Goal: Task Accomplishment & Management: Manage account settings

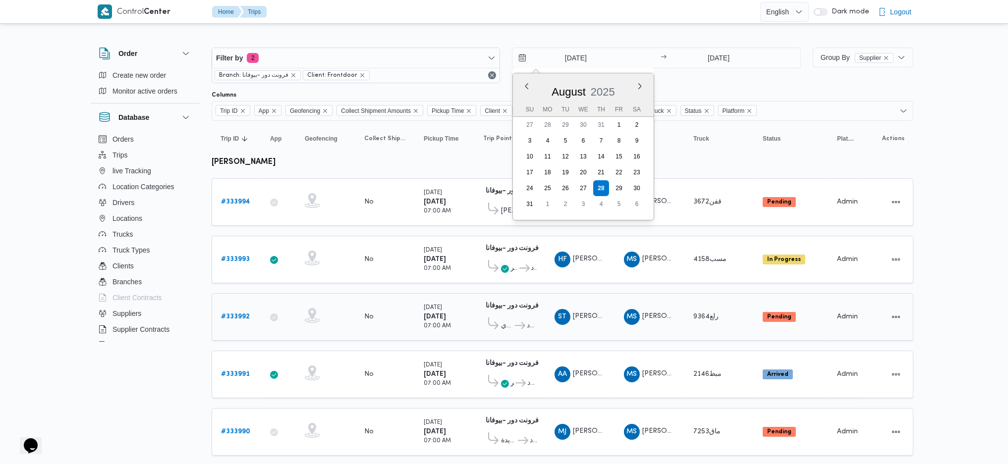
click at [451, 304] on div "Thursday 28/8/2025 07:00 AM" at bounding box center [437, 317] width 27 height 28
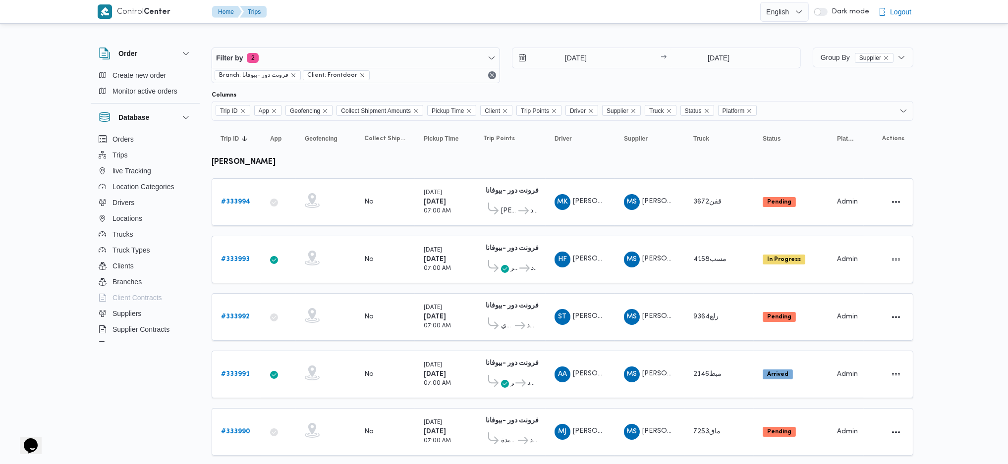
click at [273, 159] on b "محمد صلاح عبداللطيف الشريف" at bounding box center [244, 162] width 64 height 7
copy tbody "محمد صلاح عبداللطيف الشريف Trip ID"
click at [371, 57] on span "Filter by 2" at bounding box center [355, 58] width 287 height 20
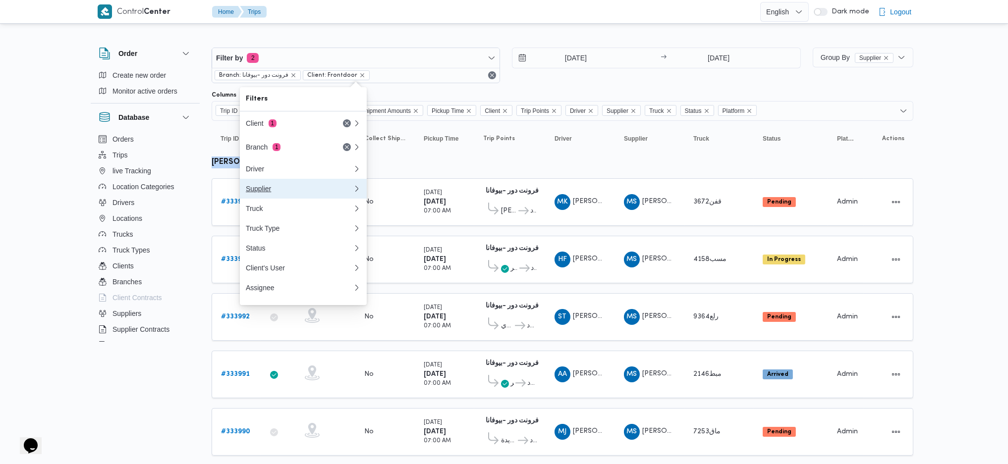
click at [297, 191] on div "Supplier" at bounding box center [299, 189] width 107 height 8
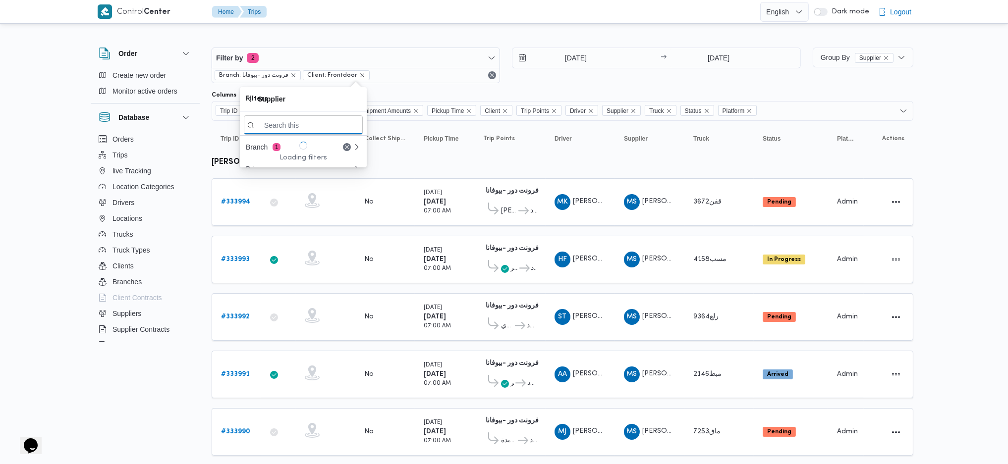
paste input "محمد صلاح عبداللطيف الشريف"
type input "محمد صلاح عبداللطيف الشريف"
click at [301, 162] on span "محمد صلاح عبداللطيف الشريف" at bounding box center [309, 160] width 103 height 12
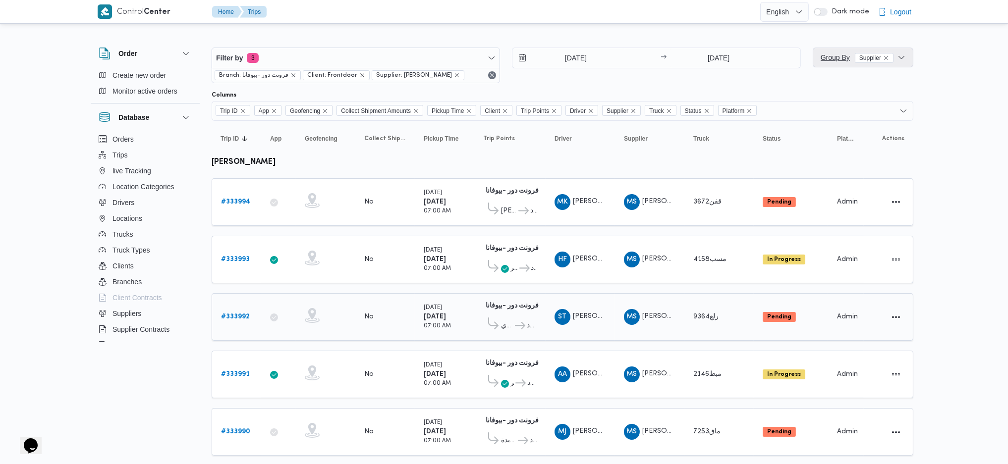
click at [823, 58] on span "Group By Supplier" at bounding box center [857, 58] width 73 height 8
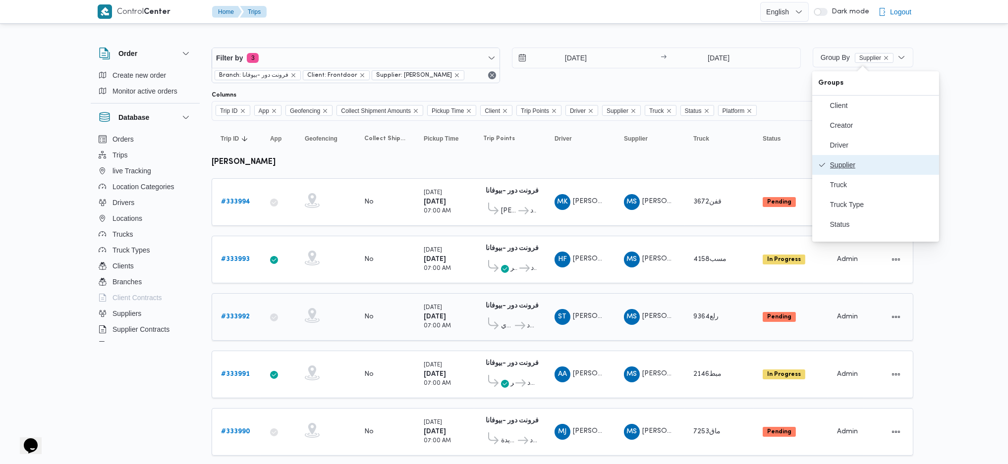
click at [849, 158] on button "Supplier" at bounding box center [875, 165] width 127 height 20
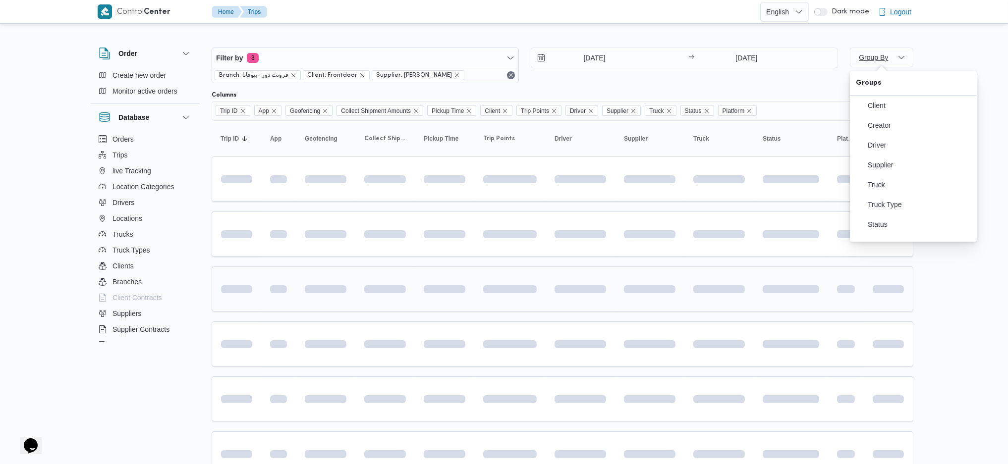
click at [861, 55] on span "Group By" at bounding box center [873, 58] width 29 height 8
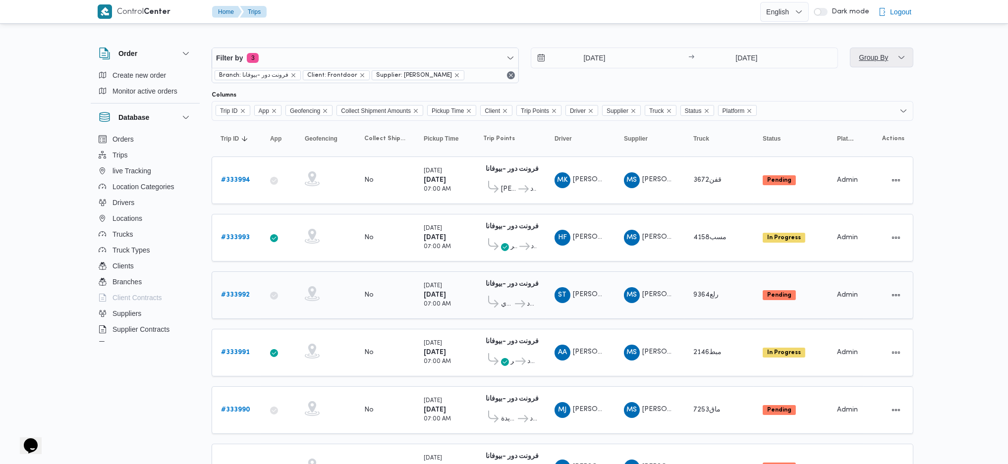
click at [868, 59] on span "Group By" at bounding box center [873, 58] width 29 height 8
click at [862, 143] on icon "button" at bounding box center [860, 145] width 8 height 8
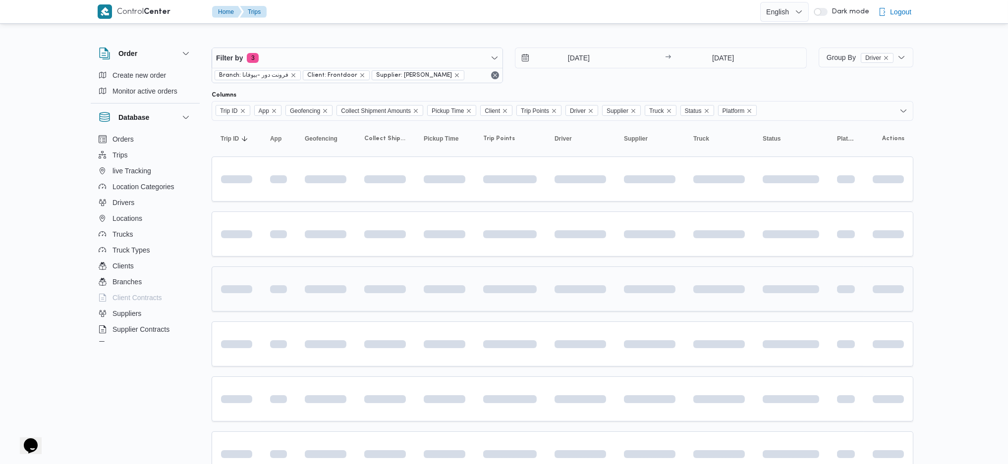
click at [479, 270] on div at bounding box center [509, 289] width 61 height 39
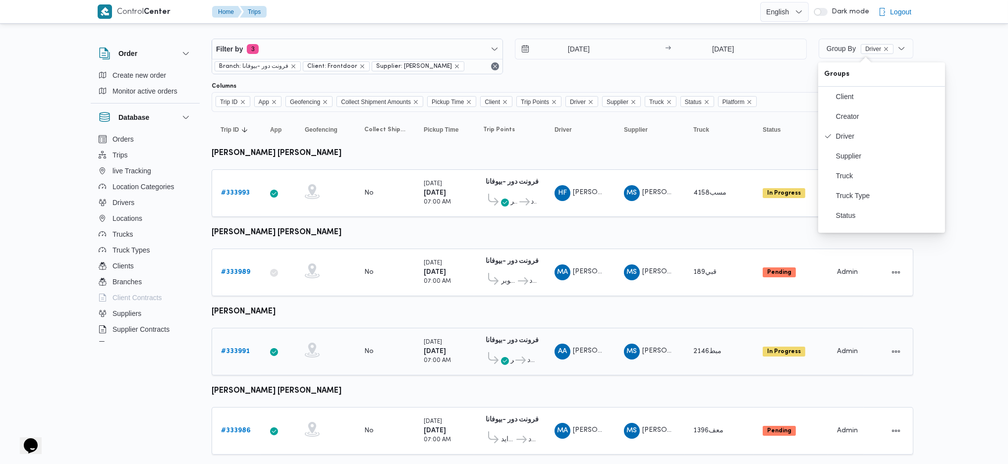
scroll to position [66, 0]
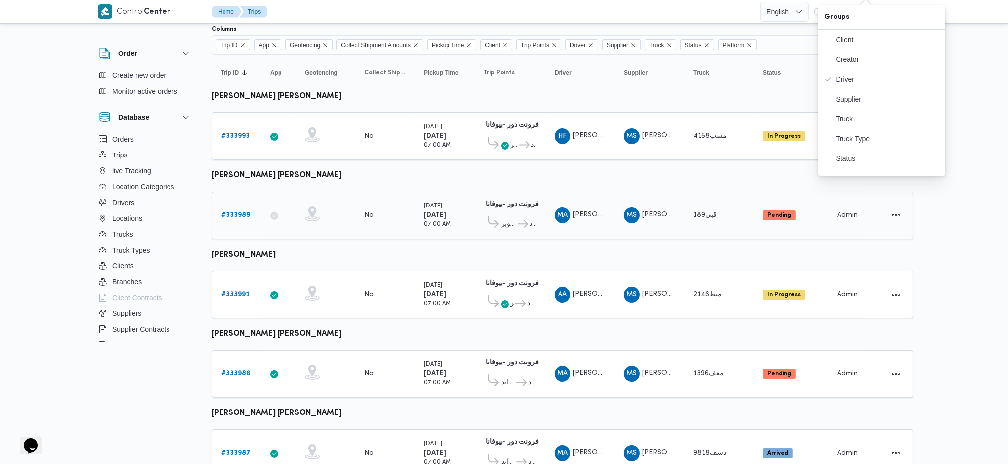
click at [320, 204] on div at bounding box center [326, 216] width 50 height 26
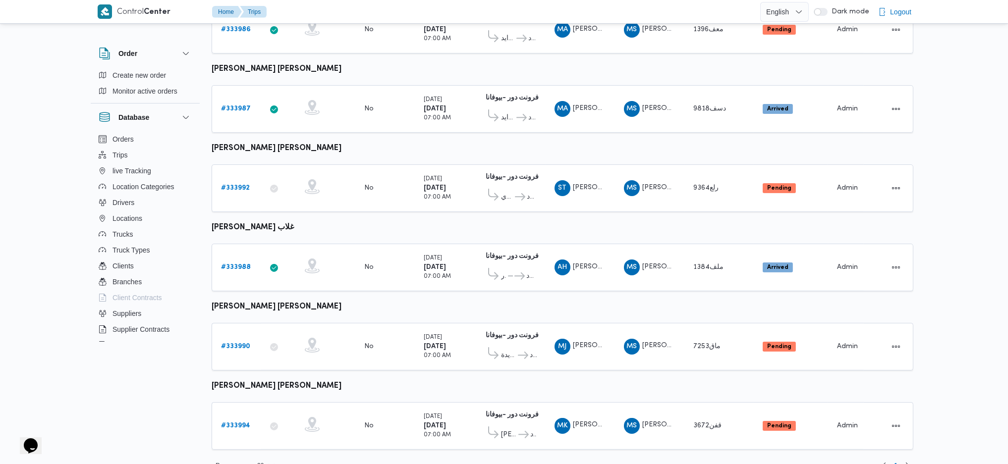
scroll to position [414, 0]
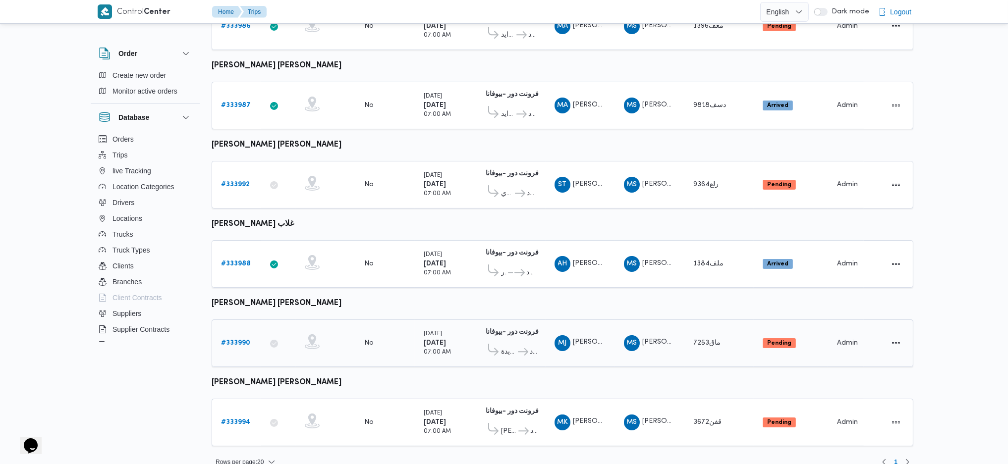
click at [236, 340] on b "# 333990" at bounding box center [235, 343] width 29 height 6
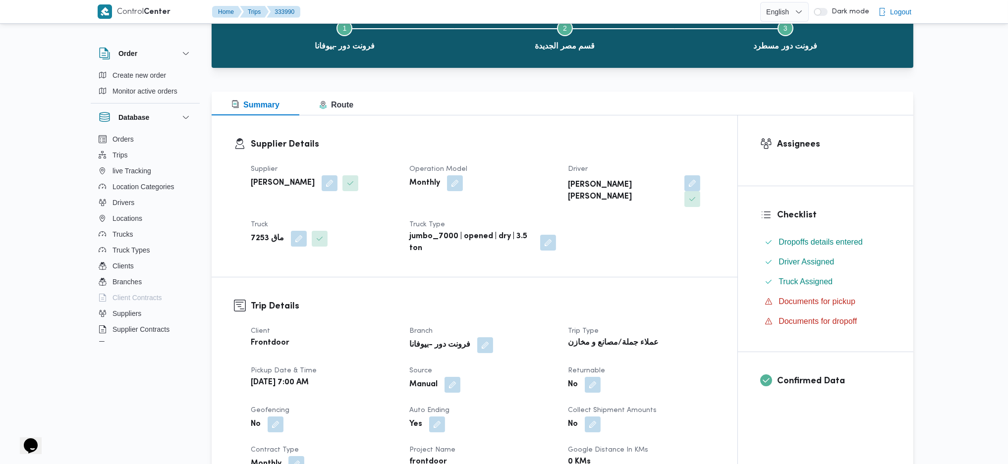
scroll to position [595, 0]
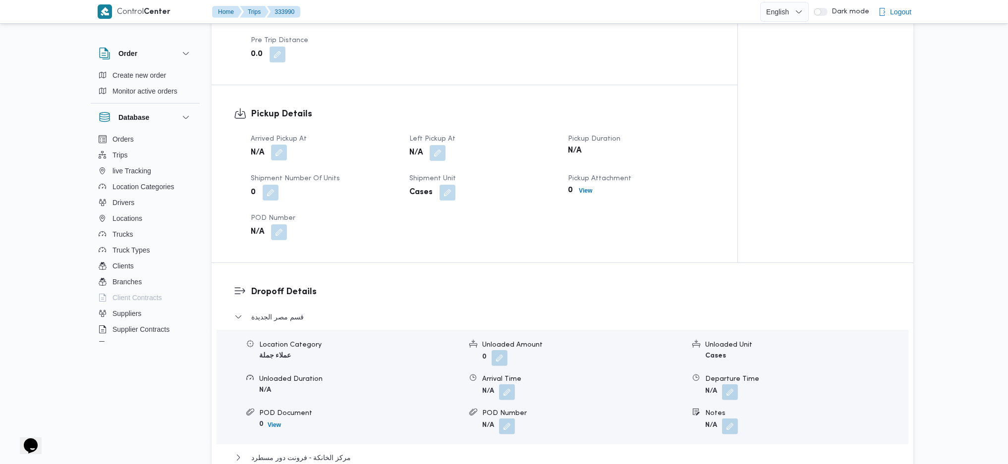
click at [274, 145] on button "button" at bounding box center [279, 153] width 16 height 16
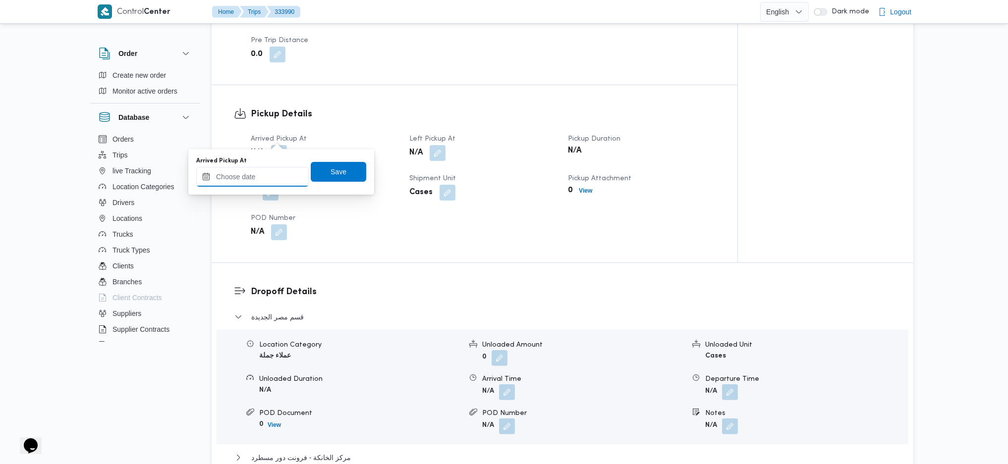
click at [266, 169] on input "Arrived Pickup At" at bounding box center [252, 177] width 113 height 20
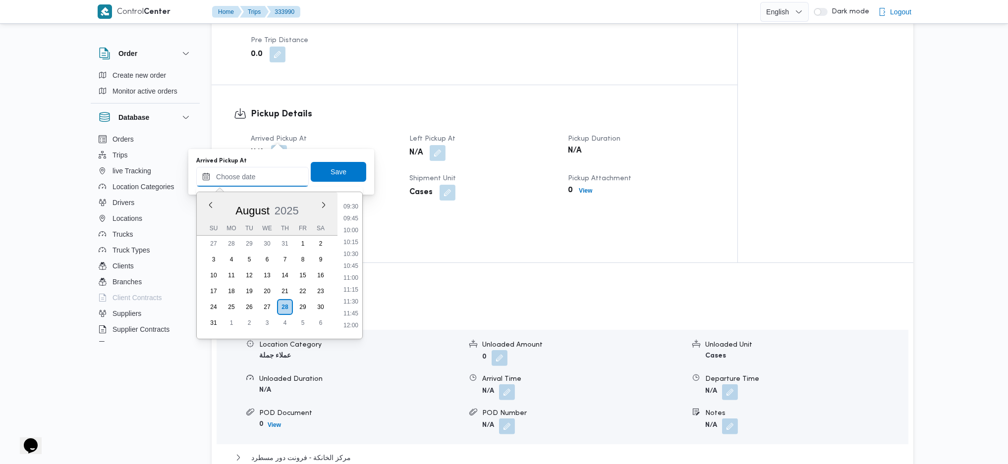
scroll to position [385, 0]
drag, startPoint x: 346, startPoint y: 248, endPoint x: 343, endPoint y: 242, distance: 6.9
click at [346, 248] on li "09:00" at bounding box center [351, 249] width 23 height 10
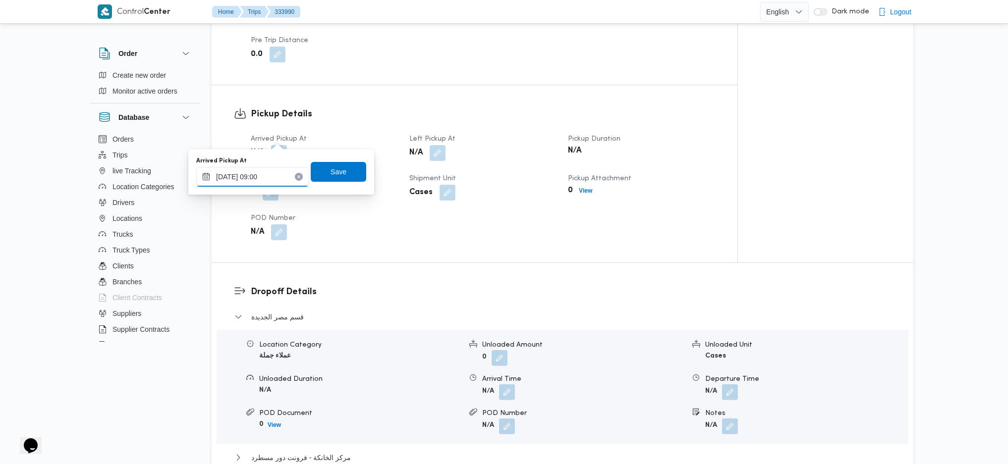
type input "[DATE] 09:00"
click at [317, 168] on span "Save" at bounding box center [339, 172] width 56 height 20
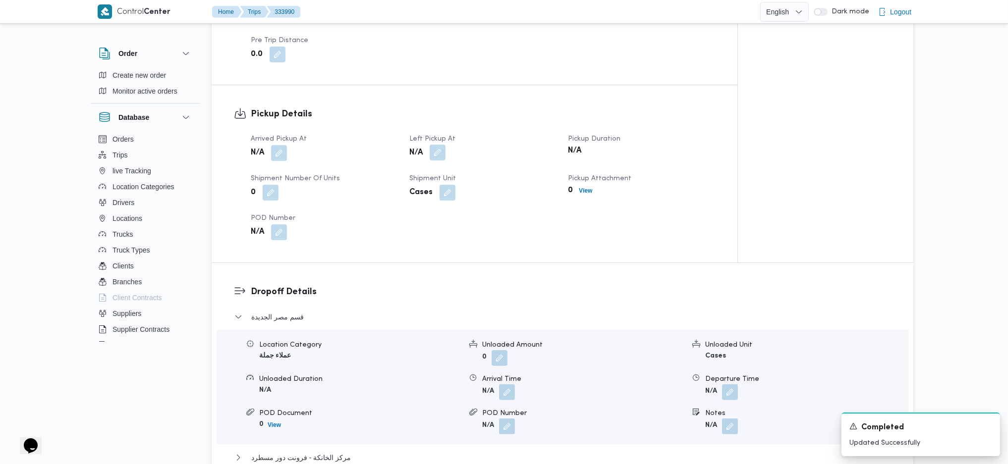
click at [437, 145] on button "button" at bounding box center [438, 153] width 16 height 16
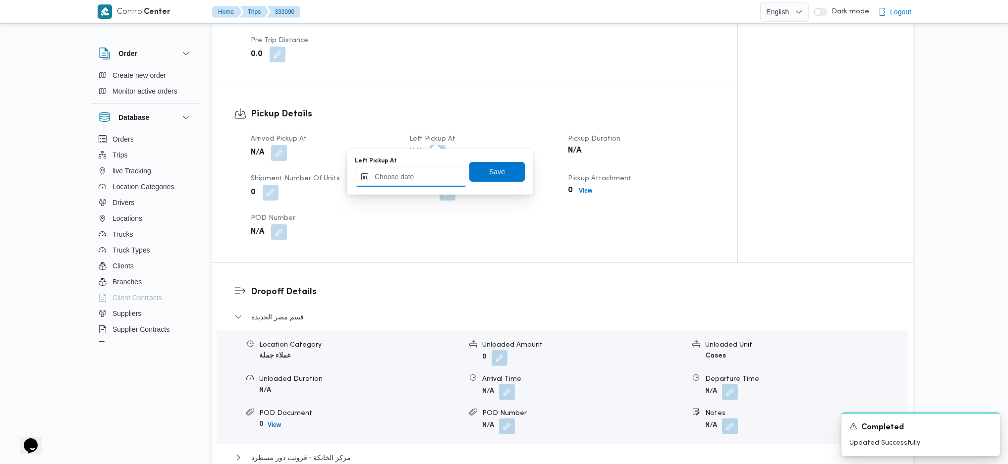
click at [421, 182] on input "Left Pickup At" at bounding box center [411, 177] width 113 height 20
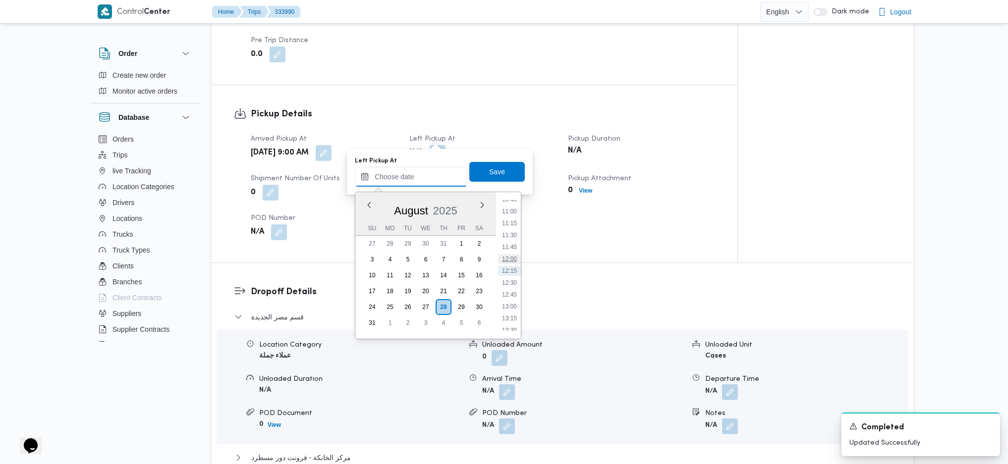
scroll to position [451, 0]
drag, startPoint x: 517, startPoint y: 237, endPoint x: 511, endPoint y: 228, distance: 11.0
click at [517, 237] on li "10:15" at bounding box center [509, 242] width 23 height 10
type input "28/08/2025 10:15"
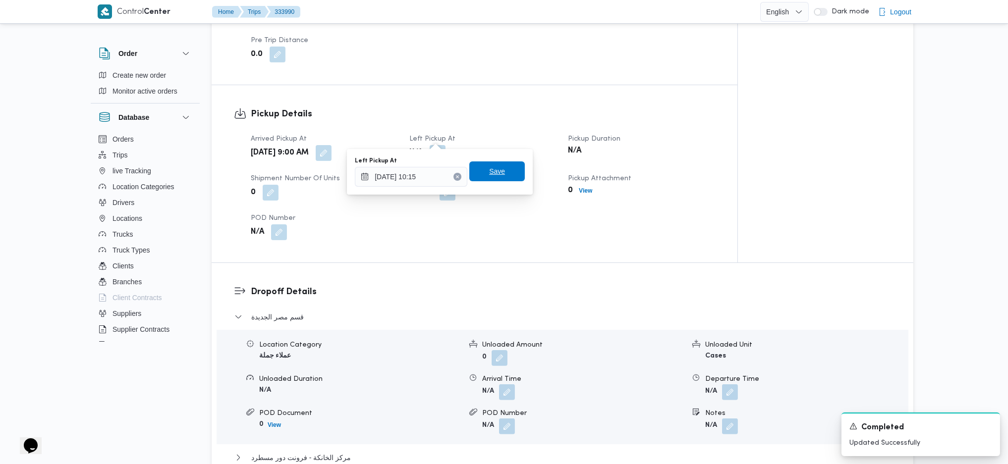
click at [488, 165] on span "Save" at bounding box center [497, 172] width 56 height 20
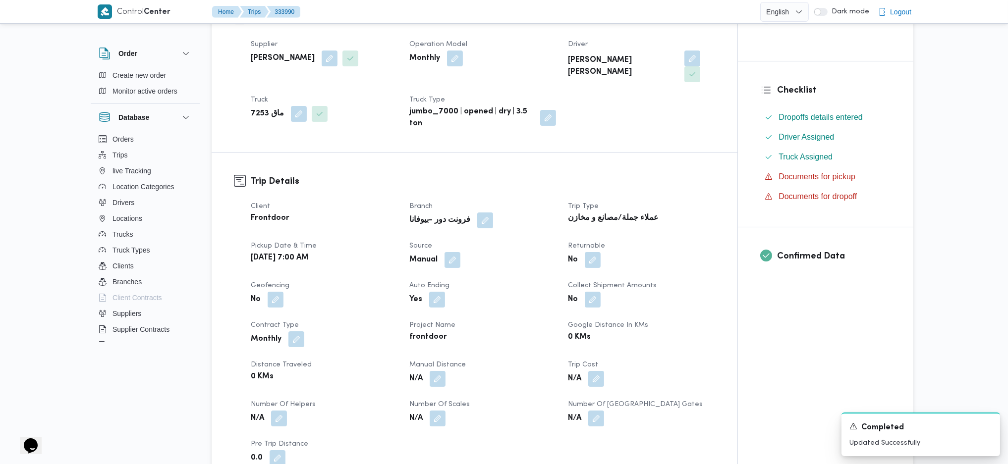
scroll to position [0, 0]
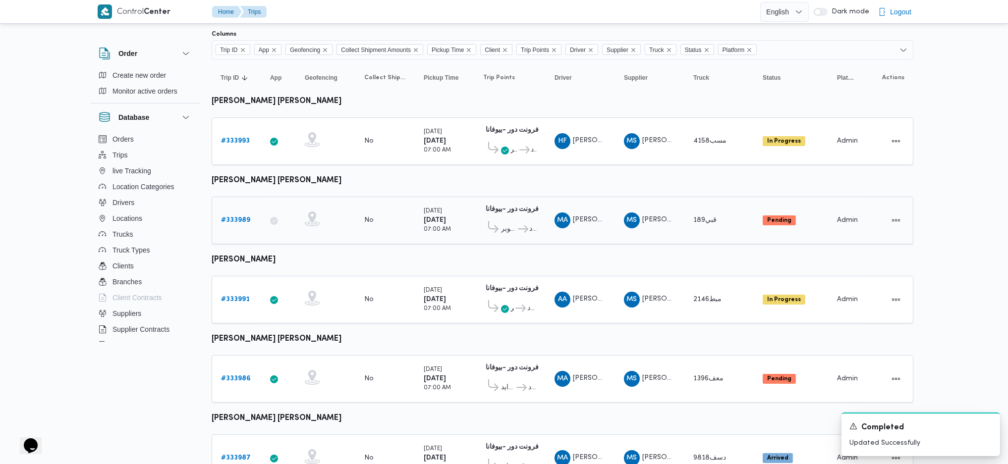
scroll to position [132, 0]
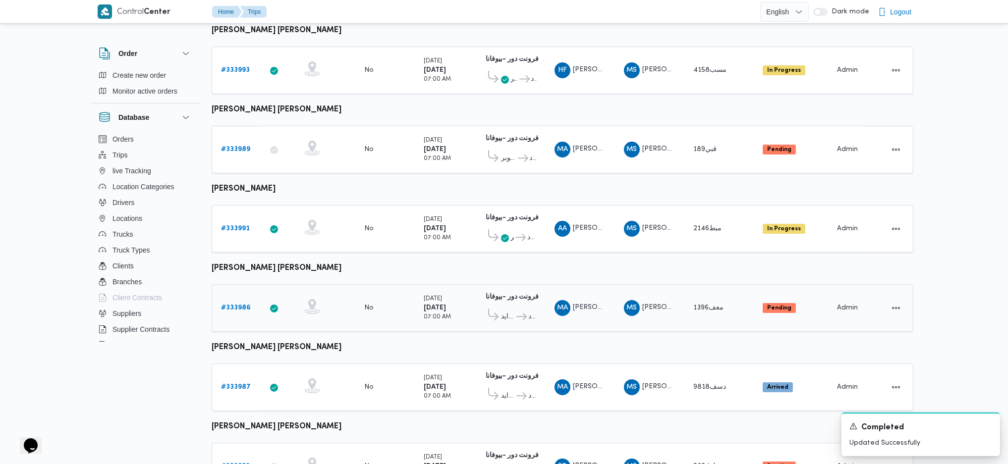
click at [235, 305] on b "# 333986" at bounding box center [236, 308] width 30 height 6
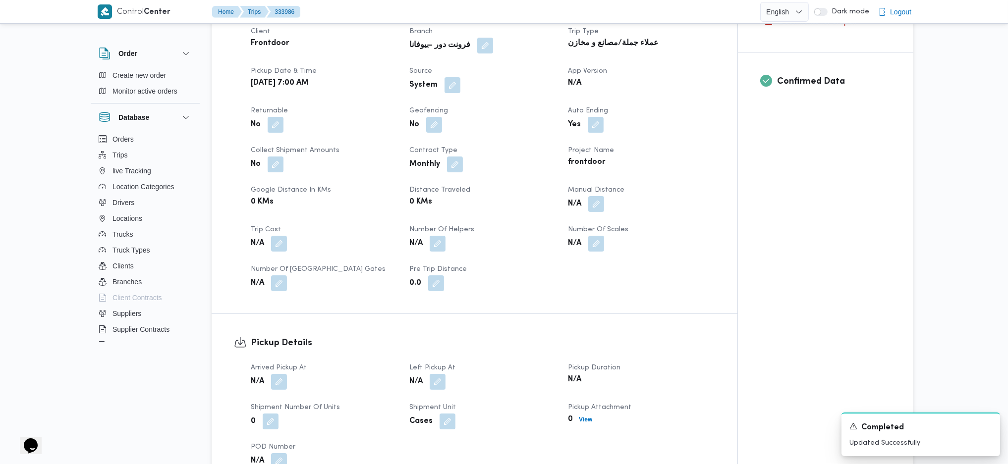
scroll to position [462, 0]
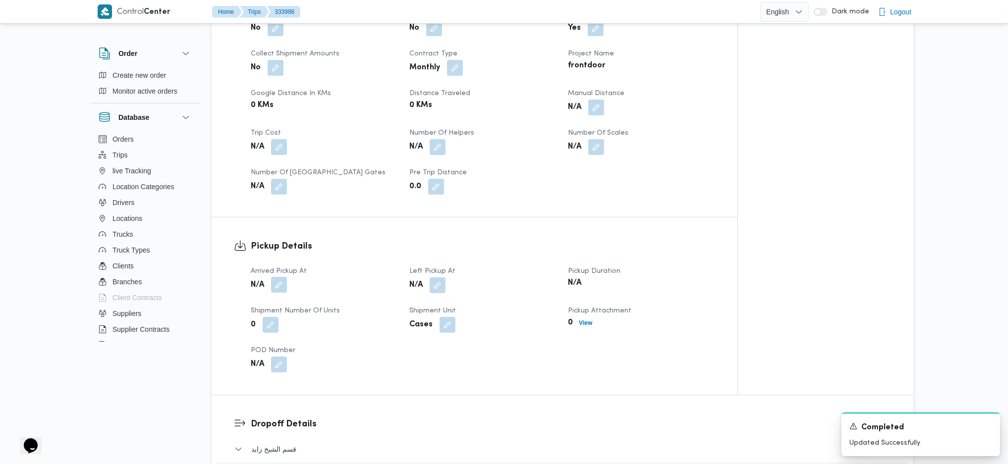
click at [283, 277] on button "button" at bounding box center [279, 285] width 16 height 16
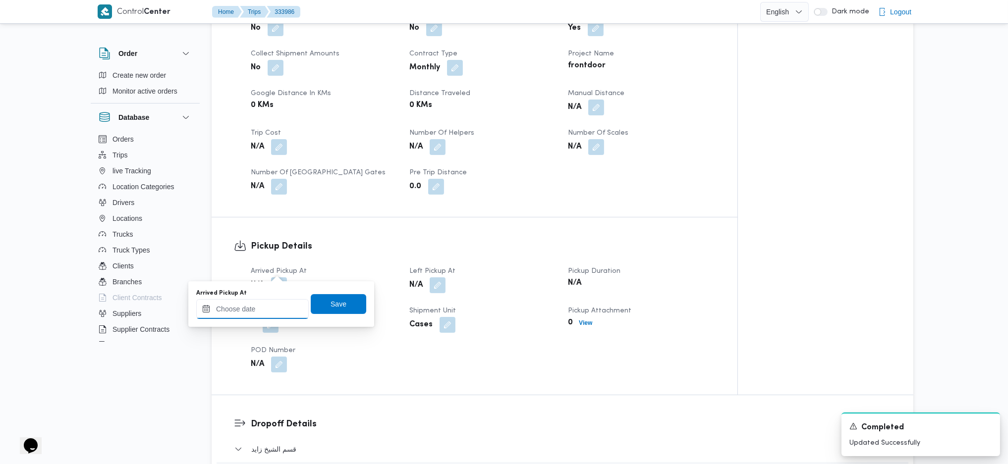
click at [264, 307] on input "Arrived Pickup At" at bounding box center [252, 309] width 113 height 20
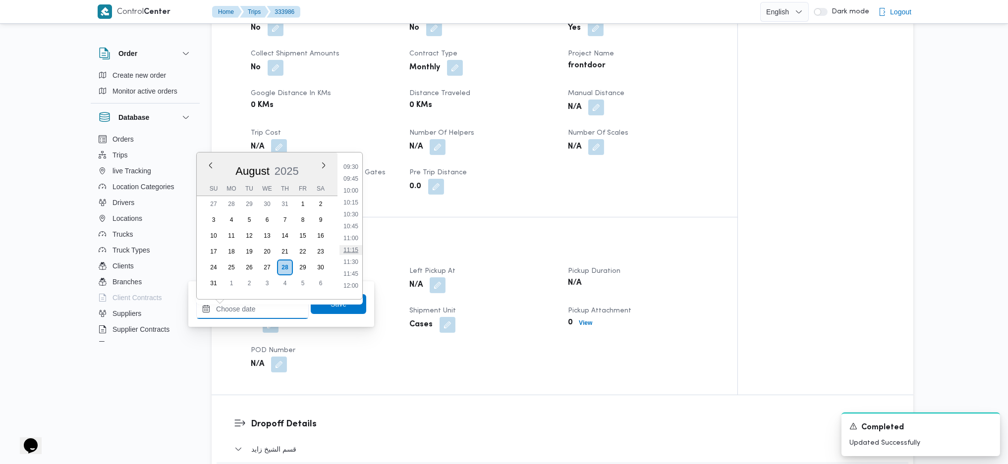
scroll to position [385, 0]
drag, startPoint x: 350, startPoint y: 183, endPoint x: 350, endPoint y: 212, distance: 28.7
click at [350, 183] on li "08:30" at bounding box center [351, 185] width 23 height 10
type input "[DATE] 08:30"
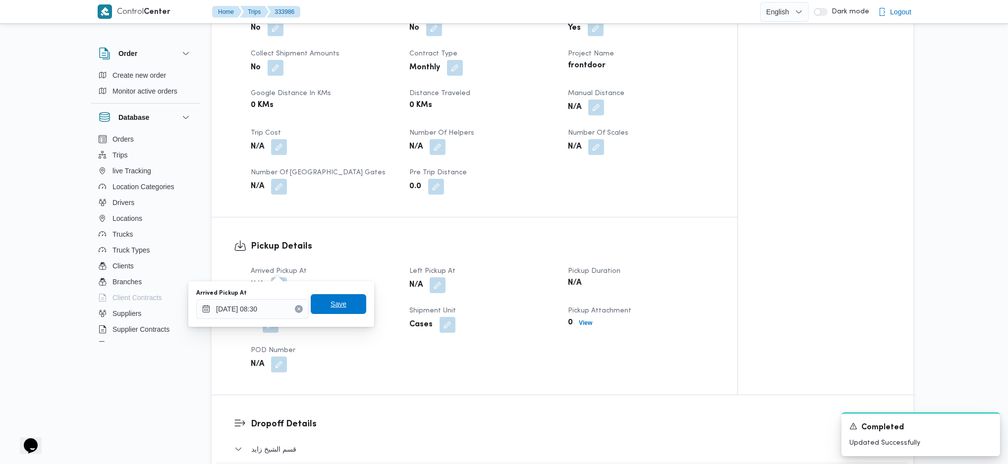
drag, startPoint x: 346, startPoint y: 297, endPoint x: 357, endPoint y: 299, distance: 10.6
click at [345, 297] on span "Save" at bounding box center [339, 304] width 56 height 20
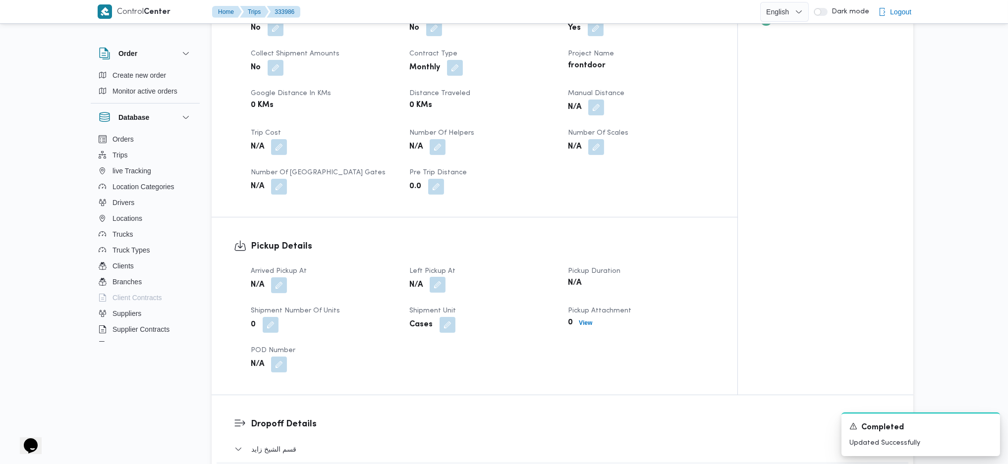
click at [429, 278] on span at bounding box center [435, 286] width 21 height 16
click at [440, 277] on button "button" at bounding box center [438, 285] width 16 height 16
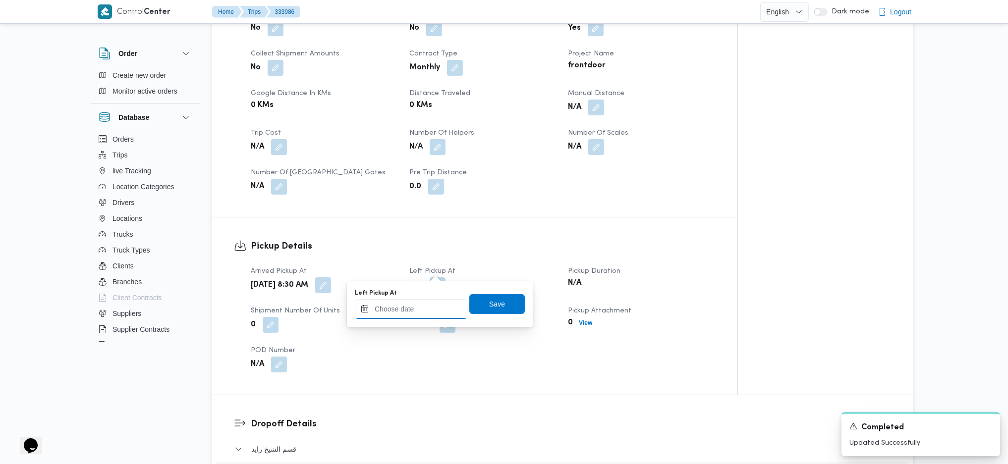
click at [427, 317] on input "Left Pickup At" at bounding box center [411, 309] width 113 height 20
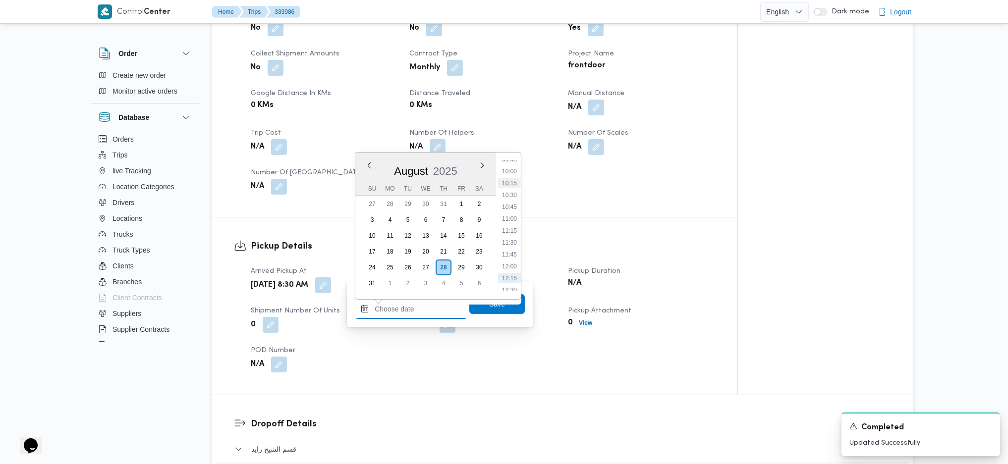
scroll to position [451, 0]
click at [510, 193] on li "10:00" at bounding box center [509, 191] width 23 height 10
type input "28/08/2025 10:00"
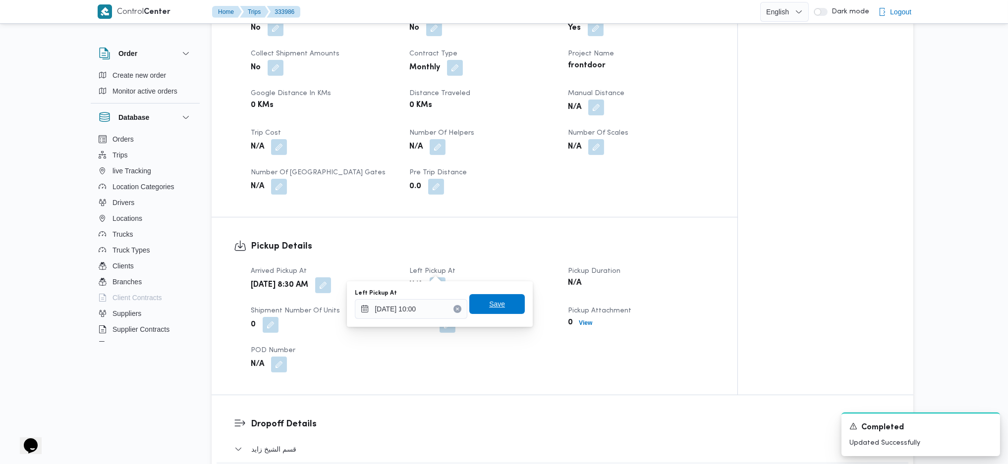
click at [503, 309] on span "Save" at bounding box center [497, 304] width 56 height 20
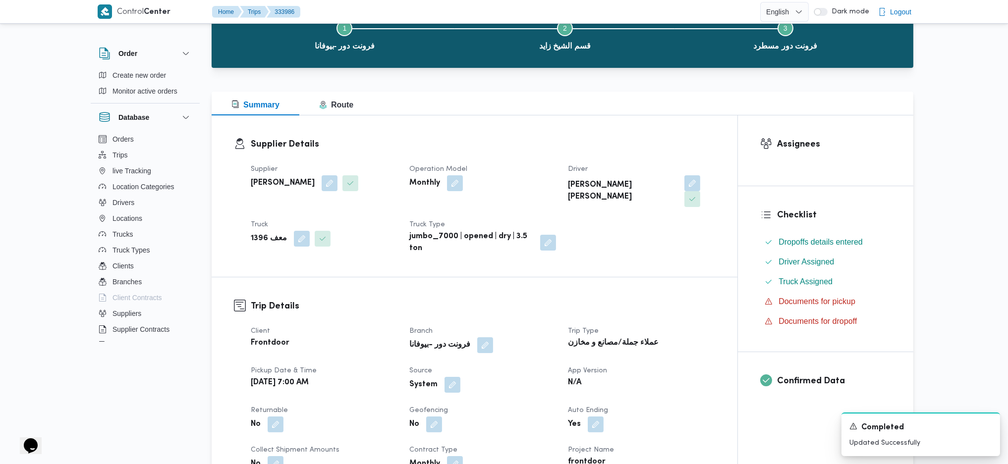
scroll to position [0, 0]
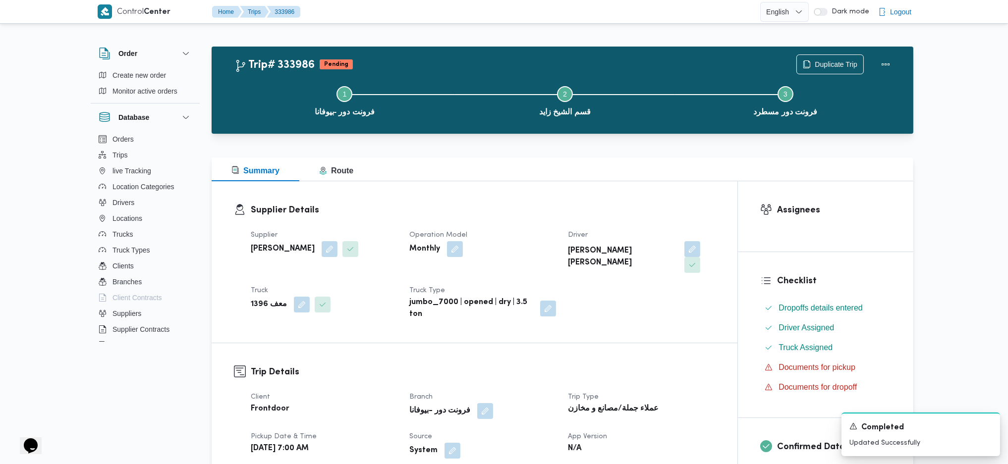
scroll to position [132, 0]
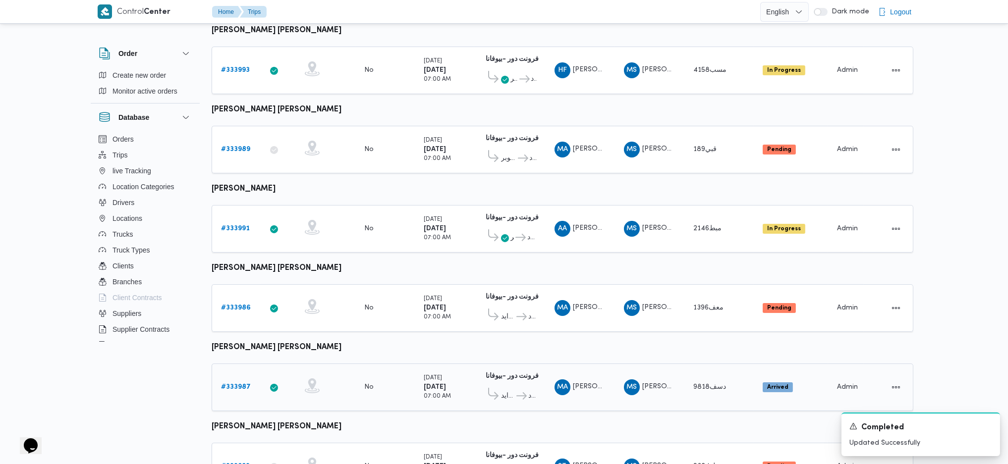
click at [236, 384] on b "# 333987" at bounding box center [236, 387] width 30 height 6
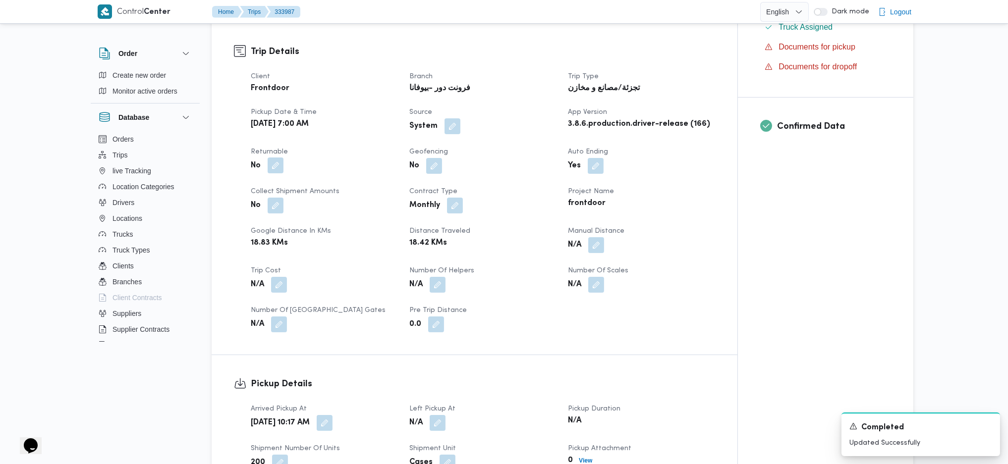
scroll to position [528, 0]
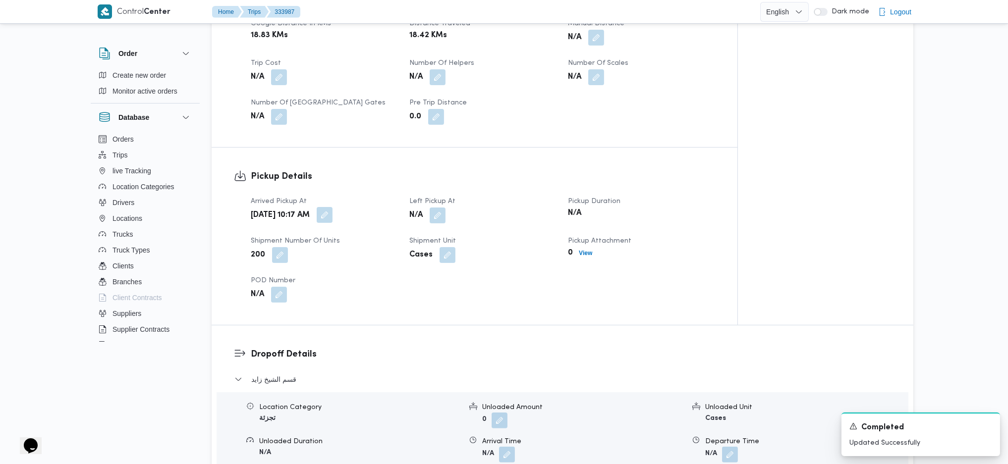
click at [333, 207] on button "button" at bounding box center [325, 215] width 16 height 16
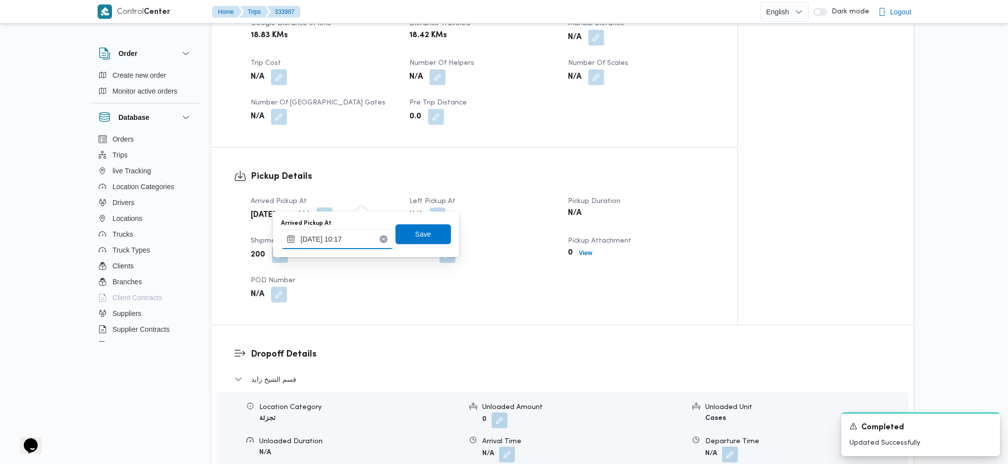
click at [339, 242] on input "28/08/2025 10:17" at bounding box center [337, 239] width 113 height 20
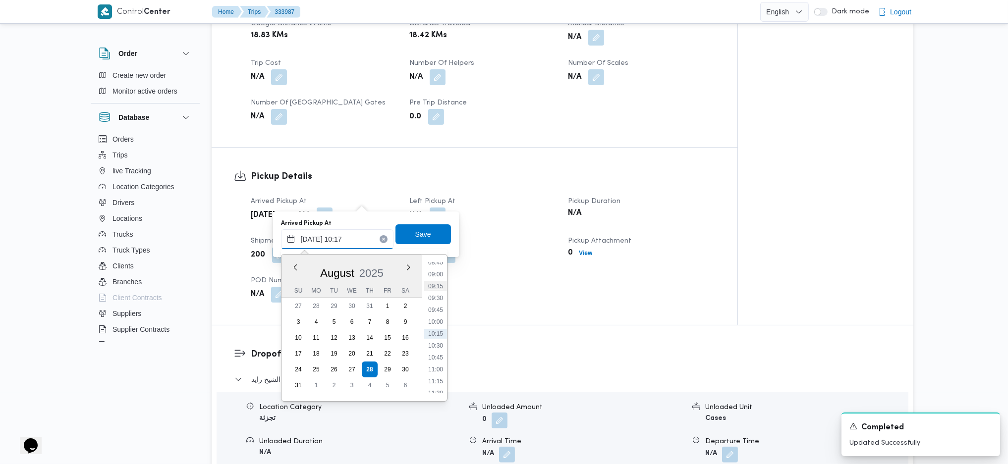
scroll to position [355, 0]
click at [431, 318] on li "08:30" at bounding box center [435, 317] width 23 height 10
type input "[DATE] 08:30"
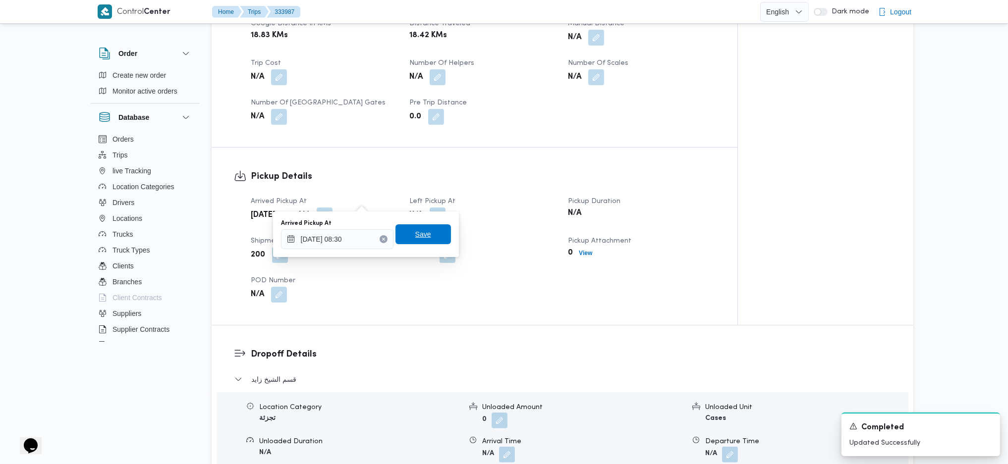
click at [415, 233] on span "Save" at bounding box center [423, 234] width 16 height 12
click at [439, 208] on div "Arrived Pickup At Thu, Aug 28, 2025 10:17 AM Left Pickup At N/A Pickup Duration…" at bounding box center [483, 249] width 476 height 119
click at [435, 207] on button "button" at bounding box center [438, 215] width 16 height 16
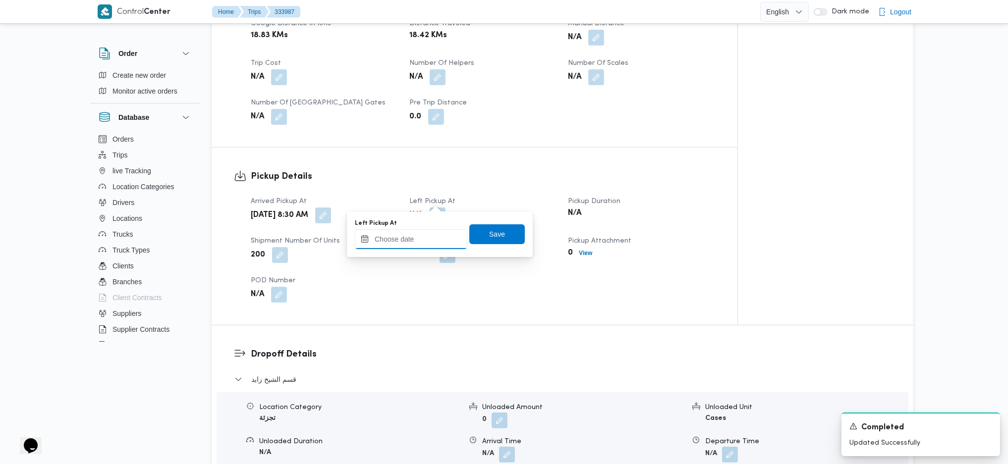
click at [427, 245] on input "Left Pickup At" at bounding box center [411, 239] width 113 height 20
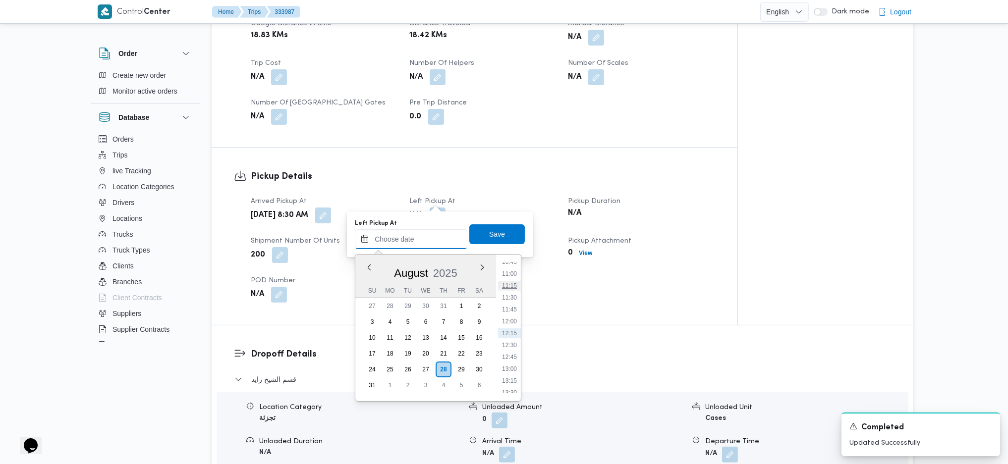
scroll to position [451, 0]
click at [510, 300] on li "10:15" at bounding box center [509, 305] width 23 height 10
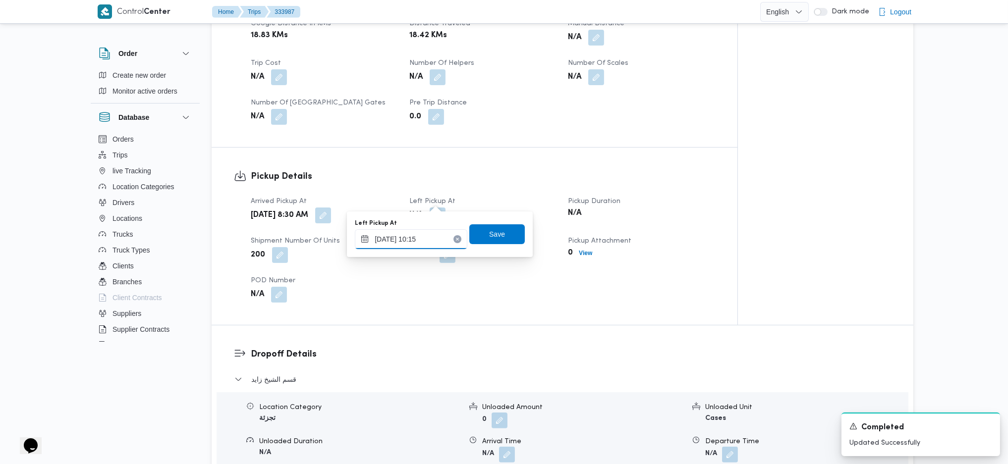
click at [412, 243] on input "28/08/2025 10:15" at bounding box center [411, 239] width 113 height 20
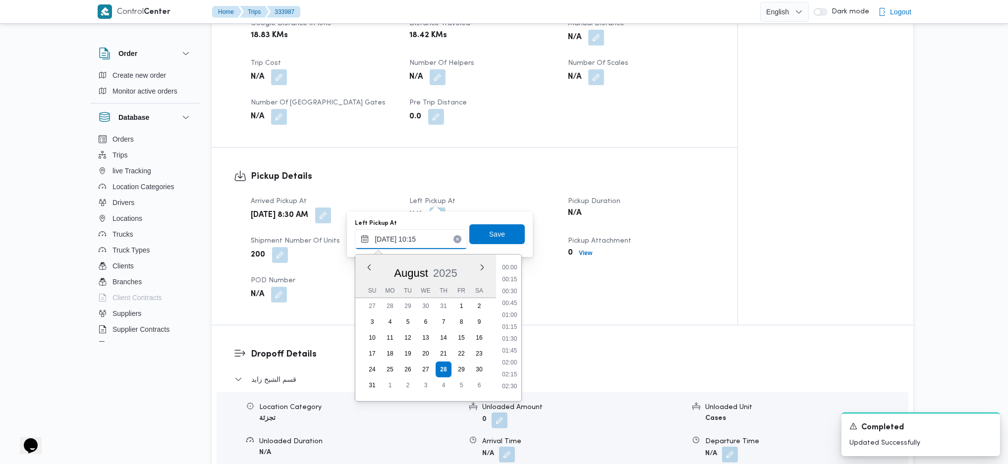
scroll to position [421, 0]
click at [507, 322] on li "10:00" at bounding box center [509, 322] width 23 height 10
type input "28/08/2025 10:00"
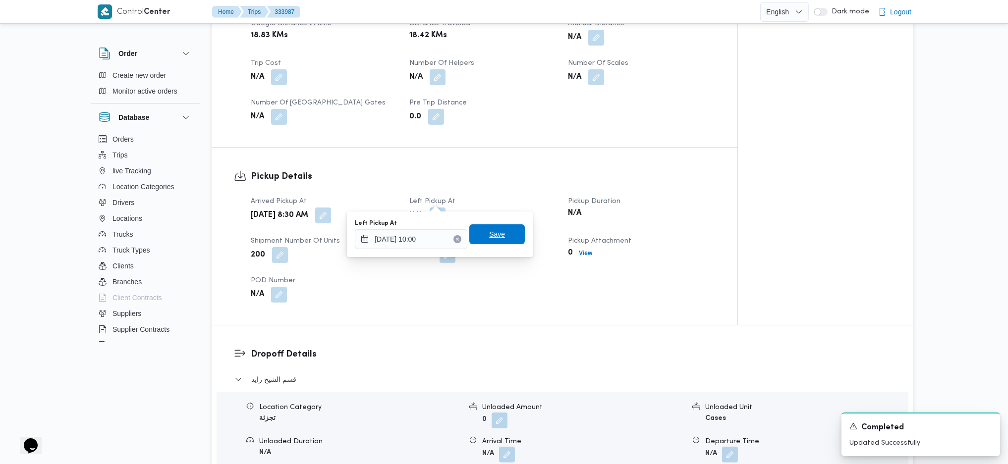
click at [489, 227] on span "Save" at bounding box center [497, 235] width 56 height 20
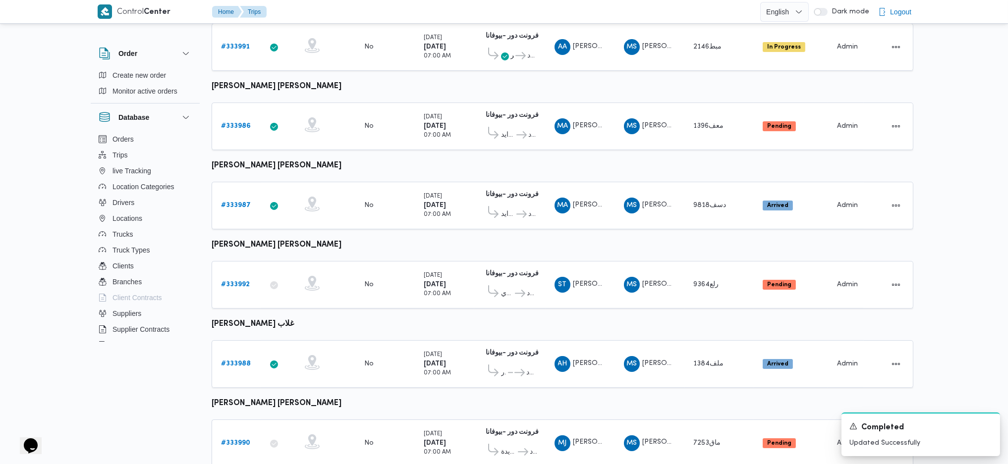
scroll to position [414, 0]
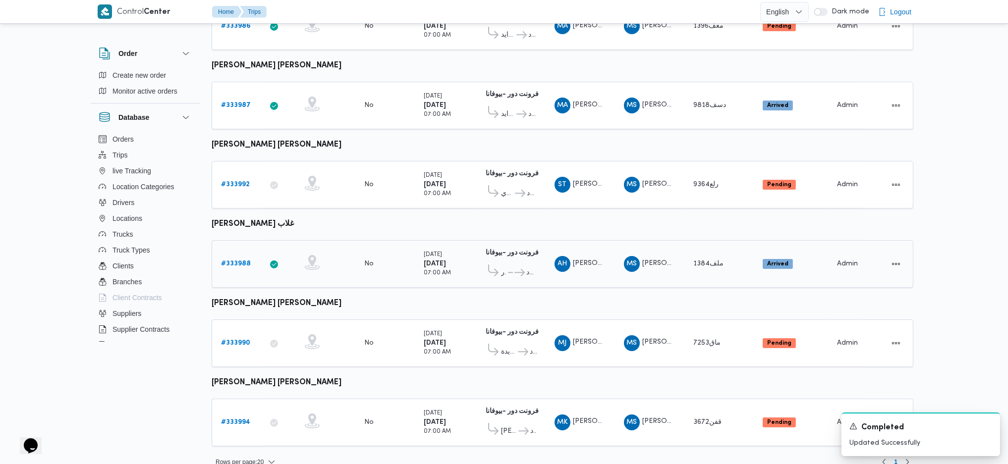
click at [232, 261] on b "# 333988" at bounding box center [236, 264] width 30 height 6
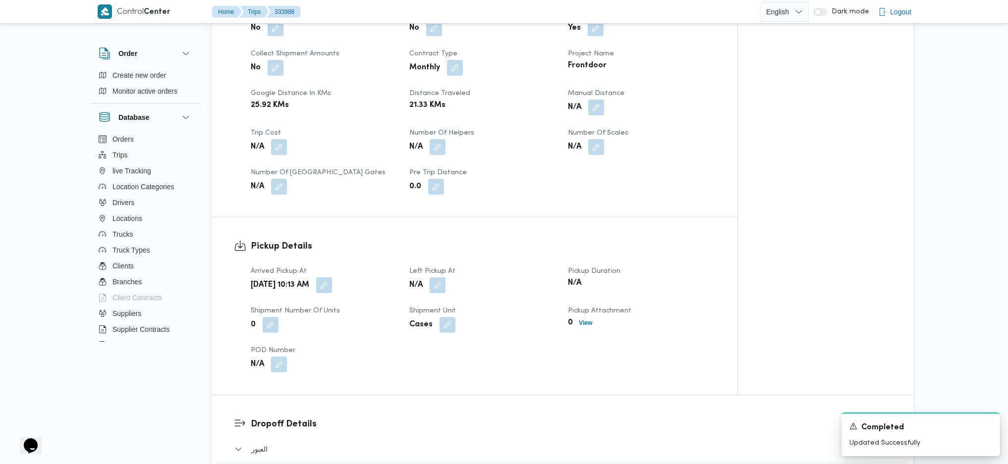
scroll to position [661, 0]
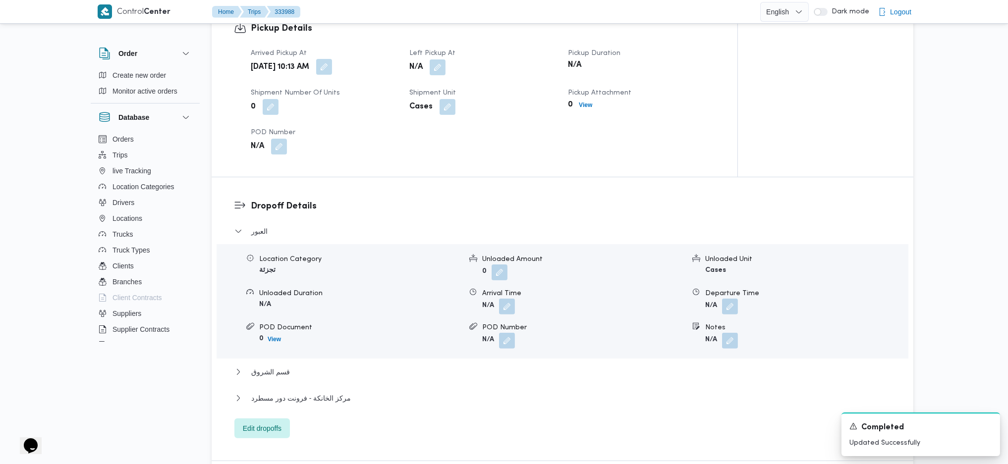
drag, startPoint x: 360, startPoint y: 76, endPoint x: 362, endPoint y: 67, distance: 9.1
click at [360, 76] on div "Arrived Pickup At Thu, Aug 28, 2025 10:13 AM Left Pickup At N/A Pickup Duration…" at bounding box center [483, 101] width 476 height 119
click at [332, 67] on button "button" at bounding box center [324, 67] width 16 height 16
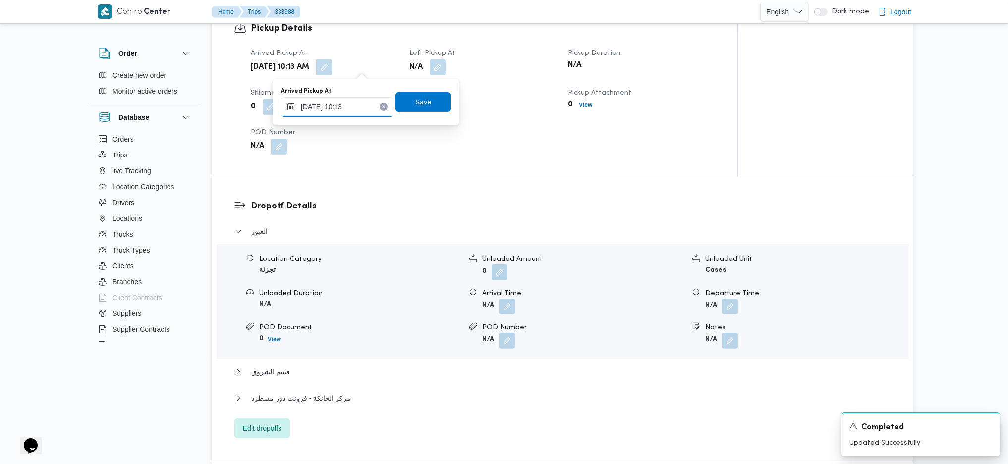
click at [347, 110] on input "28/08/2025 10:13" at bounding box center [337, 107] width 113 height 20
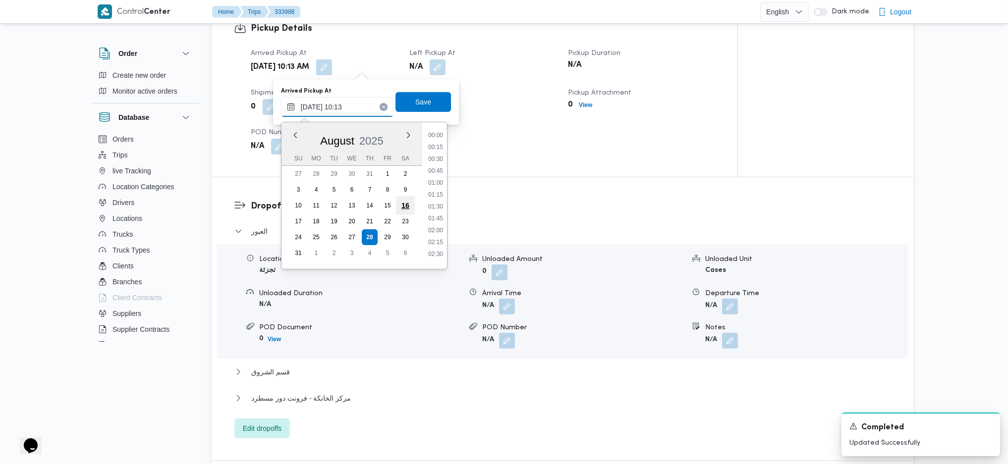
scroll to position [409, 0]
click at [438, 149] on li "09:00" at bounding box center [435, 154] width 23 height 10
type input "[DATE] 09:00"
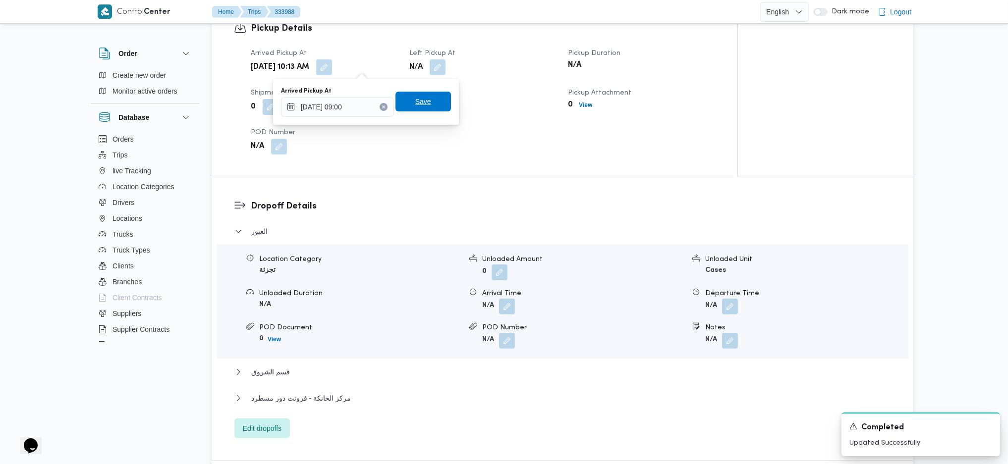
click at [417, 110] on span "Save" at bounding box center [424, 102] width 56 height 20
click at [440, 64] on button "button" at bounding box center [438, 67] width 16 height 16
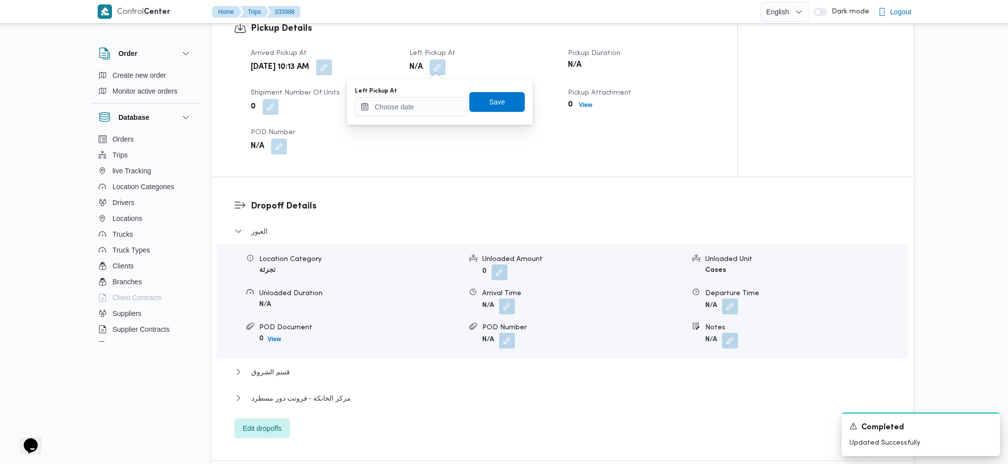
click at [433, 119] on div "You are in a dialog. To close this dialog, hit escape. Left Pickup At Save" at bounding box center [440, 102] width 186 height 46
click at [433, 113] on input "Left Pickup At" at bounding box center [411, 107] width 113 height 20
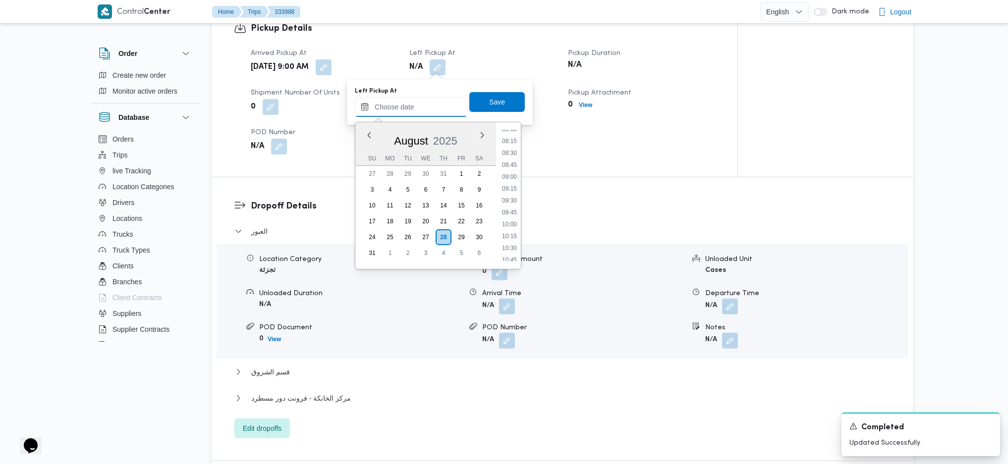
scroll to position [385, 0]
click at [502, 226] on li "10:00" at bounding box center [509, 227] width 23 height 10
type input "28/08/2025 10:00"
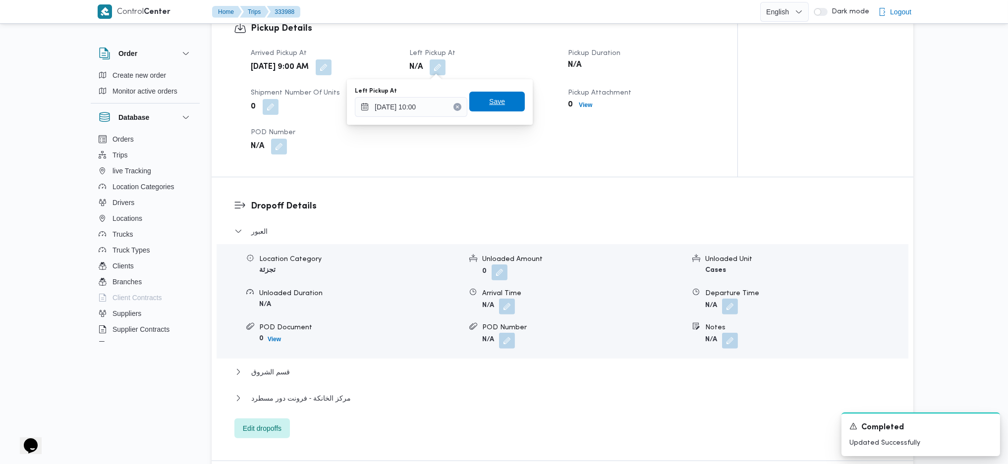
click at [489, 99] on span "Save" at bounding box center [497, 102] width 16 height 12
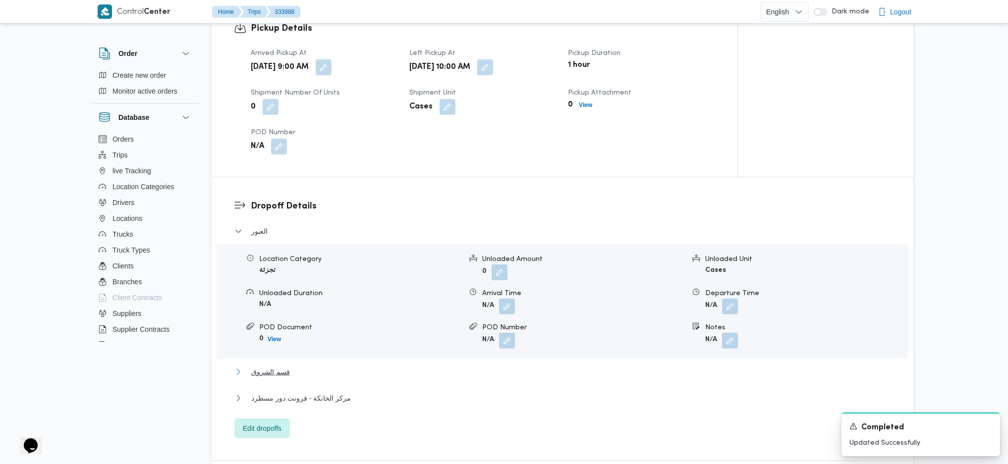
click at [296, 370] on button "قسم الشروق" at bounding box center [562, 372] width 657 height 12
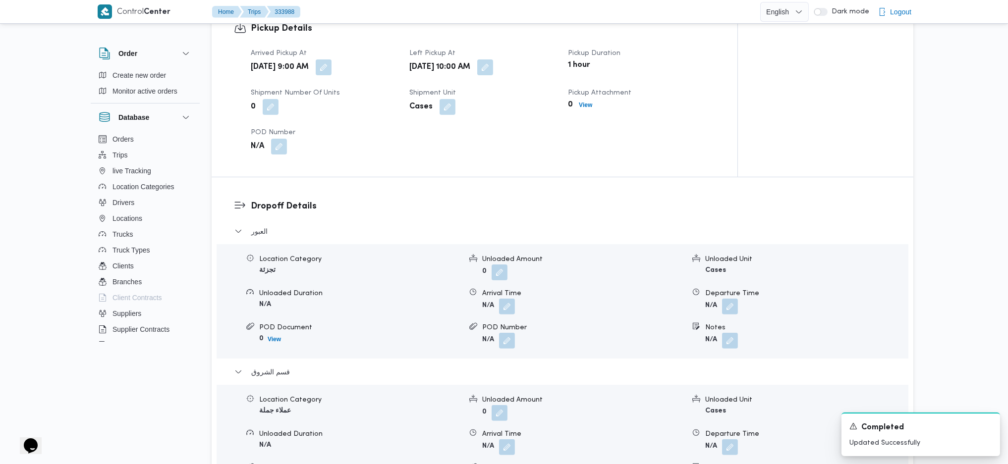
click at [727, 439] on div "Departure Time" at bounding box center [806, 434] width 202 height 10
click at [728, 443] on button "button" at bounding box center [730, 447] width 16 height 16
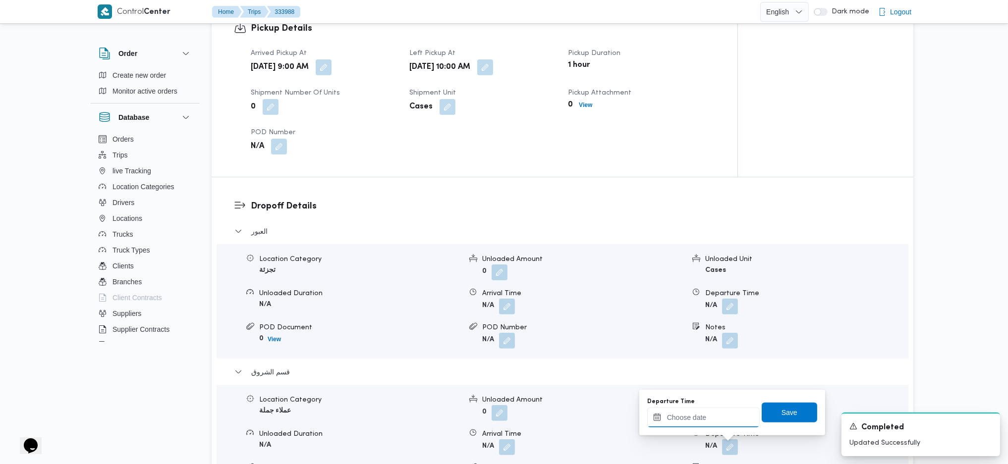
click at [685, 412] on input "Departure Time" at bounding box center [703, 418] width 113 height 20
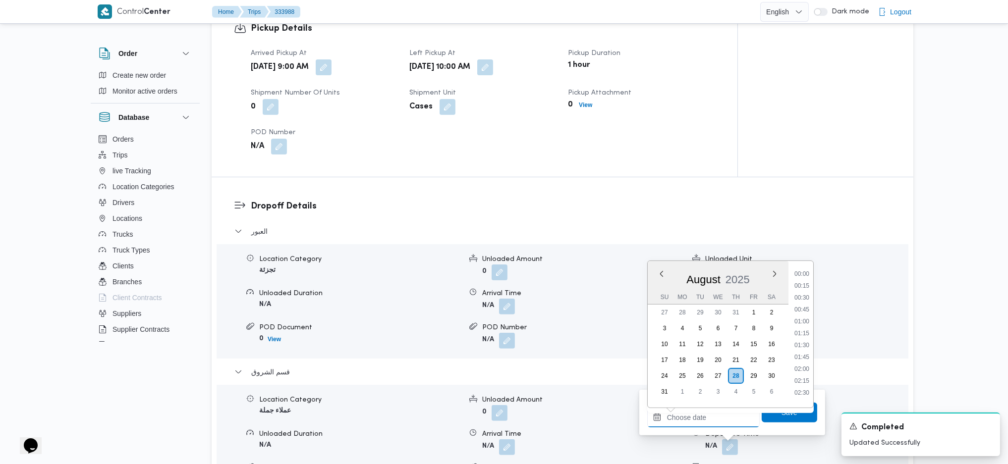
scroll to position [517, 0]
type input "h"
type input "المستقبل"
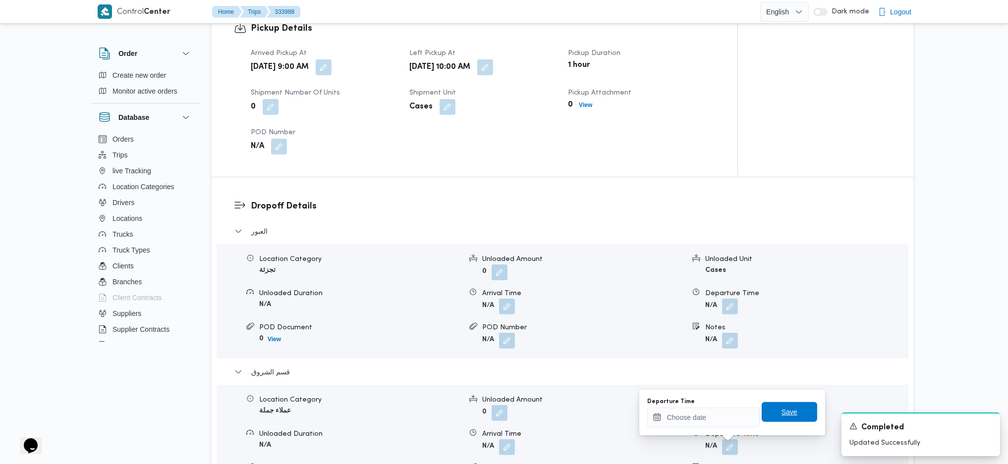
click at [782, 417] on span "Save" at bounding box center [790, 412] width 16 height 12
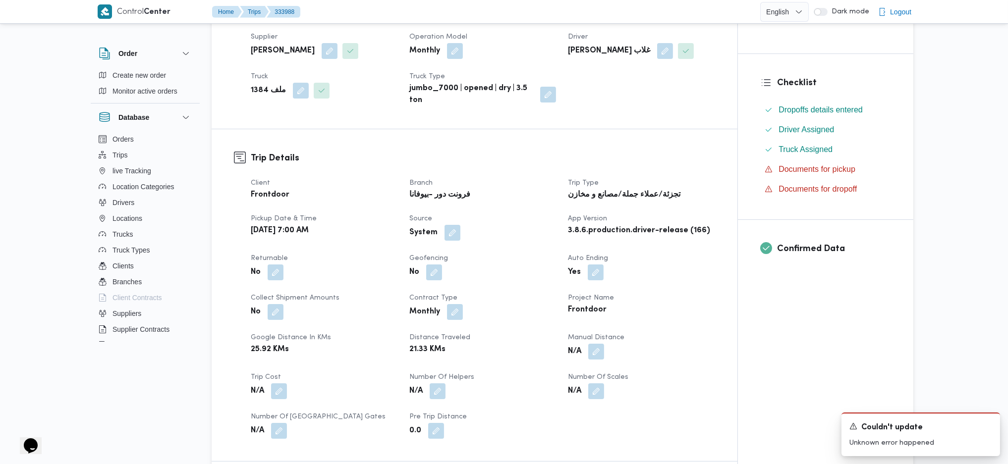
scroll to position [0, 0]
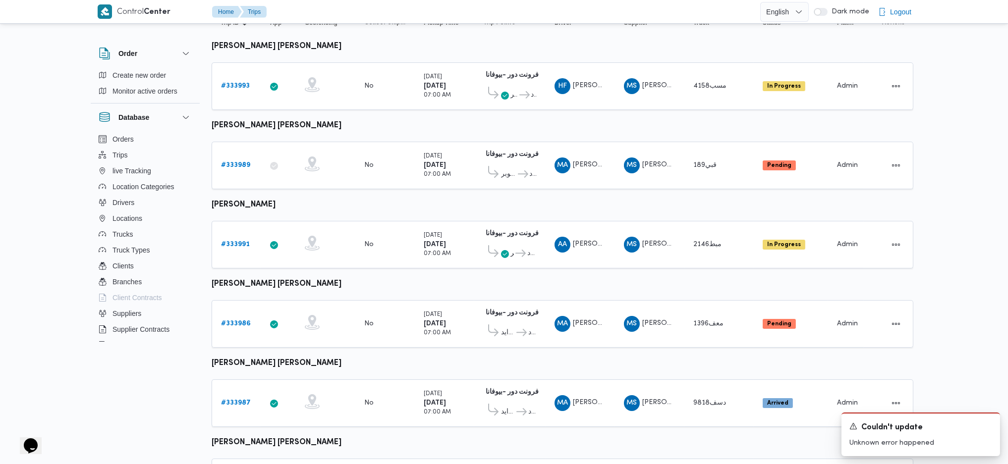
scroll to position [83, 0]
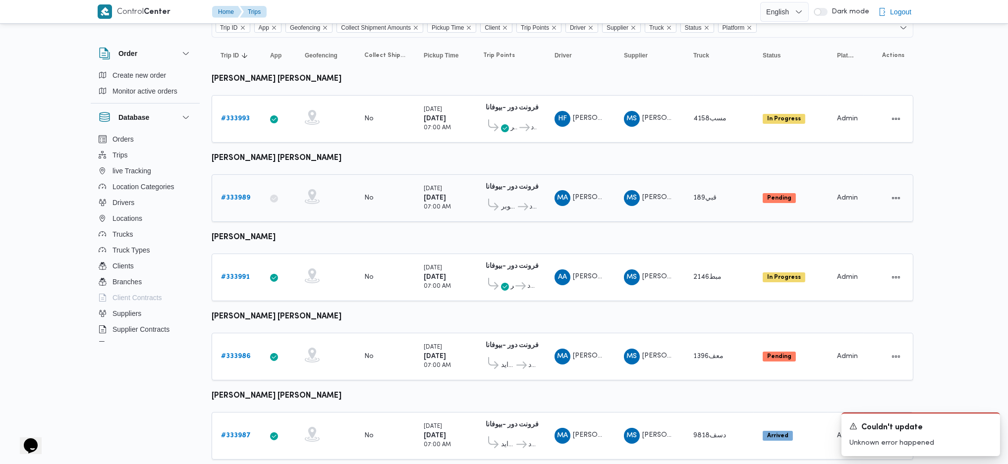
click at [234, 195] on b "# 333989" at bounding box center [235, 198] width 29 height 6
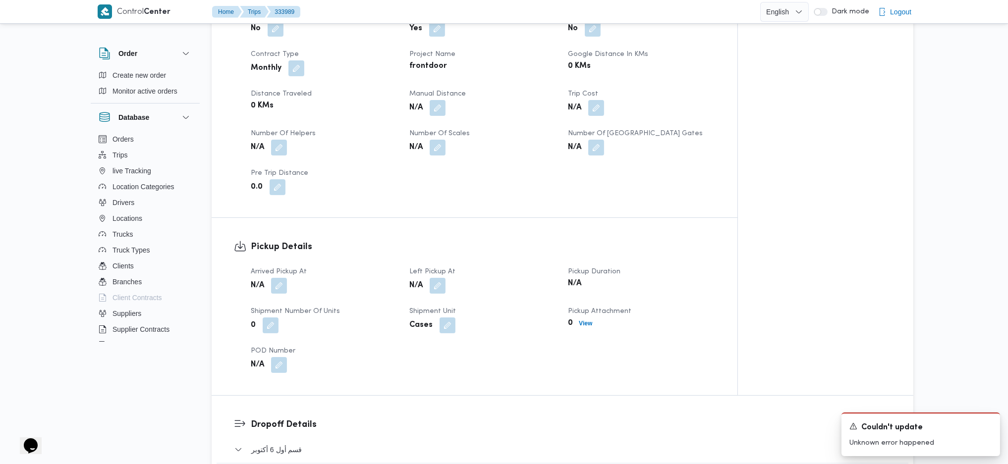
scroll to position [480, 0]
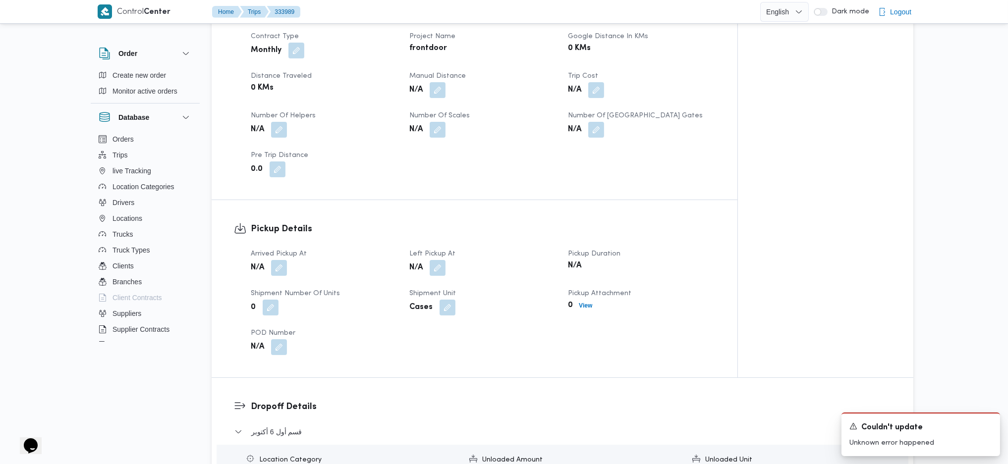
click at [288, 259] on div "N/A" at bounding box center [324, 268] width 149 height 18
click at [286, 260] on button "button" at bounding box center [279, 268] width 16 height 16
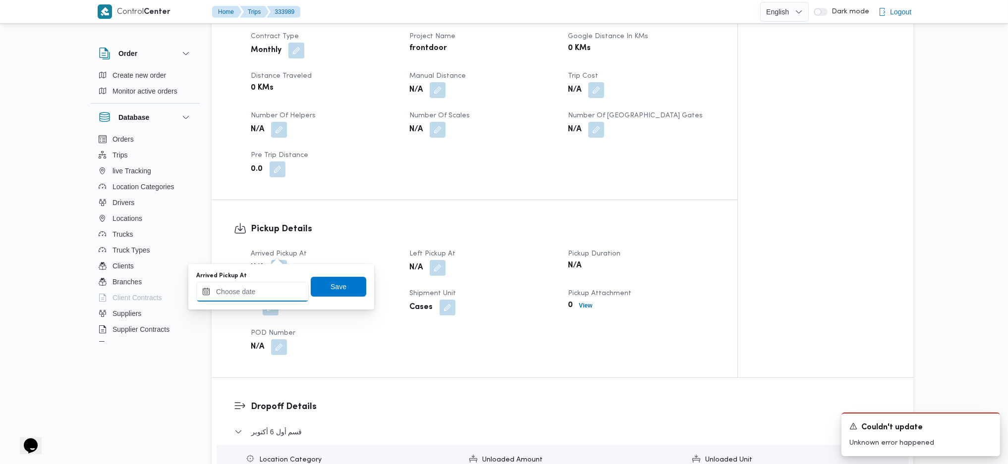
click at [261, 293] on input "Arrived Pickup At" at bounding box center [252, 292] width 113 height 20
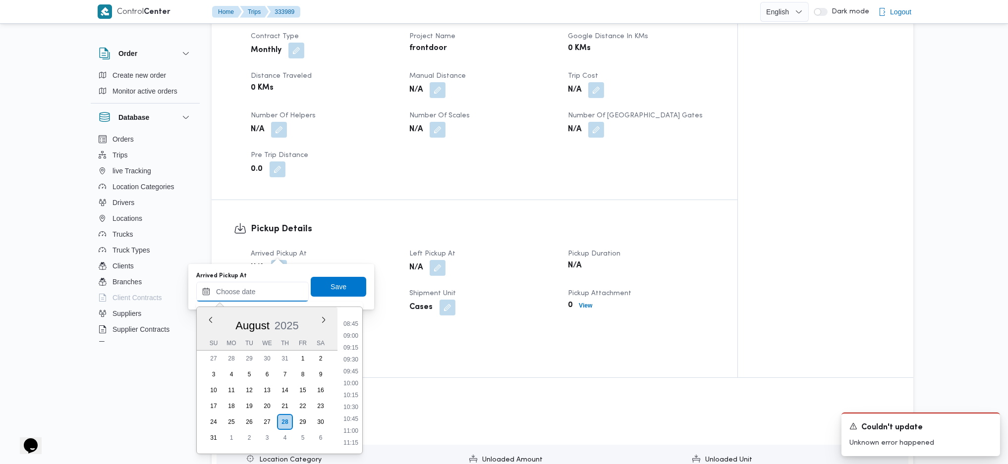
scroll to position [385, 0]
click at [353, 314] on li "08:00" at bounding box center [351, 316] width 23 height 10
type input "[DATE] 08:00"
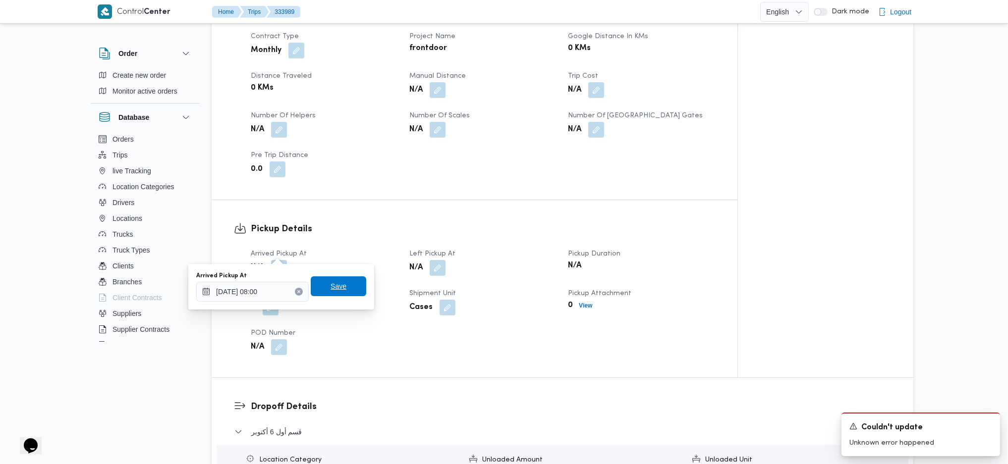
click at [335, 292] on span "Save" at bounding box center [339, 287] width 16 height 12
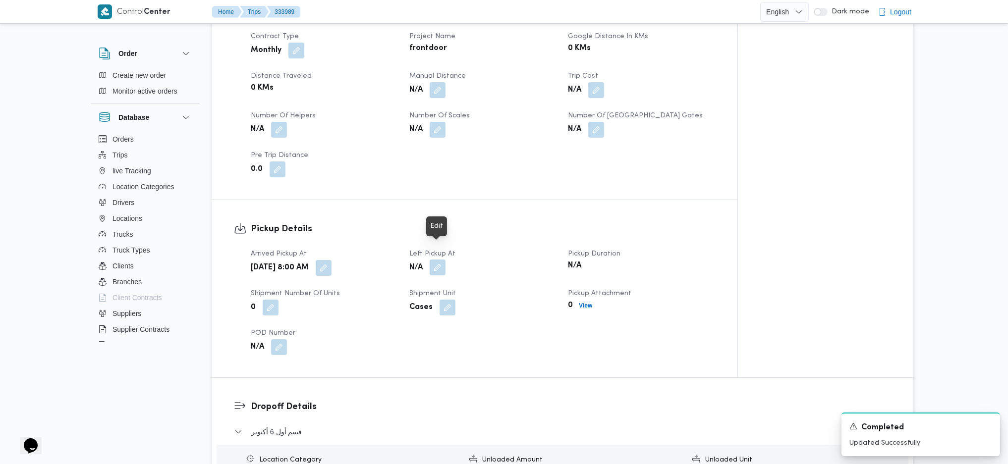
click at [438, 260] on button "button" at bounding box center [438, 268] width 16 height 16
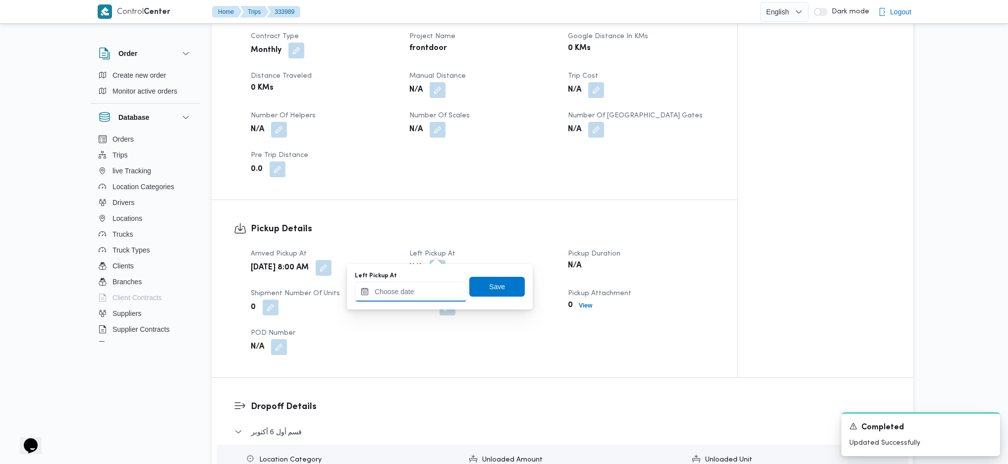
click at [432, 292] on input "Left Pickup At" at bounding box center [411, 292] width 113 height 20
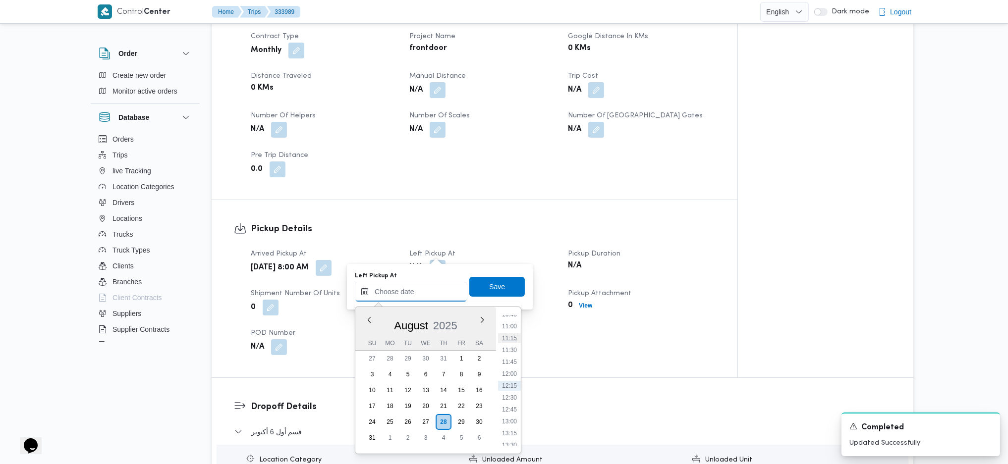
scroll to position [451, 0]
click at [510, 345] on li "10:00" at bounding box center [509, 346] width 23 height 10
type input "28/08/2025 10:00"
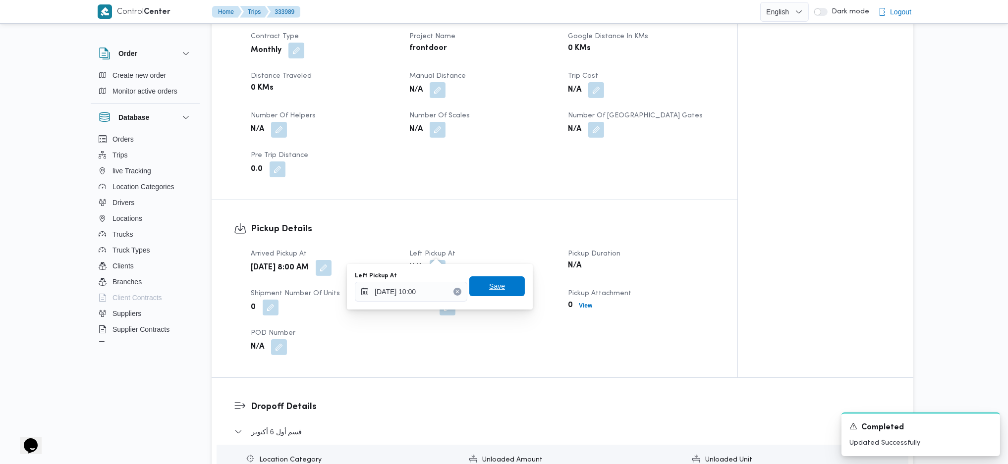
click at [489, 290] on span "Save" at bounding box center [497, 287] width 16 height 12
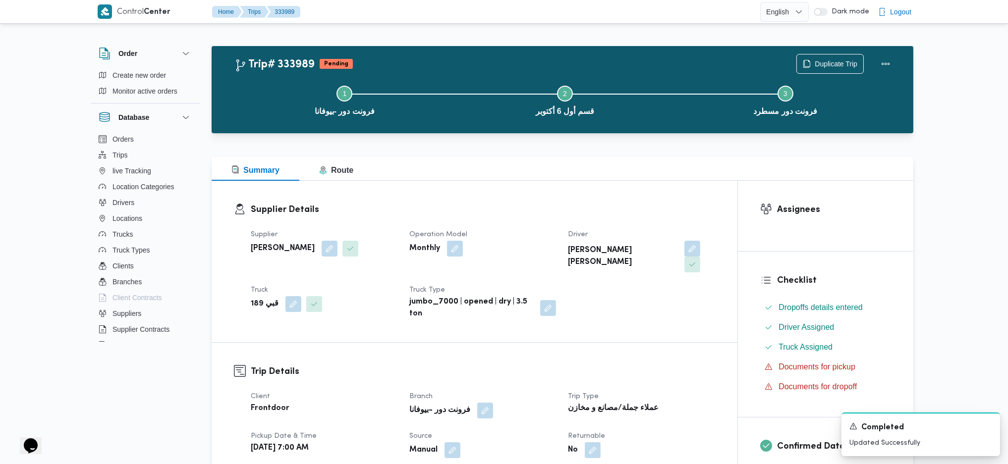
scroll to position [0, 0]
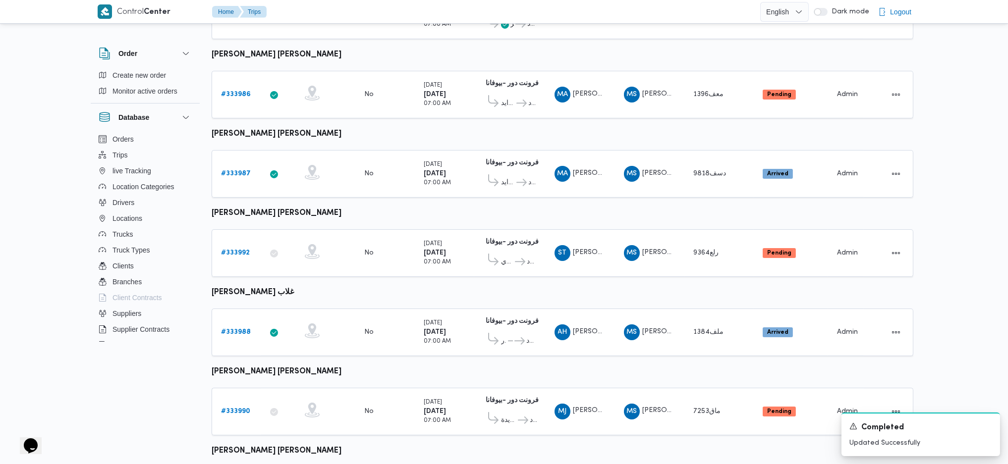
scroll to position [347, 0]
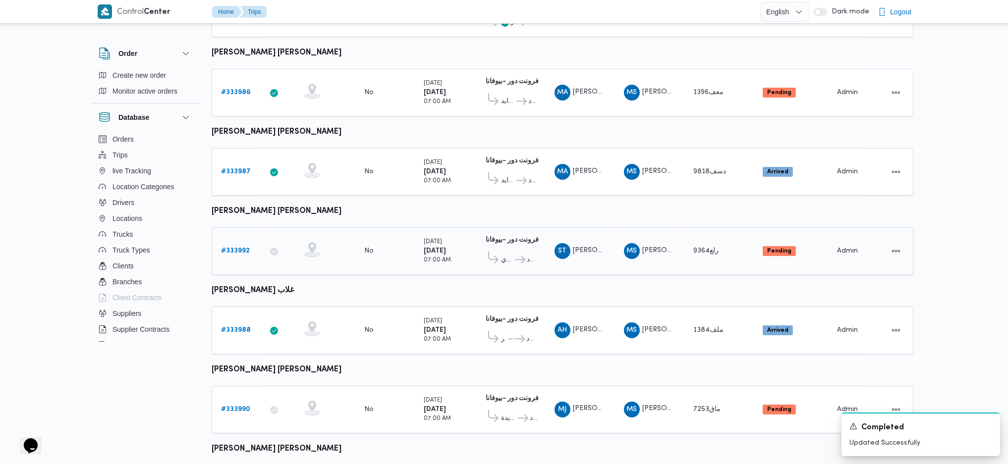
click at [223, 248] on b "# 333992" at bounding box center [235, 251] width 29 height 6
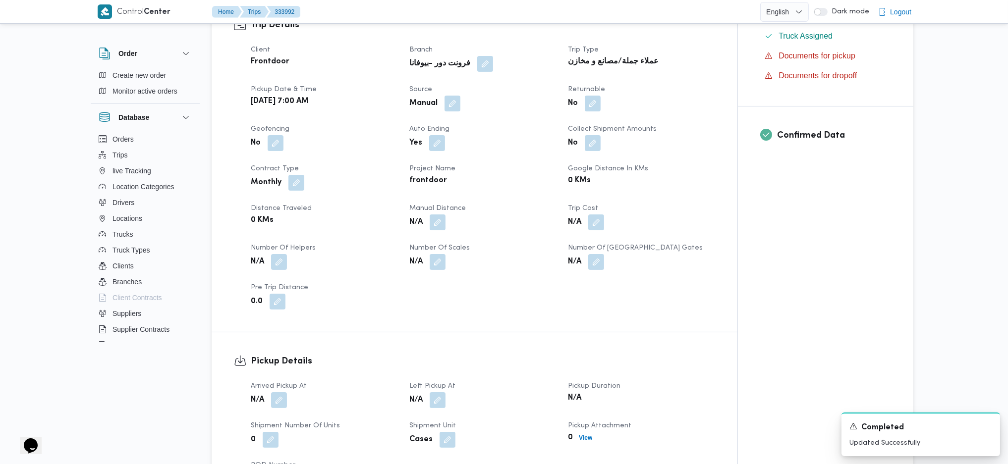
scroll to position [678, 0]
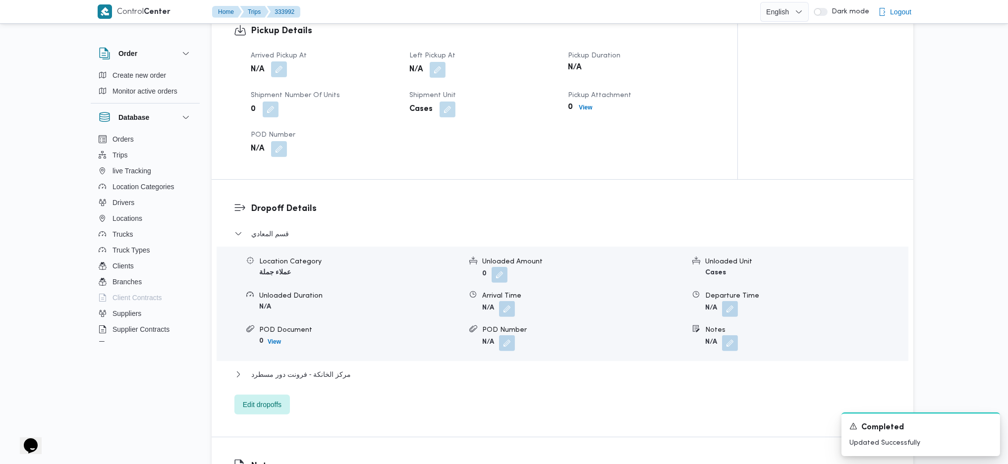
drag, startPoint x: 283, startPoint y: 51, endPoint x: 278, endPoint y: 58, distance: 8.8
click at [283, 61] on button "button" at bounding box center [279, 69] width 16 height 16
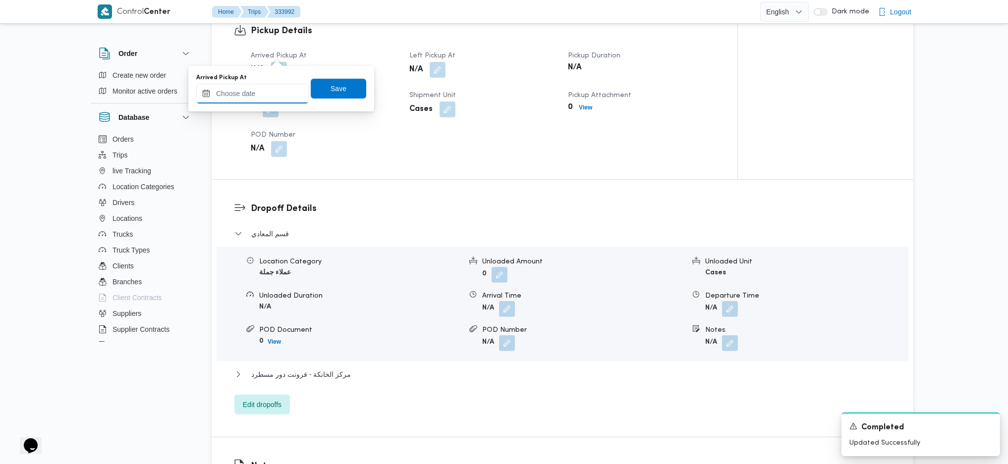
click at [264, 88] on input "Arrived Pickup At" at bounding box center [252, 94] width 113 height 20
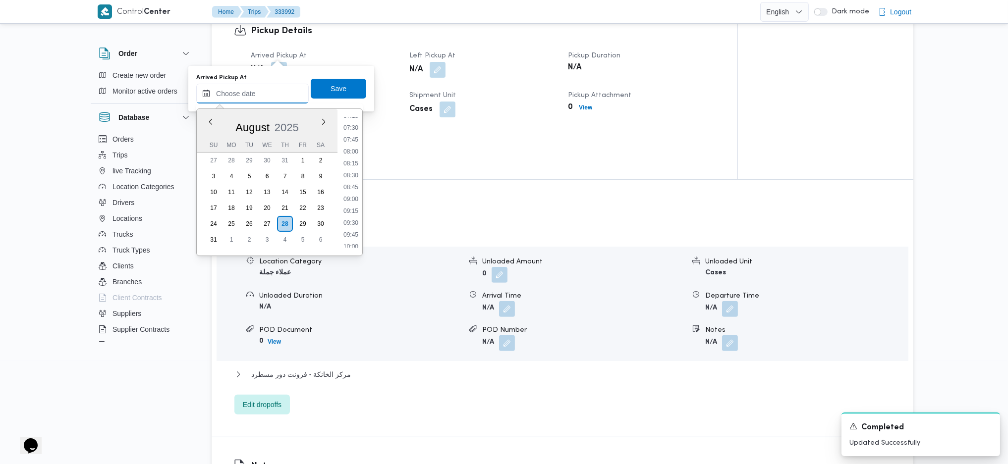
scroll to position [319, 0]
click at [353, 134] on li "07:00" at bounding box center [351, 136] width 23 height 10
type input "[DATE] 07:00"
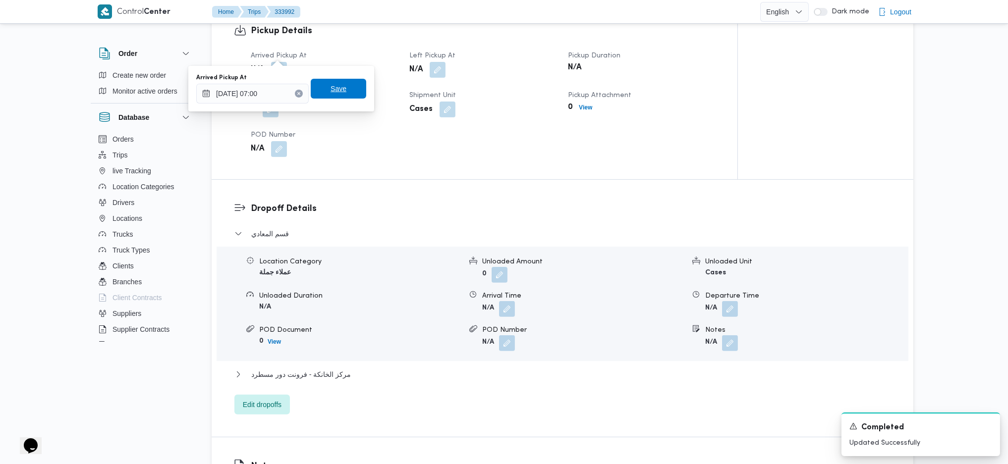
click at [330, 96] on span "Save" at bounding box center [339, 89] width 56 height 20
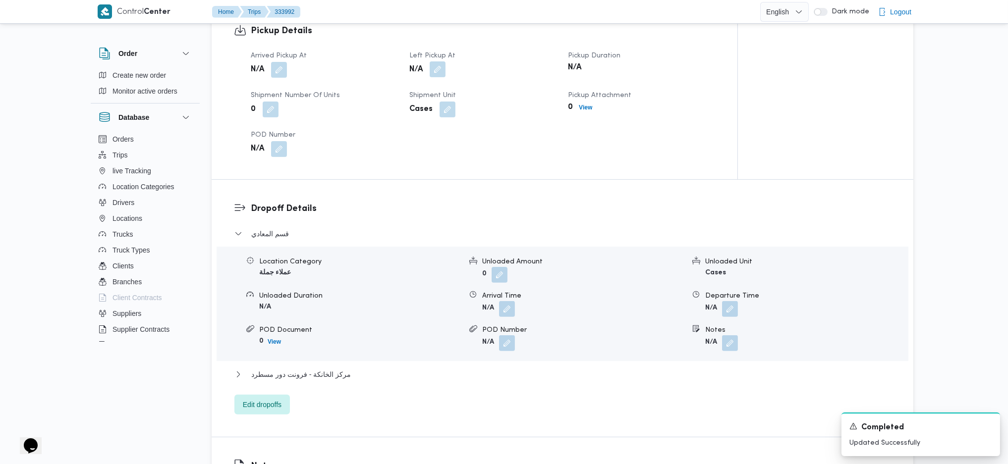
click at [441, 61] on button "button" at bounding box center [438, 69] width 16 height 16
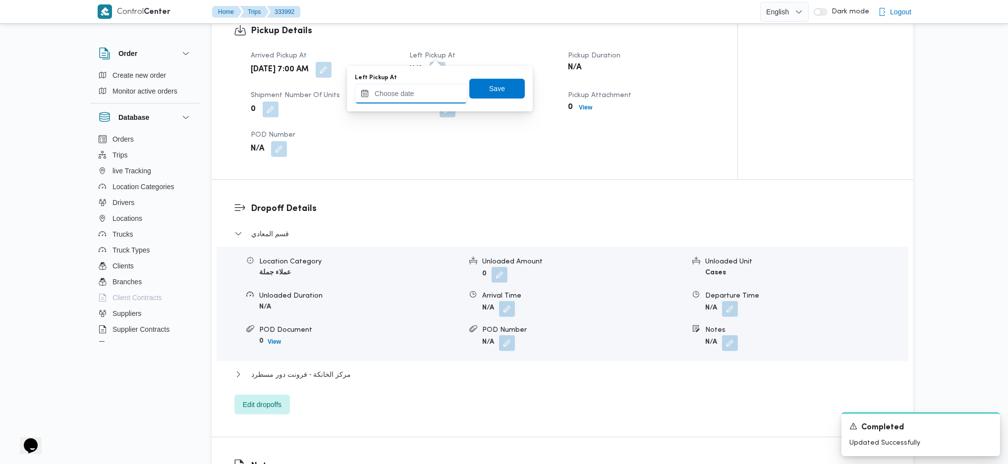
click at [424, 89] on input "Left Pickup At" at bounding box center [411, 94] width 113 height 20
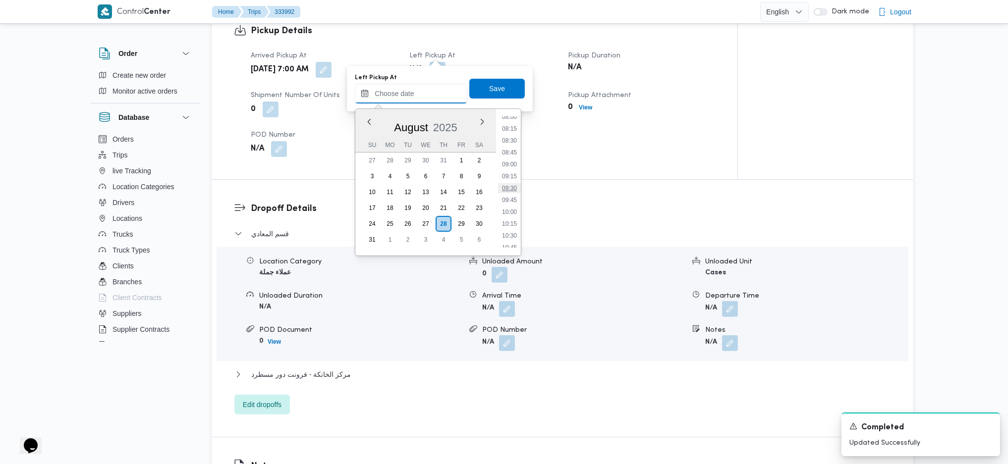
scroll to position [385, 0]
click at [517, 213] on li "10:00" at bounding box center [509, 213] width 23 height 10
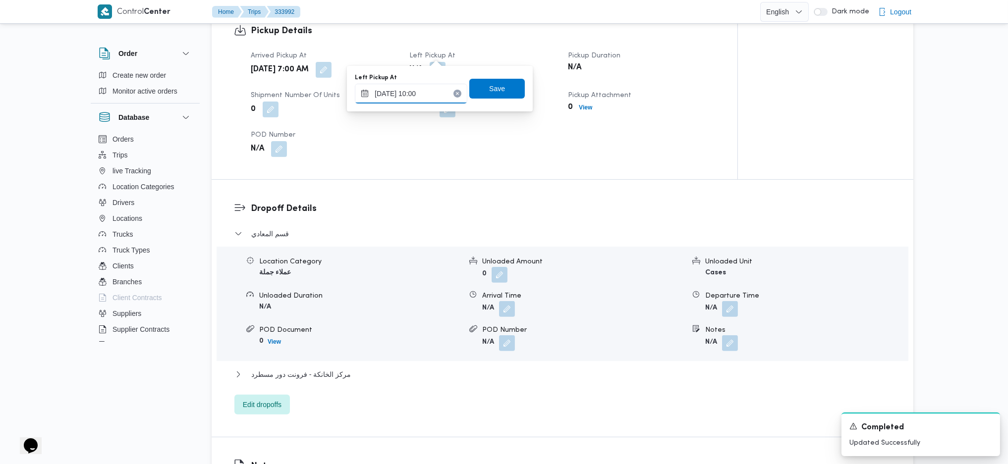
click at [420, 94] on input "28/08/2025 10:00" at bounding box center [411, 94] width 113 height 20
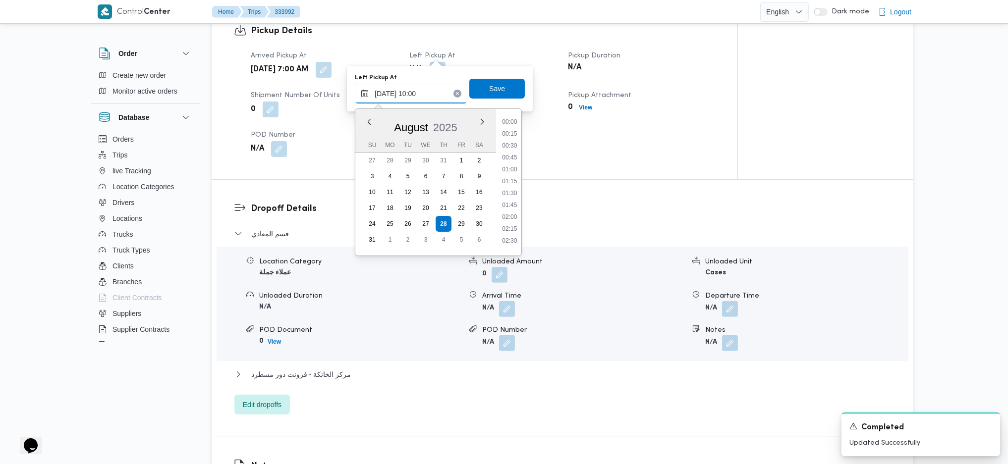
scroll to position [409, 0]
click at [509, 171] on li "09:45" at bounding box center [509, 176] width 23 height 10
type input "28/08/2025 09:45"
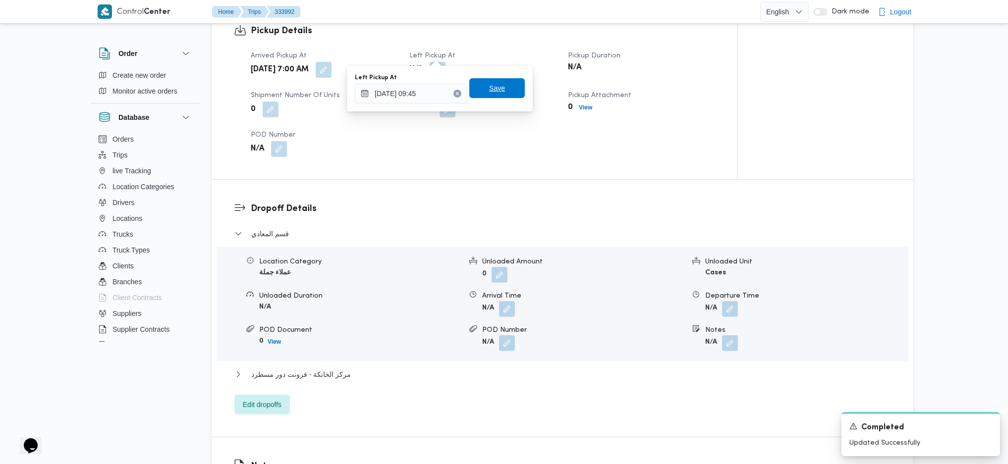
click at [489, 85] on span "Save" at bounding box center [497, 88] width 16 height 12
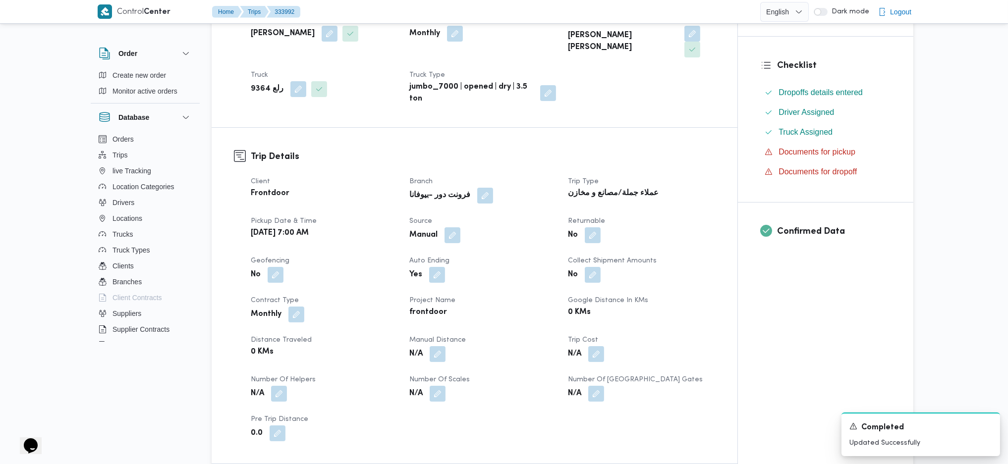
scroll to position [0, 0]
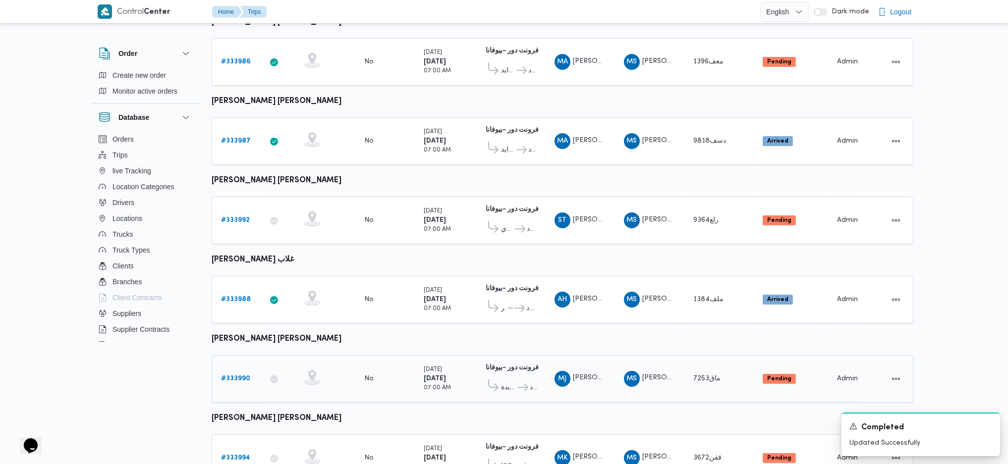
scroll to position [414, 0]
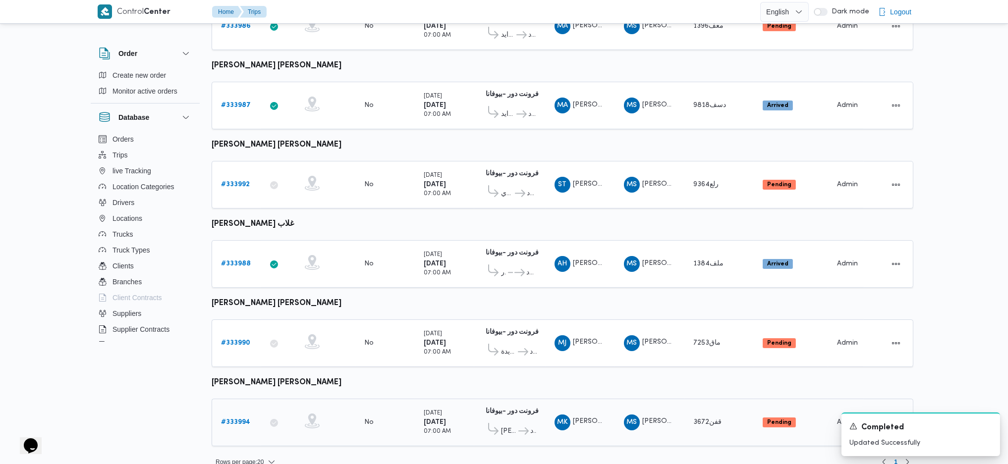
click at [239, 414] on div "# 333994" at bounding box center [236, 423] width 39 height 20
click at [238, 419] on b "# 333994" at bounding box center [235, 422] width 29 height 6
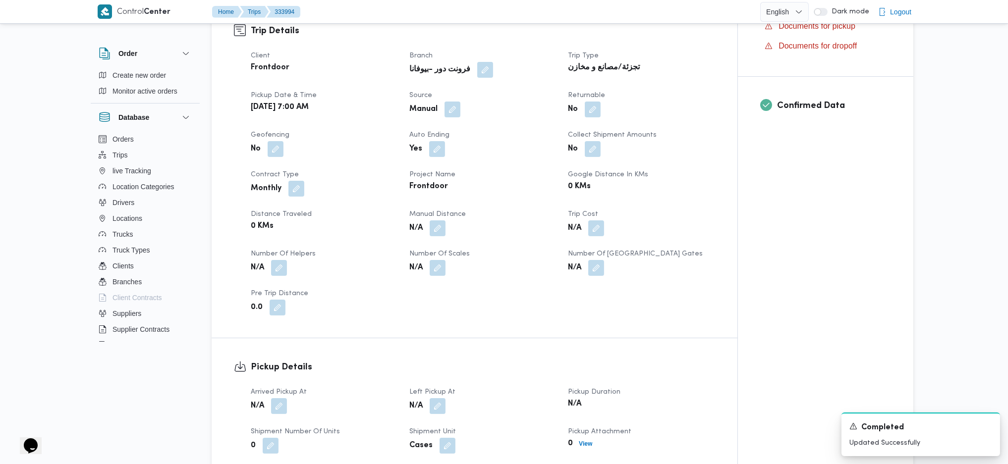
scroll to position [462, 0]
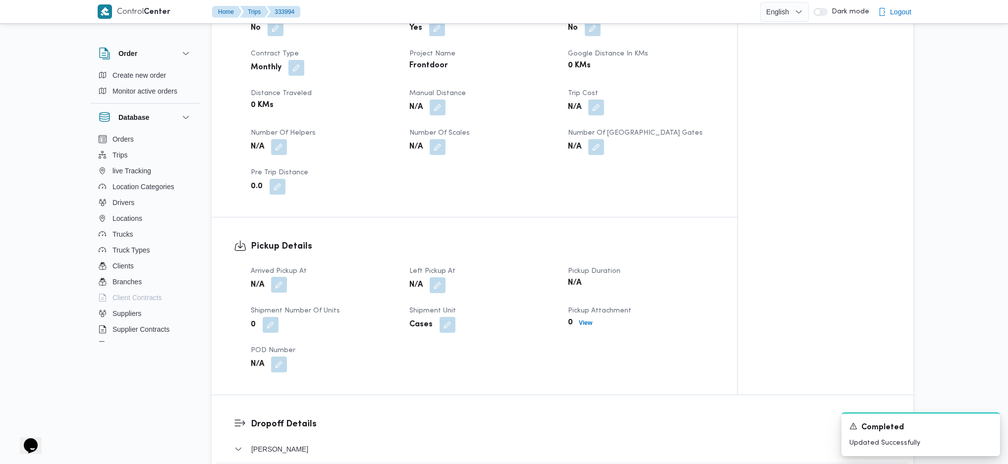
click at [283, 277] on button "button" at bounding box center [279, 285] width 16 height 16
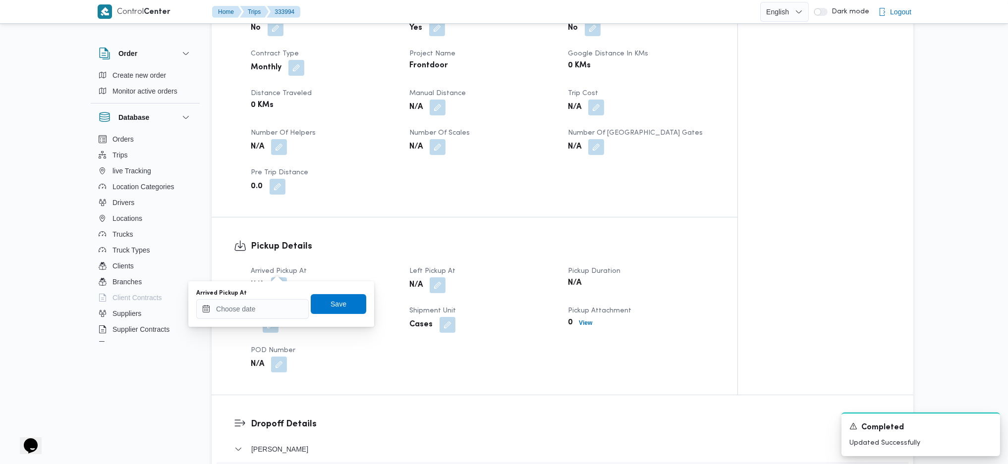
click at [266, 322] on div "You are in a dialog. To close this dialog, hit escape. Arrived Pickup At Save" at bounding box center [281, 305] width 186 height 46
click at [270, 316] on input "Arrived Pickup At" at bounding box center [252, 309] width 113 height 20
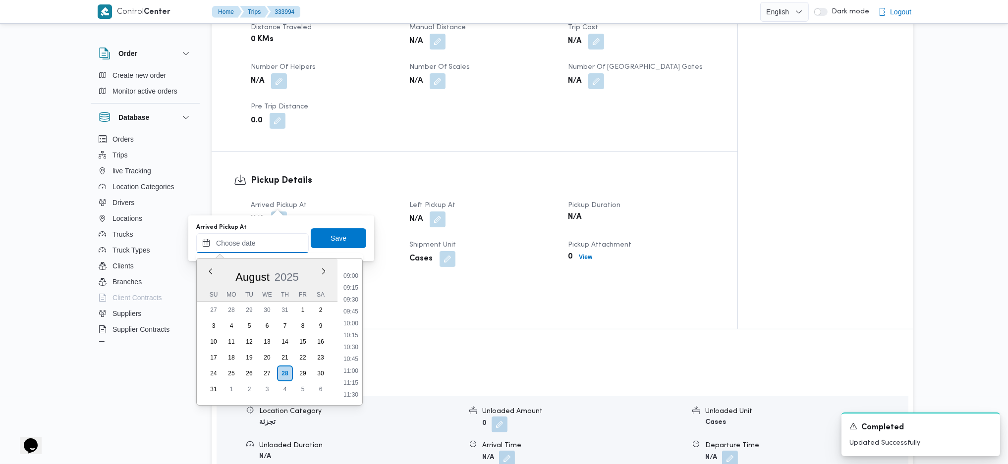
scroll to position [319, 0]
click at [350, 293] on li "07:15" at bounding box center [351, 298] width 23 height 10
type input "28/08/2025 07:15"
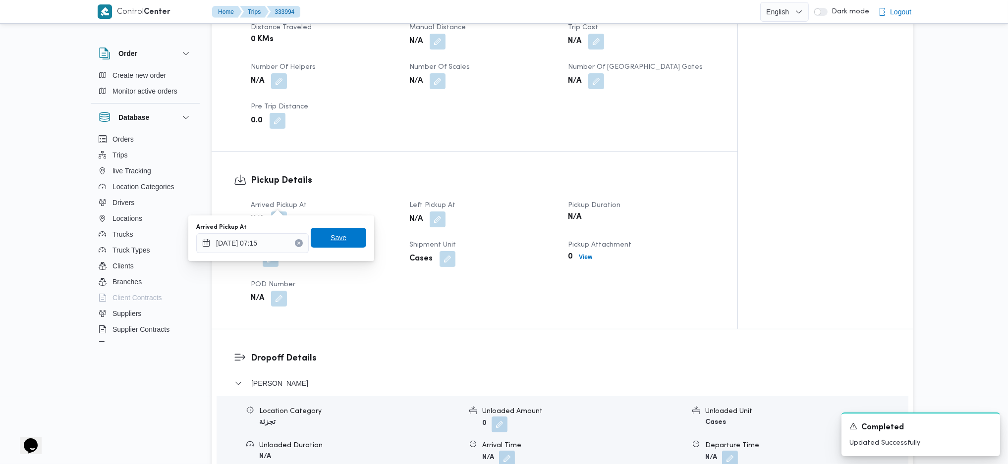
click at [316, 230] on span "Save" at bounding box center [339, 238] width 56 height 20
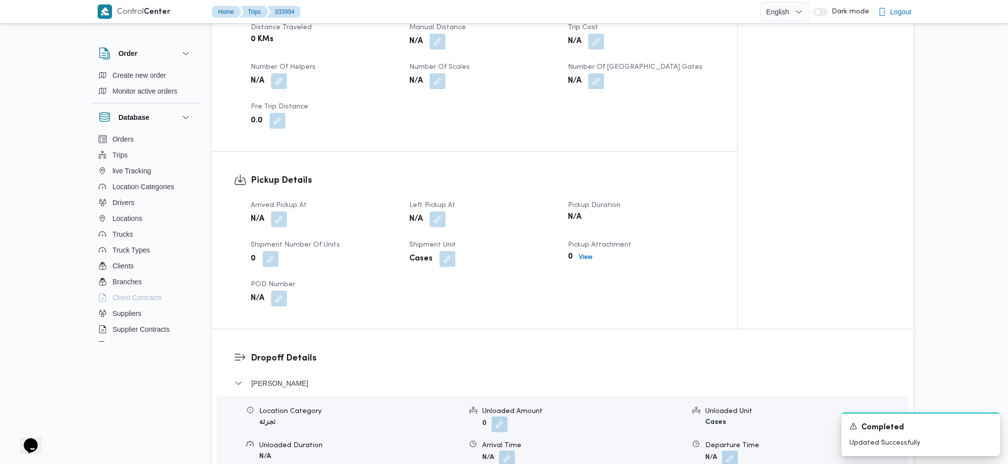
click at [431, 213] on div "Arrived Pickup At N/A Left Pickup At N/A Pickup Duration N/A Shipment Number of…" at bounding box center [483, 253] width 476 height 119
click at [443, 211] on button "button" at bounding box center [438, 219] width 16 height 16
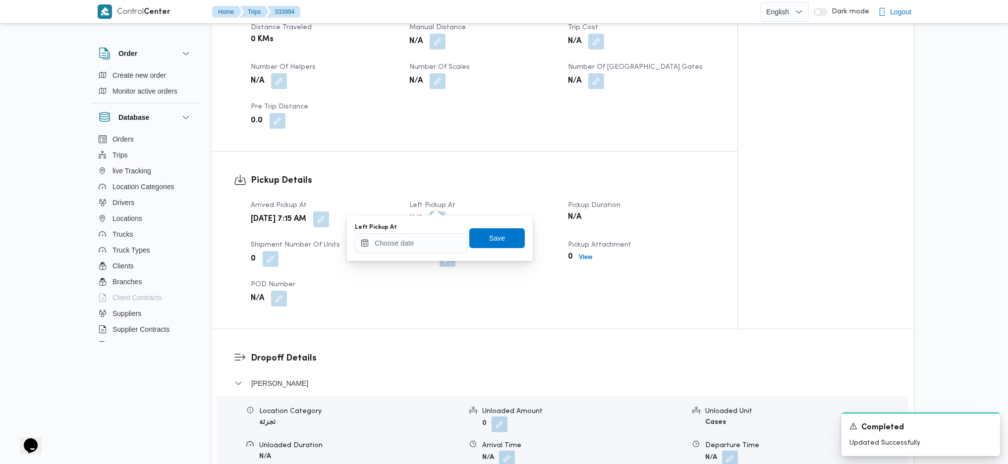
click at [419, 219] on div "You are in a dialog. To close this dialog, hit escape. Left Pickup At Save" at bounding box center [440, 239] width 186 height 46
click at [423, 253] on div at bounding box center [411, 243] width 113 height 20
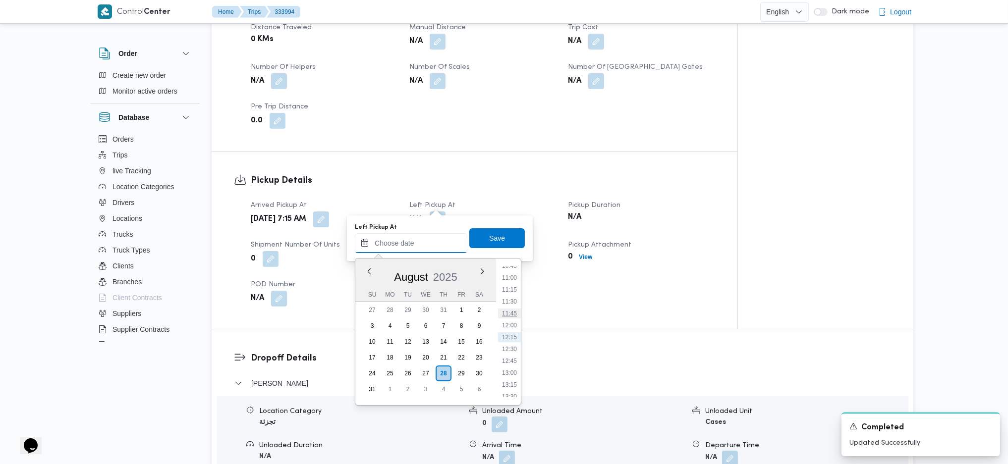
scroll to position [451, 0]
click at [508, 285] on li "09:45" at bounding box center [509, 285] width 23 height 10
type input "28/08/2025 09:45"
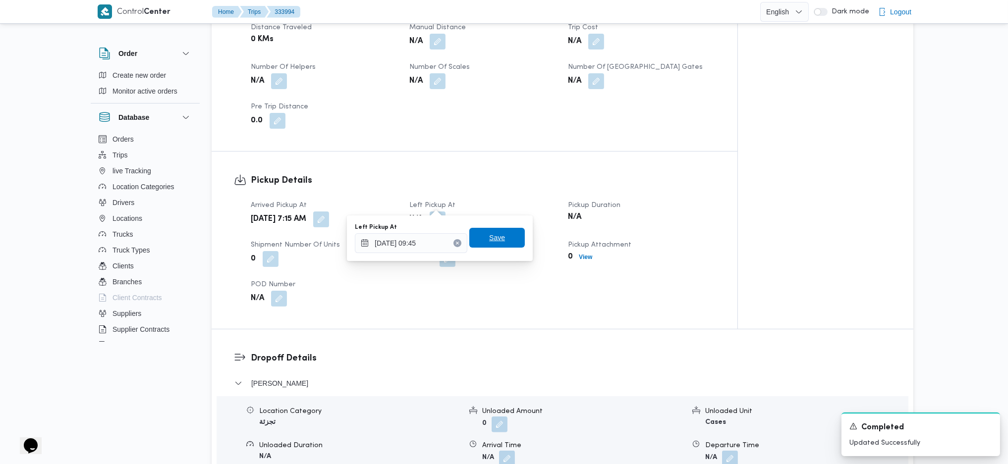
click at [492, 243] on span "Save" at bounding box center [497, 238] width 16 height 12
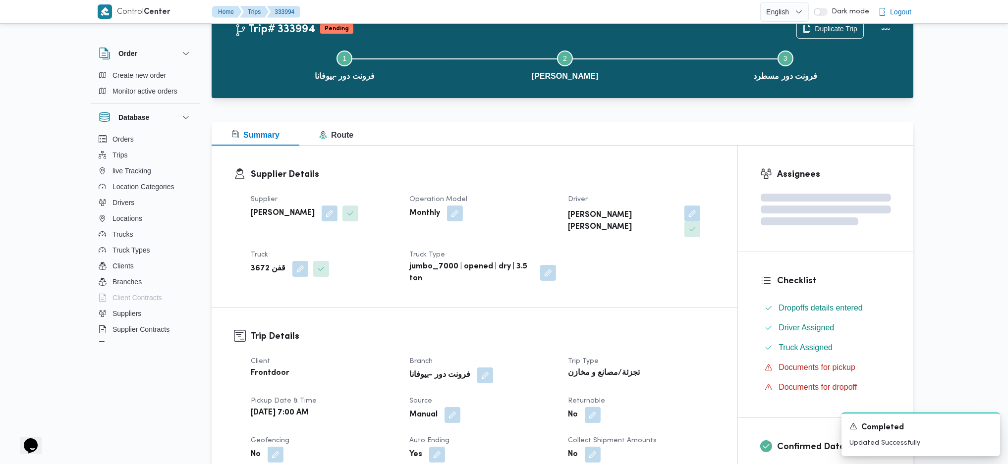
scroll to position [0, 0]
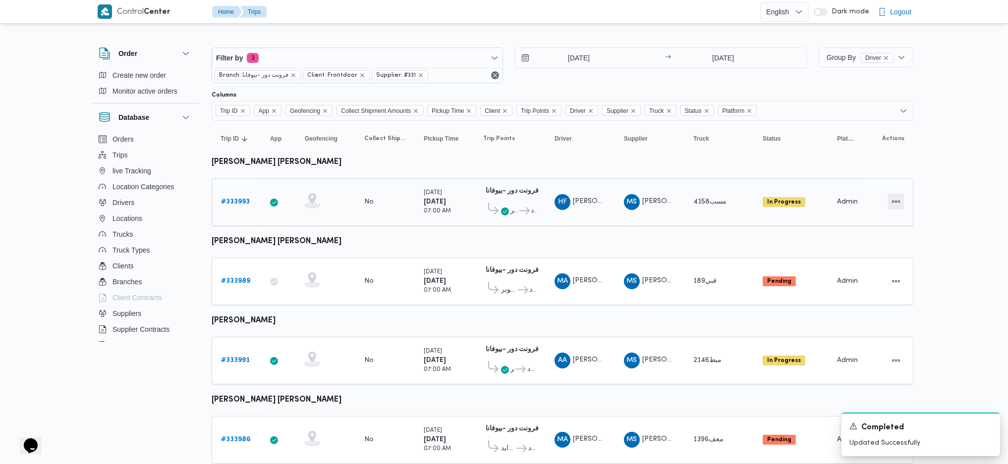
click at [899, 199] on button "Actions" at bounding box center [896, 202] width 16 height 16
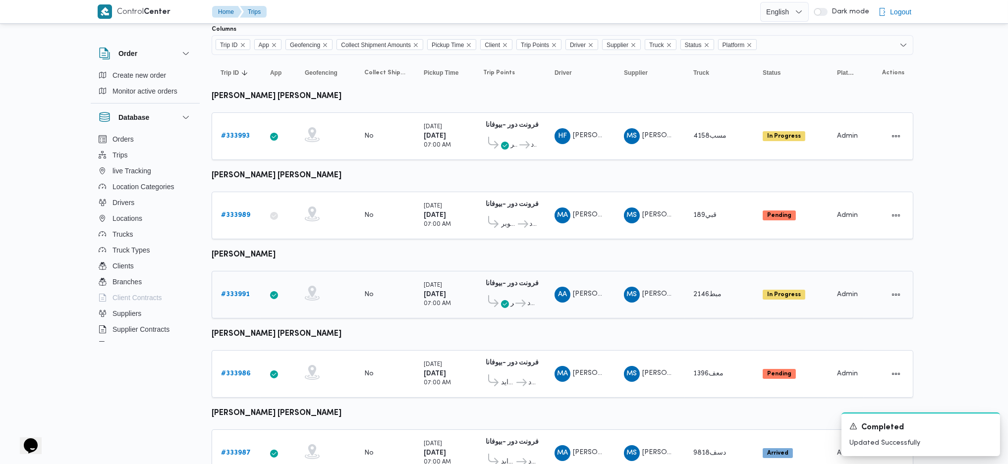
click at [226, 285] on div "# 333991" at bounding box center [236, 295] width 39 height 20
click at [233, 294] on link "# 333991" at bounding box center [235, 295] width 29 height 12
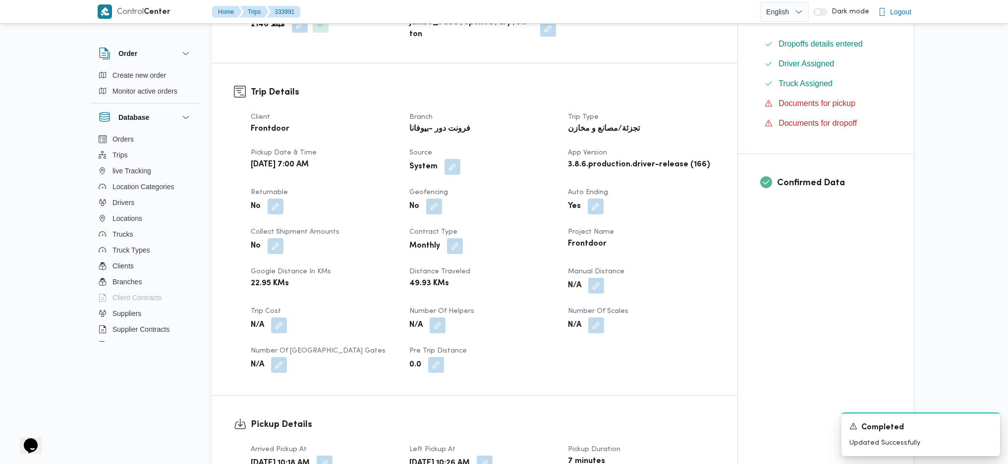
scroll to position [66, 0]
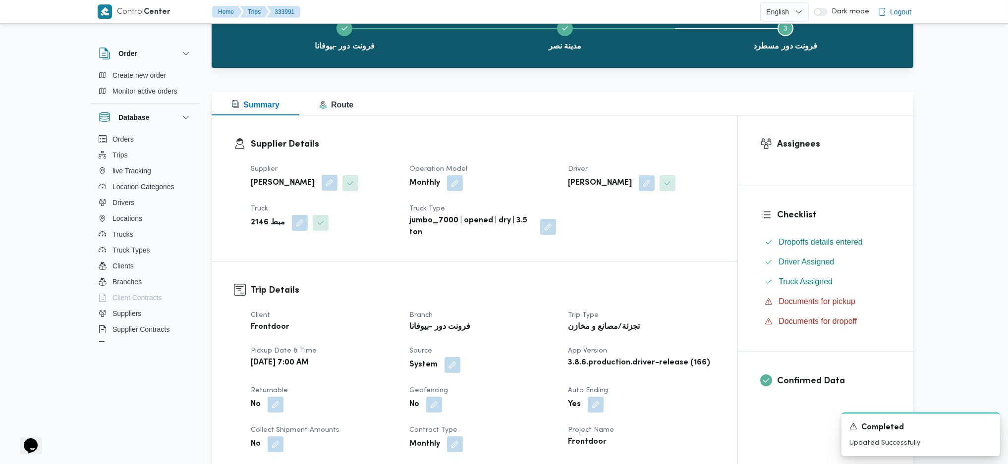
click at [338, 185] on button "button" at bounding box center [330, 183] width 16 height 16
click at [328, 230] on div "محمد صلاح عبداللطيف الشريف" at bounding box center [309, 223] width 101 height 20
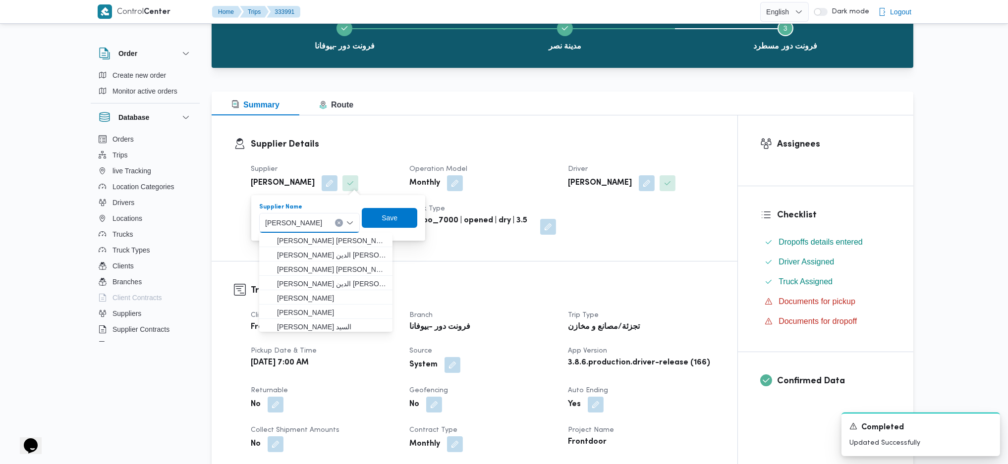
click at [322, 223] on span "محمد صلاح عبداللطيف الشريف" at bounding box center [293, 222] width 57 height 11
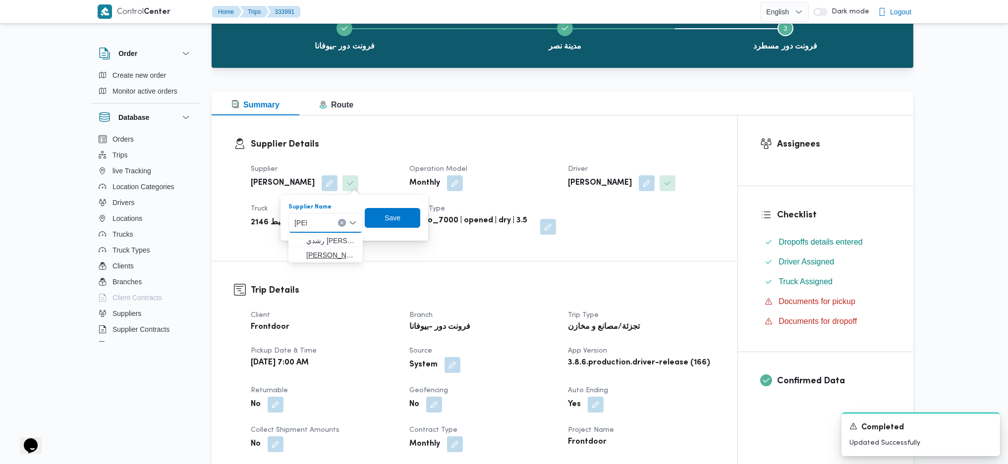
type input "باشا"
click at [324, 259] on span "ابراهيم رمضان ابراهيم عثمان ابو باشا" at bounding box center [331, 255] width 51 height 12
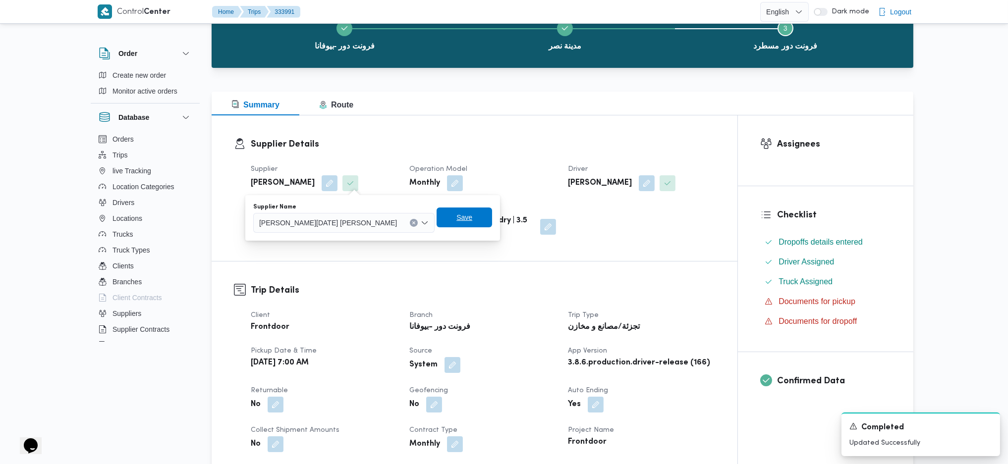
click at [441, 222] on span "Save" at bounding box center [465, 218] width 56 height 20
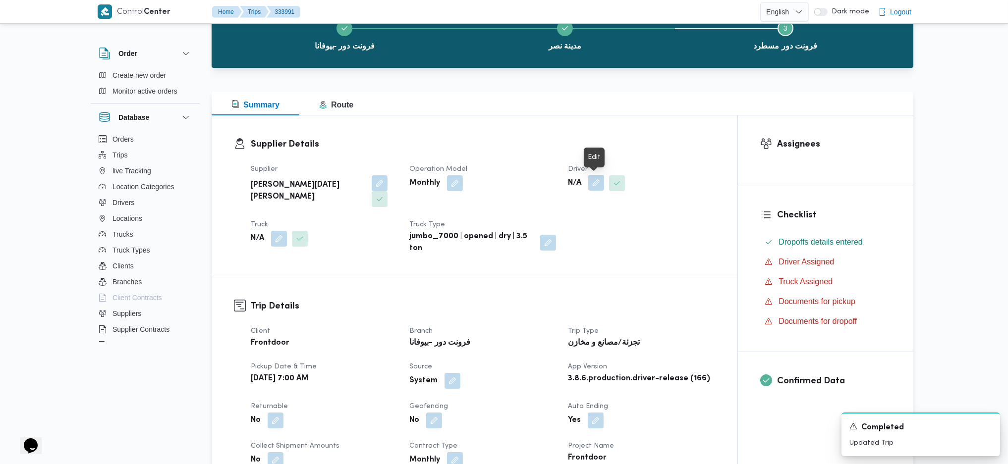
click at [591, 183] on button "button" at bounding box center [596, 183] width 16 height 16
click at [589, 228] on div "Search" at bounding box center [576, 223] width 74 height 20
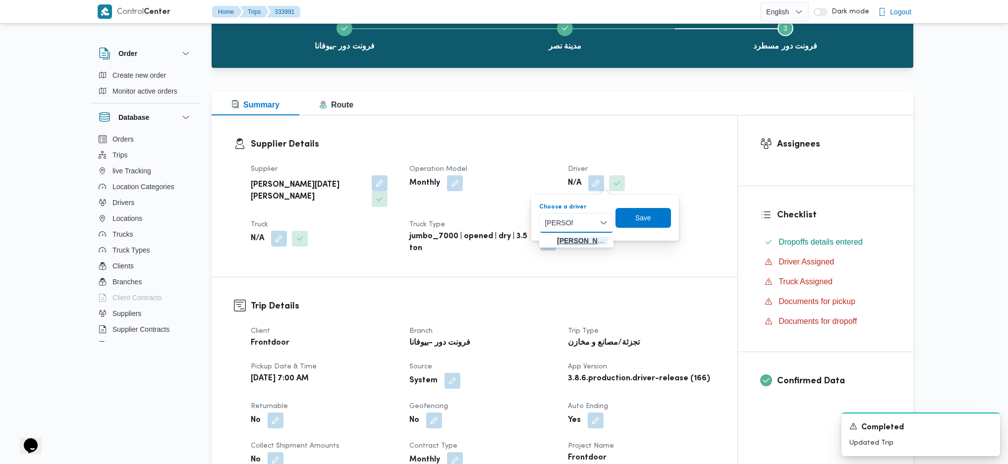
type input "محمود عا"
click at [572, 236] on span "محمود عا طف عبدالفتاح ابراهيم" at bounding box center [582, 241] width 51 height 12
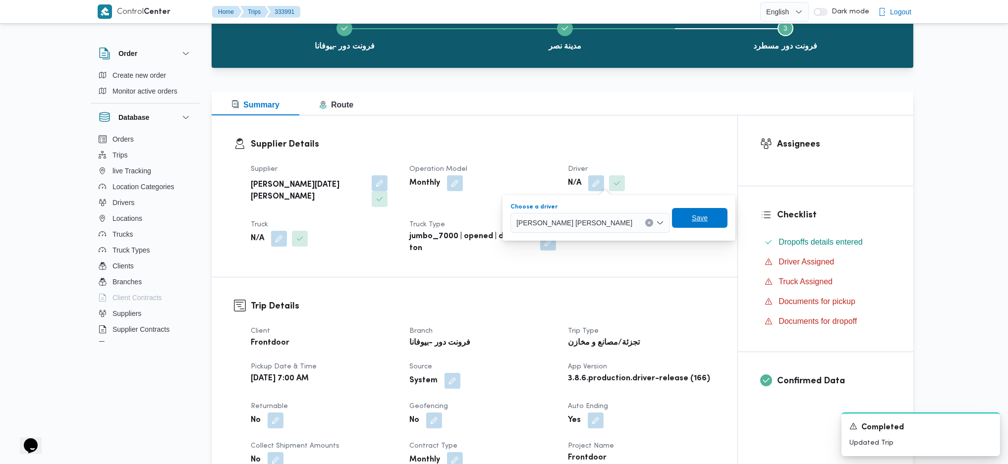
click at [680, 212] on span "Save" at bounding box center [700, 218] width 56 height 20
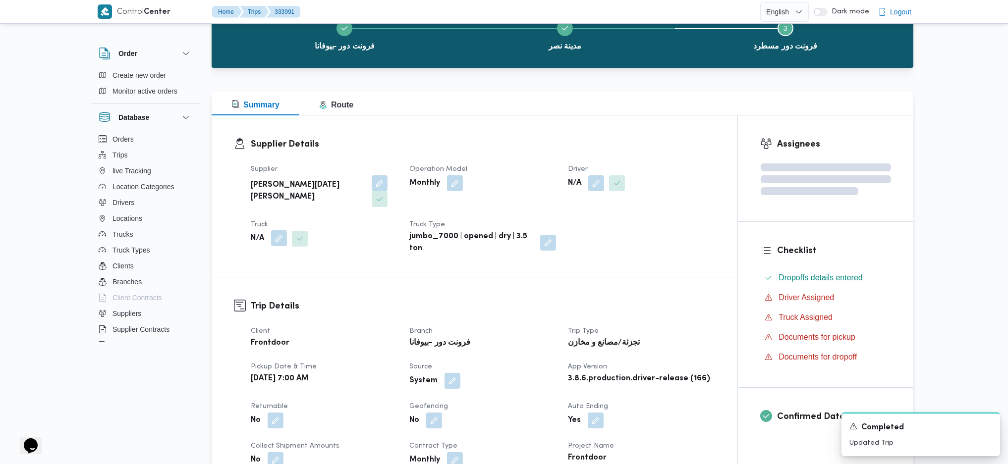
click at [278, 230] on button "button" at bounding box center [279, 238] width 16 height 16
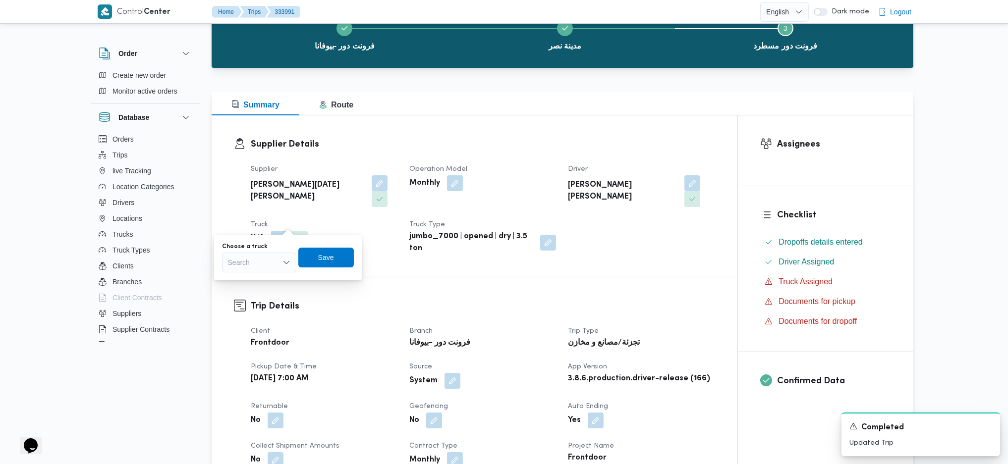
click at [267, 259] on div "Search" at bounding box center [259, 263] width 74 height 20
type input "354"
click at [238, 284] on span "قمب 354 9 | null" at bounding box center [259, 281] width 66 height 16
click at [338, 267] on span "Save" at bounding box center [334, 257] width 56 height 20
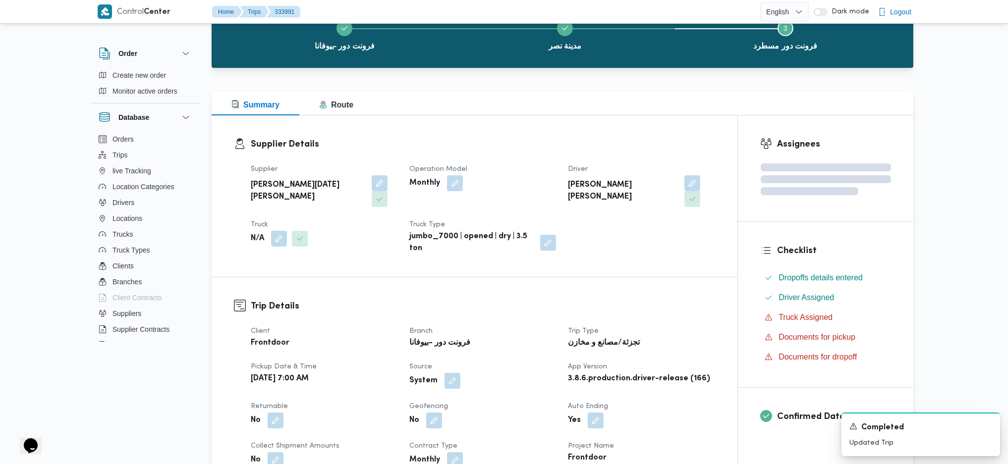
click at [463, 190] on div "Monthly" at bounding box center [482, 183] width 149 height 18
click at [459, 186] on button "button" at bounding box center [455, 183] width 16 height 16
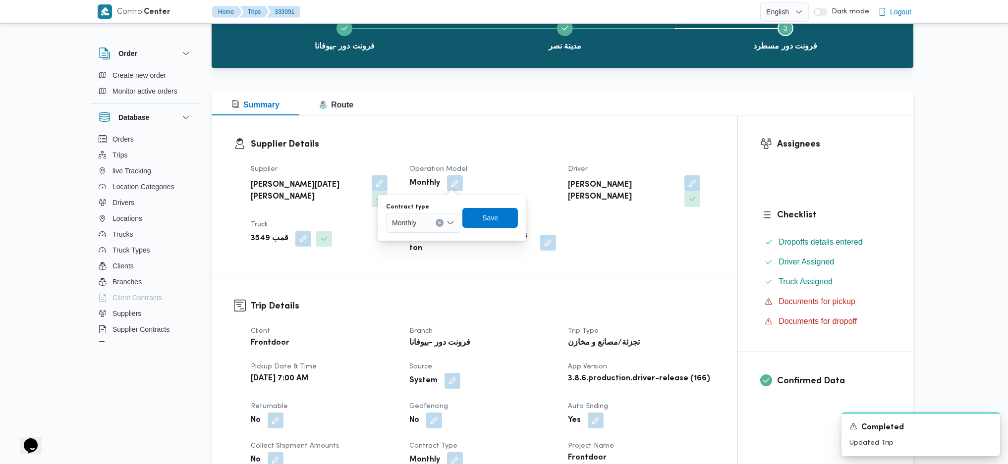
drag, startPoint x: 416, startPoint y: 214, endPoint x: 416, endPoint y: 221, distance: 6.9
click at [416, 215] on div "Monthly" at bounding box center [423, 223] width 74 height 20
click at [411, 257] on span "On Demand" at bounding box center [429, 255] width 51 height 12
click at [498, 213] on span "Save" at bounding box center [494, 218] width 16 height 12
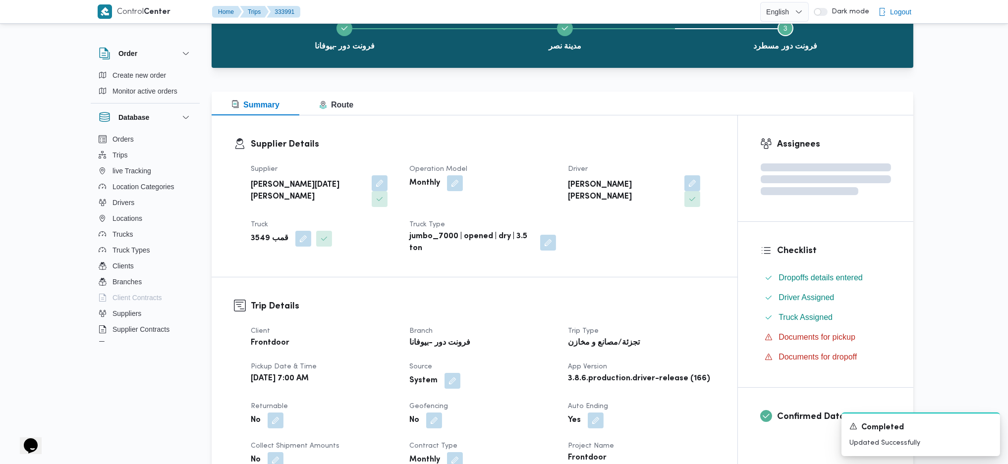
drag, startPoint x: 515, startPoint y: 269, endPoint x: 457, endPoint y: 249, distance: 61.6
click at [515, 278] on div "Trip Details Client Frontdoor Branch فرونت دور -بيوفانا Trip Type تجزئة/مصانع و…" at bounding box center [475, 444] width 526 height 332
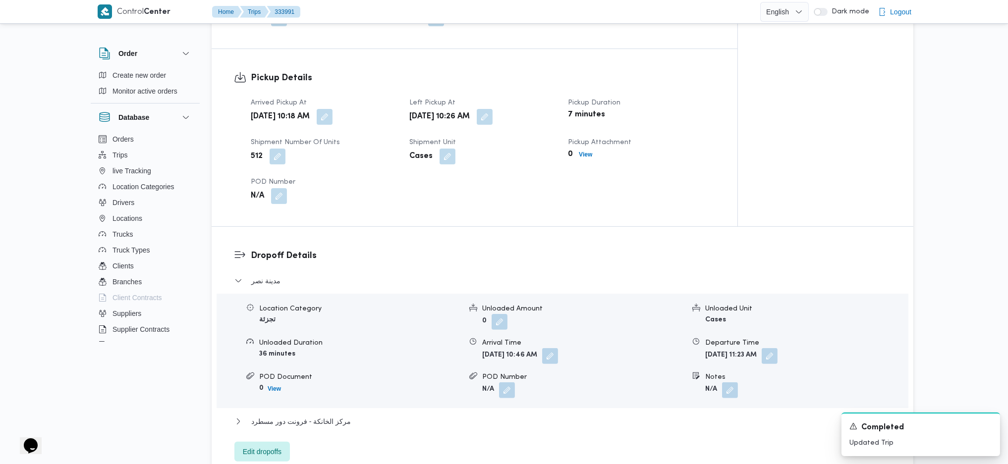
scroll to position [595, 0]
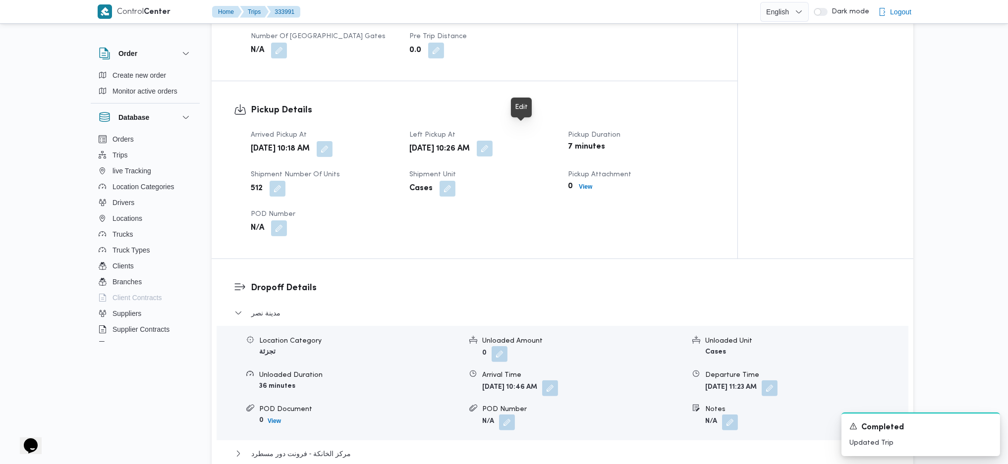
click at [493, 141] on button "button" at bounding box center [485, 149] width 16 height 16
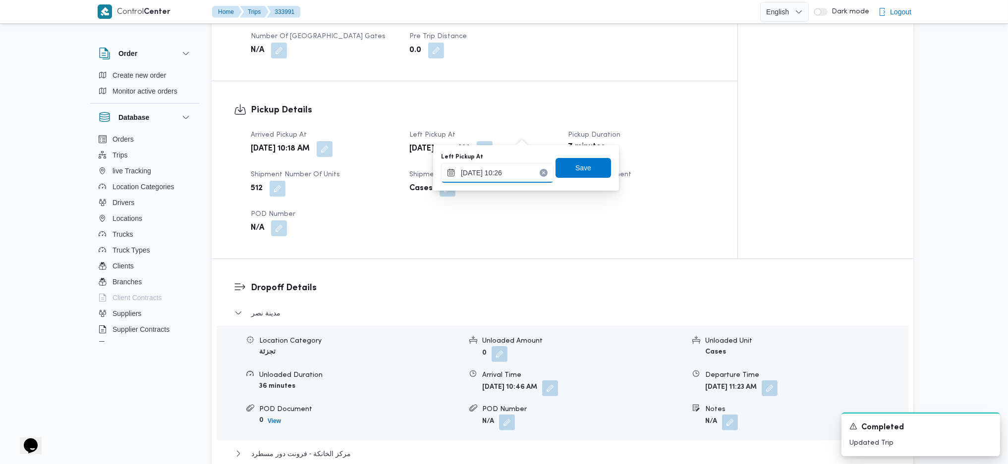
click at [488, 171] on input "28/08/2025 10:26" at bounding box center [497, 173] width 113 height 20
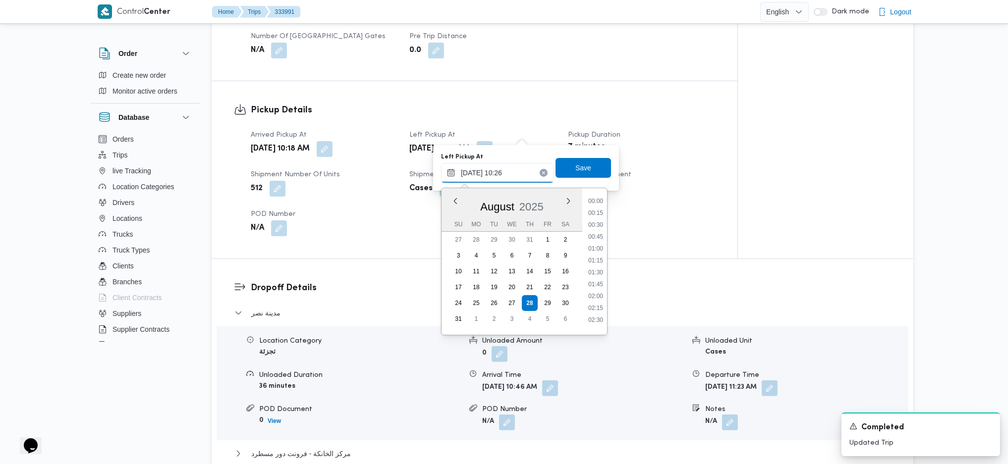
scroll to position [421, 0]
click at [594, 293] on li "10:45" at bounding box center [595, 291] width 23 height 10
type input "28/08/2025 10:45"
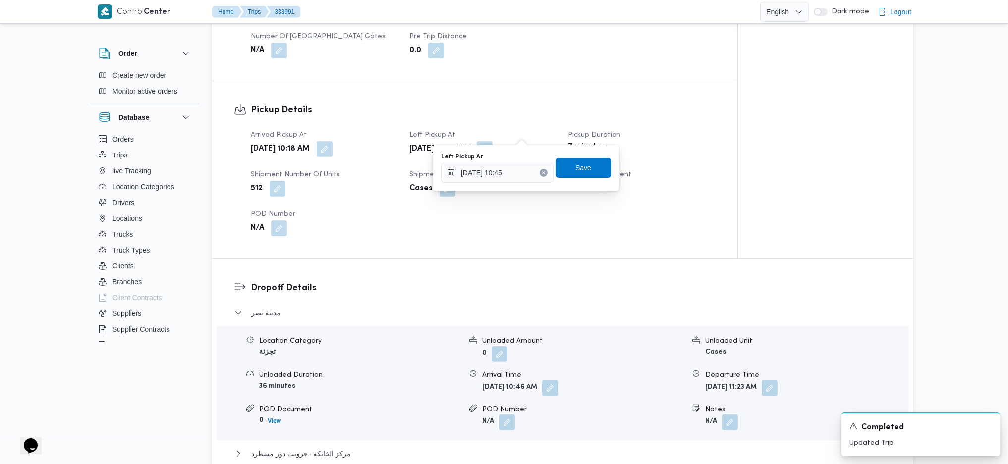
click at [579, 179] on div "Left Pickup At 28/08/2025 10:45 Save" at bounding box center [526, 168] width 172 height 32
click at [576, 171] on span "Save" at bounding box center [583, 168] width 16 height 12
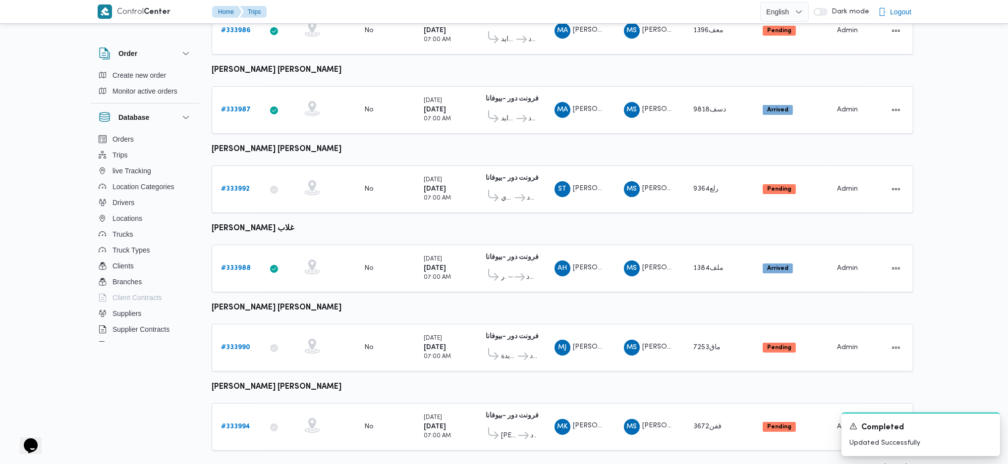
scroll to position [336, 0]
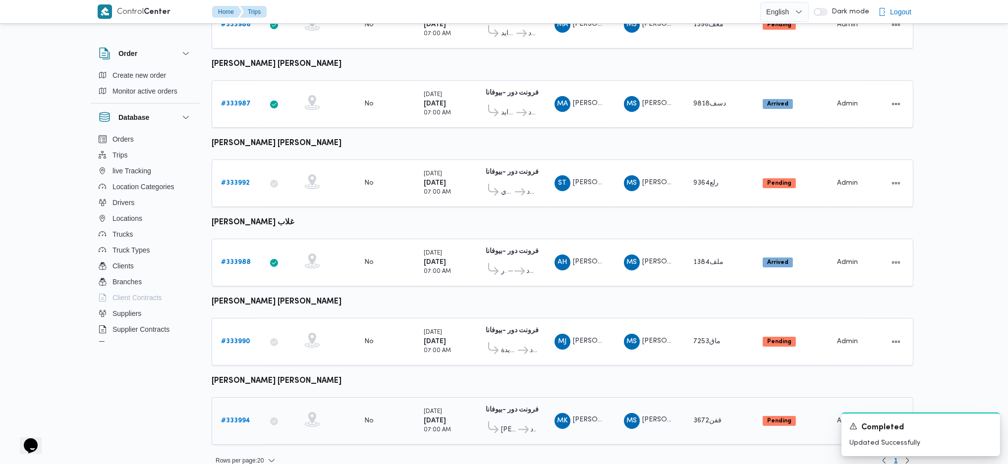
click at [308, 412] on icon at bounding box center [312, 419] width 15 height 15
click at [358, 318] on td "Collect Shipment Amounts No" at bounding box center [384, 342] width 59 height 48
click at [385, 257] on div "No" at bounding box center [385, 262] width 50 height 17
click at [393, 186] on td "Collect Shipment Amounts No" at bounding box center [384, 184] width 59 height 48
click at [376, 103] on div "No" at bounding box center [385, 104] width 50 height 17
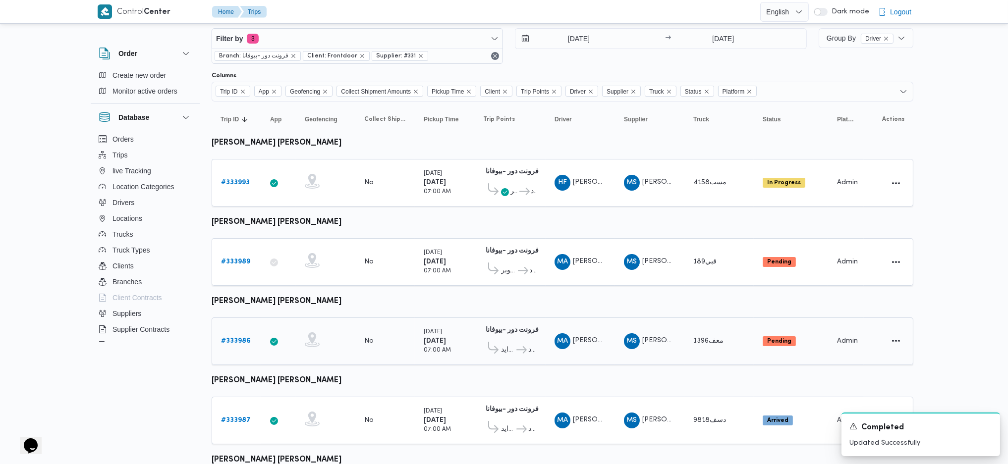
scroll to position [5, 0]
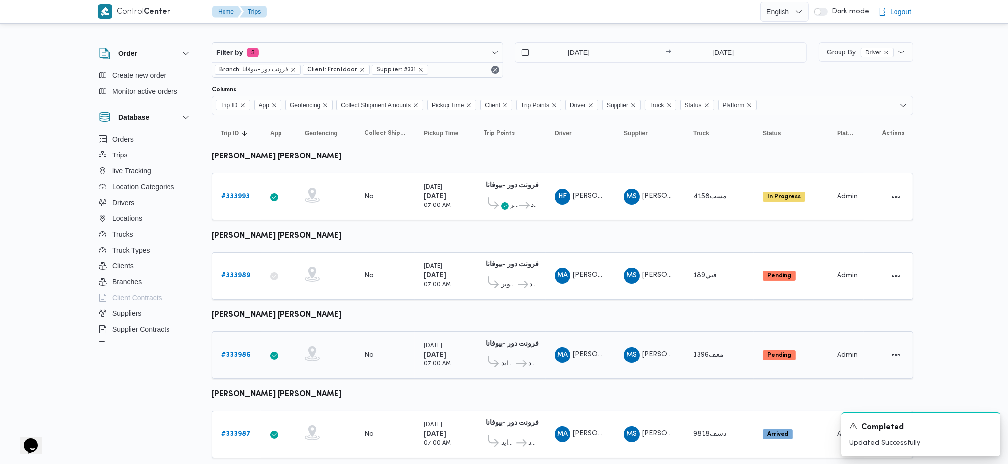
drag, startPoint x: 328, startPoint y: 347, endPoint x: 329, endPoint y: 334, distance: 13.4
click at [329, 347] on div at bounding box center [326, 355] width 50 height 26
drag, startPoint x: 337, startPoint y: 270, endPoint x: 373, endPoint y: 204, distance: 74.5
click at [339, 267] on div at bounding box center [326, 276] width 50 height 26
click at [378, 193] on div "No" at bounding box center [385, 196] width 50 height 17
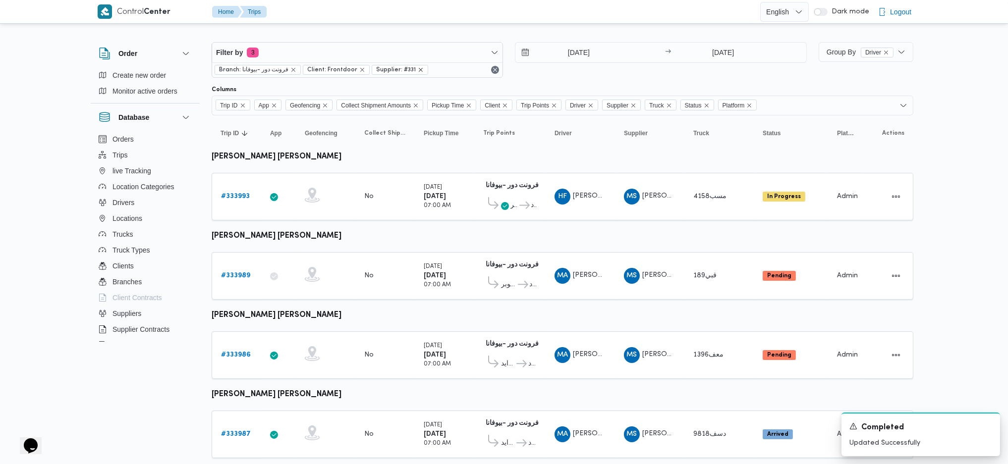
click at [419, 70] on icon "remove selected entity" at bounding box center [421, 70] width 4 height 4
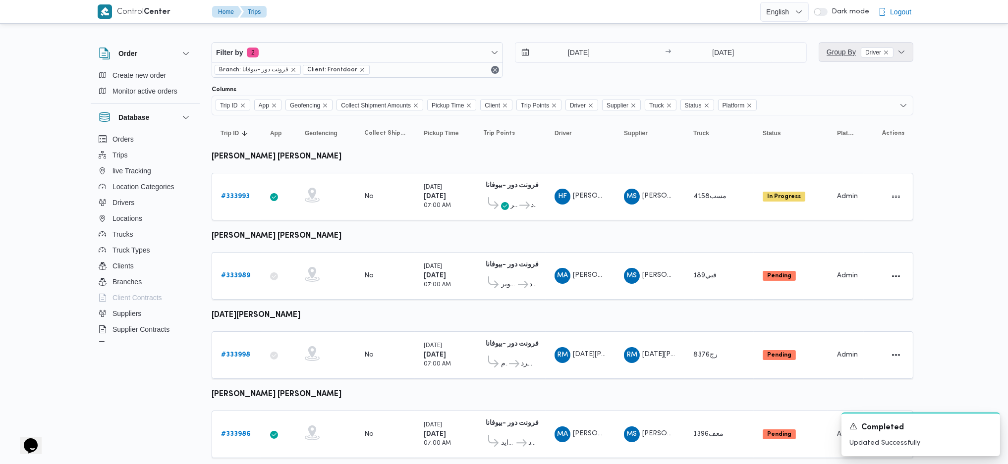
click at [827, 50] on span "Group By Driver" at bounding box center [860, 52] width 67 height 8
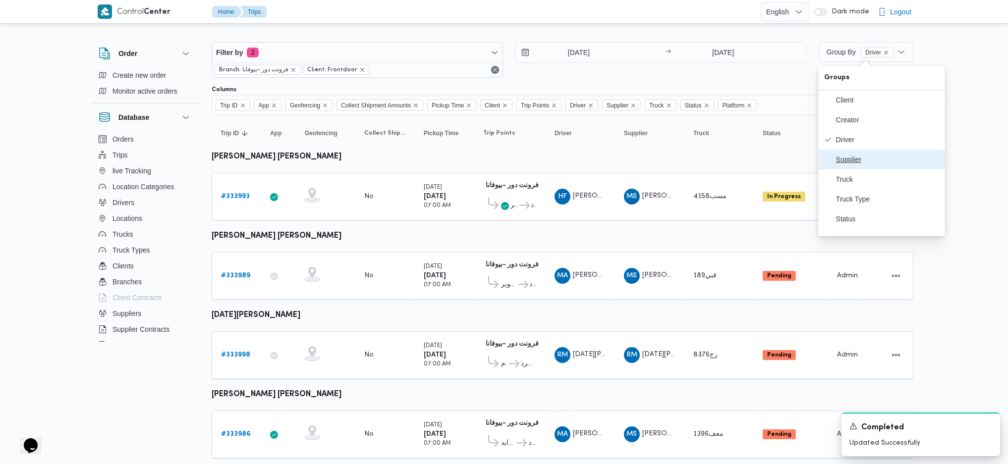
click at [865, 162] on span "Supplier" at bounding box center [887, 160] width 103 height 8
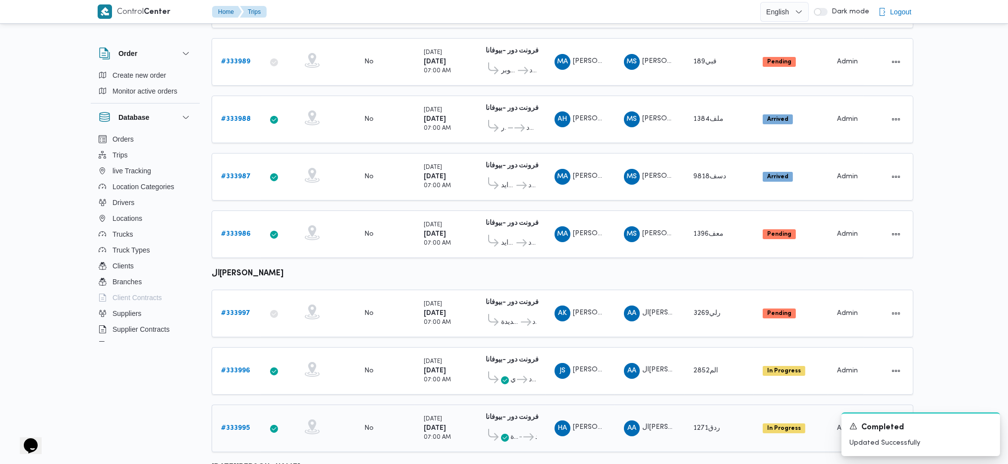
scroll to position [600, 0]
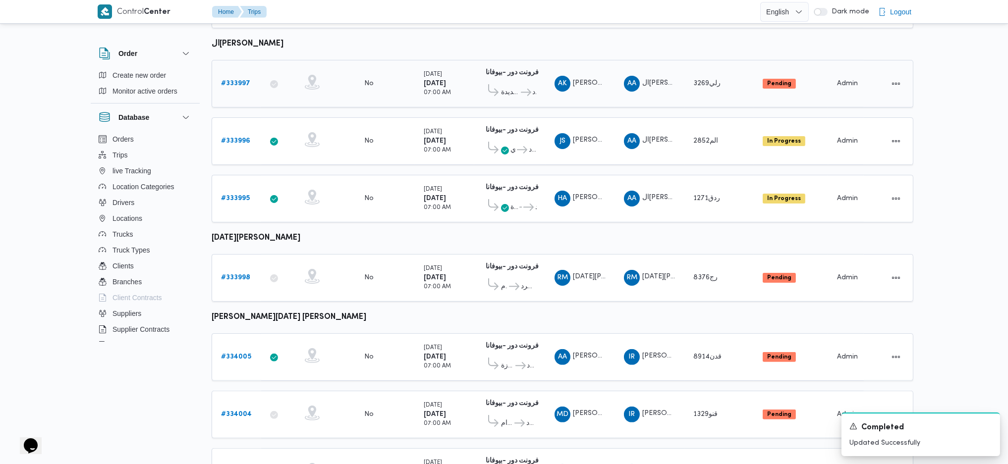
click at [238, 78] on link "# 333997" at bounding box center [235, 84] width 29 height 12
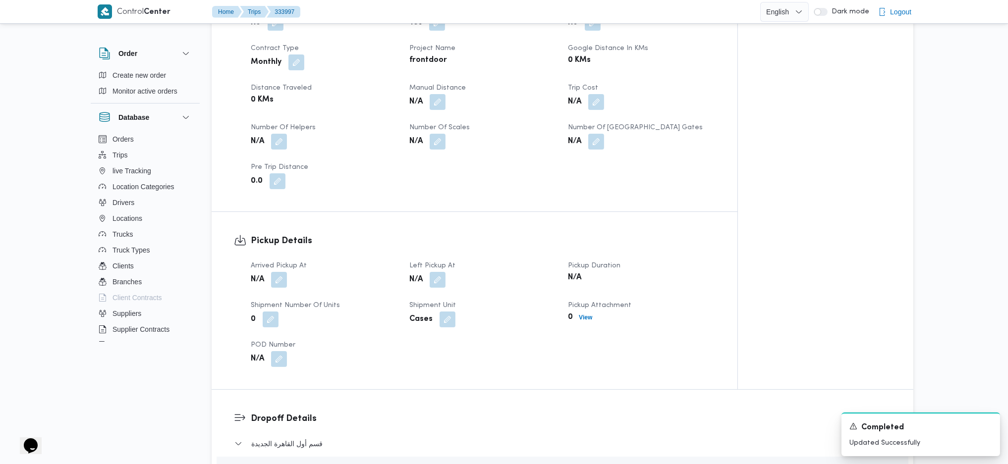
scroll to position [468, 0]
click at [276, 271] on button "button" at bounding box center [279, 279] width 16 height 16
drag, startPoint x: 258, startPoint y: 315, endPoint x: 277, endPoint y: 310, distance: 19.5
click at [258, 315] on div "You are in a dialog. To close this dialog, hit escape. Arrived Pickup At Save" at bounding box center [281, 299] width 186 height 46
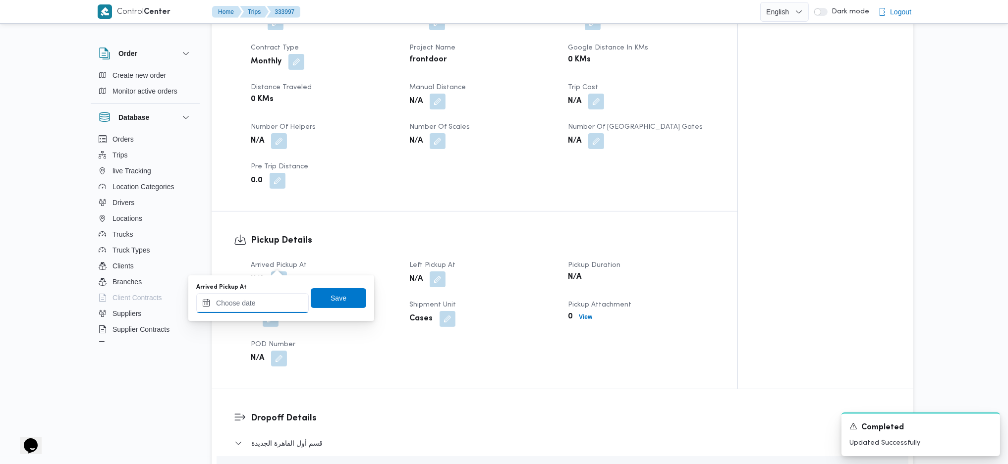
click at [278, 305] on input "Arrived Pickup At" at bounding box center [252, 303] width 113 height 20
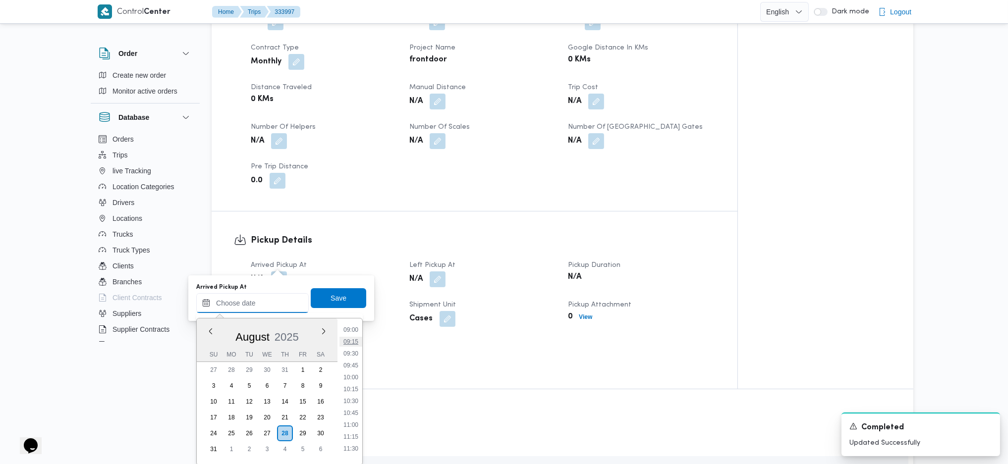
scroll to position [385, 0]
click at [347, 350] on li "08:30" at bounding box center [351, 351] width 23 height 10
type input "[DATE] 08:30"
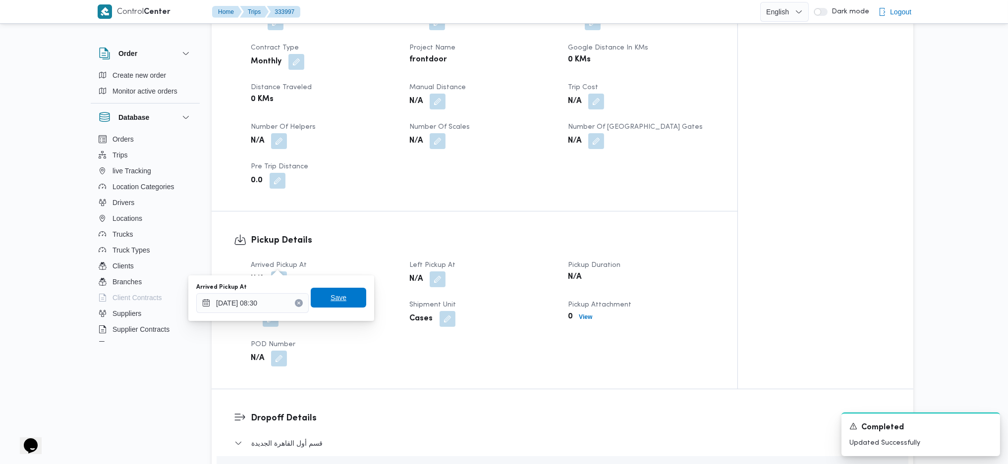
click at [331, 296] on span "Save" at bounding box center [339, 298] width 16 height 12
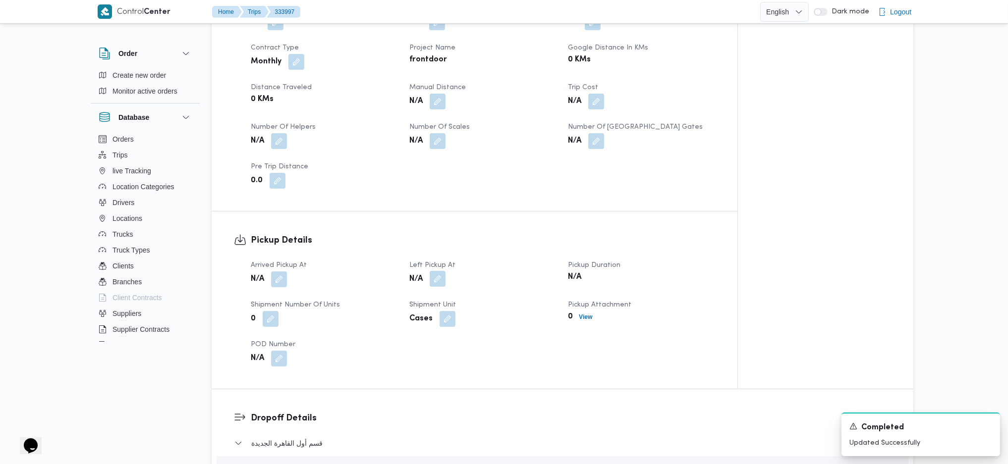
click at [439, 271] on button "button" at bounding box center [438, 279] width 16 height 16
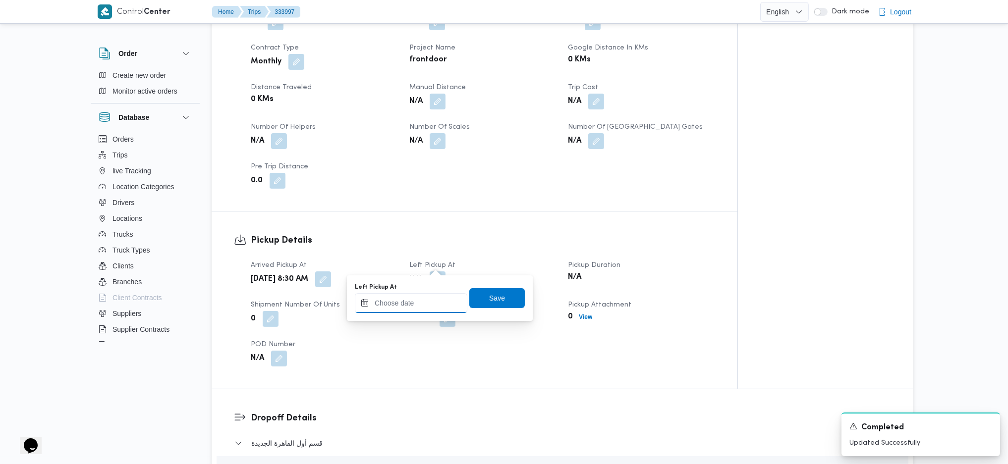
click at [416, 307] on input "Left Pickup At" at bounding box center [411, 303] width 113 height 20
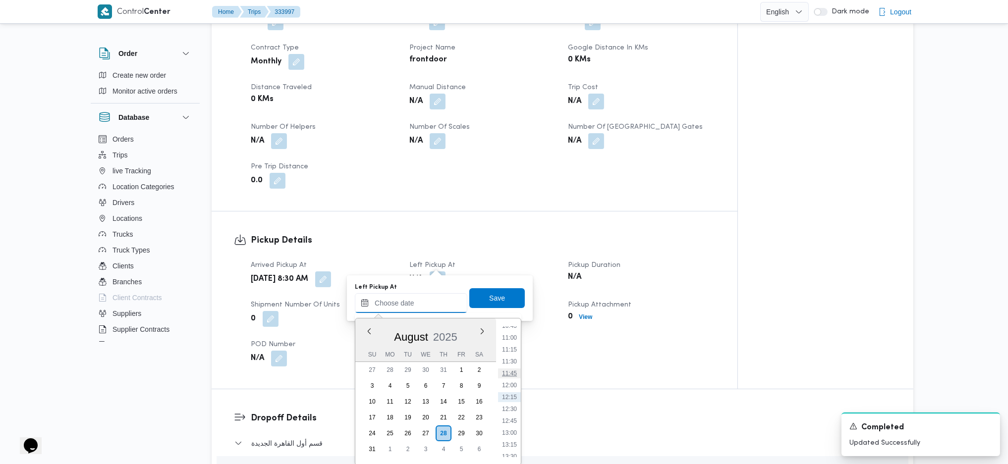
scroll to position [451, 0]
click at [506, 344] on li "09:45" at bounding box center [509, 345] width 23 height 10
type input "28/08/2025 09:45"
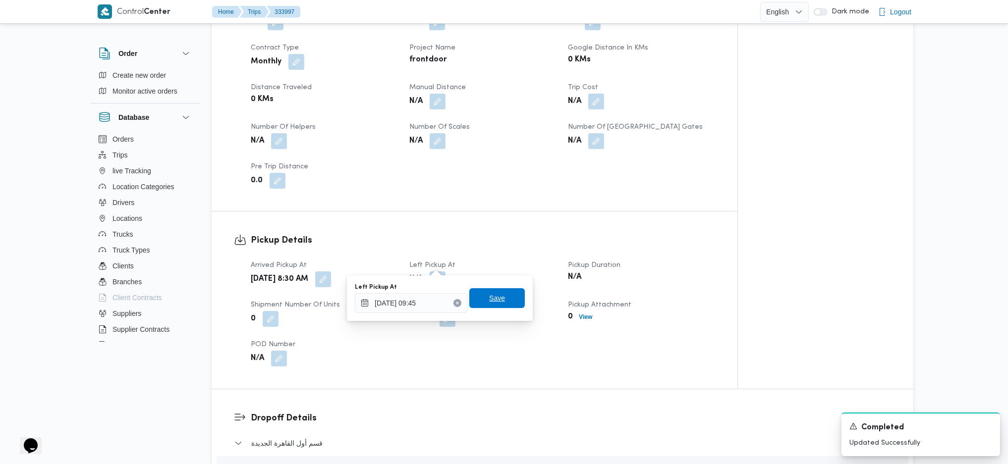
click at [488, 291] on span "Save" at bounding box center [497, 298] width 56 height 20
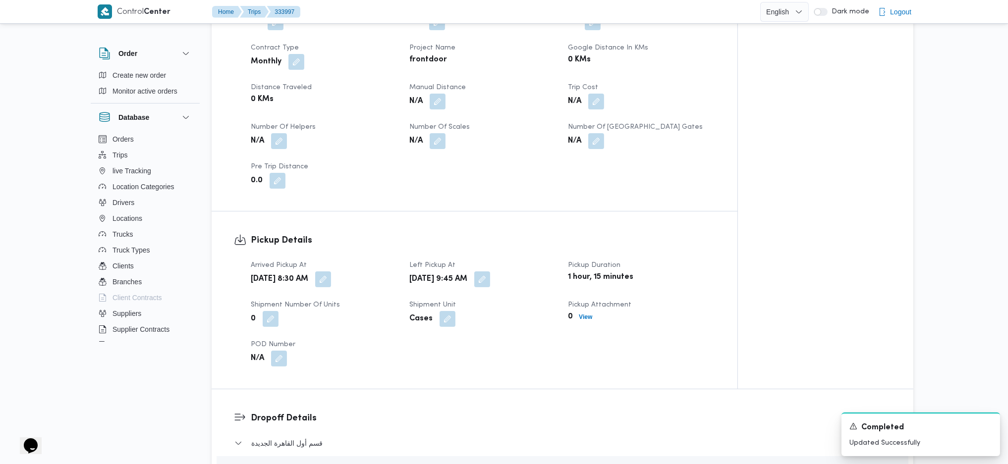
scroll to position [798, 0]
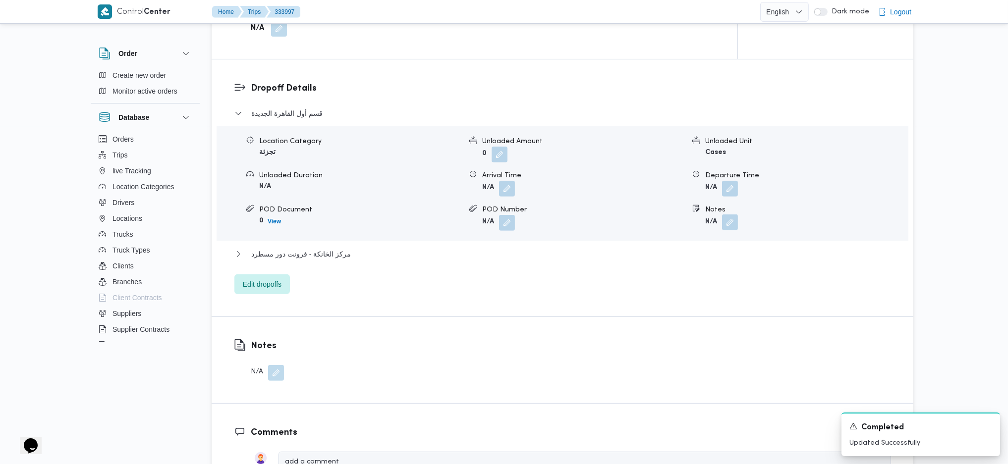
drag, startPoint x: 734, startPoint y: 205, endPoint x: 731, endPoint y: 213, distance: 8.3
click at [732, 215] on button "button" at bounding box center [730, 223] width 16 height 16
click at [700, 263] on div "You are in a dialog. To close this dialog, hit escape. Notes Save" at bounding box center [732, 242] width 172 height 46
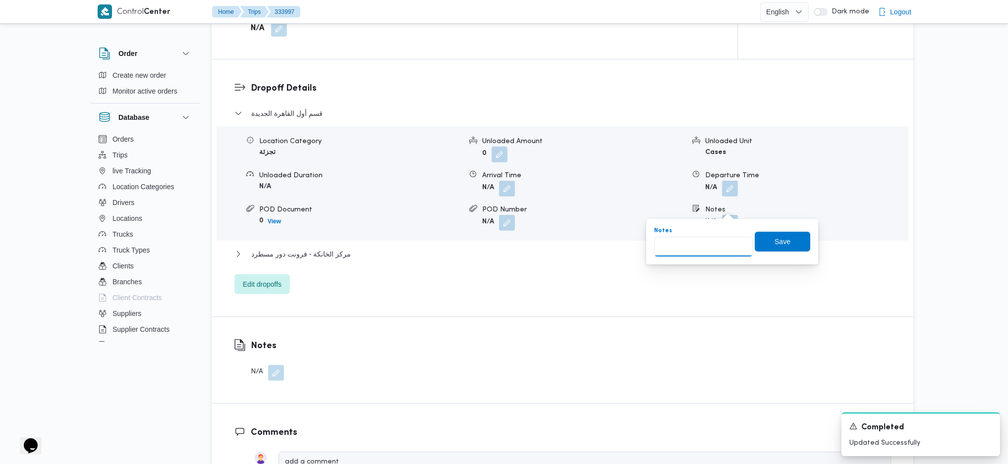
click at [700, 250] on input "Notes" at bounding box center [703, 247] width 99 height 20
type input "التجمع"
click button "Save" at bounding box center [783, 242] width 56 height 20
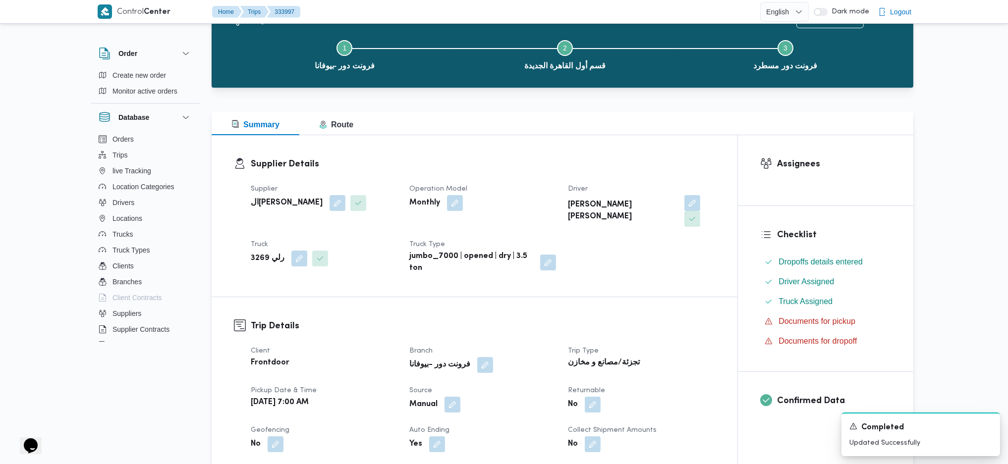
scroll to position [0, 0]
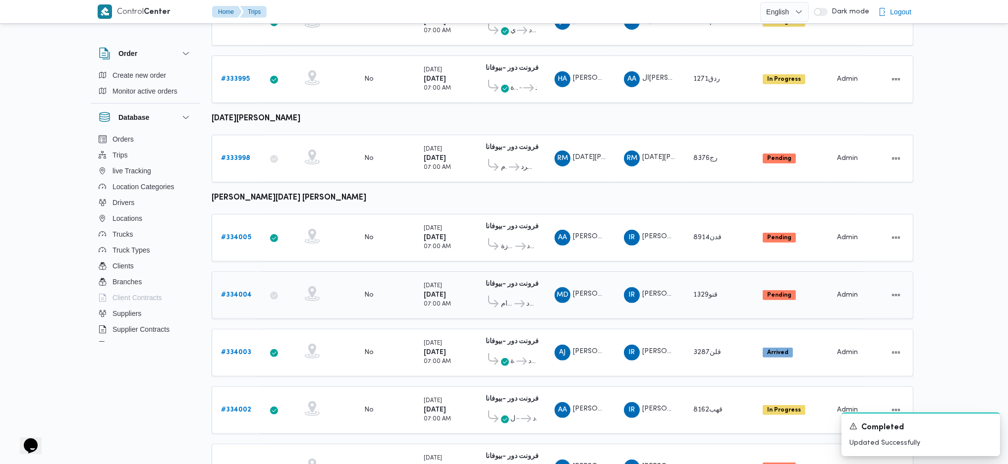
scroll to position [455, 0]
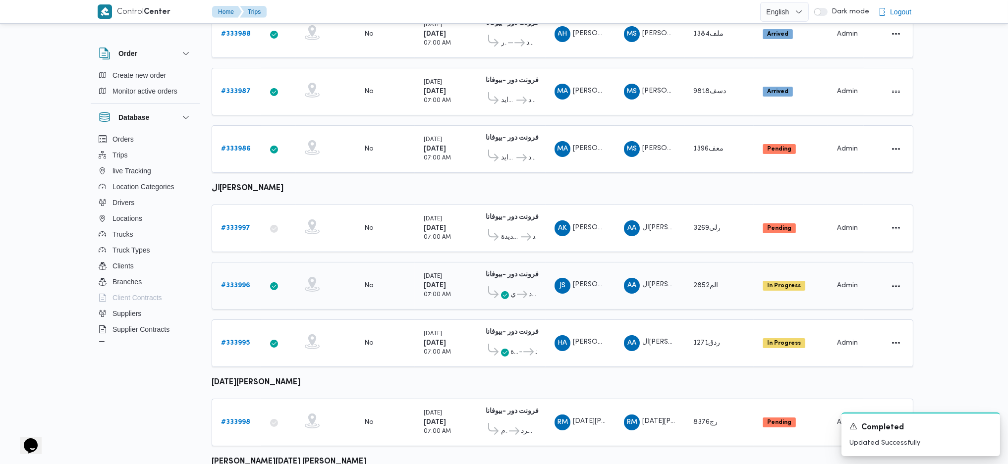
click at [247, 283] on b "# 333996" at bounding box center [235, 286] width 29 height 6
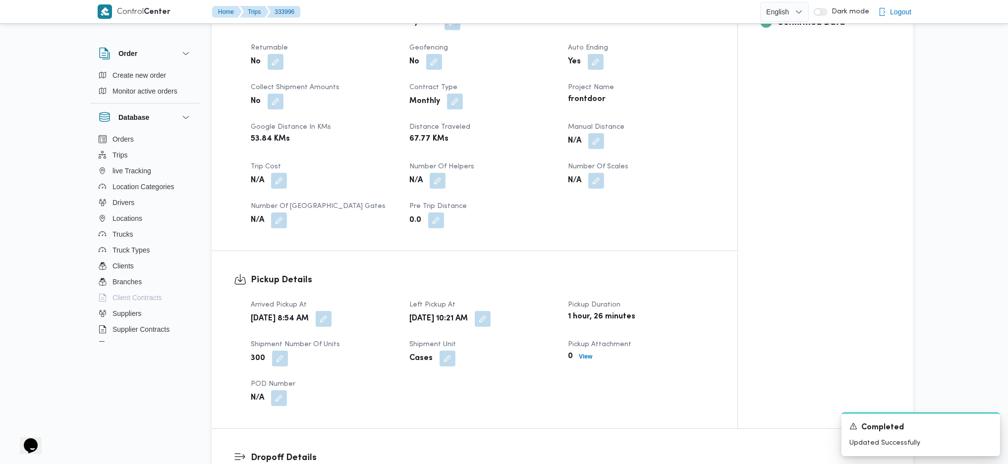
scroll to position [462, 0]
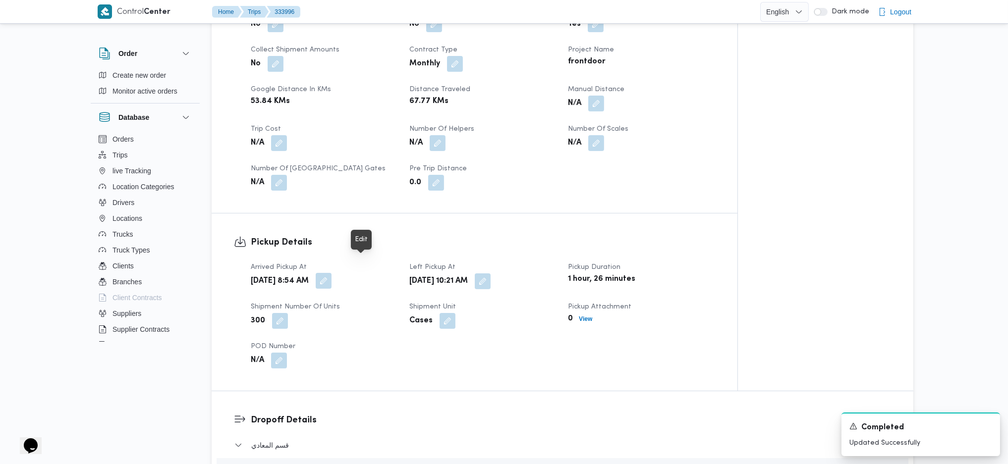
click at [332, 273] on button "button" at bounding box center [324, 281] width 16 height 16
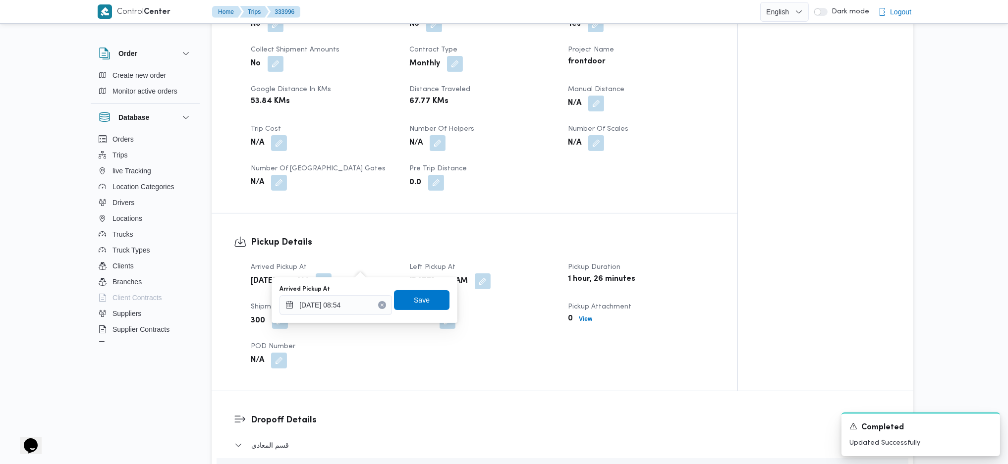
click at [340, 316] on div "Arrived Pickup At 28/08/2025 08:54 Save" at bounding box center [365, 300] width 172 height 32
click at [351, 308] on input "28/08/2025 08:54" at bounding box center [336, 305] width 113 height 20
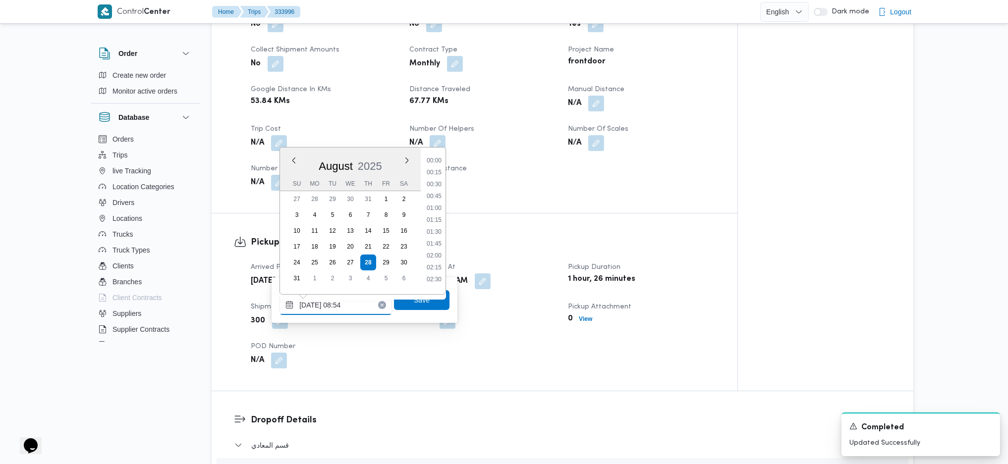
scroll to position [350, 0]
click at [440, 207] on li "08:15" at bounding box center [434, 203] width 23 height 10
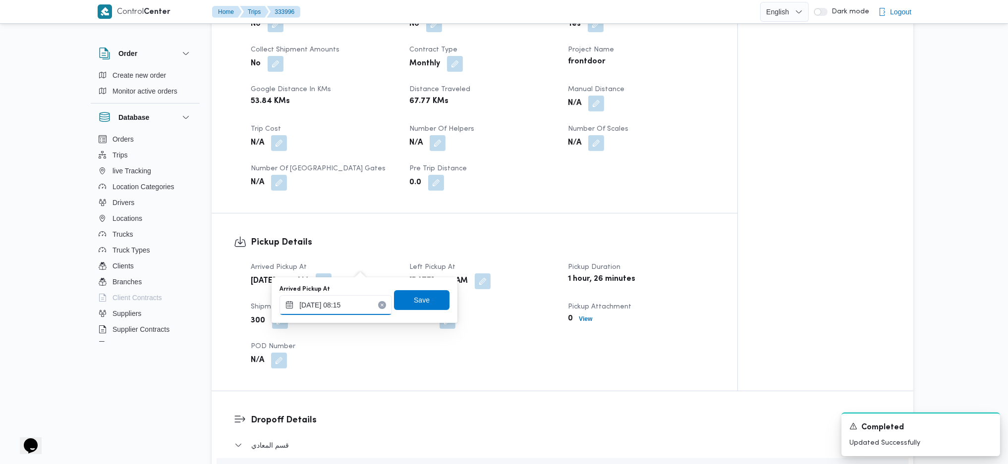
click at [339, 305] on input "28/08/2025 08:15" at bounding box center [336, 305] width 113 height 20
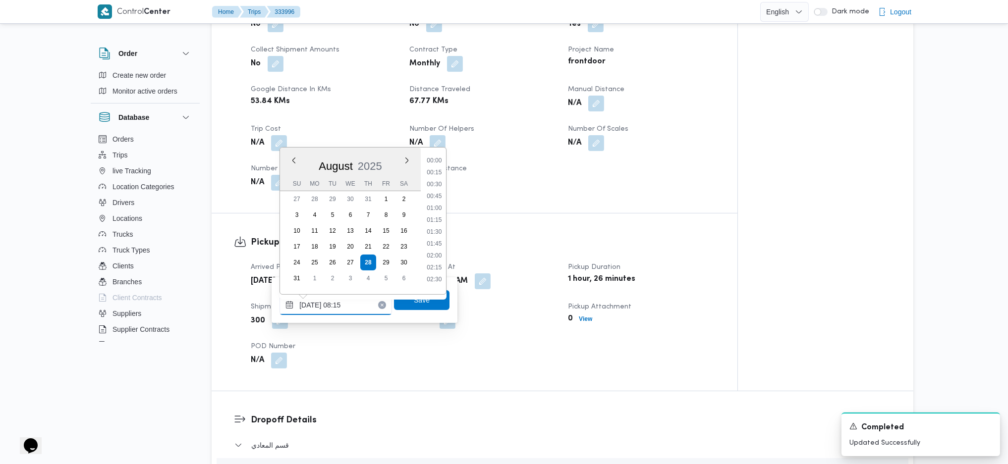
scroll to position [326, 0]
click at [429, 238] on li "08:30" at bounding box center [434, 239] width 23 height 10
type input "[DATE] 08:30"
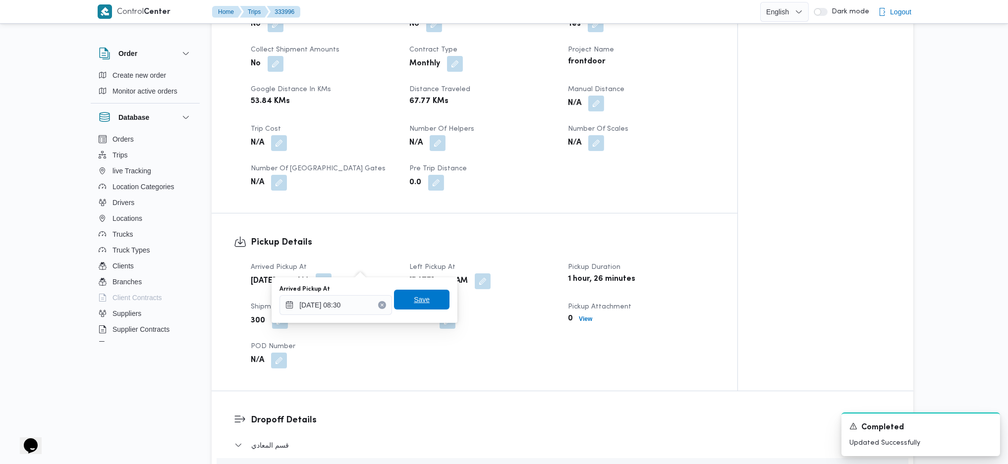
click at [420, 296] on span "Save" at bounding box center [422, 300] width 16 height 12
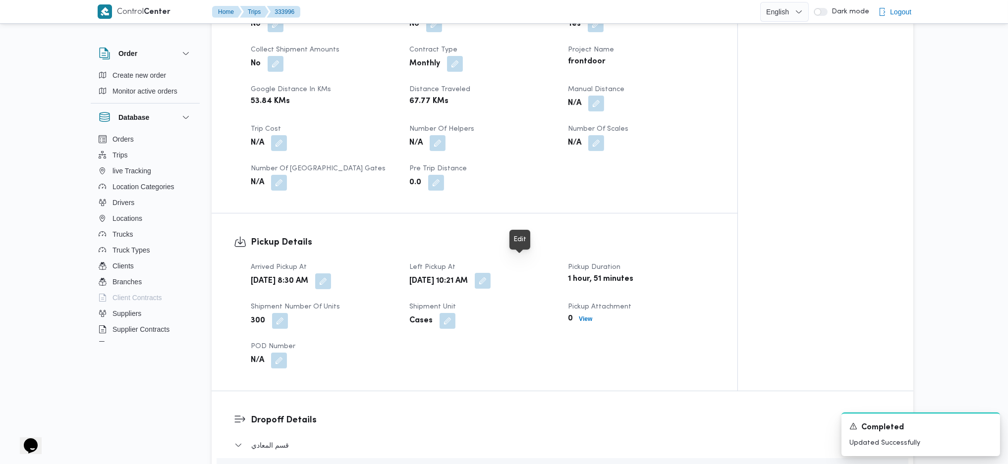
click at [491, 273] on button "button" at bounding box center [483, 281] width 16 height 16
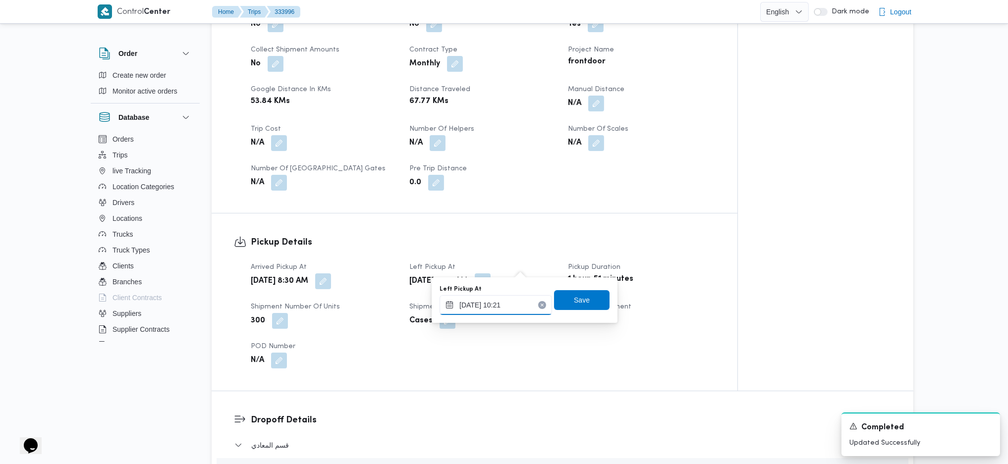
click at [501, 308] on input "28/08/2025 10:21" at bounding box center [496, 305] width 113 height 20
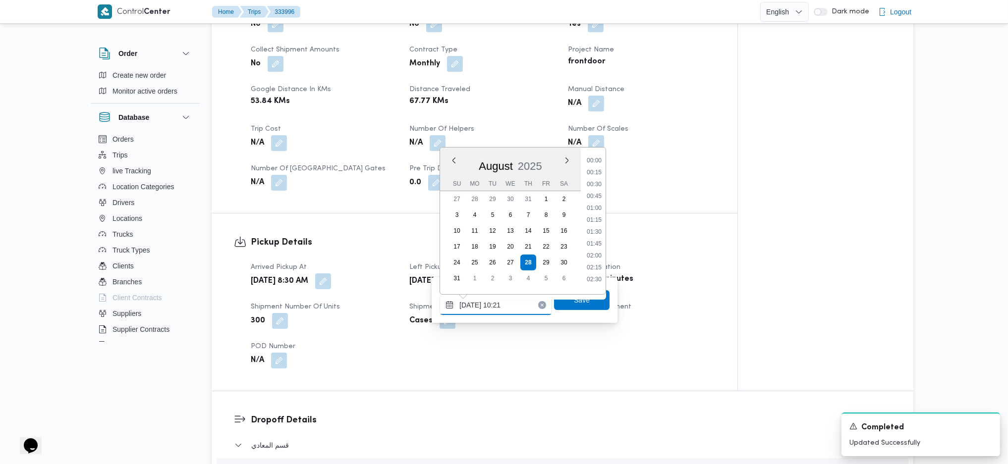
scroll to position [421, 0]
click at [590, 205] on li "09:45" at bounding box center [594, 203] width 23 height 10
type input "28/08/2025 09:45"
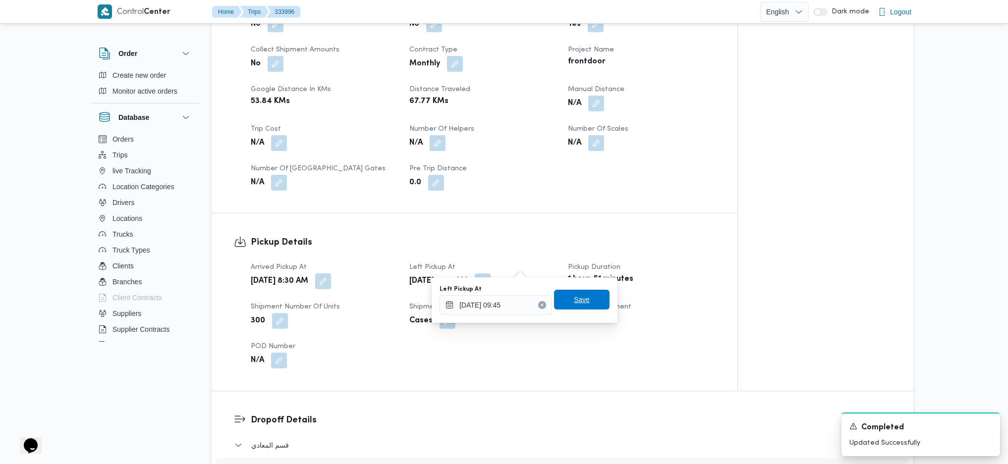
click at [574, 299] on span "Save" at bounding box center [582, 300] width 16 height 12
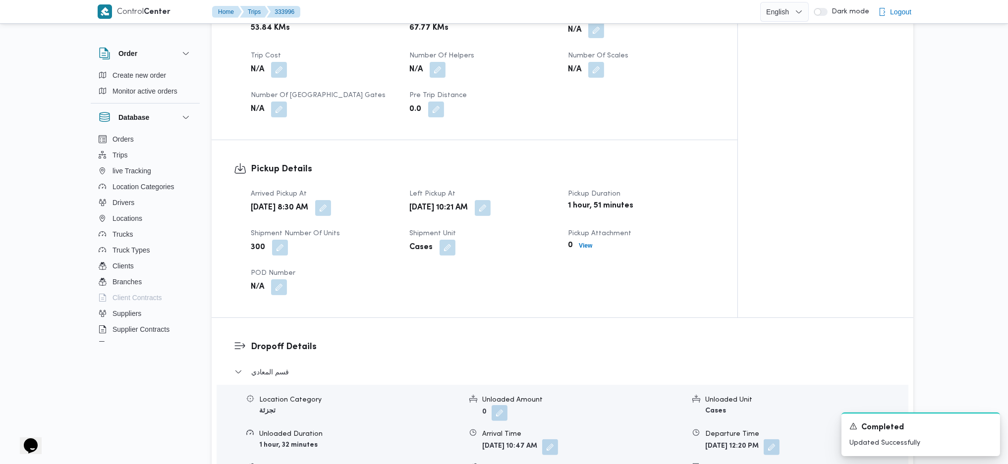
scroll to position [859, 0]
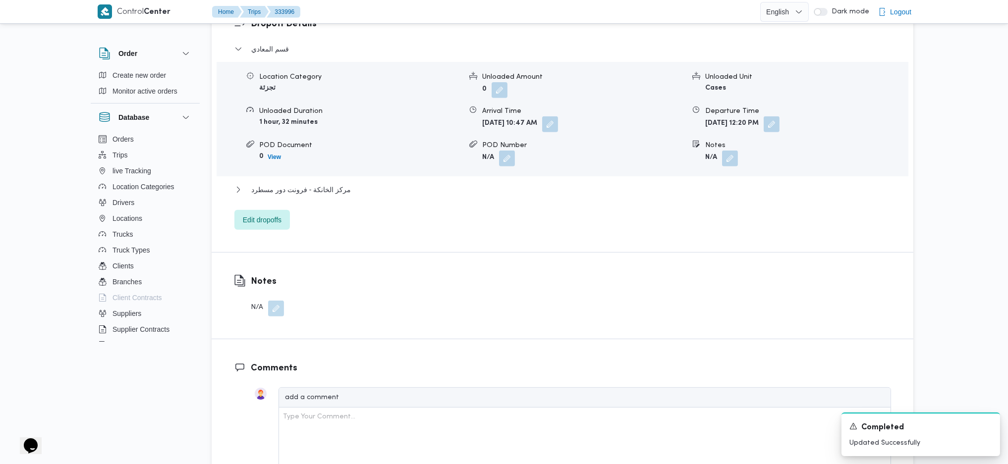
click at [733, 151] on div "Location Category تجزئة Unloaded Amount 0 Unloaded Unit Cases Unloaded Duration…" at bounding box center [563, 119] width 700 height 113
click at [728, 150] on button "button" at bounding box center [730, 158] width 16 height 16
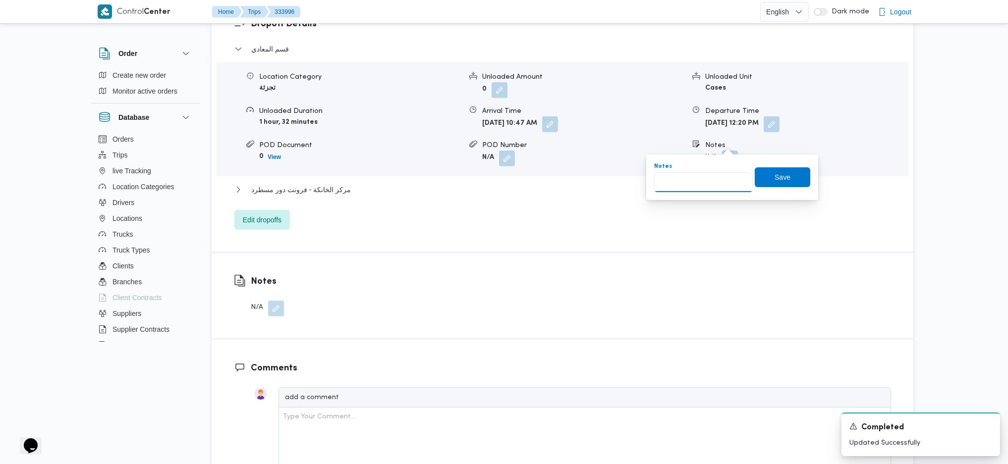
click at [720, 185] on input "Notes" at bounding box center [703, 182] width 99 height 20
type input "زهراء المعادى"
click button "Save" at bounding box center [783, 178] width 56 height 20
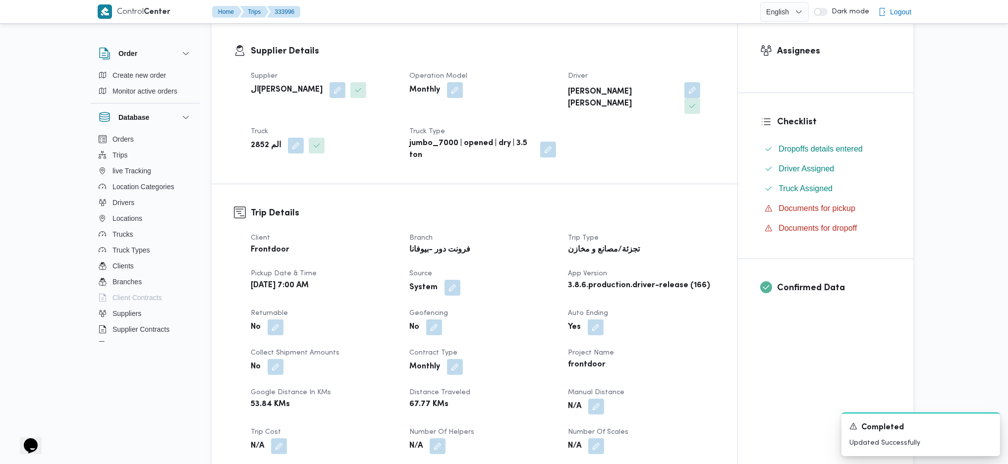
scroll to position [0, 0]
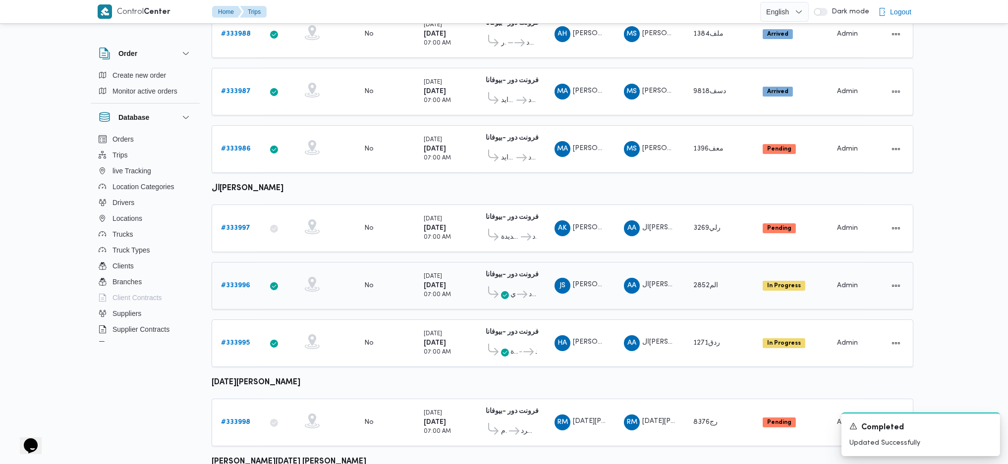
scroll to position [483, 0]
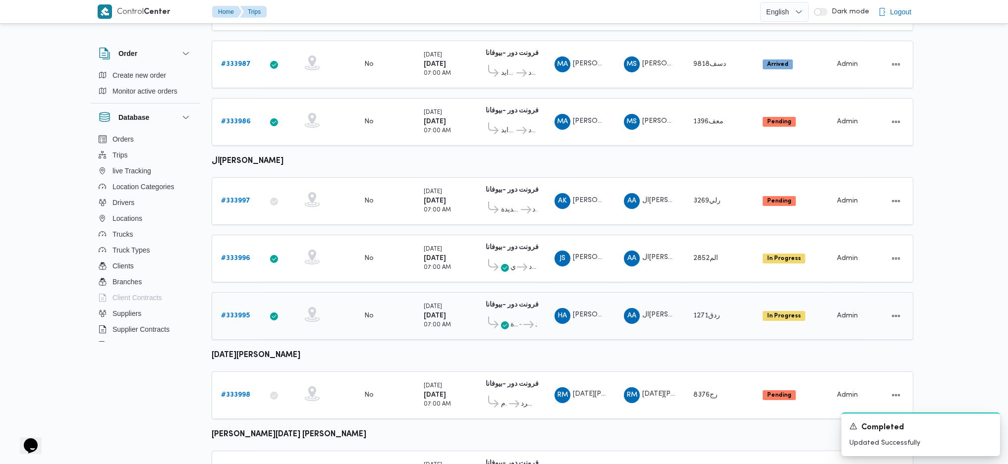
click at [234, 313] on b "# 333995" at bounding box center [235, 316] width 29 height 6
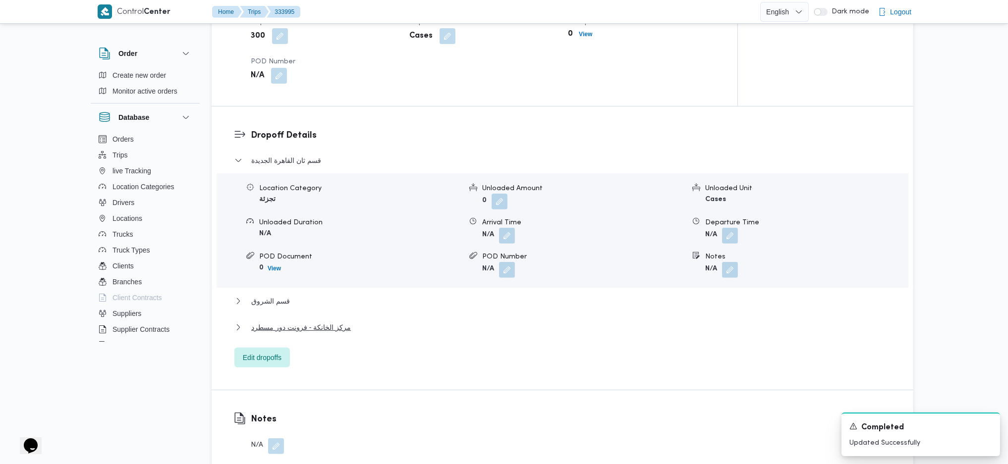
scroll to position [615, 0]
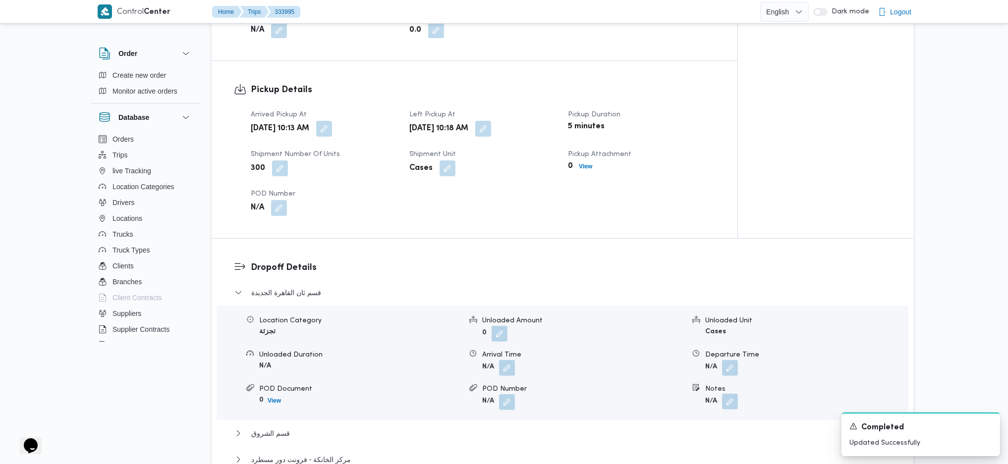
click at [733, 394] on button "button" at bounding box center [730, 402] width 16 height 16
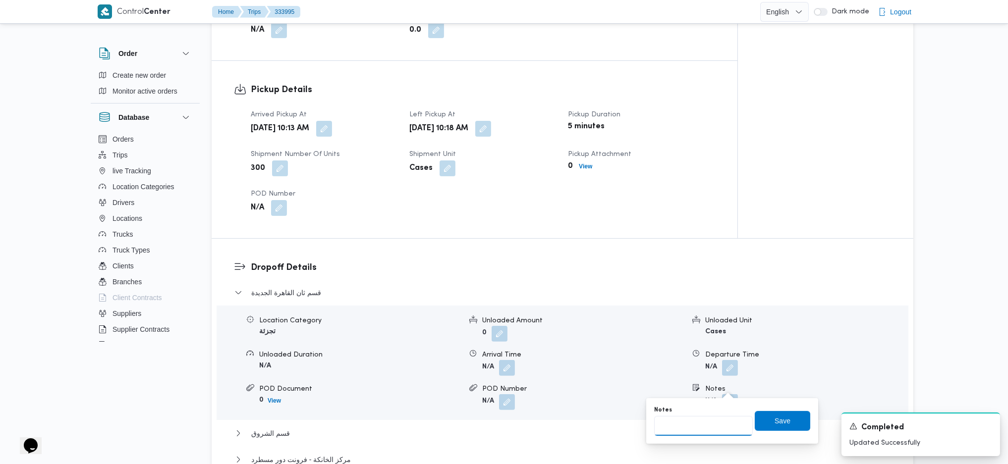
click at [683, 430] on input "Notes" at bounding box center [703, 426] width 99 height 20
type input "مدينتي"
click button "Save" at bounding box center [783, 421] width 56 height 20
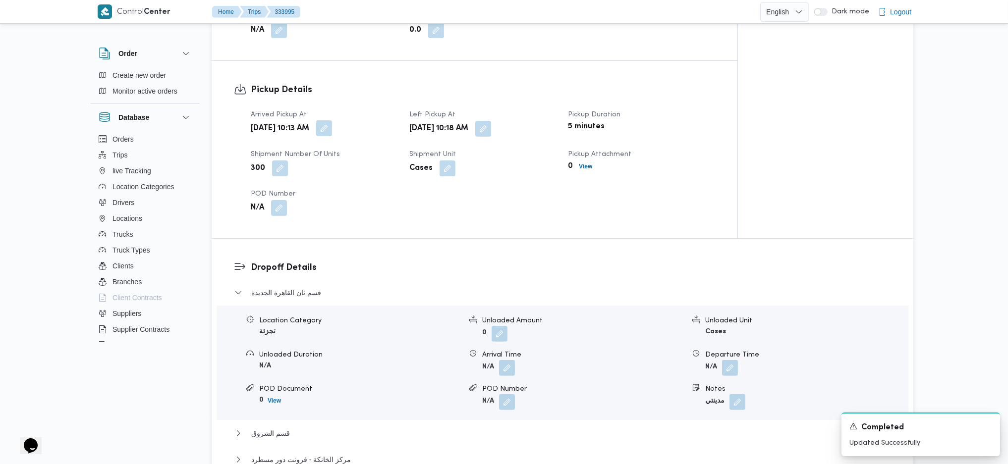
click at [332, 120] on button "button" at bounding box center [324, 128] width 16 height 16
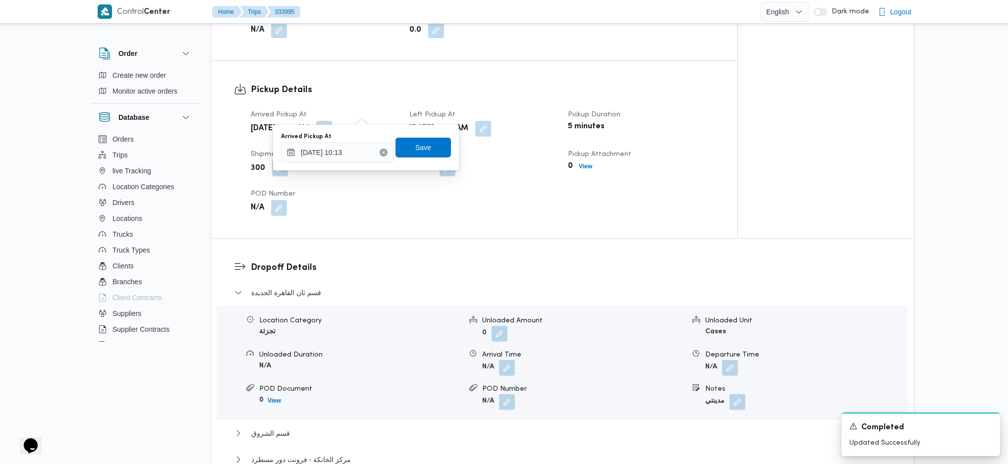
click at [353, 167] on div "You are in a dialog. To close this dialog, hit escape. Arrived Pickup At 28/08/…" at bounding box center [366, 148] width 186 height 46
click at [364, 146] on input "28/08/2025 10:13" at bounding box center [337, 153] width 113 height 20
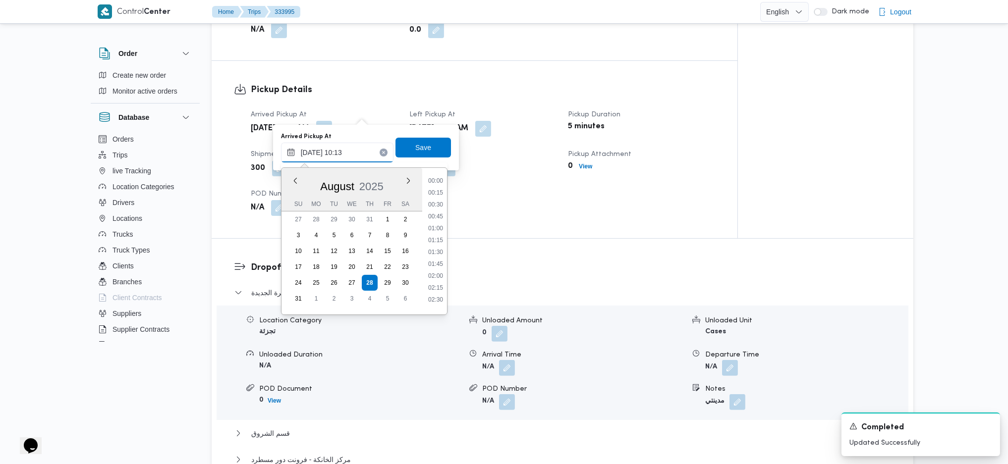
scroll to position [409, 0]
click at [436, 187] on li "08:45" at bounding box center [435, 188] width 23 height 10
type input "[DATE] 08:45"
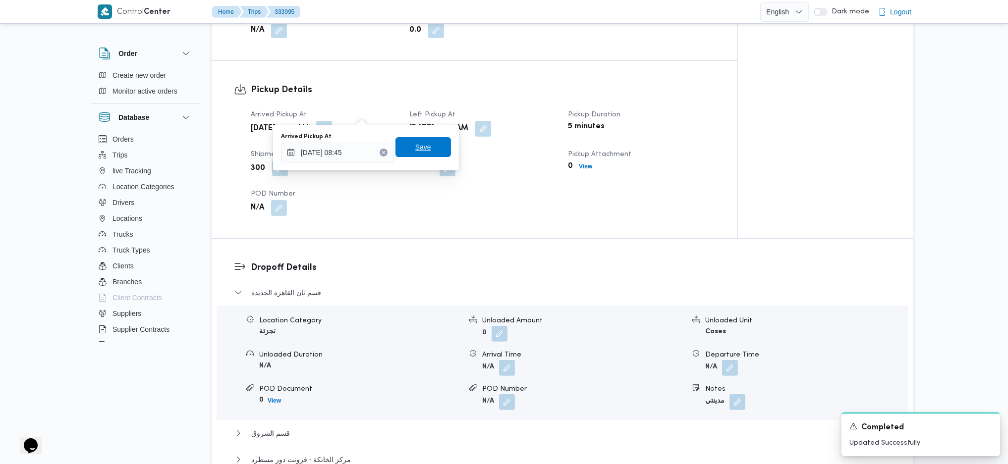
click at [417, 145] on span "Save" at bounding box center [423, 147] width 16 height 12
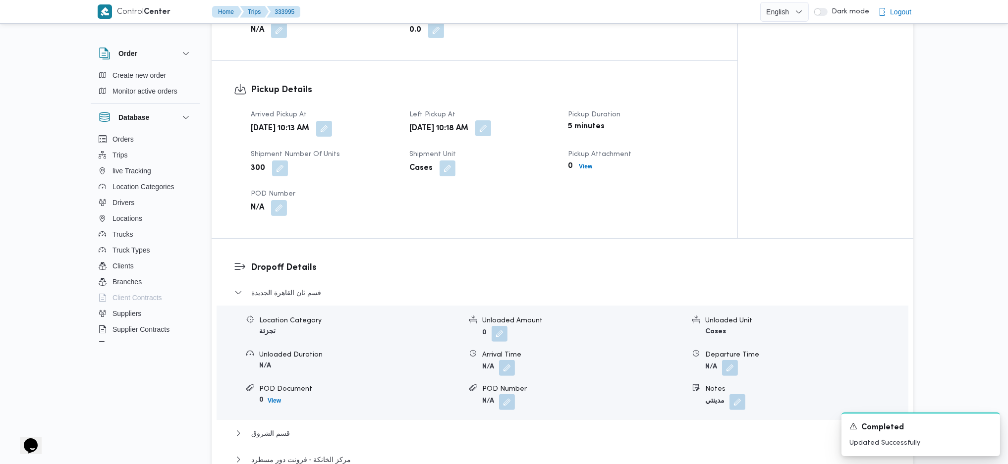
click at [491, 120] on button "button" at bounding box center [483, 128] width 16 height 16
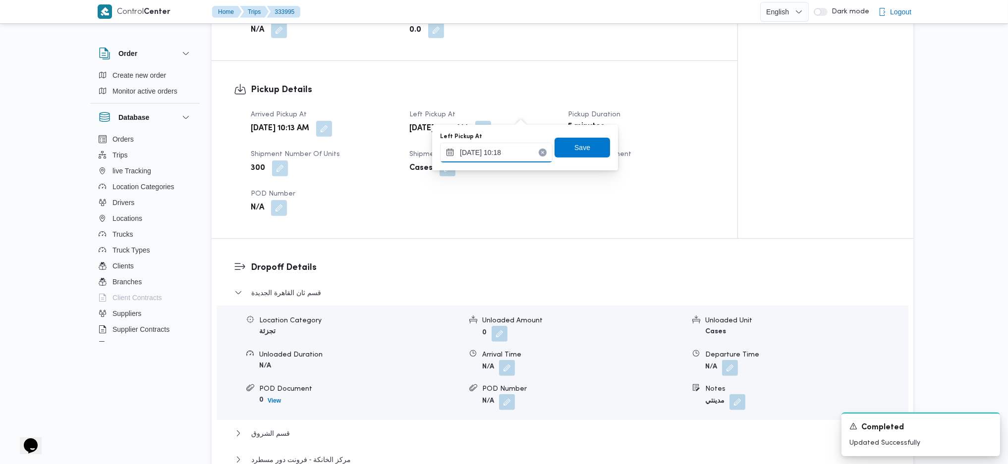
click at [510, 152] on input "28/08/2025 10:18" at bounding box center [496, 153] width 113 height 20
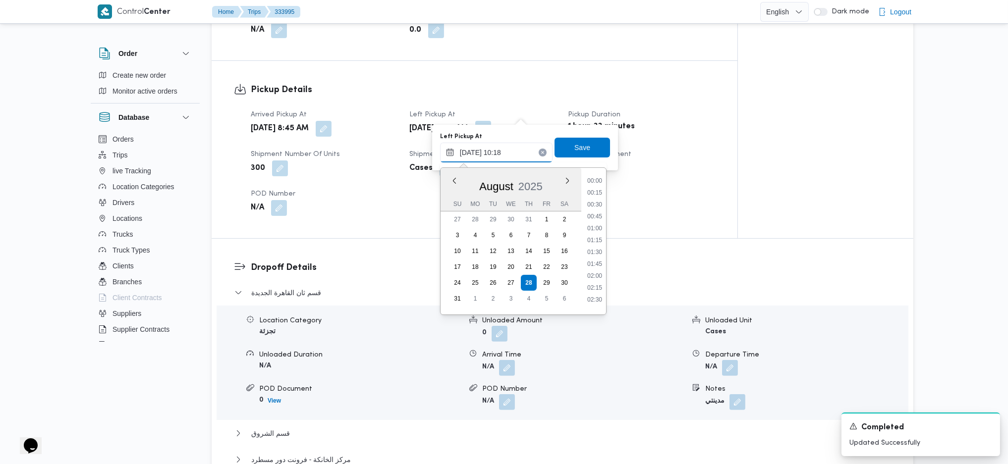
scroll to position [421, 0]
click at [591, 228] on ul "00:00 00:15 00:30 00:45 01:00 01:15 01:30 01:45 02:00 02:15 02:30 02:45 03:00 0…" at bounding box center [594, 241] width 23 height 131
click at [591, 220] on li "09:45" at bounding box center [594, 224] width 23 height 10
type input "28/08/2025 09:45"
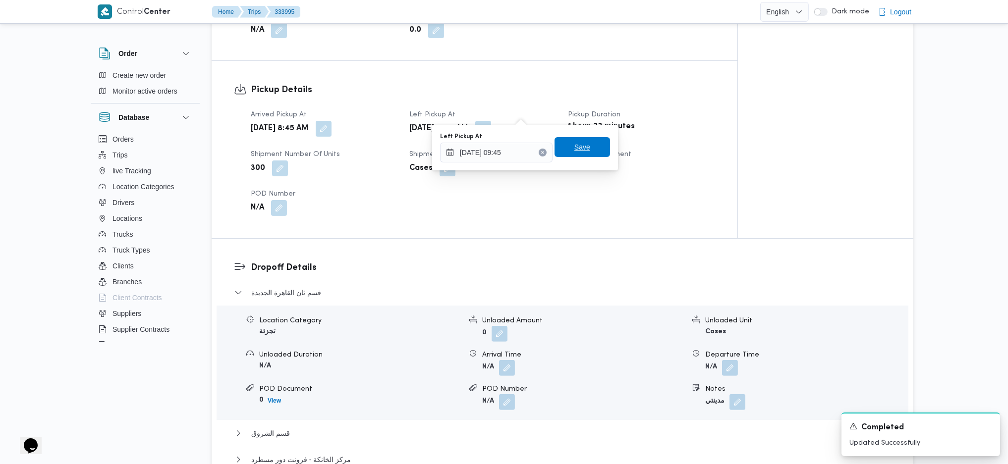
click at [582, 151] on span "Save" at bounding box center [583, 147] width 56 height 20
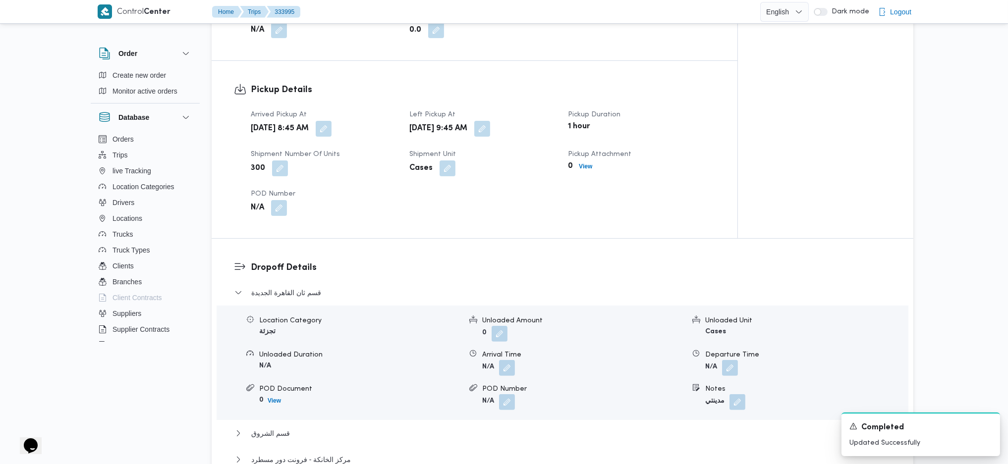
scroll to position [86, 0]
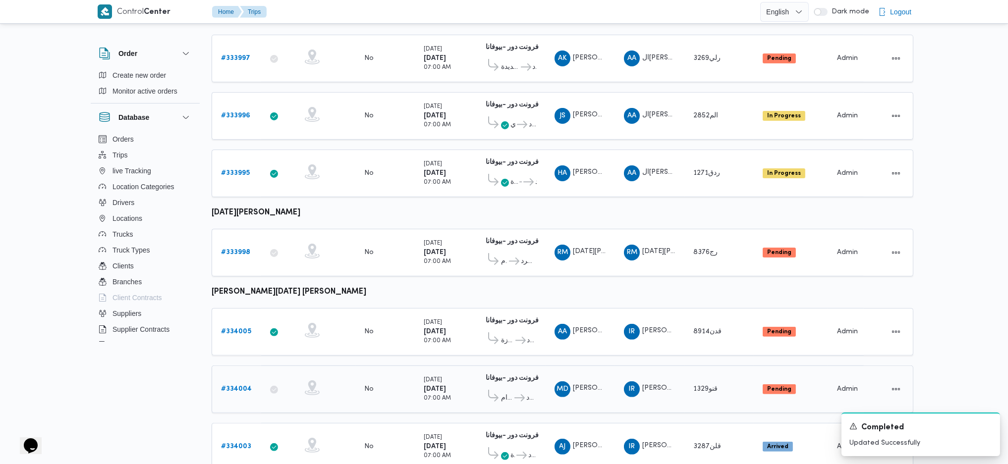
scroll to position [579, 0]
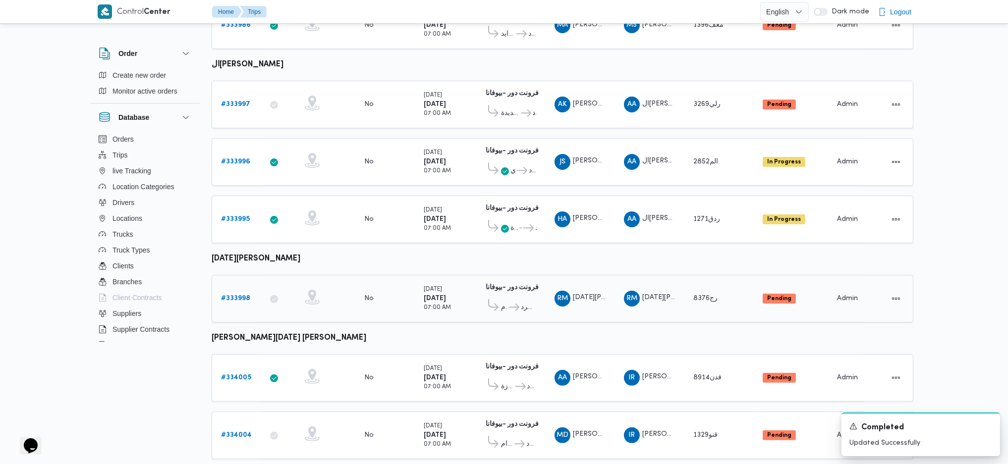
click at [243, 295] on b "# 333998" at bounding box center [235, 298] width 29 height 6
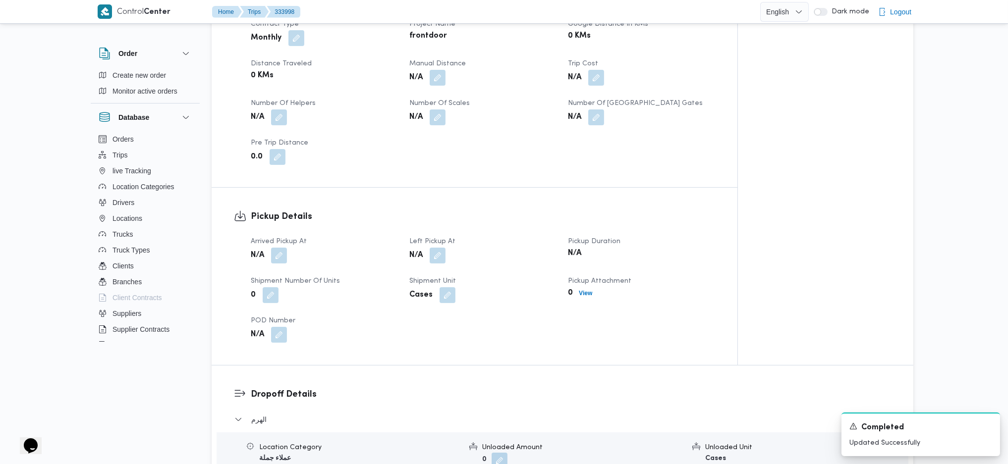
scroll to position [447, 0]
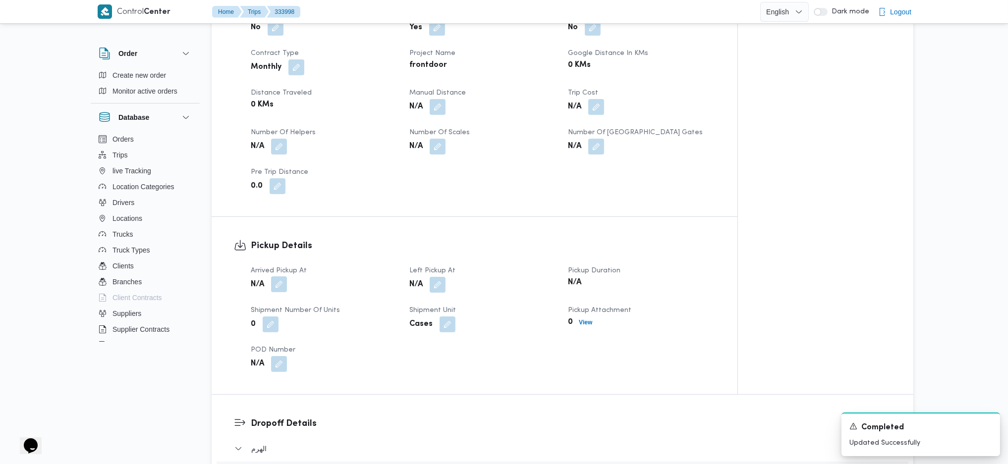
click at [277, 285] on button "button" at bounding box center [279, 285] width 16 height 16
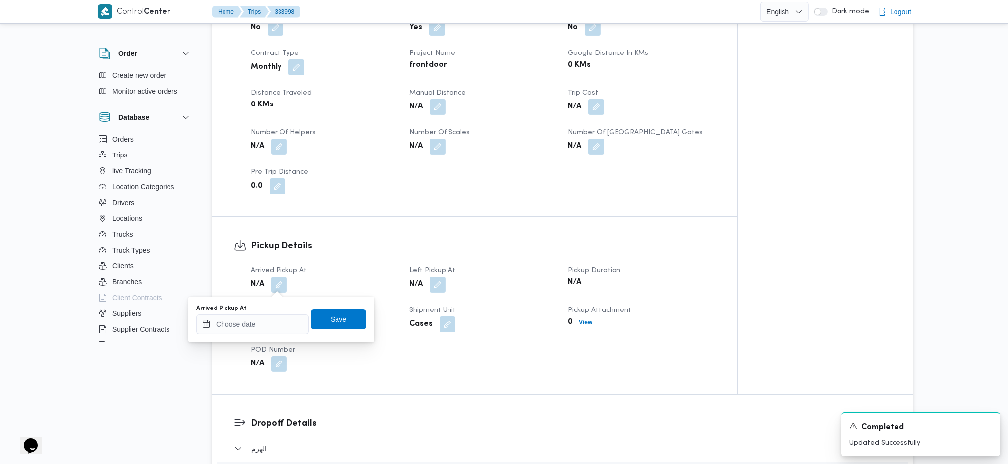
click at [266, 338] on div "You are in a dialog. To close this dialog, hit escape. Arrived Pickup At Save" at bounding box center [281, 320] width 186 height 46
click at [274, 326] on input "Arrived Pickup At" at bounding box center [252, 325] width 113 height 20
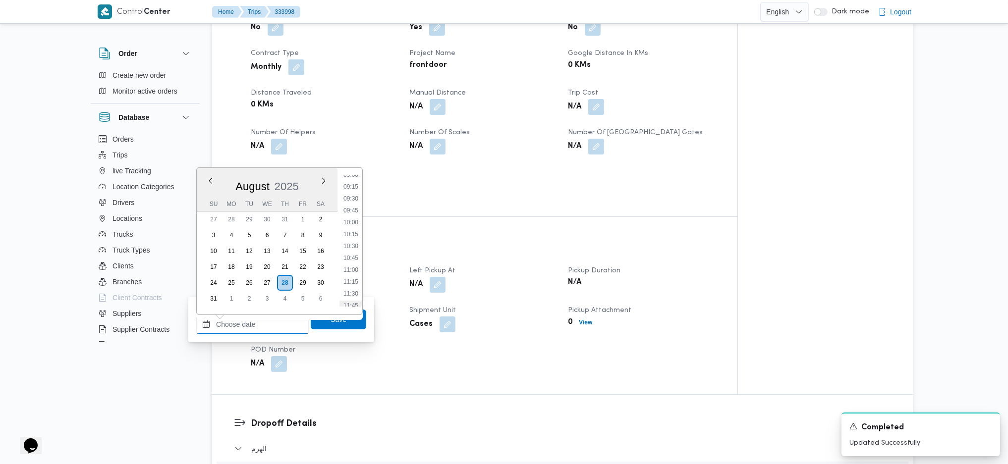
scroll to position [385, 0]
click at [353, 213] on li "08:45" at bounding box center [351, 213] width 23 height 10
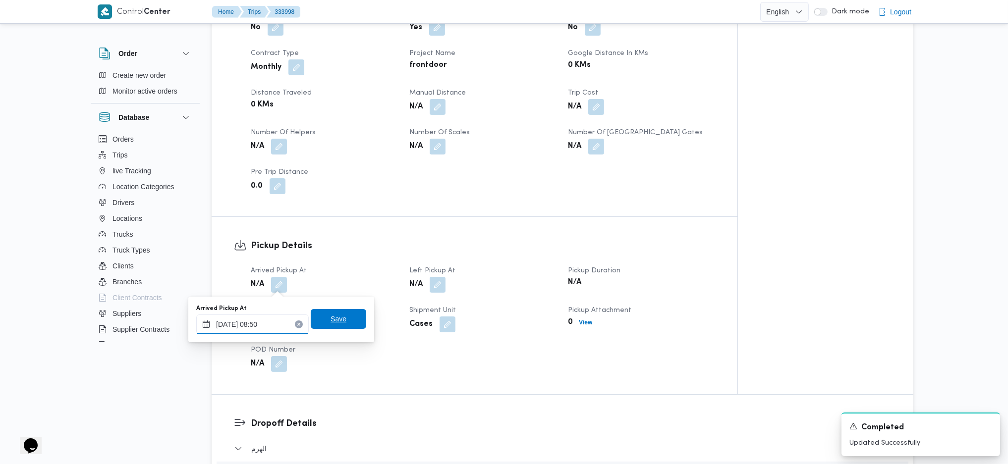
type input "28/08/2025 08:50"
click at [331, 324] on span "Save" at bounding box center [339, 319] width 16 height 12
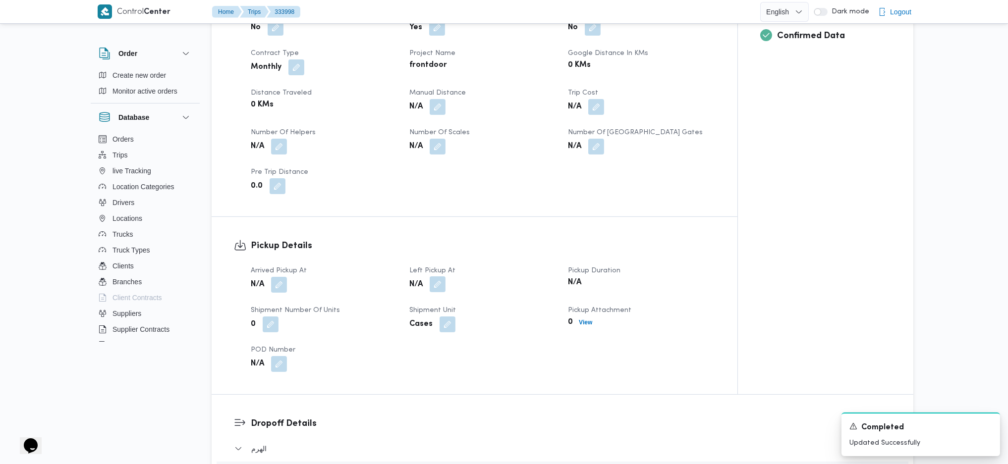
click at [433, 288] on button "button" at bounding box center [438, 285] width 16 height 16
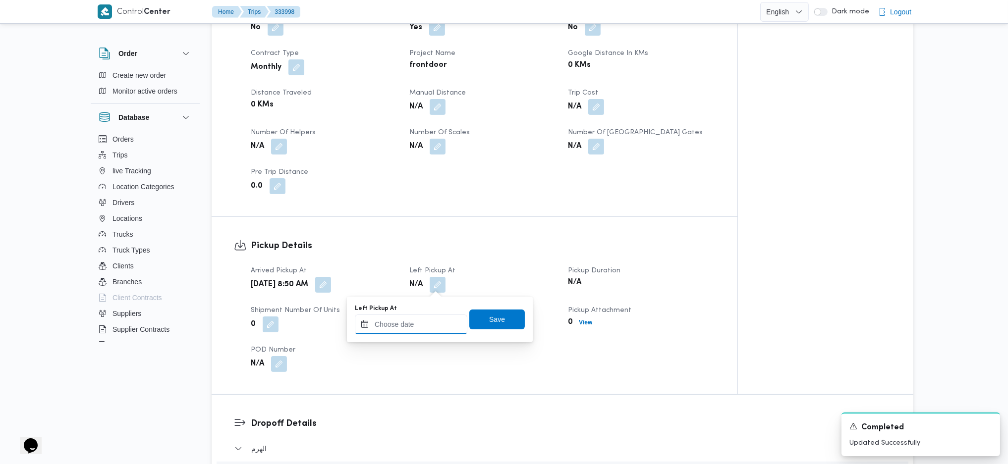
click at [422, 321] on input "Left Pickup At" at bounding box center [411, 325] width 113 height 20
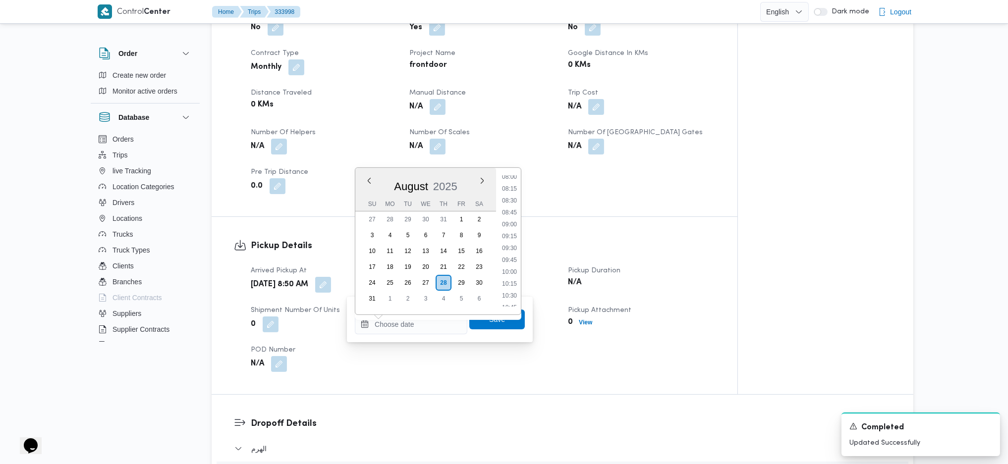
drag, startPoint x: 511, startPoint y: 255, endPoint x: 509, endPoint y: 265, distance: 10.1
click at [511, 255] on li "09:45" at bounding box center [509, 260] width 23 height 10
type input "28/08/2025 09:45"
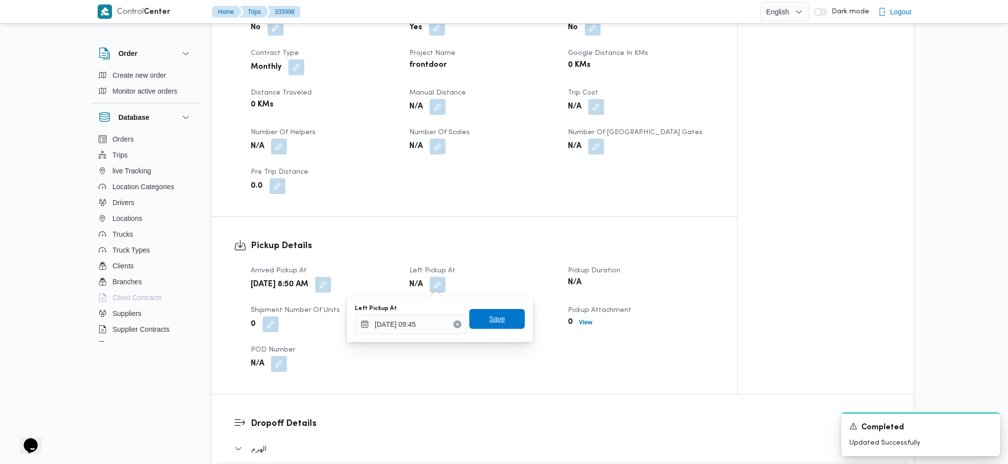
click at [494, 324] on span "Save" at bounding box center [497, 319] width 16 height 12
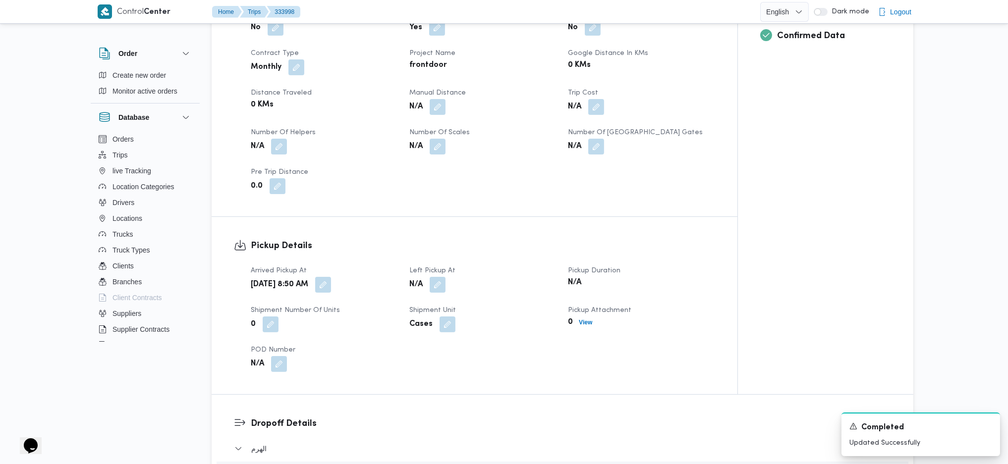
click at [496, 198] on div "Client Frontdoor Branch فرونت دور -بيوفانا Trip Type عملاء جملة/مصانع و مخازن P…" at bounding box center [483, 62] width 476 height 278
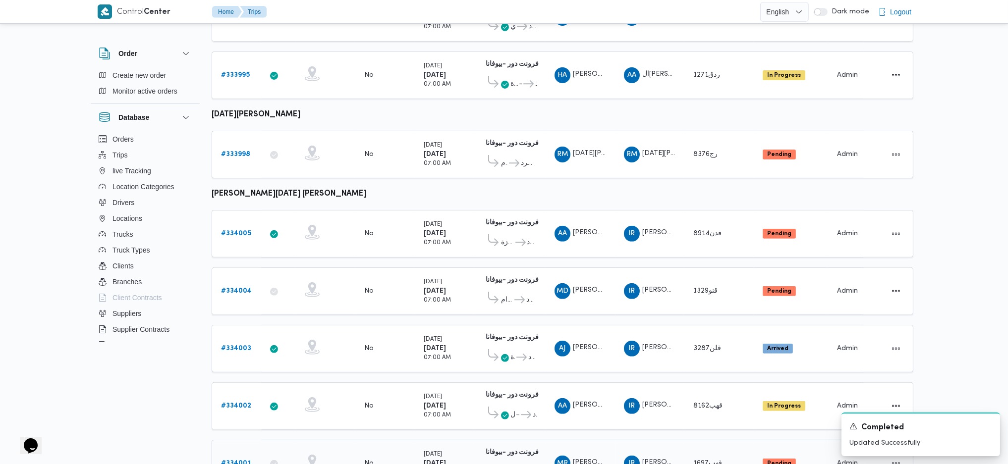
scroll to position [660, 0]
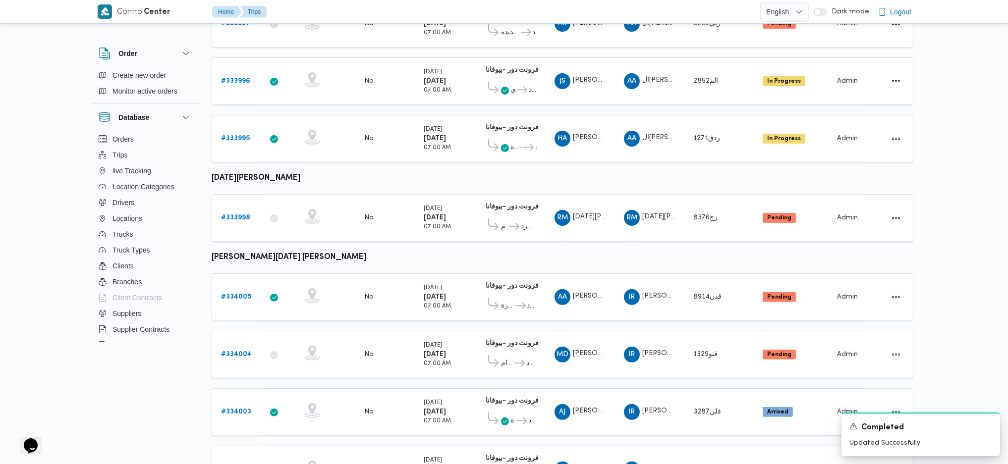
click at [296, 254] on b "ابراهيم رمضان ابراهيم عثمان ابوباشا" at bounding box center [289, 257] width 155 height 7
copy tbody "ابراهيم رمضان ابراهيم عثمان ابوباشا Trip ID"
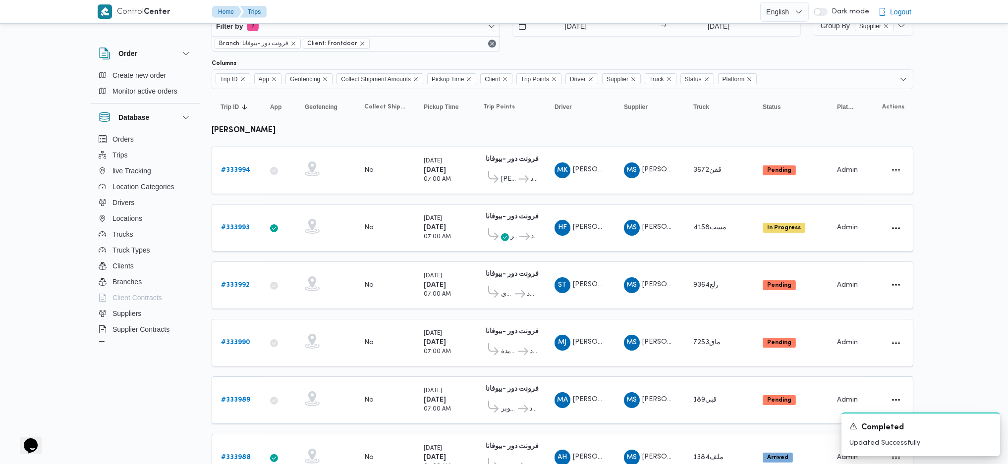
scroll to position [0, 0]
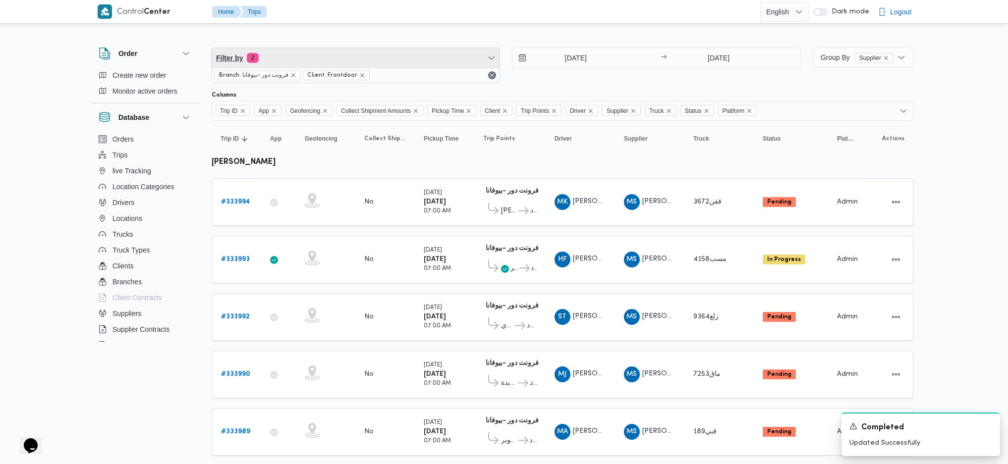
click at [365, 59] on span "Filter by 2" at bounding box center [355, 58] width 287 height 20
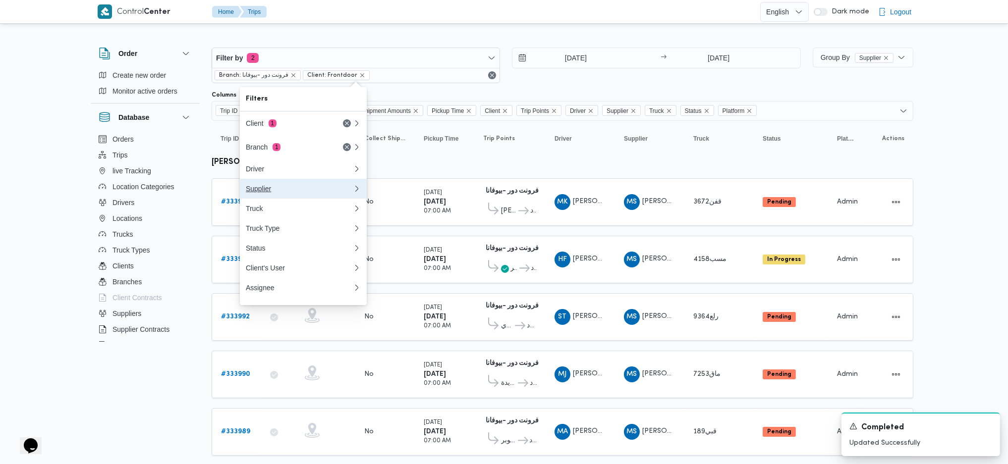
click at [281, 195] on button "Supplier" at bounding box center [303, 189] width 127 height 20
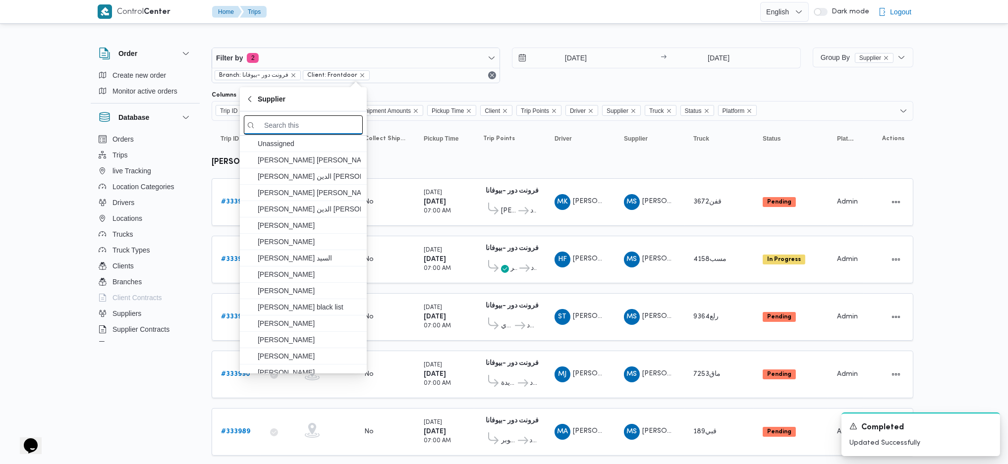
click at [289, 128] on input "search filters" at bounding box center [303, 124] width 119 height 19
paste input "ابراهيم رمضان ابراهيم عثمان ابوباشا"
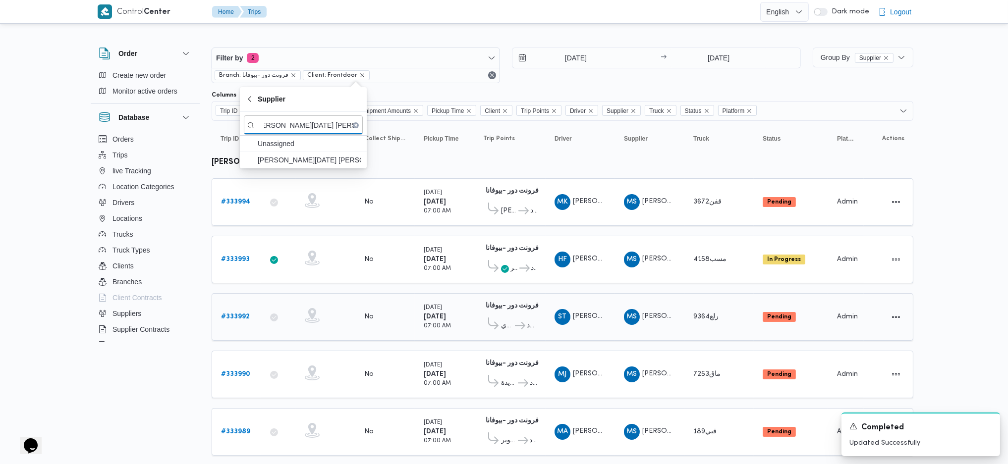
type input "ابراهيم رمضان ابراهيم عثمان ابوباشا"
click at [336, 161] on span "ابراهيم رمضان ابراهيم عثمان ابوباشا" at bounding box center [309, 160] width 103 height 12
click at [463, 293] on td "Pickup Time Thursday 28/8/2025 07:00 AM" at bounding box center [444, 317] width 59 height 48
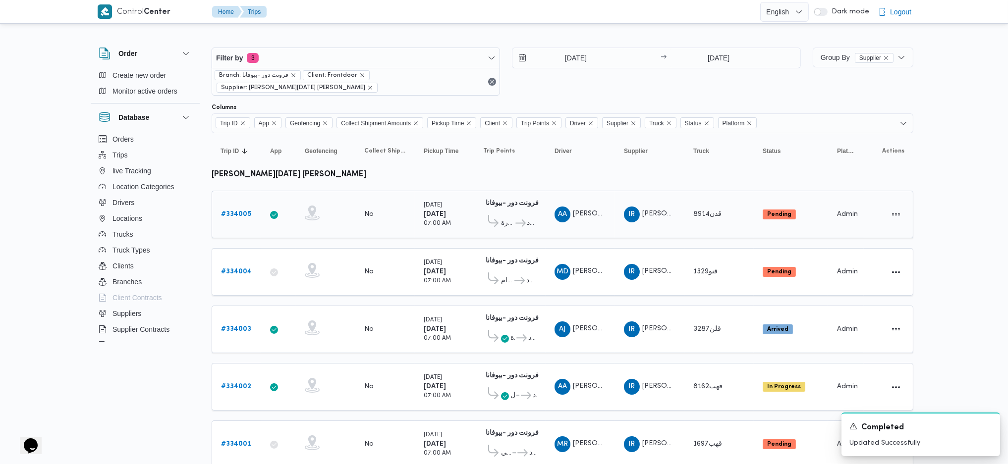
click at [220, 212] on div "# 334005" at bounding box center [236, 215] width 39 height 20
click at [842, 59] on span "Group By Supplier" at bounding box center [857, 58] width 73 height 8
click at [851, 149] on span "Driver" at bounding box center [881, 145] width 103 height 8
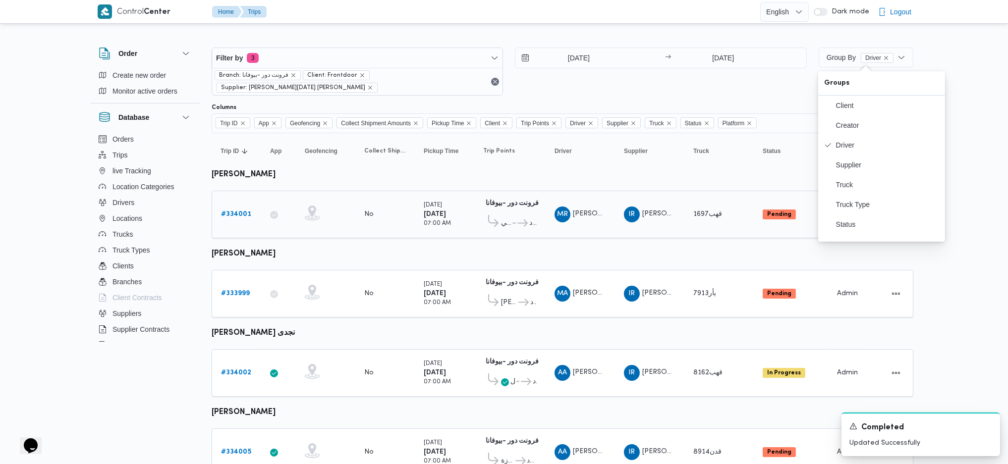
click at [243, 217] on b "# 334001" at bounding box center [236, 214] width 30 height 6
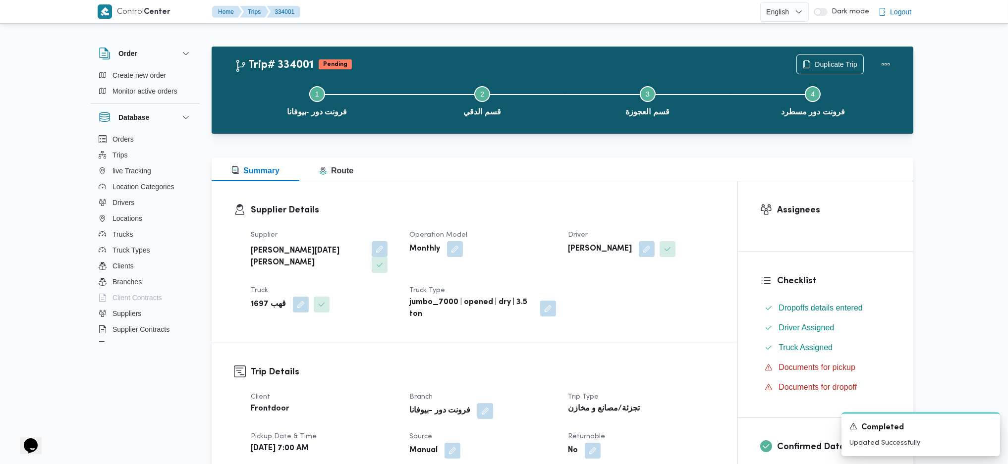
click at [665, 251] on span at bounding box center [665, 249] width 21 height 16
click at [653, 257] on button "button" at bounding box center [647, 249] width 16 height 16
click at [604, 292] on span "محمود رفعت عبدالعظيم امام" at bounding box center [604, 288] width 57 height 11
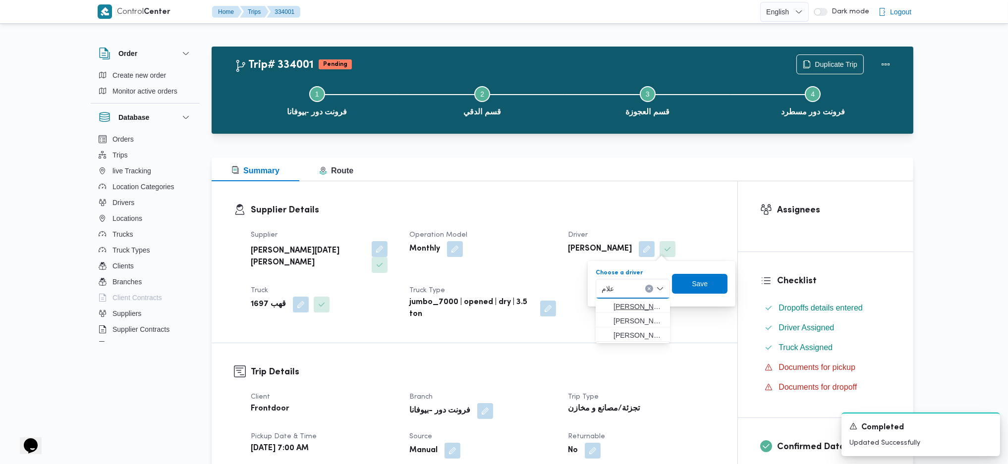
type input "علام"
click at [640, 302] on span "احمد محمد علام سيد احمد الحامولي" at bounding box center [639, 307] width 51 height 12
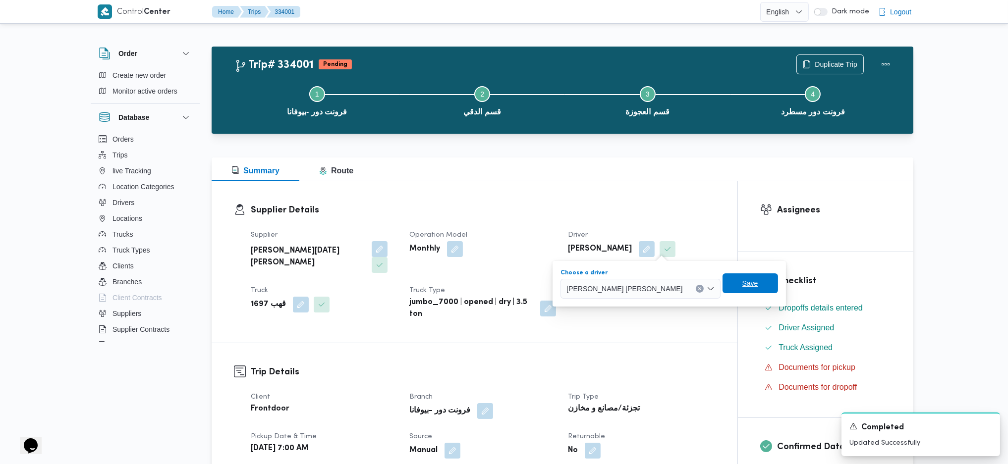
click at [742, 284] on span "Save" at bounding box center [750, 284] width 16 height 12
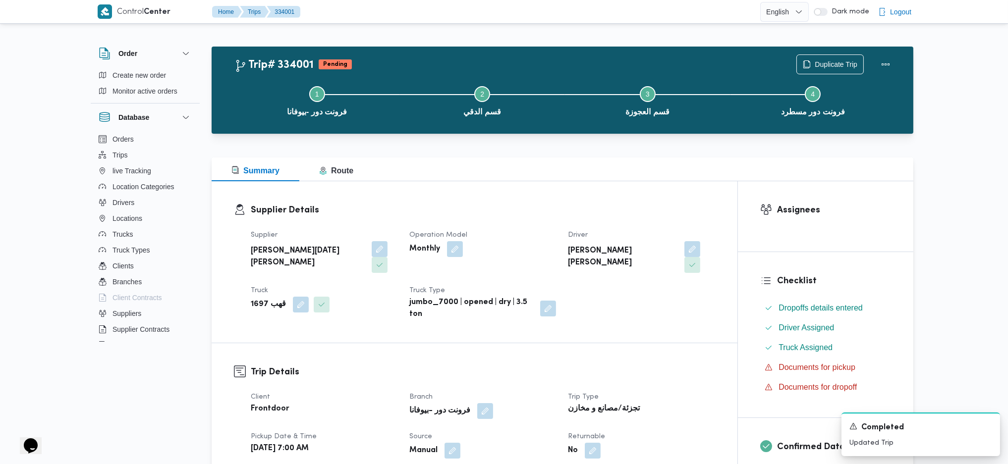
click at [573, 181] on div "Supplier Details Supplier ابراهيم رمضان ابراهيم عثمان ابوباشا Operation Model M…" at bounding box center [475, 262] width 526 height 162
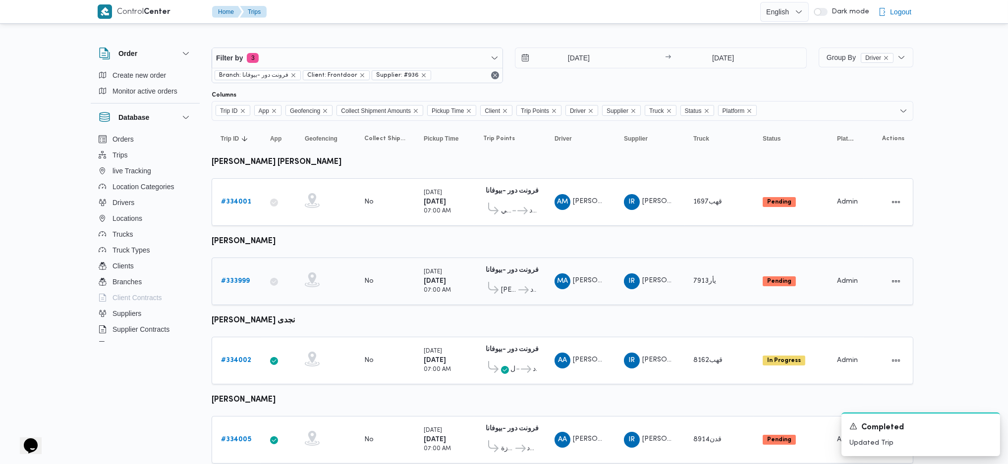
click at [242, 278] on b "# 333999" at bounding box center [235, 281] width 29 height 6
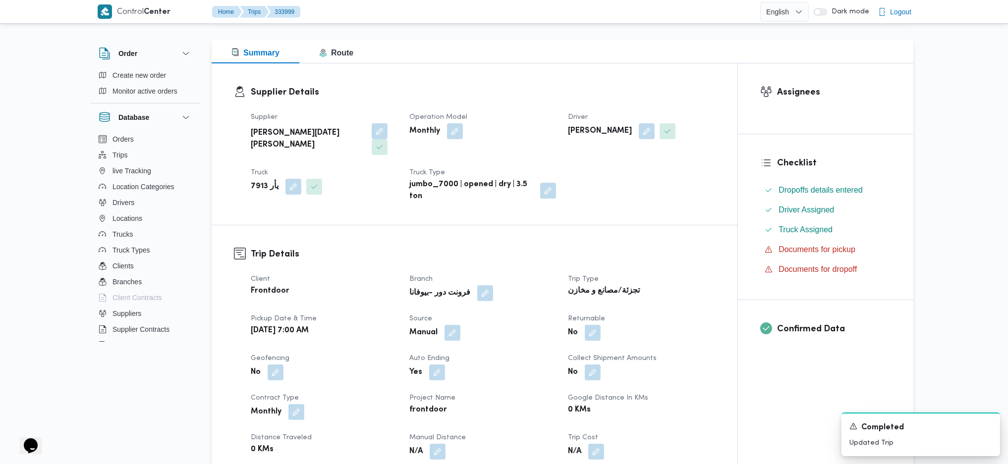
scroll to position [528, 0]
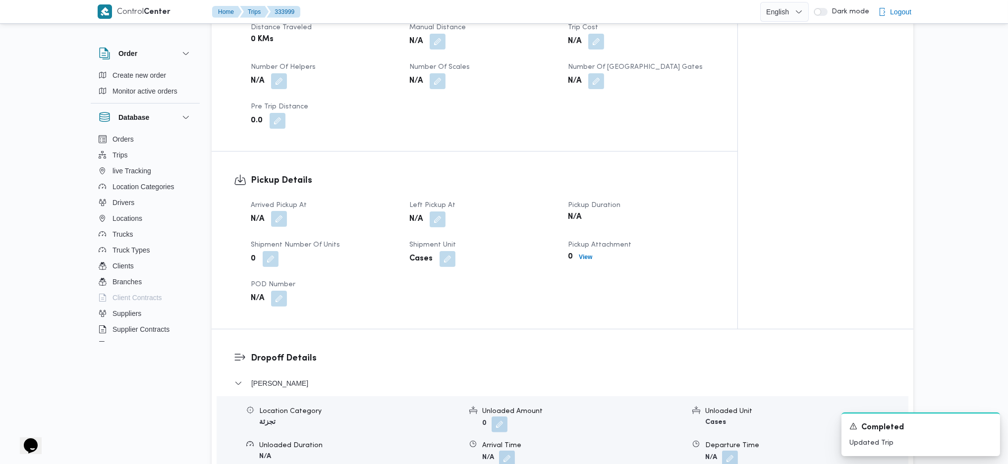
click at [282, 211] on button "button" at bounding box center [279, 219] width 16 height 16
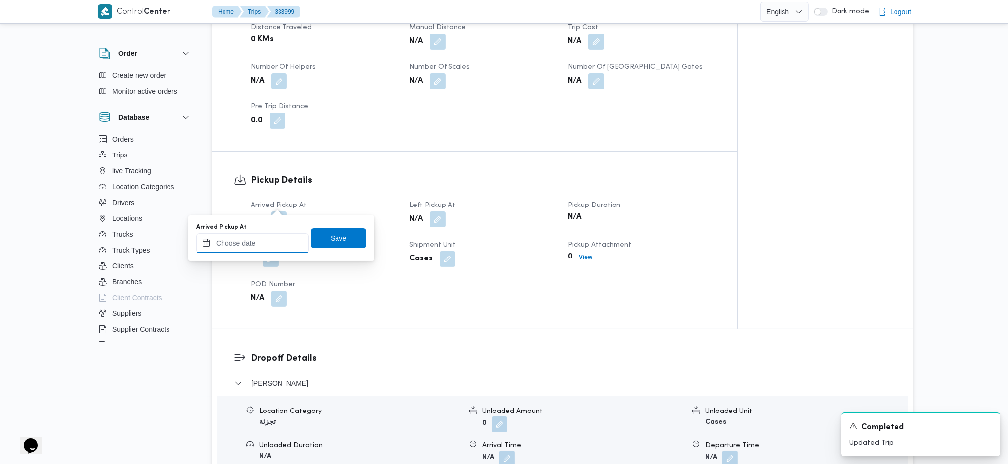
click at [264, 252] on div at bounding box center [252, 243] width 113 height 20
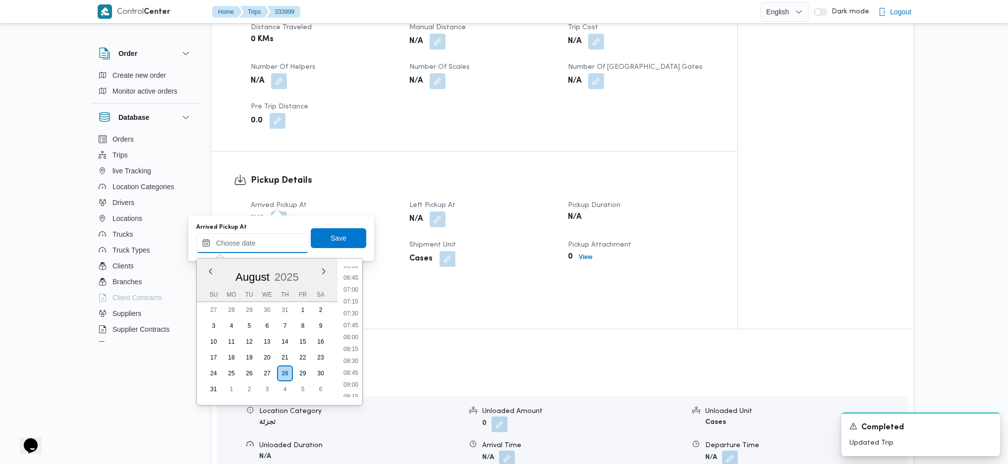
scroll to position [252, 0]
click at [354, 355] on li "07:00" at bounding box center [351, 352] width 23 height 10
type input "[DATE] 07:00"
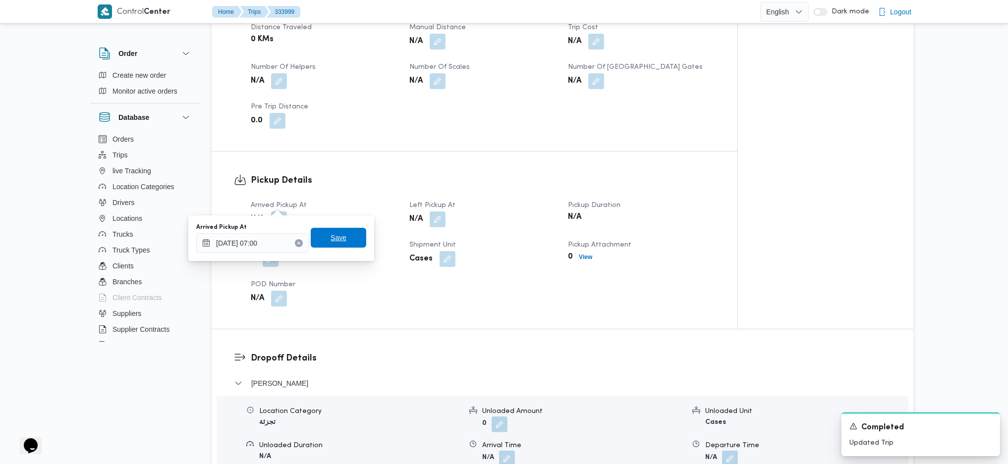
click at [337, 237] on span "Save" at bounding box center [339, 238] width 16 height 12
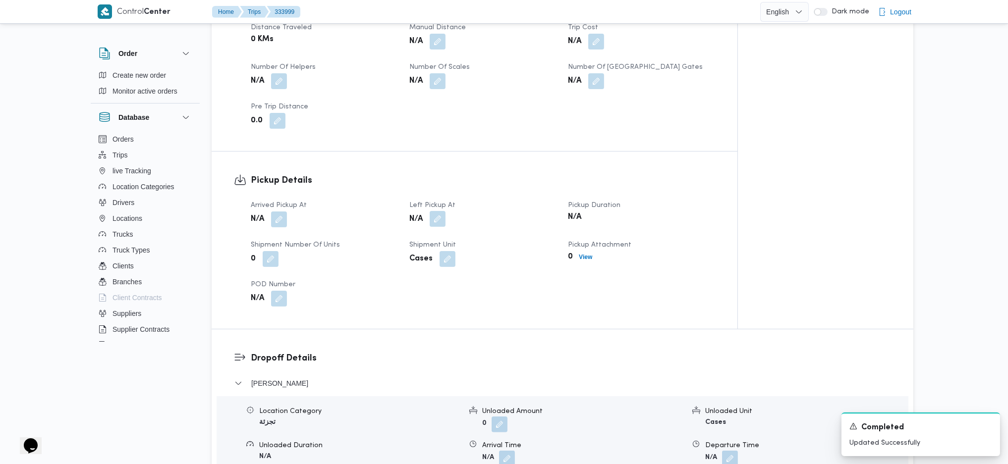
click at [436, 211] on button "button" at bounding box center [438, 219] width 16 height 16
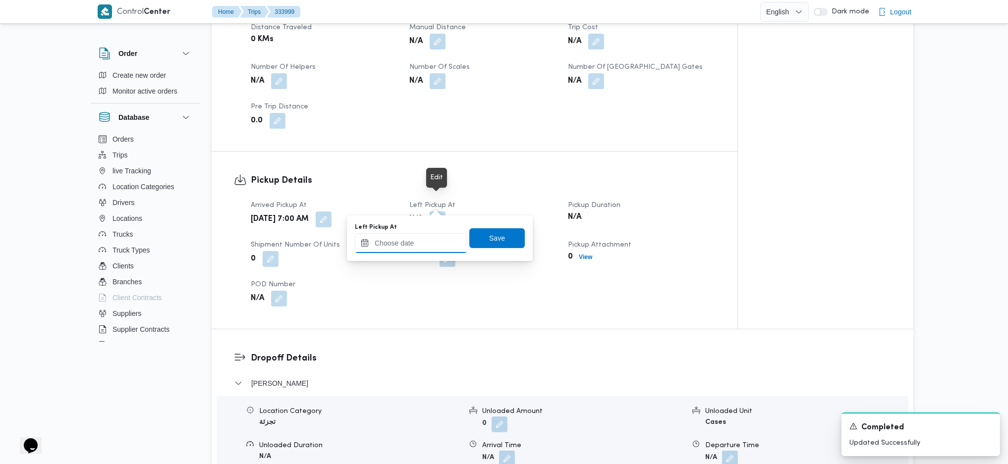
click at [421, 240] on input "Left Pickup At" at bounding box center [411, 243] width 113 height 20
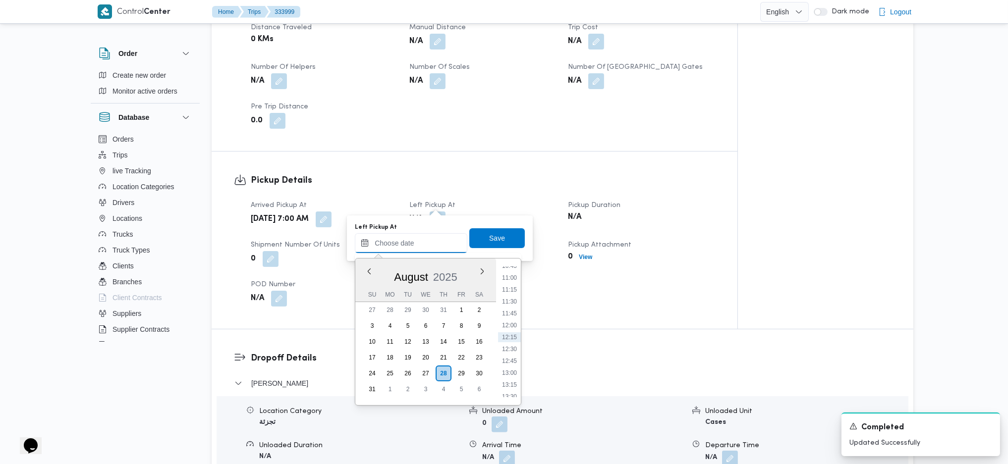
scroll to position [385, 0]
click at [512, 358] on li "10:00" at bounding box center [509, 363] width 23 height 10
type input "28/08/2025 10:00"
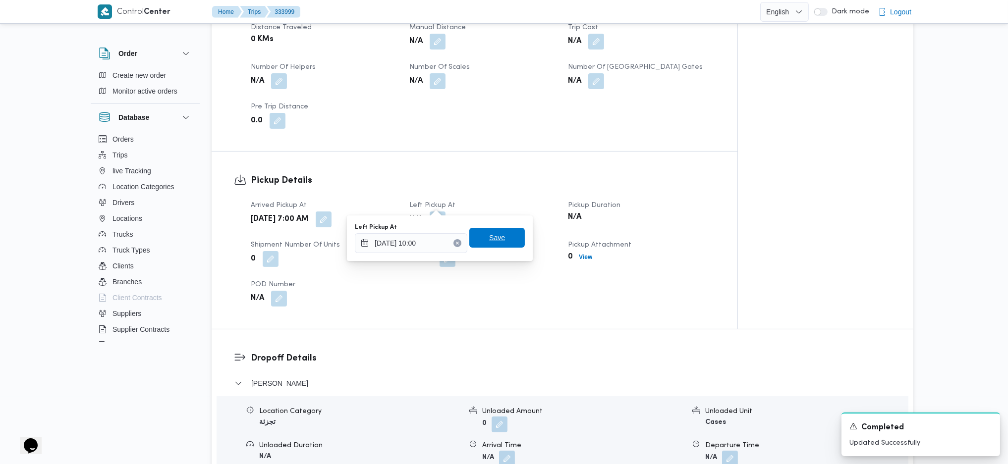
click at [501, 242] on span "Save" at bounding box center [497, 238] width 56 height 20
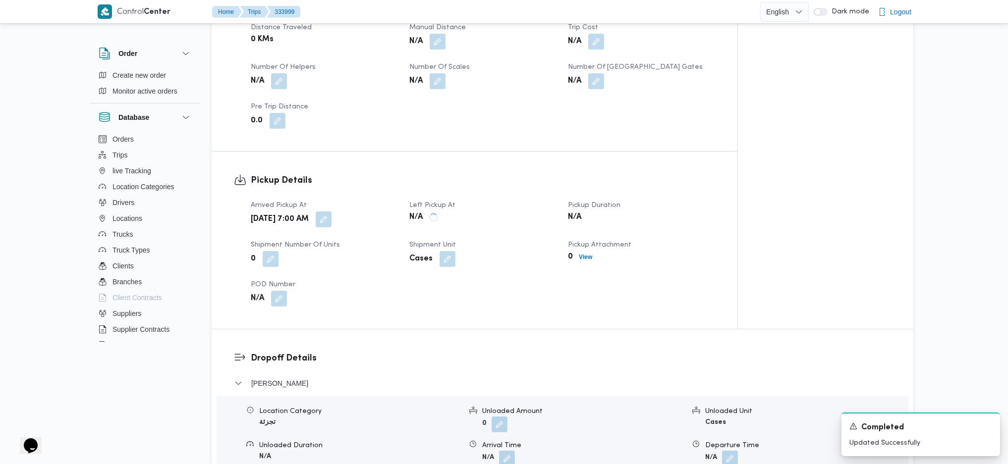
click at [523, 303] on div "Pickup Details Arrived Pickup At Thu, Aug 28, 2025 7:00 AM Left Pickup At N/A P…" at bounding box center [475, 240] width 526 height 177
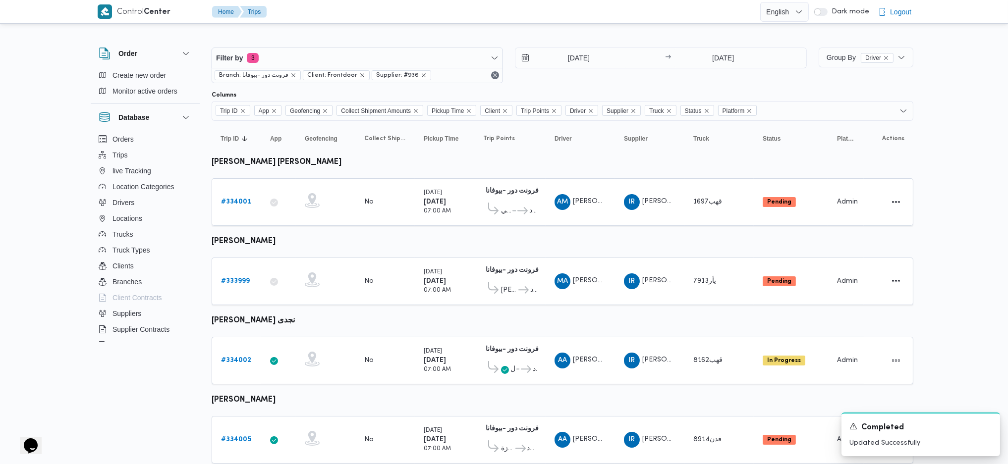
scroll to position [336, 0]
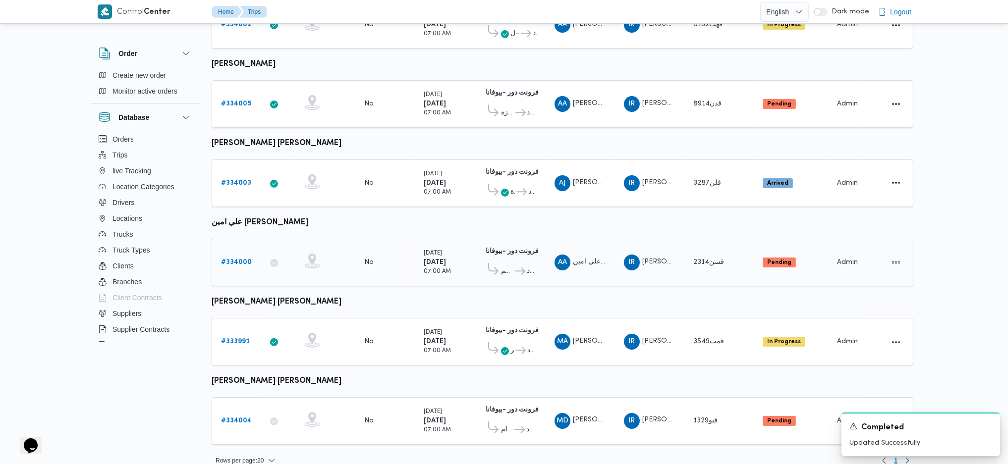
click at [235, 259] on b "# 334000" at bounding box center [236, 262] width 31 height 6
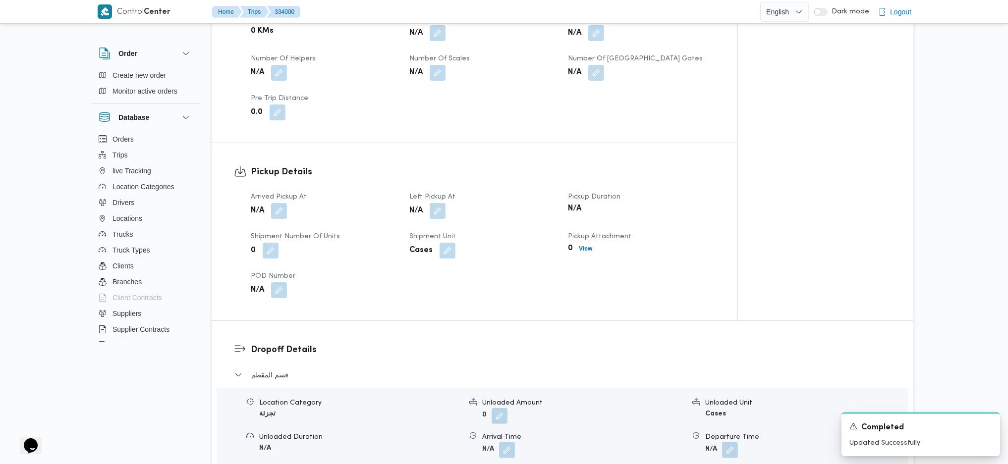
scroll to position [595, 0]
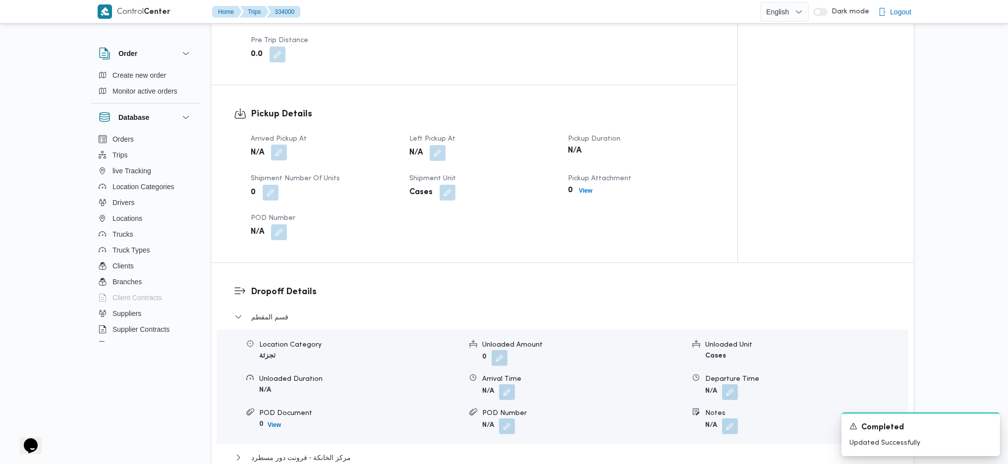
click at [276, 145] on button "button" at bounding box center [279, 153] width 16 height 16
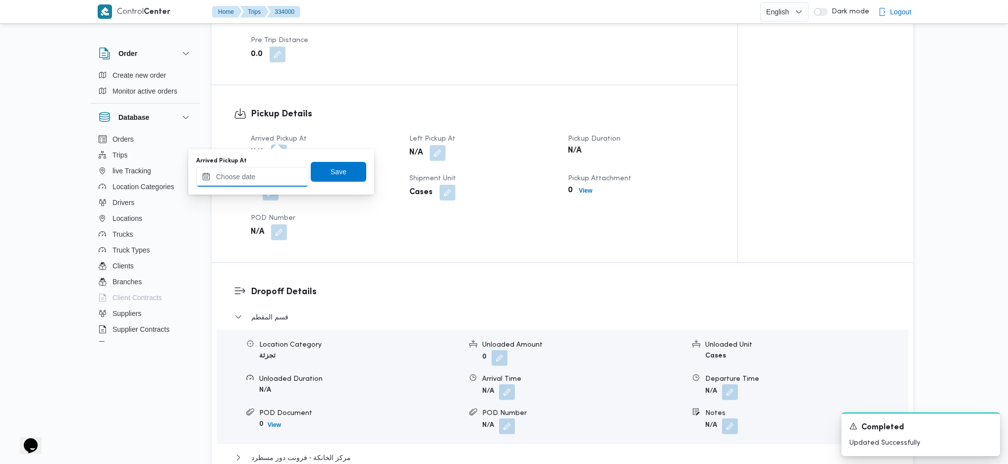
click at [271, 184] on input "Arrived Pickup At" at bounding box center [252, 177] width 113 height 20
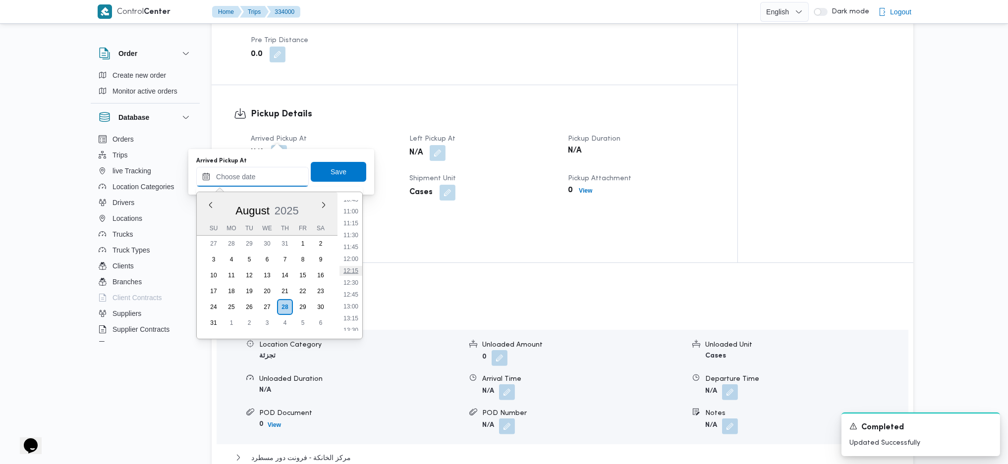
scroll to position [319, 0]
click at [345, 219] on li "07:00" at bounding box center [351, 220] width 23 height 10
type input "[DATE] 07:00"
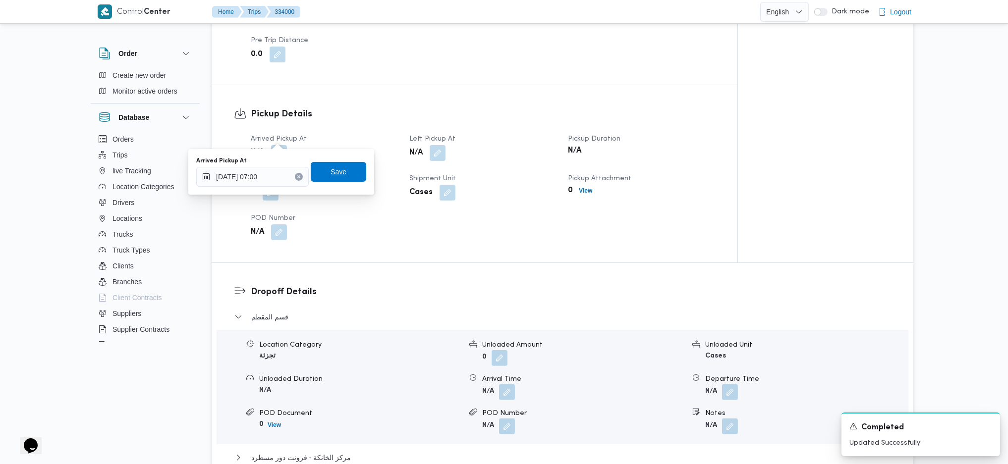
click at [330, 165] on span "Save" at bounding box center [339, 172] width 56 height 20
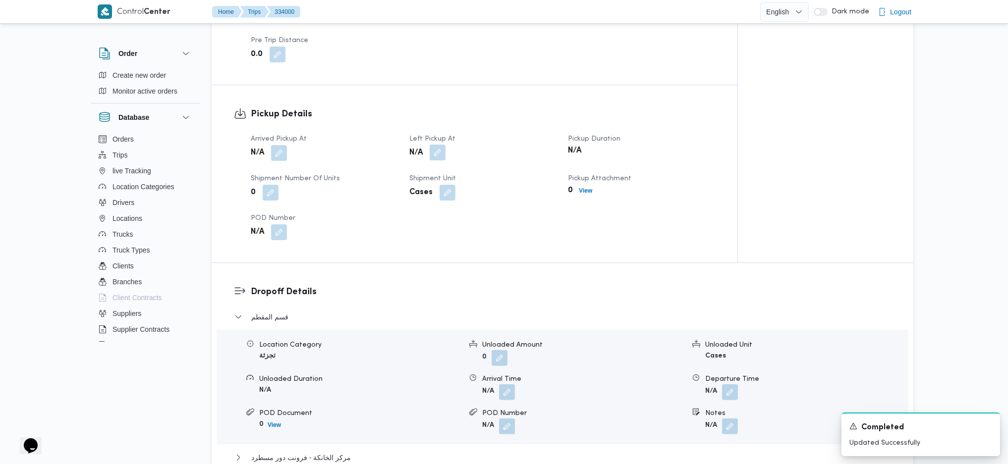
click at [441, 145] on button "button" at bounding box center [438, 153] width 16 height 16
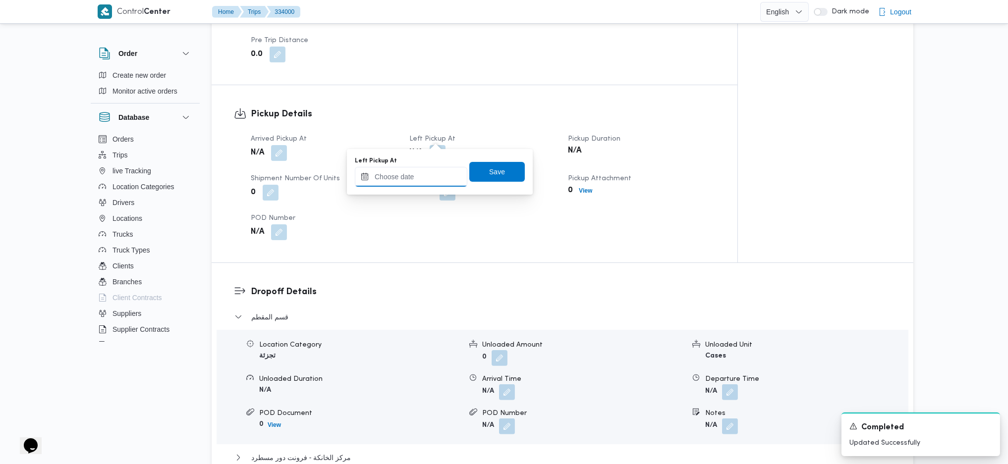
click at [421, 175] on input "Left Pickup At" at bounding box center [411, 177] width 113 height 20
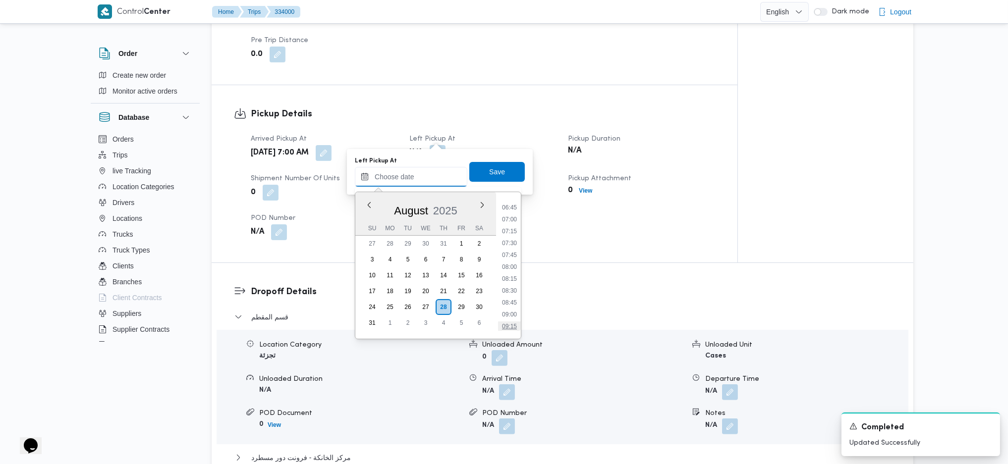
scroll to position [385, 0]
click at [508, 284] on li "09:45" at bounding box center [509, 285] width 23 height 10
type input "28/08/2025 09:45"
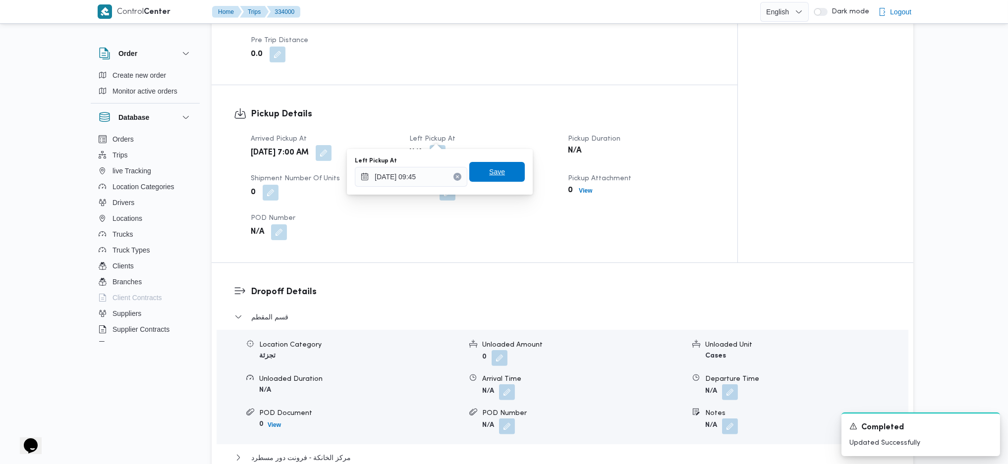
click at [498, 170] on span "Save" at bounding box center [497, 172] width 56 height 20
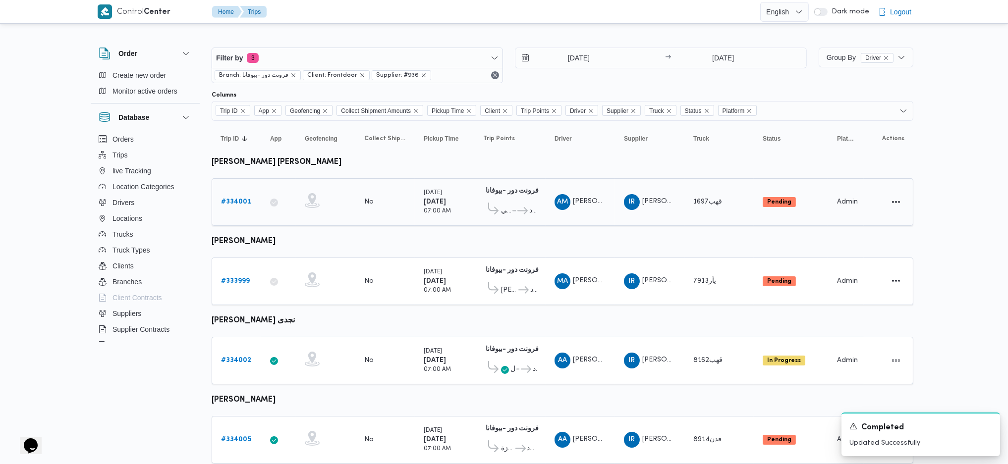
click at [239, 199] on b "# 334001" at bounding box center [236, 202] width 30 height 6
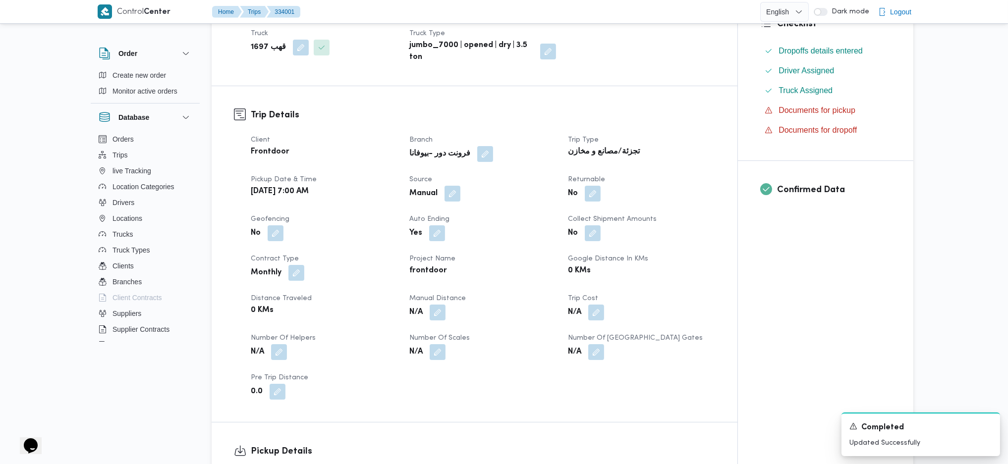
scroll to position [462, 0]
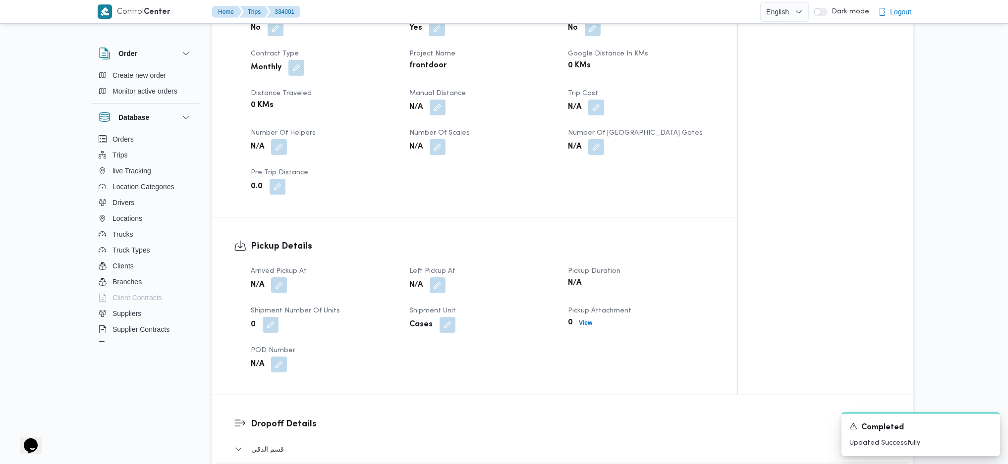
click at [290, 277] on div "N/A" at bounding box center [324, 286] width 149 height 18
click at [282, 277] on button "button" at bounding box center [279, 285] width 16 height 16
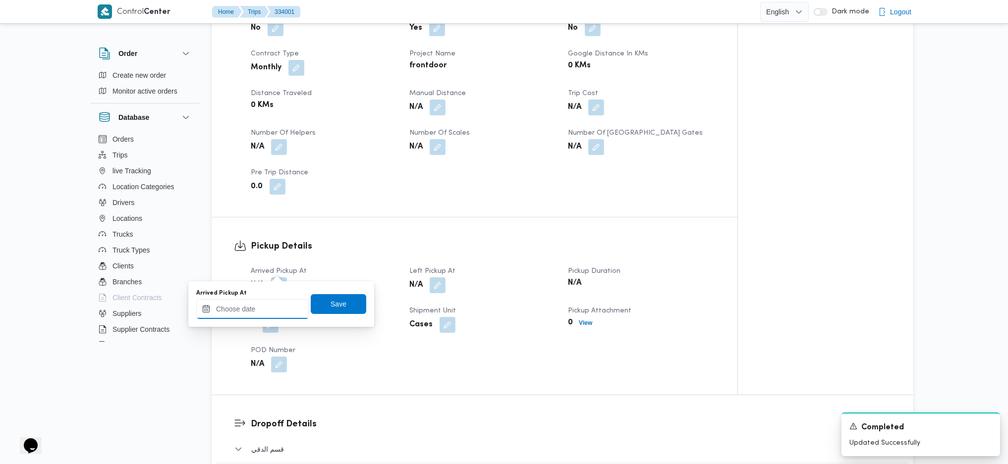
click at [260, 307] on input "Arrived Pickup At" at bounding box center [252, 309] width 113 height 20
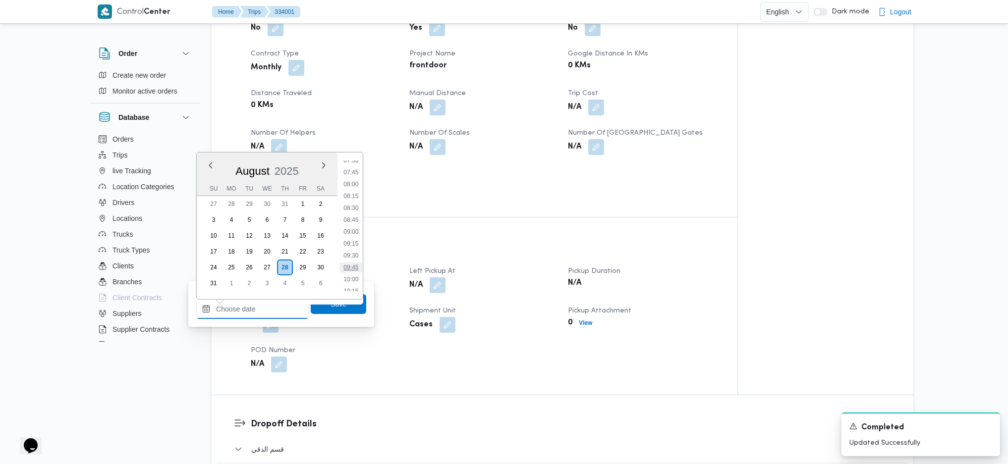
scroll to position [331, 0]
drag, startPoint x: 352, startPoint y: 198, endPoint x: 352, endPoint y: 221, distance: 22.8
click at [352, 199] on li "07:45" at bounding box center [351, 204] width 23 height 10
type input "28/08/2025 07:45"
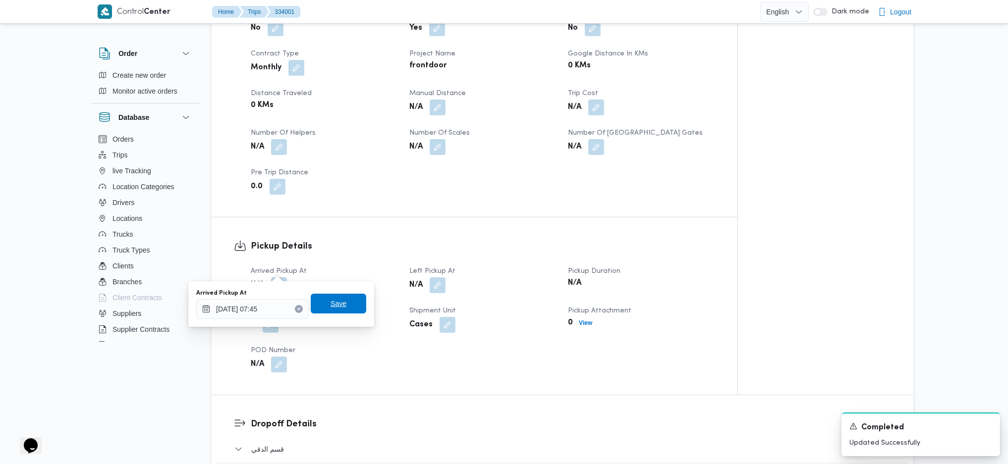
click at [345, 299] on span "Save" at bounding box center [339, 304] width 56 height 20
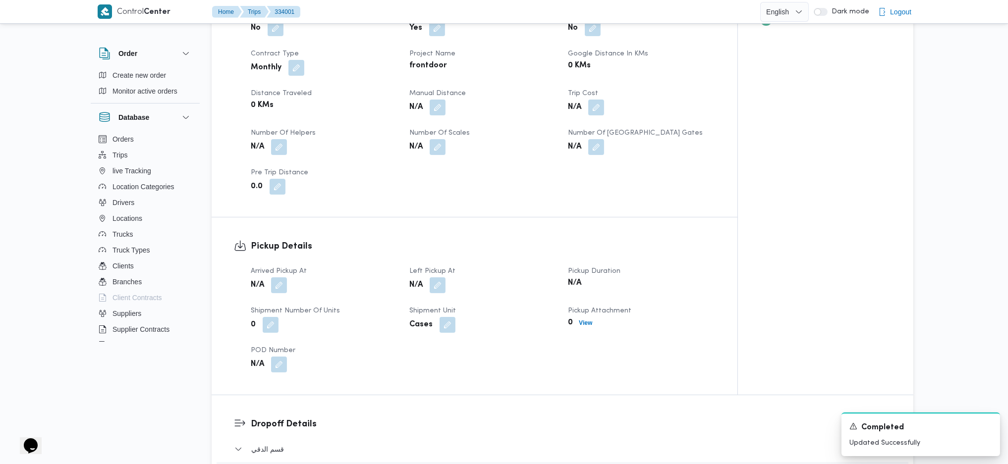
click at [437, 278] on button "button" at bounding box center [438, 286] width 16 height 16
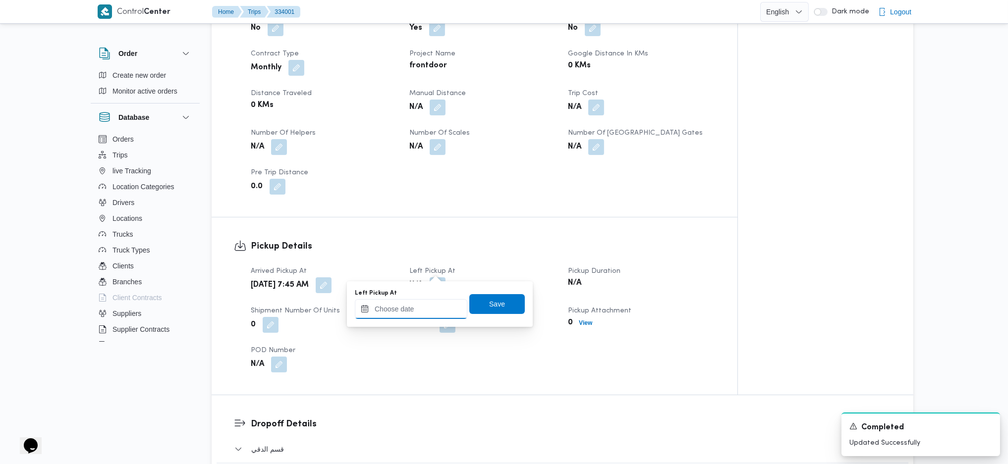
click at [413, 313] on input "Left Pickup At" at bounding box center [411, 309] width 113 height 20
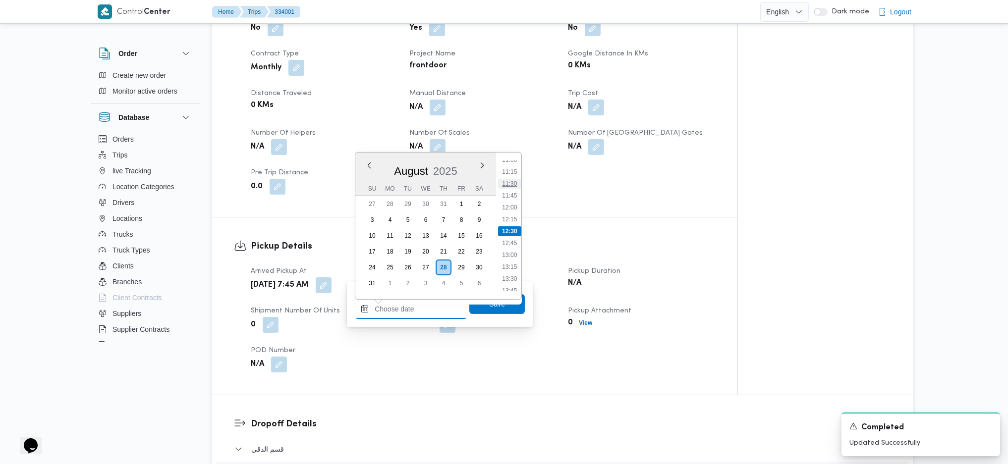
scroll to position [463, 0]
click at [511, 181] on li "10:00" at bounding box center [509, 178] width 23 height 10
type input "28/08/2025 10:00"
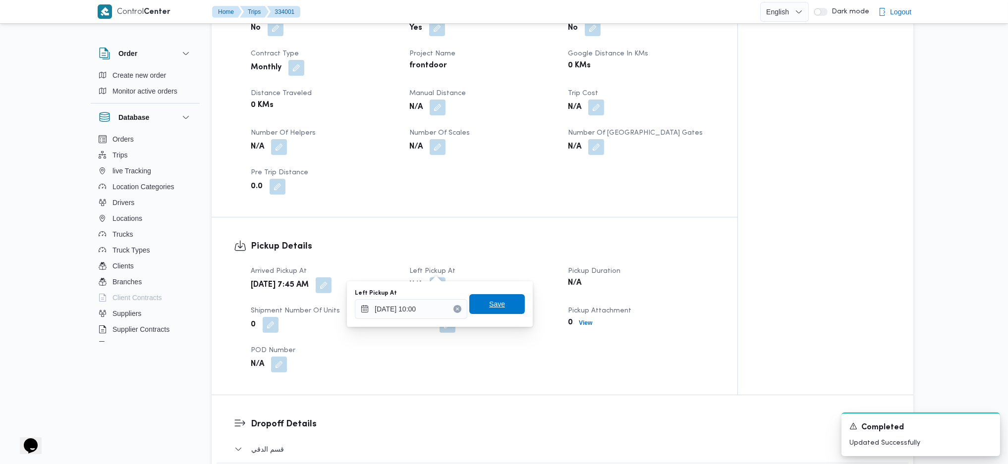
click at [501, 307] on span "Save" at bounding box center [497, 304] width 56 height 20
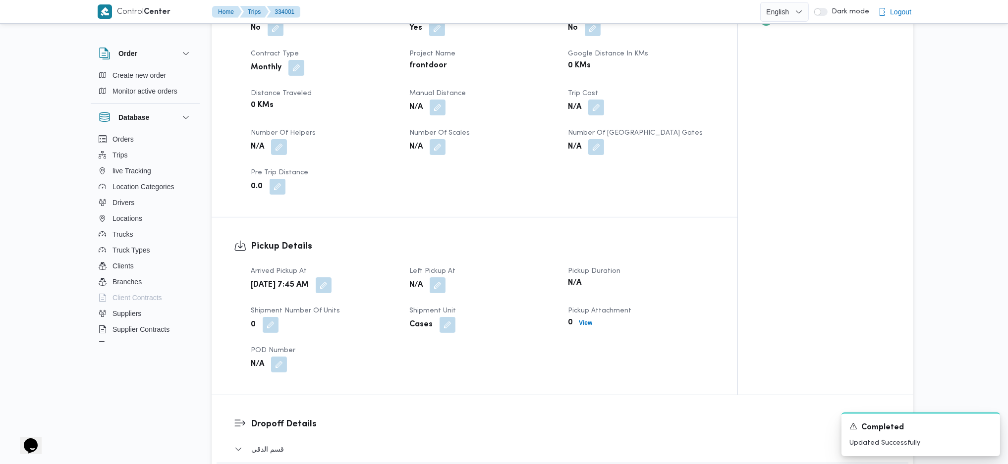
click at [530, 260] on div "Arrived Pickup At Thu, Aug 28, 2025 7:45 AM Left Pickup At N/A Pickup Duration …" at bounding box center [483, 319] width 476 height 119
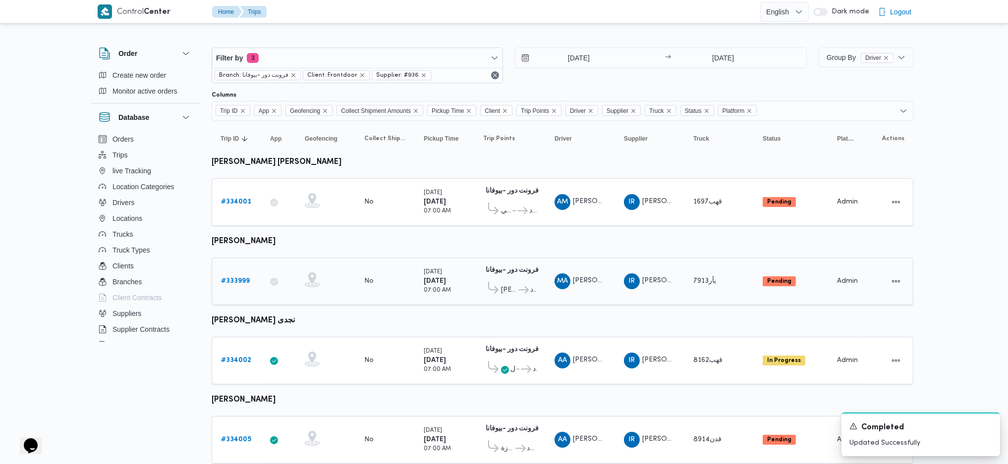
scroll to position [66, 0]
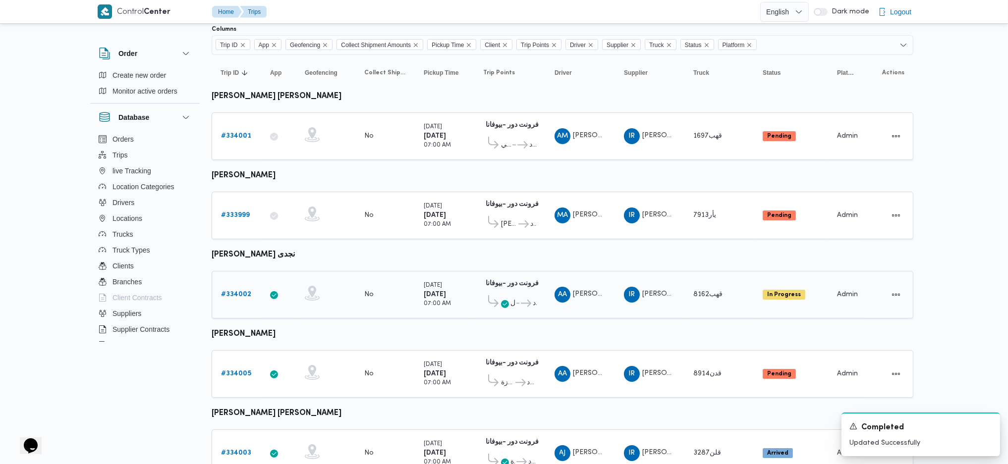
click at [232, 294] on link "# 334002" at bounding box center [236, 295] width 30 height 12
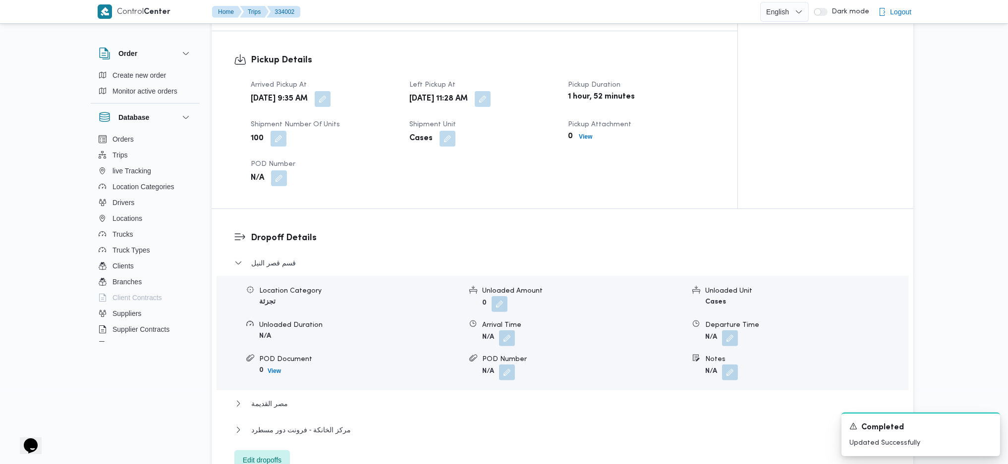
scroll to position [595, 0]
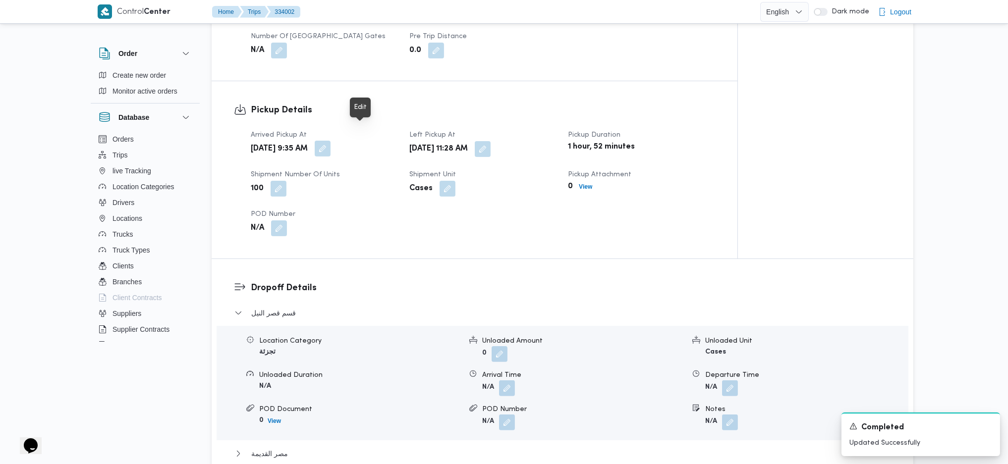
click at [331, 141] on button "button" at bounding box center [323, 149] width 16 height 16
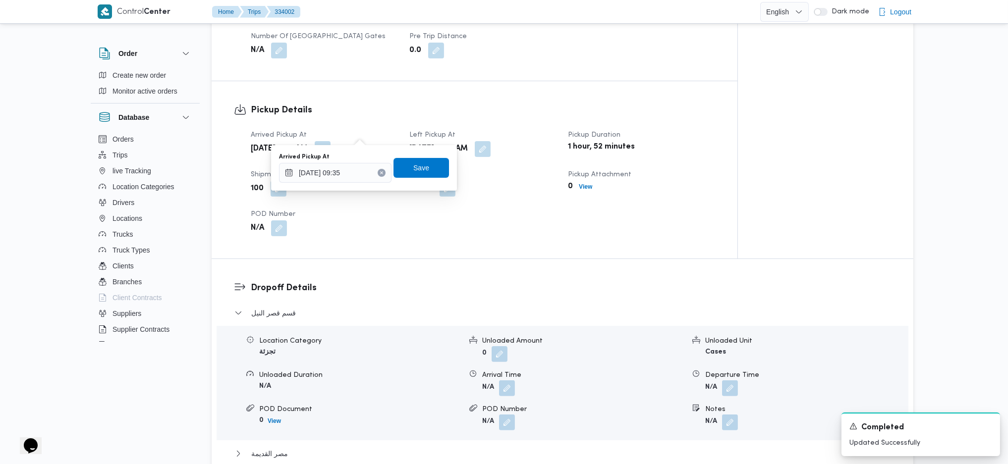
click at [351, 187] on div "You are in a dialog. To close this dialog, hit escape. Arrived Pickup At 28/08/…" at bounding box center [364, 168] width 186 height 46
click at [352, 179] on input "28/08/2025 09:35" at bounding box center [335, 173] width 113 height 20
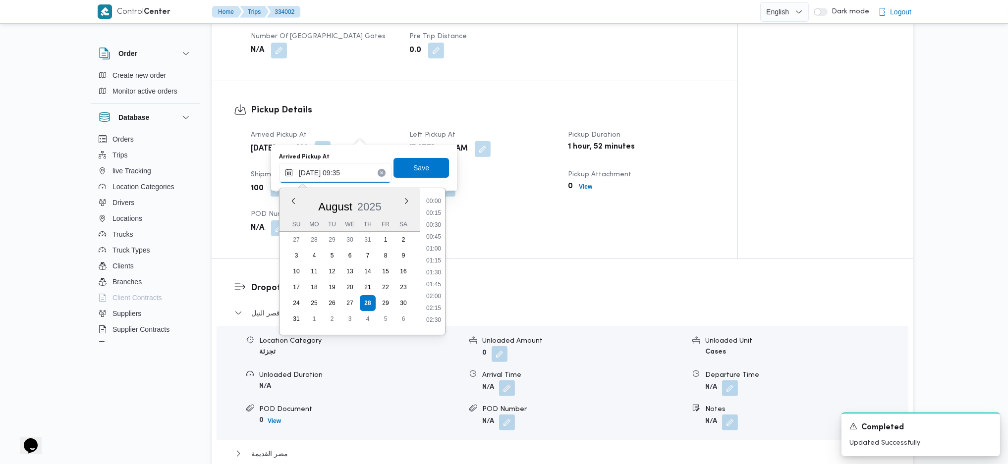
scroll to position [386, 0]
click at [432, 242] on li "09:00" at bounding box center [433, 244] width 23 height 10
type input "[DATE] 09:00"
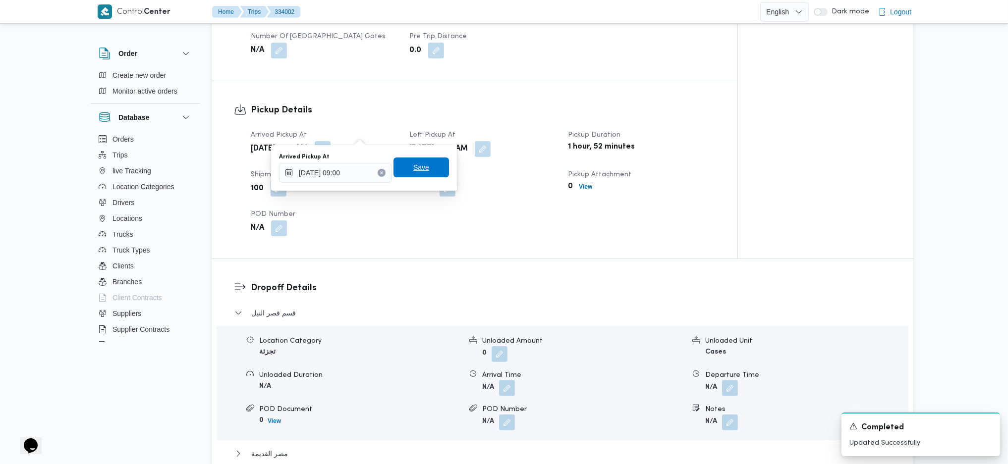
click at [437, 176] on span "Save" at bounding box center [422, 168] width 56 height 20
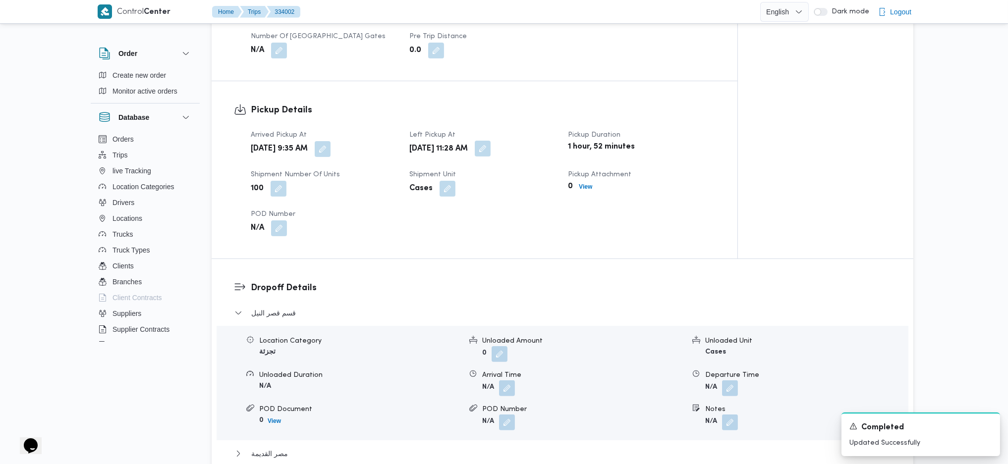
click at [491, 141] on button "button" at bounding box center [483, 149] width 16 height 16
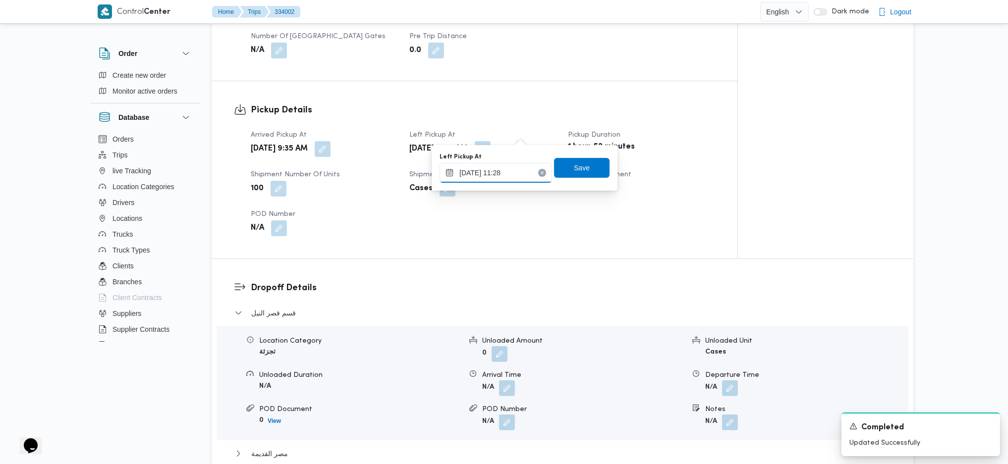
click at [511, 174] on input "28/08/2025 11:28" at bounding box center [496, 173] width 113 height 20
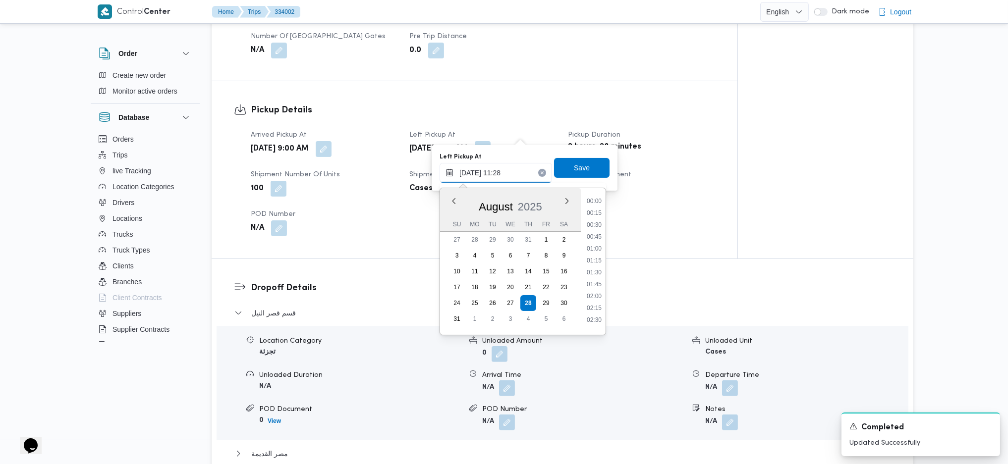
scroll to position [469, 0]
click at [596, 196] on li "09:45" at bounding box center [594, 196] width 23 height 10
type input "28/08/2025 09:45"
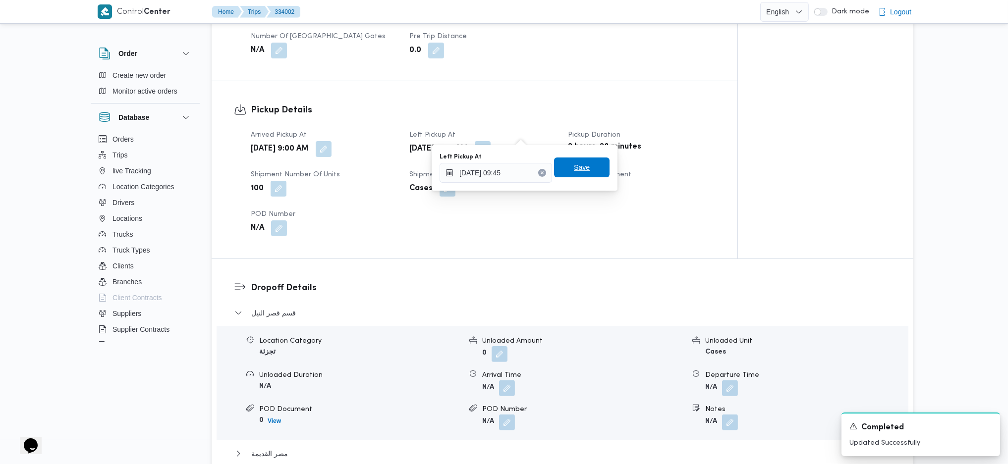
click at [577, 170] on span "Save" at bounding box center [582, 168] width 16 height 12
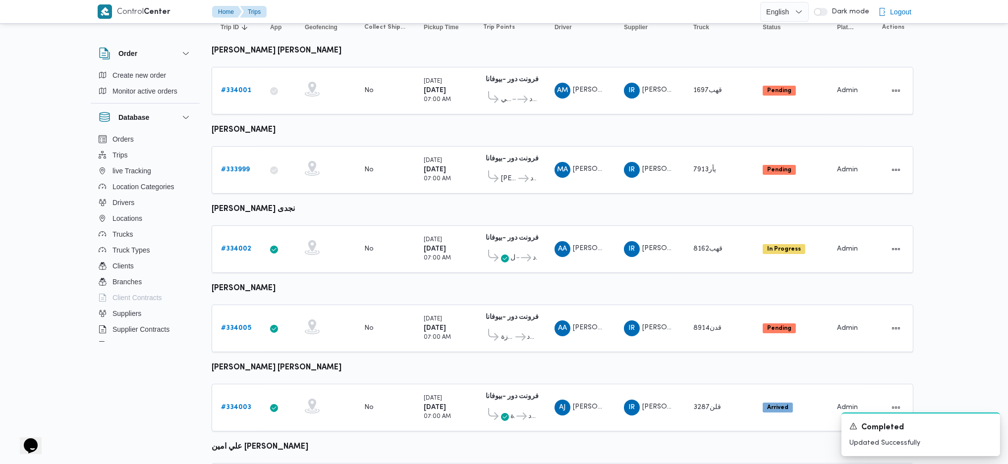
scroll to position [132, 0]
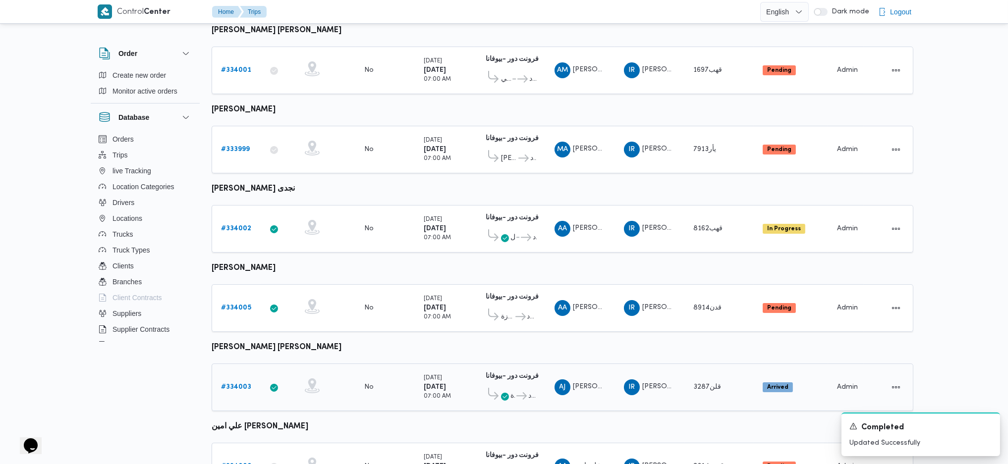
click at [249, 384] on b "# 334003" at bounding box center [236, 387] width 30 height 6
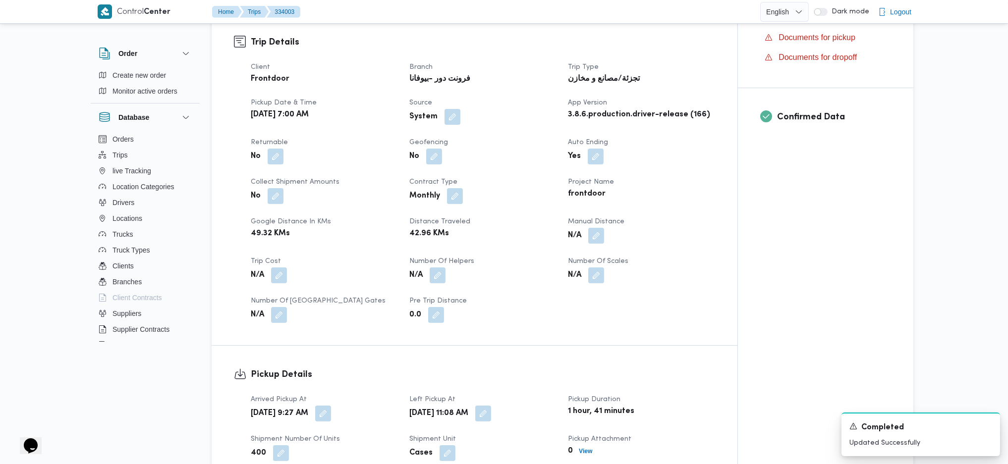
scroll to position [528, 0]
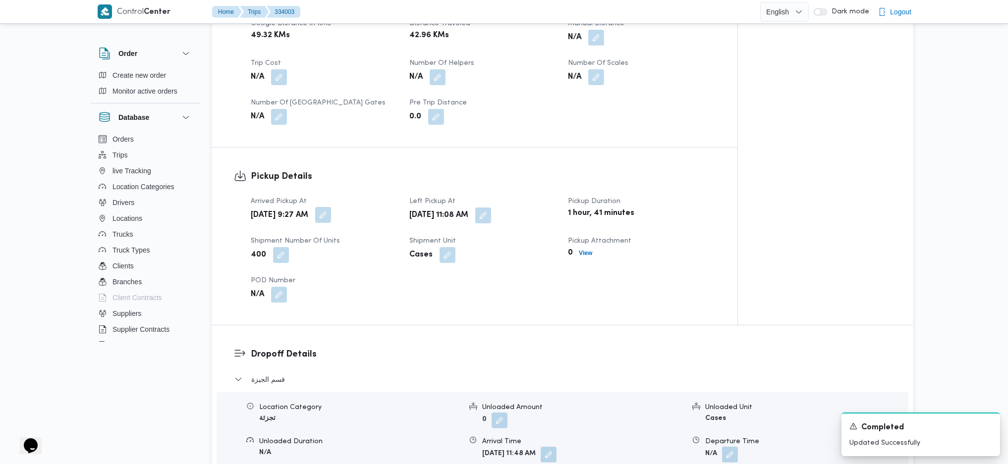
click at [331, 207] on button "button" at bounding box center [323, 215] width 16 height 16
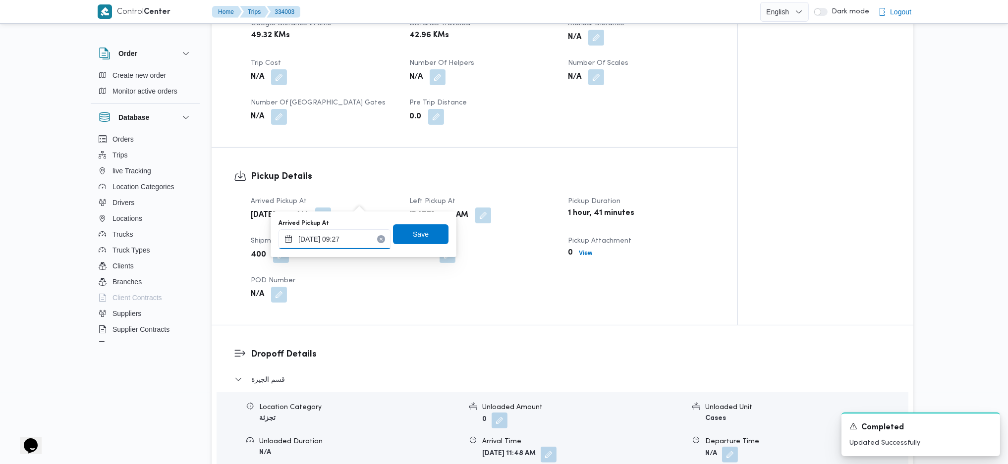
click at [350, 237] on input "28/08/2025 09:27" at bounding box center [335, 239] width 113 height 20
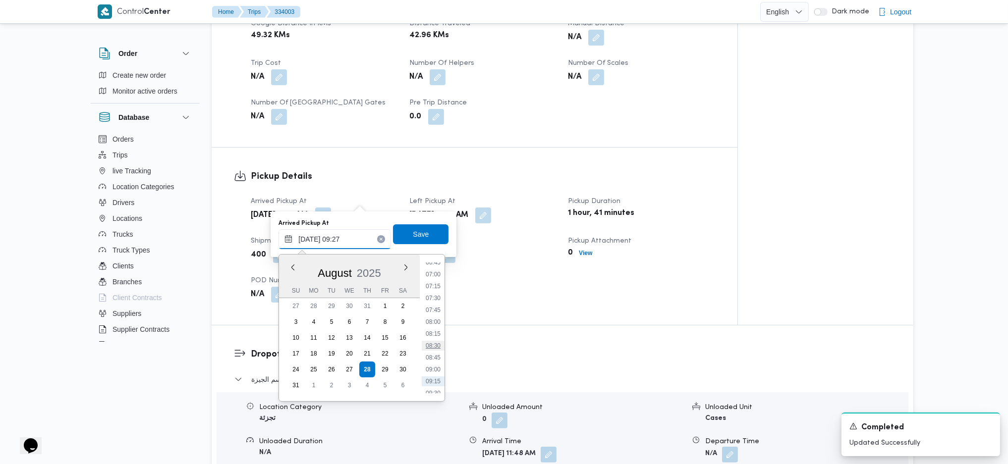
scroll to position [307, 0]
click at [439, 373] on li "08:45" at bounding box center [433, 377] width 23 height 10
type input "[DATE] 08:45"
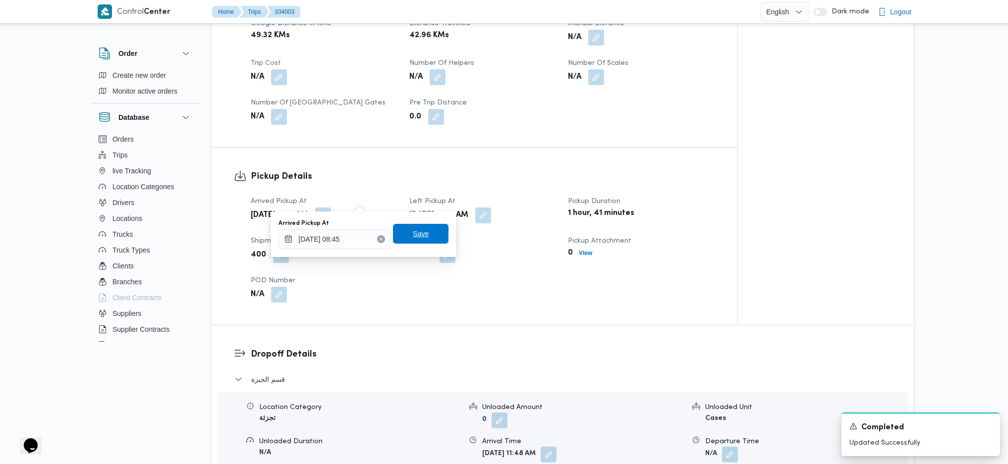
click at [425, 232] on span "Save" at bounding box center [421, 234] width 56 height 20
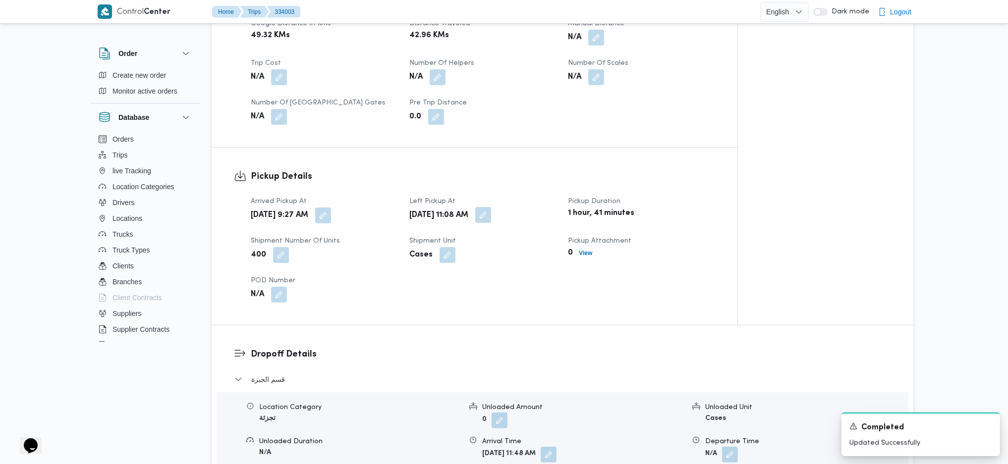
click at [491, 208] on span at bounding box center [480, 216] width 21 height 16
click at [522, 246] on div "Cases" at bounding box center [482, 255] width 149 height 18
drag, startPoint x: 532, startPoint y: 198, endPoint x: 515, endPoint y: 217, distance: 24.9
click at [531, 207] on div "Thu, Aug 28, 2025 11:08 AM" at bounding box center [482, 216] width 149 height 18
click at [491, 207] on button "button" at bounding box center [483, 215] width 16 height 16
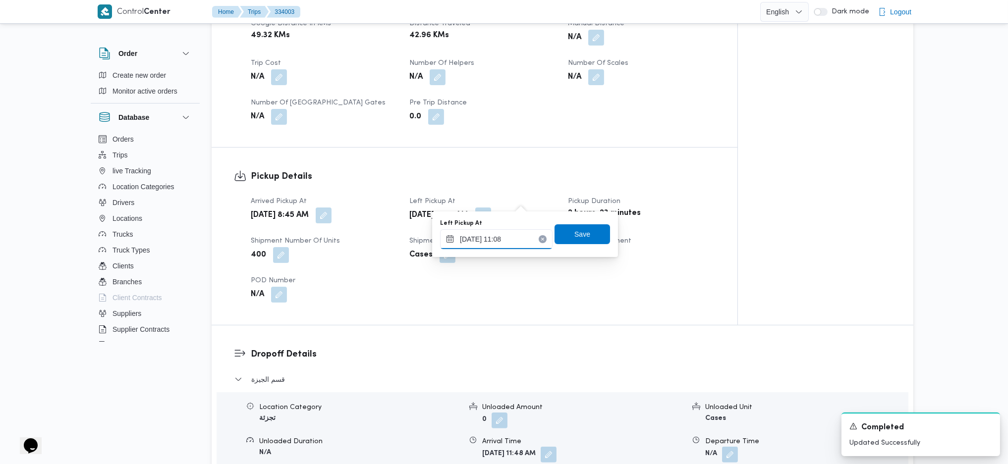
click at [510, 249] on div "28/08/2025 11:08" at bounding box center [496, 239] width 113 height 20
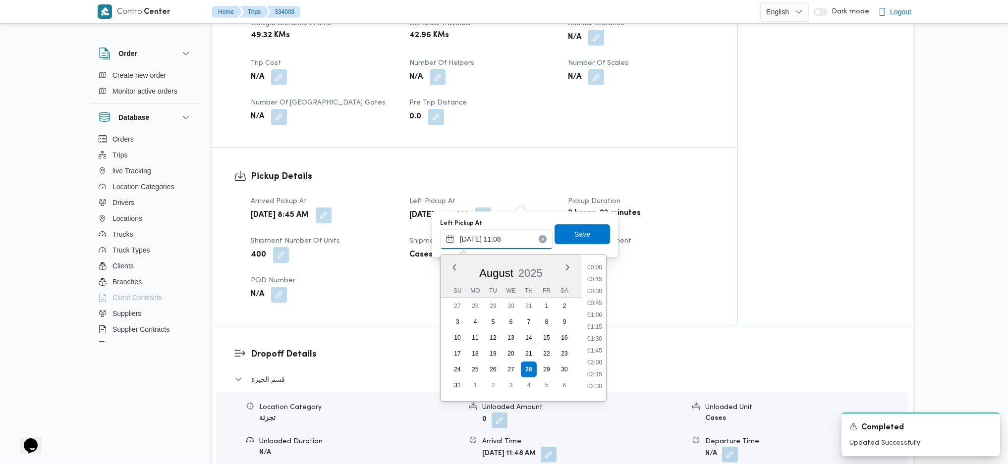
scroll to position [457, 0]
click at [592, 299] on li "10:15" at bounding box center [594, 298] width 23 height 10
type input "28/08/2025 10:15"
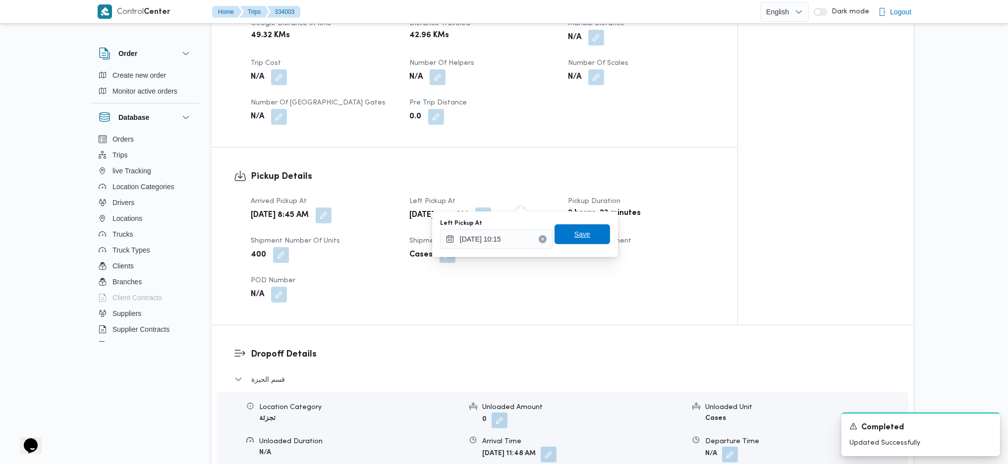
click at [574, 236] on span "Save" at bounding box center [582, 234] width 16 height 12
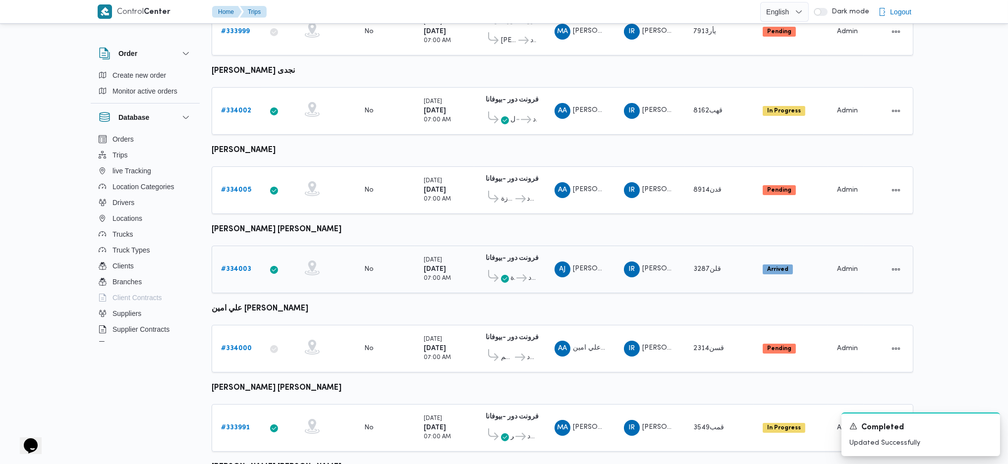
scroll to position [336, 0]
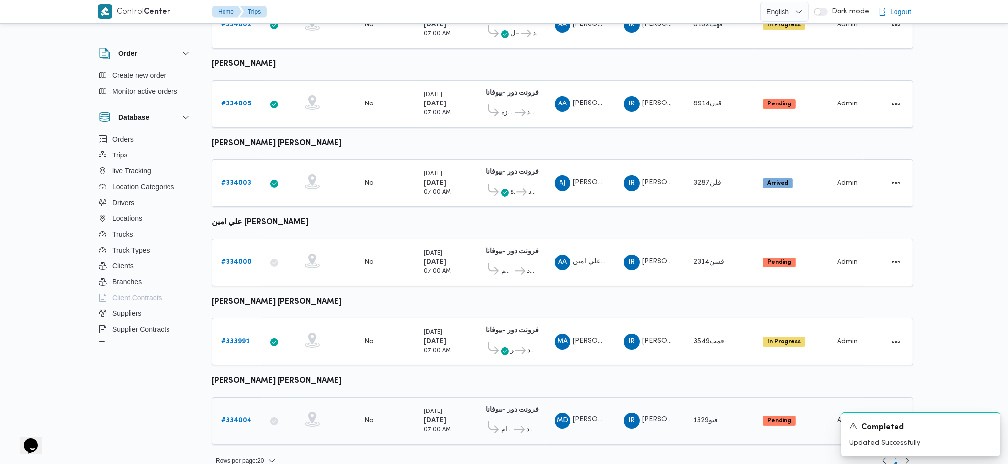
click at [244, 418] on b "# 334004" at bounding box center [236, 421] width 31 height 6
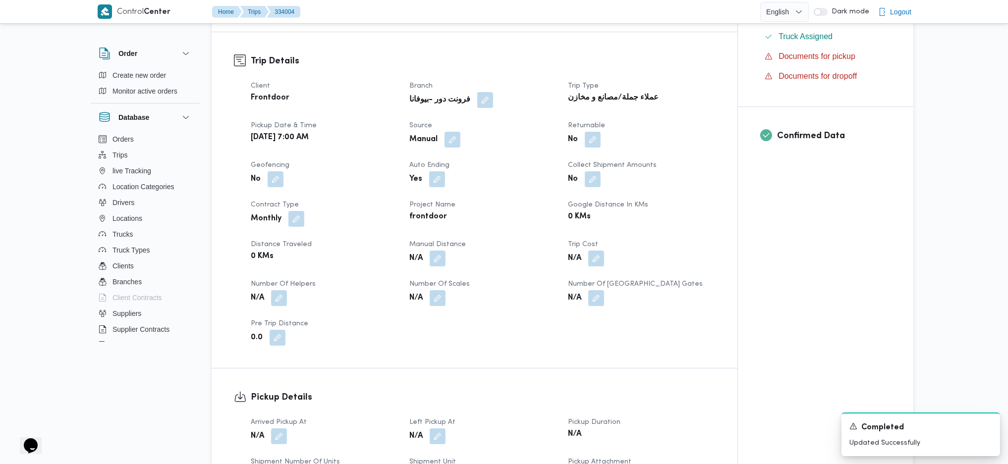
scroll to position [462, 0]
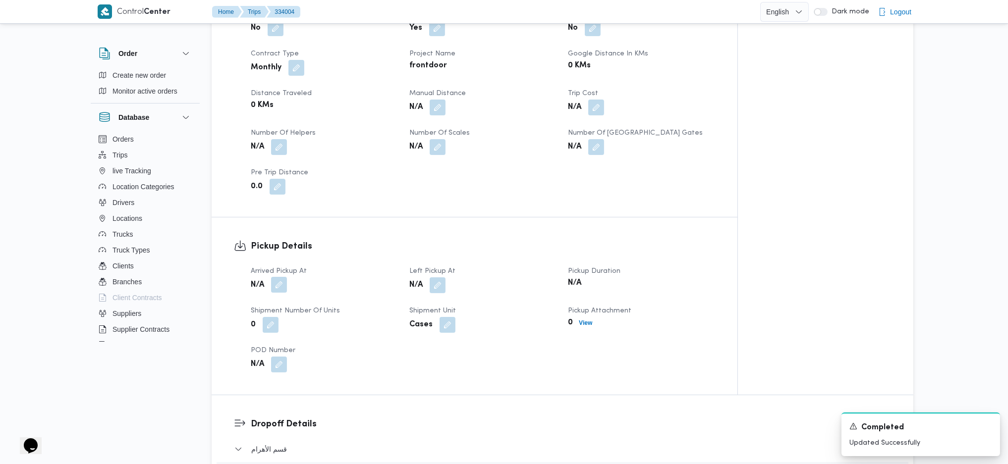
click at [287, 277] on button "button" at bounding box center [279, 285] width 16 height 16
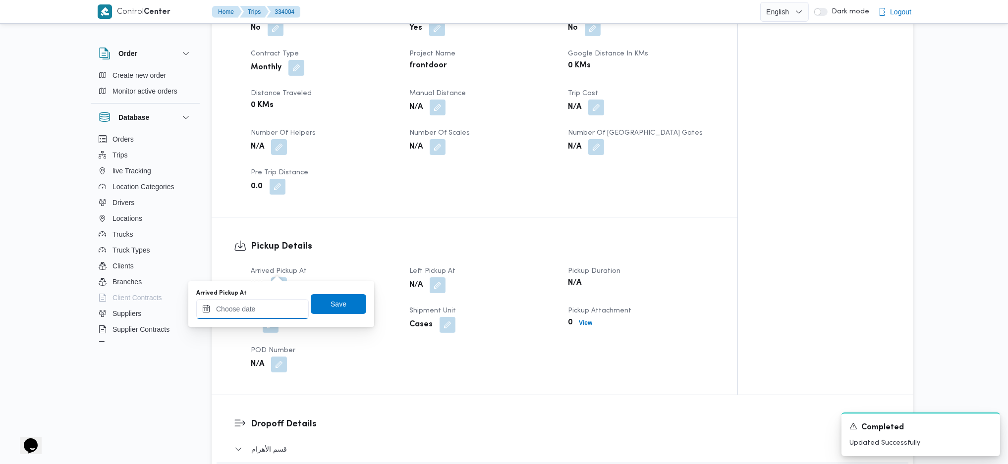
click at [270, 302] on input "Arrived Pickup At" at bounding box center [252, 309] width 113 height 20
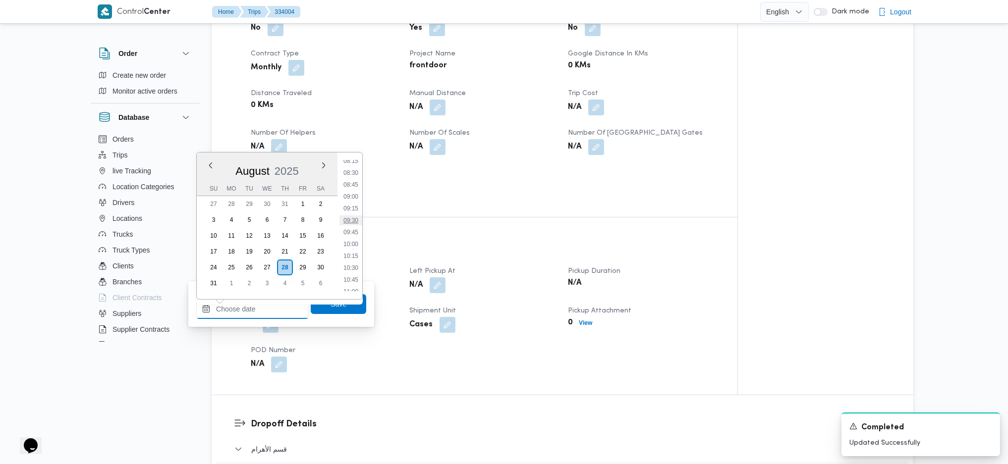
scroll to position [331, 0]
drag, startPoint x: 349, startPoint y: 195, endPoint x: 350, endPoint y: 207, distance: 11.9
click at [348, 194] on li "07:30" at bounding box center [351, 192] width 23 height 10
type input "[DATE] 07:30"
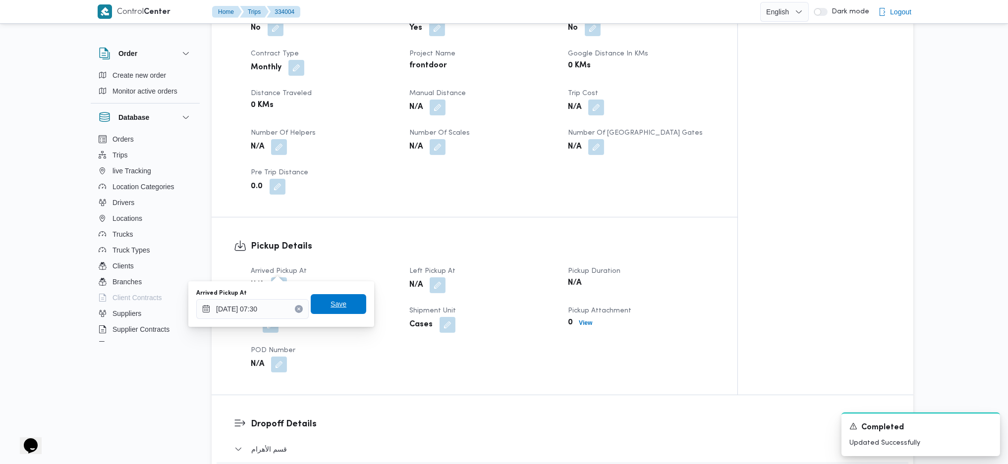
drag, startPoint x: 340, startPoint y: 304, endPoint x: 416, endPoint y: 293, distance: 77.2
click at [339, 304] on span "Save" at bounding box center [339, 304] width 56 height 20
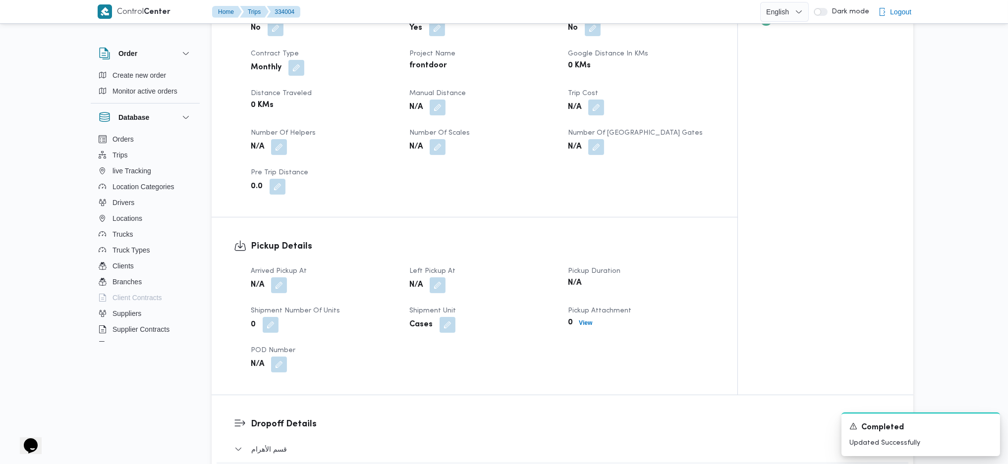
click at [436, 278] on div "Arrived Pickup At N/A Left Pickup At N/A Pickup Duration N/A Shipment Number of…" at bounding box center [483, 319] width 476 height 119
click at [445, 277] on button "button" at bounding box center [438, 285] width 16 height 16
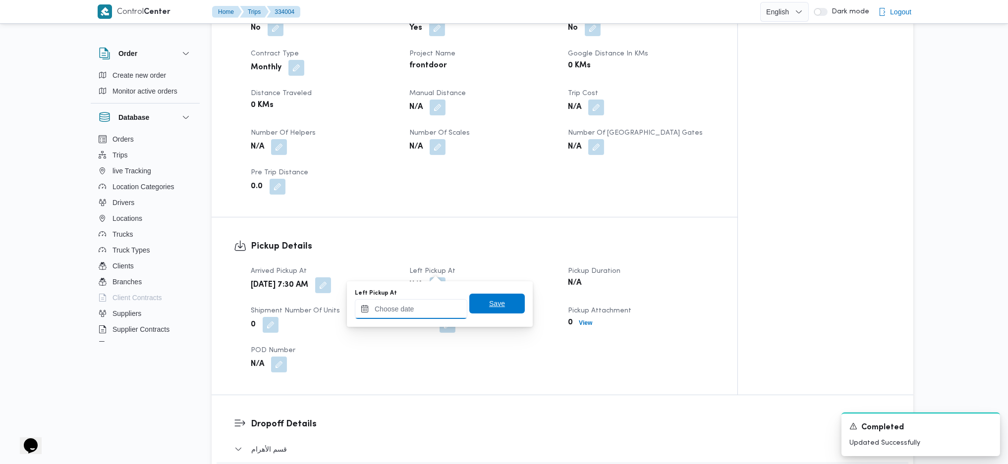
click at [416, 313] on input "Left Pickup At" at bounding box center [411, 309] width 113 height 20
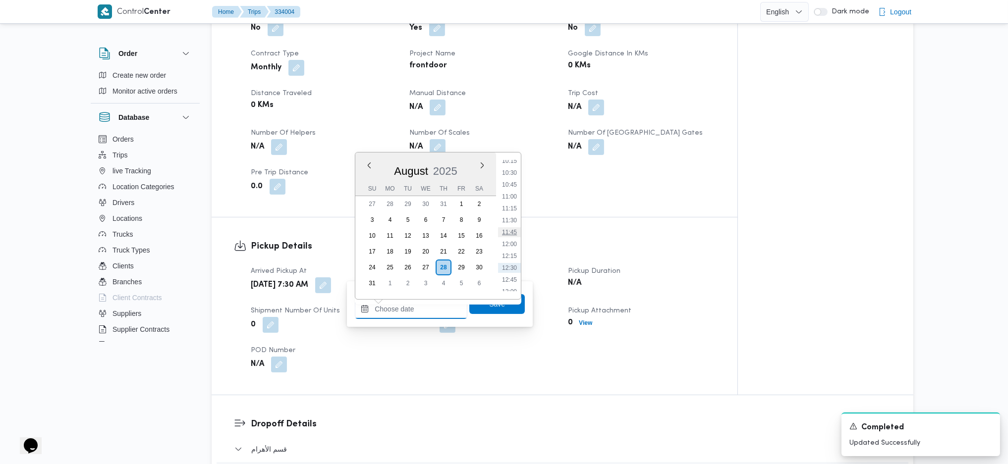
scroll to position [463, 0]
click at [512, 164] on li "09:45" at bounding box center [509, 167] width 23 height 10
type input "28/08/2025 09:45"
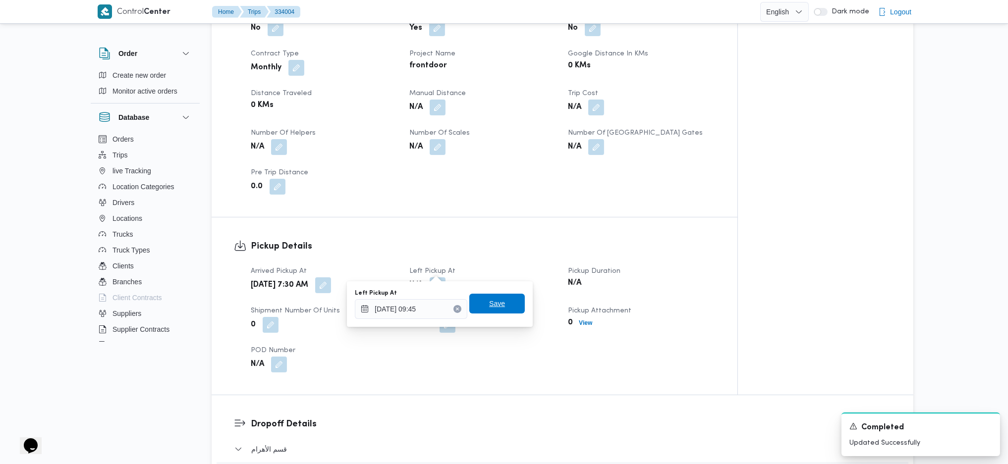
click at [489, 308] on span "Save" at bounding box center [497, 304] width 16 height 12
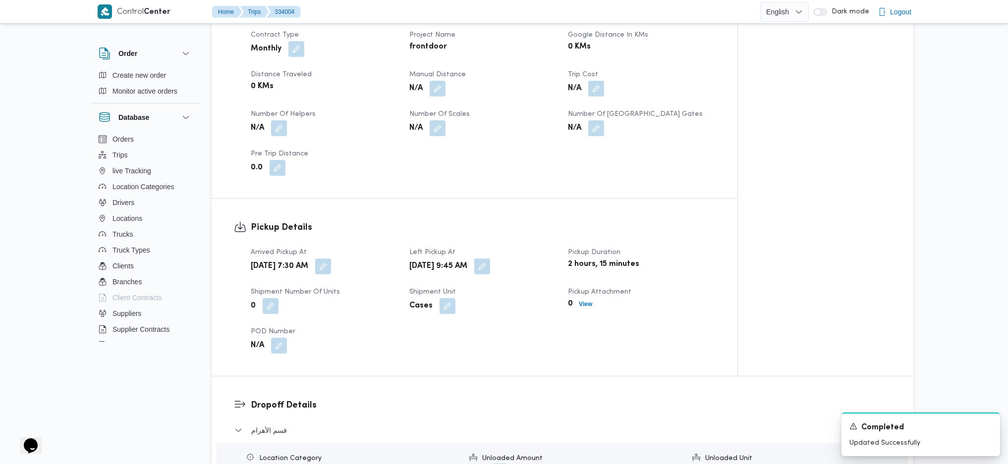
scroll to position [661, 0]
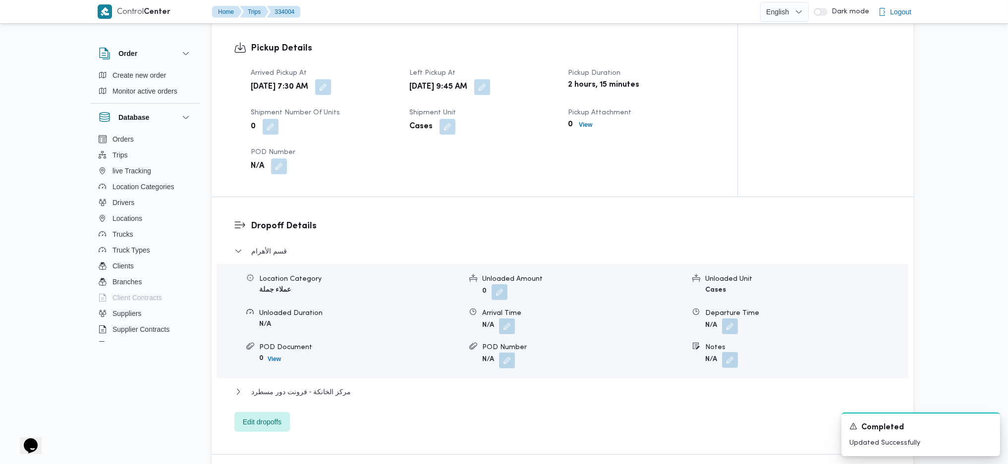
click at [733, 352] on button "button" at bounding box center [730, 360] width 16 height 16
click at [688, 391] on input "Notes" at bounding box center [703, 385] width 99 height 20
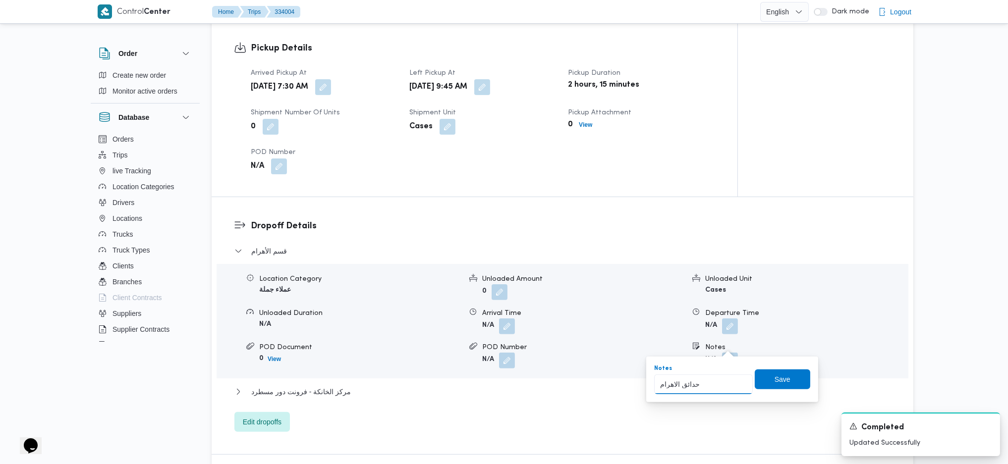
type input "حدائق الاهرام"
click button "Save" at bounding box center [783, 380] width 56 height 20
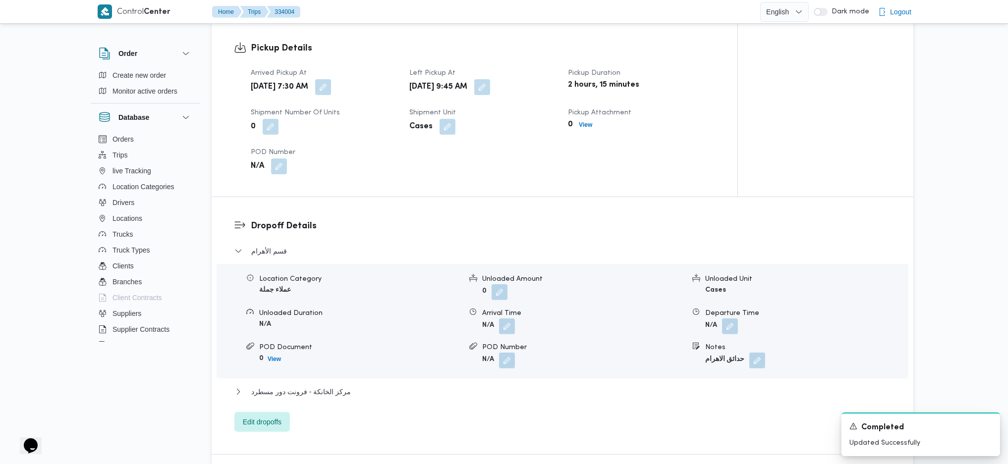
click at [427, 220] on h3 "Dropoff Details" at bounding box center [571, 226] width 640 height 13
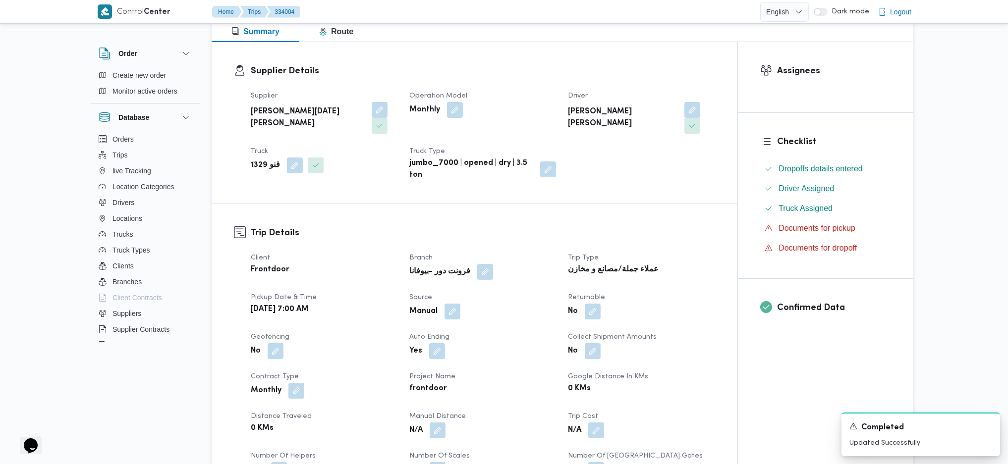
scroll to position [132, 0]
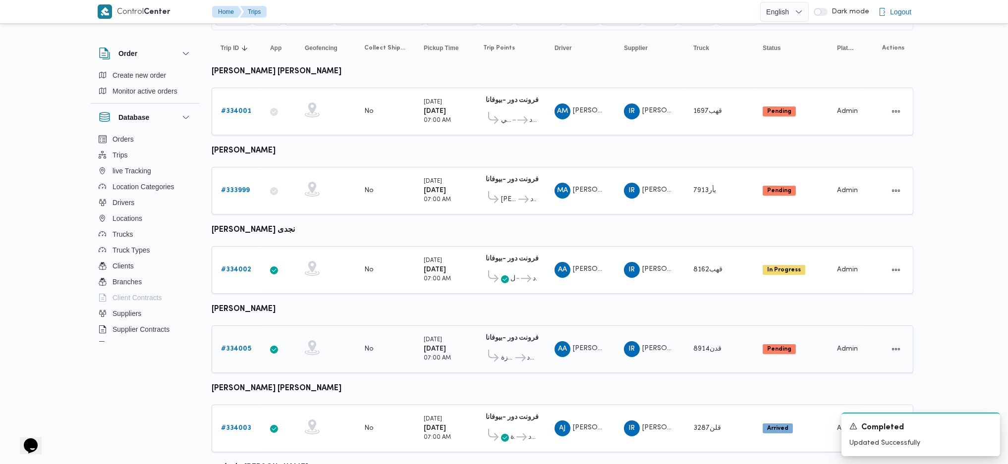
scroll to position [72, 0]
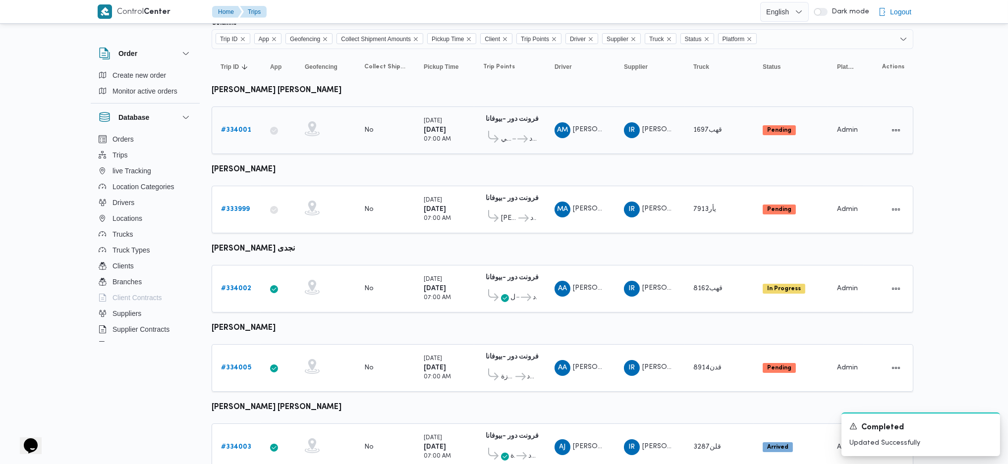
click at [234, 129] on b "# 334001" at bounding box center [236, 130] width 30 height 6
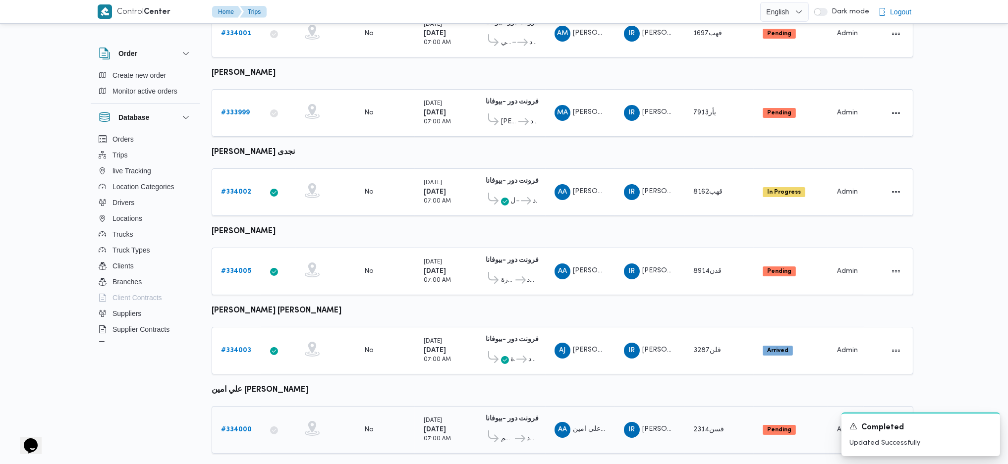
scroll to position [138, 0]
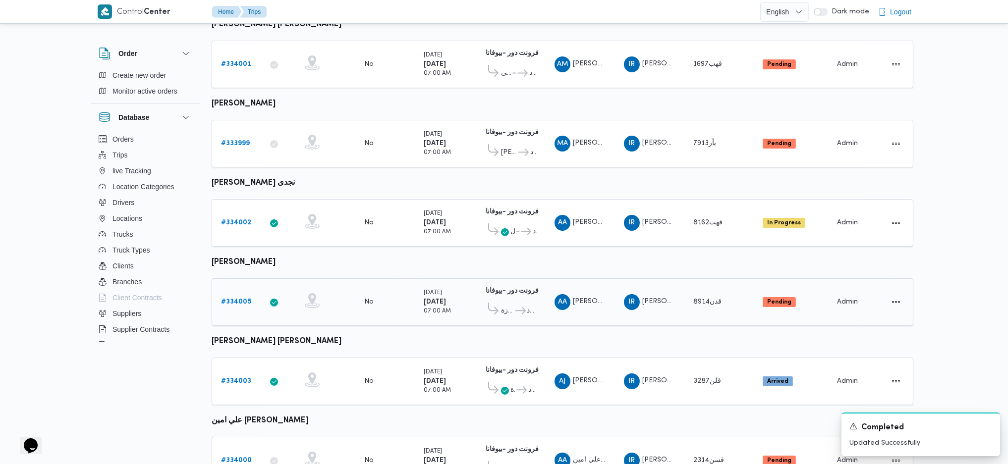
click at [232, 301] on div "# 334005" at bounding box center [236, 302] width 39 height 20
click at [240, 296] on link "# 334005" at bounding box center [236, 302] width 30 height 12
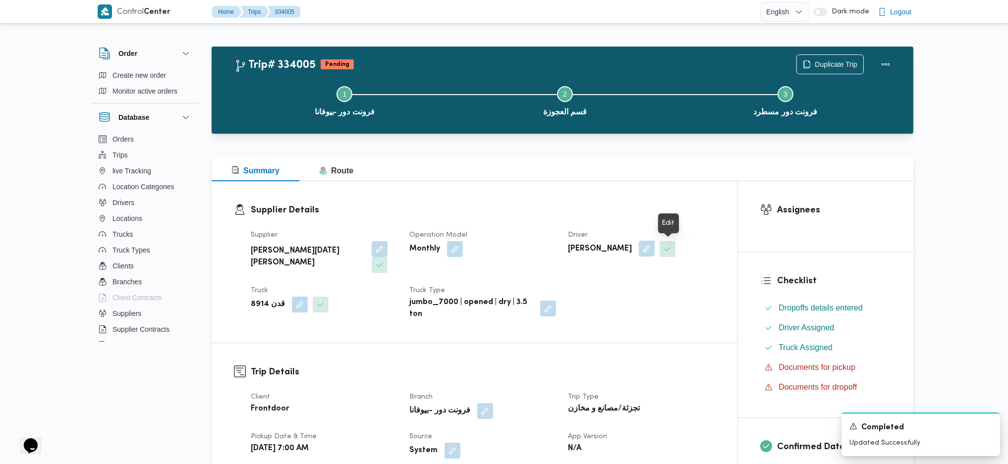
click at [655, 251] on button "button" at bounding box center [647, 249] width 16 height 16
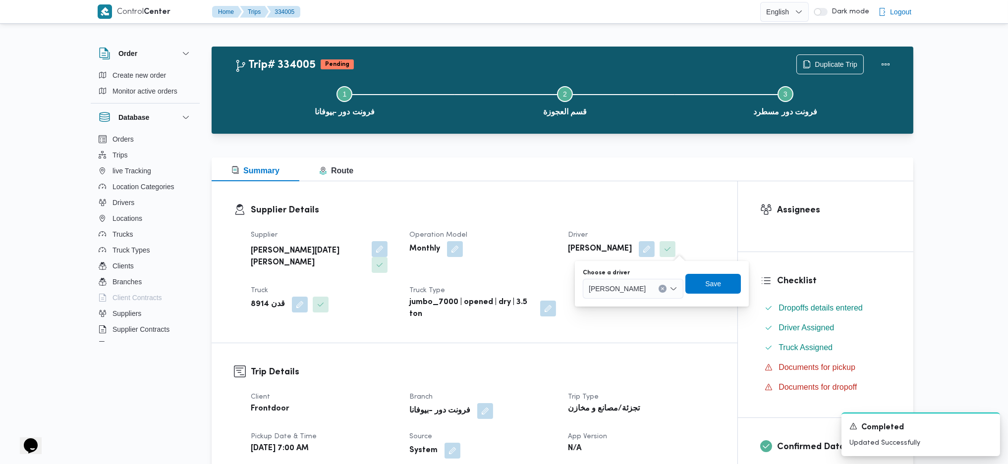
click at [636, 288] on span "اشرف عبدالبصير عبدالبصير خضر" at bounding box center [617, 288] width 57 height 11
type input "محمود مص"
click at [659, 310] on span "محمود مص طفي محمد اسماعيل" at bounding box center [656, 307] width 51 height 12
click at [745, 286] on span "Save" at bounding box center [773, 284] width 56 height 20
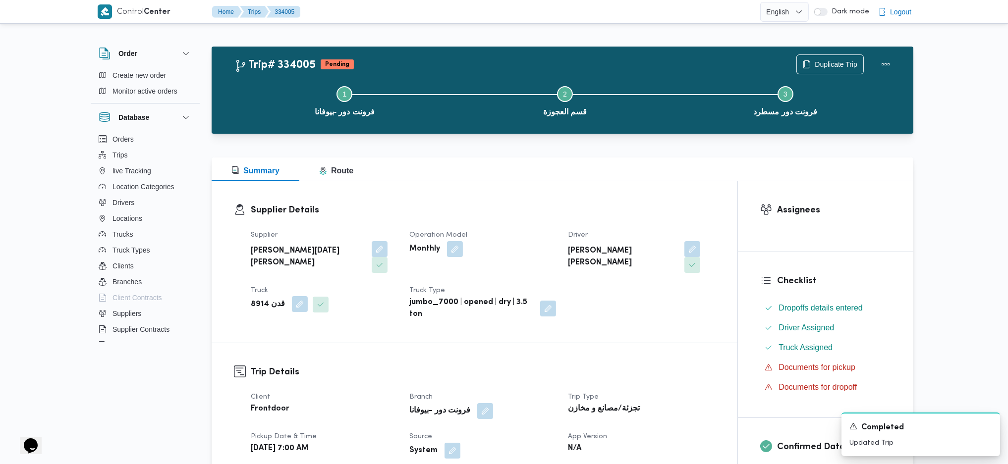
click at [293, 296] on button "button" at bounding box center [300, 304] width 16 height 16
click at [272, 324] on div "قدن 8914" at bounding box center [273, 329] width 74 height 20
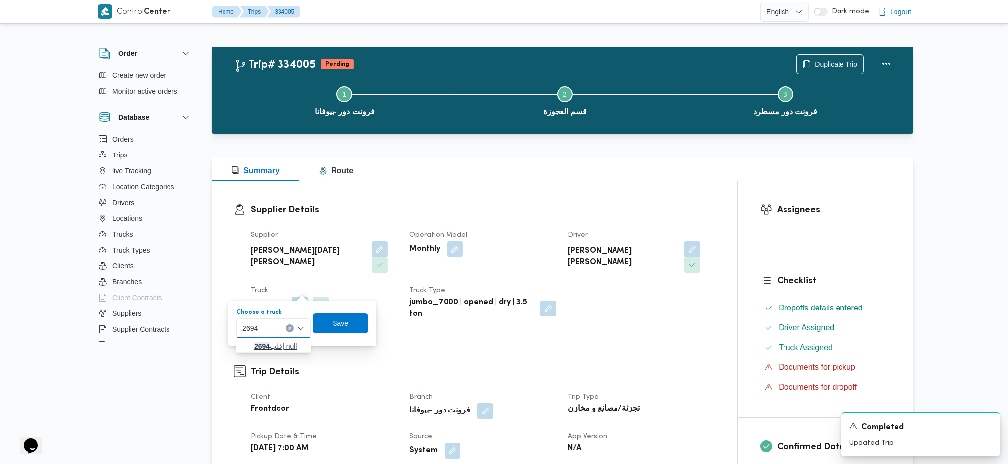
type input "2694"
click at [285, 346] on span "قلب 2694 | null" at bounding box center [279, 347] width 51 height 12
click at [357, 324] on span "Save" at bounding box center [348, 323] width 56 height 20
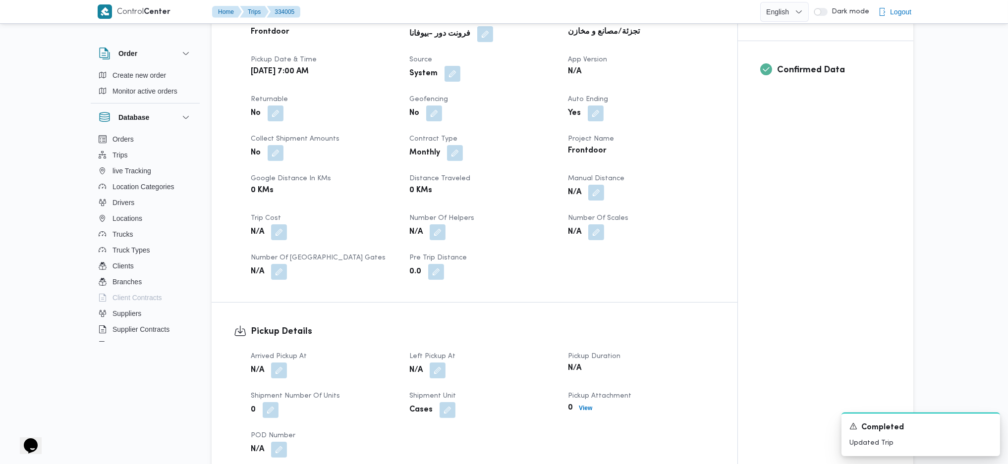
scroll to position [397, 0]
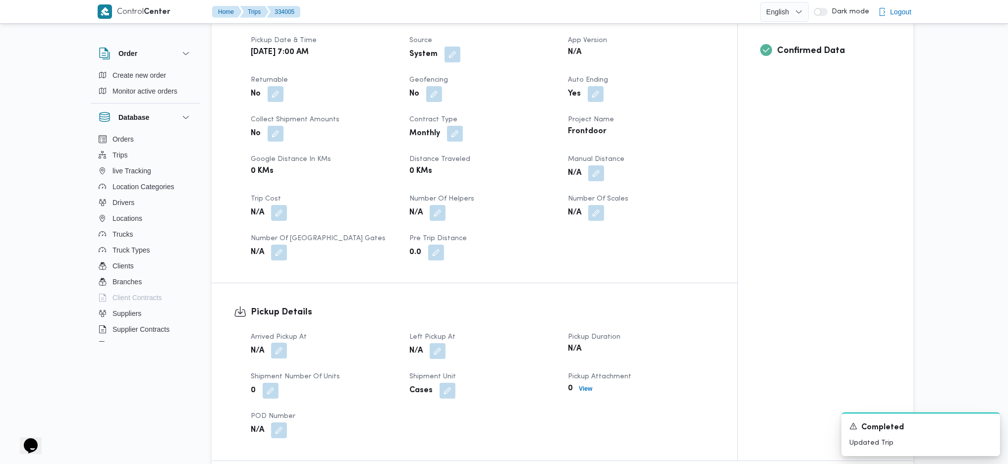
click at [278, 343] on button "button" at bounding box center [279, 351] width 16 height 16
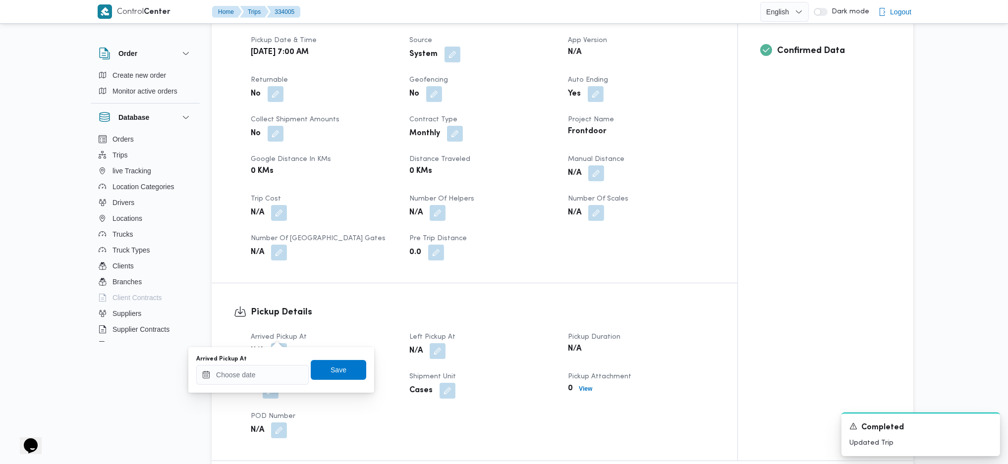
click at [267, 355] on div "Arrived Pickup At" at bounding box center [252, 359] width 113 height 8
click at [249, 396] on div "Arrived Pickup At N/A Left Pickup At N/A Pickup Duration N/A Shipment Number of…" at bounding box center [483, 385] width 476 height 119
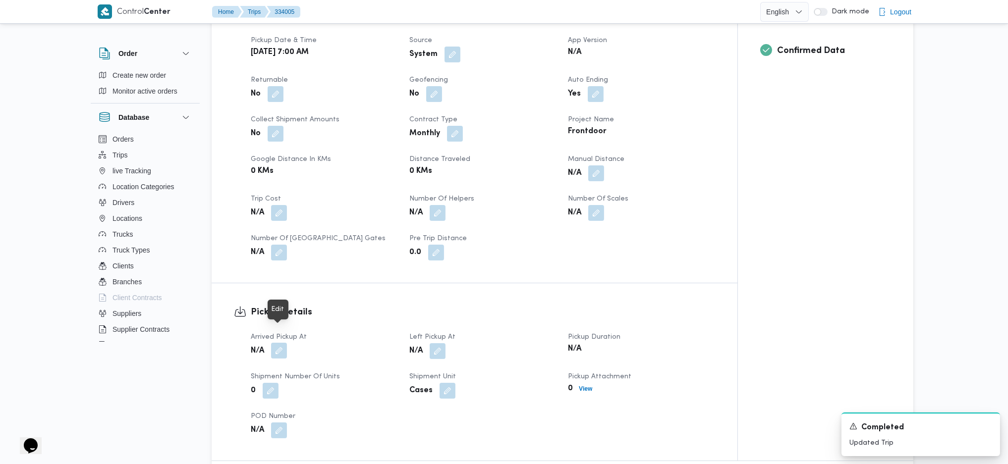
click at [281, 343] on button "button" at bounding box center [279, 351] width 16 height 16
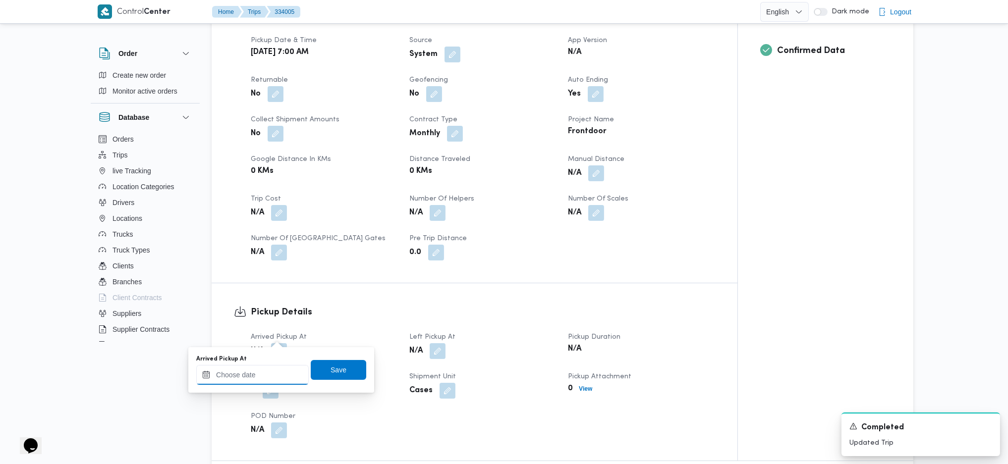
drag, startPoint x: 281, startPoint y: 337, endPoint x: 265, endPoint y: 377, distance: 42.5
click at [265, 377] on input "Arrived Pickup At" at bounding box center [252, 375] width 113 height 20
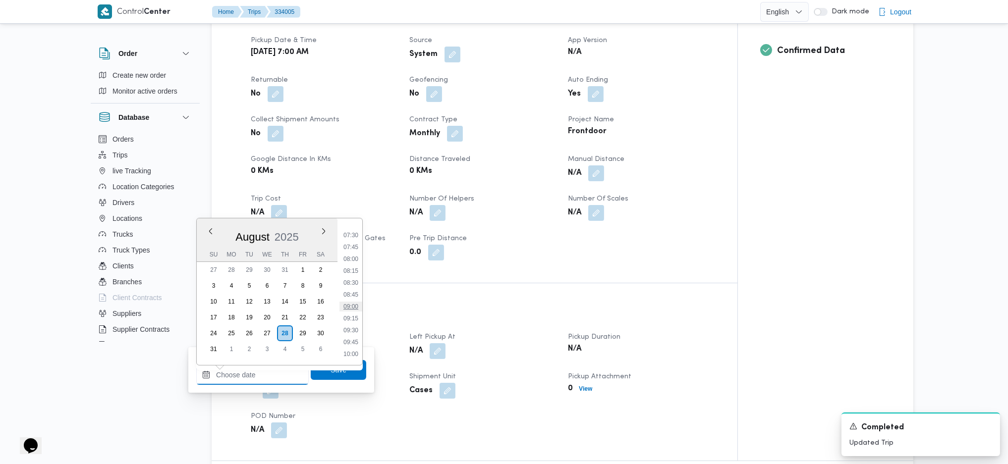
scroll to position [331, 0]
click at [354, 260] on li "07:30" at bounding box center [351, 258] width 23 height 10
type input "[DATE] 07:30"
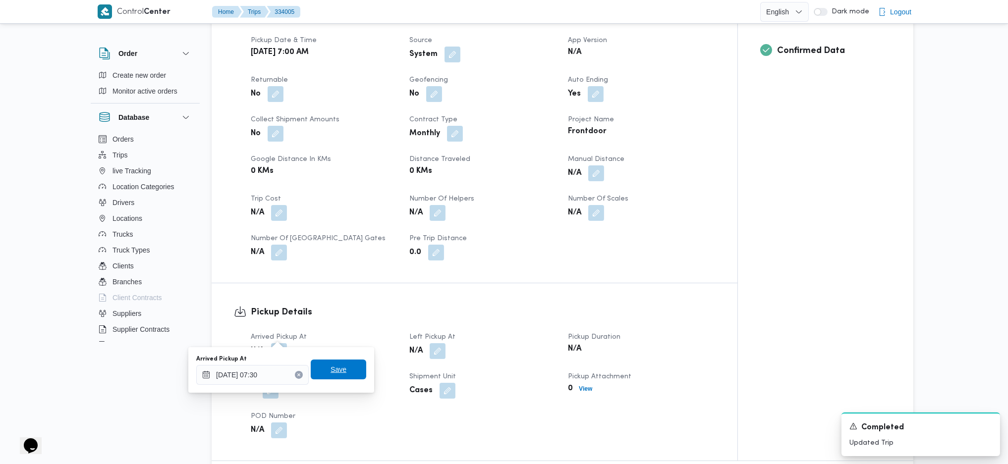
click at [333, 374] on span "Save" at bounding box center [339, 370] width 16 height 12
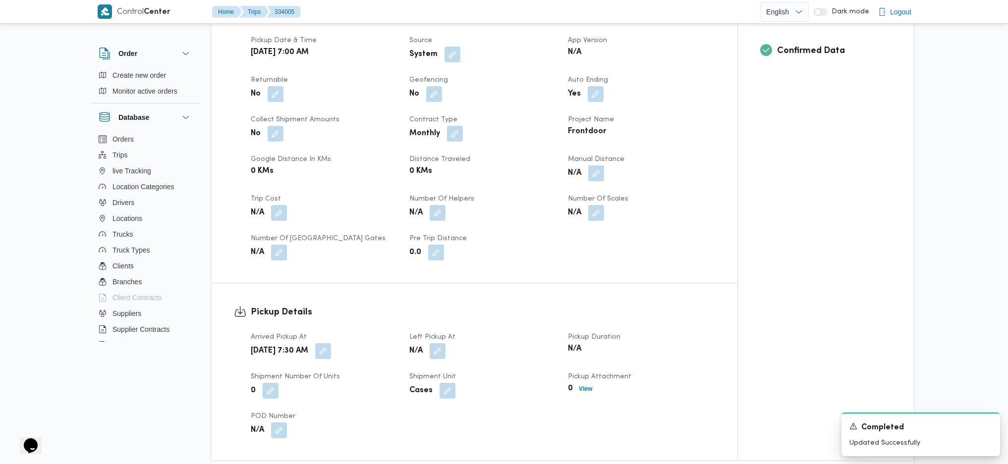
click at [437, 332] on dt "Left Pickup At" at bounding box center [482, 338] width 147 height 12
click at [436, 343] on button "button" at bounding box center [438, 351] width 16 height 16
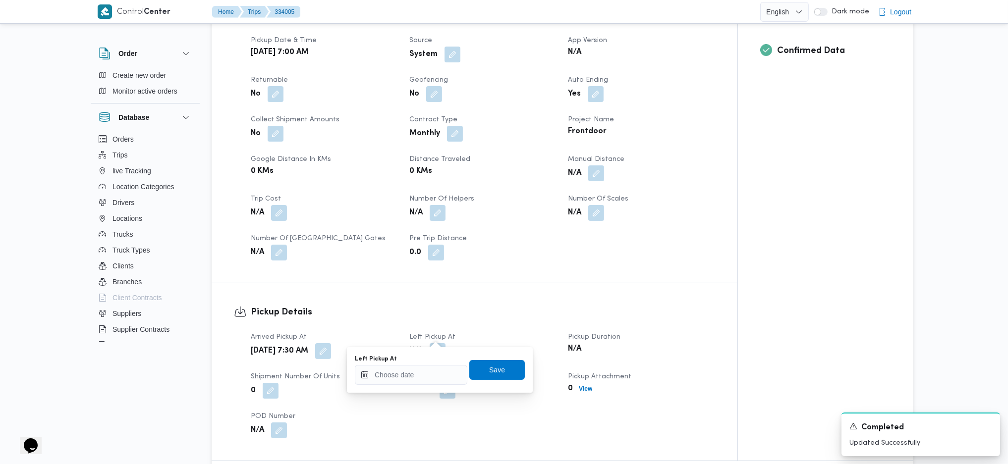
click at [424, 354] on div "Left Pickup At Save" at bounding box center [440, 370] width 172 height 32
click at [415, 381] on input "Left Pickup At" at bounding box center [411, 375] width 113 height 20
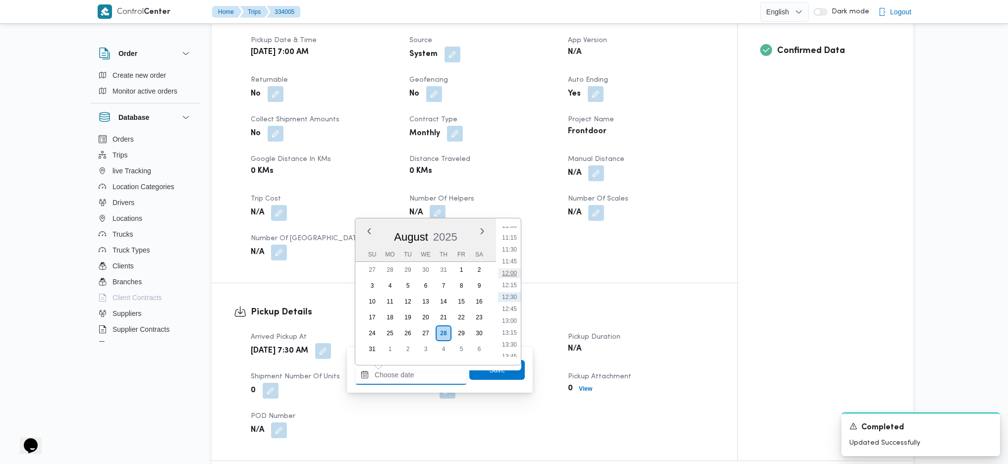
scroll to position [463, 0]
click at [513, 245] on li "10:00" at bounding box center [509, 244] width 23 height 10
type input "28/08/2025 10:00"
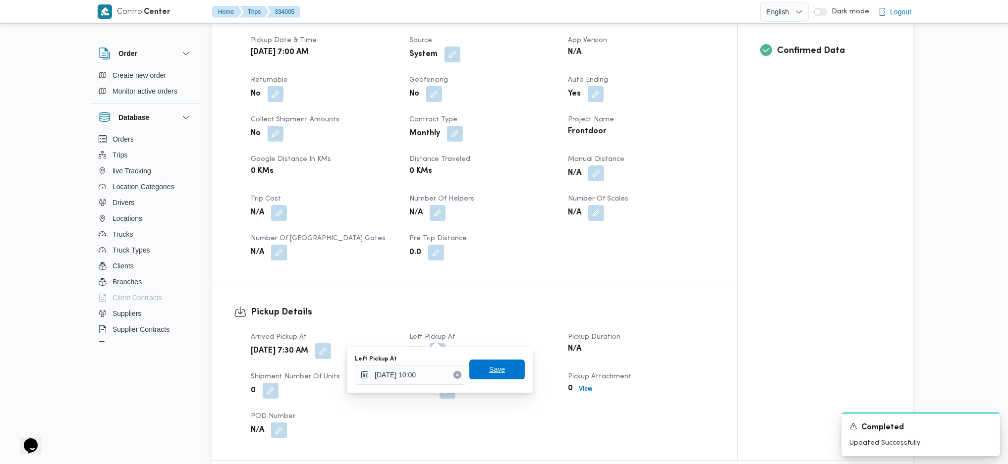
click at [489, 365] on span "Save" at bounding box center [497, 370] width 16 height 12
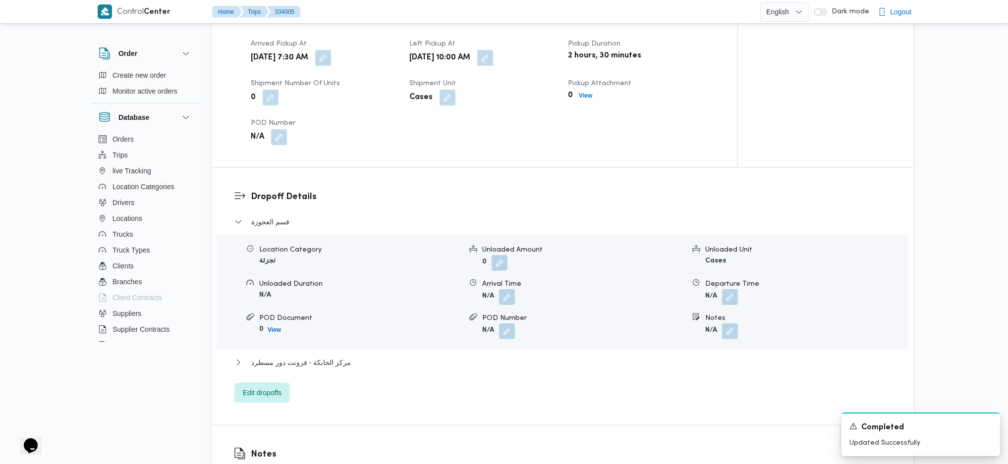
scroll to position [793, 0]
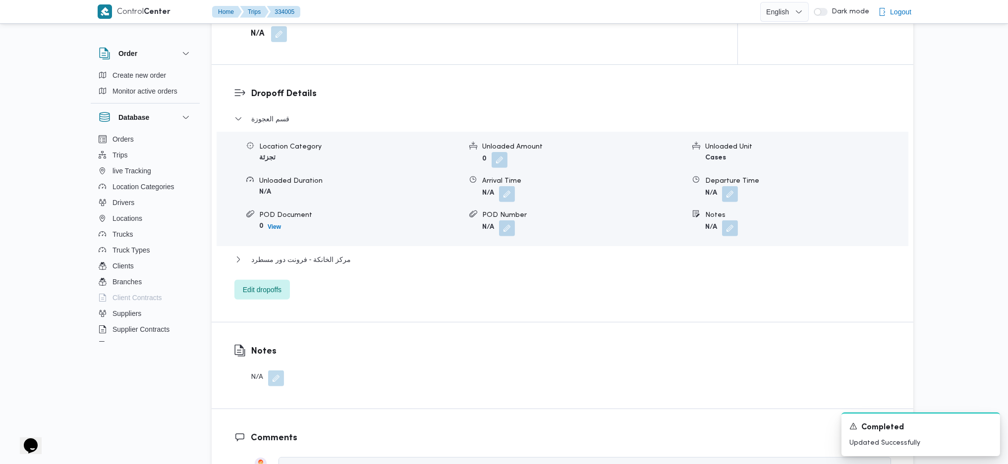
click at [738, 221] on span at bounding box center [727, 229] width 21 height 16
click at [731, 220] on button "button" at bounding box center [730, 228] width 16 height 16
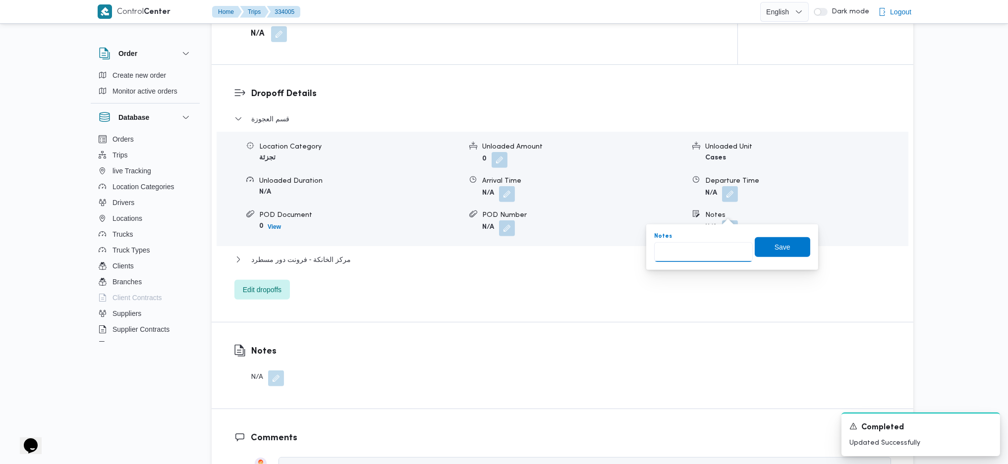
click at [691, 253] on input "Notes" at bounding box center [703, 252] width 99 height 20
type input "المهندسين"
click button "Save" at bounding box center [783, 247] width 56 height 20
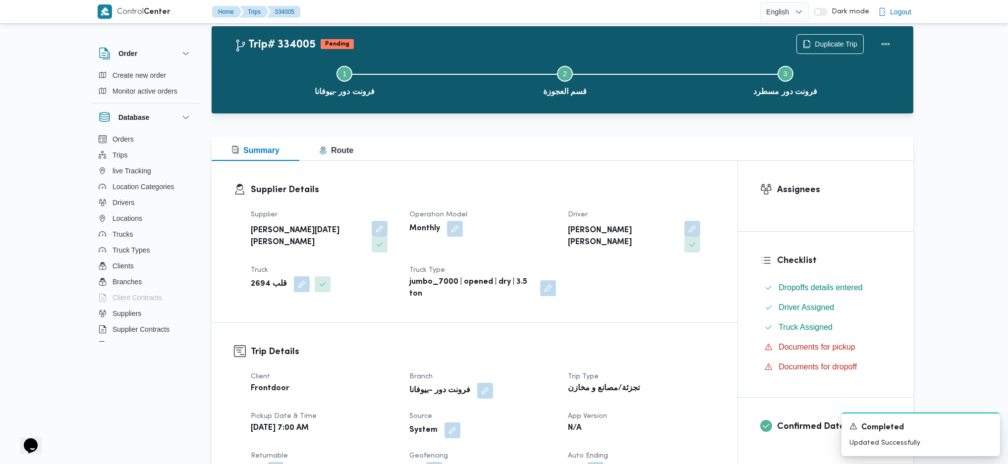
scroll to position [0, 0]
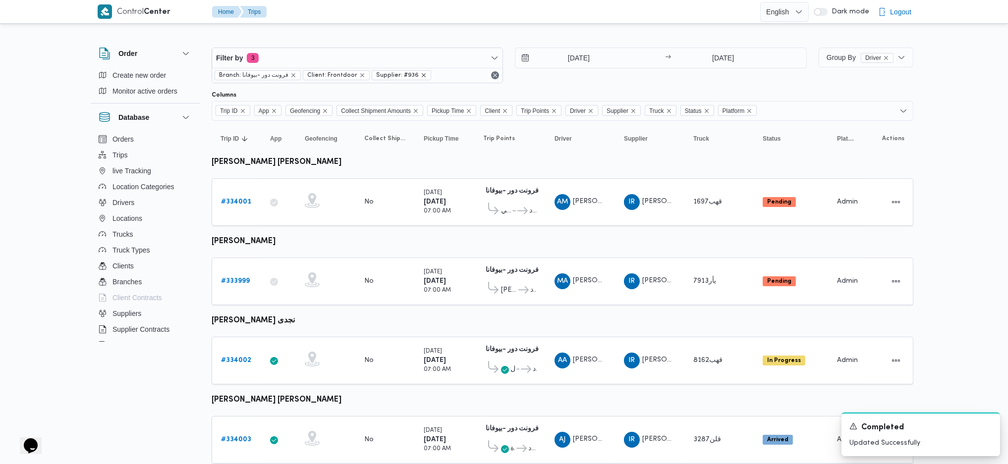
click at [421, 77] on icon "remove selected entity" at bounding box center [424, 75] width 6 height 6
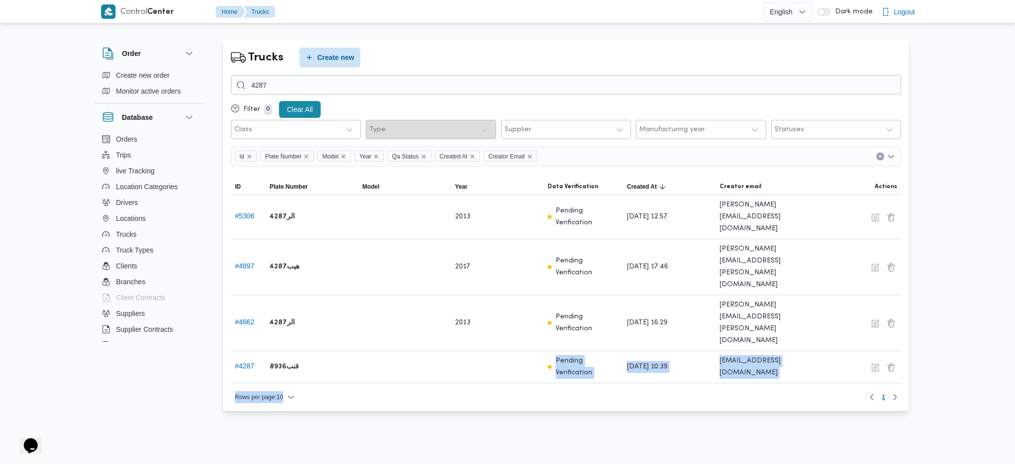
drag, startPoint x: 518, startPoint y: 296, endPoint x: 12, endPoint y: 408, distance: 518.4
click at [349, 143] on div "Filter 0 Clear All Class Type Supplier Manufacturing year Statuses Id Plate Num…" at bounding box center [566, 250] width 670 height 318
click at [783, 413] on html "Control Center Home Trucks English عربي Dark mode Logout Order Create new order…" at bounding box center [507, 232] width 1015 height 464
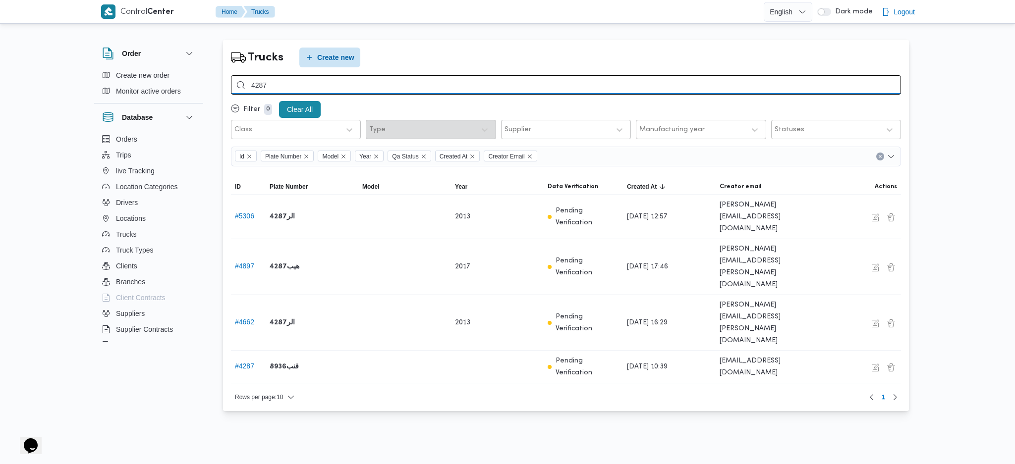
click at [374, 87] on input "4287" at bounding box center [566, 84] width 670 height 19
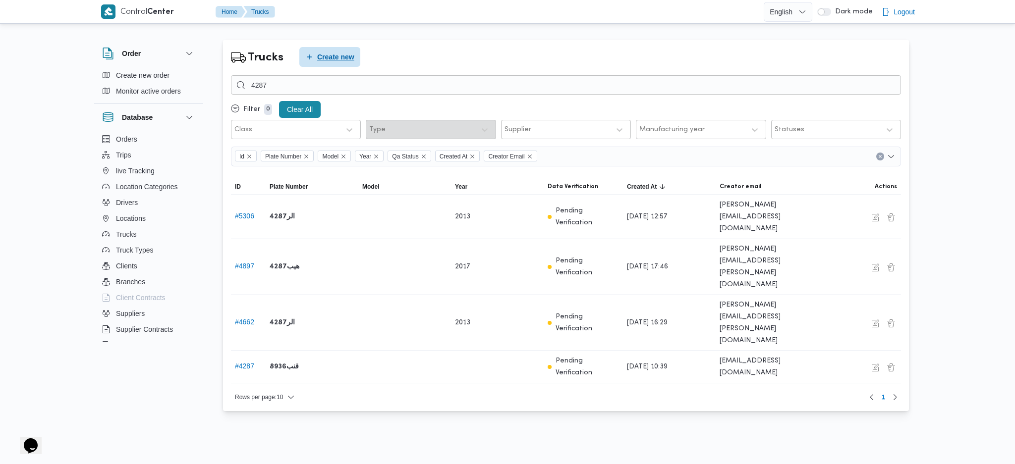
click at [333, 60] on span "Create new" at bounding box center [335, 57] width 37 height 12
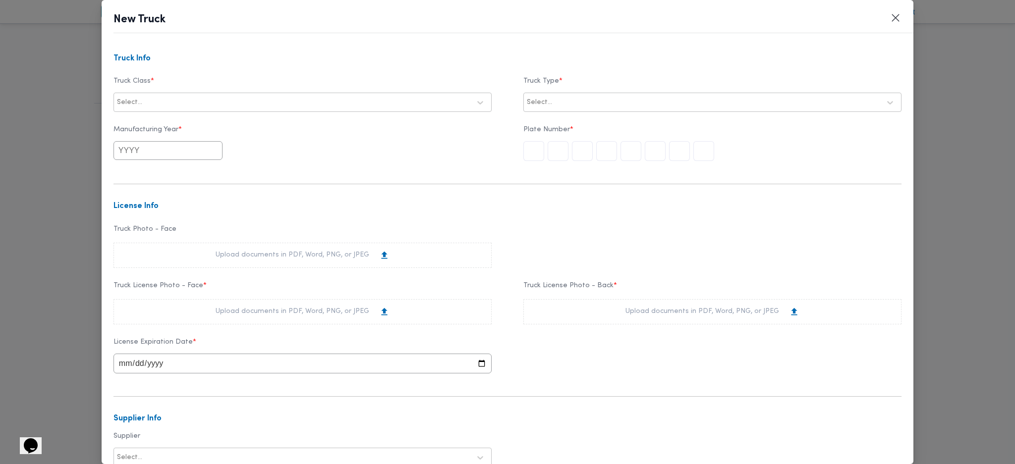
click at [215, 108] on div "Select..." at bounding box center [293, 103] width 355 height 14
click at [147, 186] on div "jumbo_7000" at bounding box center [302, 180] width 377 height 17
click at [565, 104] on div at bounding box center [717, 103] width 326 height 10
click at [543, 123] on div "opened | dry | 3.5 ton" at bounding box center [712, 128] width 377 height 17
click at [176, 154] on input "text" at bounding box center [168, 150] width 109 height 19
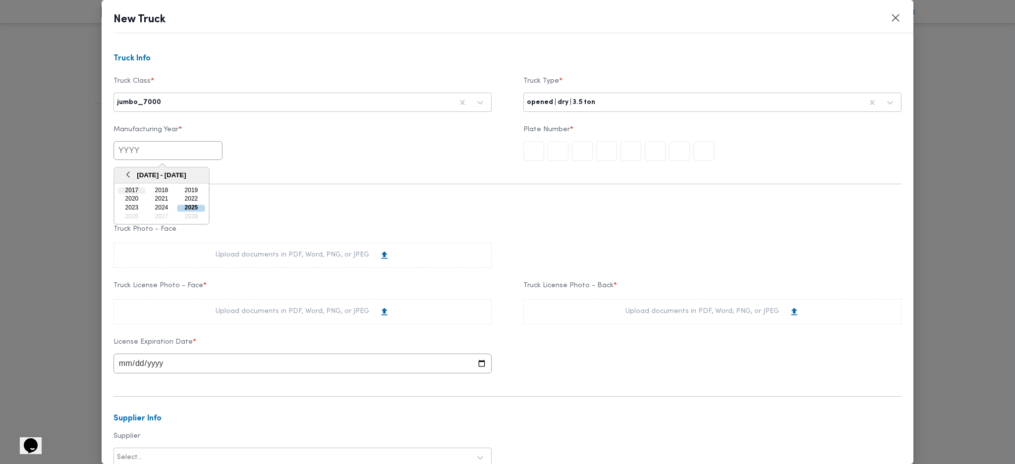
click at [123, 190] on div "2017" at bounding box center [132, 190] width 28 height 7
type input "2017"
click at [695, 151] on input "text" at bounding box center [703, 151] width 21 height 20
click at [290, 311] on div "Upload documents in PDF, Word, PNG, or JPEG" at bounding box center [303, 312] width 174 height 10
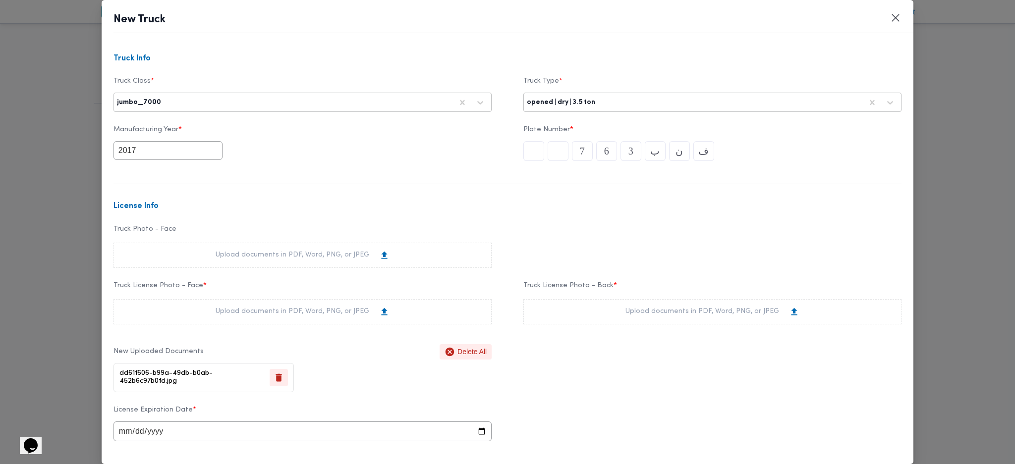
click at [594, 301] on div "Upload documents in PDF, Word, PNG, or JPEG" at bounding box center [712, 311] width 378 height 25
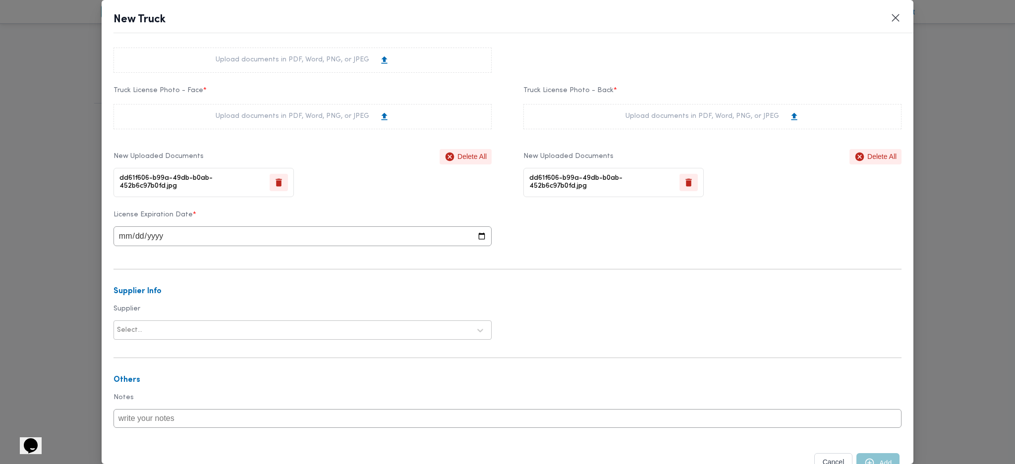
scroll to position [198, 0]
click at [132, 242] on input "date" at bounding box center [303, 234] width 378 height 20
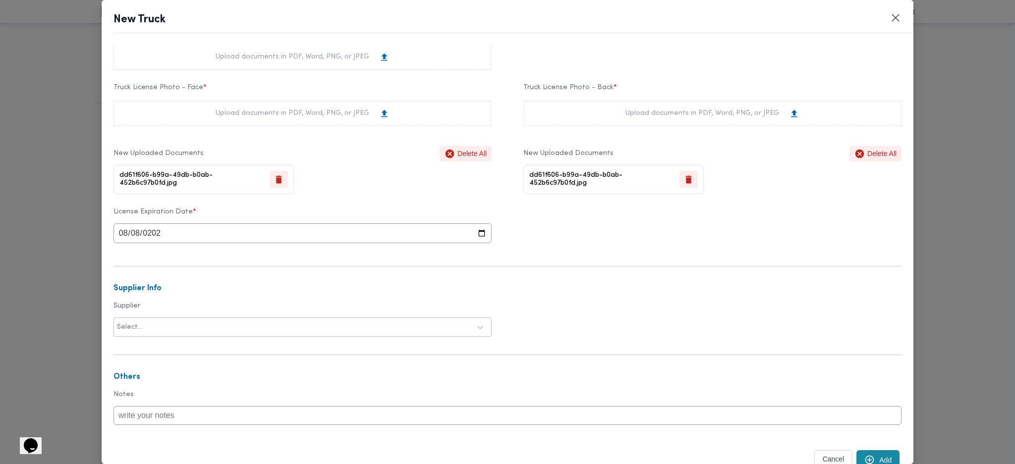
type input "2028-08-08"
click at [267, 335] on div "Select..." at bounding box center [293, 328] width 355 height 14
type input "ر"
type input "قطب"
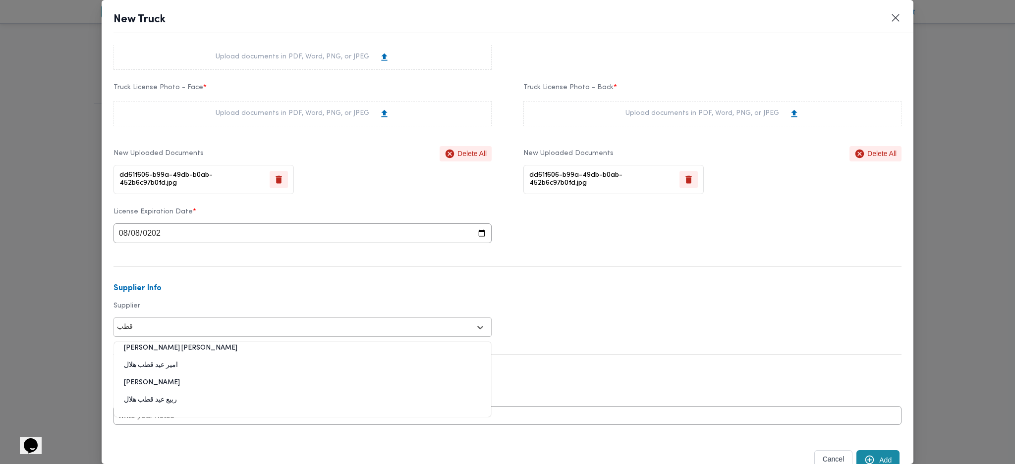
click at [154, 404] on div "ربيع عيد قطب هلال" at bounding box center [302, 404] width 377 height 17
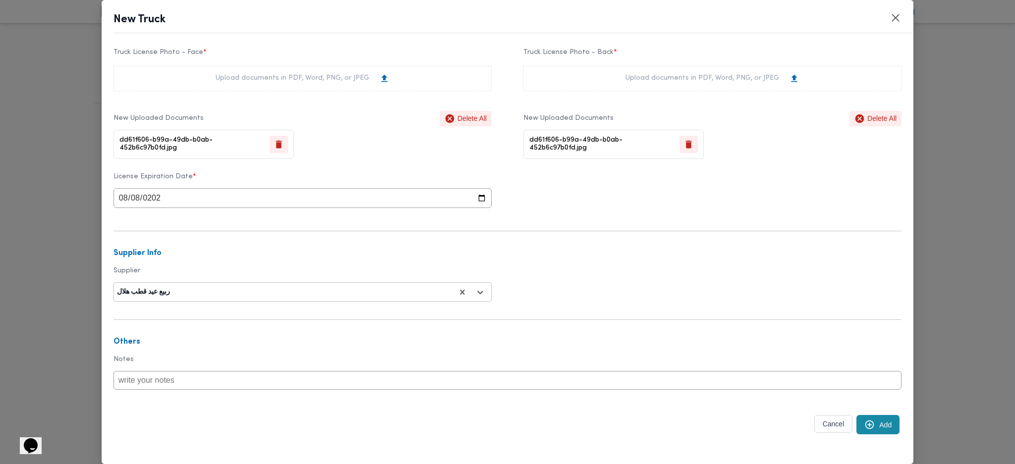
scroll to position [238, 0]
click at [867, 422] on button "Add" at bounding box center [877, 424] width 43 height 19
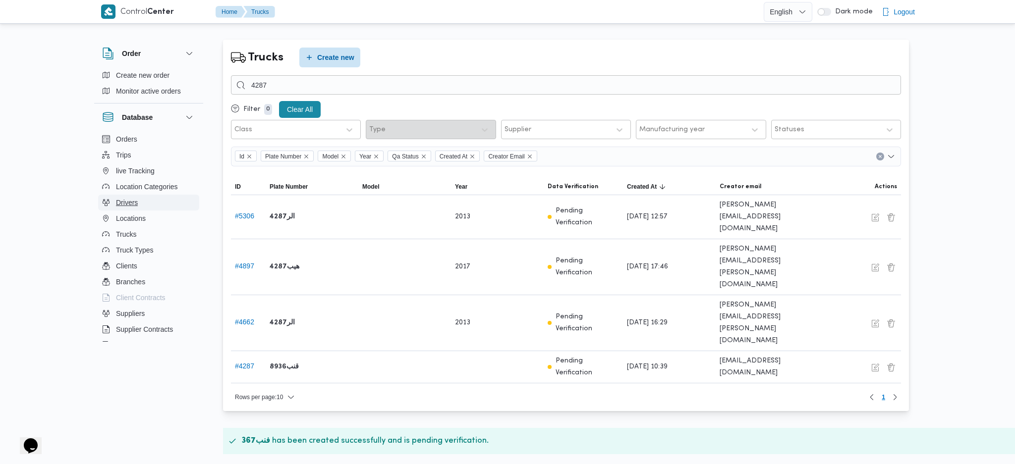
click at [141, 197] on button "Drivers" at bounding box center [148, 203] width 101 height 16
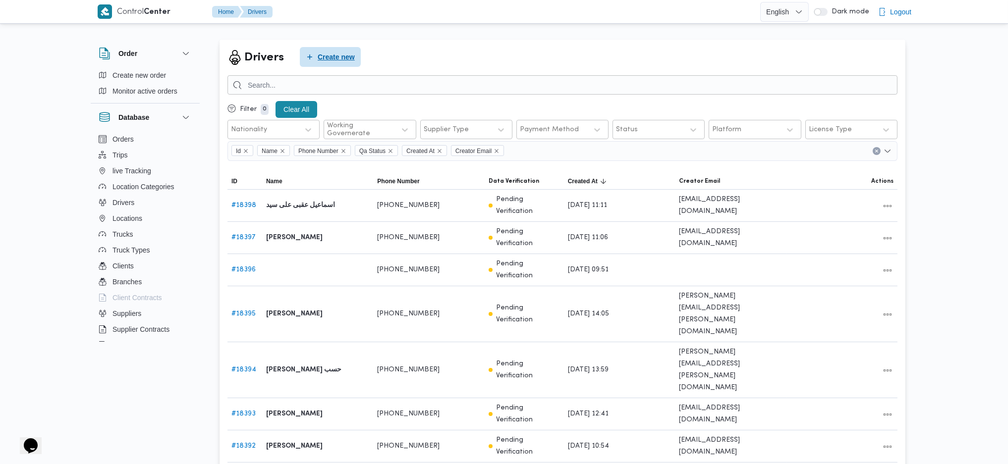
click at [329, 52] on span "Create new" at bounding box center [336, 57] width 37 height 12
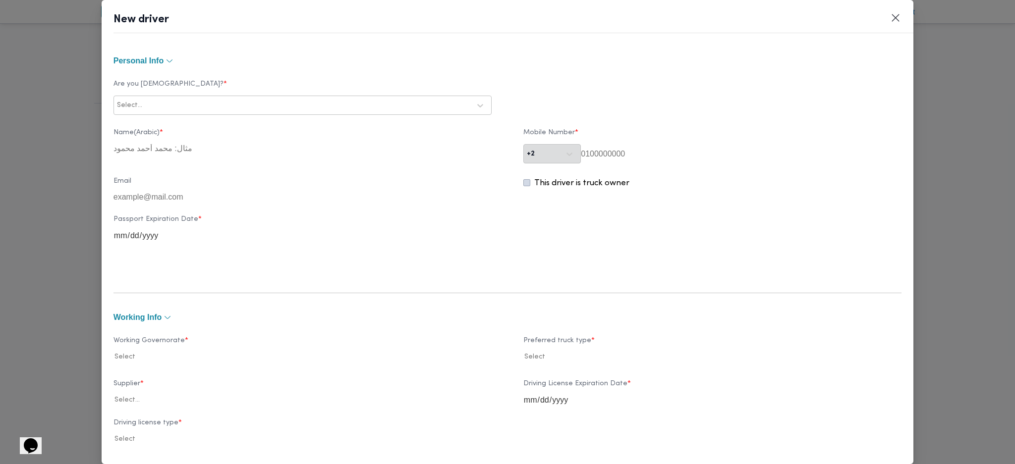
click at [274, 101] on div at bounding box center [307, 106] width 326 height 10
click at [137, 125] on div "Egyptian" at bounding box center [302, 131] width 377 height 17
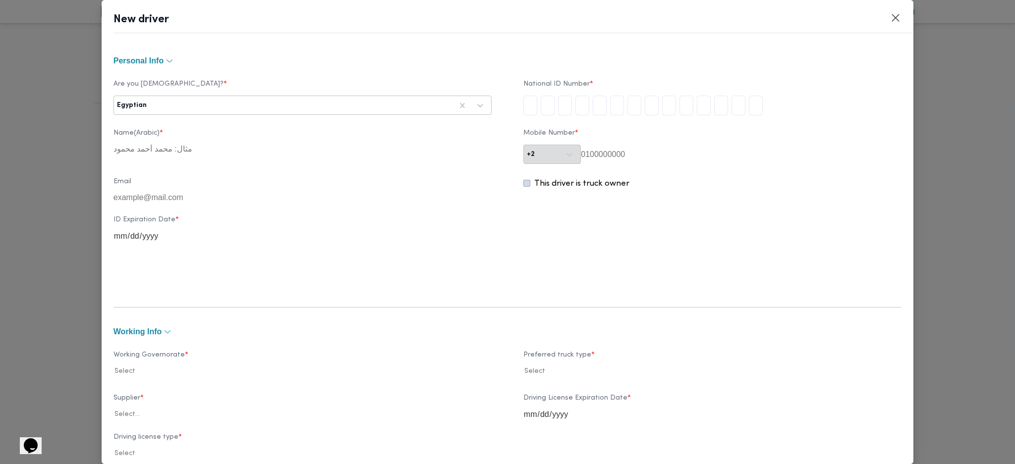
type input "2"
type input "7"
type input "8"
type input "0"
type input "1"
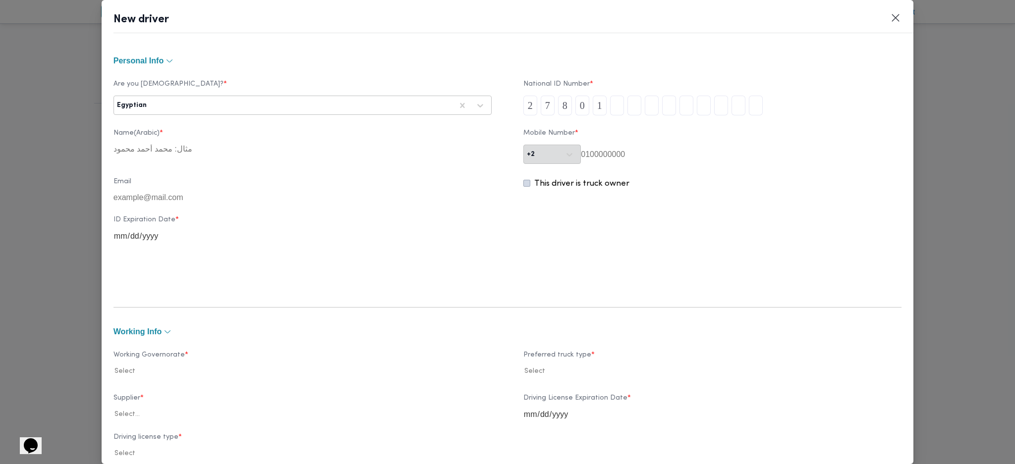
type input "1"
type input "4"
type input "1"
type input "4"
type input "0"
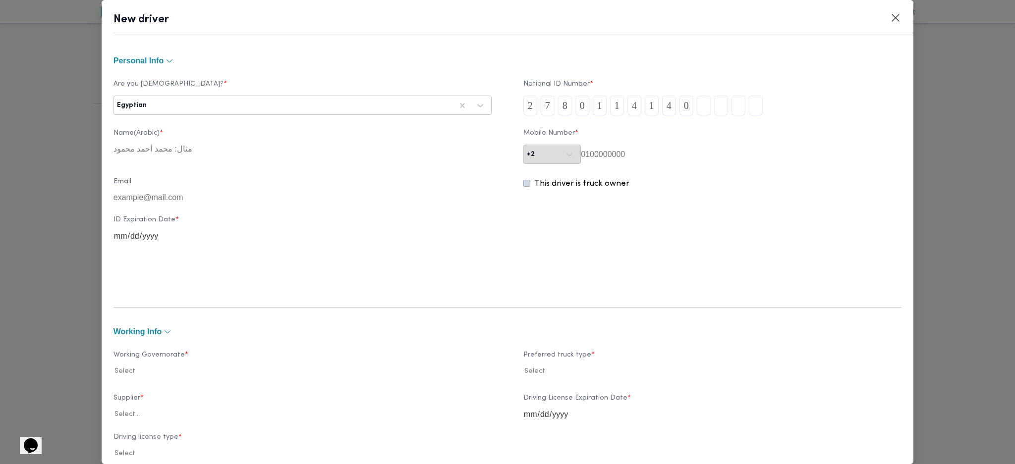
type input "1"
type input "5"
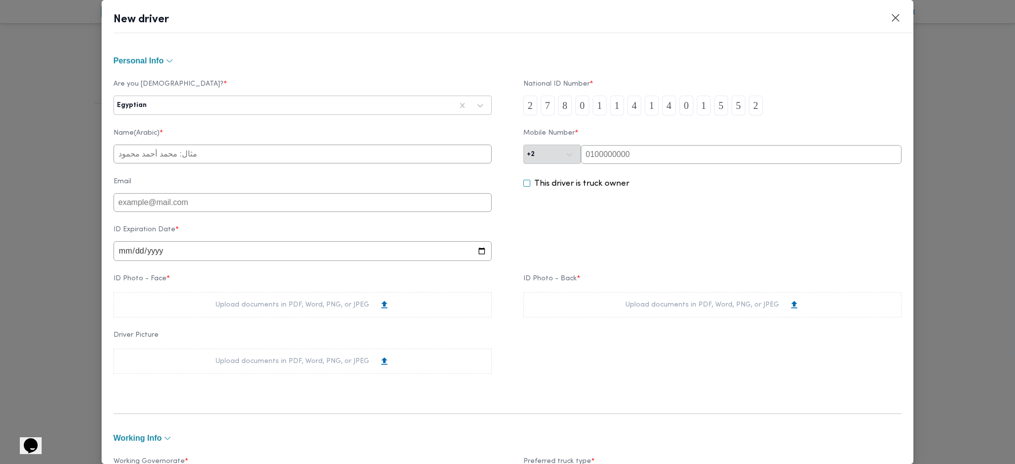
type input "2"
click at [585, 149] on input "text" at bounding box center [741, 154] width 321 height 19
paste input "01116471905"
type input "01116471905"
click at [232, 161] on input "text" at bounding box center [303, 154] width 378 height 19
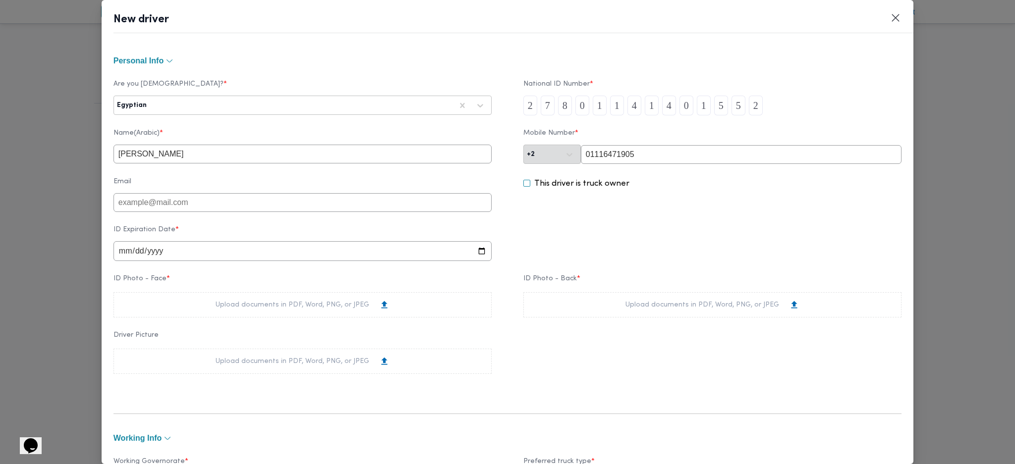
type input "خالد الحسيني احمد محمد"
click at [125, 259] on input "date" at bounding box center [303, 251] width 378 height 20
type input "2029-07-09"
click at [225, 318] on div "Upload documents in PDF, Word, PNG, or JPEG" at bounding box center [303, 304] width 378 height 25
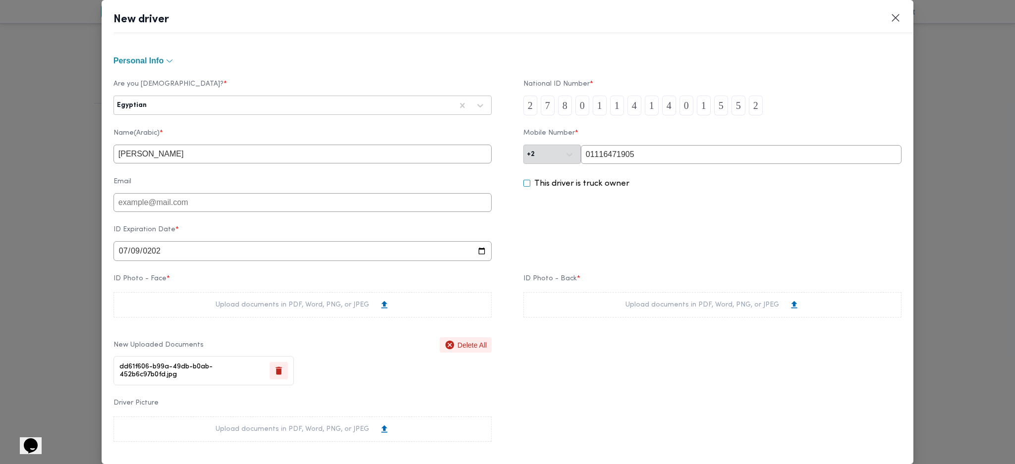
click at [616, 310] on div "Upload documents in PDF, Word, PNG, or JPEG" at bounding box center [712, 304] width 378 height 25
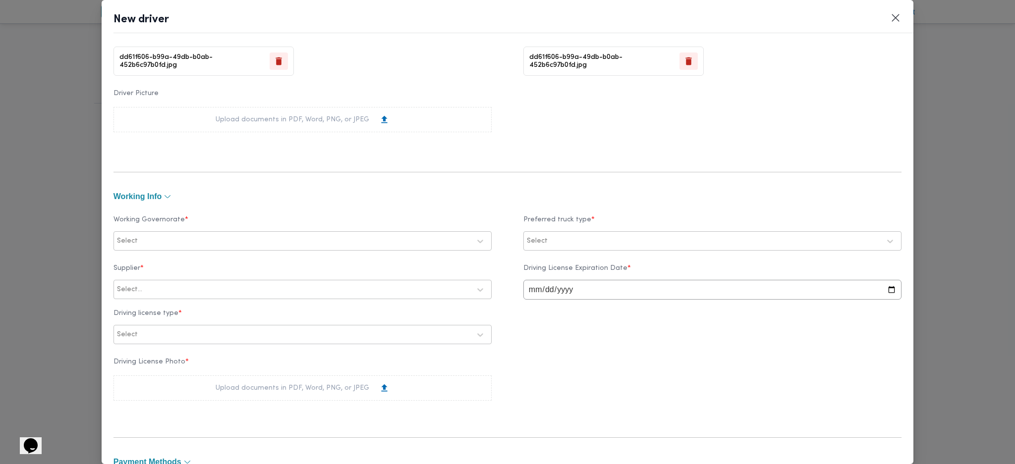
scroll to position [330, 0]
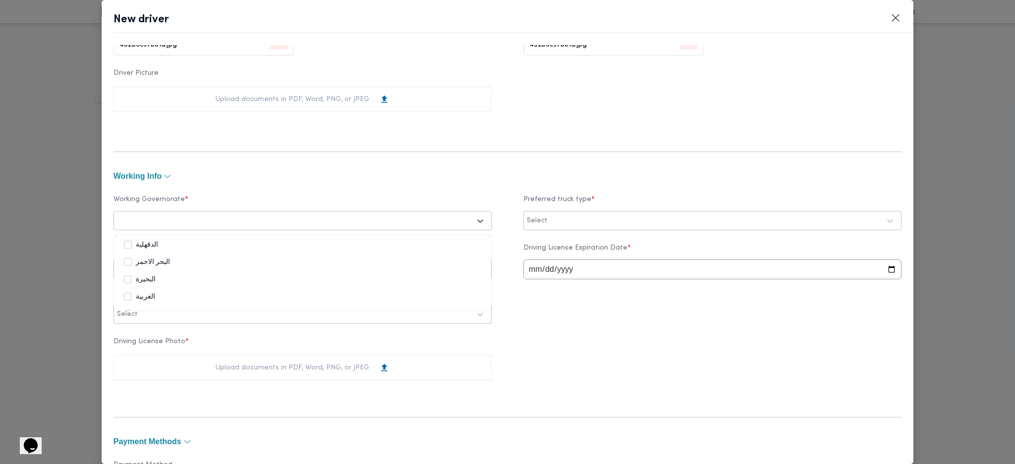
click at [227, 214] on div "Select" at bounding box center [293, 221] width 355 height 14
click at [165, 285] on div "الجيزة" at bounding box center [302, 284] width 357 height 12
click at [151, 290] on label "ال[GEOGRAPHIC_DATA]" at bounding box center [166, 287] width 84 height 12
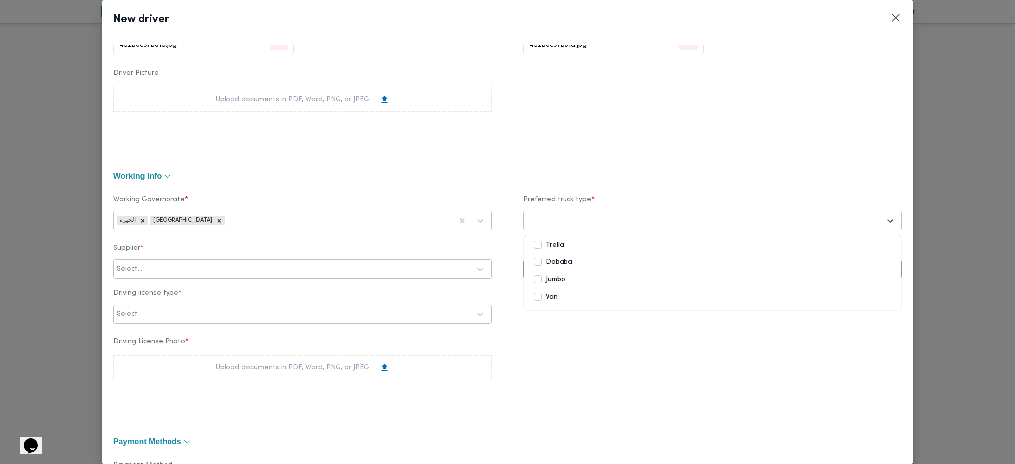
click at [668, 218] on div at bounding box center [703, 221] width 353 height 10
click at [547, 266] on label "Dababa" at bounding box center [553, 263] width 39 height 12
click at [546, 278] on label "Jumbo" at bounding box center [550, 280] width 32 height 12
click at [144, 273] on div at bounding box center [307, 270] width 326 height 10
type input "قطب"
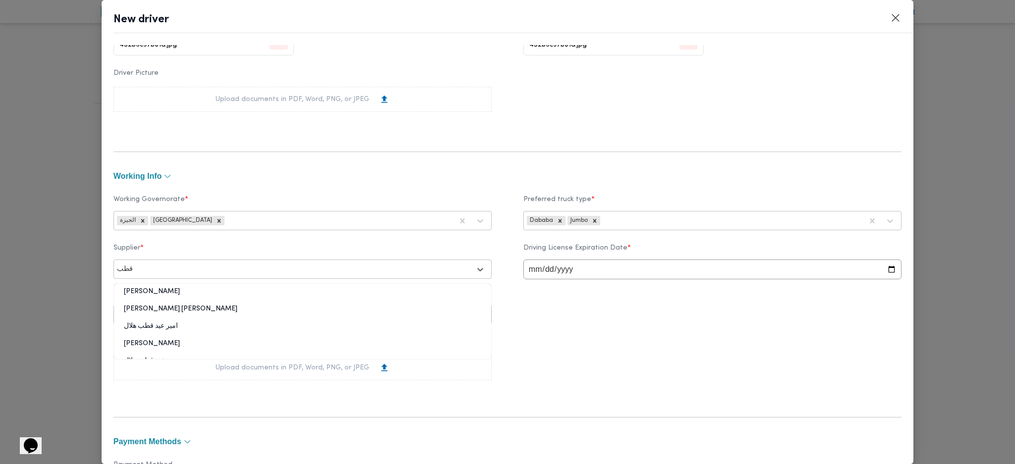
scroll to position [19, 0]
click at [149, 345] on div "ربيع عيد قطب هلال" at bounding box center [302, 346] width 377 height 17
click at [530, 269] on input "date" at bounding box center [712, 270] width 378 height 20
type input "2028-04-05"
click at [308, 341] on label "Driving License Photo *" at bounding box center [303, 345] width 378 height 15
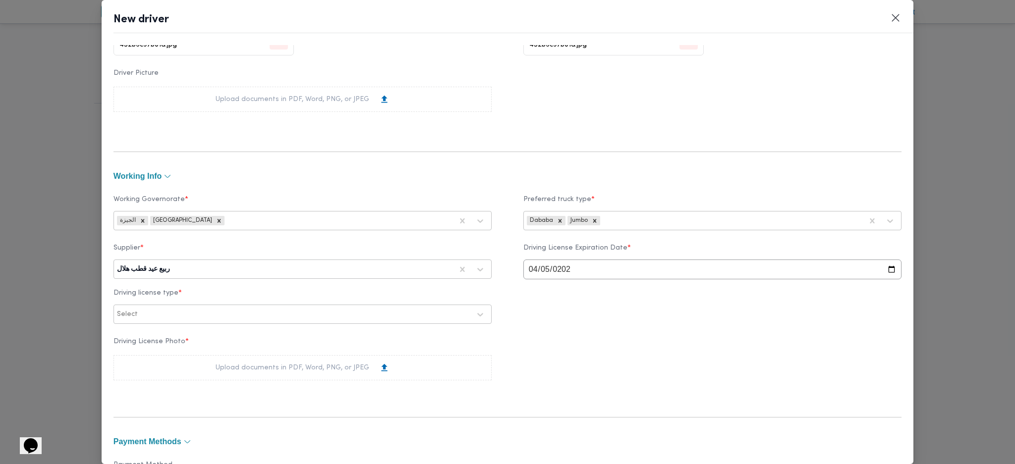
click at [312, 317] on div at bounding box center [305, 315] width 331 height 10
click at [160, 342] on div "أولى" at bounding box center [302, 340] width 377 height 17
click at [213, 377] on div "Upload documents in PDF, Word, PNG, or JPEG" at bounding box center [303, 367] width 378 height 25
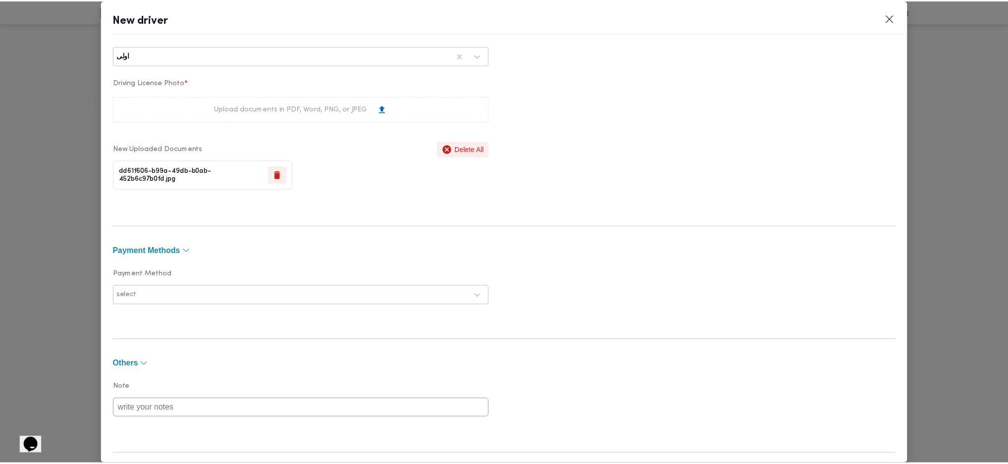
scroll to position [648, 0]
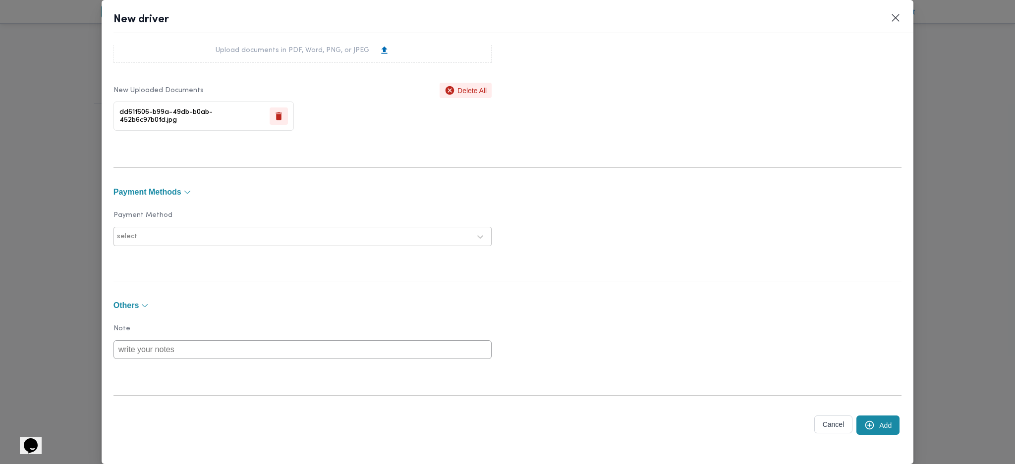
click at [866, 428] on button "Add" at bounding box center [877, 425] width 43 height 19
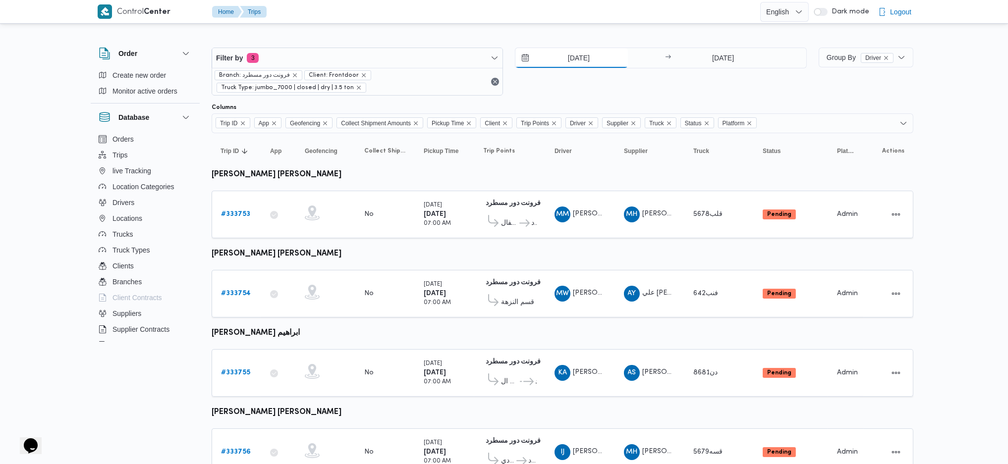
click at [573, 57] on input "27/8/2025" at bounding box center [571, 58] width 113 height 20
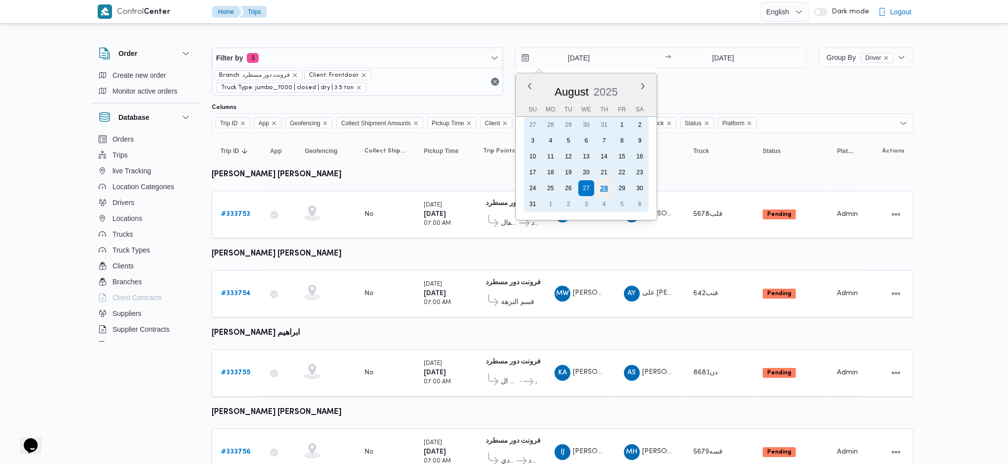
click at [604, 182] on div "28" at bounding box center [604, 188] width 19 height 19
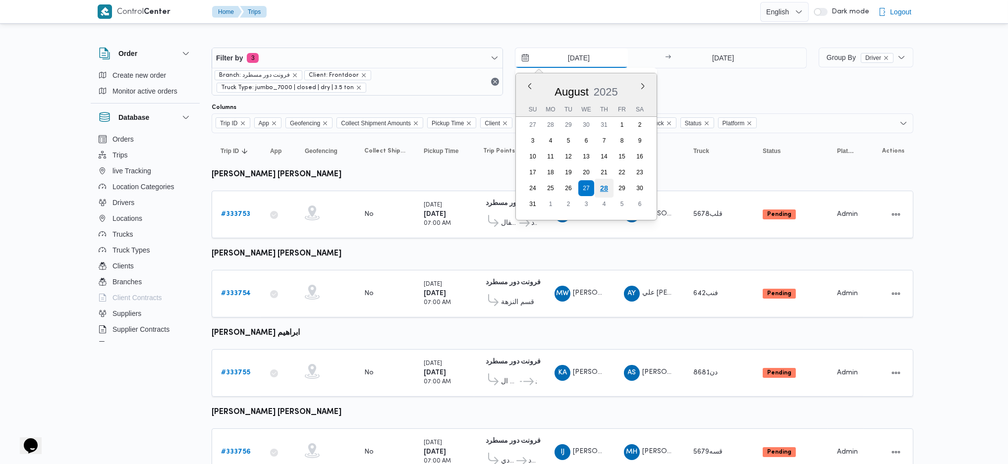
type input "[DATE]"
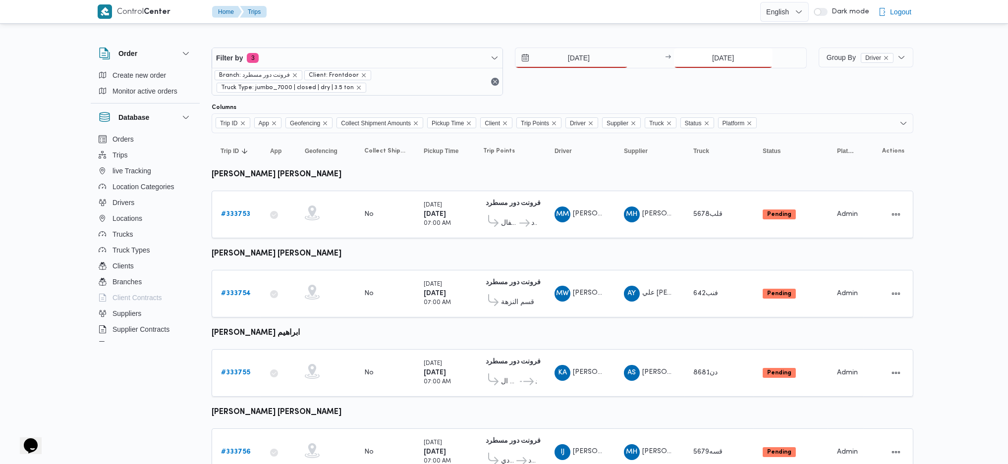
click at [719, 63] on input "27/8/2025" at bounding box center [723, 58] width 99 height 20
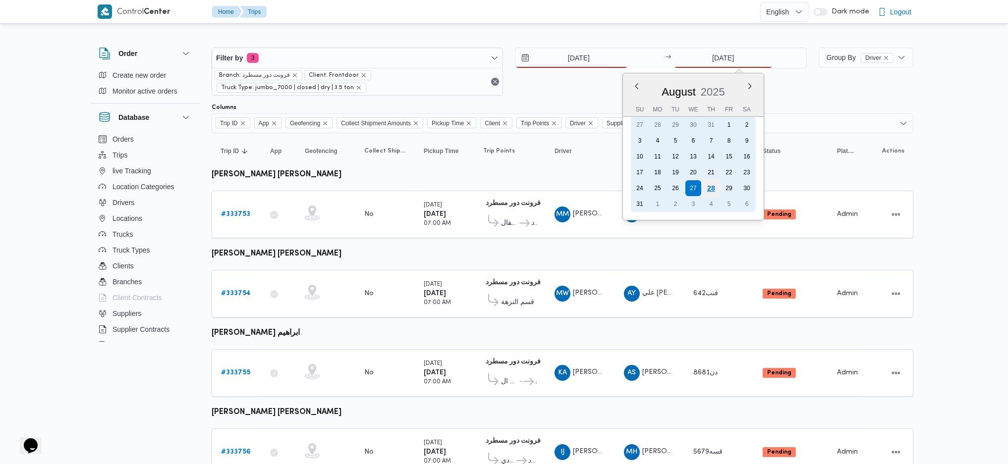
click at [714, 187] on div "28" at bounding box center [710, 188] width 19 height 19
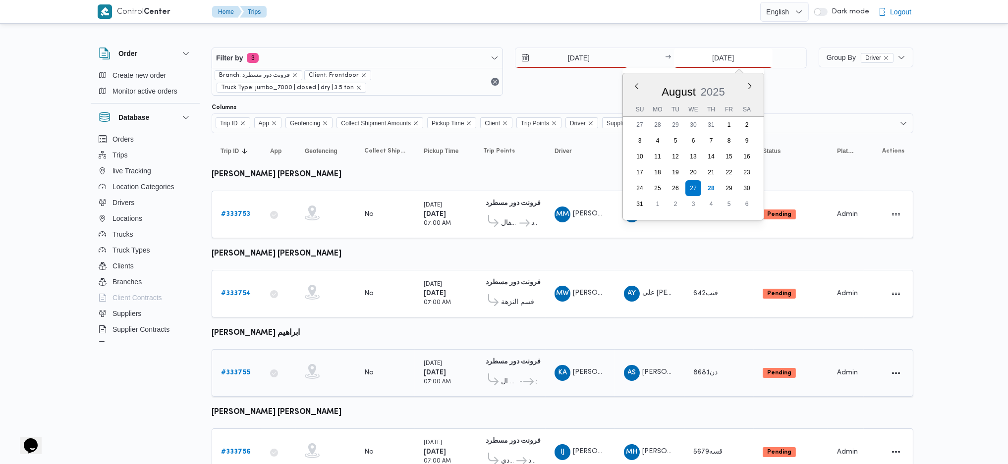
type input "[DATE]"
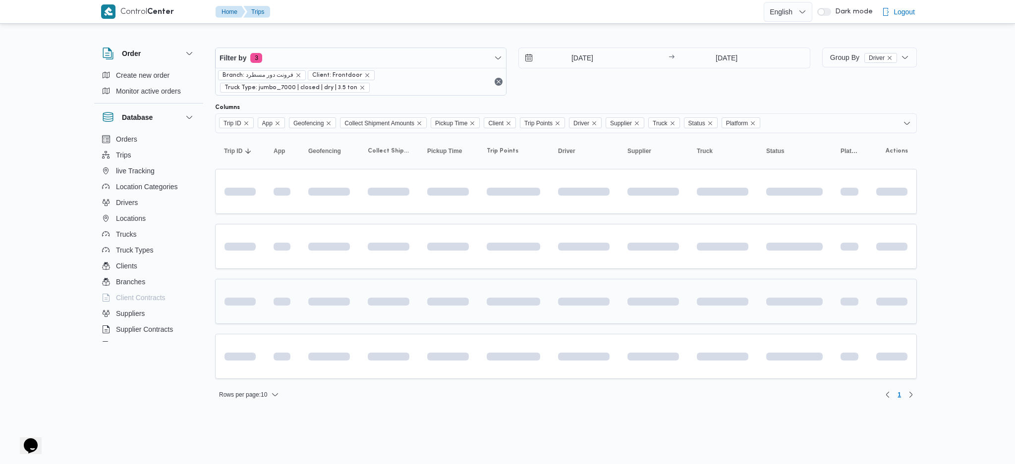
click at [556, 314] on td at bounding box center [583, 301] width 69 height 45
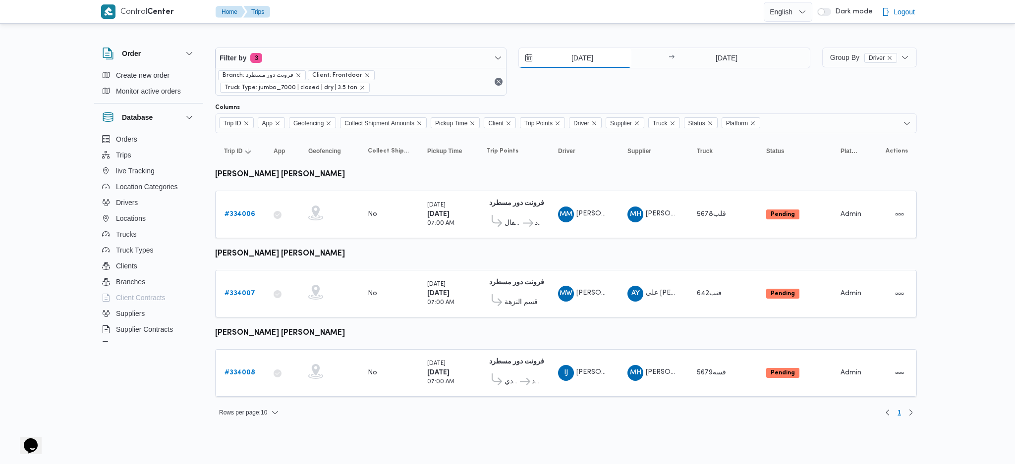
click at [581, 57] on input "[DATE]" at bounding box center [575, 58] width 113 height 20
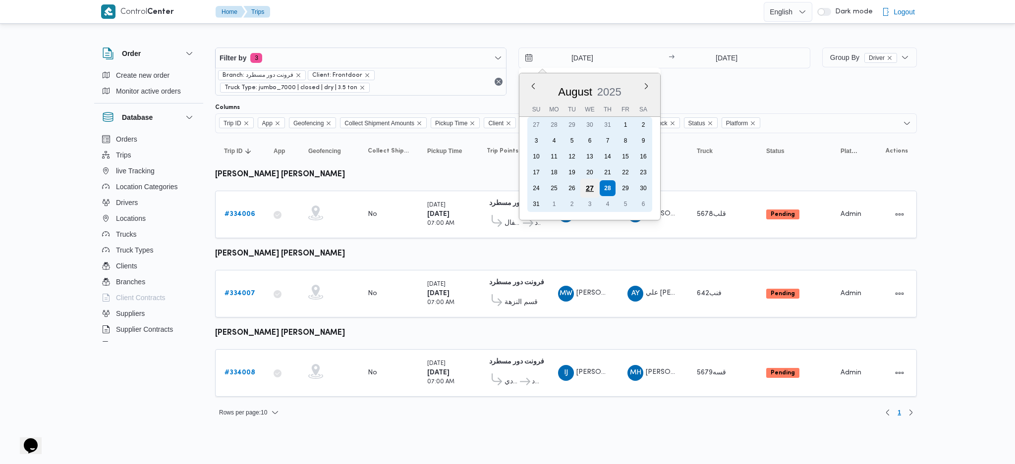
click at [592, 188] on div "27" at bounding box center [589, 188] width 19 height 19
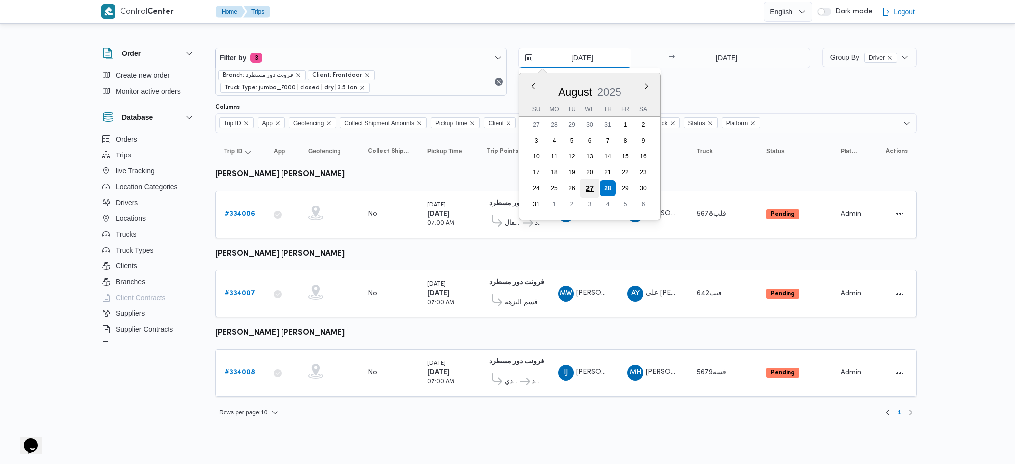
type input "[DATE]"
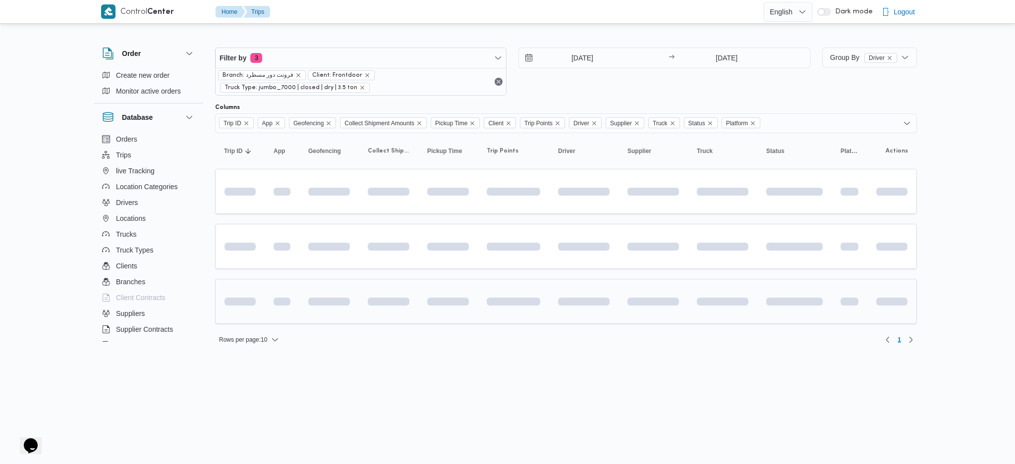
click at [527, 320] on div at bounding box center [513, 301] width 61 height 39
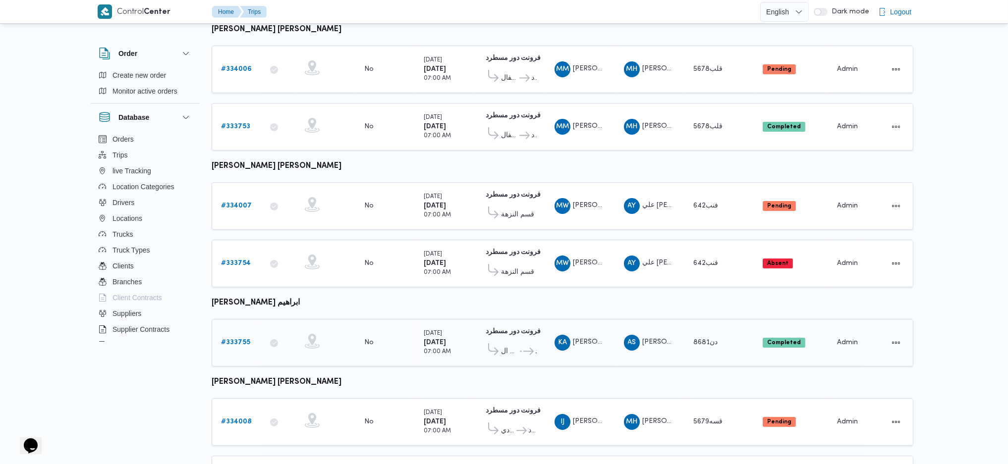
scroll to position [207, 0]
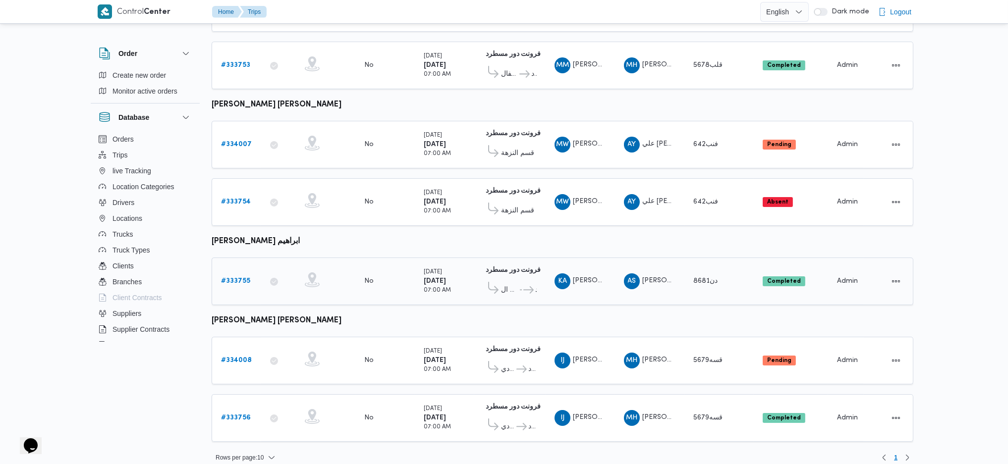
click at [240, 278] on b "# 333755" at bounding box center [235, 281] width 29 height 6
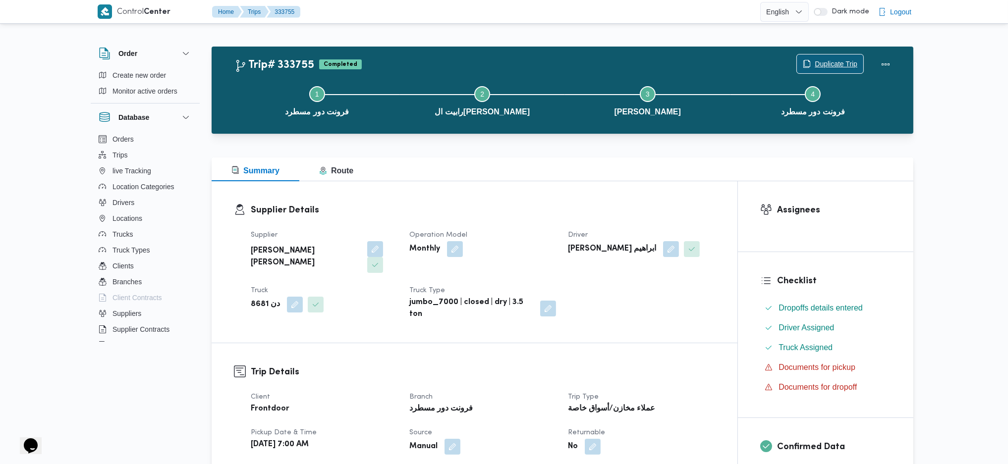
click at [817, 64] on span "Duplicate Trip" at bounding box center [836, 64] width 43 height 12
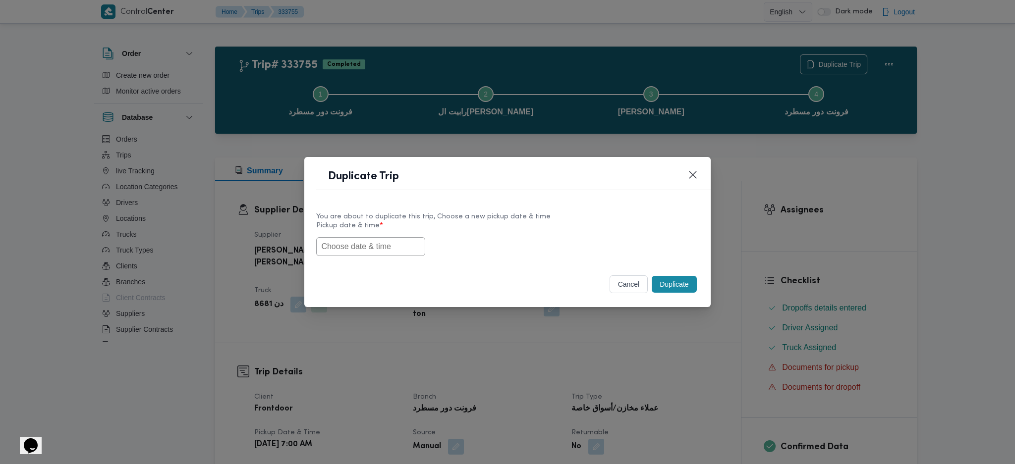
click at [382, 250] on input "text" at bounding box center [370, 246] width 109 height 19
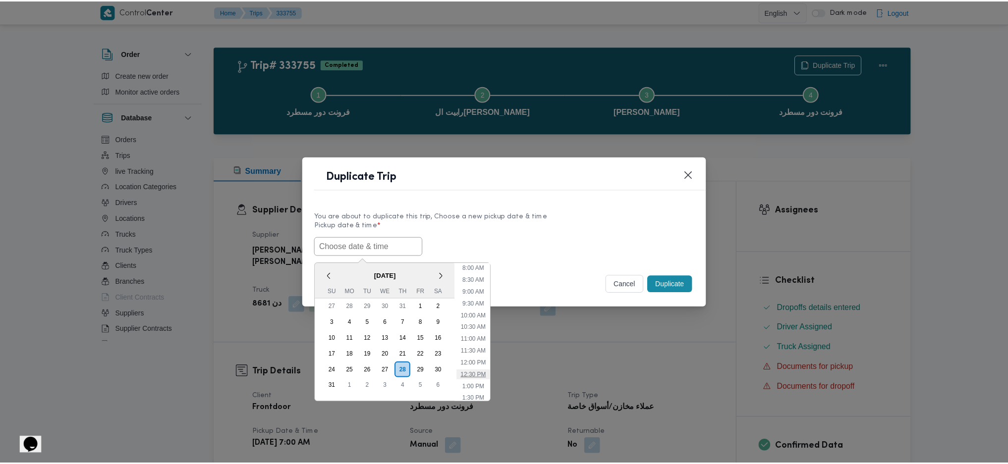
scroll to position [104, 0]
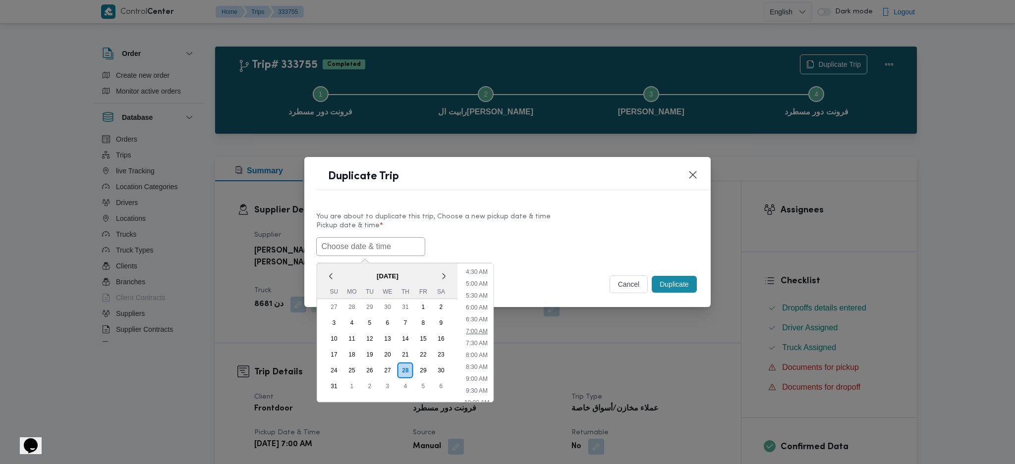
drag, startPoint x: 477, startPoint y: 326, endPoint x: 534, endPoint y: 328, distance: 56.5
click at [477, 327] on li "7:00 AM" at bounding box center [477, 332] width 30 height 10
type input "28/08/2025 7:00AM"
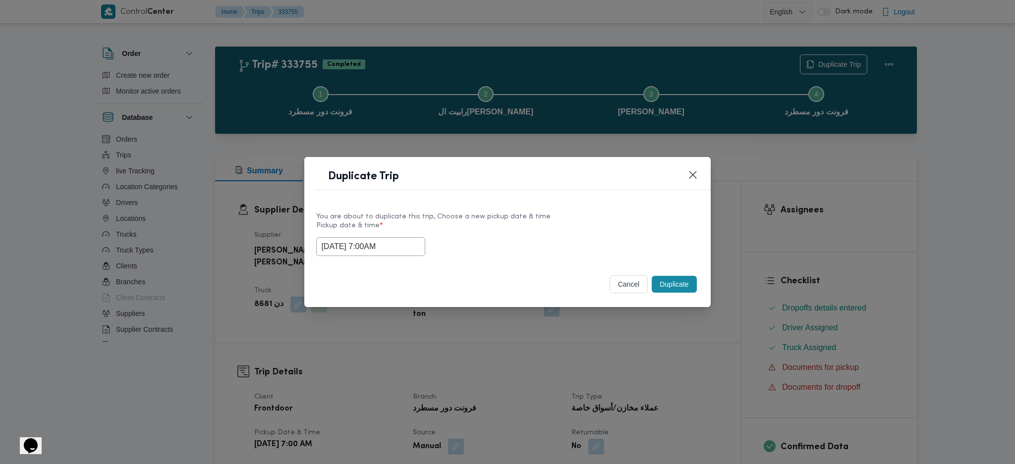
click at [682, 289] on button "Duplicate" at bounding box center [674, 284] width 45 height 17
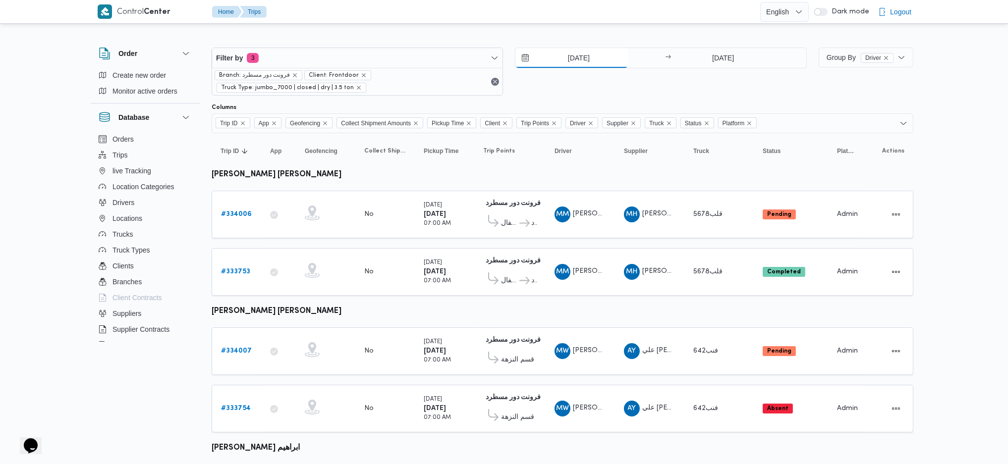
click at [569, 55] on input "[DATE]" at bounding box center [571, 58] width 113 height 20
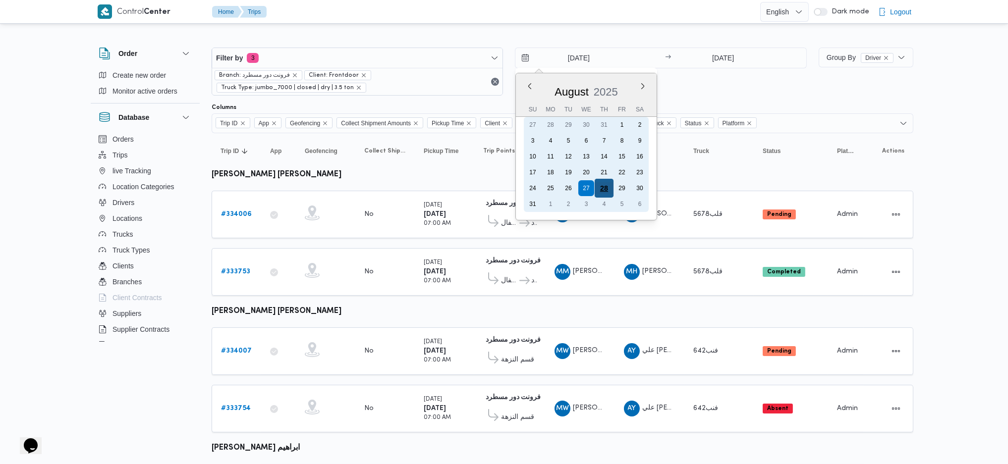
click at [601, 186] on div "28" at bounding box center [604, 188] width 19 height 19
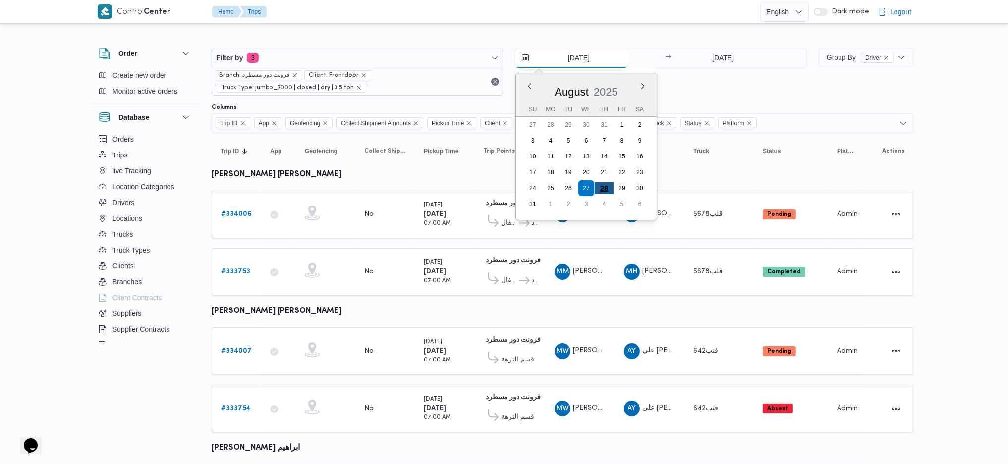
type input "[DATE]"
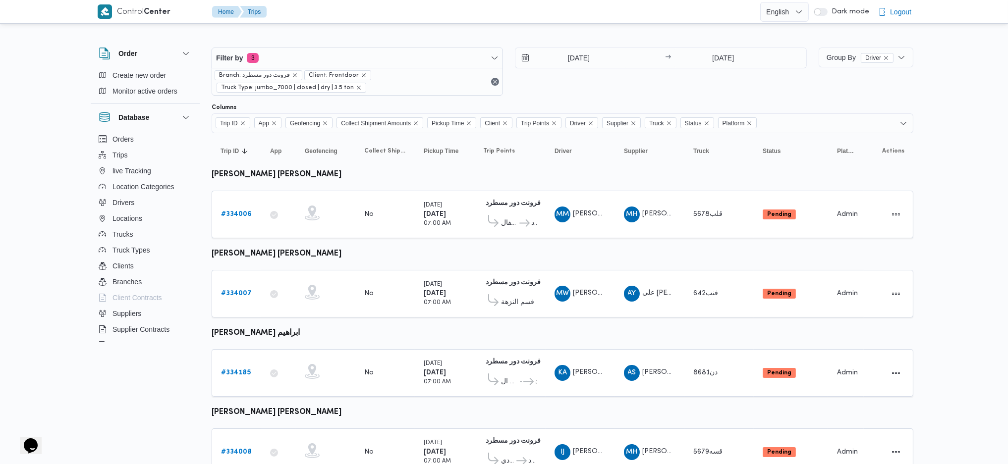
click at [453, 330] on table "Trip ID Click to sort in ascending order App Click to sort in ascending order G…" at bounding box center [563, 309] width 702 height 353
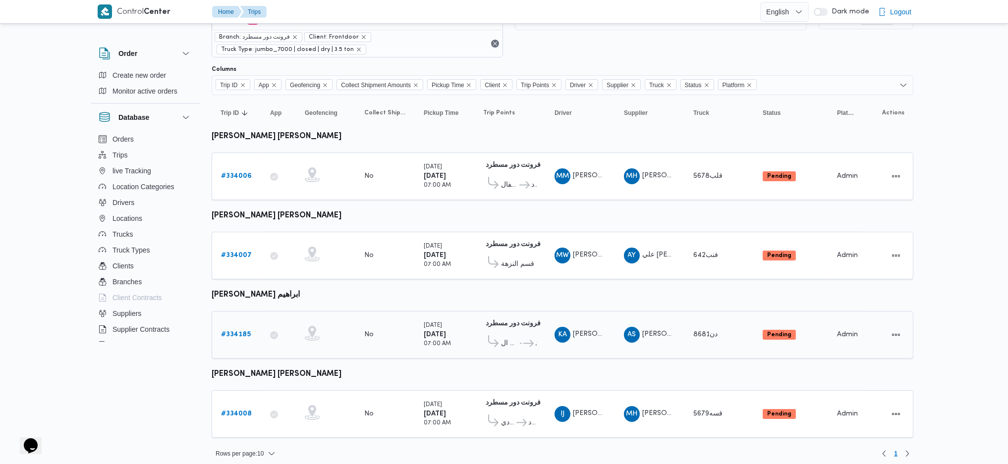
click at [244, 332] on b "# 334185" at bounding box center [236, 335] width 30 height 6
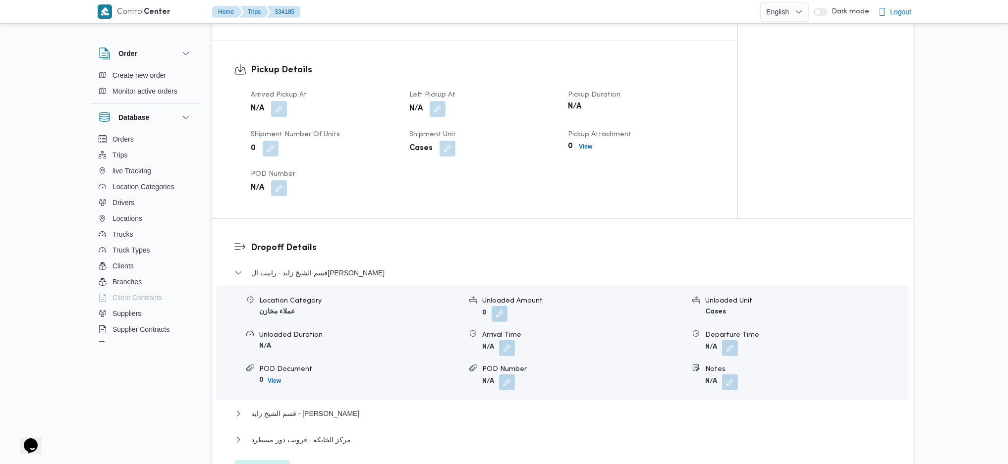
scroll to position [528, 0]
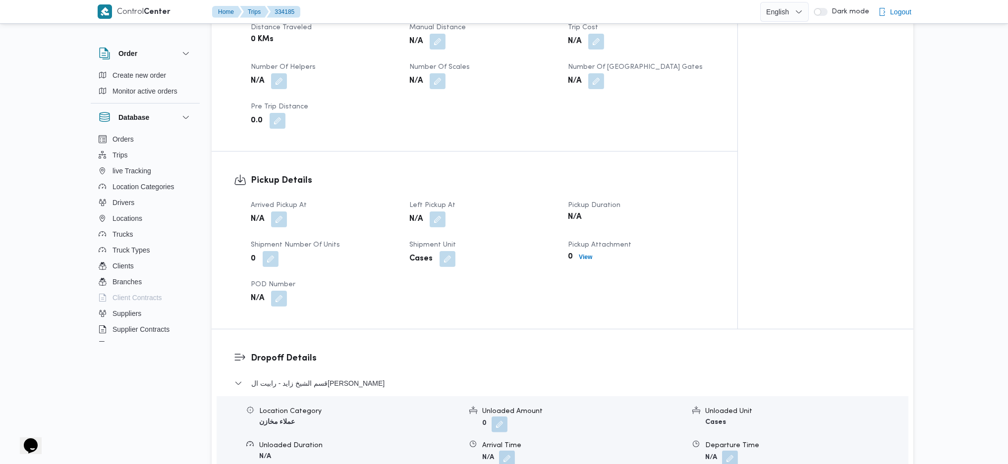
drag, startPoint x: 277, startPoint y: 224, endPoint x: 276, endPoint y: 213, distance: 10.9
click at [277, 239] on dt "Shipment Number of Units" at bounding box center [324, 245] width 147 height 12
click at [274, 211] on button "button" at bounding box center [279, 219] width 16 height 16
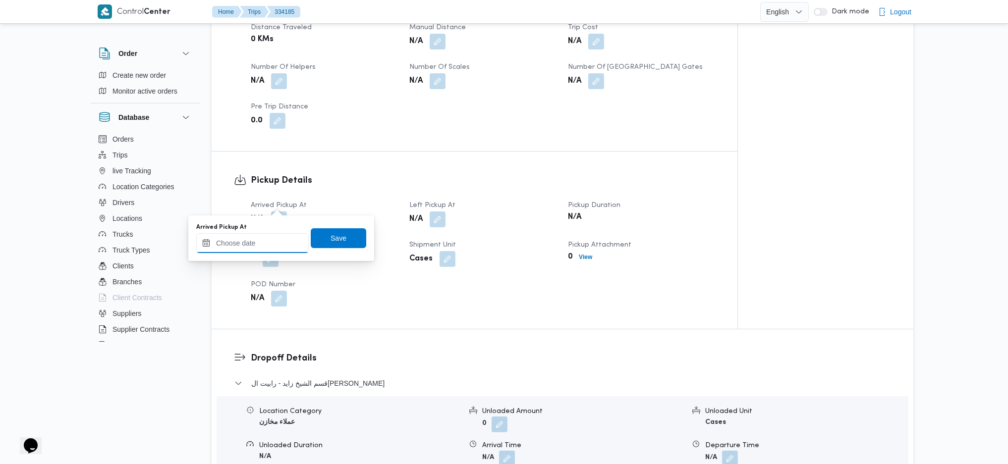
click at [273, 246] on input "Arrived Pickup At" at bounding box center [252, 243] width 113 height 20
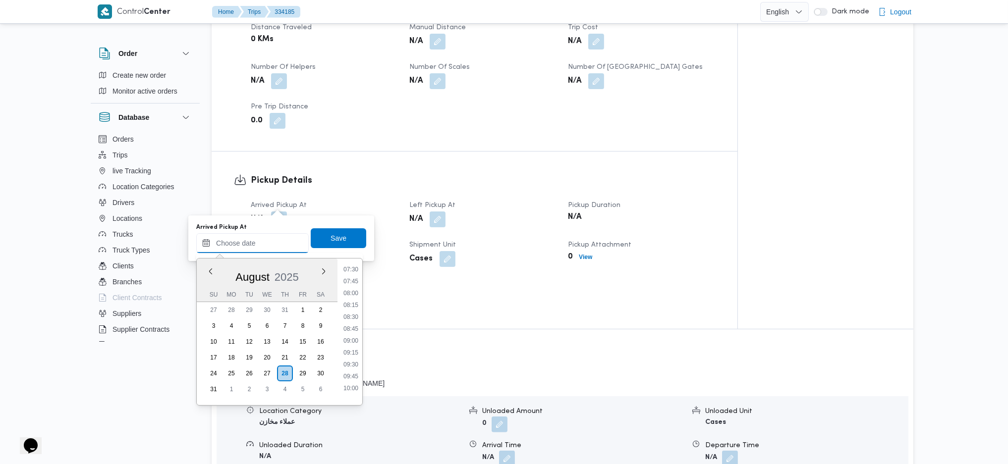
scroll to position [331, 0]
click at [346, 270] on li "07:00" at bounding box center [351, 274] width 23 height 10
type input "[DATE] 07:00"
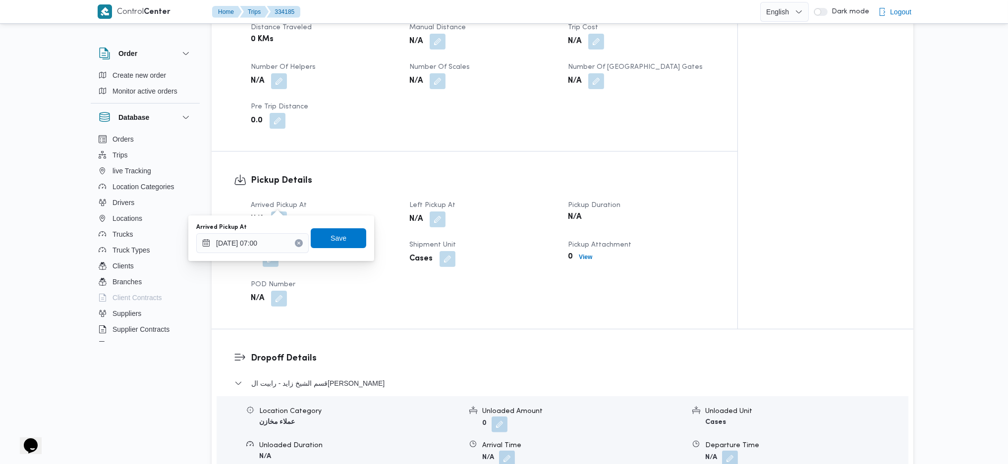
click at [336, 223] on div "Arrived Pickup At [DATE] 07:00 Save" at bounding box center [281, 239] width 172 height 32
click at [338, 232] on span "Save" at bounding box center [339, 238] width 56 height 20
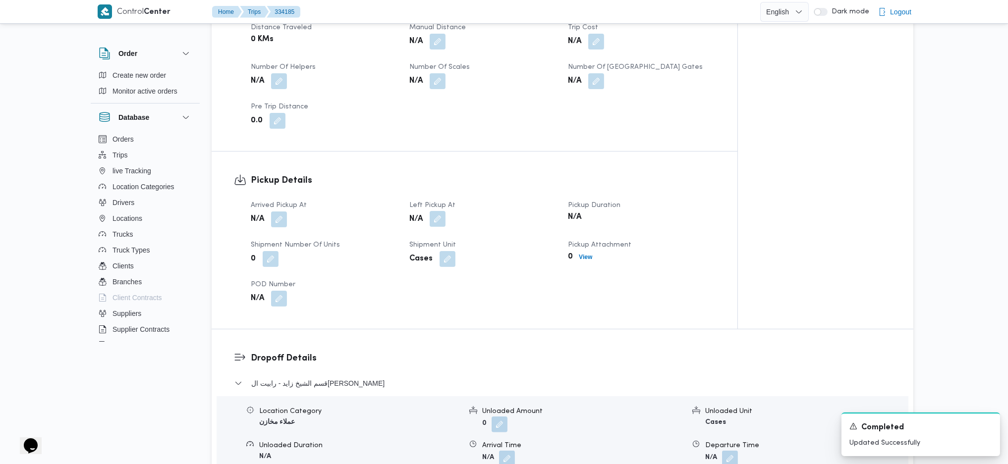
click at [435, 211] on button "button" at bounding box center [438, 219] width 16 height 16
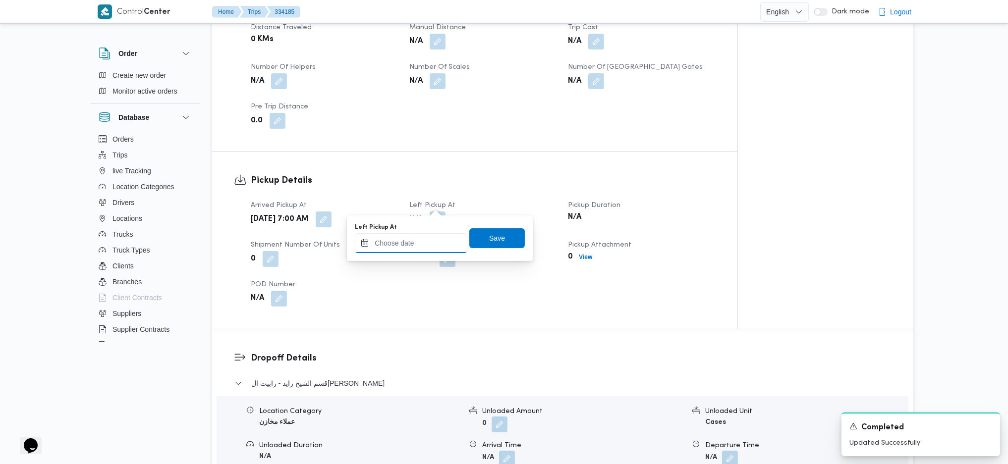
click at [416, 247] on input "Left Pickup At" at bounding box center [411, 243] width 113 height 20
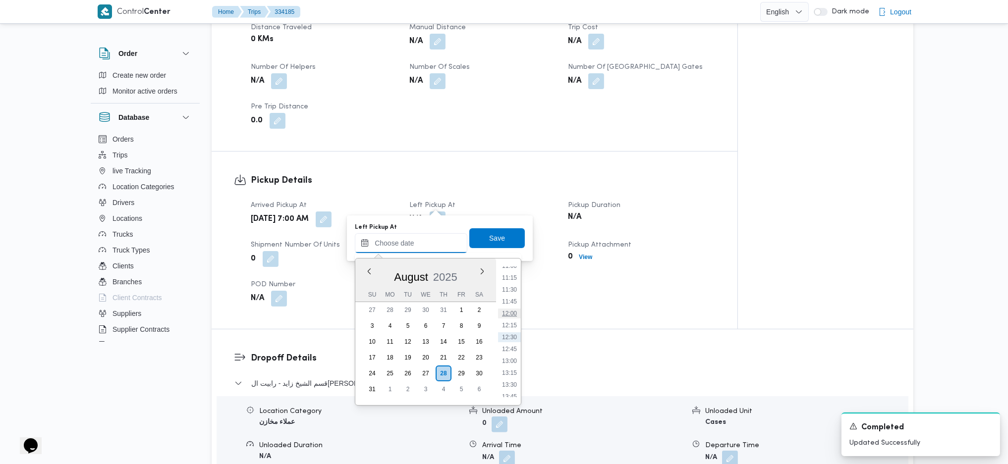
scroll to position [397, 0]
click at [509, 270] on li "08:15" at bounding box center [509, 267] width 23 height 10
type input "28/08/2025 08:15"
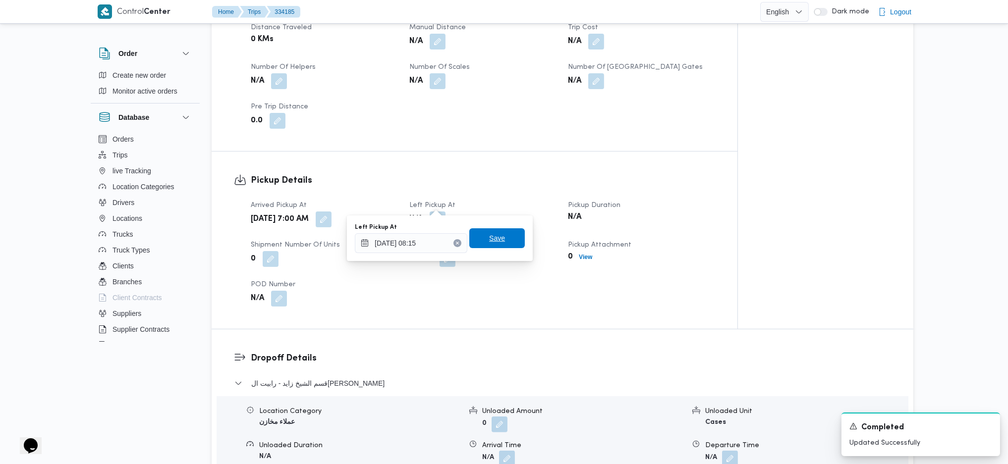
drag, startPoint x: 488, startPoint y: 238, endPoint x: 470, endPoint y: 249, distance: 20.9
click at [489, 237] on span "Save" at bounding box center [497, 238] width 16 height 12
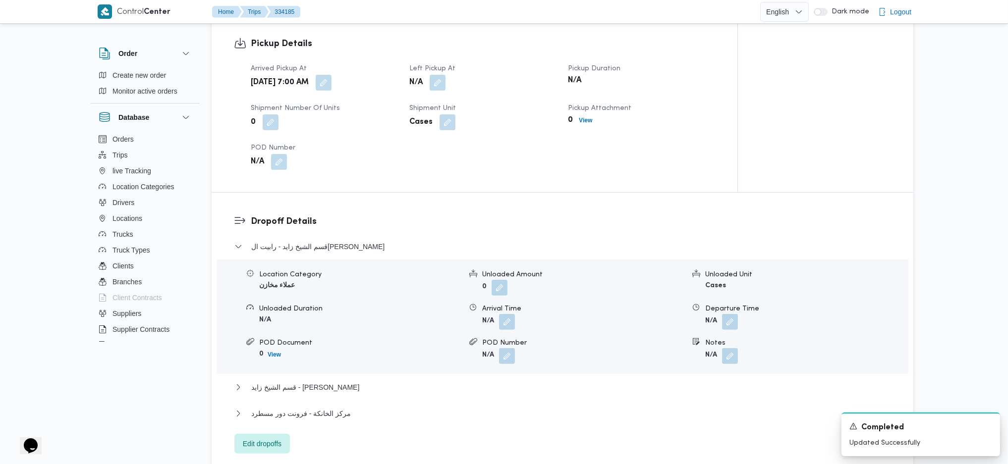
scroll to position [793, 0]
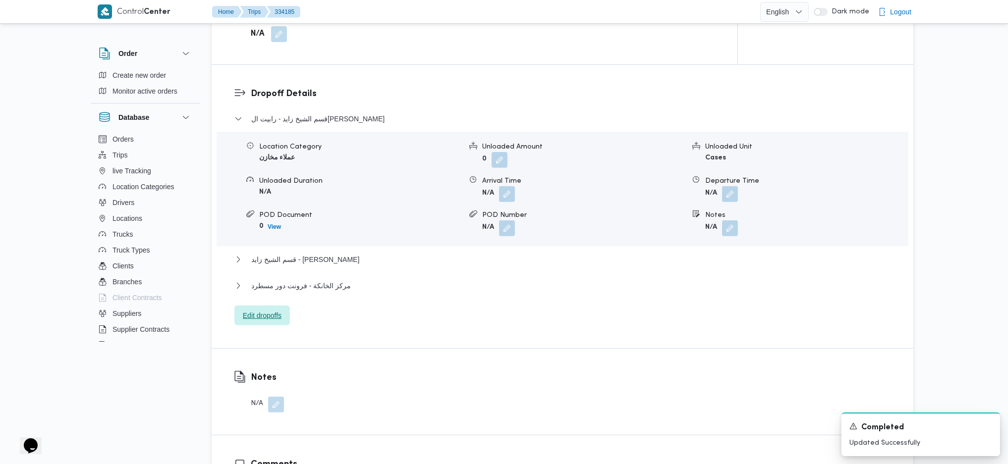
click at [262, 310] on span "Edit dropoffs" at bounding box center [262, 316] width 39 height 12
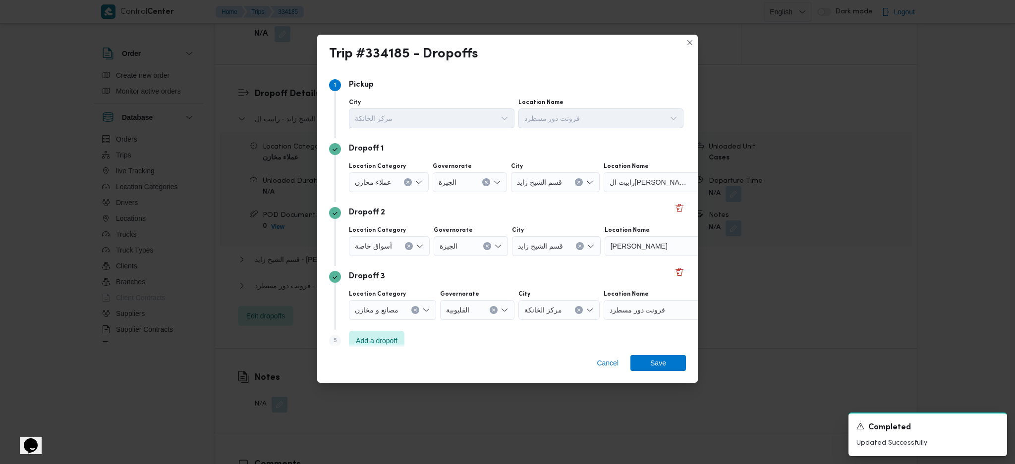
click at [640, 182] on span "رابيت الشيخ زايد" at bounding box center [650, 181] width 80 height 11
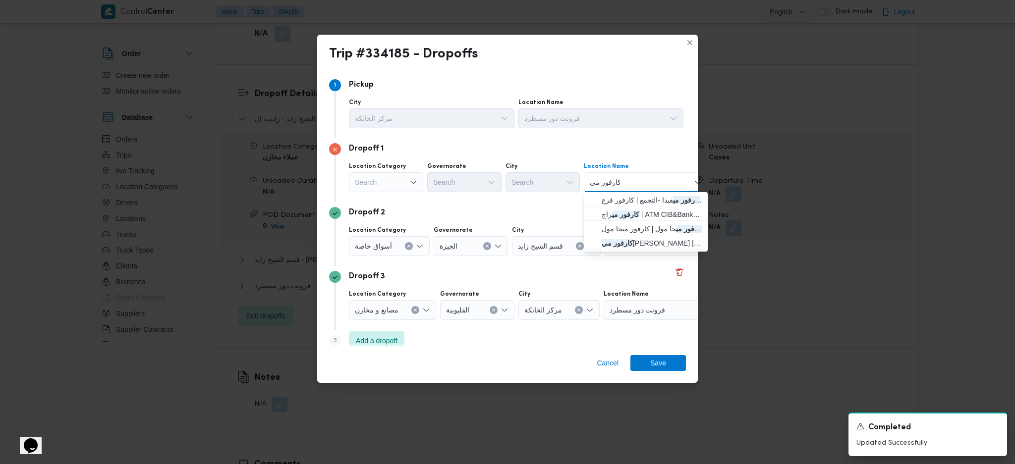
type input "كارفور مي"
click at [637, 227] on span "كارفور مي جا مول | كارفور ميجا مول | null" at bounding box center [652, 229] width 100 height 12
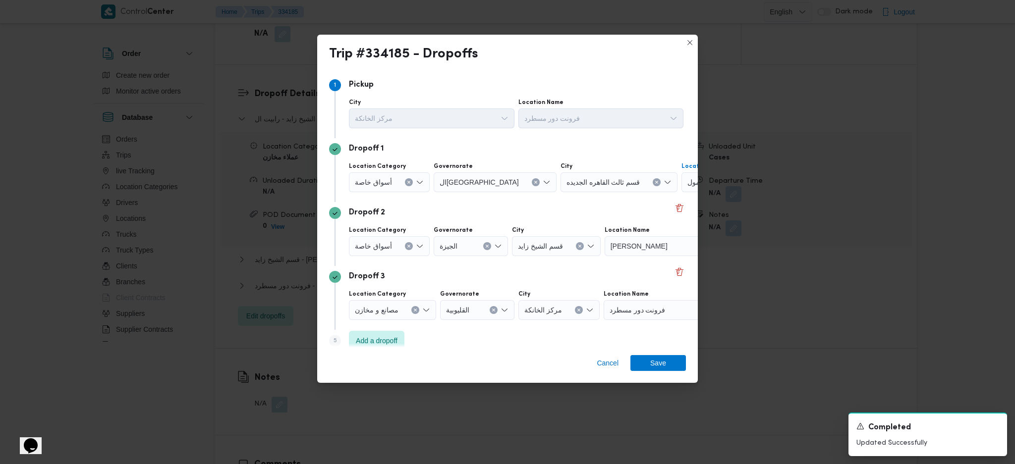
click at [650, 242] on div "اوسكار زايد" at bounding box center [667, 246] width 124 height 20
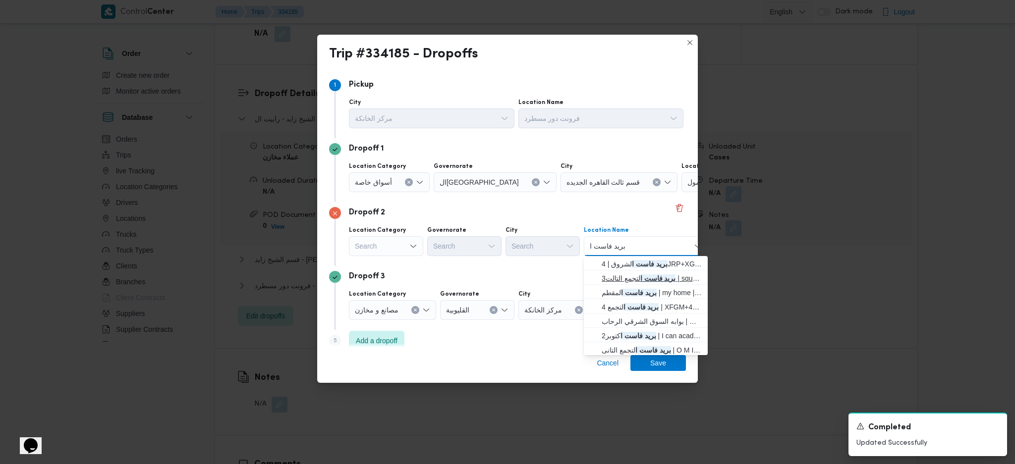
type input "بريد فاست ا"
click at [640, 281] on mark "بريد فاست ا" at bounding box center [658, 279] width 36 height 8
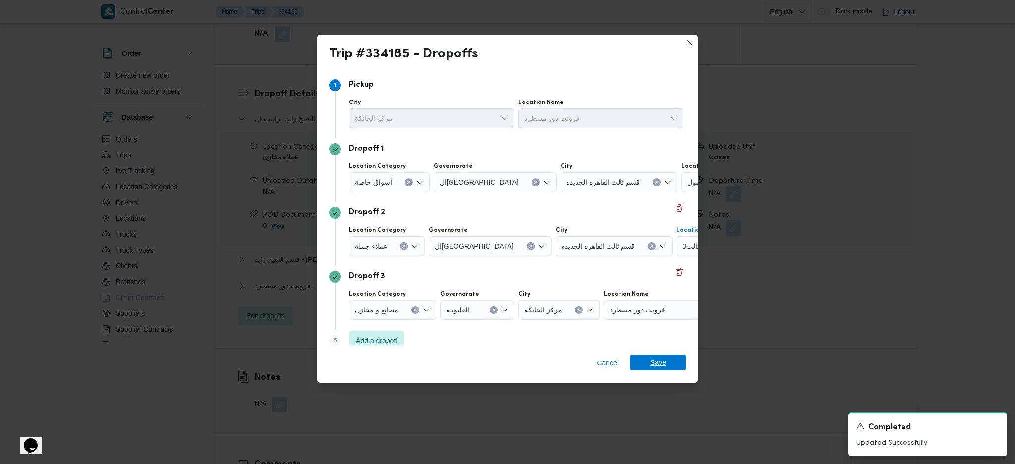
click at [644, 364] on span "Save" at bounding box center [658, 363] width 56 height 16
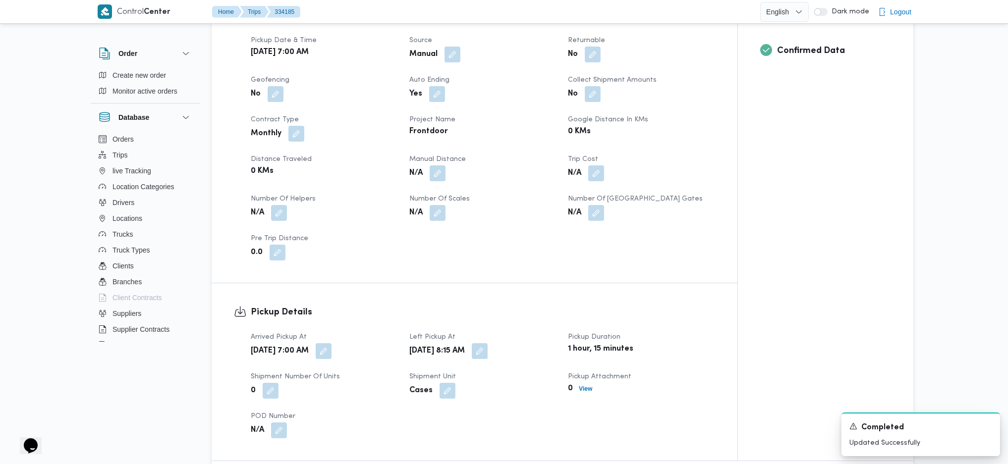
scroll to position [0, 0]
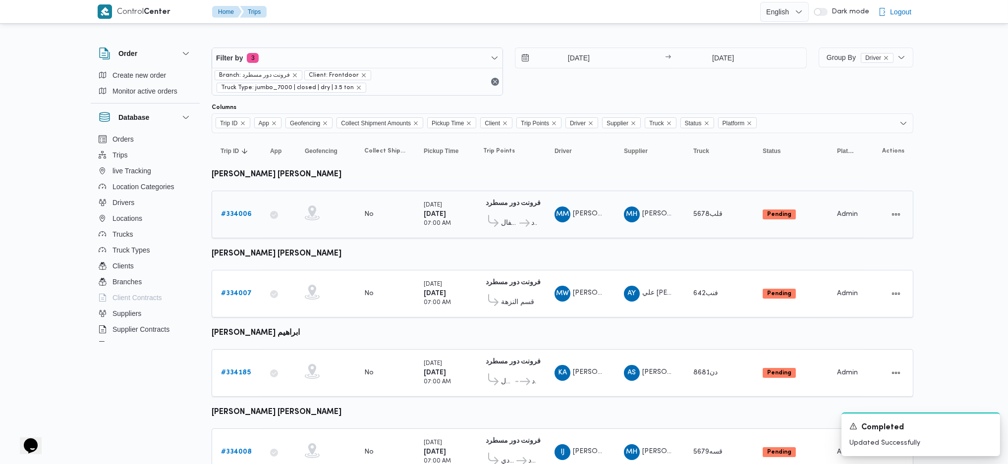
click at [234, 219] on link "# 334006" at bounding box center [236, 215] width 31 height 12
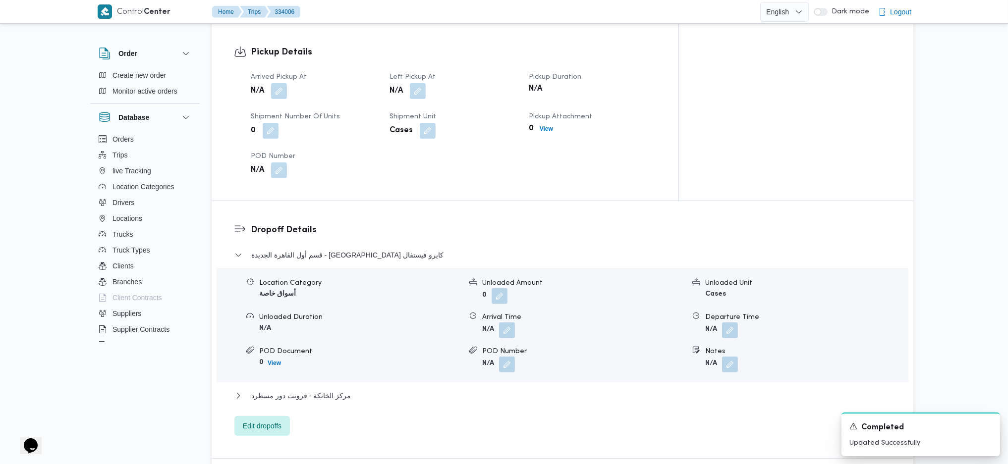
scroll to position [661, 0]
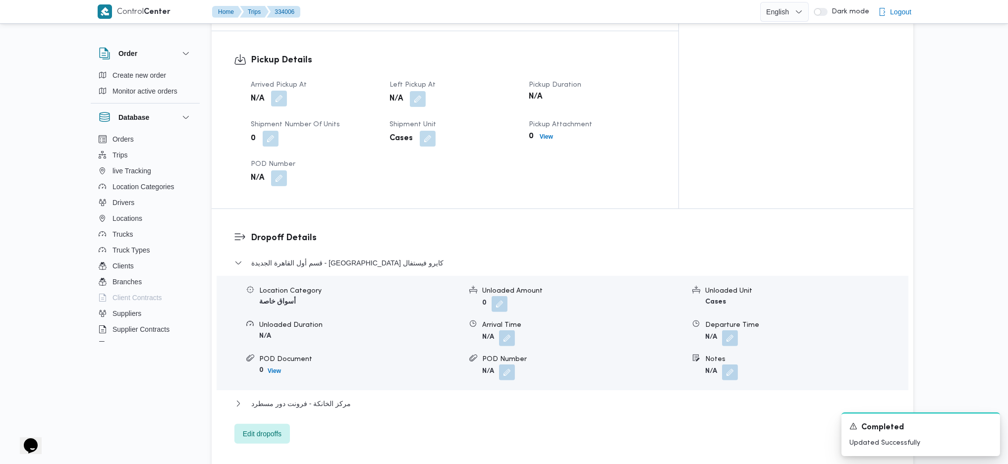
click at [284, 91] on button "button" at bounding box center [279, 99] width 16 height 16
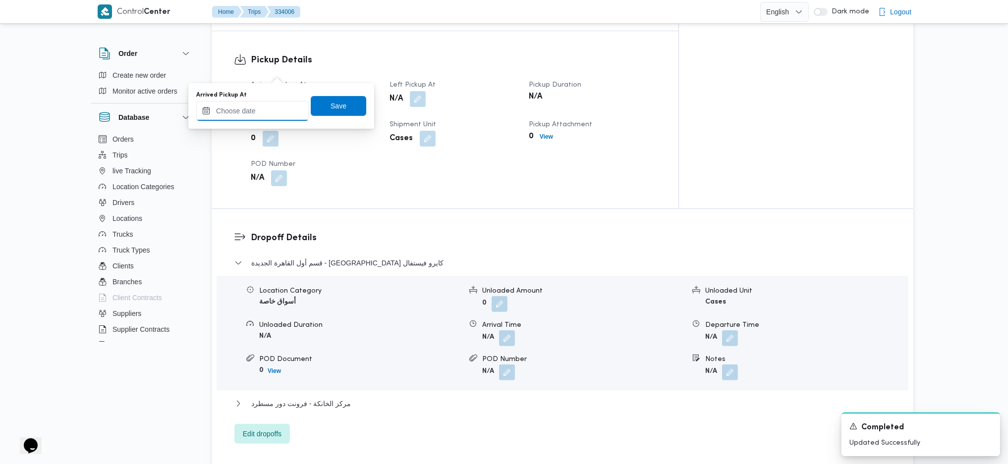
drag, startPoint x: 257, startPoint y: 112, endPoint x: 263, endPoint y: 114, distance: 5.8
click at [257, 114] on input "Arrived Pickup At" at bounding box center [252, 111] width 113 height 20
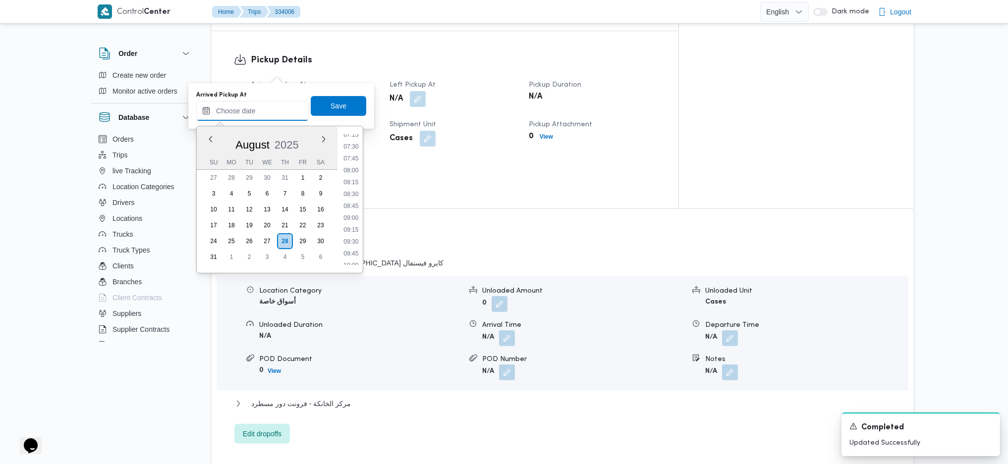
scroll to position [342, 0]
click at [360, 140] on li "07:15" at bounding box center [351, 142] width 23 height 10
type input "28/08/2025 07:15"
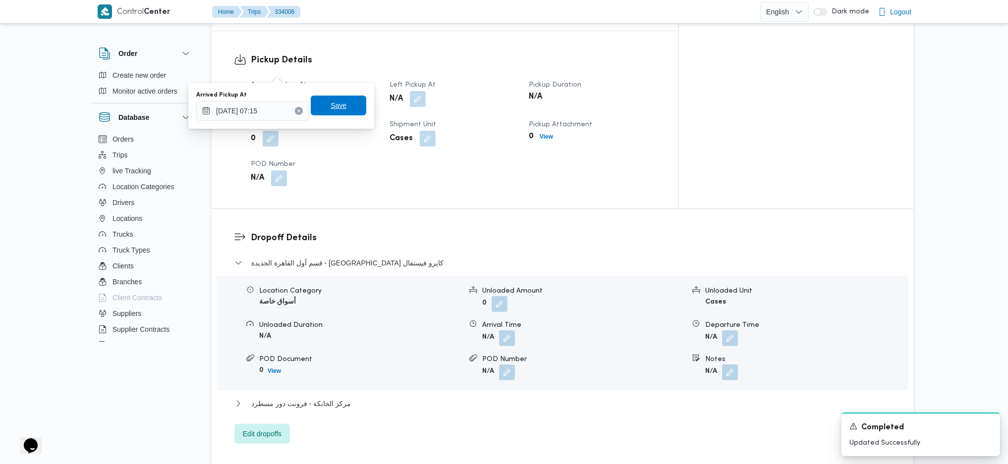
click at [338, 104] on span "Save" at bounding box center [339, 106] width 16 height 12
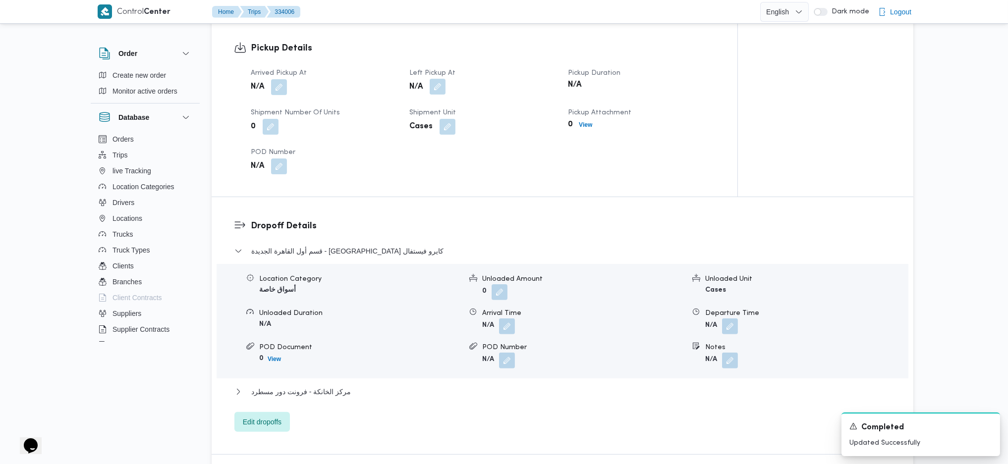
click at [440, 79] on button "button" at bounding box center [438, 87] width 16 height 16
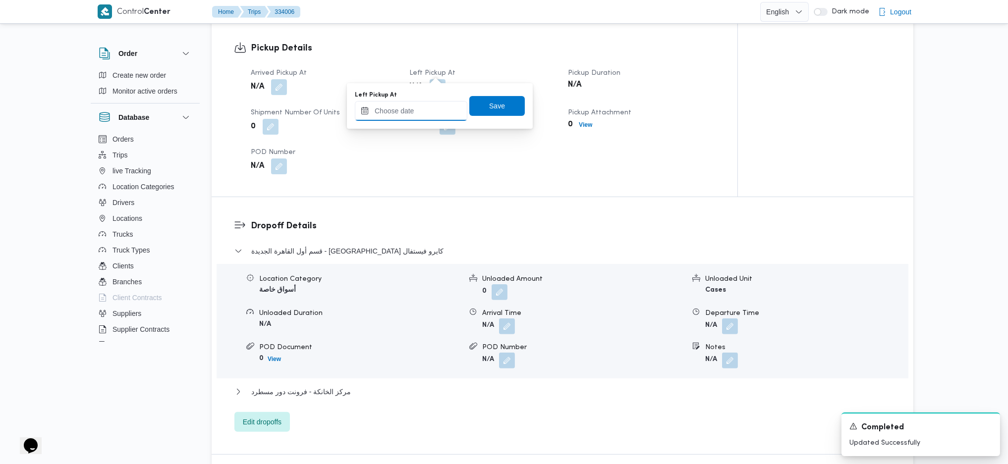
click at [432, 110] on input "Left Pickup At" at bounding box center [411, 111] width 113 height 20
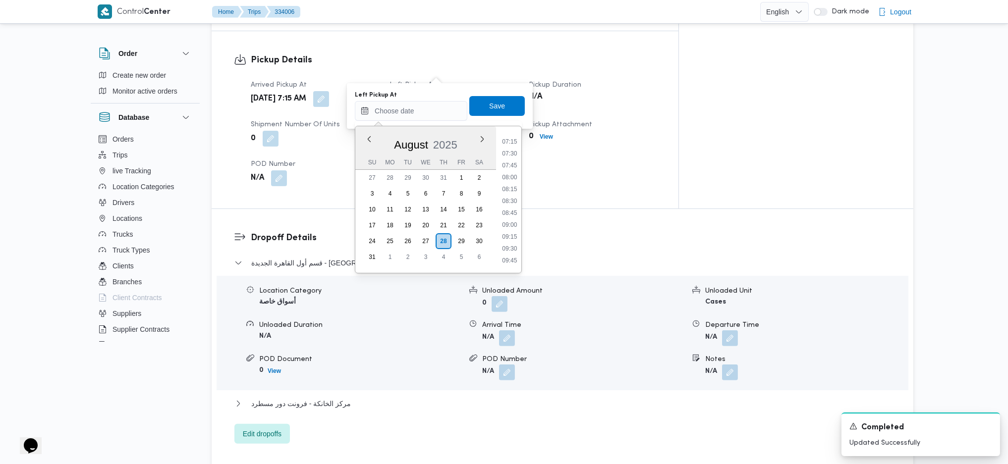
click at [506, 199] on li "08:30" at bounding box center [509, 201] width 23 height 10
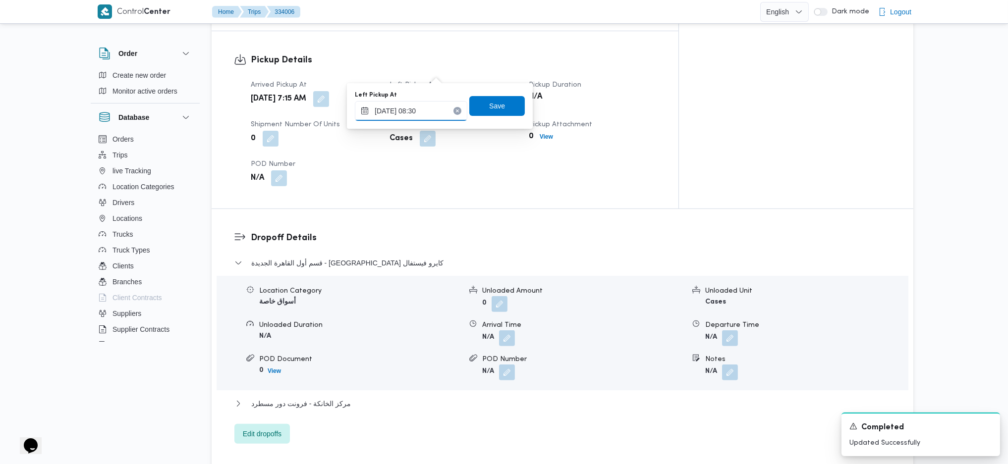
type input "[DATE] 08:30"
click at [480, 90] on div "Left Pickup At 28/08/2025 08:30 Save" at bounding box center [440, 106] width 172 height 32
click at [489, 110] on span "Save" at bounding box center [497, 106] width 16 height 12
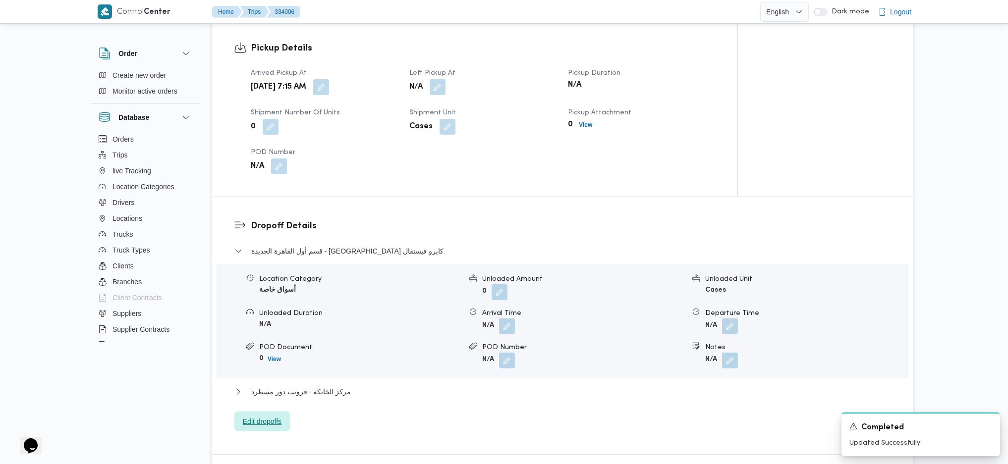
click at [276, 416] on span "Edit dropoffs" at bounding box center [262, 422] width 39 height 12
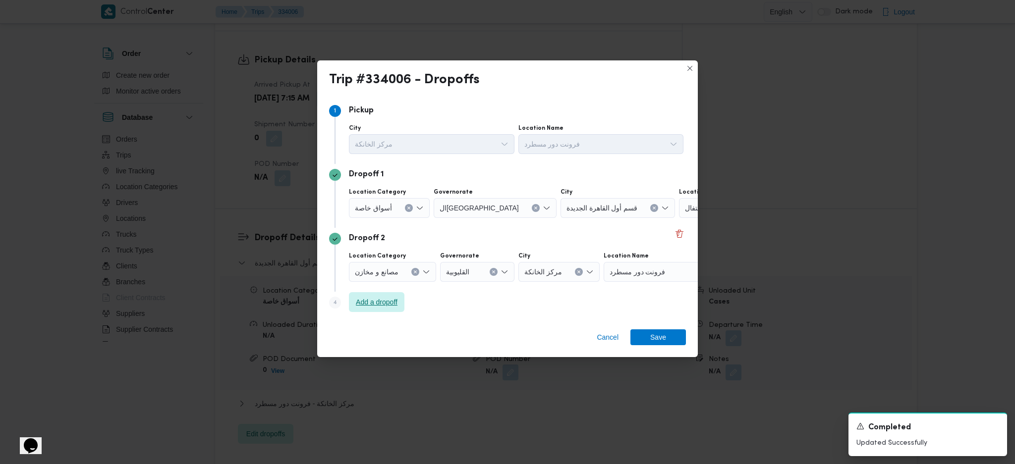
click at [364, 309] on span "Add a dropoff" at bounding box center [377, 302] width 56 height 20
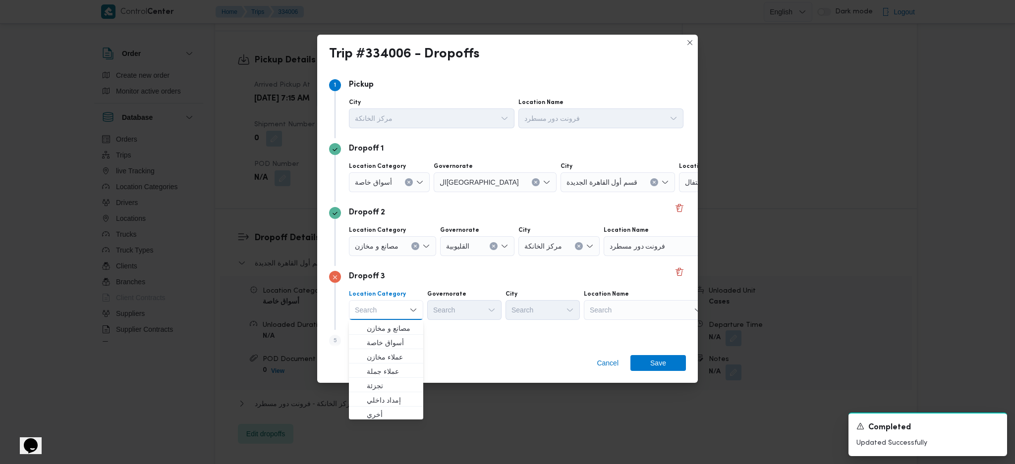
click at [414, 247] on icon "Clear input" at bounding box center [415, 246] width 2 height 2
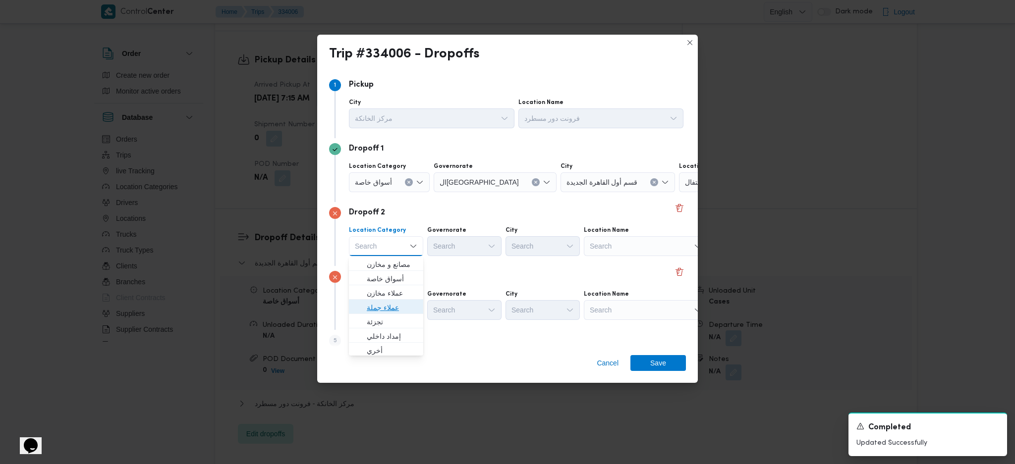
click at [387, 312] on span "عملاء جملة" at bounding box center [392, 308] width 51 height 12
click at [471, 230] on div "Governorate" at bounding box center [466, 231] width 74 height 8
drag, startPoint x: 463, startPoint y: 248, endPoint x: 464, endPoint y: 253, distance: 5.1
click at [463, 249] on div "Search" at bounding box center [466, 246] width 74 height 20
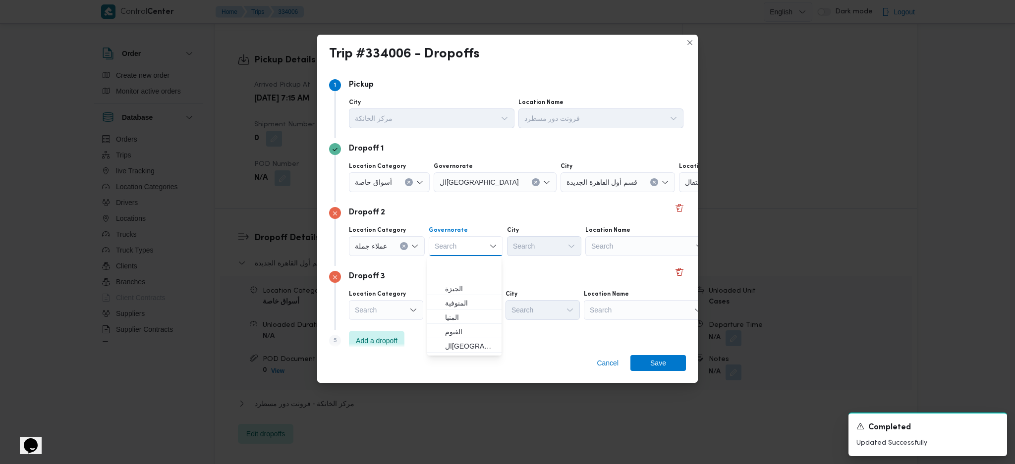
scroll to position [132, 0]
click at [470, 276] on span "ال[GEOGRAPHIC_DATA]" at bounding box center [470, 277] width 51 height 12
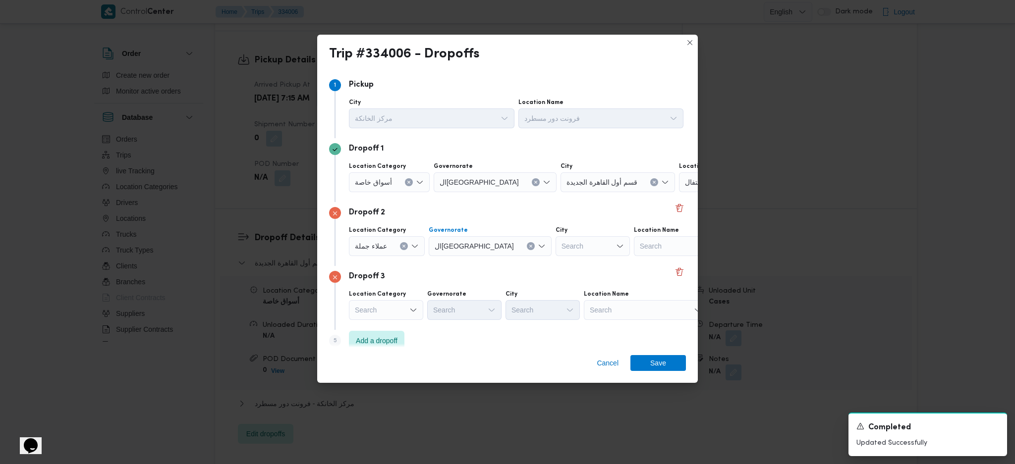
click at [607, 323] on div "Dropoff 3 Location Category Search Governorate Search City Search Location Name…" at bounding box center [507, 298] width 357 height 64
click at [617, 308] on div "Search" at bounding box center [646, 310] width 124 height 20
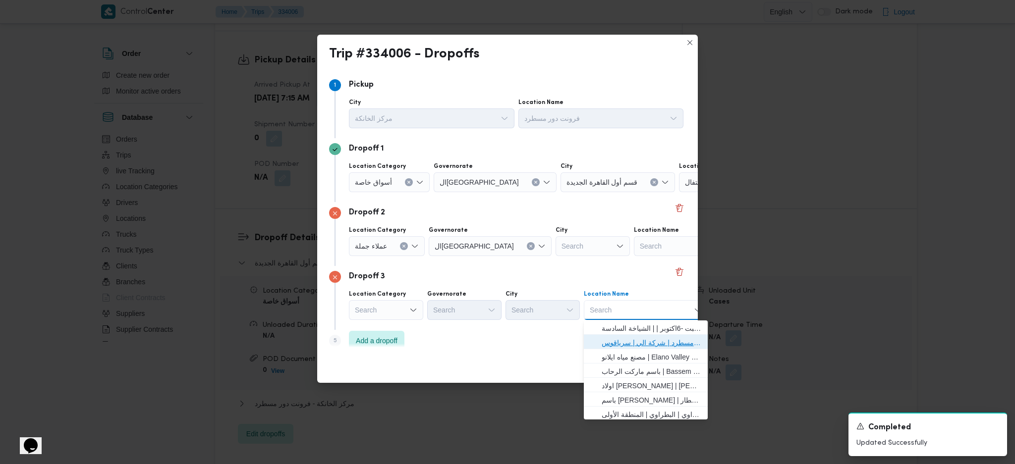
click at [629, 341] on span "فرونت دور مسطرد | شركة الي | سرياقوس" at bounding box center [652, 343] width 100 height 12
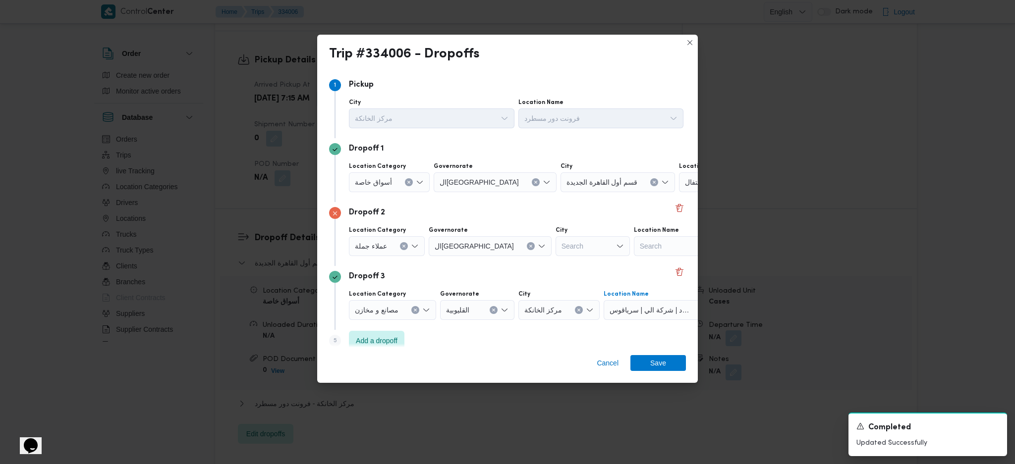
click at [538, 223] on div "Dropoff 2 Location Category عملاء جملة Governorate القاهرة City Search Location…" at bounding box center [507, 234] width 357 height 64
click at [556, 251] on div "Search" at bounding box center [593, 246] width 74 height 20
type input "ثان"
click at [554, 258] on span "قسم ثان القاهرة الجديدة" at bounding box center [543, 265] width 66 height 16
click at [407, 183] on icon "Clear input" at bounding box center [408, 182] width 2 height 2
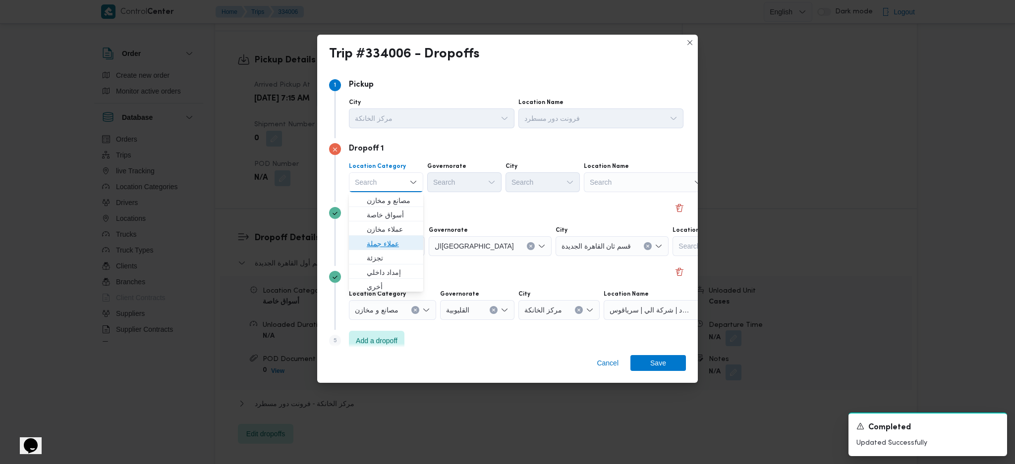
click at [398, 242] on span "عملاء جملة" at bounding box center [392, 244] width 51 height 12
click at [466, 188] on div "Search" at bounding box center [466, 182] width 74 height 20
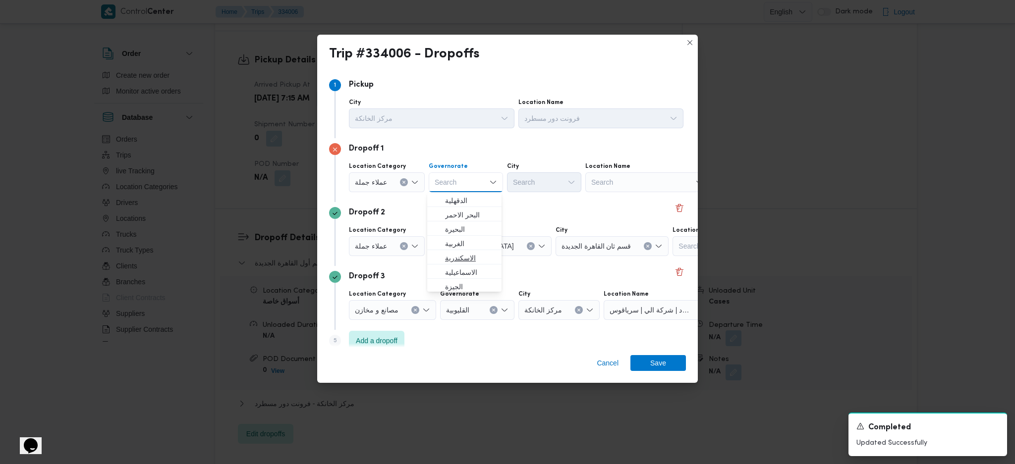
scroll to position [66, 0]
click at [457, 278] on span "ال[GEOGRAPHIC_DATA]" at bounding box center [470, 279] width 51 height 12
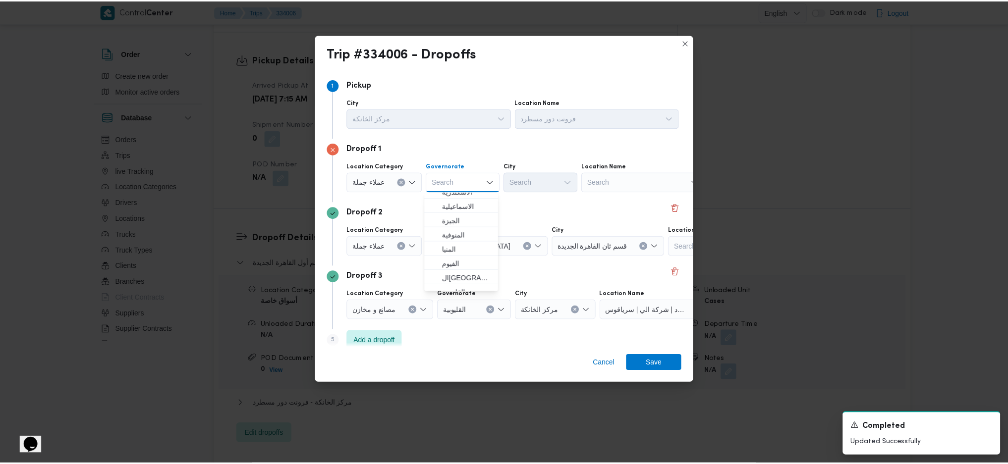
scroll to position [0, 0]
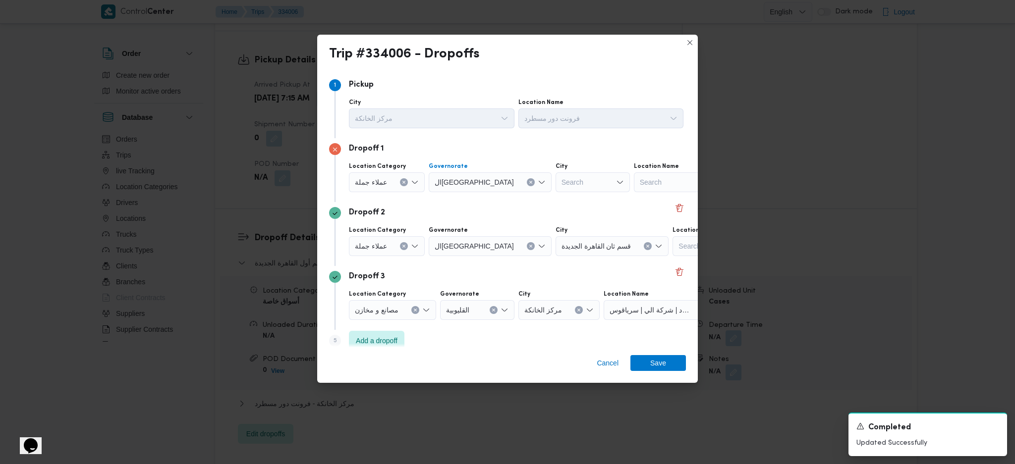
click at [561, 185] on div "Search" at bounding box center [593, 182] width 74 height 20
type input "ول"
click at [551, 226] on span "قسم أ ول القاهرة الجديدة" at bounding box center [548, 230] width 51 height 12
click at [658, 357] on span "Save" at bounding box center [658, 363] width 16 height 16
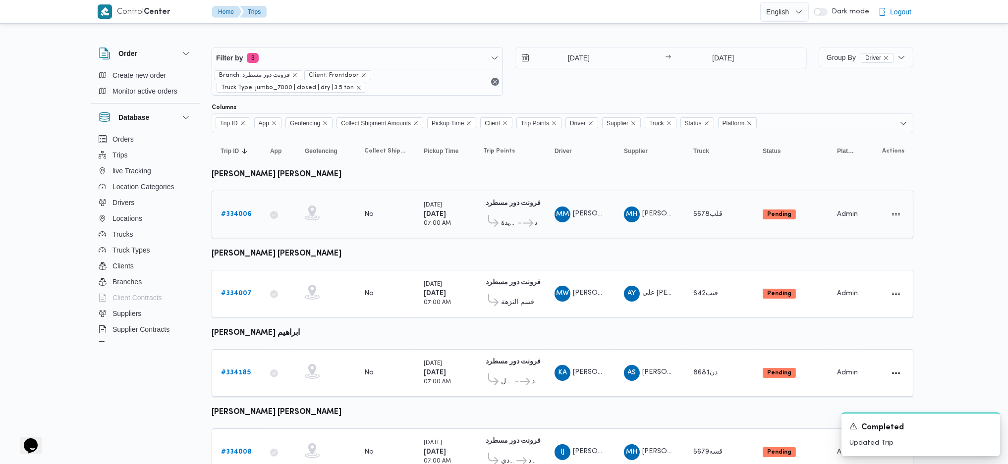
click at [696, 225] on td "Truck قلب5678" at bounding box center [718, 215] width 69 height 48
click at [690, 302] on td "Truck فنب642" at bounding box center [718, 294] width 69 height 48
click at [682, 376] on td "Supplier AS عليوه سراج الدين عليوه محمد" at bounding box center [649, 373] width 69 height 48
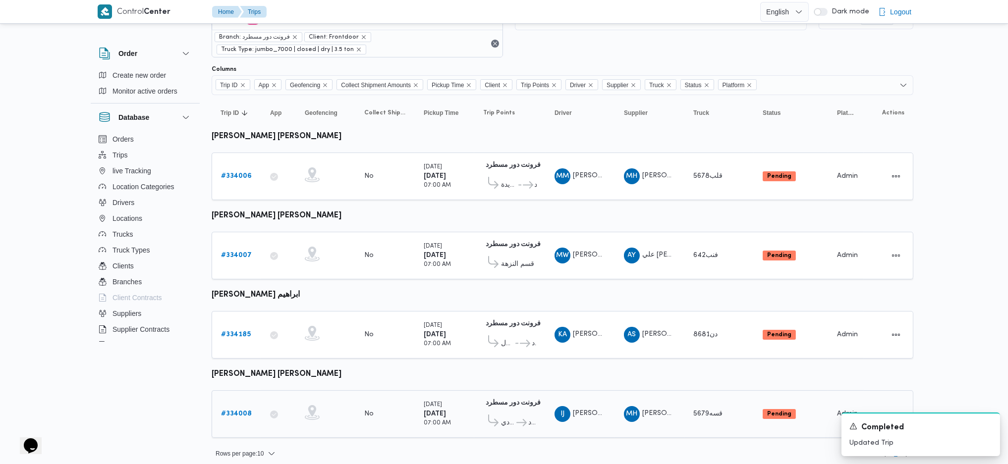
click at [230, 411] on b "# 334008" at bounding box center [236, 414] width 31 height 6
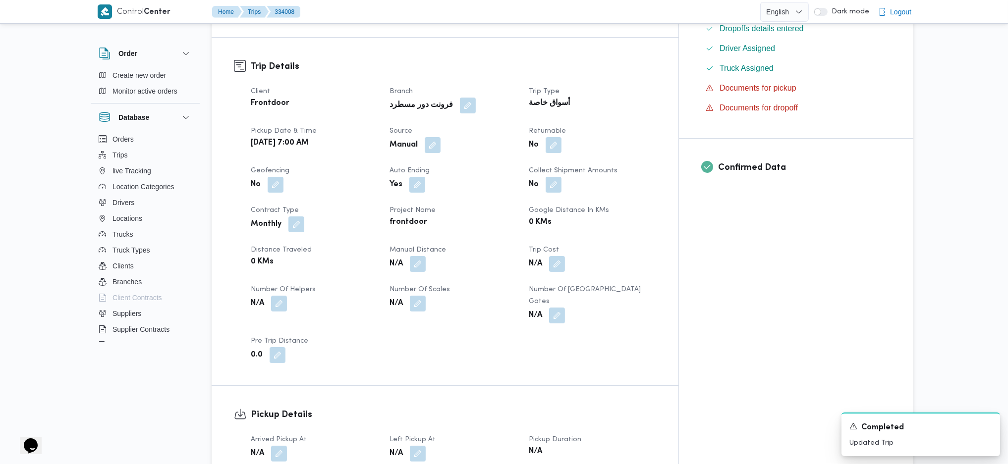
scroll to position [397, 0]
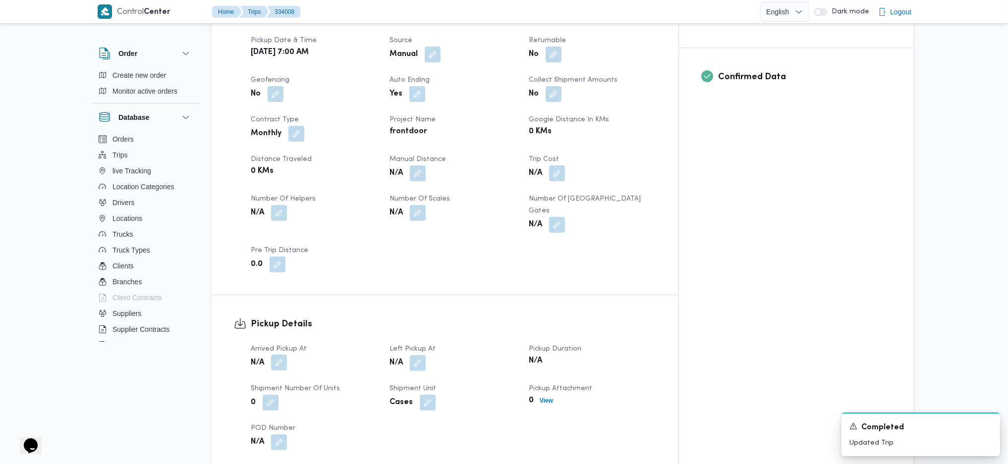
click at [278, 355] on button "button" at bounding box center [279, 363] width 16 height 16
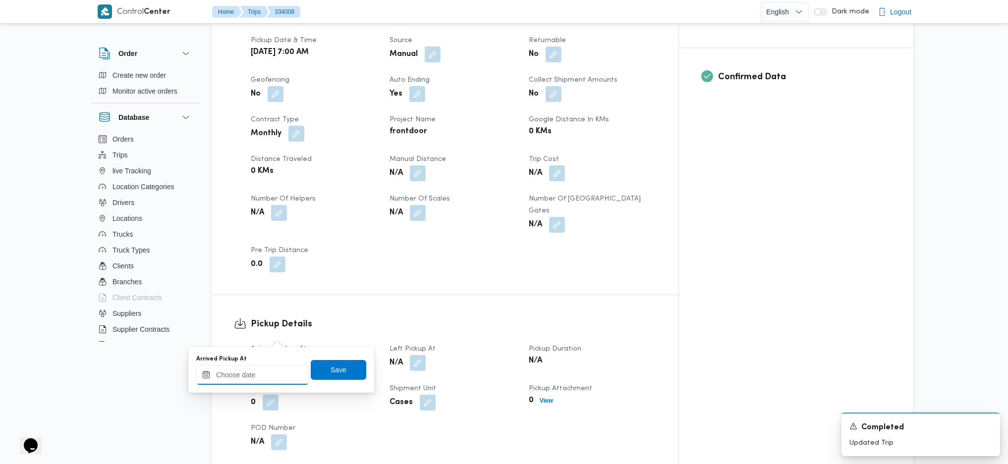
click at [266, 384] on input "Arrived Pickup At" at bounding box center [252, 375] width 113 height 20
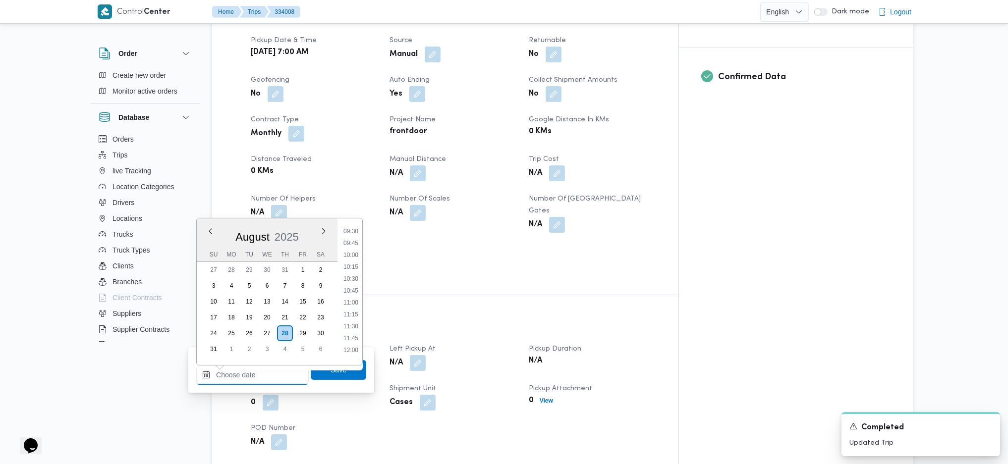
scroll to position [276, 0]
click at [354, 293] on ul "00:00 00:15 00:30 00:45 01:00 01:15 01:30 01:45 02:00 02:15 02:30 02:45 03:00 0…" at bounding box center [351, 292] width 23 height 131
click at [353, 289] on li "07:00" at bounding box center [351, 289] width 23 height 10
type input "[DATE] 07:00"
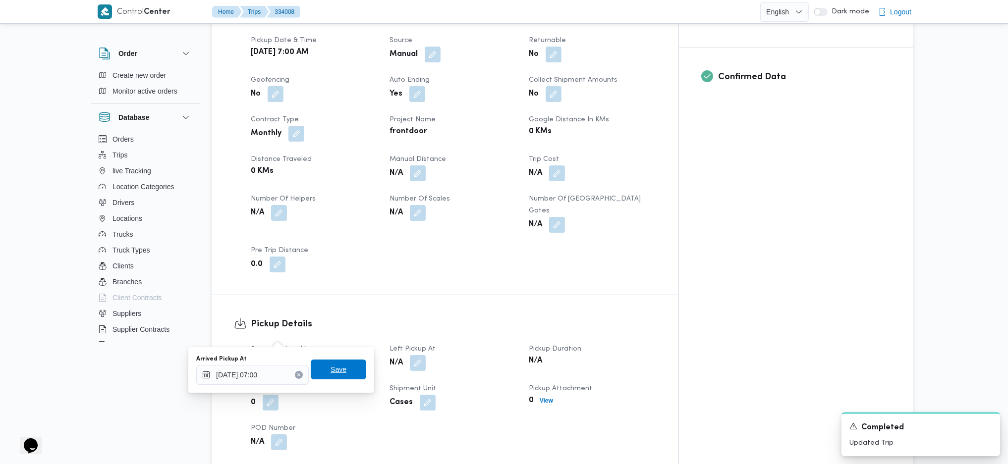
click at [350, 378] on span "Save" at bounding box center [339, 370] width 56 height 20
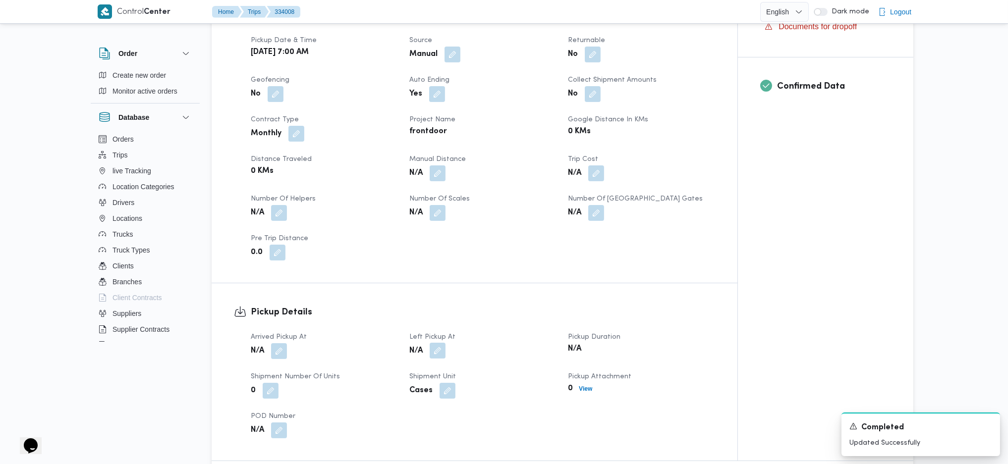
click at [437, 343] on button "button" at bounding box center [438, 351] width 16 height 16
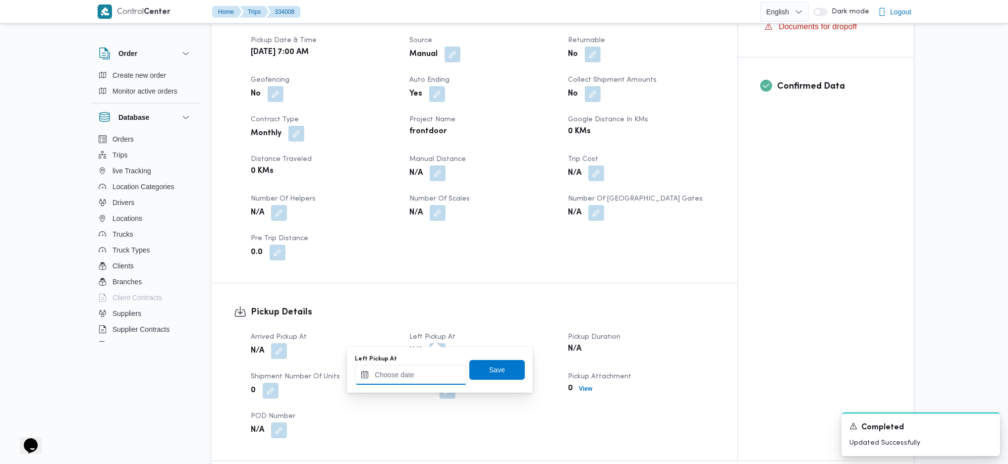
click at [414, 380] on input "Left Pickup At" at bounding box center [411, 375] width 113 height 20
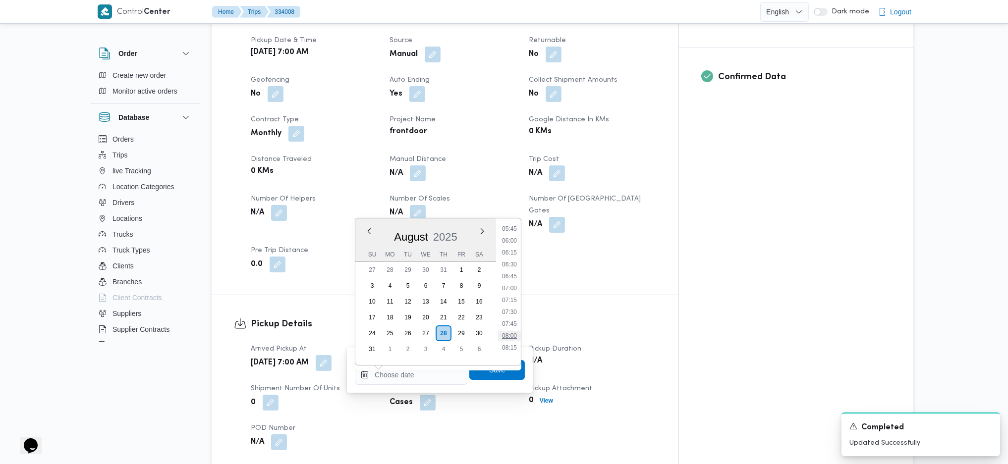
click at [510, 336] on li "08:00" at bounding box center [509, 336] width 23 height 10
type input "[DATE] 08:00"
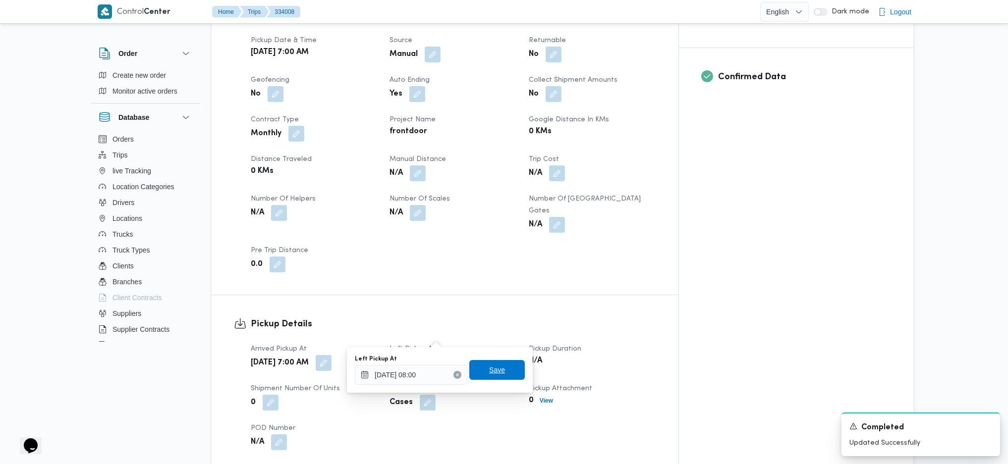
click at [508, 377] on span "Save" at bounding box center [497, 370] width 56 height 20
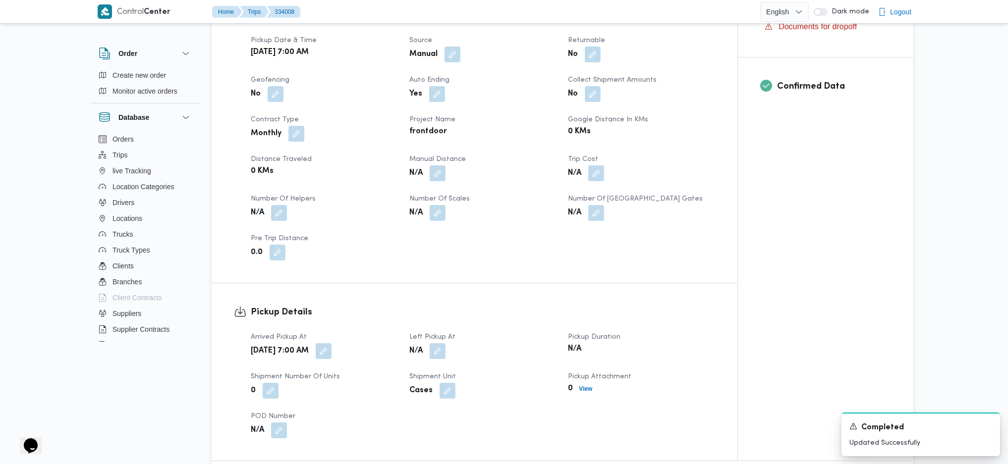
click at [514, 332] on dt "Left Pickup At" at bounding box center [482, 338] width 147 height 12
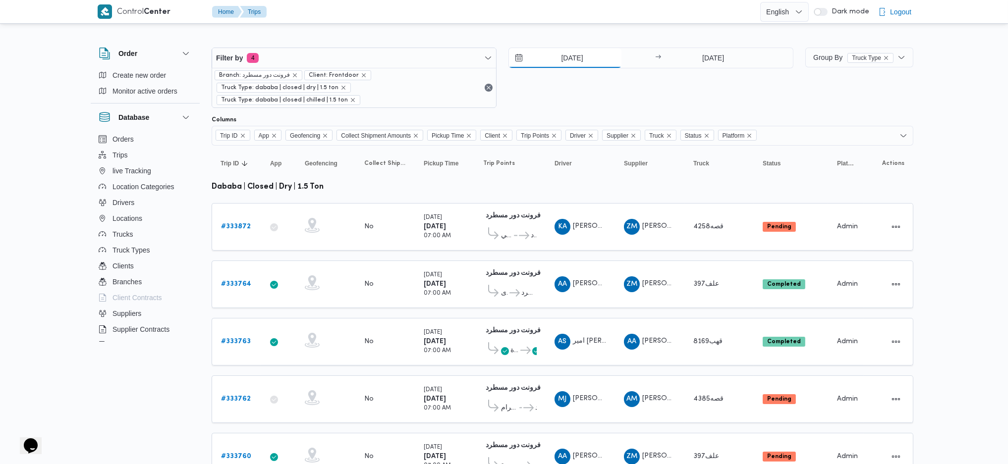
click at [559, 66] on input "[DATE]" at bounding box center [565, 58] width 113 height 20
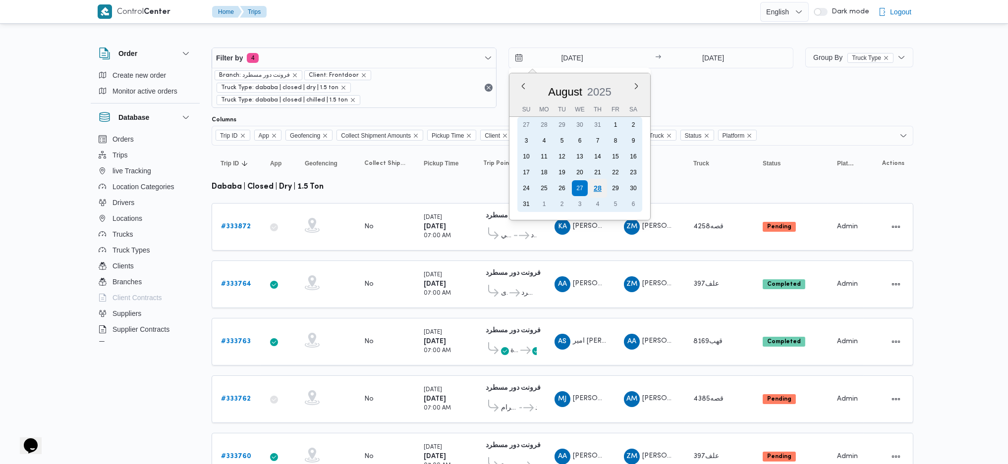
click at [593, 185] on div "28" at bounding box center [597, 188] width 19 height 19
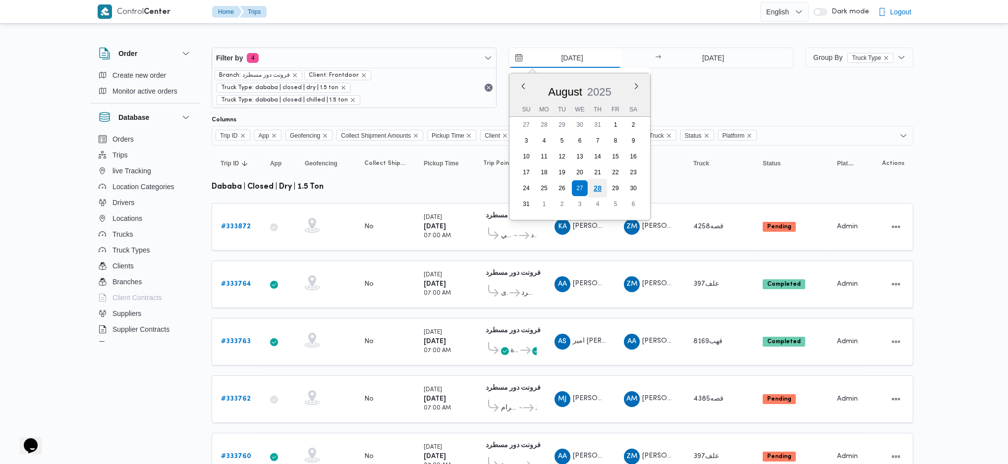
type input "[DATE]"
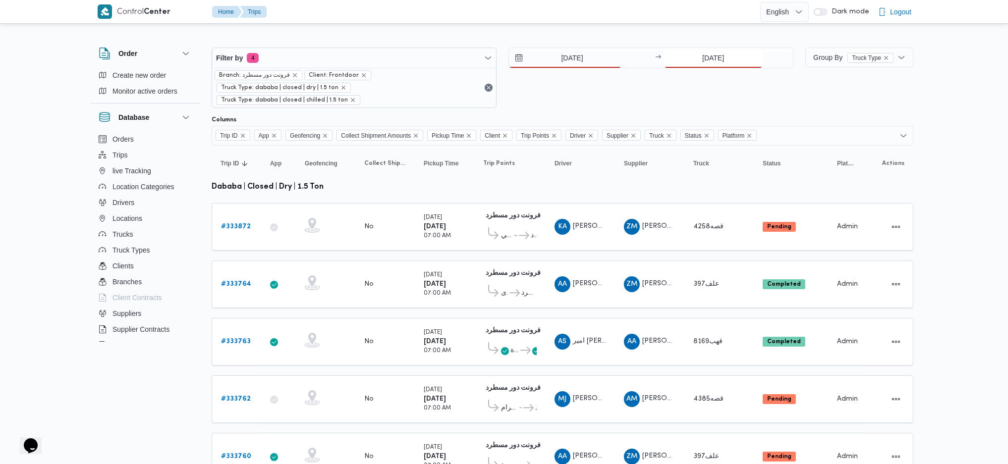
click at [711, 50] on input "[DATE]" at bounding box center [713, 58] width 99 height 20
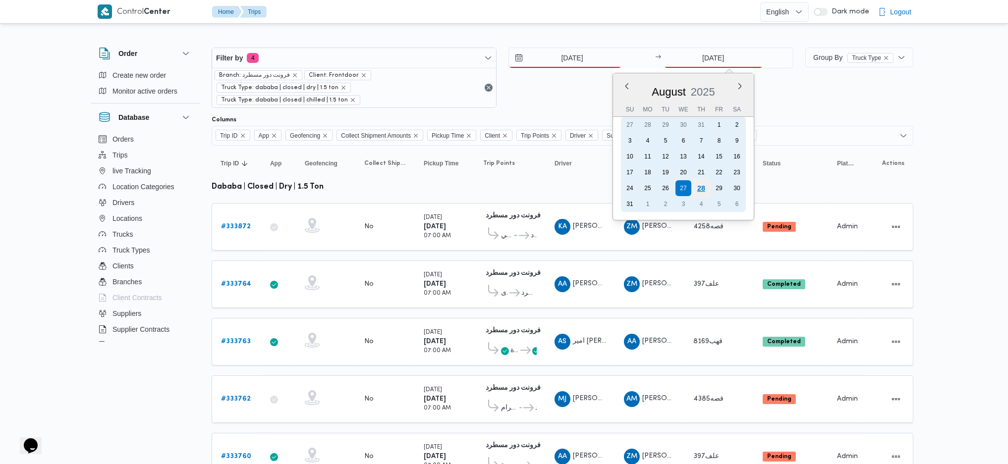
click at [695, 191] on div "28" at bounding box center [700, 188] width 19 height 19
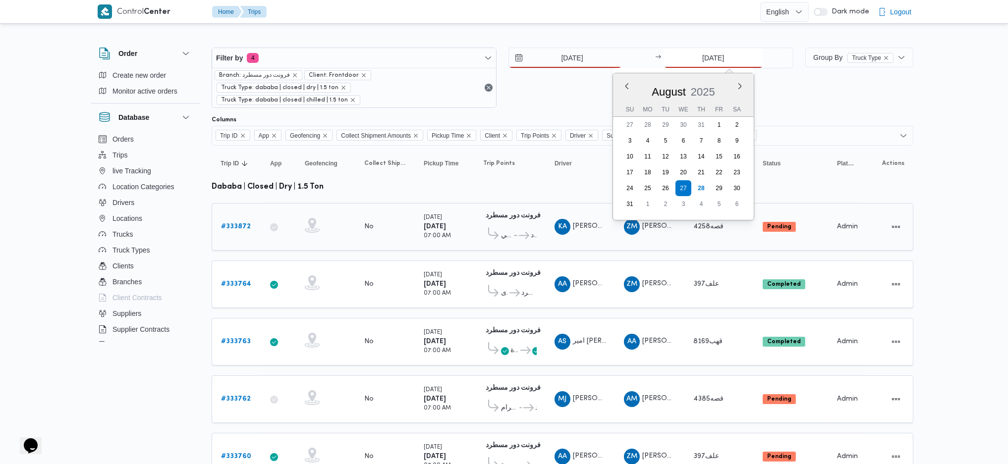
type input "[DATE]"
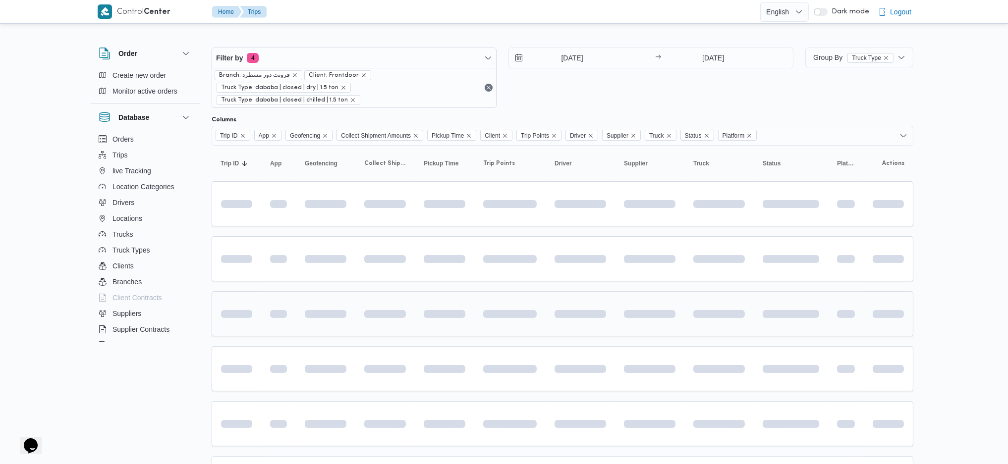
click at [475, 307] on td at bounding box center [509, 313] width 71 height 45
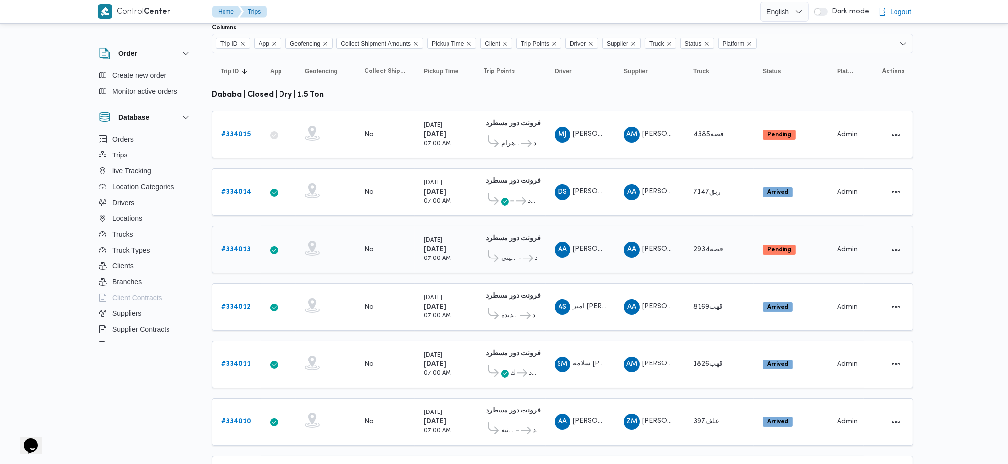
scroll to position [78, 0]
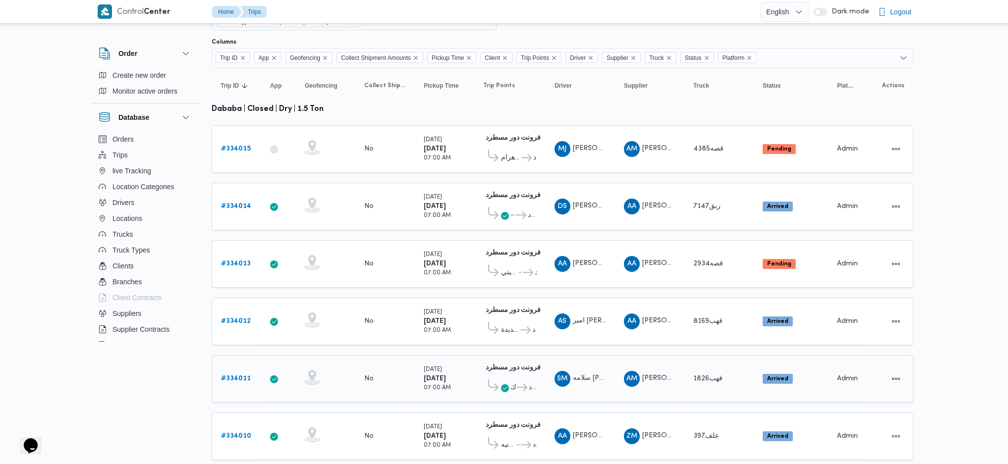
click at [244, 376] on b "# 334011" at bounding box center [236, 379] width 30 height 6
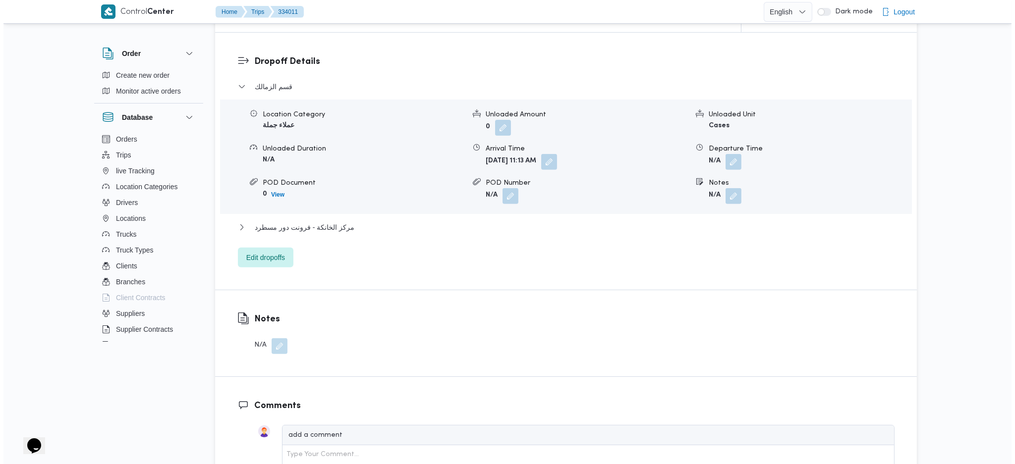
scroll to position [805, 0]
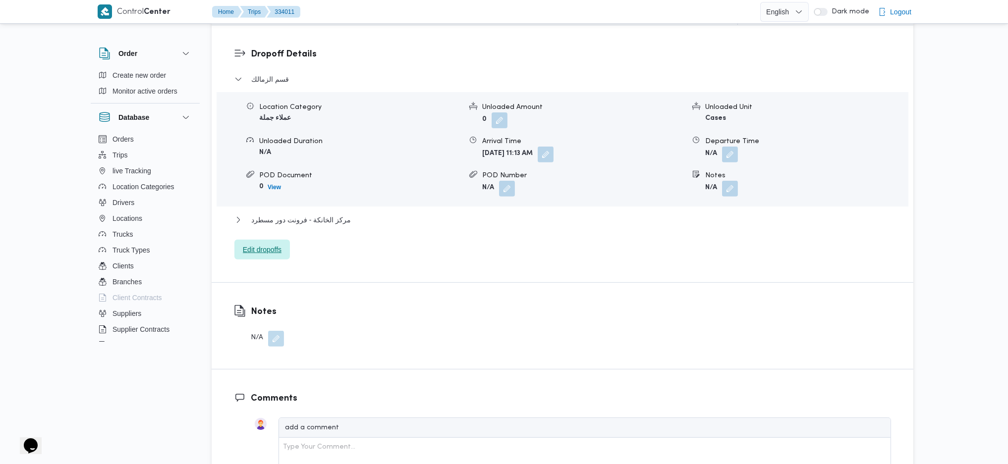
click at [271, 255] on span "Edit dropoffs" at bounding box center [262, 250] width 39 height 12
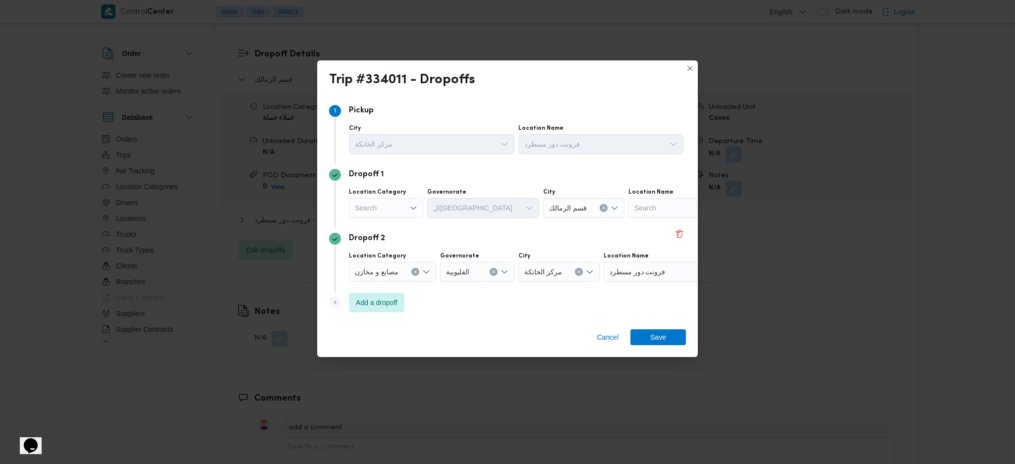
click at [393, 214] on div "Search" at bounding box center [386, 208] width 74 height 20
click at [386, 228] on span "مصانع و مخازن" at bounding box center [392, 227] width 51 height 12
click at [415, 207] on icon "Clear input" at bounding box center [415, 208] width 4 height 4
click at [669, 213] on div "Search" at bounding box center [646, 208] width 124 height 20
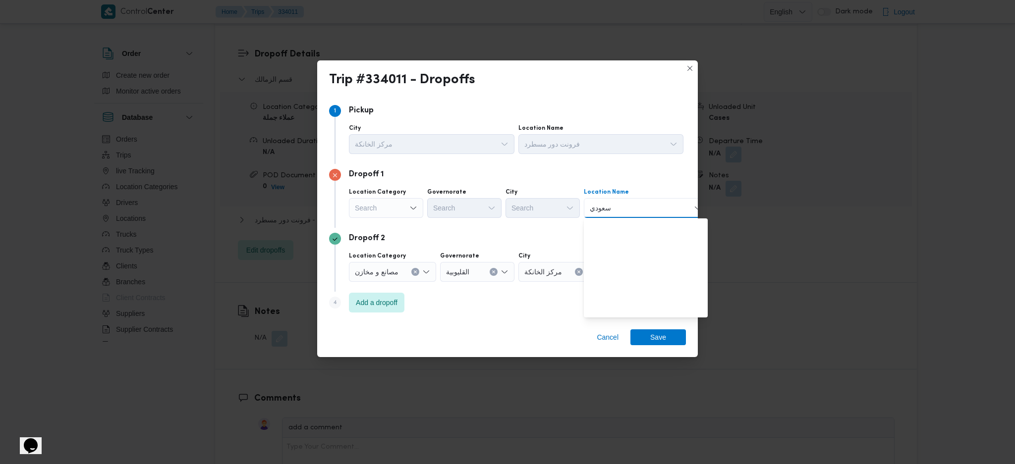
scroll to position [0, 0]
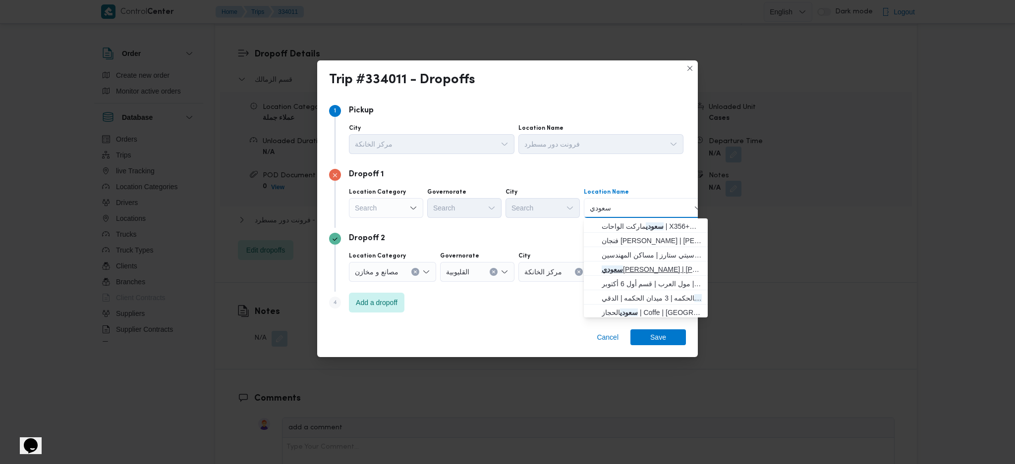
type input "سعودي"
click at [638, 271] on span "[DEMOGRAPHIC_DATA] [PERSON_NAME] | [PERSON_NAME] | المنطقة السادسة" at bounding box center [652, 270] width 100 height 12
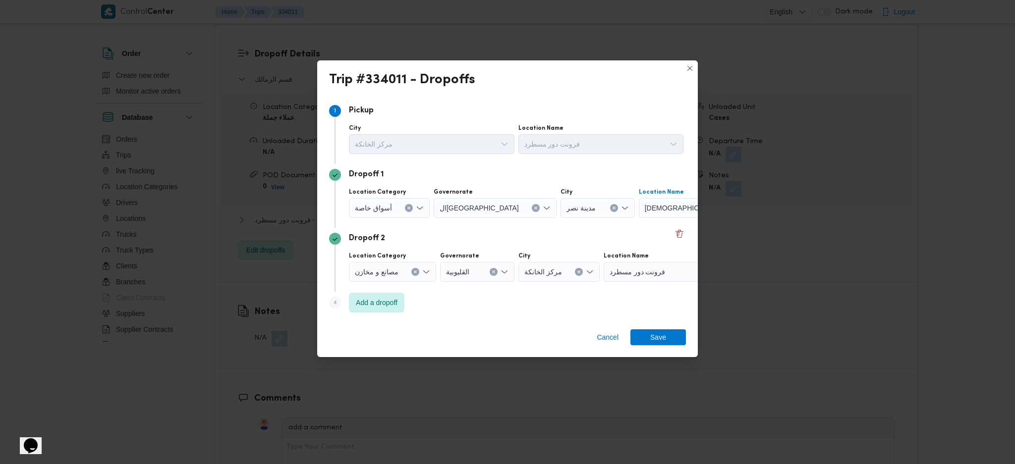
click at [534, 209] on icon "Clear input" at bounding box center [536, 208] width 4 height 4
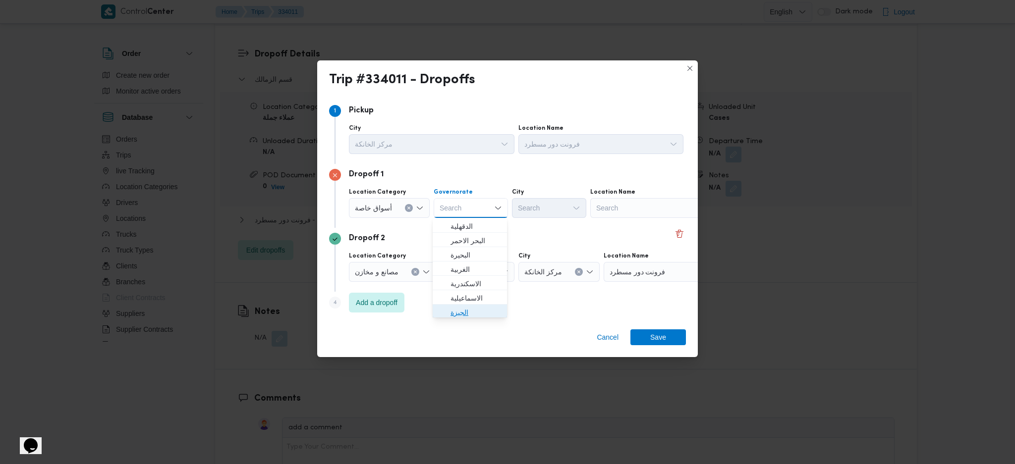
click at [478, 305] on span "الجيزة" at bounding box center [470, 313] width 66 height 16
click at [654, 212] on div "Search" at bounding box center [652, 208] width 124 height 20
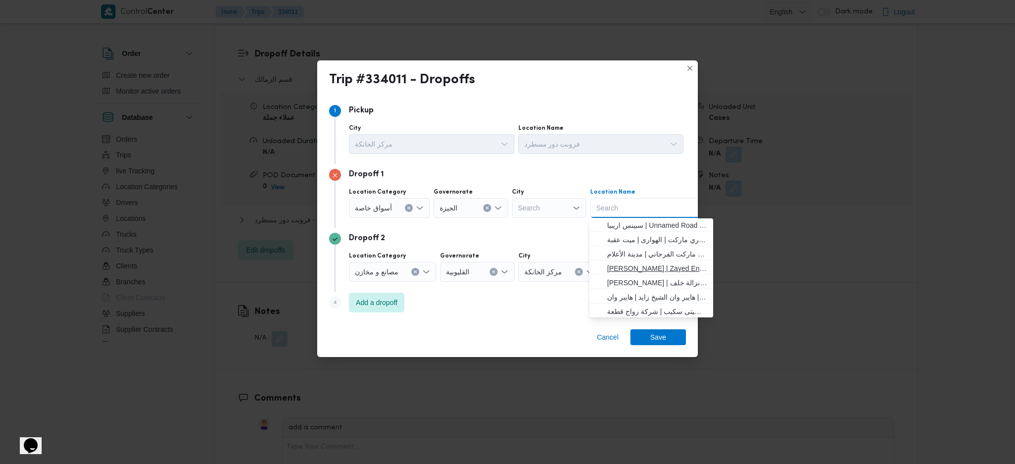
scroll to position [262, 0]
click at [660, 213] on div "Search" at bounding box center [652, 208] width 124 height 20
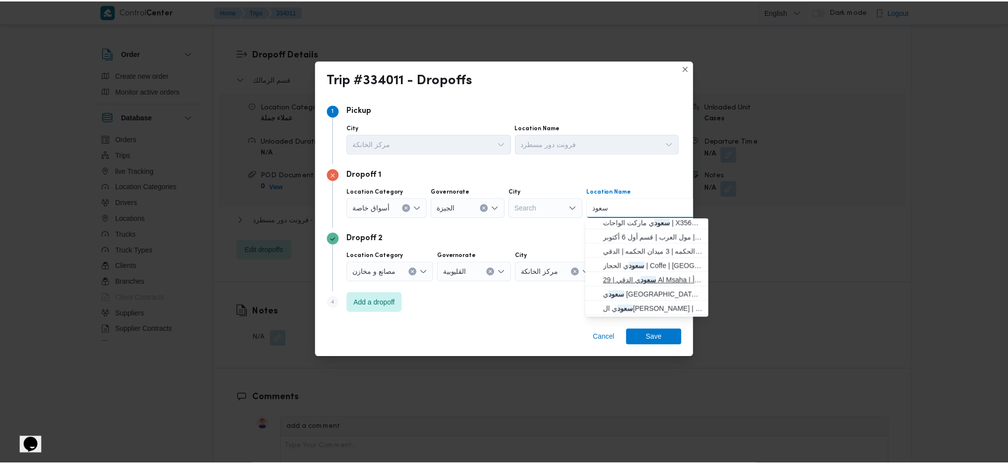
scroll to position [0, 0]
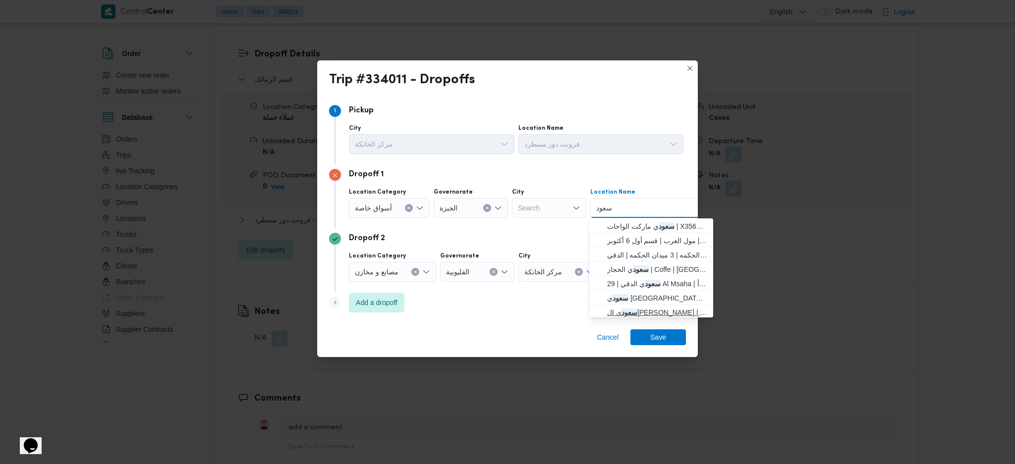
type input "سعود"
click at [635, 308] on span "سعود ي ال[PERSON_NAME] | [PERSON_NAME] ماركت | null" at bounding box center [657, 313] width 100 height 12
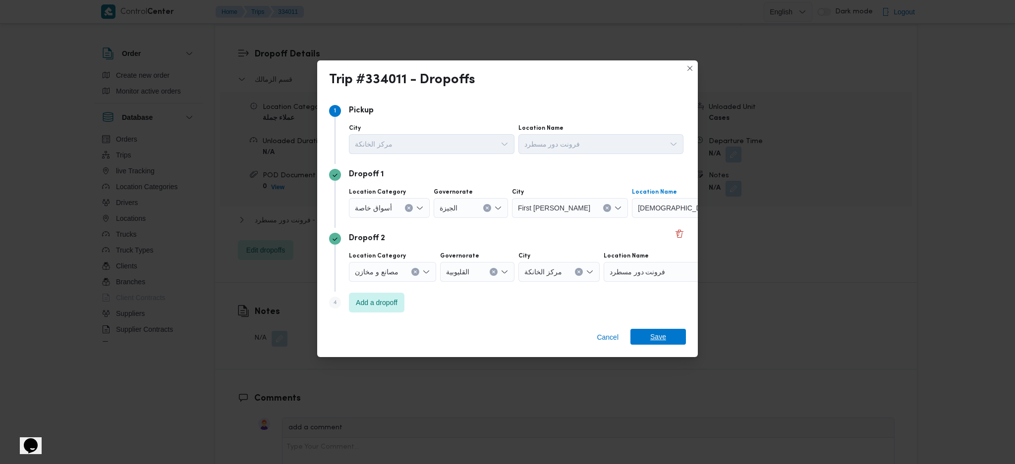
click at [644, 342] on span "Save" at bounding box center [658, 337] width 56 height 16
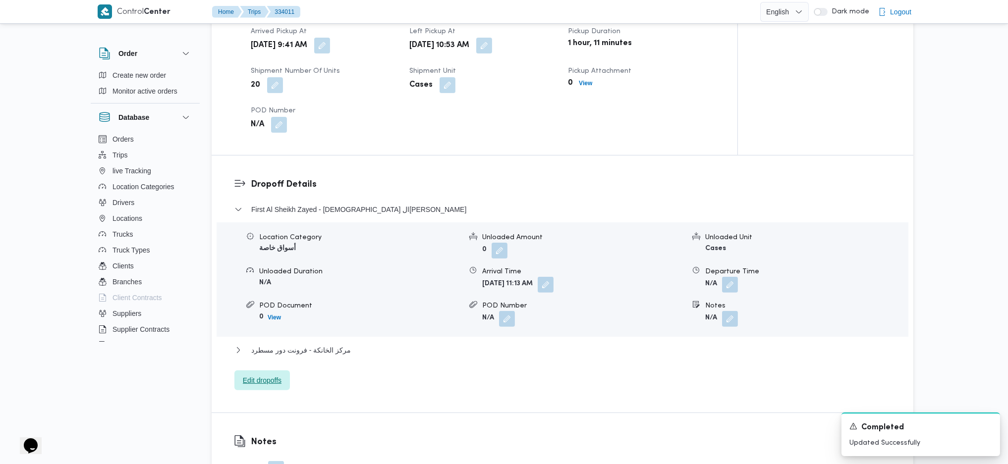
scroll to position [673, 0]
click at [330, 46] on button "button" at bounding box center [322, 47] width 16 height 16
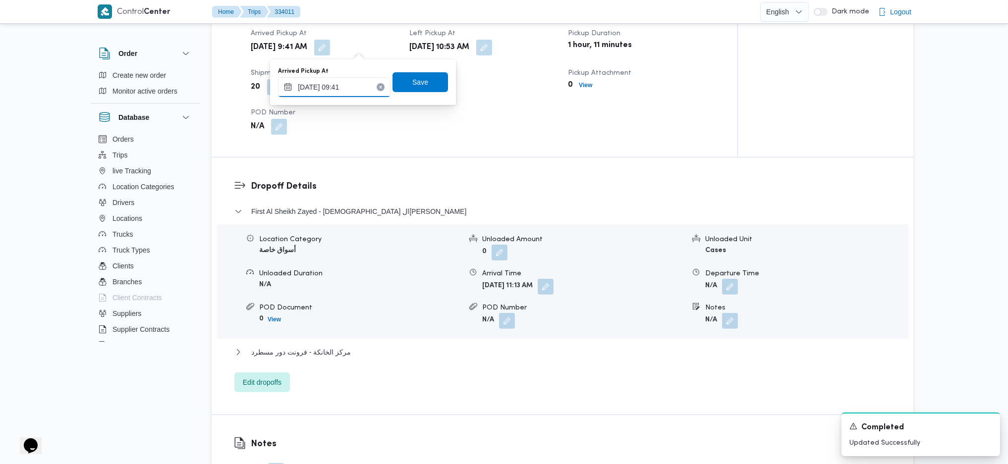
click at [345, 85] on input "[DATE] 09:41" at bounding box center [334, 87] width 113 height 20
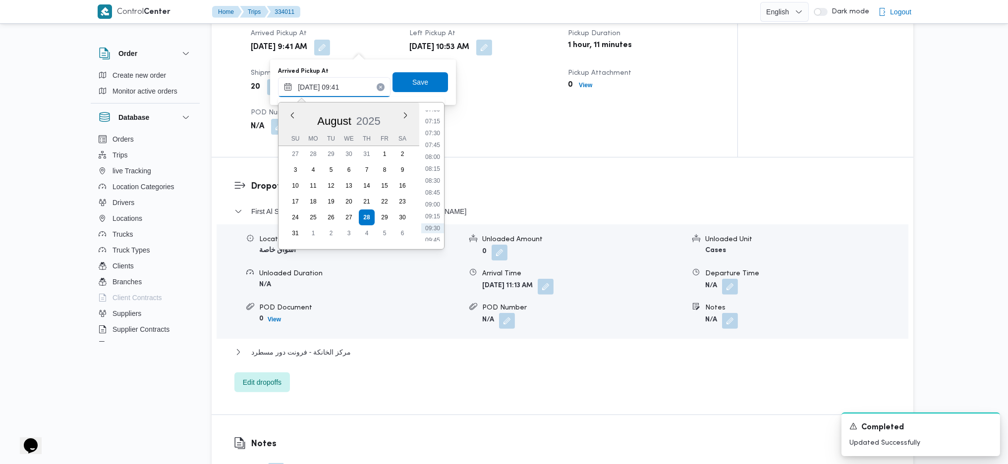
scroll to position [320, 0]
click at [430, 127] on li "07:00" at bounding box center [432, 129] width 23 height 10
type input "[DATE] 07:00"
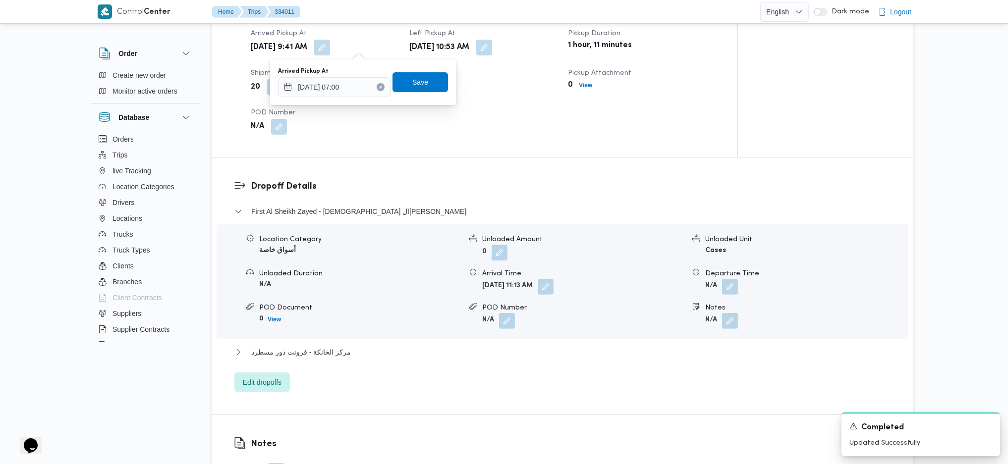
click at [430, 68] on div "Arrived Pickup At [DATE] 07:00 Save" at bounding box center [363, 82] width 172 height 32
click at [425, 86] on span "Save" at bounding box center [421, 82] width 56 height 20
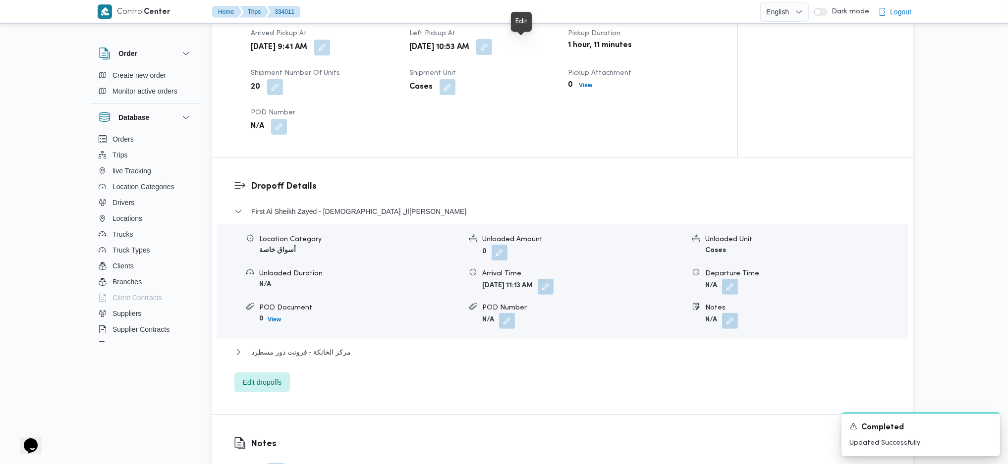
click at [492, 51] on button "button" at bounding box center [484, 47] width 16 height 16
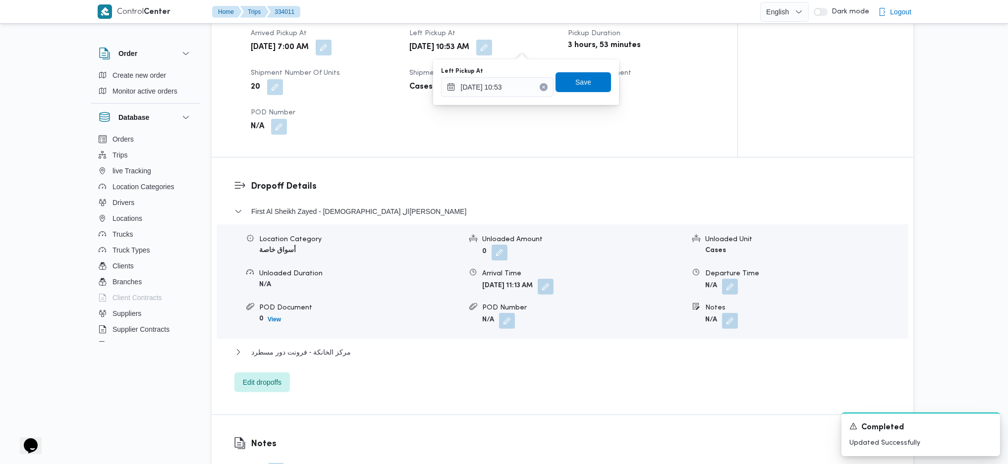
click at [505, 97] on div "Left Pickup At [DATE] 10:53 Save" at bounding box center [526, 82] width 172 height 32
click at [524, 85] on input "[DATE] 10:53" at bounding box center [497, 87] width 113 height 20
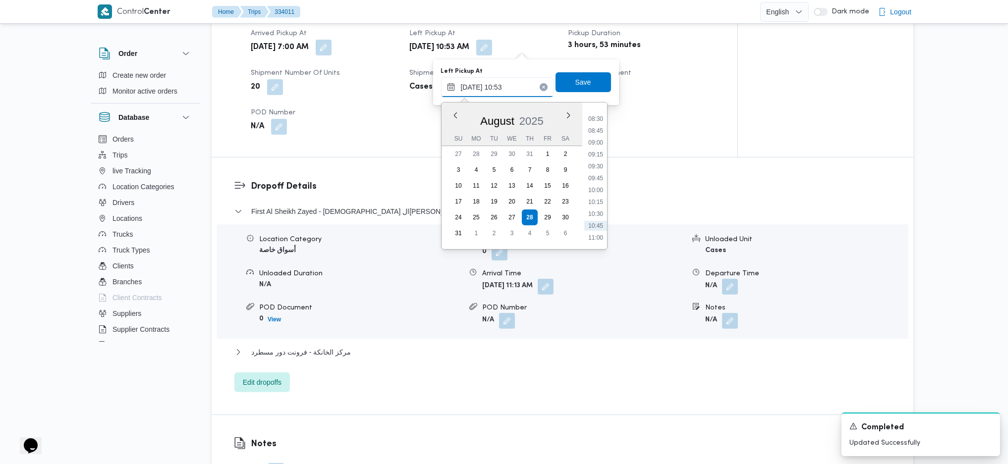
scroll to position [379, 0]
drag, startPoint x: 595, startPoint y: 163, endPoint x: 593, endPoint y: 136, distance: 26.8
click at [595, 161] on li "09:00" at bounding box center [595, 165] width 23 height 10
type input "[DATE] 09:00"
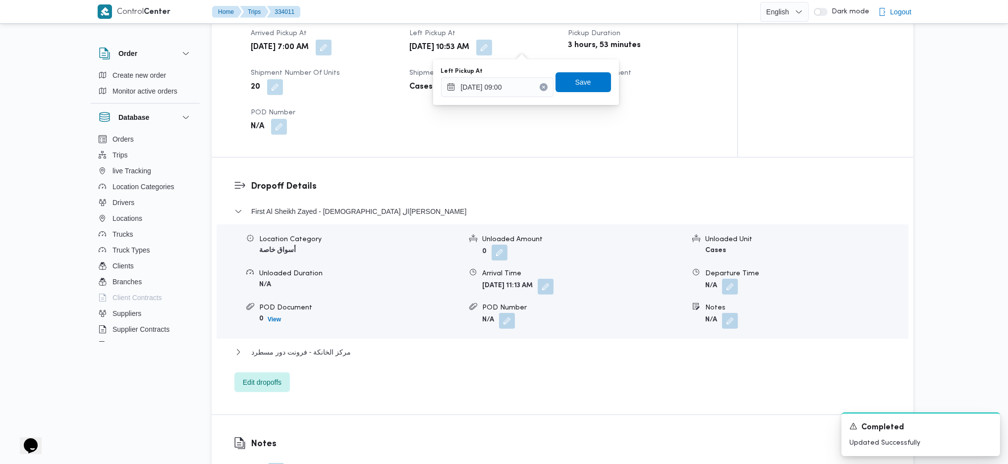
click at [589, 64] on div "You are in a dialog. To close this dialog, hit escape. Left Pickup At [DATE] 09…" at bounding box center [526, 82] width 186 height 46
click at [577, 90] on span "Save" at bounding box center [584, 82] width 56 height 20
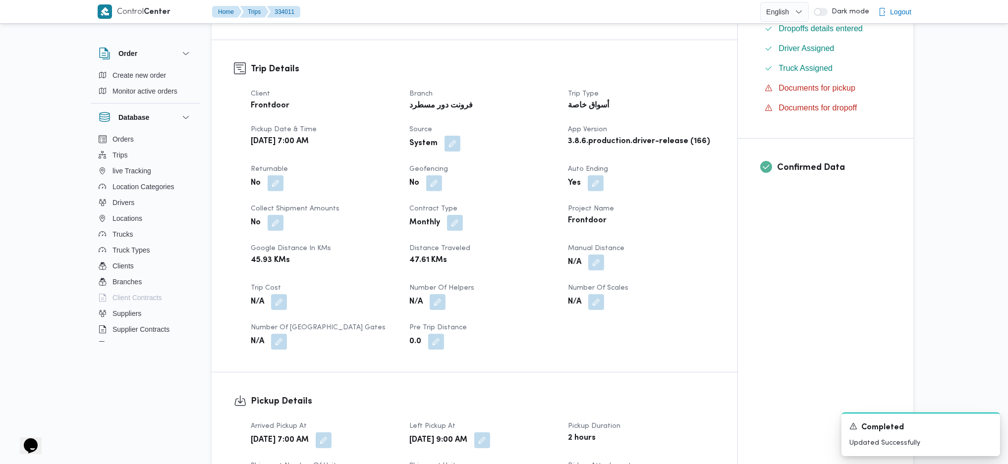
scroll to position [276, 0]
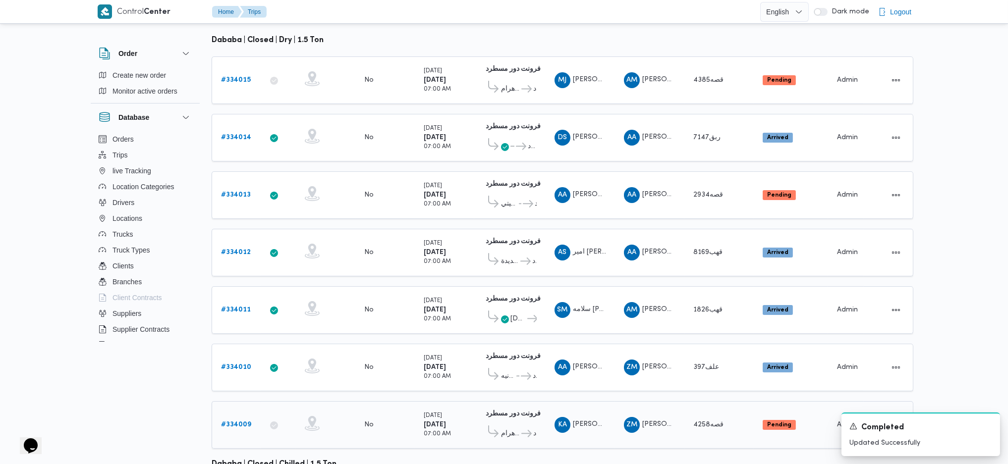
scroll to position [144, 0]
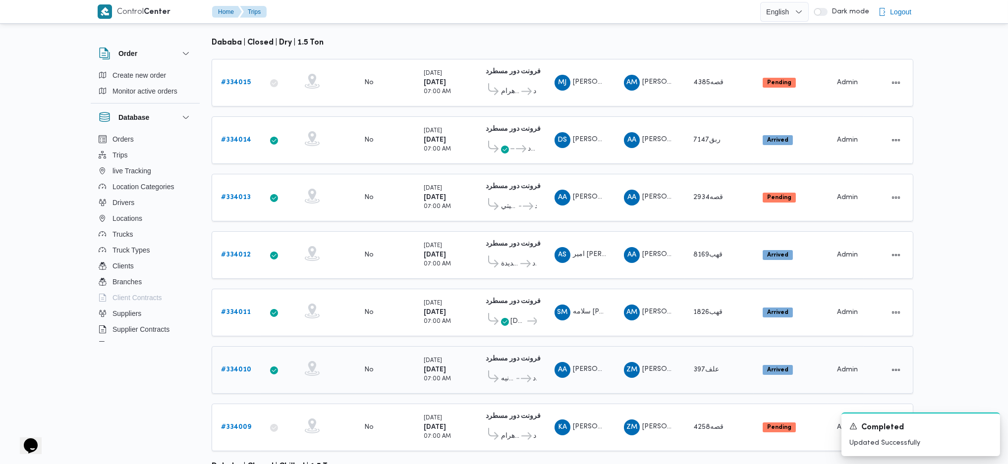
click at [241, 364] on link "# 334010" at bounding box center [236, 370] width 30 height 12
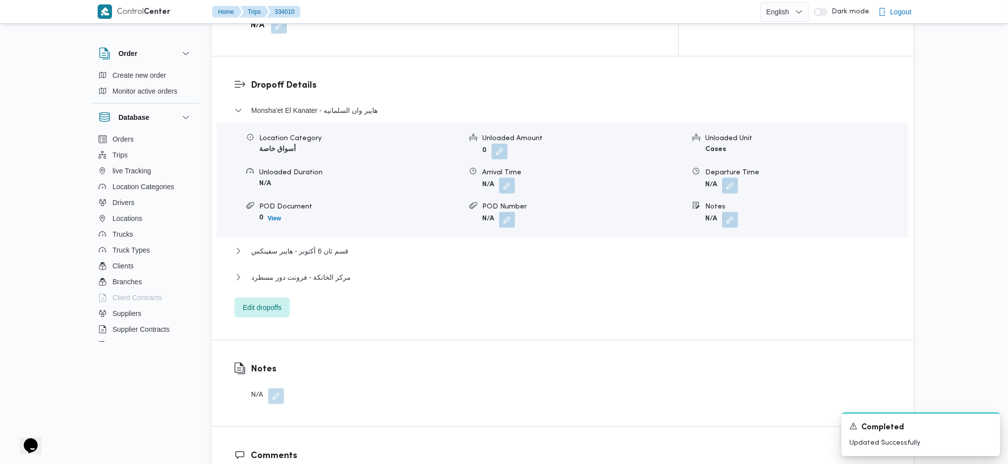
scroll to position [793, 0]
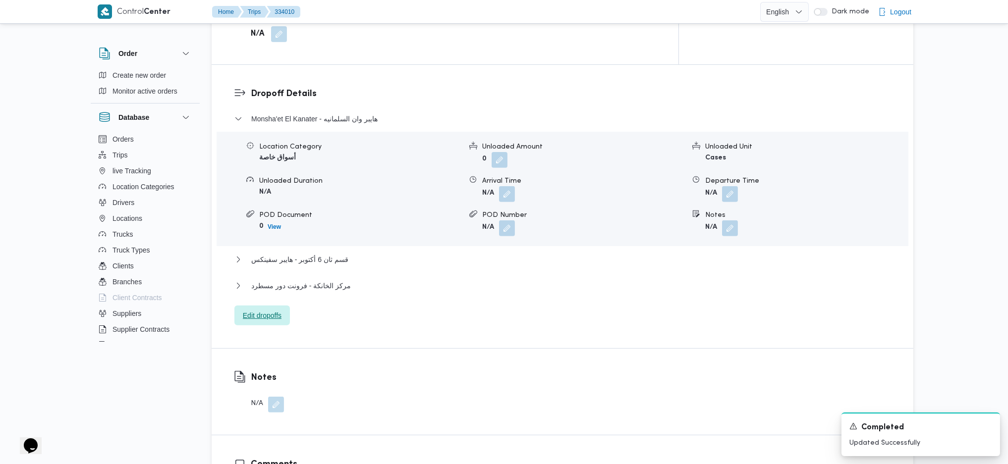
click at [270, 310] on span "Edit dropoffs" at bounding box center [262, 316] width 39 height 12
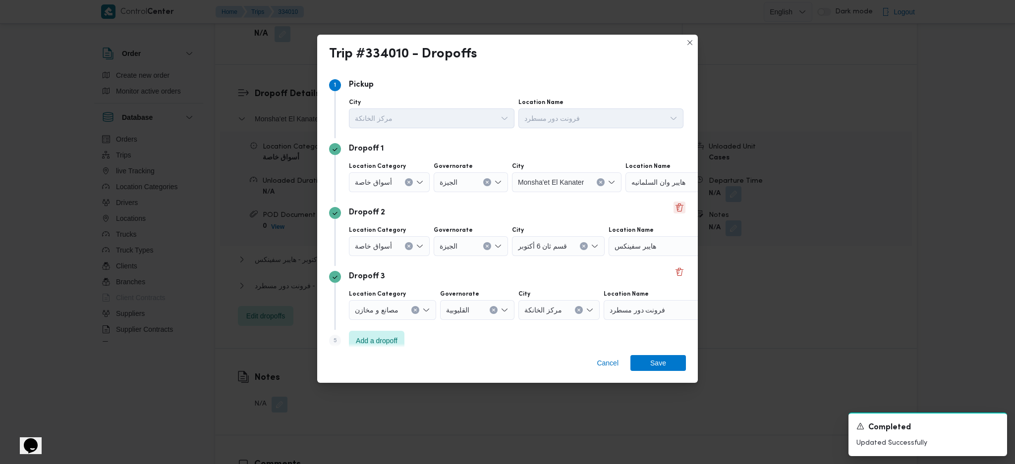
click at [674, 206] on button "Delete" at bounding box center [680, 208] width 12 height 12
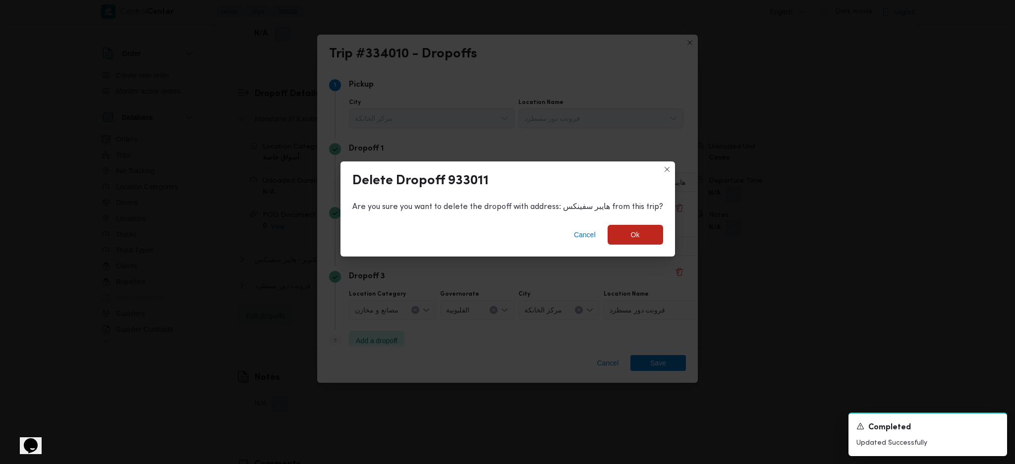
click at [647, 246] on div "Cancel Ok" at bounding box center [508, 237] width 335 height 40
drag, startPoint x: 640, startPoint y: 237, endPoint x: 633, endPoint y: 282, distance: 44.7
click at [640, 236] on span "Ok" at bounding box center [636, 235] width 56 height 20
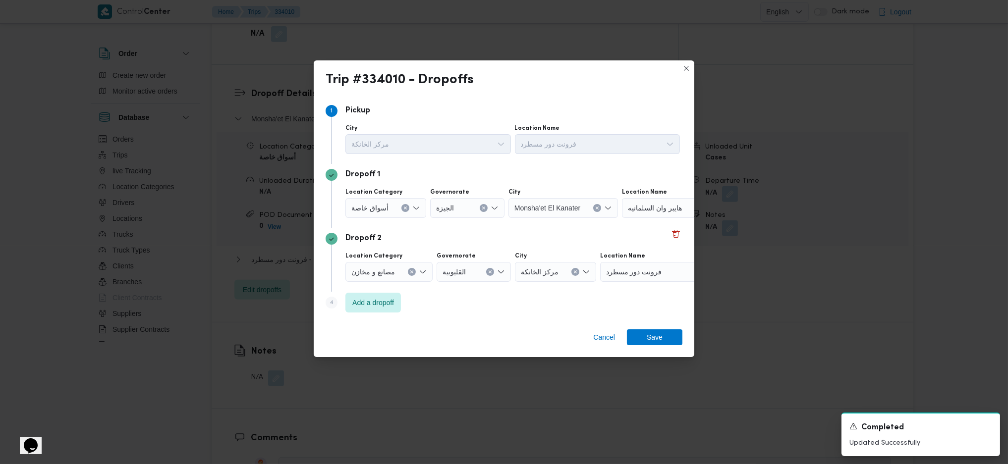
click at [660, 211] on span "هايبر وان السلمانيه" at bounding box center [655, 207] width 54 height 11
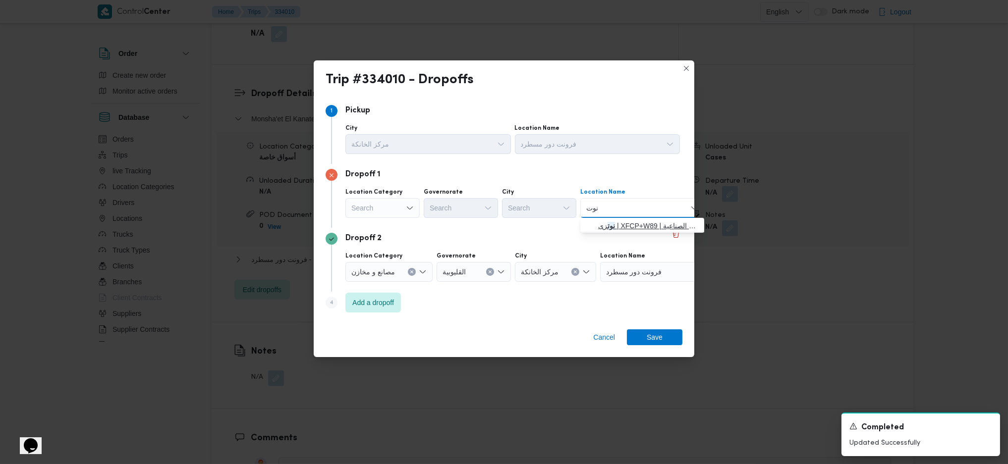
type input "نوت"
click at [632, 227] on span "نوت زى | XFCP+W89 | المنطقة الصناعية" at bounding box center [648, 226] width 100 height 12
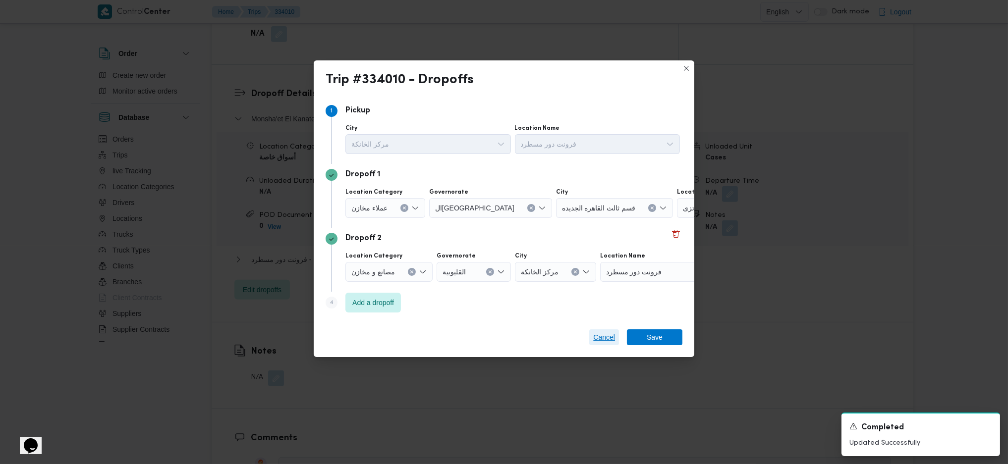
click at [597, 336] on span "Cancel" at bounding box center [604, 338] width 22 height 12
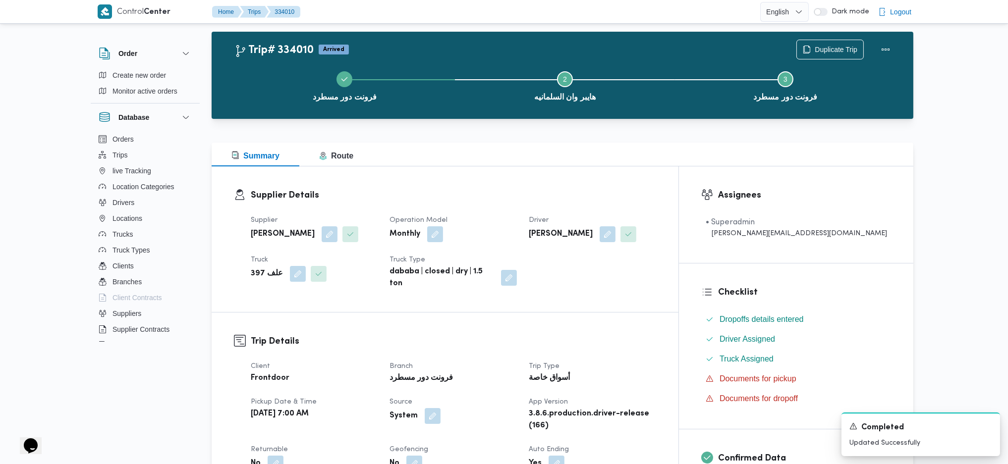
scroll to position [0, 0]
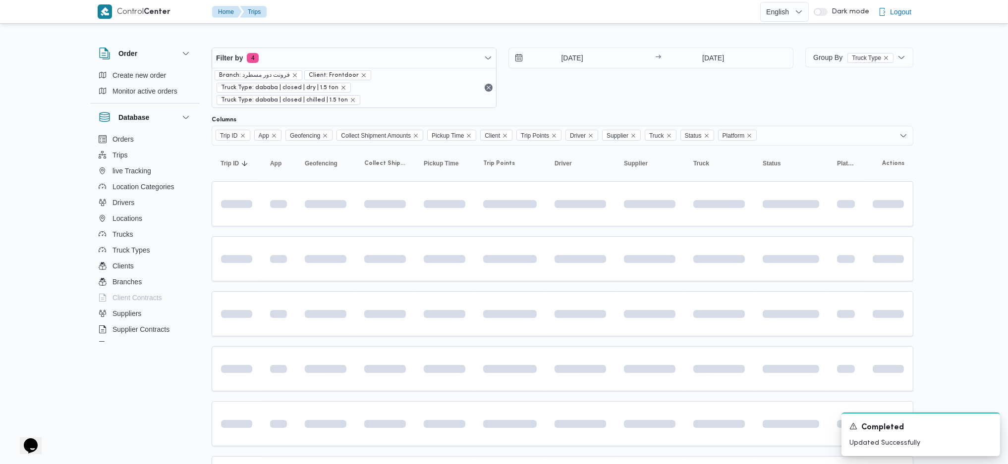
scroll to position [157, 0]
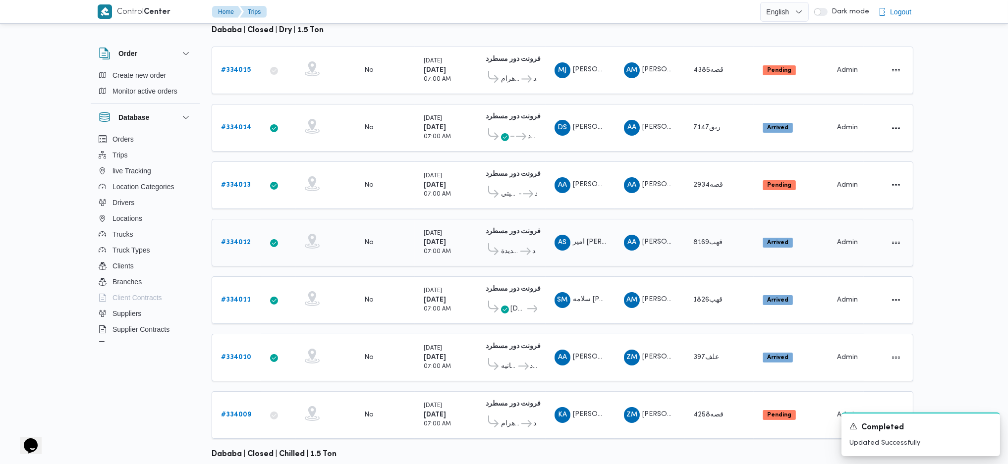
click at [246, 239] on b "# 334012" at bounding box center [236, 242] width 30 height 6
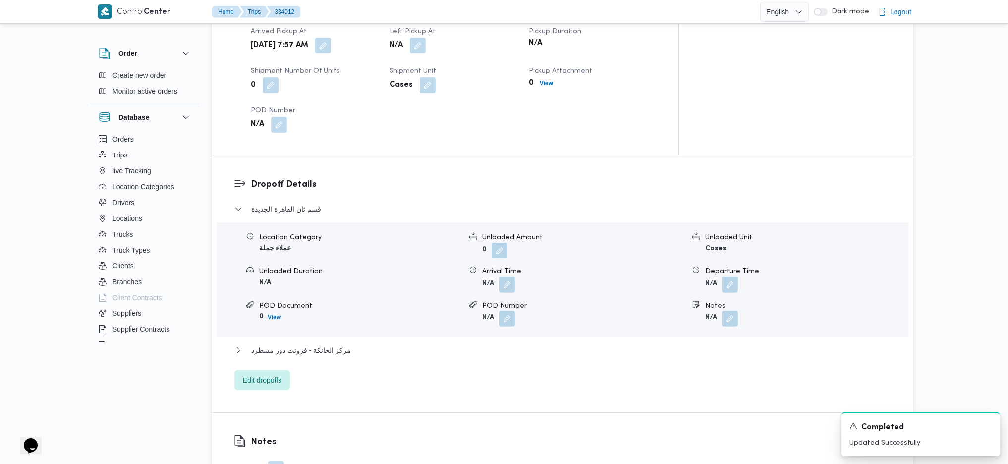
scroll to position [793, 0]
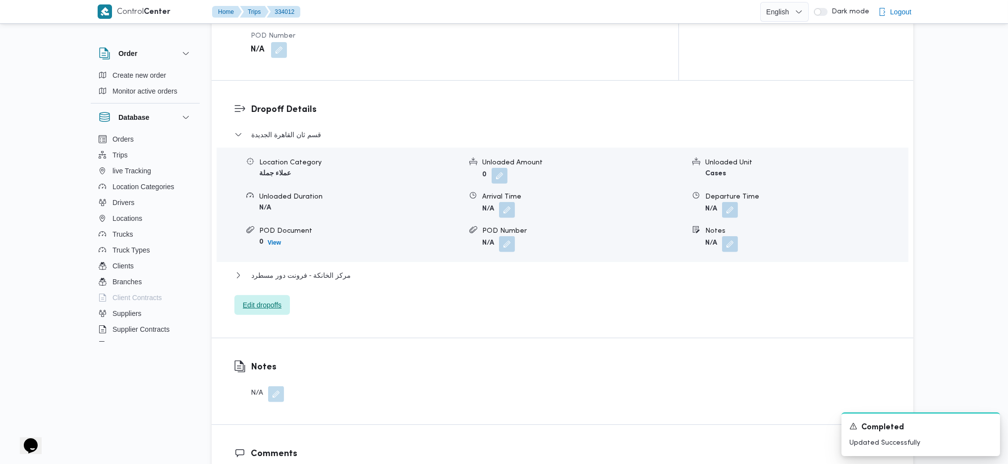
click at [266, 299] on span "Edit dropoffs" at bounding box center [262, 305] width 39 height 12
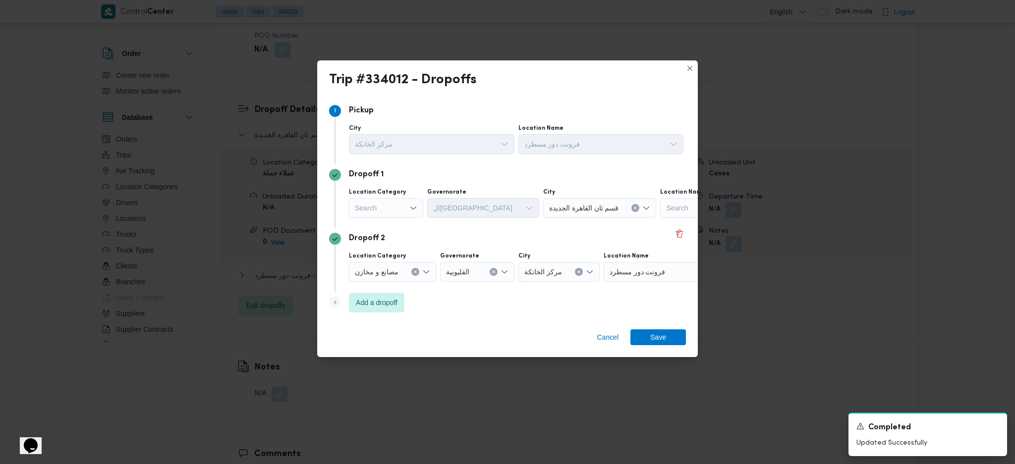
drag, startPoint x: 397, startPoint y: 209, endPoint x: 392, endPoint y: 212, distance: 5.7
click at [395, 208] on div "Search" at bounding box center [386, 208] width 74 height 20
click at [388, 222] on span "مصانع و مخازن" at bounding box center [392, 226] width 51 height 12
click at [417, 206] on icon "Clear input" at bounding box center [415, 208] width 4 height 4
click at [641, 209] on div "Search" at bounding box center [646, 208] width 124 height 20
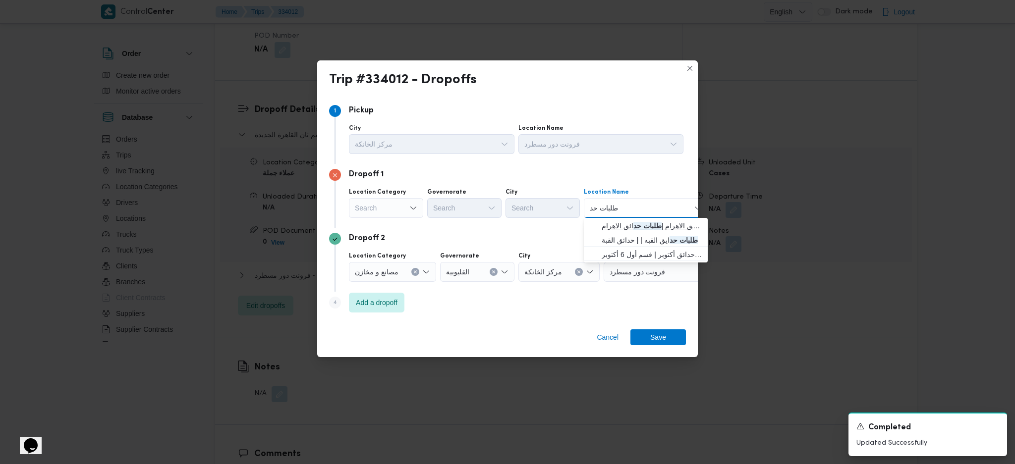
type input "طلبات حد"
click at [640, 220] on span "طلبات مارت حدائق الاهرام | طلبات حد ائق الاهرام | null" at bounding box center [646, 226] width 116 height 16
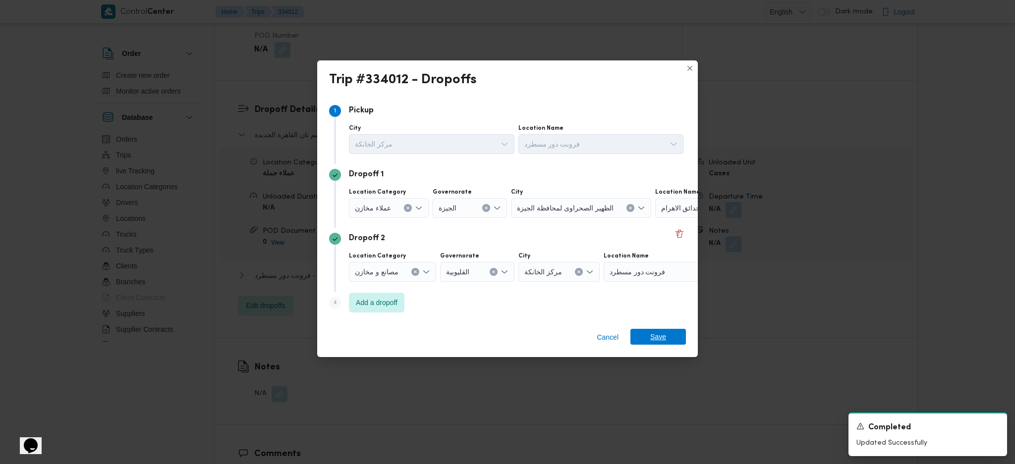
click at [644, 338] on span "Save" at bounding box center [658, 337] width 56 height 16
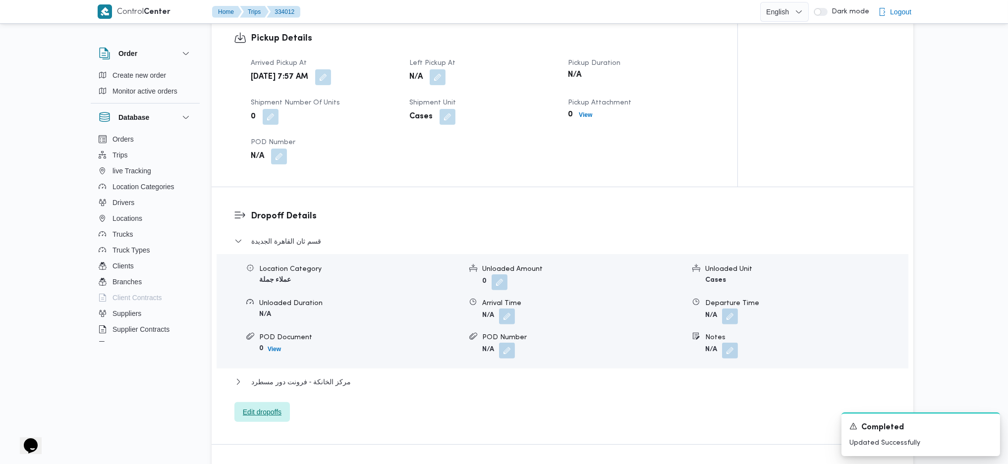
scroll to position [528, 0]
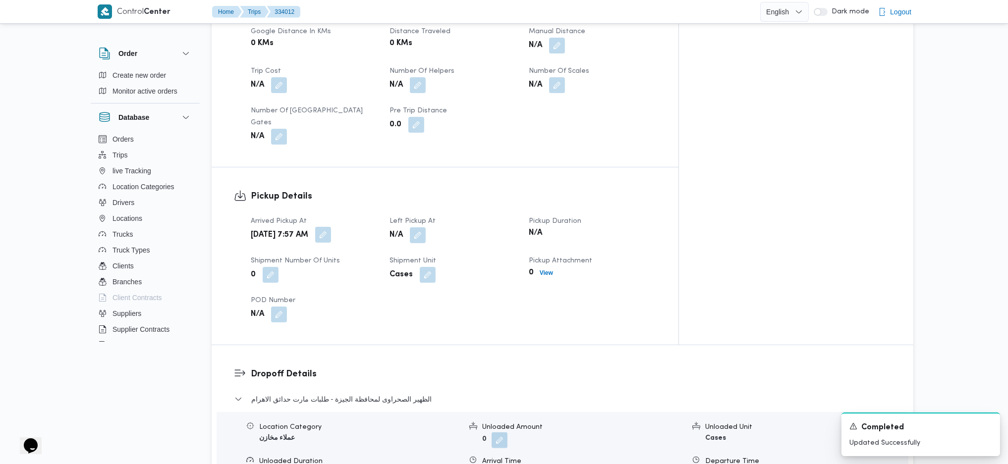
click at [331, 227] on button "button" at bounding box center [323, 235] width 16 height 16
click at [426, 227] on button "button" at bounding box center [418, 235] width 16 height 16
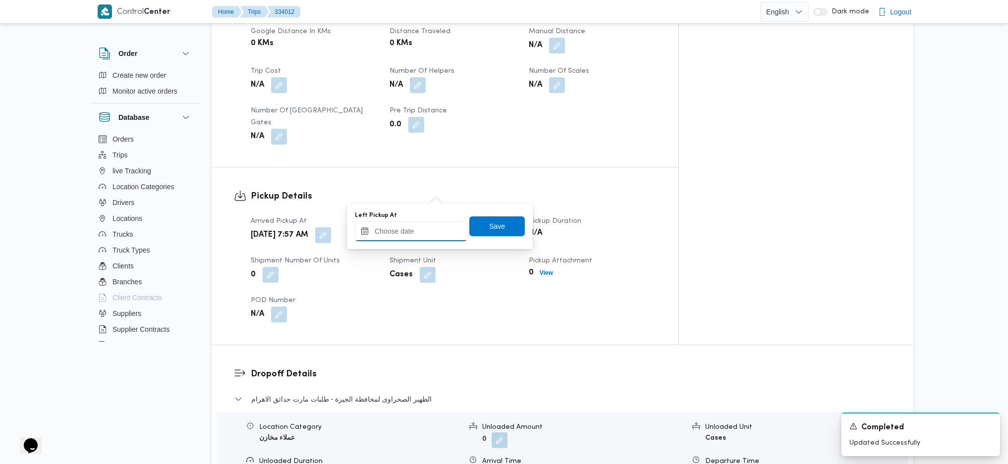
click at [429, 230] on input "Left Pickup At" at bounding box center [411, 232] width 113 height 20
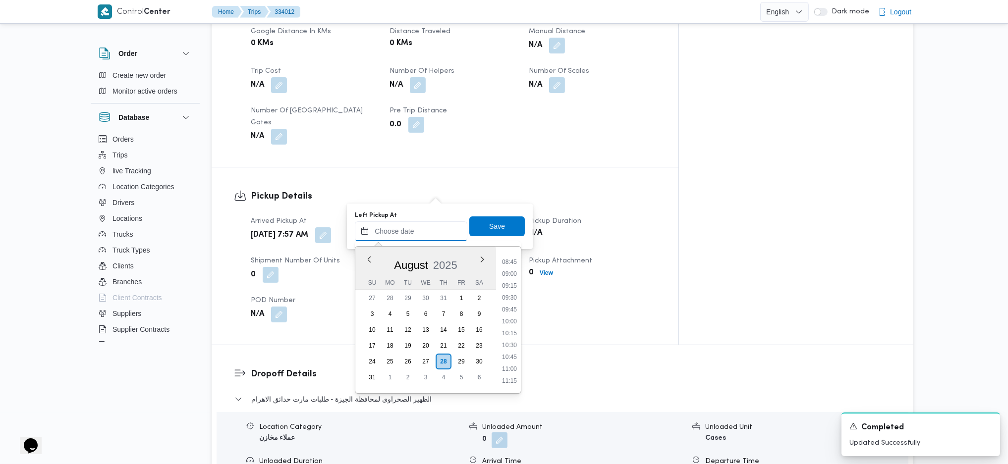
scroll to position [408, 0]
click at [517, 284] on ul "00:00 00:15 00:30 00:45 01:00 01:15 01:30 01:45 02:00 02:15 02:30 02:45 03:00 0…" at bounding box center [509, 320] width 23 height 131
click at [508, 269] on li "08:45" at bounding box center [509, 268] width 23 height 10
type input "[DATE] 08:45"
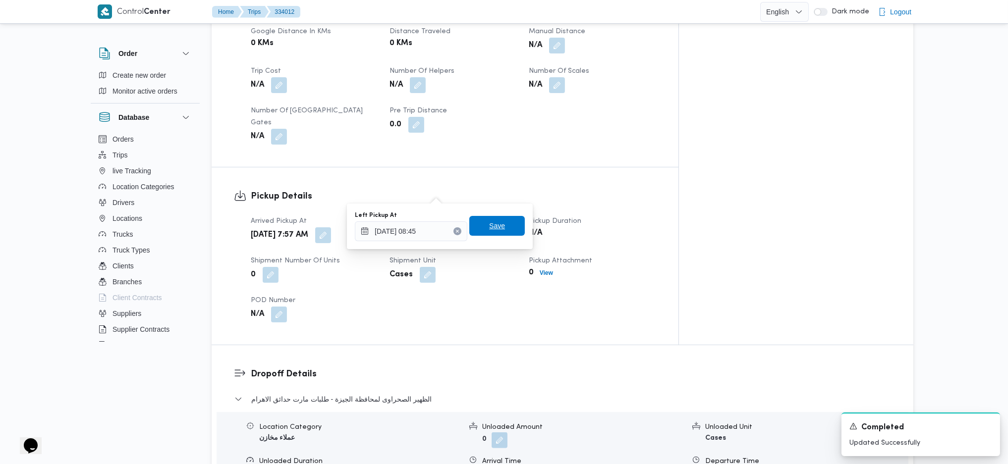
click at [498, 234] on span "Save" at bounding box center [497, 226] width 56 height 20
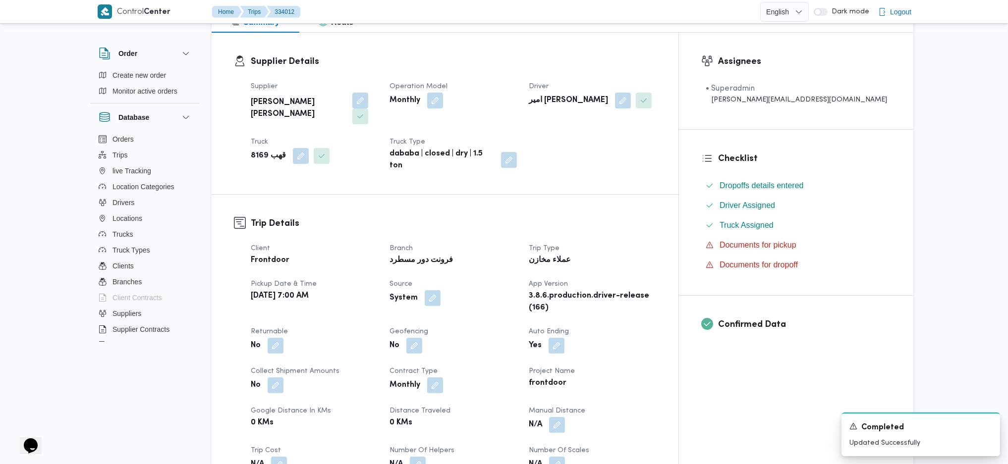
scroll to position [0, 0]
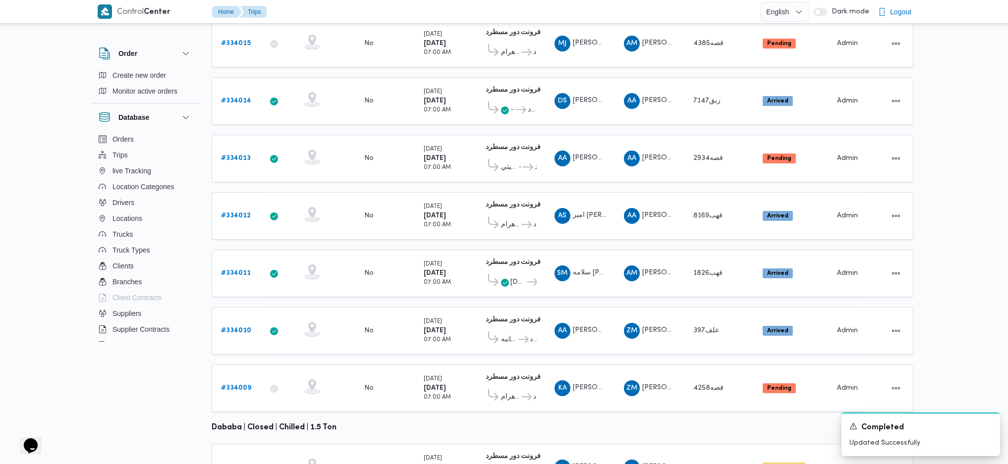
scroll to position [264, 0]
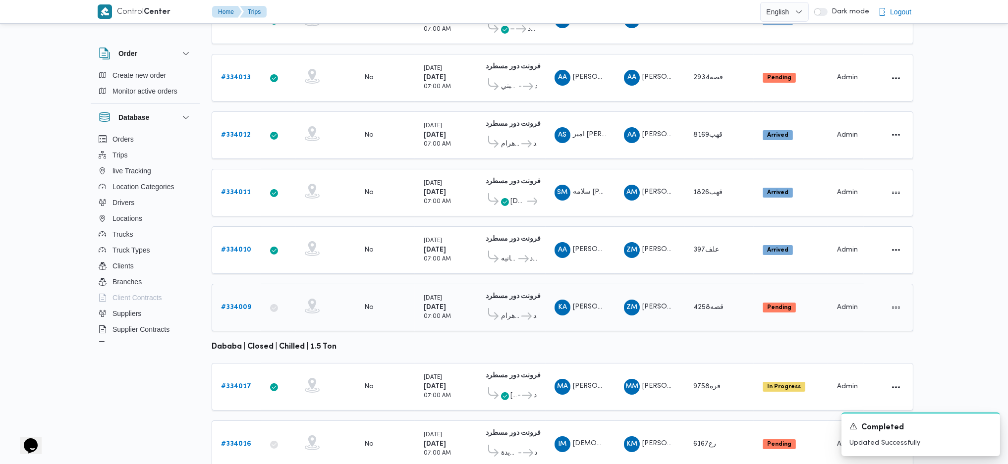
click at [238, 304] on b "# 334009" at bounding box center [236, 307] width 30 height 6
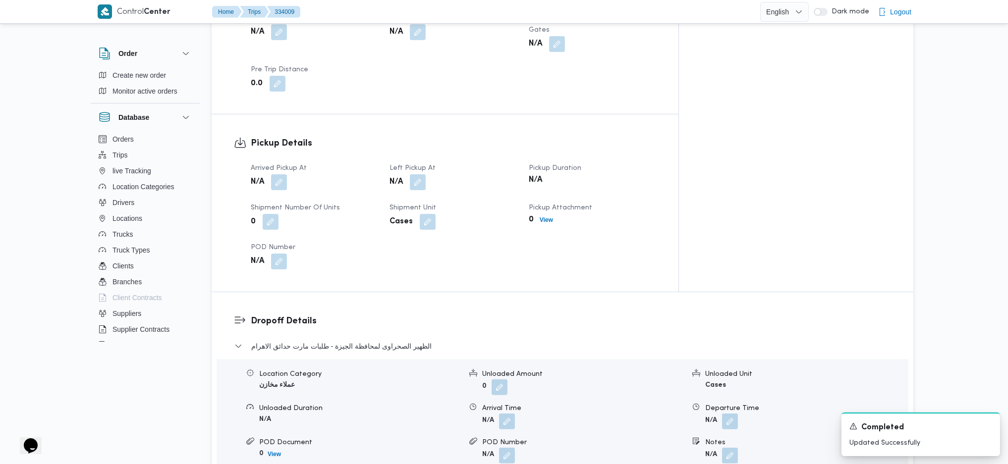
scroll to position [595, 0]
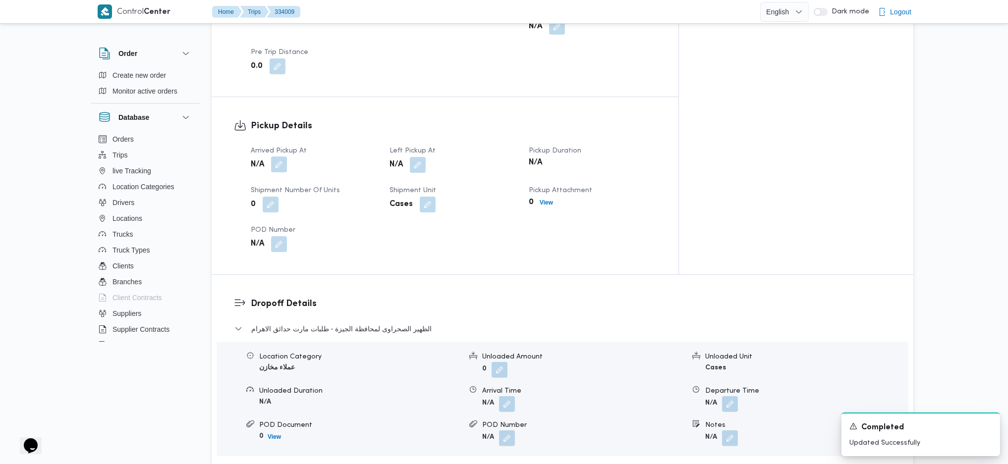
drag, startPoint x: 286, startPoint y: 125, endPoint x: 281, endPoint y: 132, distance: 8.1
click at [285, 157] on button "button" at bounding box center [279, 165] width 16 height 16
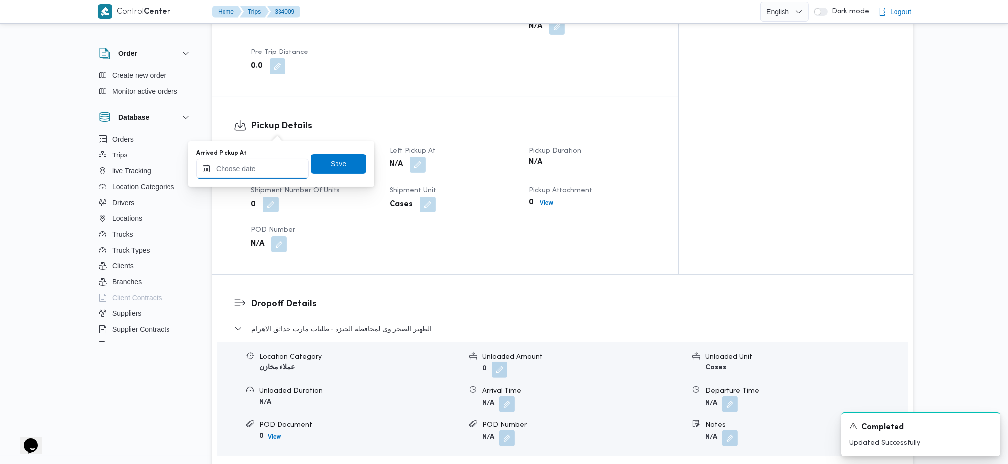
click at [262, 175] on input "Arrived Pickup At" at bounding box center [252, 169] width 113 height 20
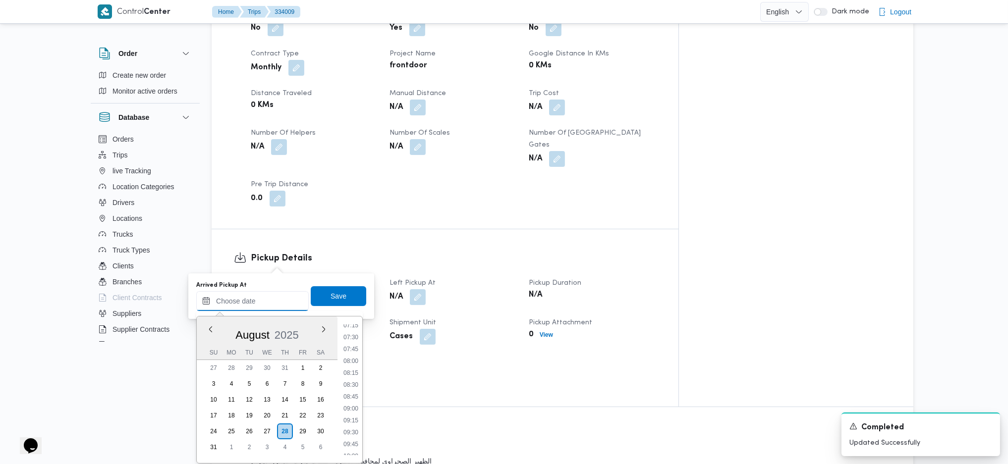
scroll to position [342, 0]
click at [359, 339] on li "07:30" at bounding box center [351, 344] width 23 height 10
type input "[DATE] 07:30"
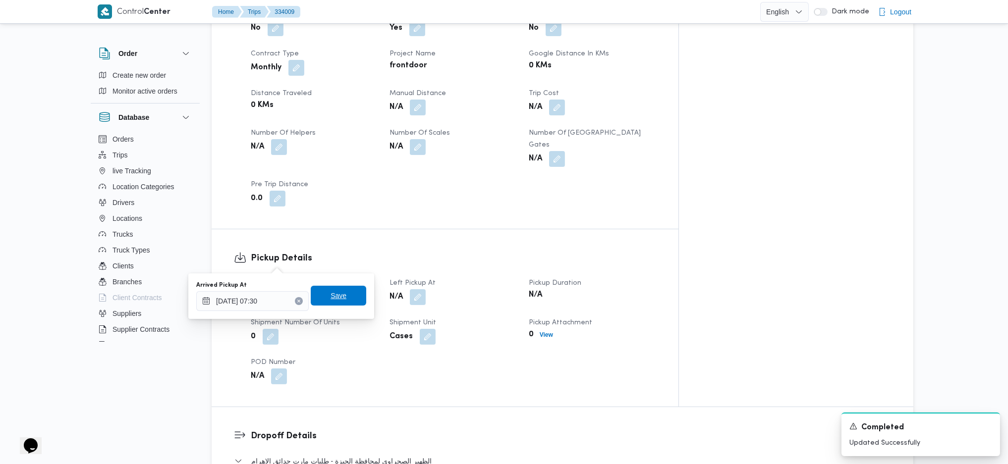
click at [331, 299] on span "Save" at bounding box center [339, 296] width 16 height 12
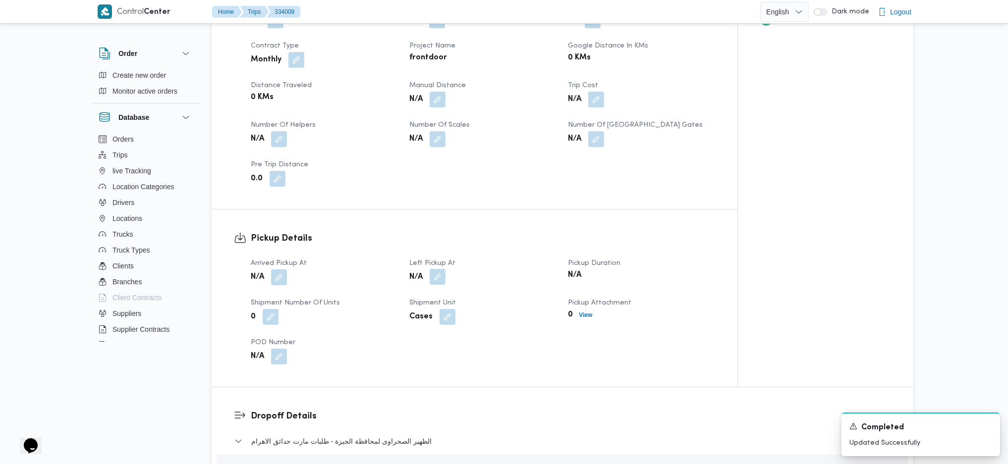
click at [441, 269] on button "button" at bounding box center [438, 277] width 16 height 16
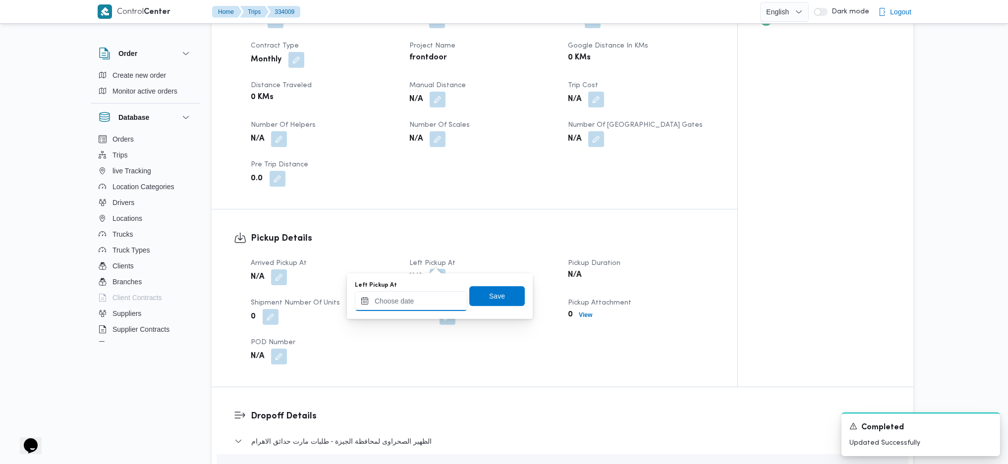
click at [427, 306] on input "Left Pickup At" at bounding box center [411, 301] width 113 height 20
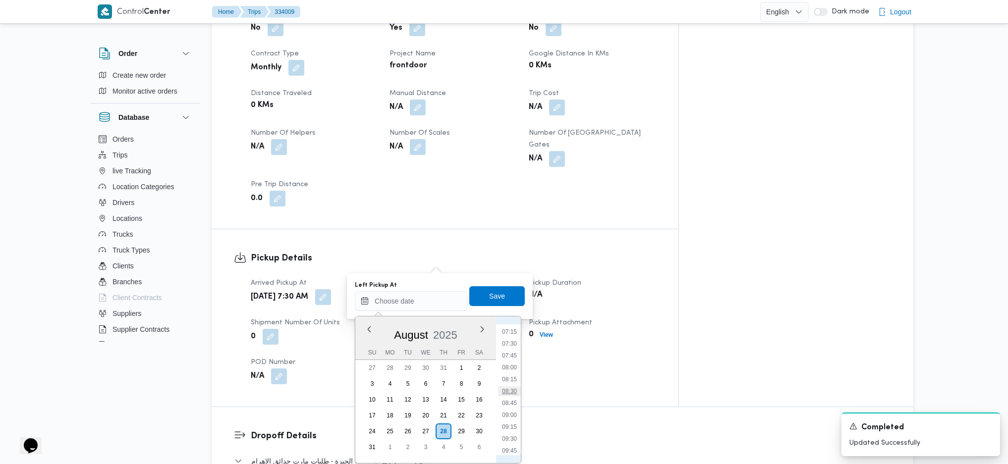
click at [514, 394] on li "08:30" at bounding box center [509, 392] width 23 height 10
type input "[DATE] 08:30"
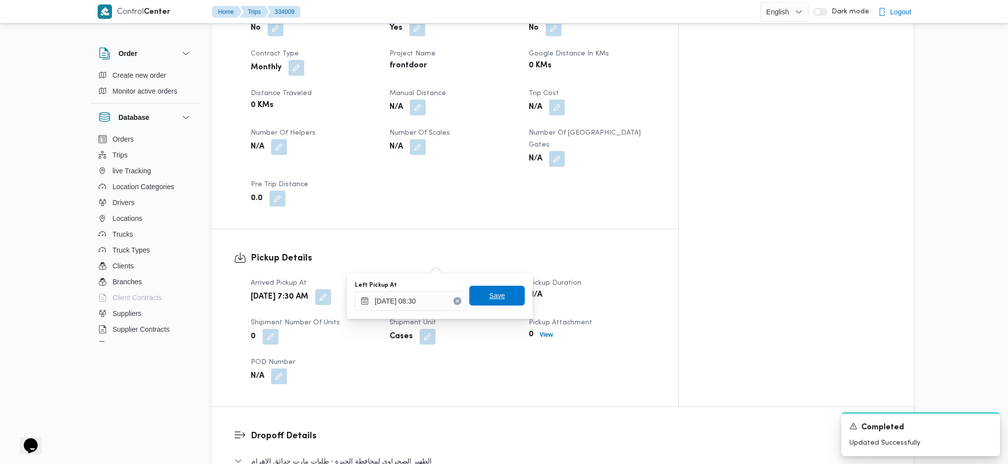
click at [500, 294] on span "Save" at bounding box center [497, 296] width 56 height 20
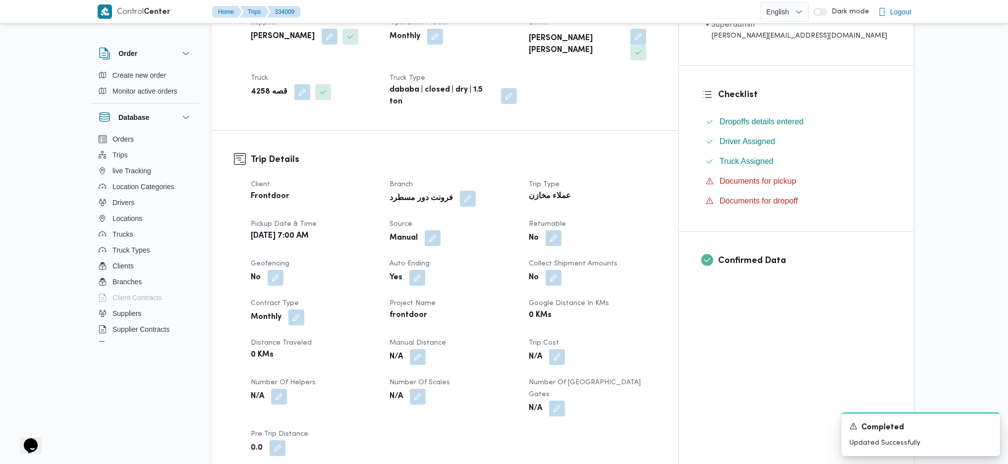
scroll to position [0, 0]
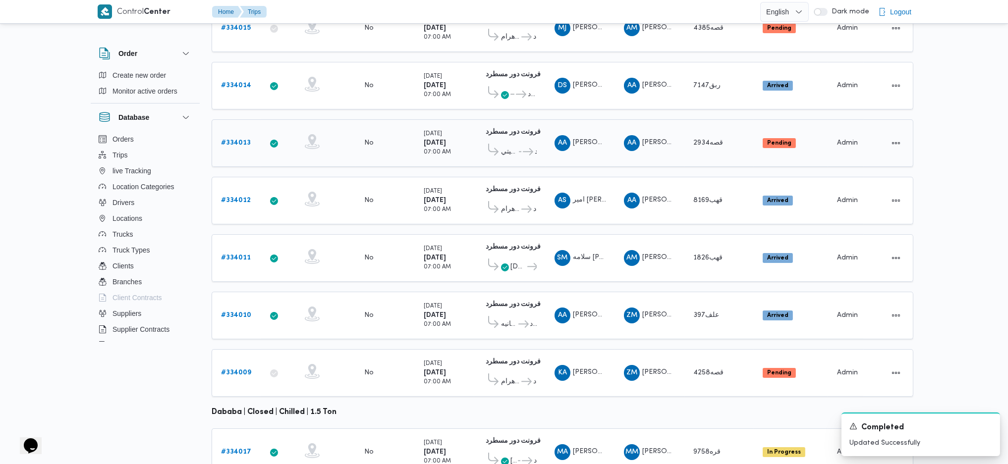
scroll to position [177, 0]
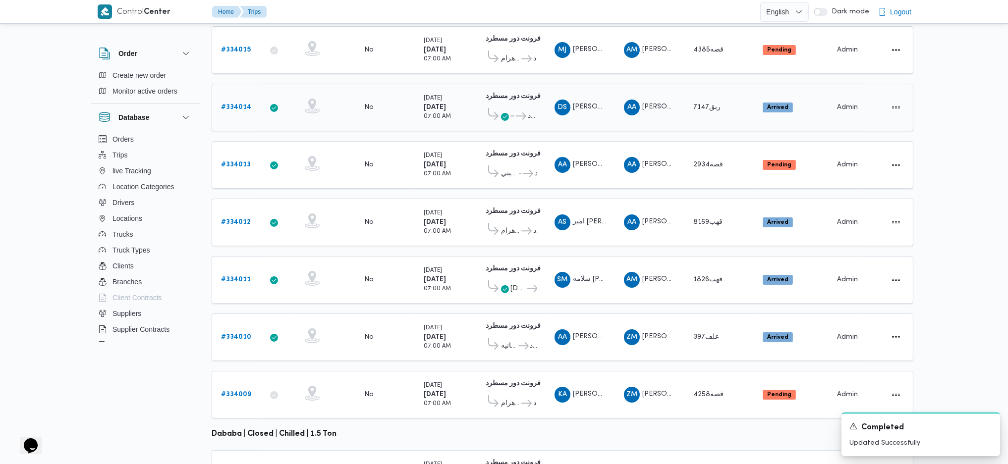
click at [236, 104] on b "# 334014" at bounding box center [236, 107] width 30 height 6
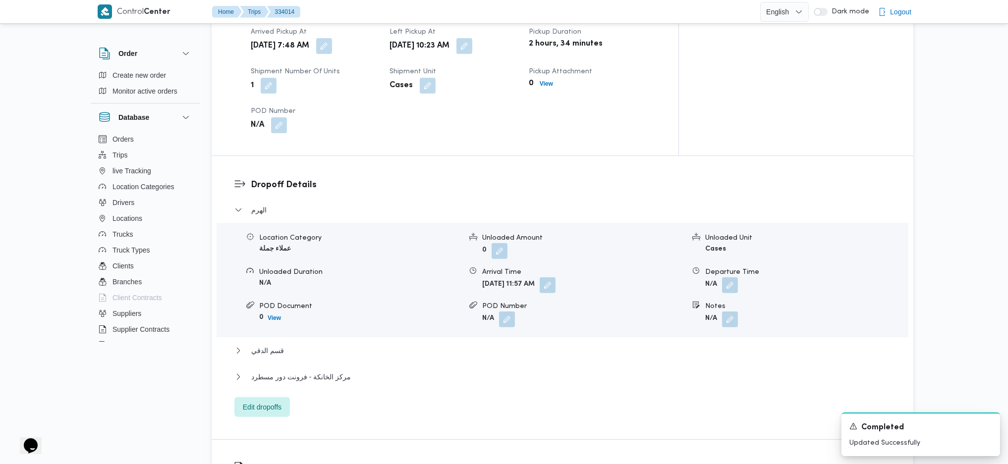
scroll to position [772, 0]
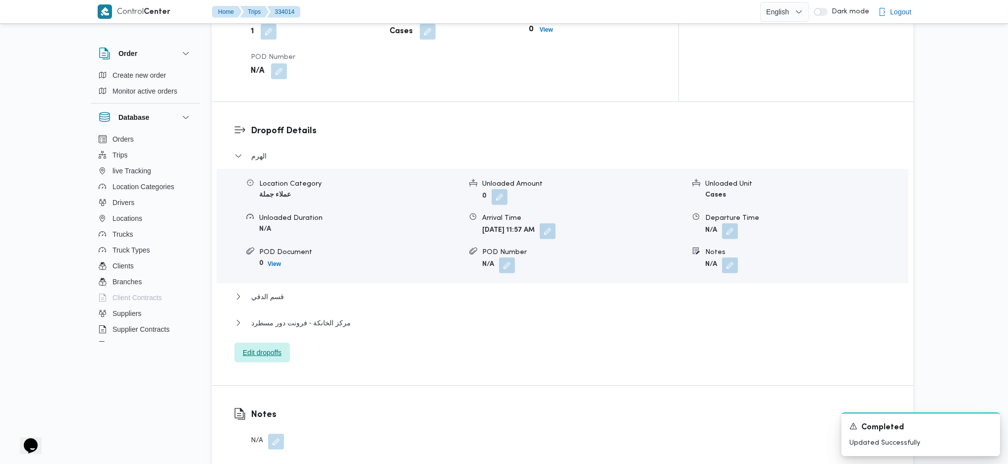
click at [271, 347] on span "Edit dropoffs" at bounding box center [262, 353] width 39 height 12
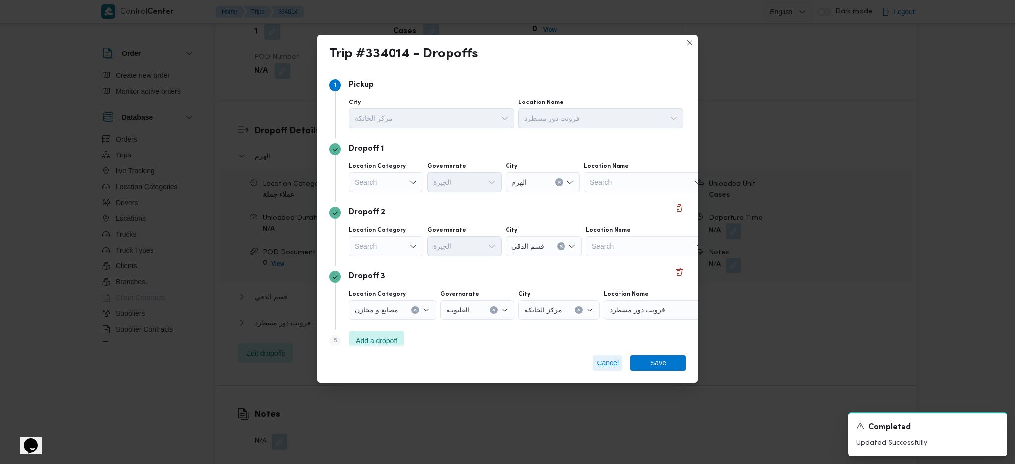
click at [611, 365] on span "Cancel" at bounding box center [608, 363] width 22 height 12
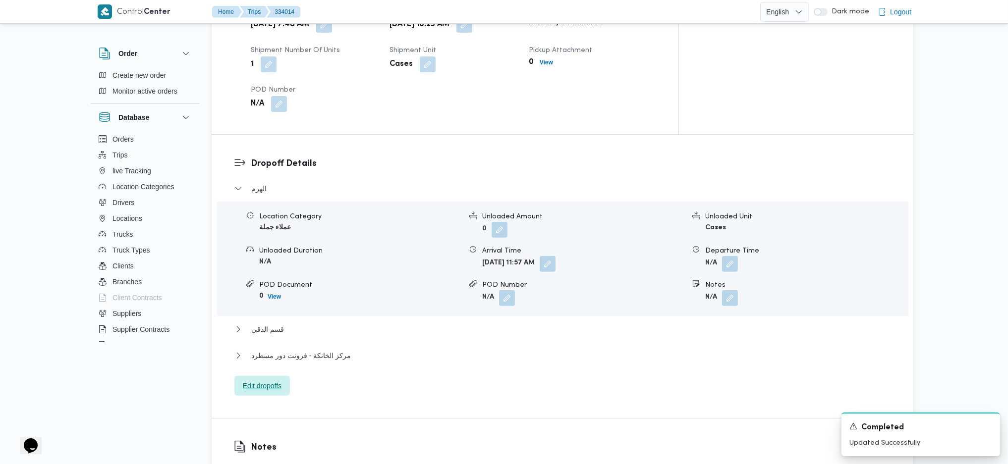
scroll to position [793, 0]
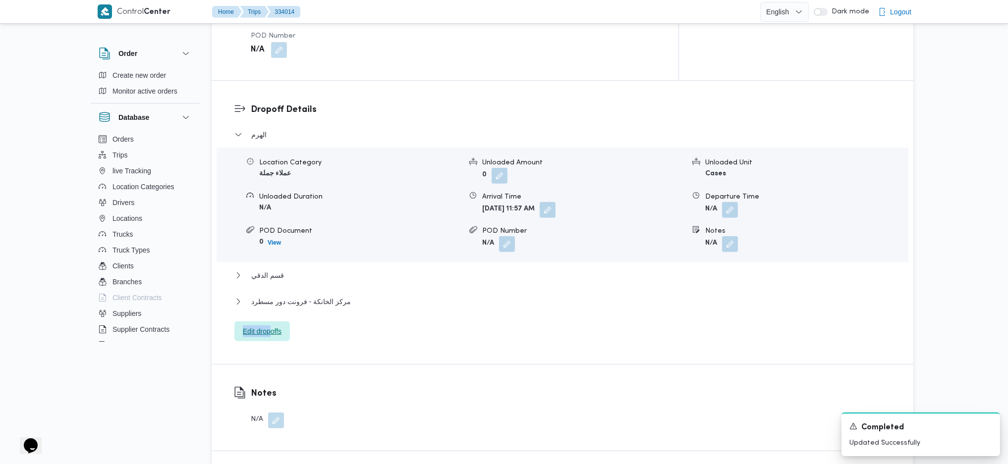
click at [273, 286] on div "الهرم Location Category عملاء جملة Unloaded Amount 0 Unloaded Unit Cases Unload…" at bounding box center [562, 235] width 657 height 213
click at [274, 326] on span "Edit dropoffs" at bounding box center [262, 332] width 39 height 12
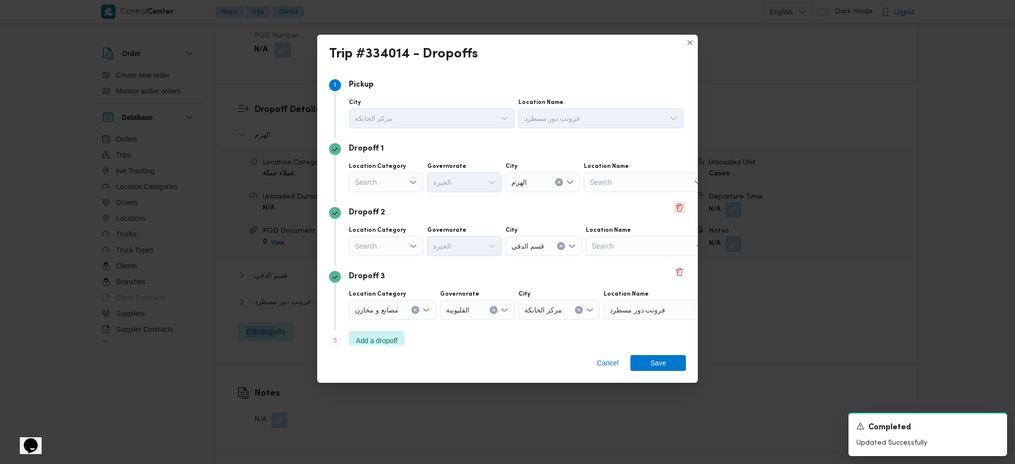
click at [674, 211] on button "Delete" at bounding box center [680, 208] width 12 height 12
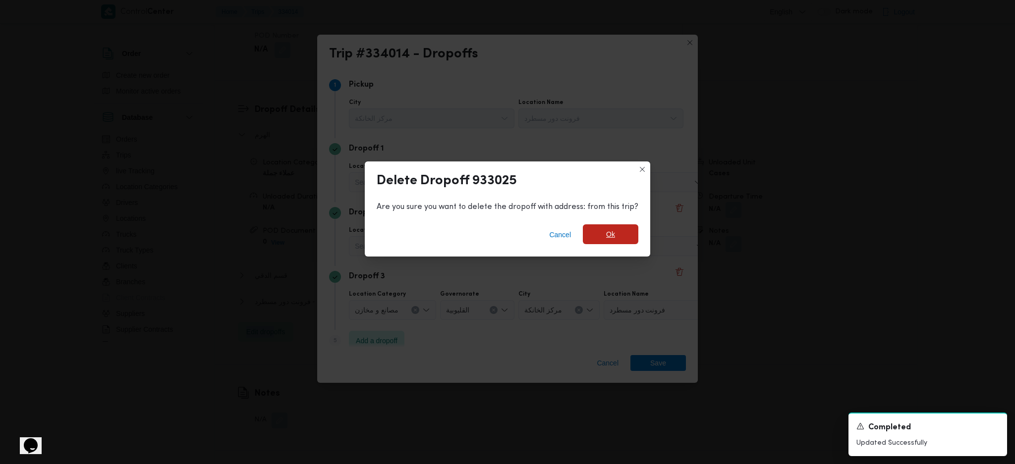
click at [593, 242] on span "Ok" at bounding box center [611, 235] width 56 height 20
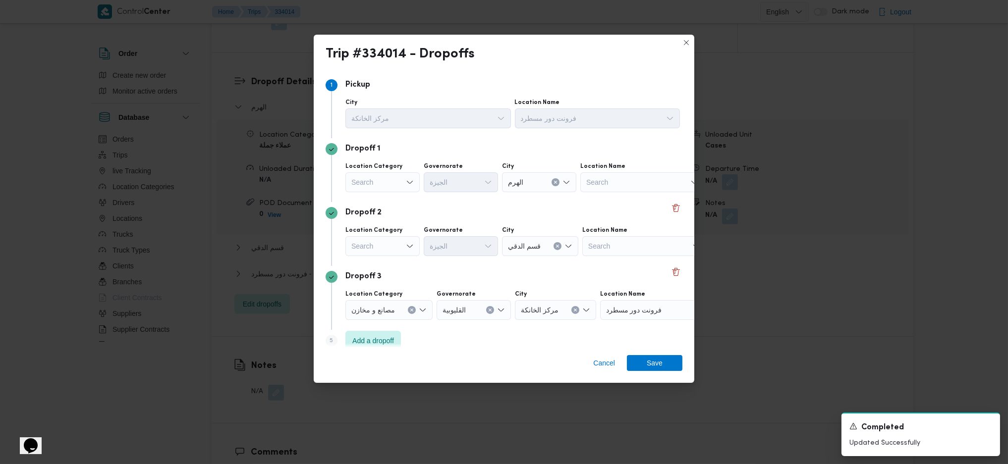
click at [385, 176] on div "Search" at bounding box center [382, 182] width 74 height 20
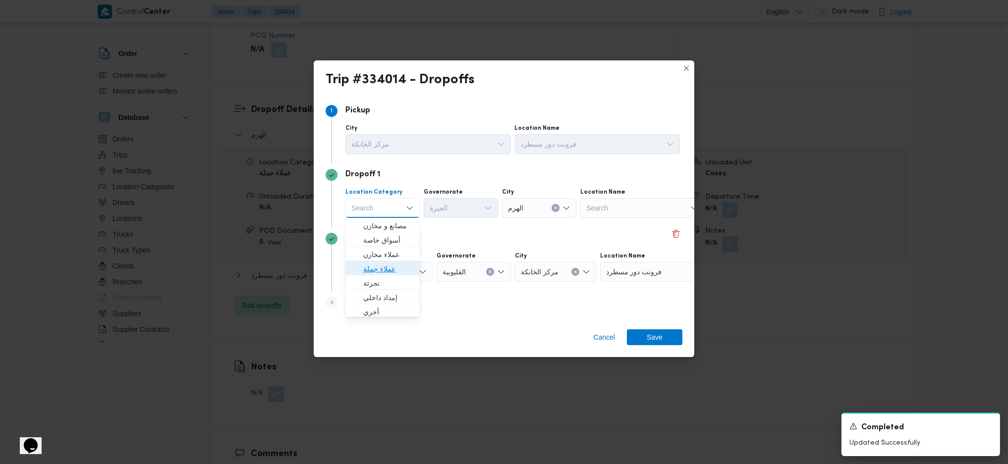
click at [390, 270] on span "عملاء جملة" at bounding box center [388, 269] width 51 height 12
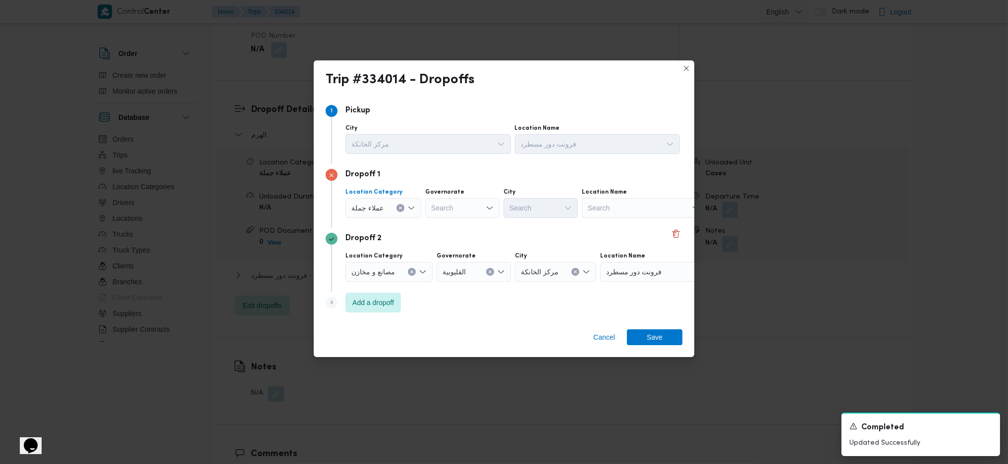
click at [470, 207] on div "Search" at bounding box center [462, 208] width 74 height 20
type input "["
click at [472, 207] on div "Search" at bounding box center [462, 208] width 74 height 20
click at [459, 317] on span "الجيزة" at bounding box center [467, 312] width 51 height 12
click at [548, 206] on div "Search" at bounding box center [541, 208] width 74 height 20
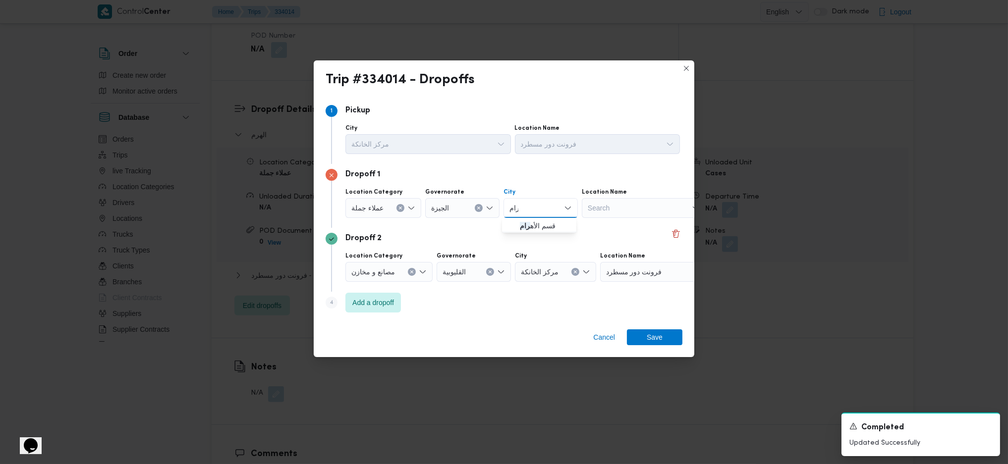
type input "رام"
click at [545, 224] on span "قسم الأه رام" at bounding box center [545, 226] width 51 height 12
click at [645, 347] on div "Cancel Save" at bounding box center [504, 340] width 381 height 36
click at [649, 343] on span "Save" at bounding box center [655, 338] width 16 height 16
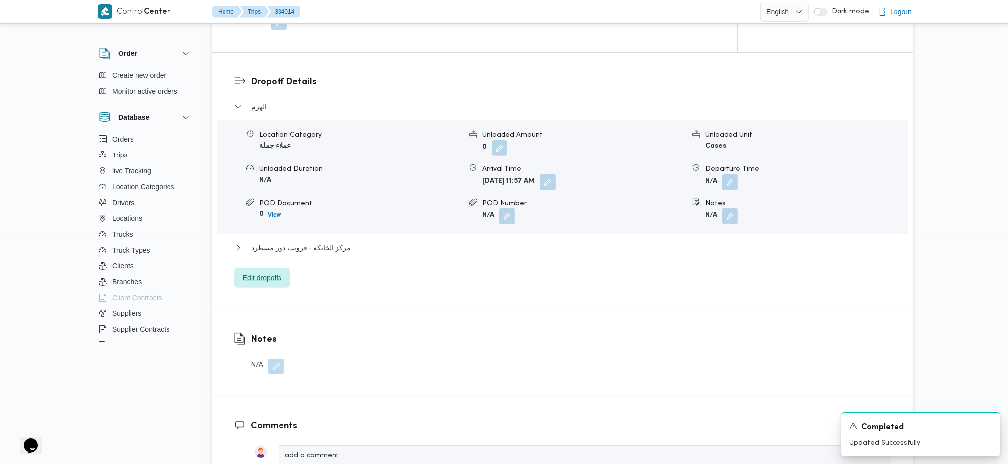
scroll to position [528, 0]
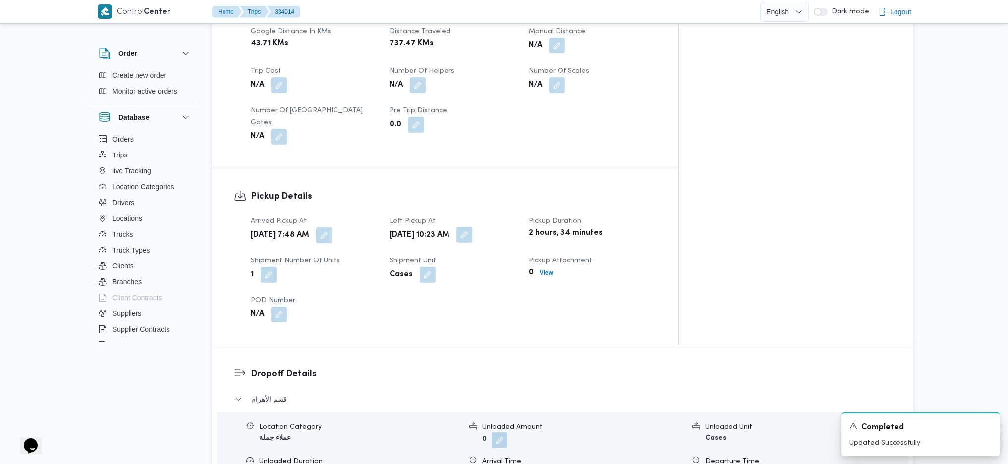
click at [472, 227] on button "button" at bounding box center [464, 235] width 16 height 16
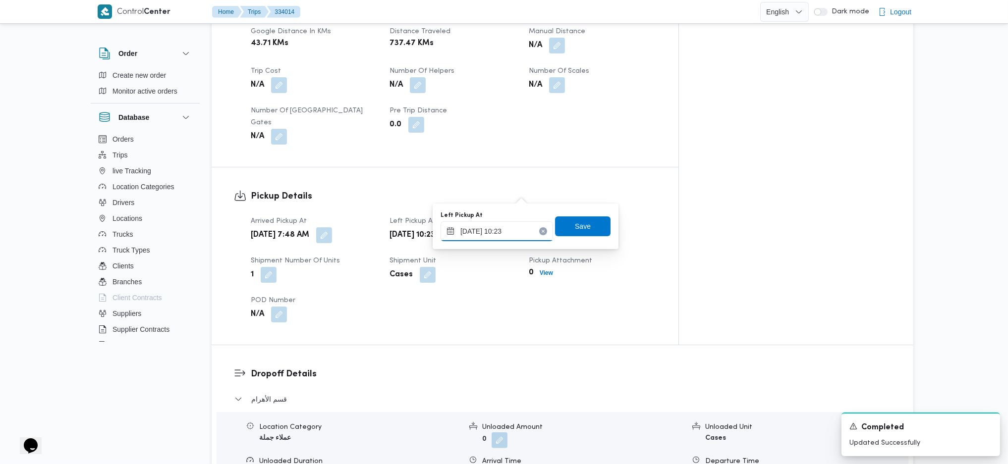
click at [511, 237] on input "[DATE] 10:23" at bounding box center [497, 232] width 113 height 20
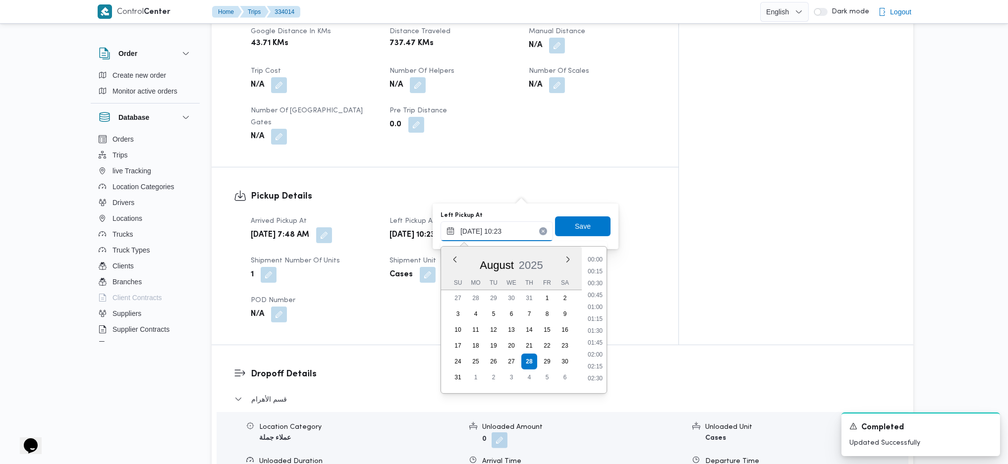
scroll to position [421, 0]
click at [593, 264] on li "09:00" at bounding box center [595, 267] width 23 height 10
type input "[DATE] 09:00"
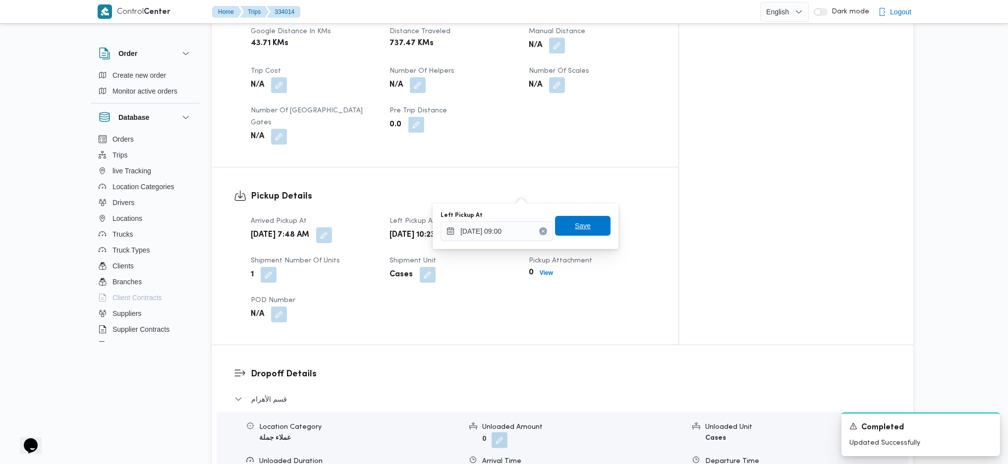
click at [576, 229] on span "Save" at bounding box center [583, 226] width 16 height 12
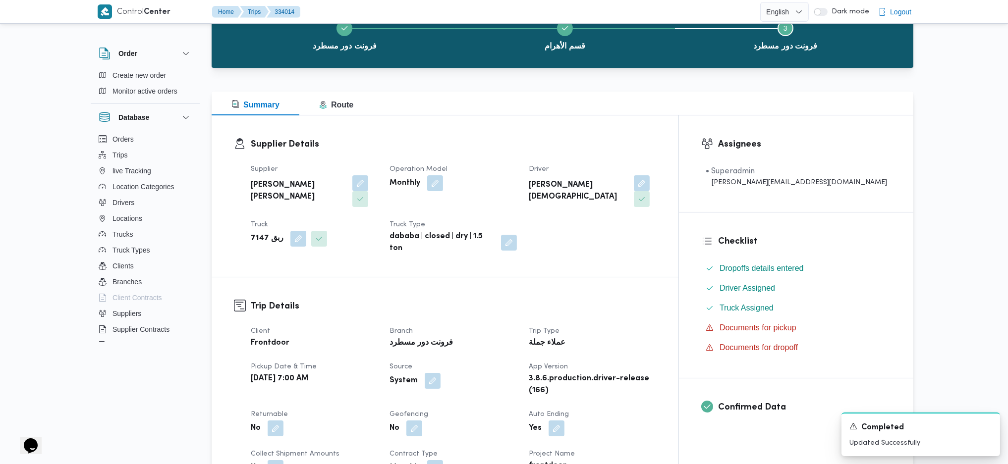
scroll to position [0, 0]
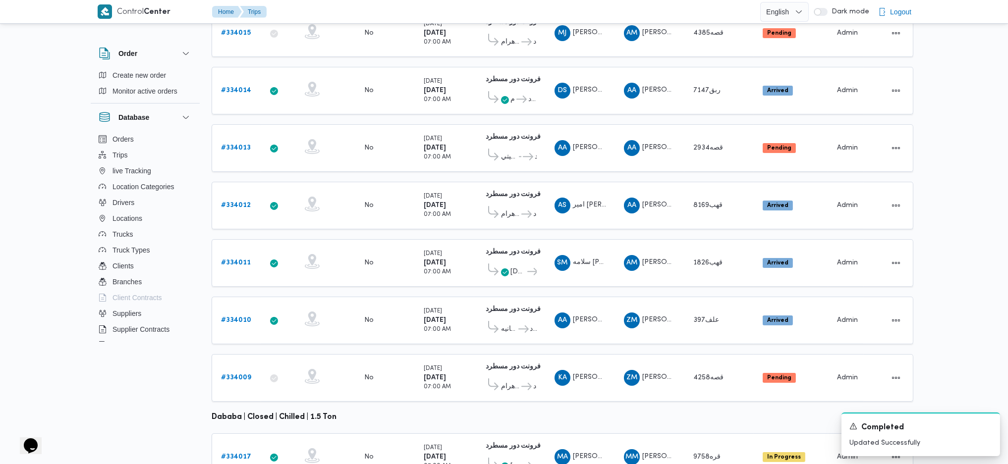
scroll to position [276, 0]
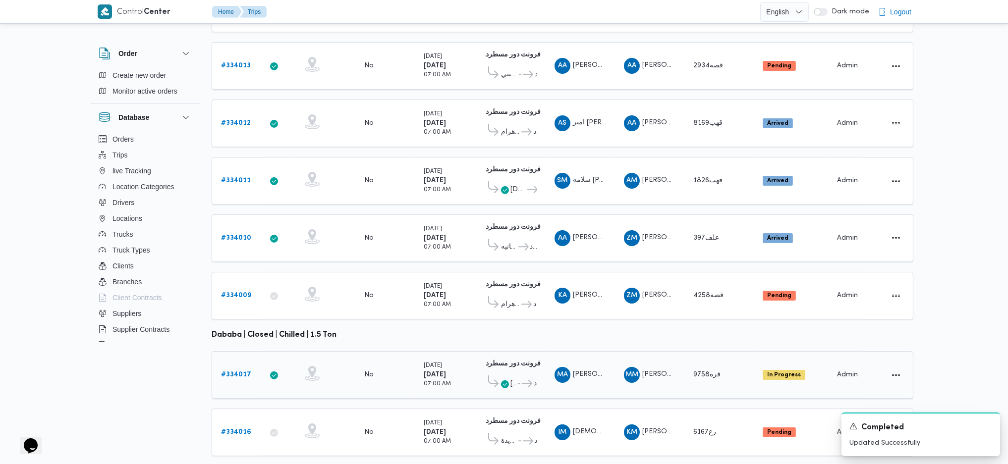
click at [247, 372] on b "# 334017" at bounding box center [236, 375] width 30 height 6
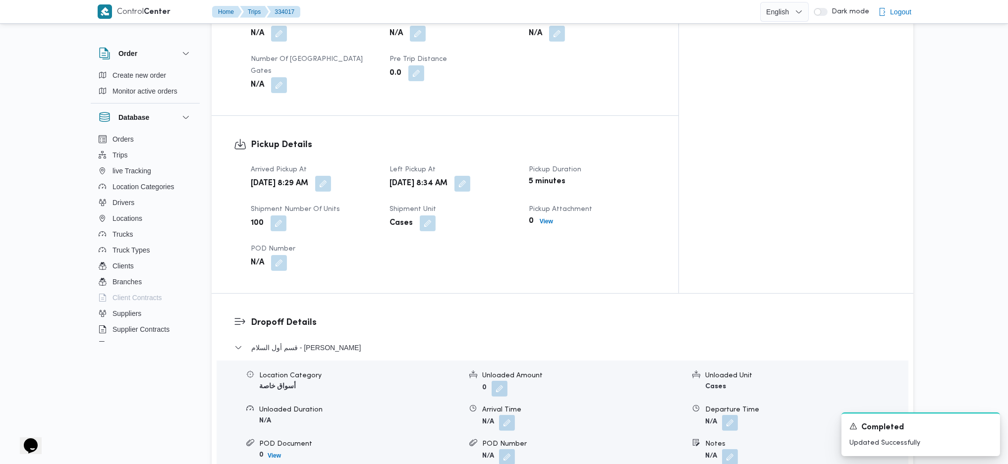
scroll to position [727, 0]
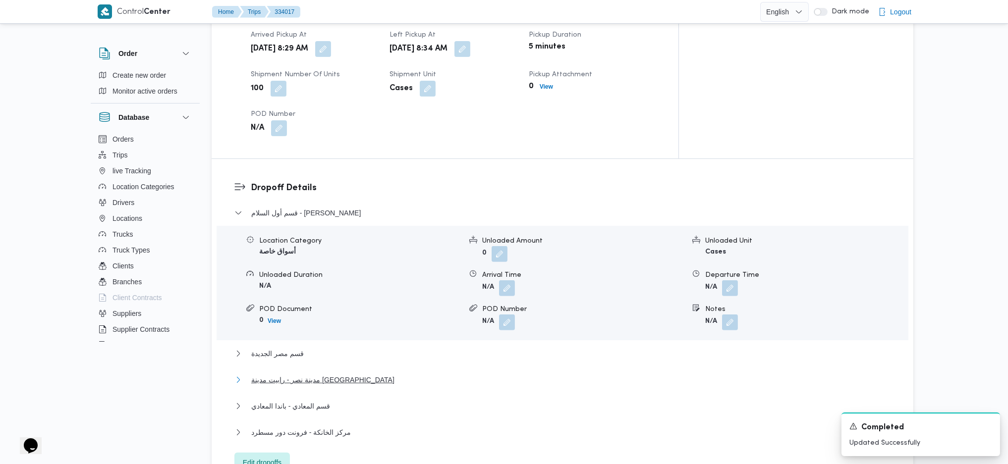
click at [312, 374] on span "مدينة نصر - رابيت مدينة [GEOGRAPHIC_DATA]" at bounding box center [322, 380] width 143 height 12
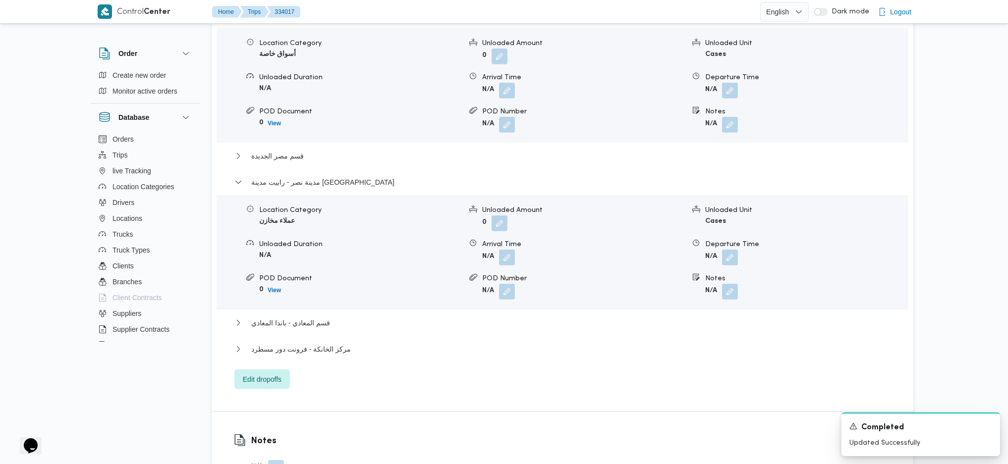
scroll to position [925, 0]
click at [281, 373] on span "Edit dropoffs" at bounding box center [262, 379] width 39 height 12
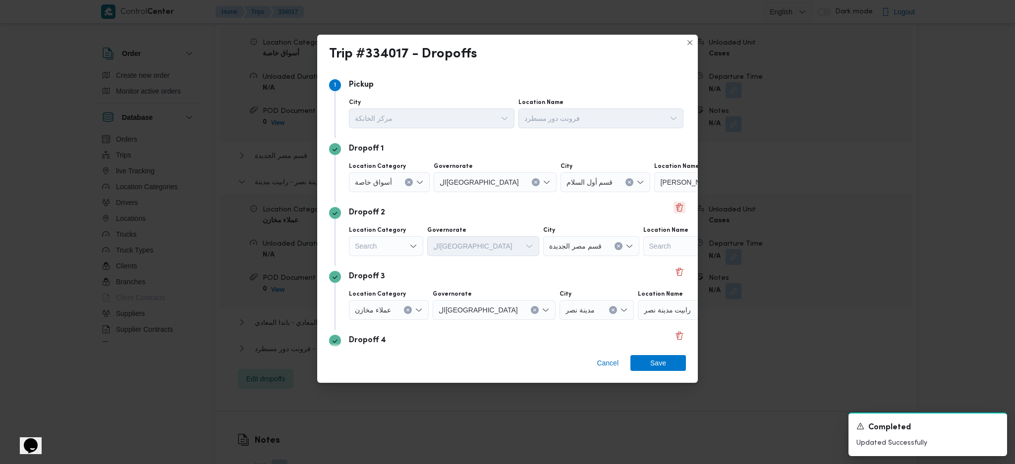
click at [674, 210] on button "Delete" at bounding box center [680, 208] width 12 height 12
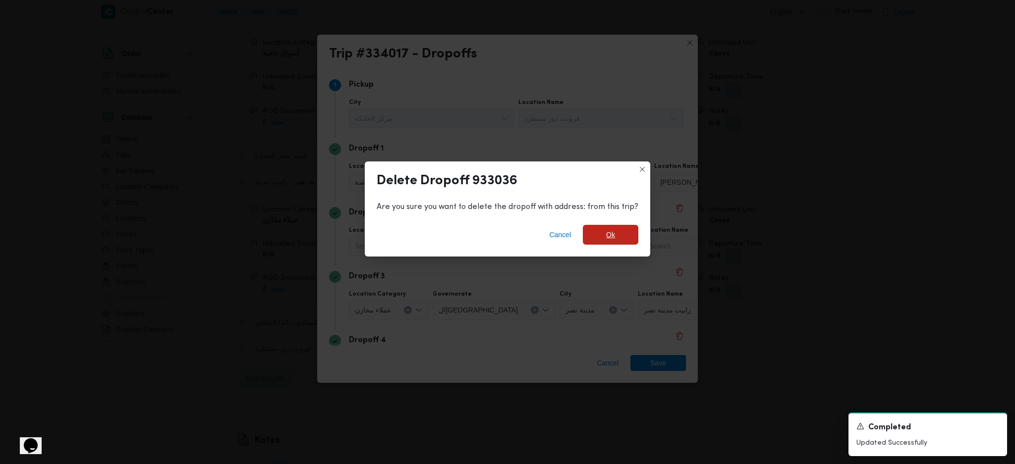
click at [629, 236] on span "Ok" at bounding box center [611, 235] width 56 height 20
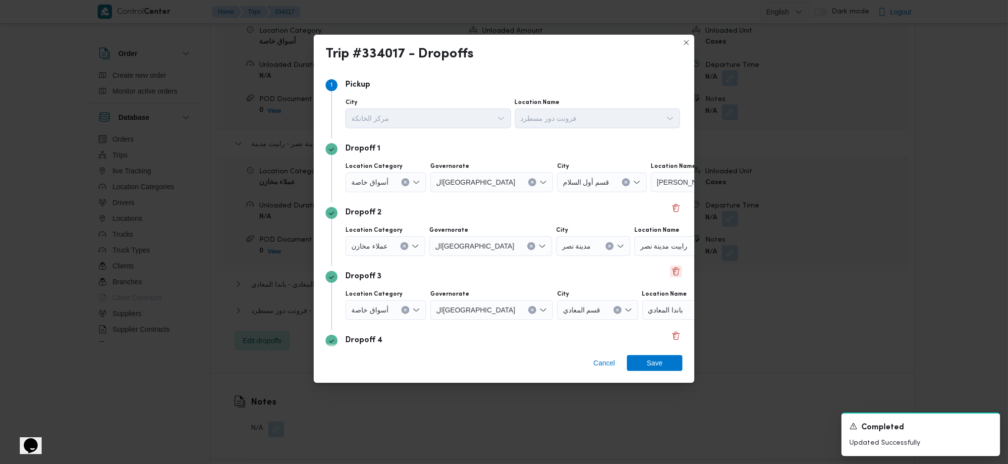
click at [670, 277] on button "Delete" at bounding box center [676, 272] width 12 height 12
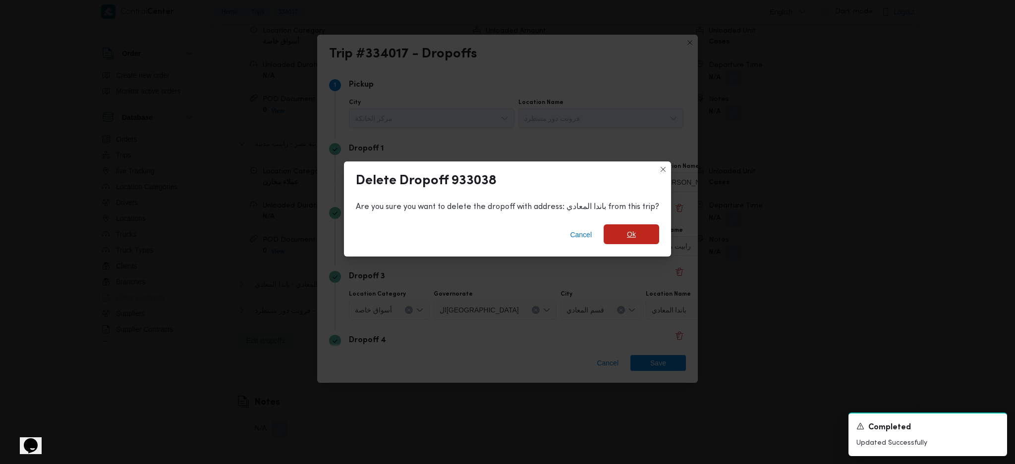
click at [618, 230] on span "Ok" at bounding box center [632, 235] width 56 height 20
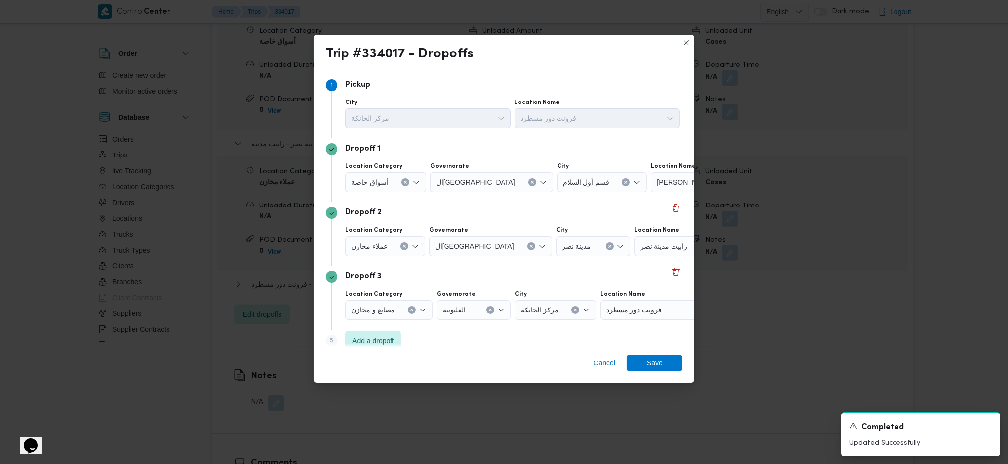
click at [403, 181] on icon "Clear input" at bounding box center [405, 182] width 4 height 4
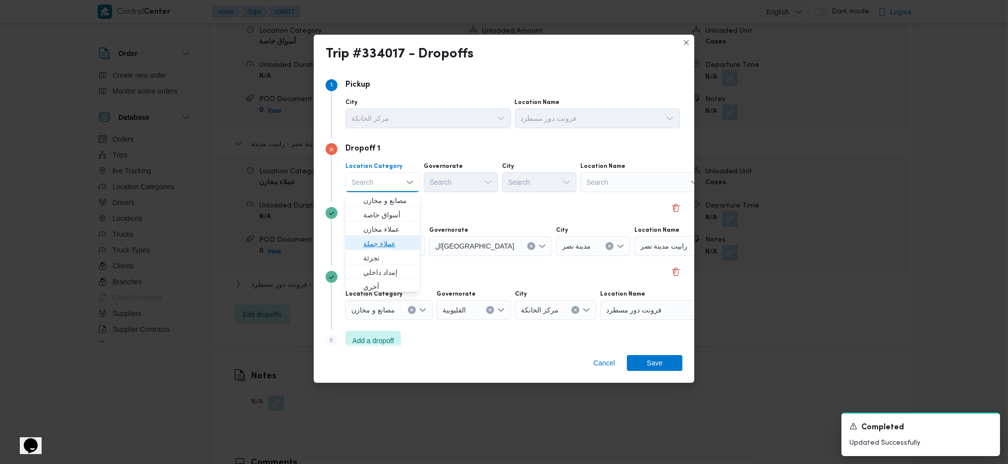
click at [384, 244] on span "عملاء جملة" at bounding box center [388, 244] width 51 height 12
click at [466, 179] on div "Search" at bounding box center [462, 182] width 74 height 20
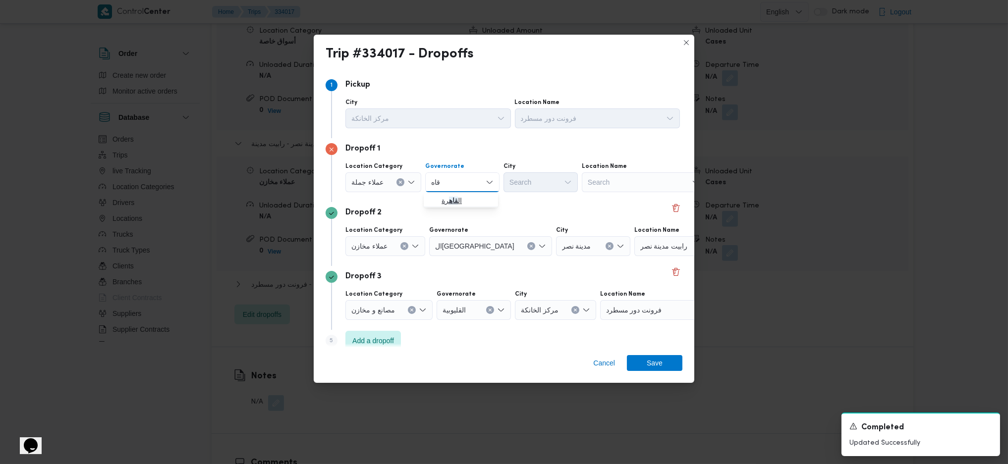
type input "قاه"
click at [470, 200] on span "ال قاه رة" at bounding box center [467, 201] width 51 height 12
click at [527, 193] on div "Location Category عملاء [GEOGRAPHIC_DATA] ال[GEOGRAPHIC_DATA] City Search Locat…" at bounding box center [512, 178] width 339 height 34
click at [552, 175] on div "Search" at bounding box center [589, 182] width 74 height 20
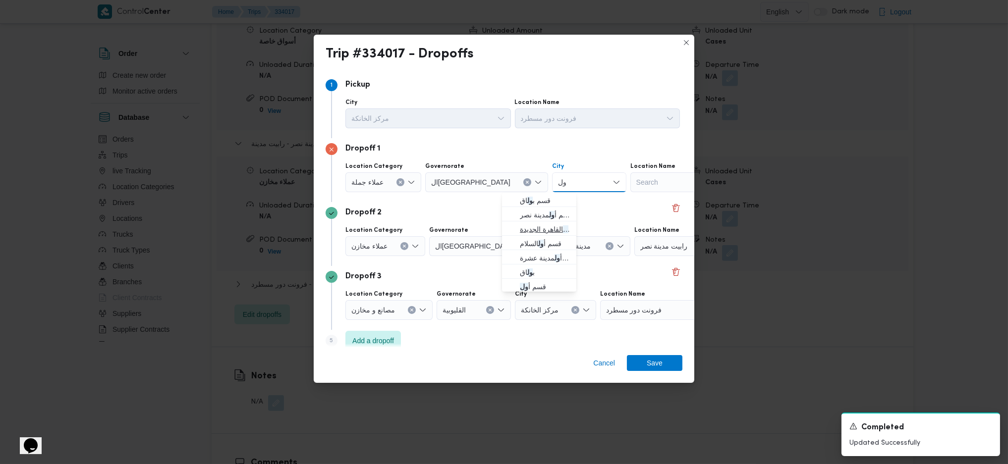
type input "ول"
click at [545, 225] on span "قسم أ ول القاهرة الجديدة" at bounding box center [545, 230] width 51 height 12
click at [403, 246] on icon "Clear input" at bounding box center [404, 246] width 4 height 4
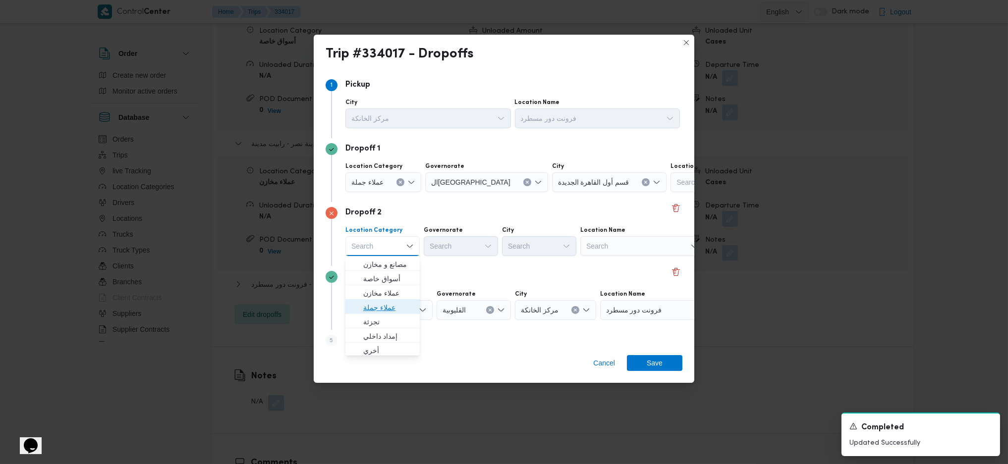
click at [389, 307] on span "عملاء جملة" at bounding box center [388, 308] width 51 height 12
click at [460, 244] on div "Search" at bounding box center [462, 246] width 74 height 20
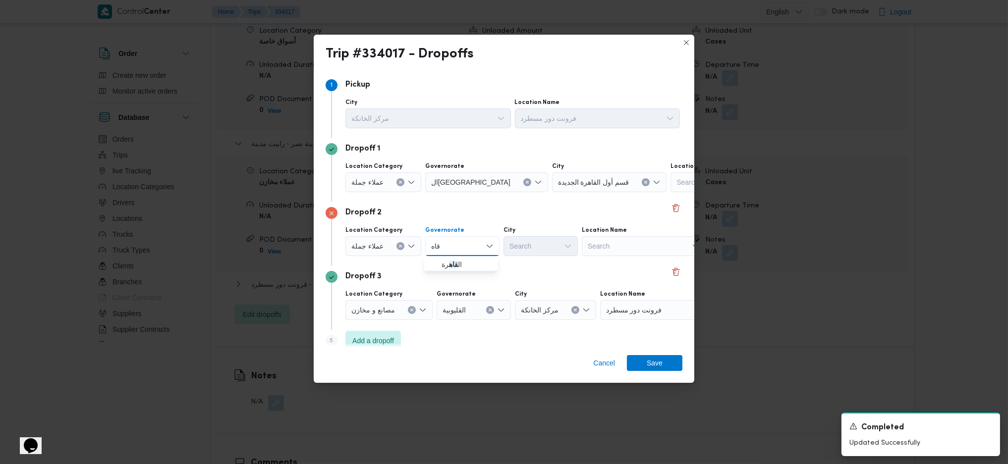
type input "قاه"
click at [457, 265] on span "ال قاه رة" at bounding box center [467, 265] width 51 height 12
click at [552, 249] on div "Search" at bounding box center [589, 246] width 74 height 20
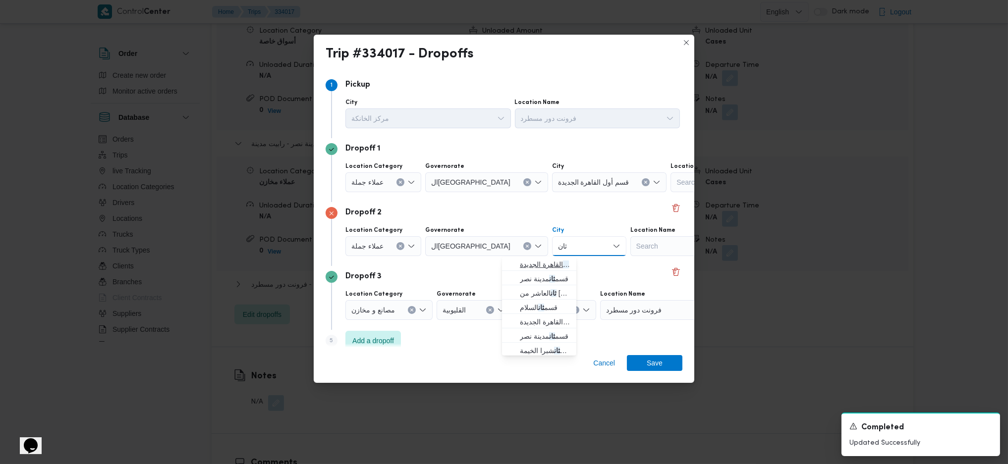
type input "ثان"
click at [542, 263] on span "قسم ثان القاهرة الجديدة" at bounding box center [545, 265] width 51 height 12
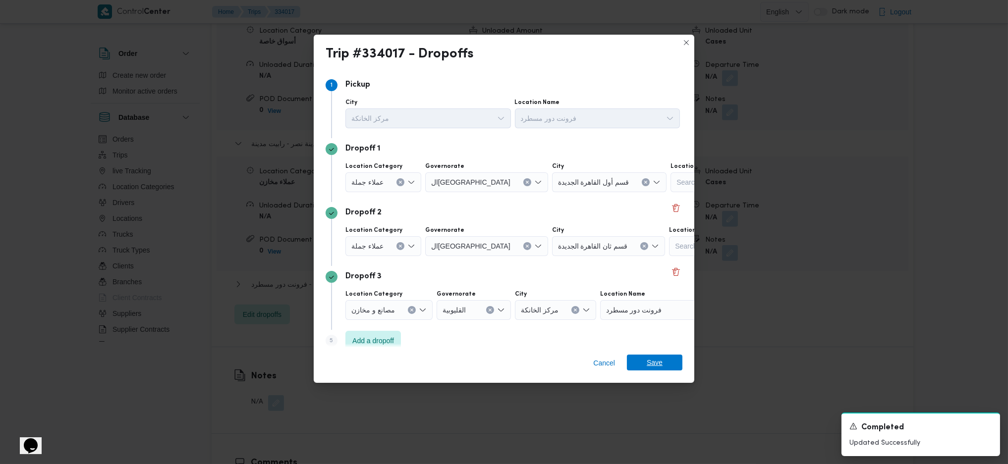
click at [669, 363] on span "Save" at bounding box center [655, 363] width 56 height 16
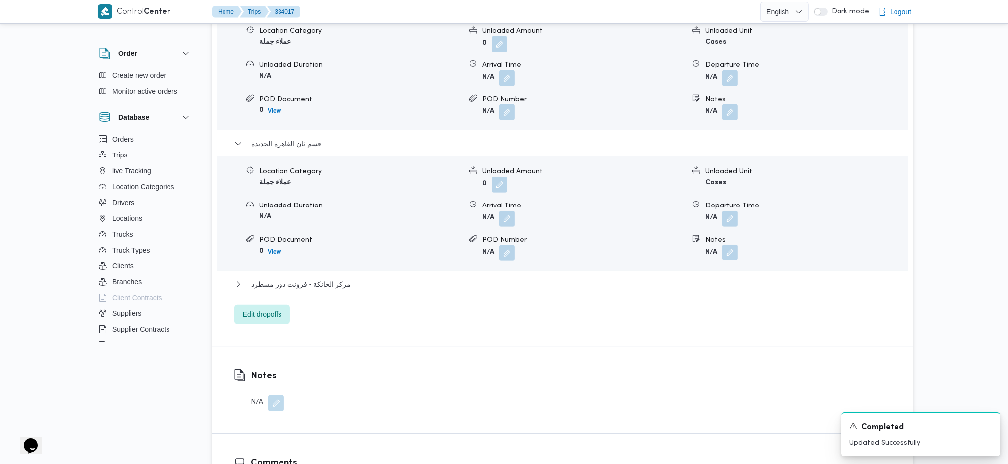
drag, startPoint x: 738, startPoint y: 207, endPoint x: 732, endPoint y: 213, distance: 8.8
click at [735, 245] on button "button" at bounding box center [730, 253] width 16 height 16
click at [697, 244] on input "Notes" at bounding box center [703, 249] width 99 height 20
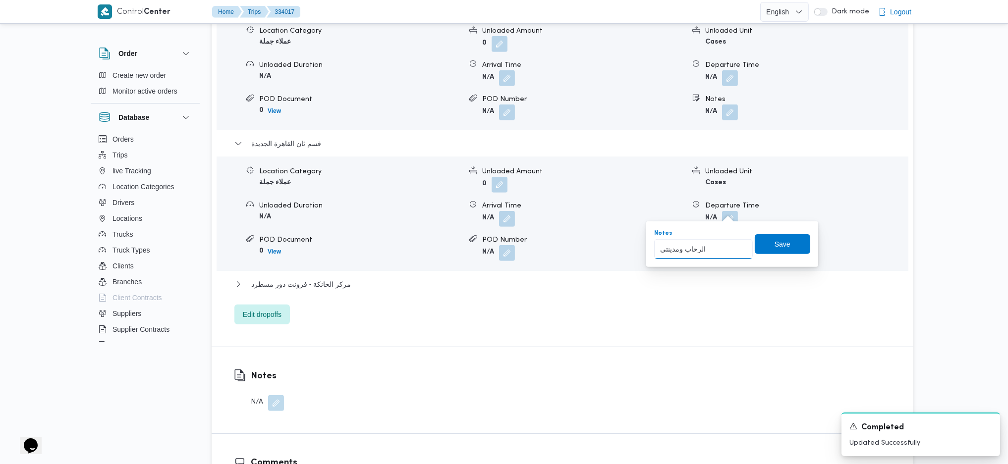
type input "الرحاب ومدينتى"
click button "Save" at bounding box center [783, 244] width 56 height 20
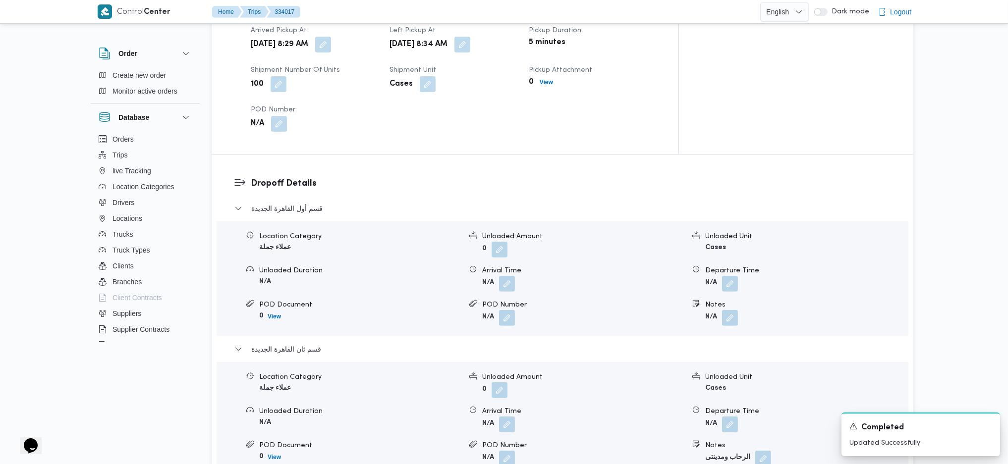
scroll to position [462, 0]
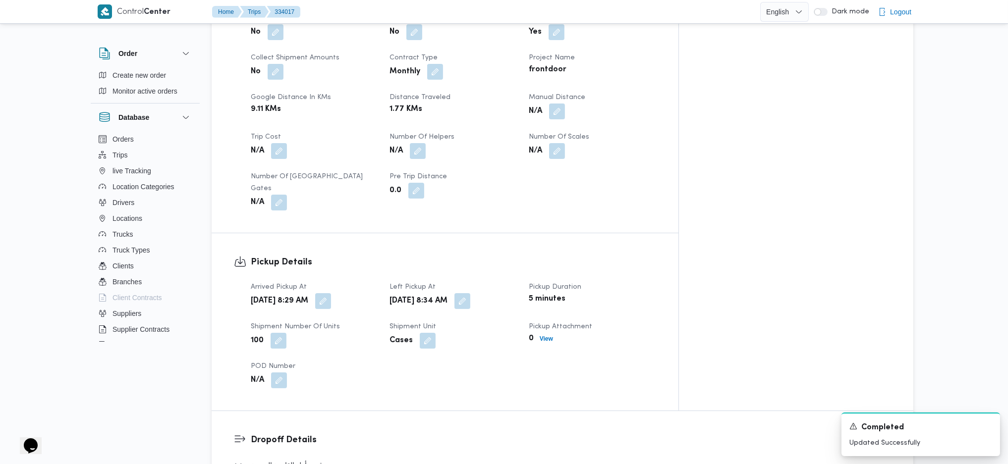
click at [371, 276] on div "Arrived Pickup At [DATE] 8:29 AM Left Pickup At [DATE] 8:34 AM Pickup Duration …" at bounding box center [453, 335] width 417 height 119
click at [331, 293] on button "button" at bounding box center [323, 301] width 16 height 16
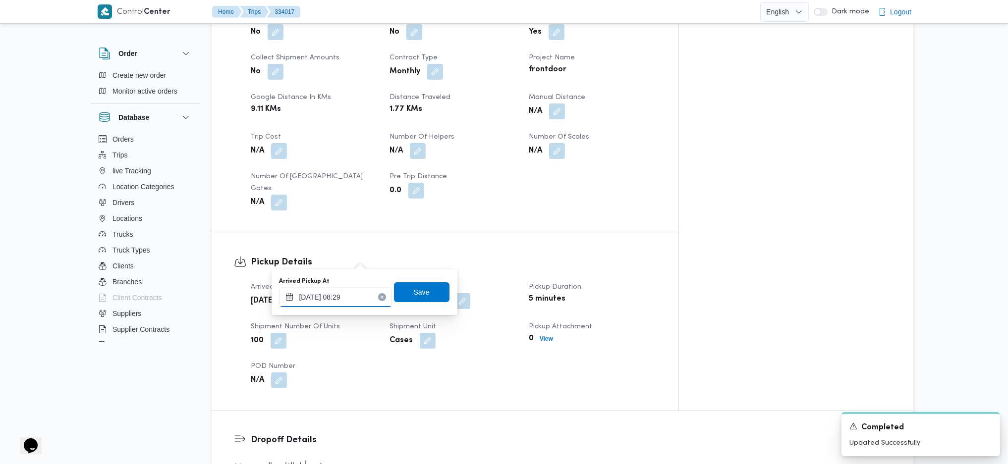
click at [344, 294] on input "[DATE] 08:29" at bounding box center [336, 297] width 113 height 20
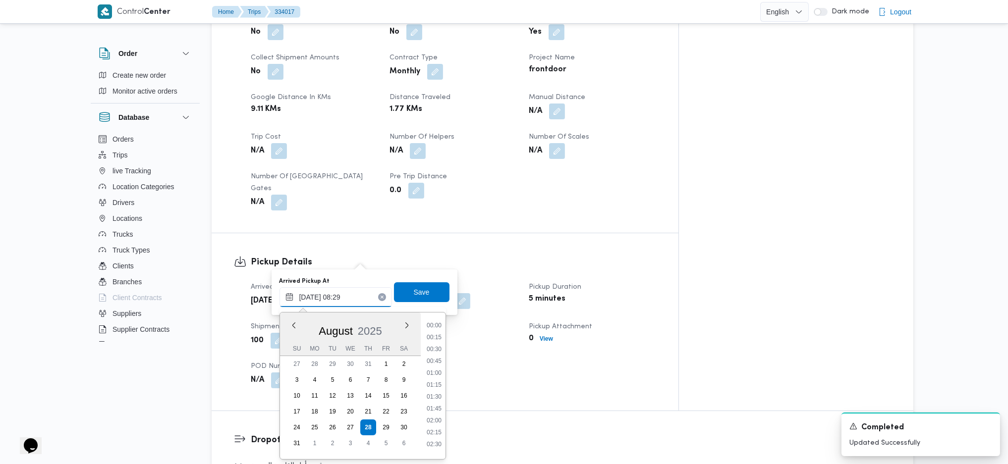
scroll to position [326, 0]
click at [441, 333] on li "07:00" at bounding box center [434, 333] width 23 height 10
type input "[DATE] 07:00"
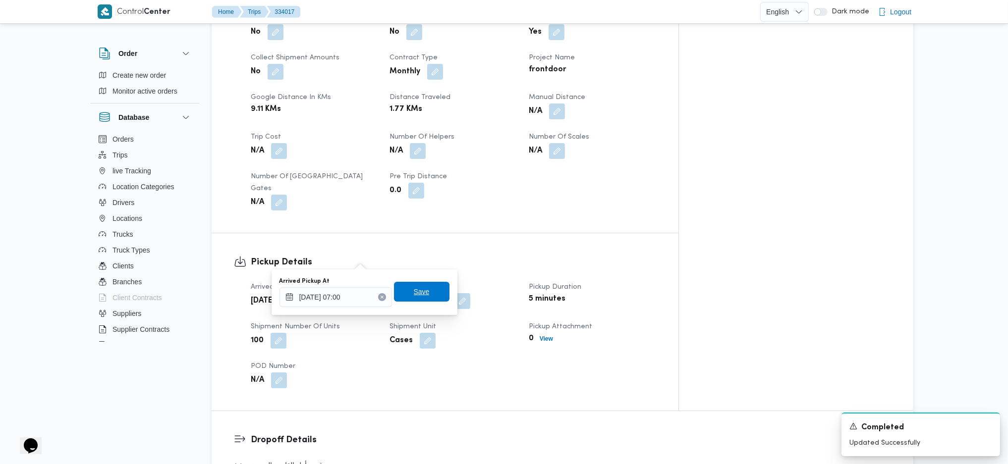
click at [425, 286] on span "Save" at bounding box center [422, 292] width 56 height 20
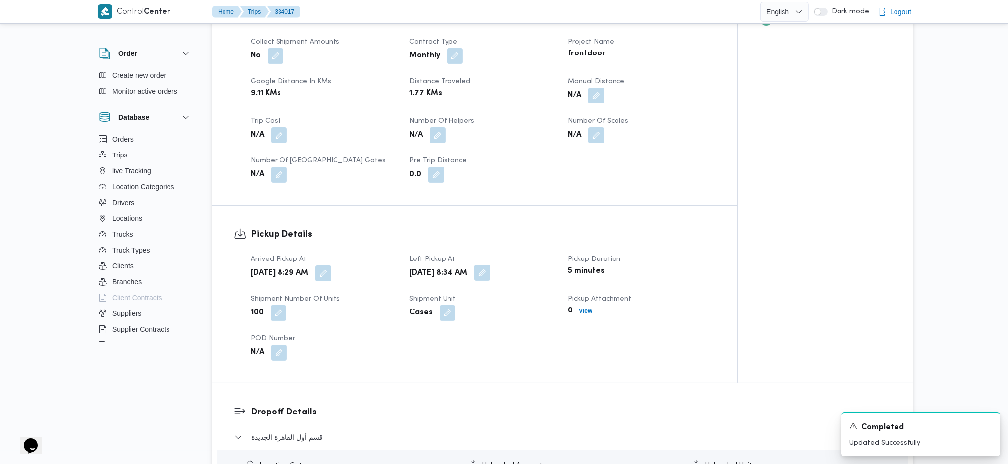
click at [490, 265] on button "button" at bounding box center [482, 273] width 16 height 16
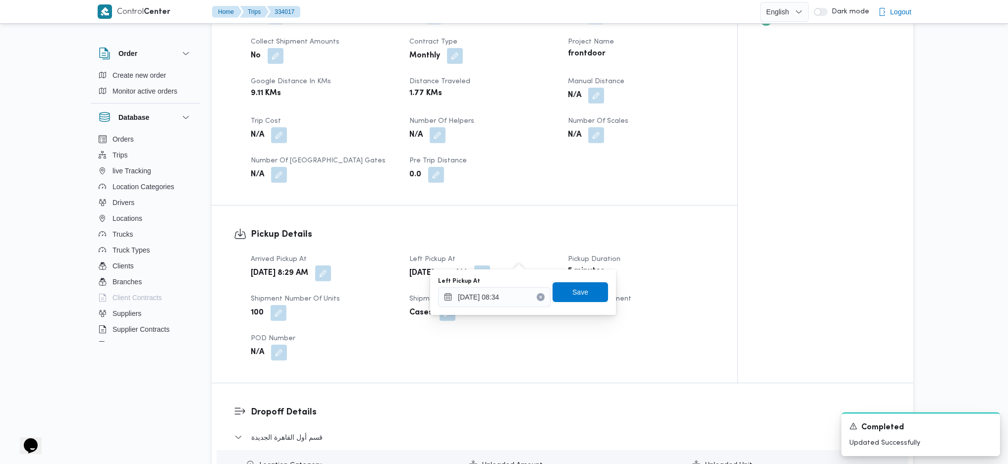
click at [528, 206] on div "Pickup Details Arrived Pickup At [DATE] 8:29 AM Left Pickup At [DATE] 8:34 AM P…" at bounding box center [475, 294] width 526 height 177
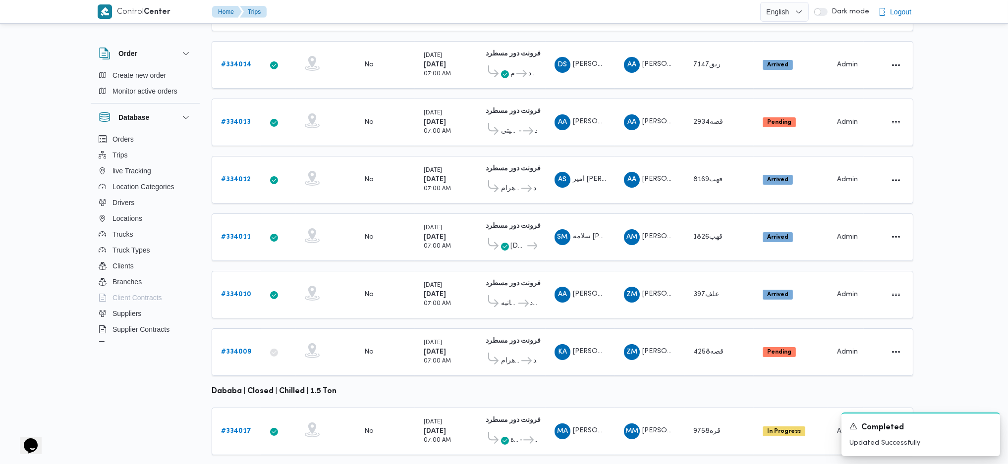
scroll to position [276, 0]
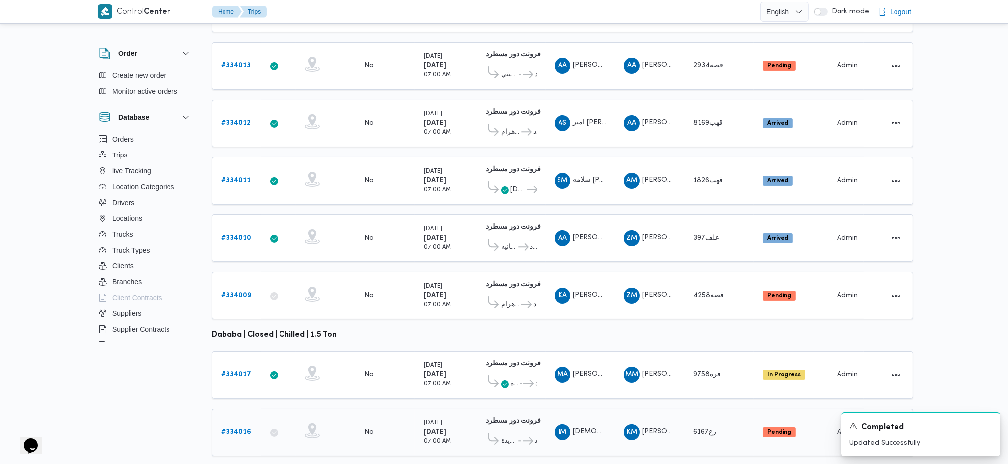
click at [231, 429] on b "# 334016" at bounding box center [236, 432] width 30 height 6
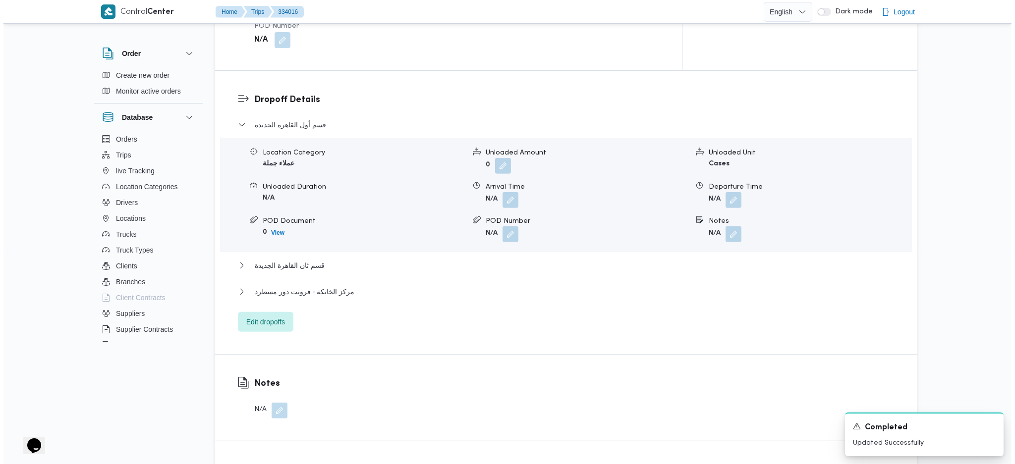
scroll to position [859, 0]
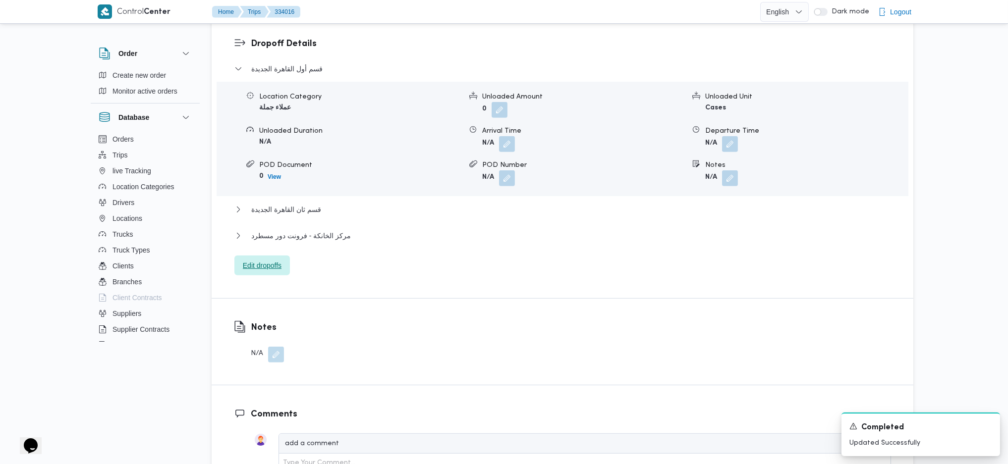
click at [265, 260] on span "Edit dropoffs" at bounding box center [262, 266] width 39 height 12
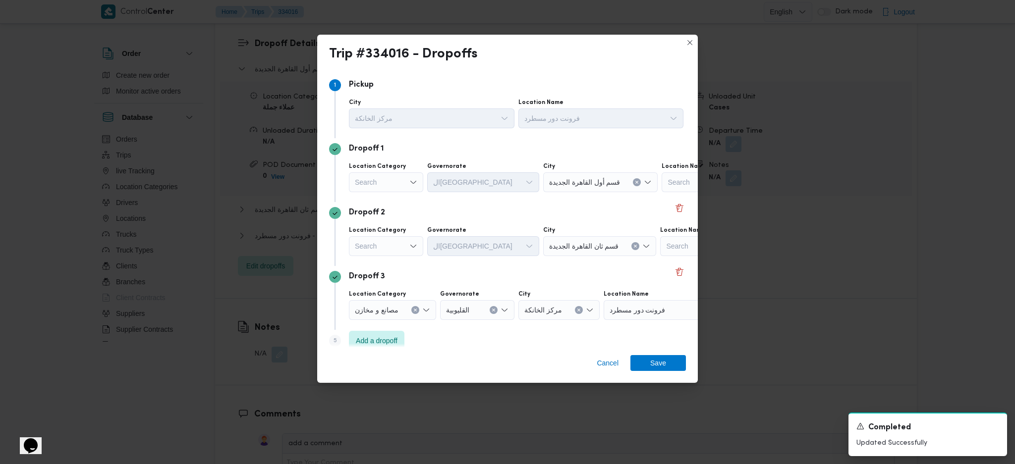
drag, startPoint x: 405, startPoint y: 185, endPoint x: 406, endPoint y: 190, distance: 5.5
click at [403, 185] on div "Search" at bounding box center [386, 182] width 74 height 20
drag, startPoint x: 408, startPoint y: 245, endPoint x: 423, endPoint y: 224, distance: 26.3
click at [407, 245] on span "عملاء جملة" at bounding box center [392, 244] width 51 height 12
click at [459, 185] on div "Search" at bounding box center [466, 182] width 74 height 20
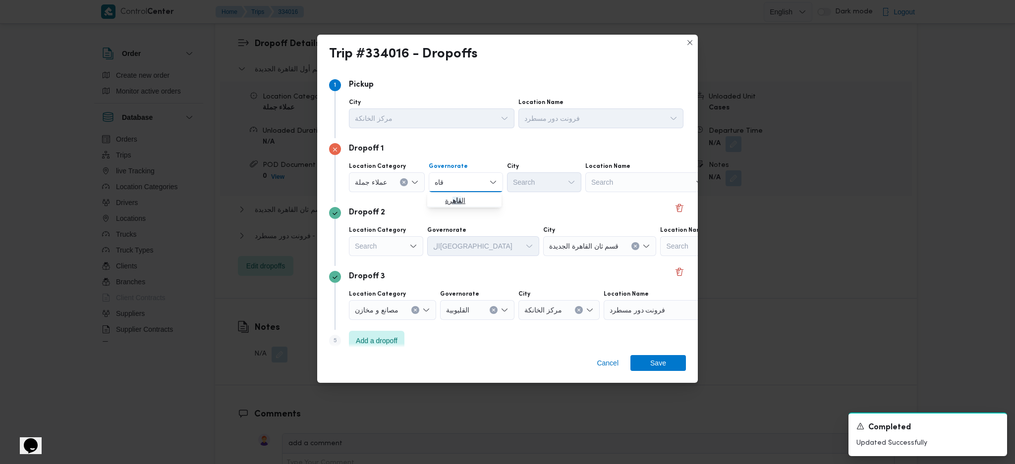
type input "قاه"
click at [453, 199] on mark "قاه" at bounding box center [457, 201] width 9 height 8
click at [556, 191] on div "Search" at bounding box center [593, 182] width 74 height 20
type input "عبو"
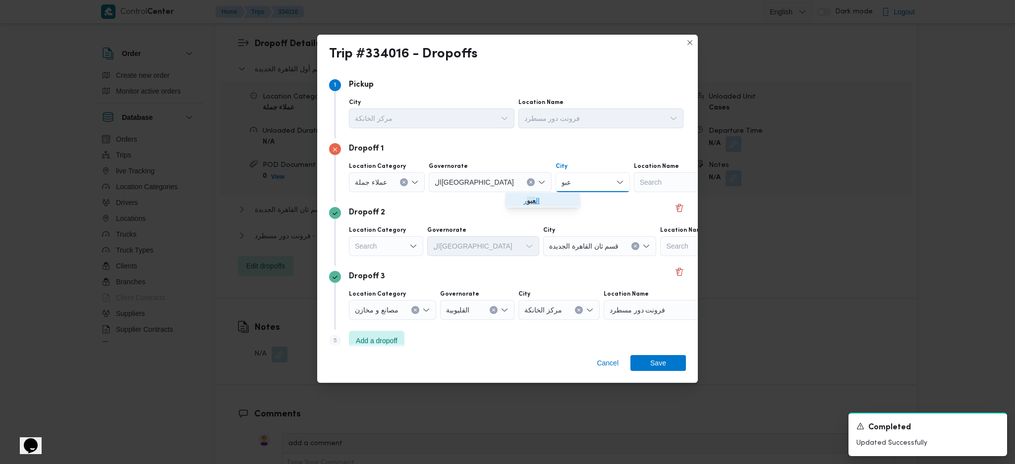
drag, startPoint x: 521, startPoint y: 198, endPoint x: 512, endPoint y: 204, distance: 10.3
click at [521, 198] on span "ال عبو ر" at bounding box center [543, 201] width 66 height 16
click at [423, 244] on div "Location Category Search Governorate [GEOGRAPHIC_DATA] City قسم [GEOGRAPHIC_DAT…" at bounding box center [516, 242] width 339 height 34
click at [402, 262] on div "Dropoff 2 Location Category Search Governorate ال[GEOGRAPHIC_DATA] City قسم [GE…" at bounding box center [507, 234] width 357 height 64
click at [403, 252] on div "Search" at bounding box center [386, 246] width 74 height 20
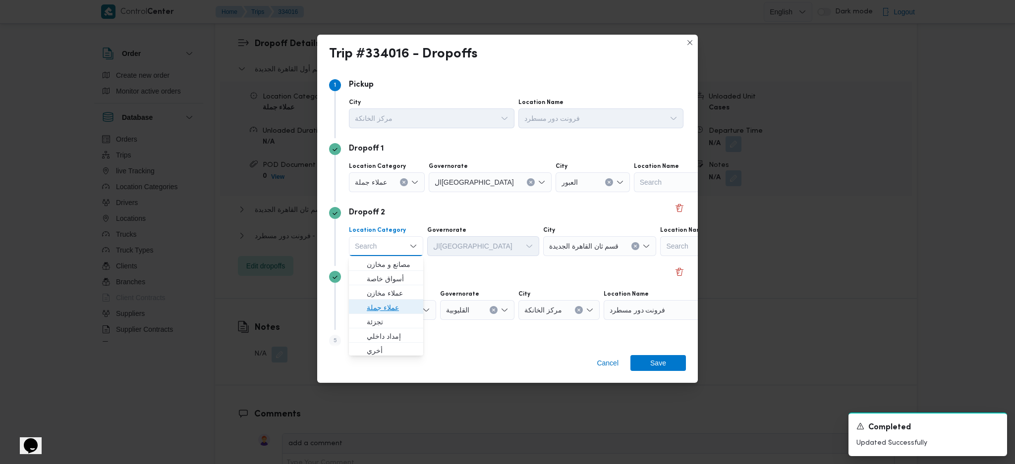
click at [407, 306] on span "عملاء جملة" at bounding box center [392, 308] width 51 height 12
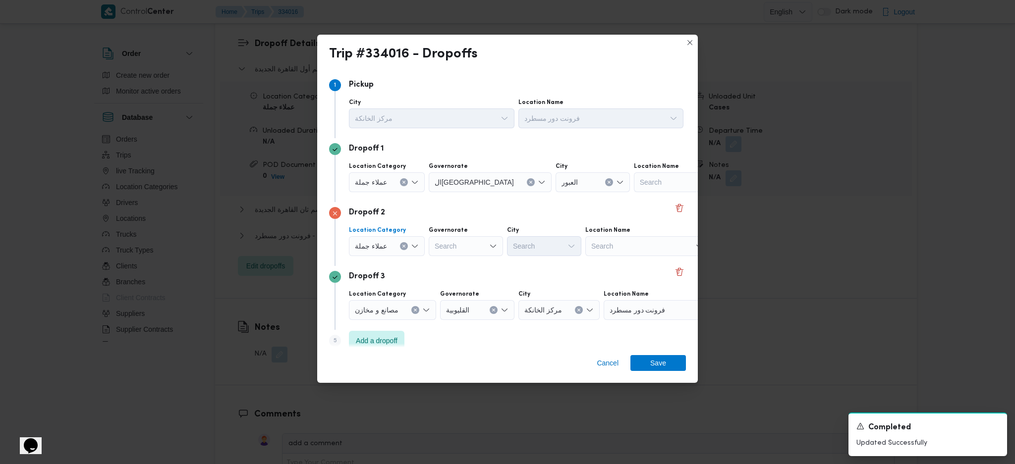
click at [472, 252] on div "Search" at bounding box center [466, 246] width 74 height 20
type input "ف"
type input "قاه"
click at [446, 282] on span "ال قاه رة" at bounding box center [470, 279] width 51 height 12
click at [538, 258] on div "Location Category عملاء [GEOGRAPHIC_DATA] ال[GEOGRAPHIC_DATA] Combo box. Select…" at bounding box center [516, 242] width 339 height 34
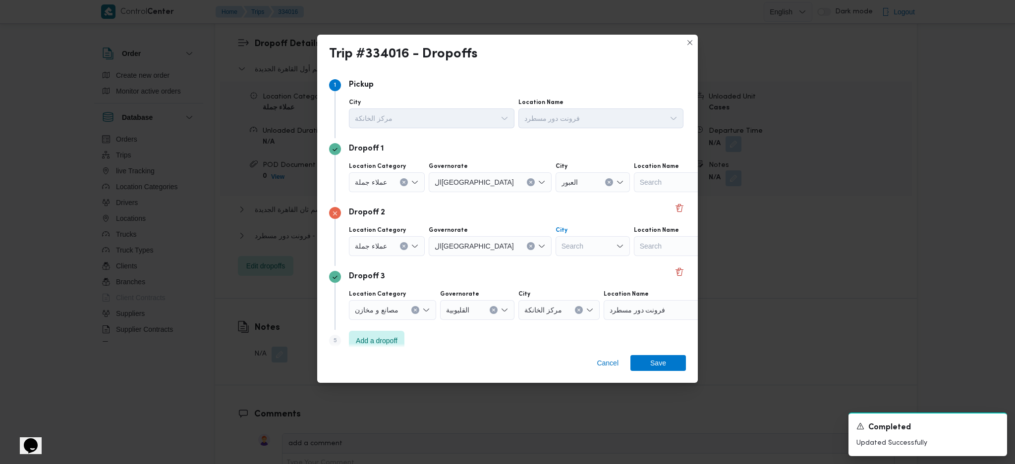
click at [556, 246] on div "Search" at bounding box center [593, 246] width 74 height 20
type input "ن"
type input "صر"
click at [549, 261] on span "قسم أول مدينة نصر" at bounding box center [548, 265] width 51 height 12
drag, startPoint x: 394, startPoint y: 338, endPoint x: 414, endPoint y: 312, distance: 32.8
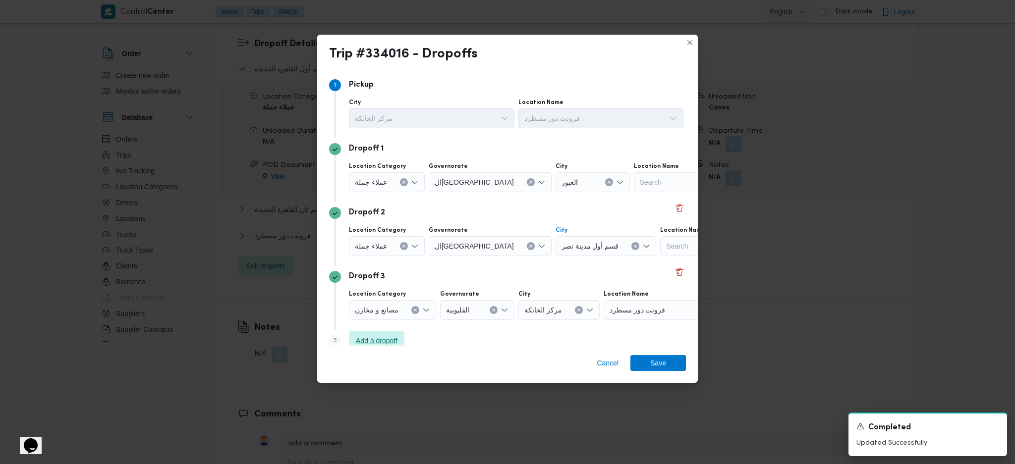
click at [394, 338] on span "Add a dropoff" at bounding box center [377, 341] width 42 height 12
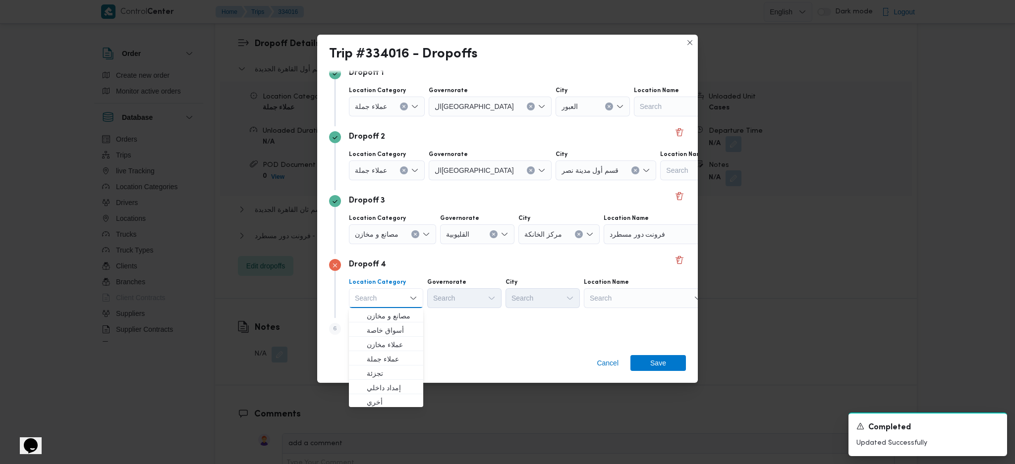
click at [460, 336] on div "Step 6 is disabled 6 Add a dropoff" at bounding box center [507, 331] width 357 height 26
click at [385, 324] on span "Add a dropoff" at bounding box center [377, 329] width 42 height 12
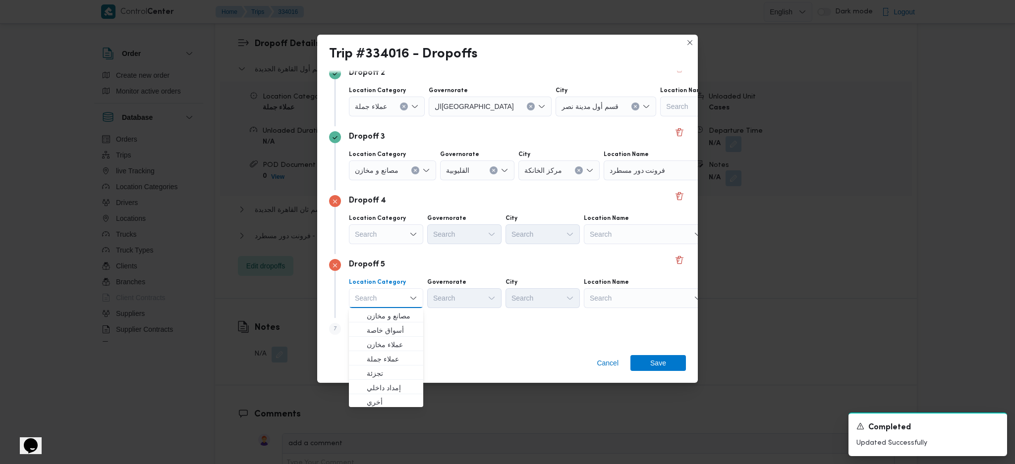
click at [406, 236] on div "Search" at bounding box center [386, 235] width 74 height 20
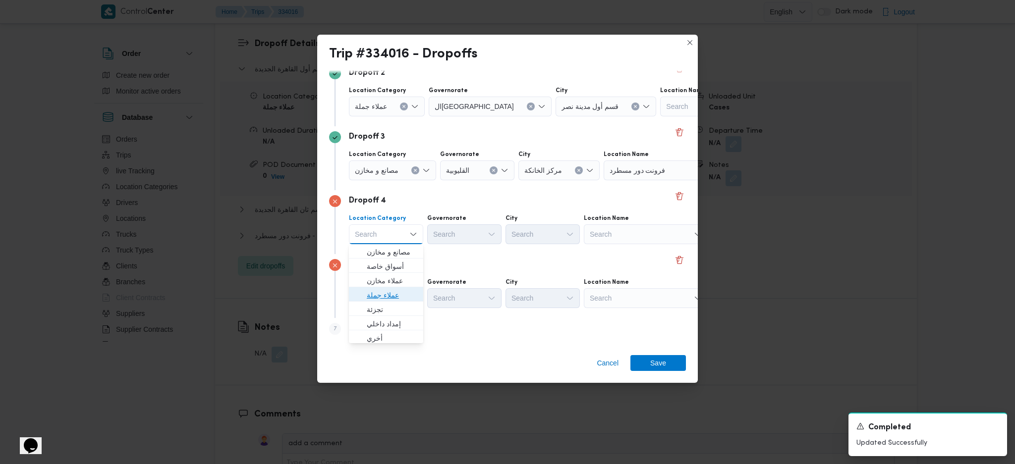
click at [398, 292] on span "عملاء جملة" at bounding box center [392, 295] width 51 height 12
click at [414, 170] on icon "Clear input" at bounding box center [415, 171] width 4 height 4
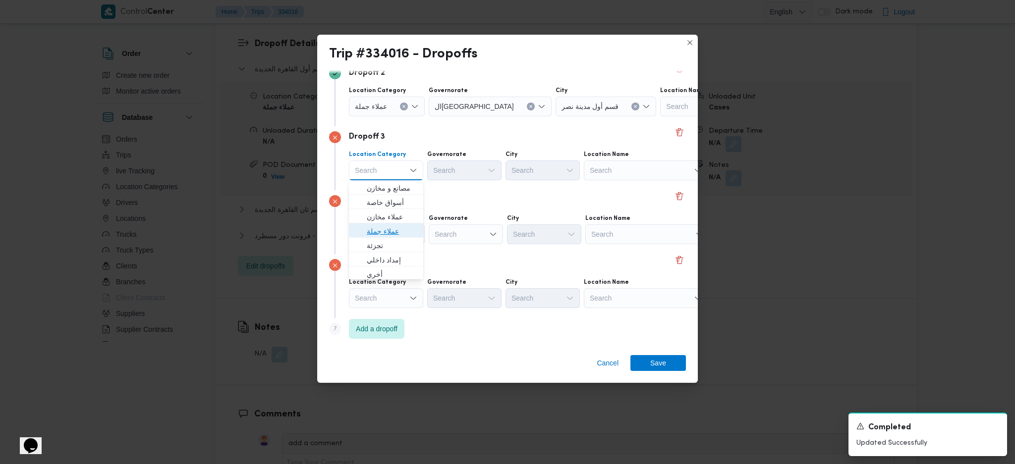
click at [385, 229] on span "عملاء جملة" at bounding box center [392, 232] width 51 height 12
click at [460, 171] on div "Search" at bounding box center [466, 171] width 74 height 20
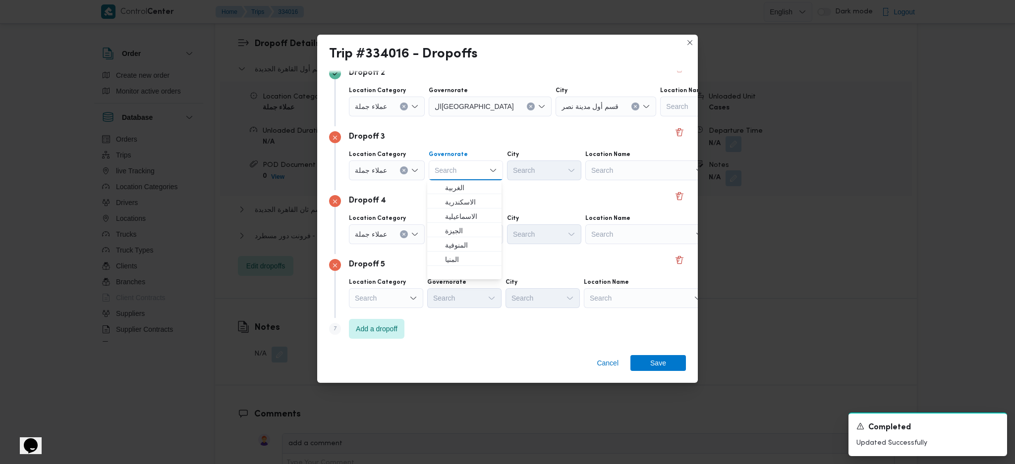
scroll to position [66, 0]
click at [459, 265] on span "ال[GEOGRAPHIC_DATA]" at bounding box center [470, 266] width 51 height 12
click at [556, 163] on div "Search" at bounding box center [593, 171] width 74 height 20
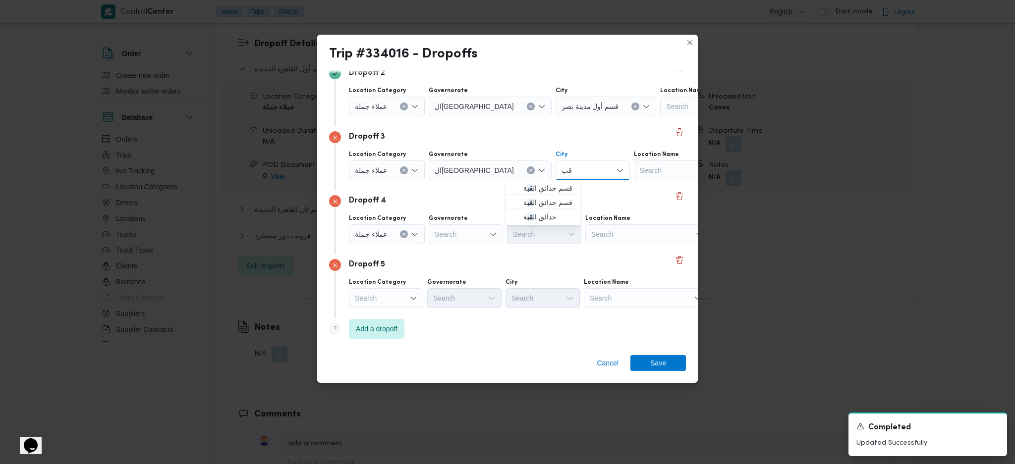
type input "ق"
type input "مص"
click at [512, 186] on icon "button" at bounding box center [516, 188] width 8 height 8
click at [462, 234] on div "Search" at bounding box center [466, 235] width 74 height 20
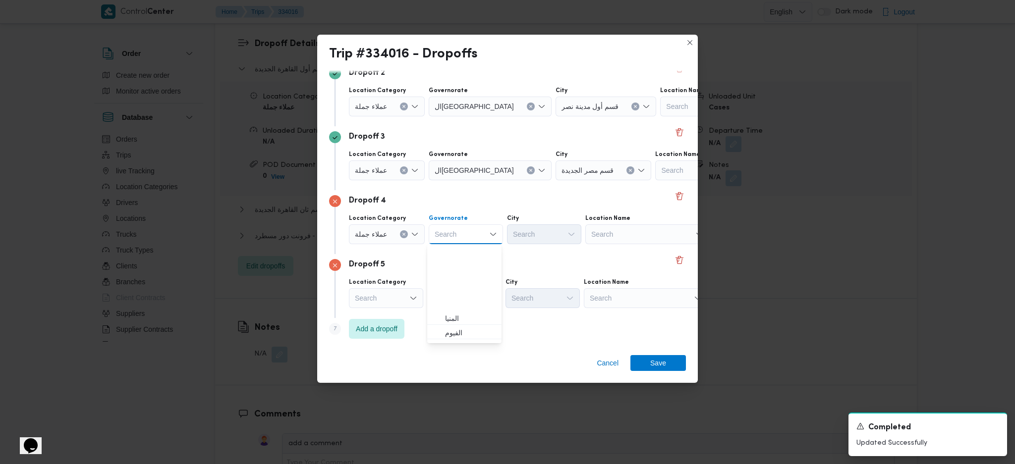
scroll to position [132, 0]
drag, startPoint x: 467, startPoint y: 266, endPoint x: 482, endPoint y: 254, distance: 19.4
click at [467, 266] on span "ال[GEOGRAPHIC_DATA]" at bounding box center [470, 264] width 51 height 12
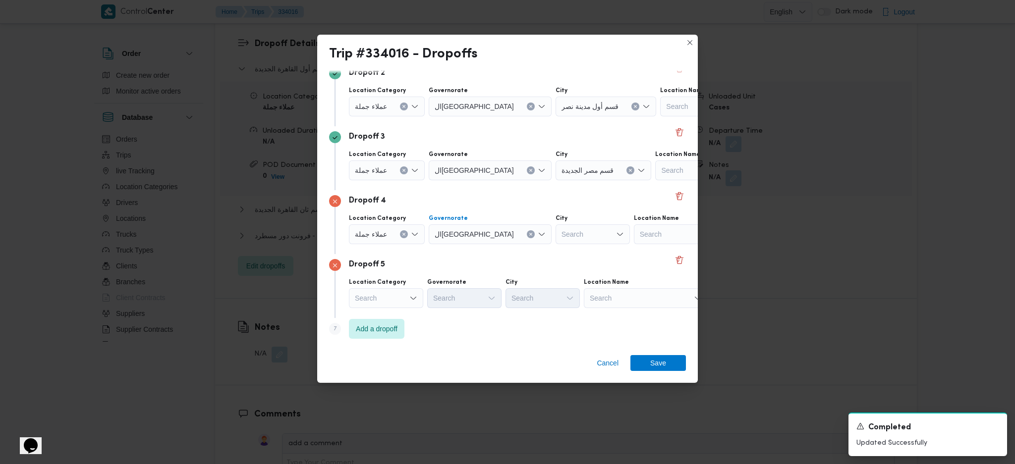
drag, startPoint x: 408, startPoint y: 289, endPoint x: 406, endPoint y: 303, distance: 14.6
click at [408, 290] on div "Search" at bounding box center [386, 298] width 74 height 20
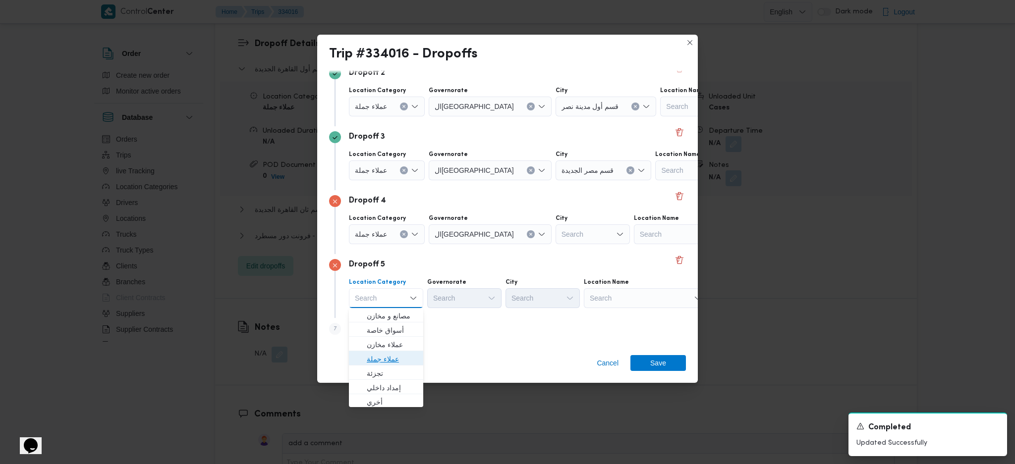
click at [386, 365] on span "عملاء جملة" at bounding box center [392, 359] width 51 height 12
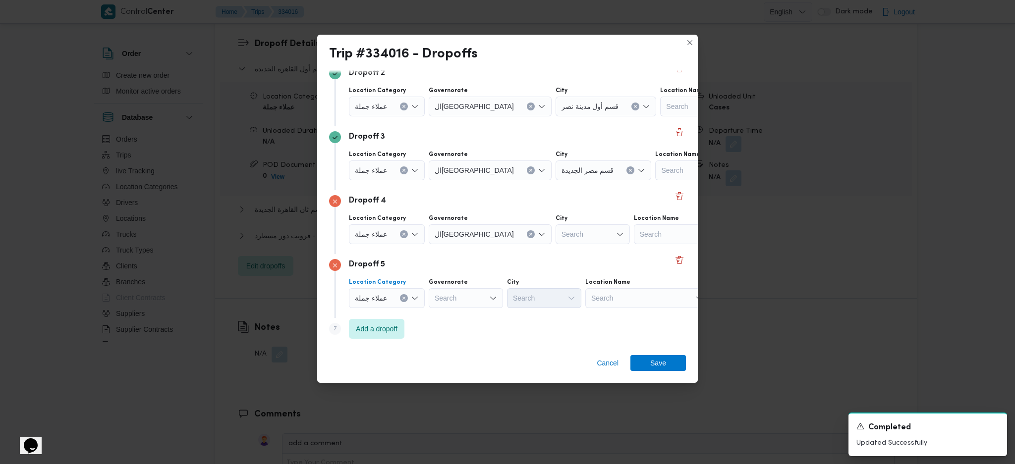
click at [556, 235] on div "Search" at bounding box center [593, 235] width 74 height 20
type input "قب"
click at [543, 251] on span "قسم حدائق ال قب ة" at bounding box center [548, 252] width 51 height 12
click at [487, 301] on div "Search" at bounding box center [466, 298] width 74 height 20
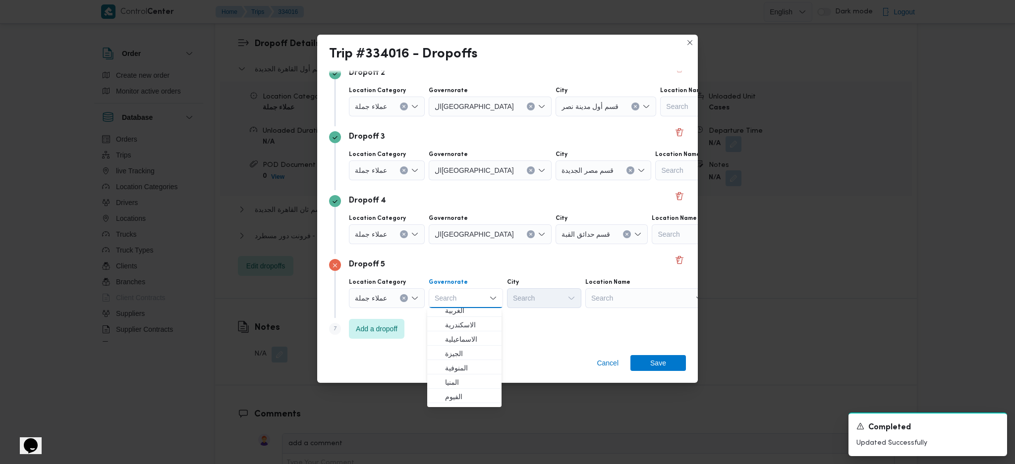
scroll to position [66, 0]
click at [459, 391] on span "ال[GEOGRAPHIC_DATA]" at bounding box center [470, 394] width 51 height 12
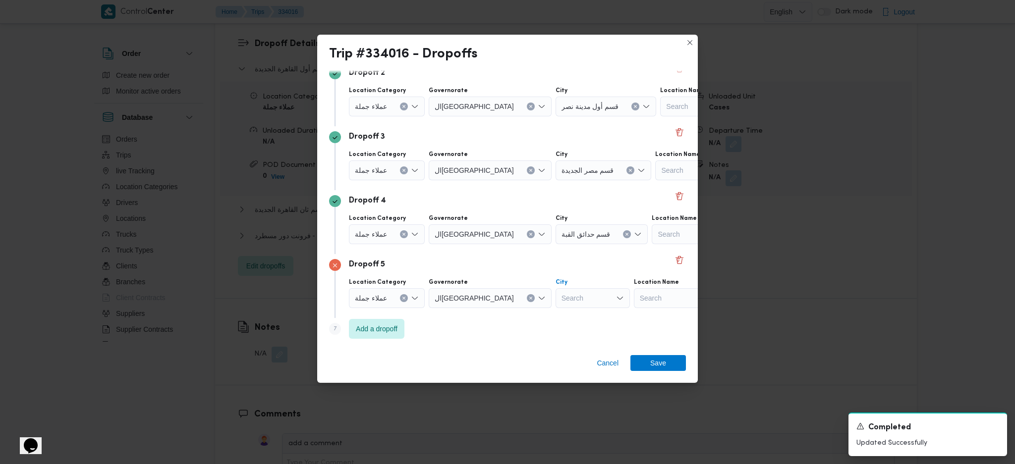
click at [556, 301] on div "Search" at bounding box center [593, 298] width 74 height 20
type input "عين"
drag, startPoint x: 520, startPoint y: 316, endPoint x: 430, endPoint y: 354, distance: 97.9
click at [520, 316] on span "قسم عين شمس" at bounding box center [543, 316] width 66 height 16
click at [387, 322] on span "Add a dropoff" at bounding box center [377, 329] width 56 height 20
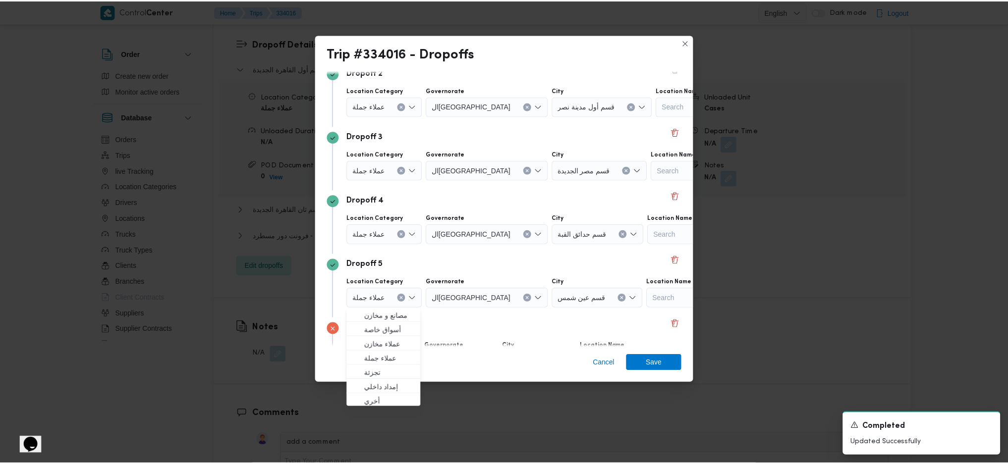
scroll to position [204, 0]
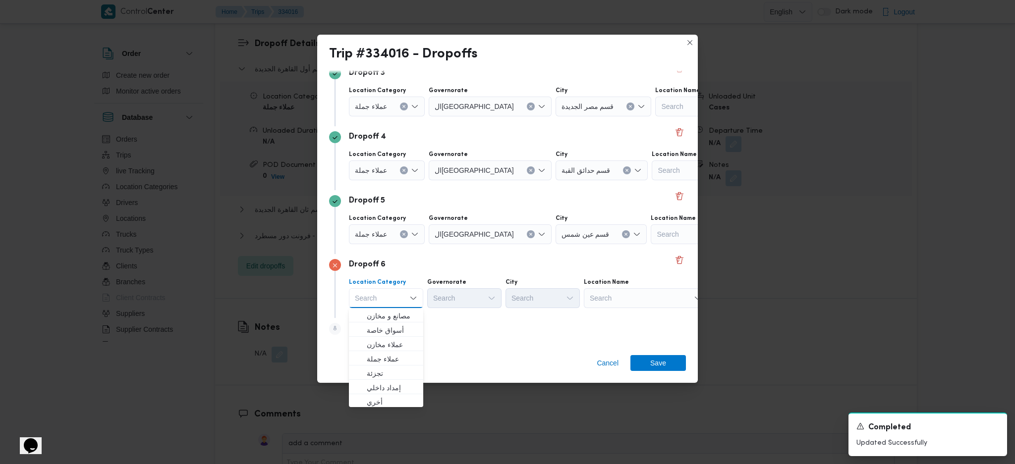
click at [609, 295] on div "Search" at bounding box center [646, 298] width 124 height 20
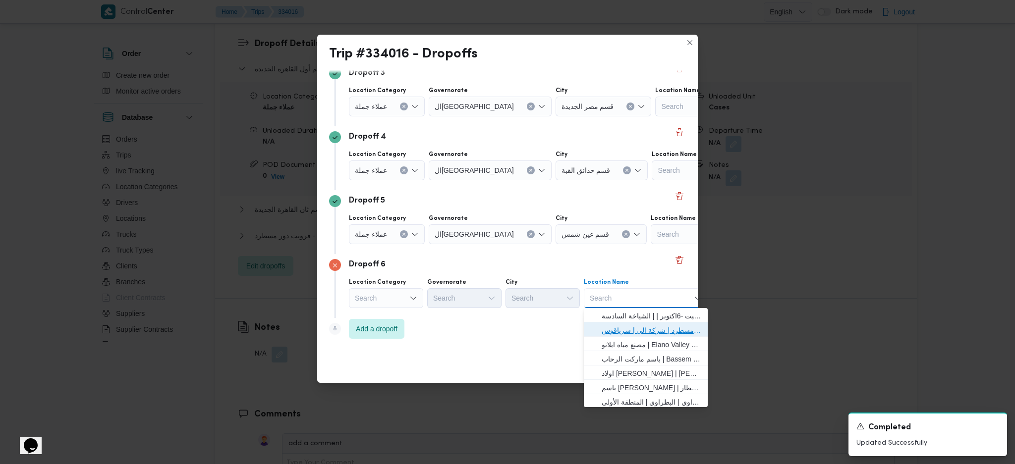
click at [621, 334] on span "فرونت دور مسطرد | شركة الي | سرياقوس" at bounding box center [652, 331] width 100 height 12
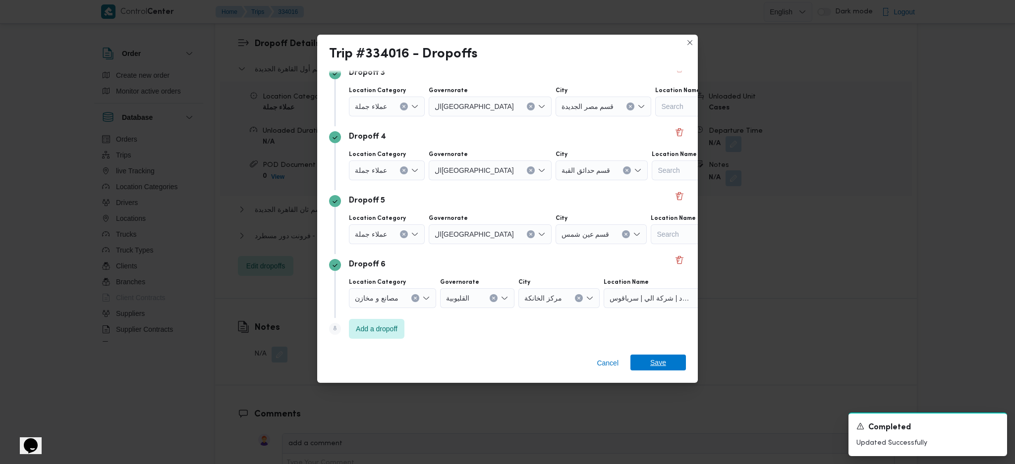
click at [647, 367] on span "Save" at bounding box center [658, 363] width 56 height 16
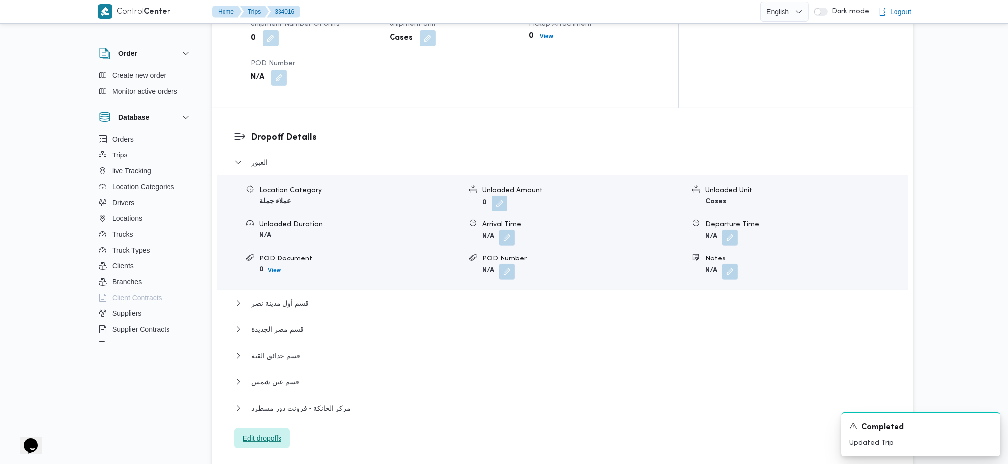
scroll to position [528, 0]
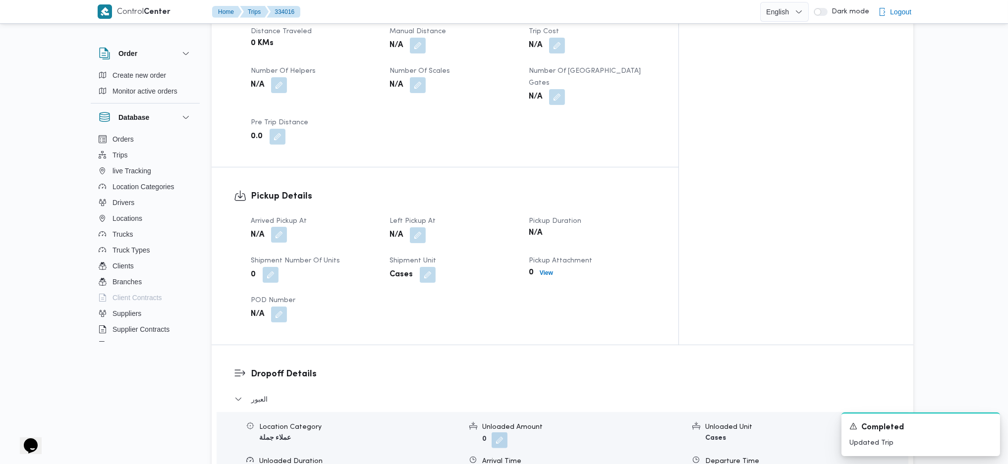
click at [283, 227] on button "button" at bounding box center [279, 235] width 16 height 16
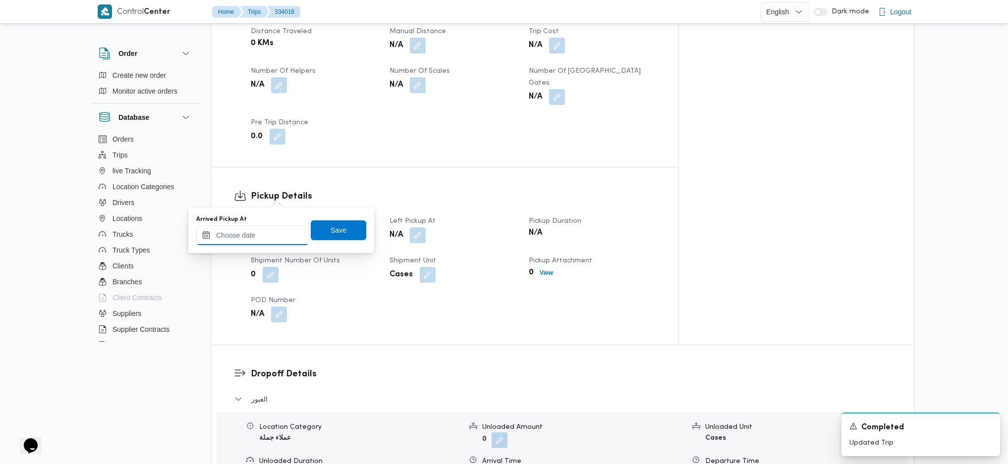
click at [273, 226] on input "Arrived Pickup At" at bounding box center [252, 236] width 113 height 20
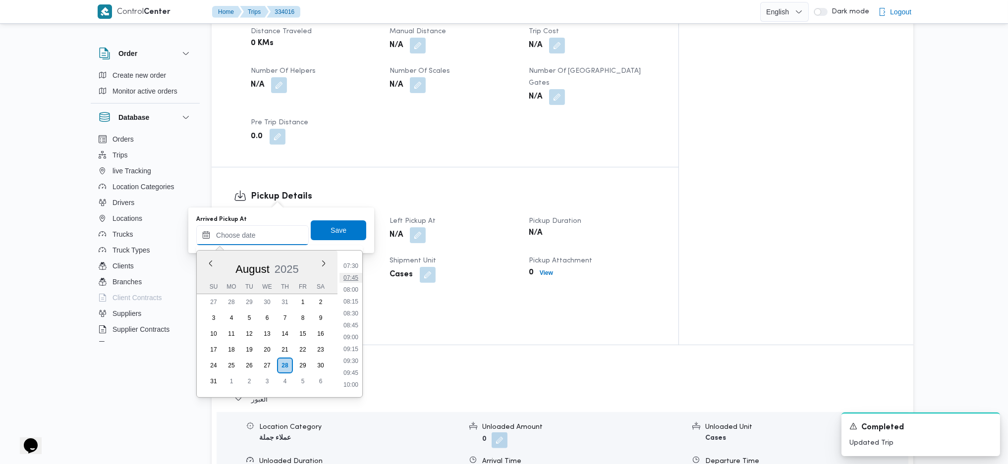
scroll to position [288, 0]
click at [352, 306] on li "07:00" at bounding box center [351, 308] width 23 height 10
type input "[DATE] 07:00"
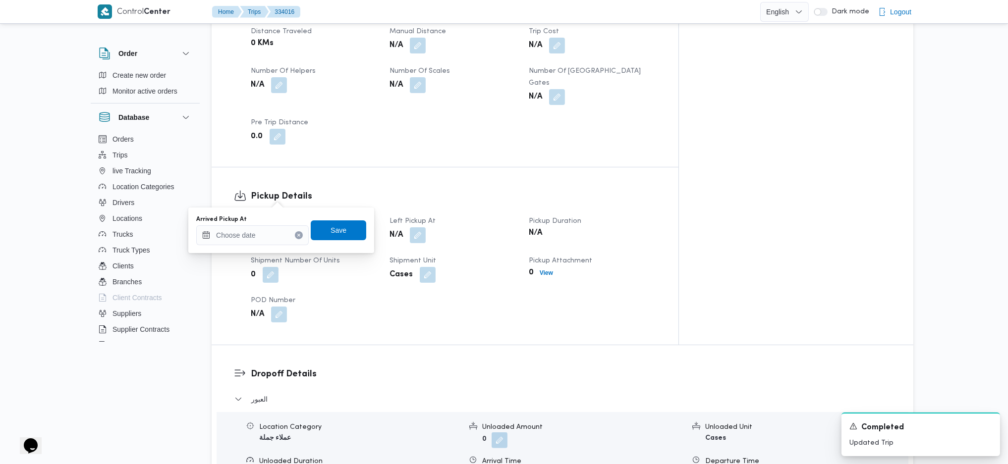
click at [326, 210] on div "Arrived Pickup At N/A Left Pickup At N/A Pickup Duration N/A Shipment Number of…" at bounding box center [453, 269] width 417 height 119
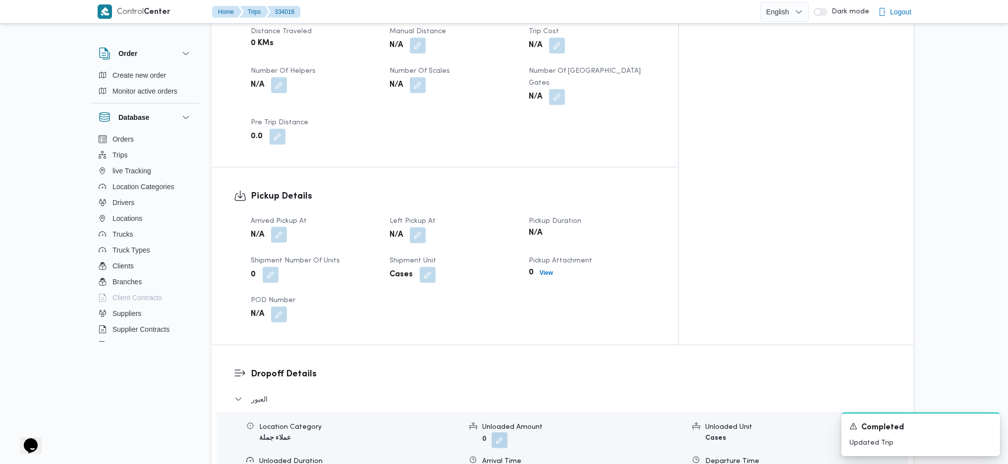
click at [280, 227] on button "button" at bounding box center [279, 235] width 16 height 16
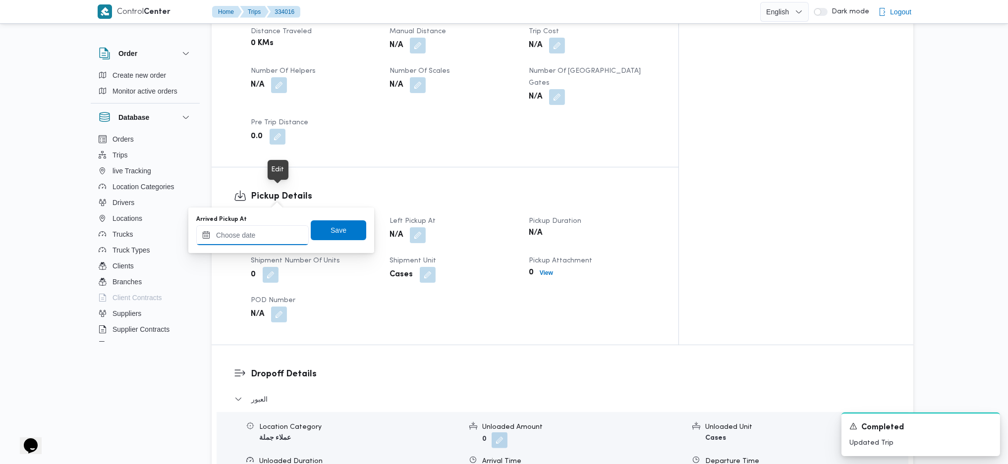
click at [285, 229] on input "Arrived Pickup At" at bounding box center [252, 236] width 113 height 20
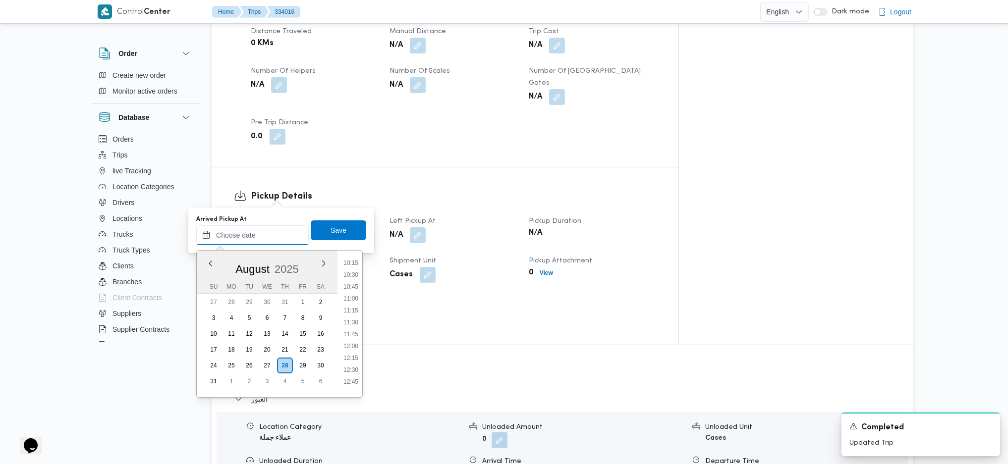
scroll to position [354, 0]
drag, startPoint x: 350, startPoint y: 269, endPoint x: 342, endPoint y: 258, distance: 13.6
click at [350, 269] on li "07:30" at bounding box center [351, 266] width 23 height 10
type input "[DATE] 07:30"
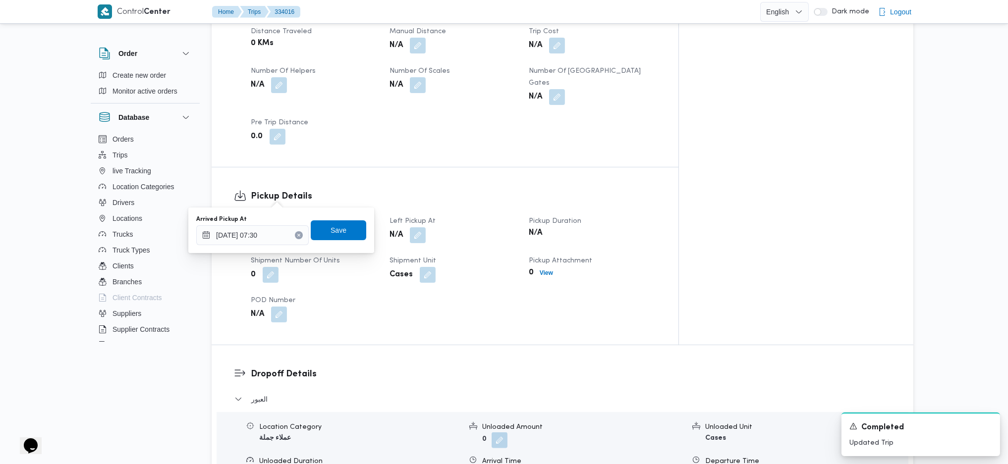
click at [320, 215] on div "Arrived Pickup At [DATE] 07:30 Save" at bounding box center [281, 231] width 172 height 32
drag, startPoint x: 337, startPoint y: 230, endPoint x: 350, endPoint y: 233, distance: 14.1
click at [337, 231] on span "Save" at bounding box center [339, 231] width 16 height 12
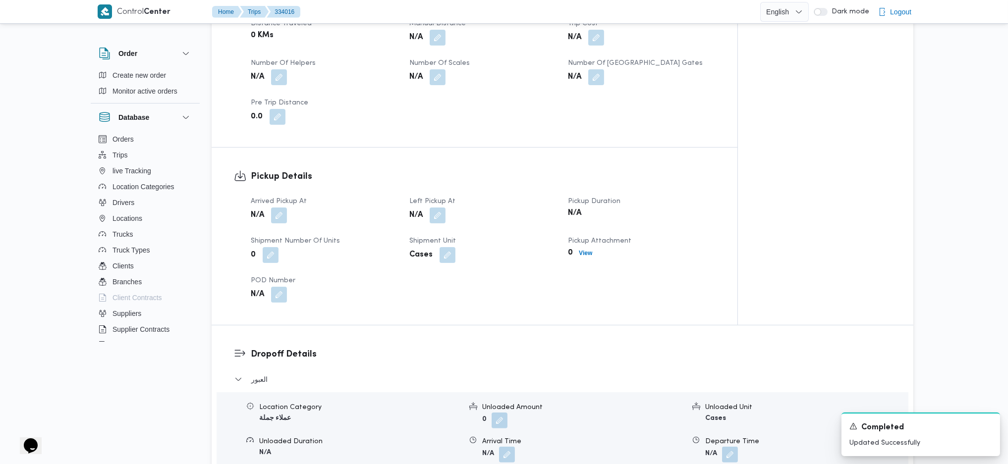
click at [430, 208] on span at bounding box center [435, 216] width 21 height 16
click at [440, 207] on button "button" at bounding box center [438, 215] width 16 height 16
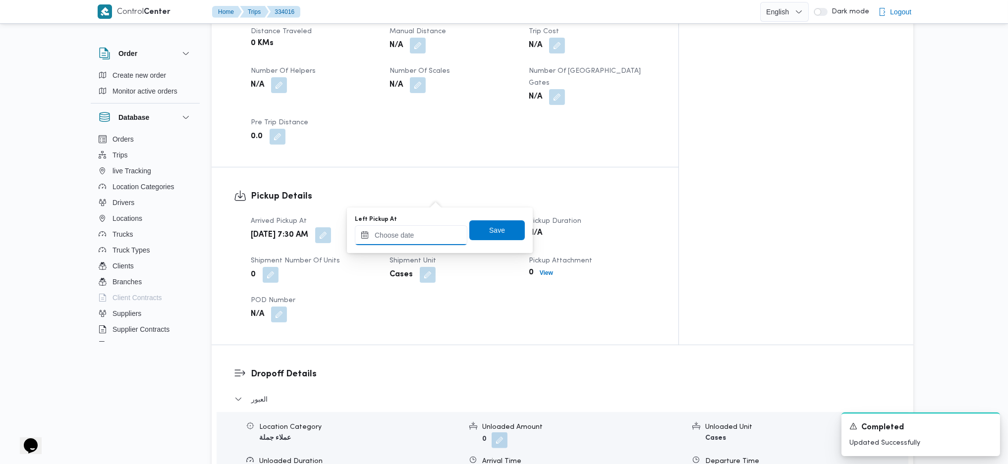
drag, startPoint x: 408, startPoint y: 228, endPoint x: 422, endPoint y: 232, distance: 14.0
click at [409, 228] on input "Left Pickup At" at bounding box center [411, 236] width 113 height 20
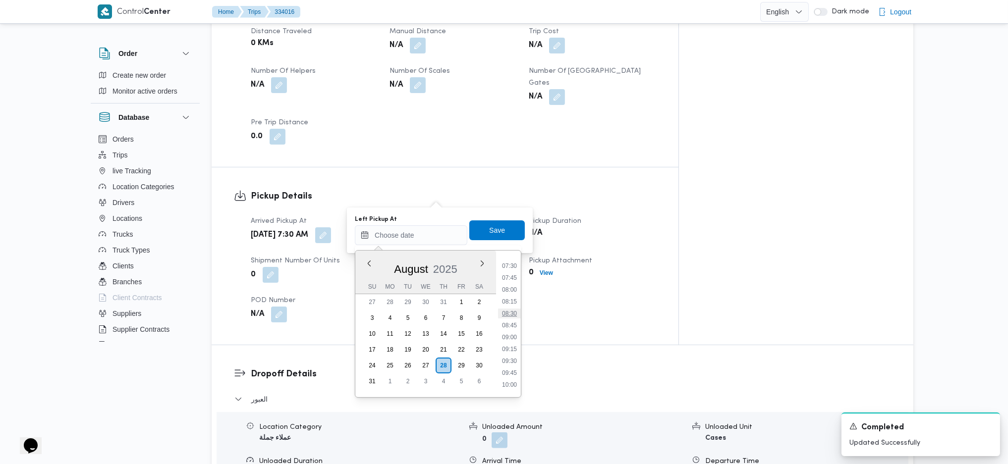
click at [508, 309] on li "08:30" at bounding box center [509, 314] width 23 height 10
type input "[DATE] 08:30"
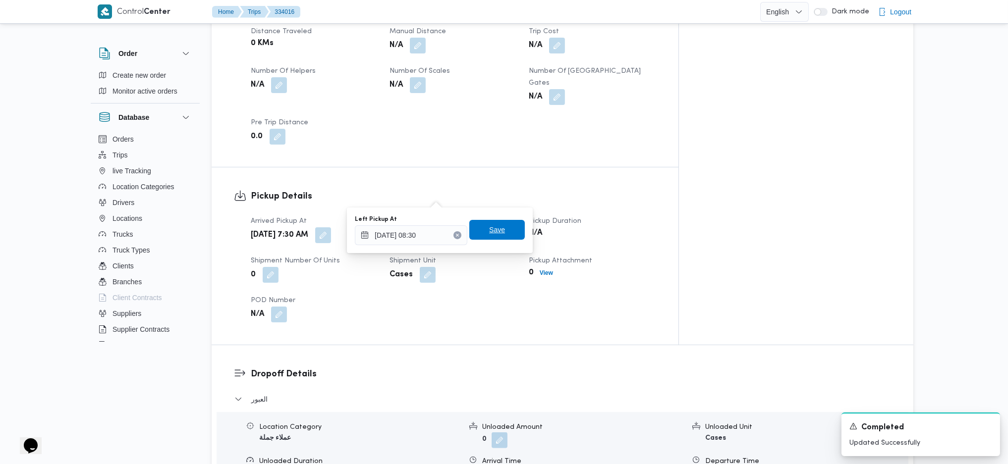
click at [489, 227] on span "Save" at bounding box center [497, 230] width 16 height 12
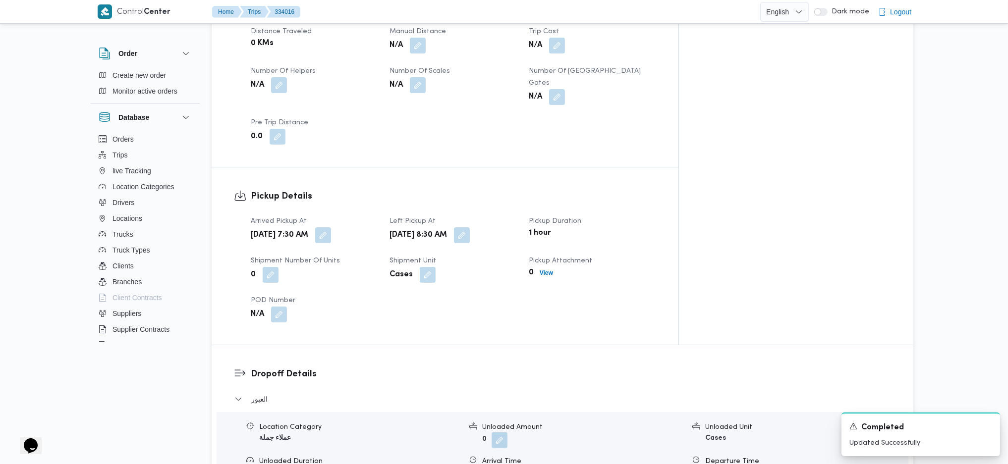
drag, startPoint x: 536, startPoint y: 158, endPoint x: 530, endPoint y: 142, distance: 17.2
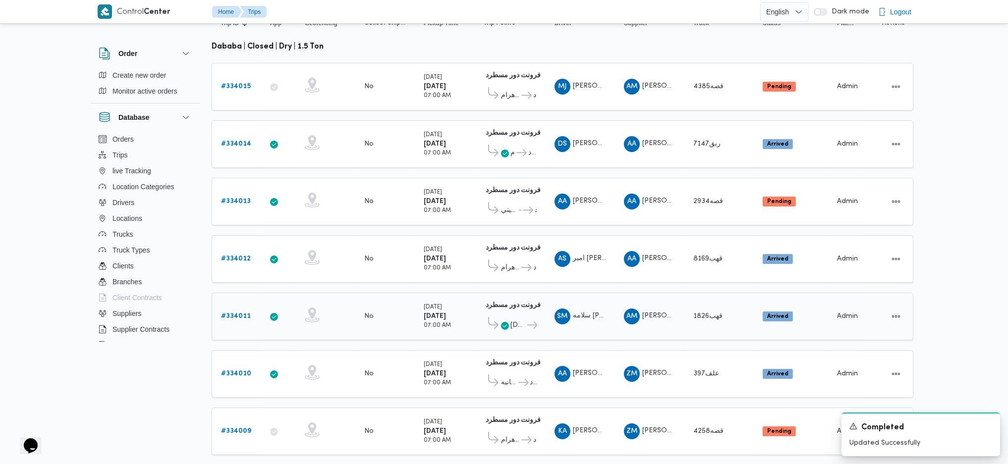
scroll to position [78, 0]
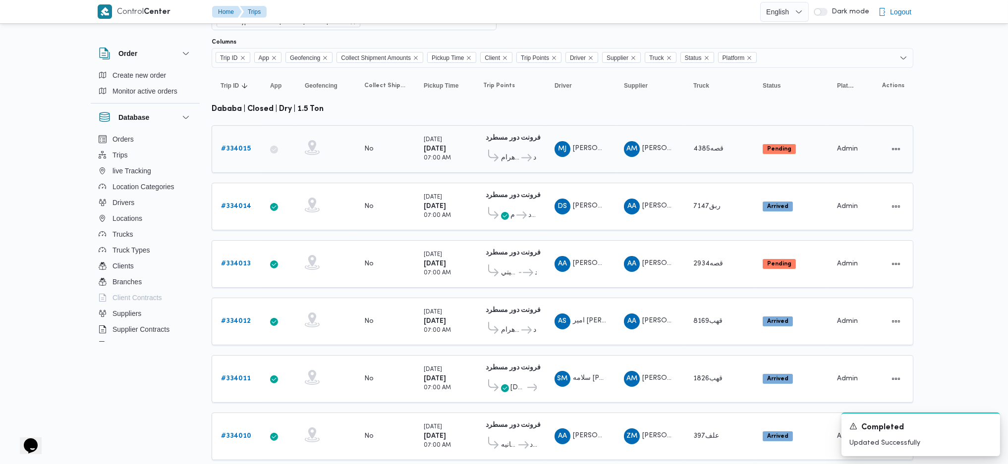
click at [232, 146] on b "# 334015" at bounding box center [236, 149] width 30 height 6
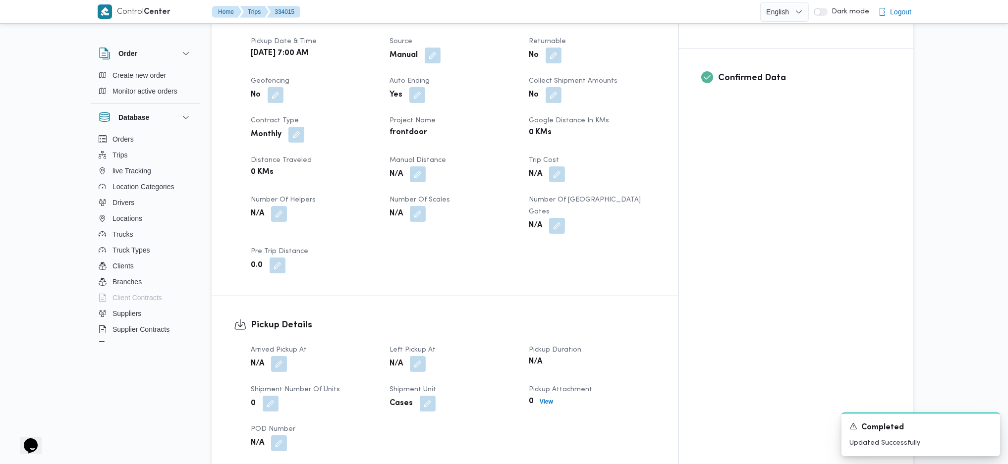
scroll to position [408, 0]
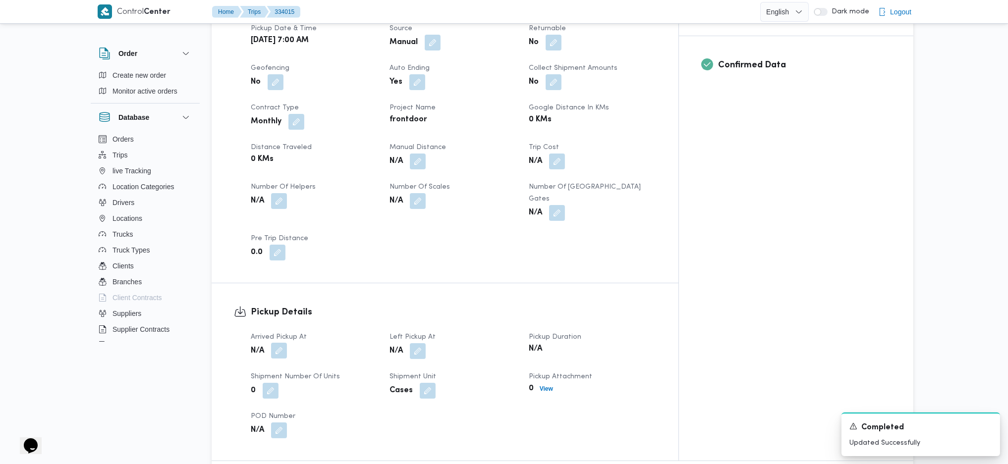
click at [280, 343] on button "button" at bounding box center [279, 351] width 16 height 16
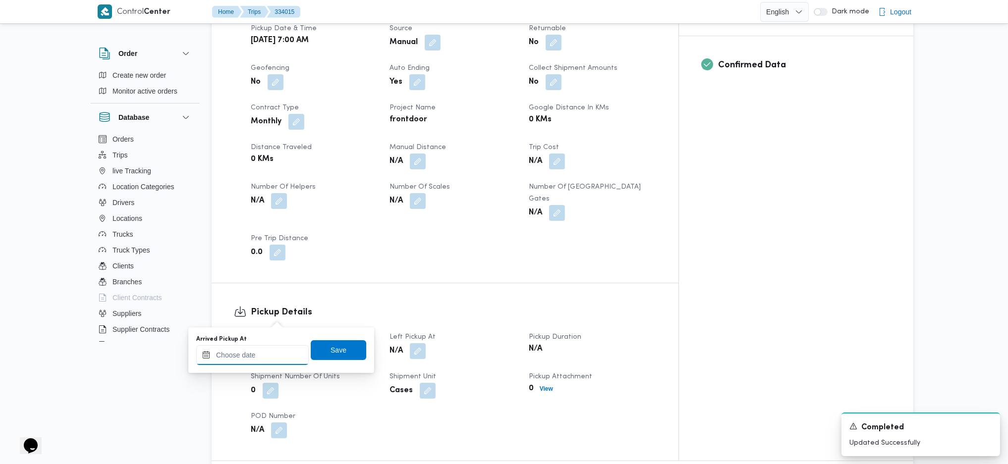
click at [272, 349] on div at bounding box center [252, 355] width 113 height 20
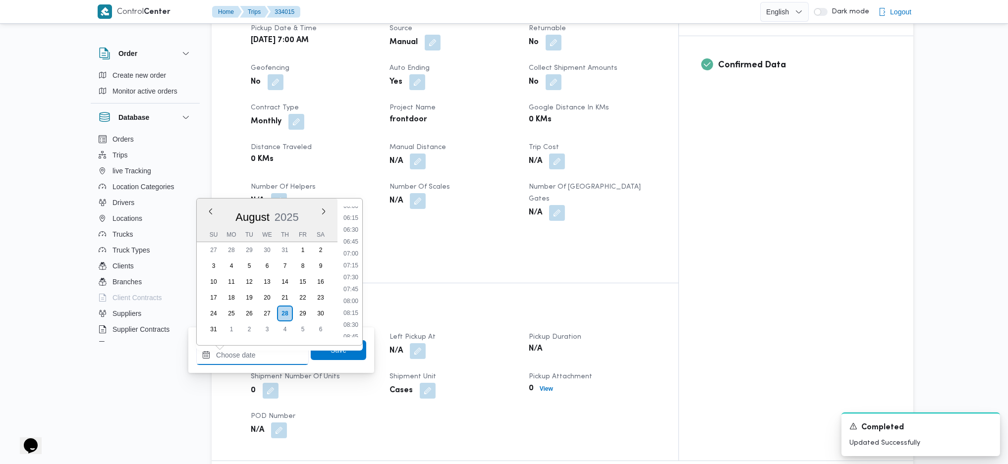
scroll to position [288, 0]
click at [352, 258] on li "07:00" at bounding box center [351, 256] width 23 height 10
type input "[DATE] 07:00"
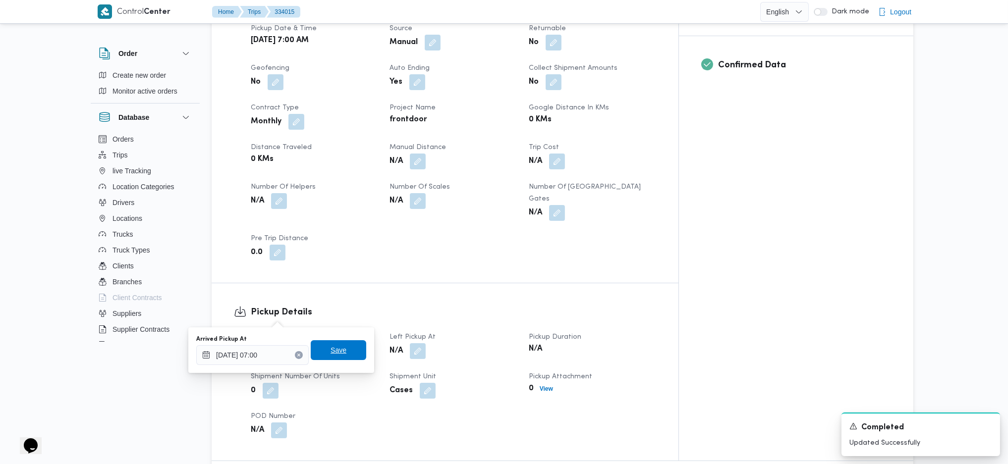
drag, startPoint x: 349, startPoint y: 359, endPoint x: 358, endPoint y: 351, distance: 12.3
click at [349, 357] on span "Save" at bounding box center [339, 351] width 56 height 20
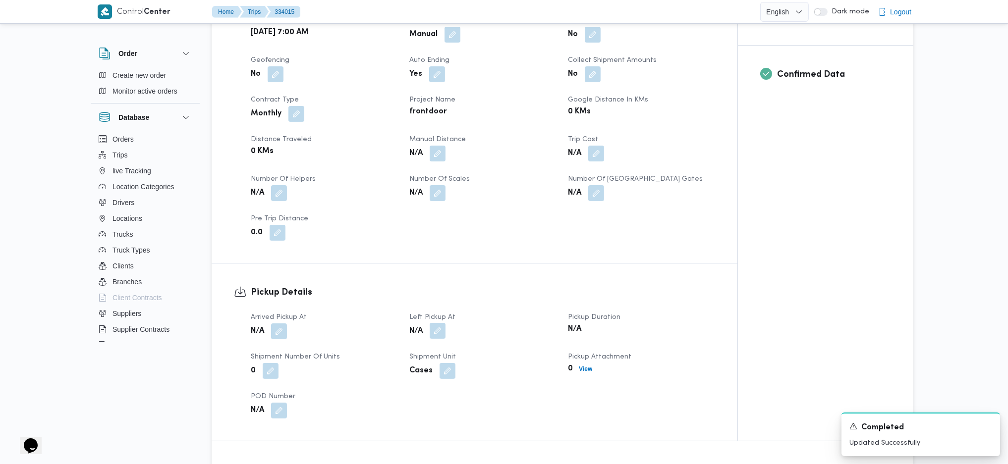
click at [433, 323] on button "button" at bounding box center [438, 331] width 16 height 16
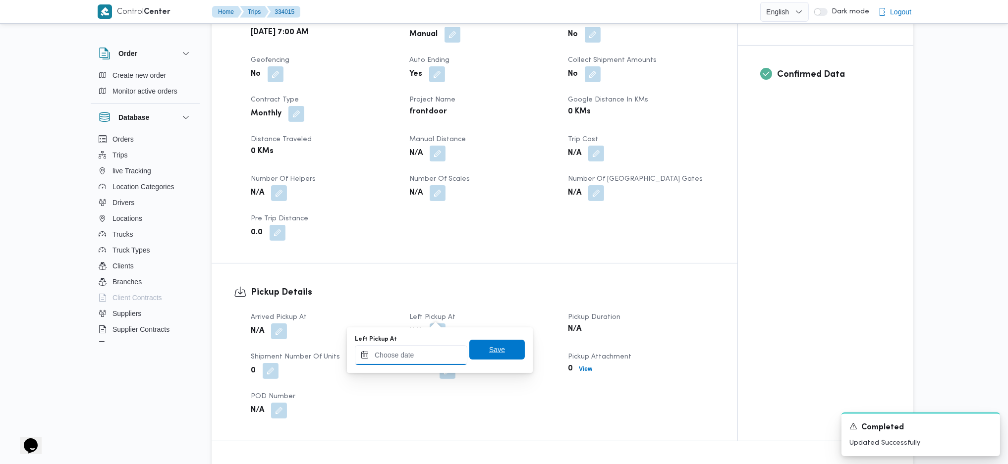
click at [405, 359] on input "Left Pickup At" at bounding box center [411, 355] width 113 height 20
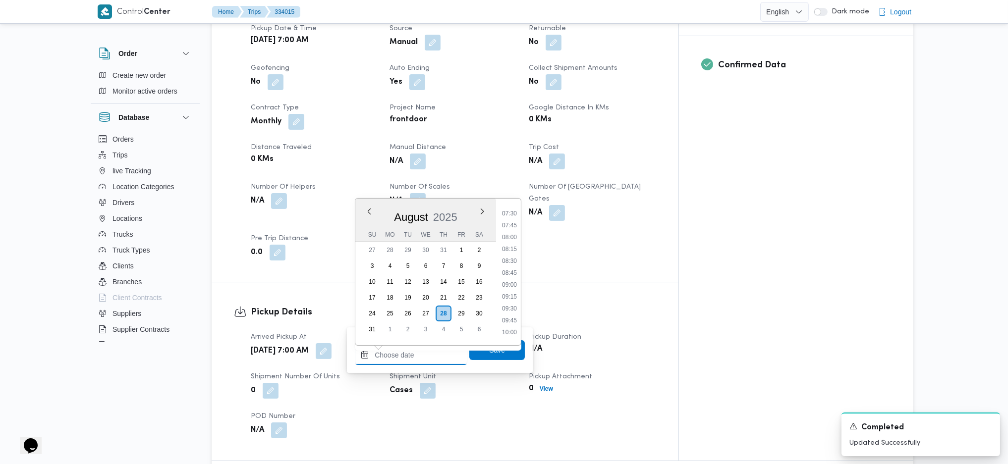
scroll to position [354, 0]
click at [509, 234] on li "08:00" at bounding box center [509, 238] width 23 height 10
type input "[DATE] 08:00"
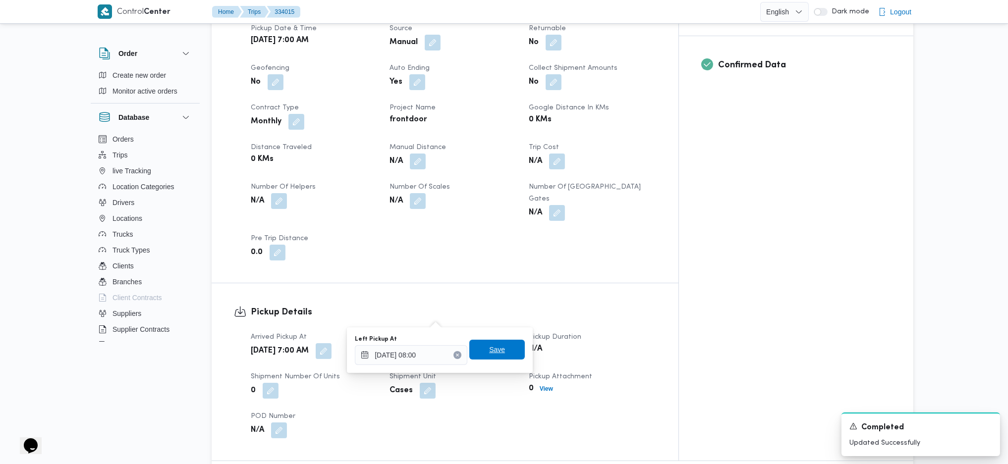
click at [496, 348] on span "Save" at bounding box center [497, 350] width 16 height 12
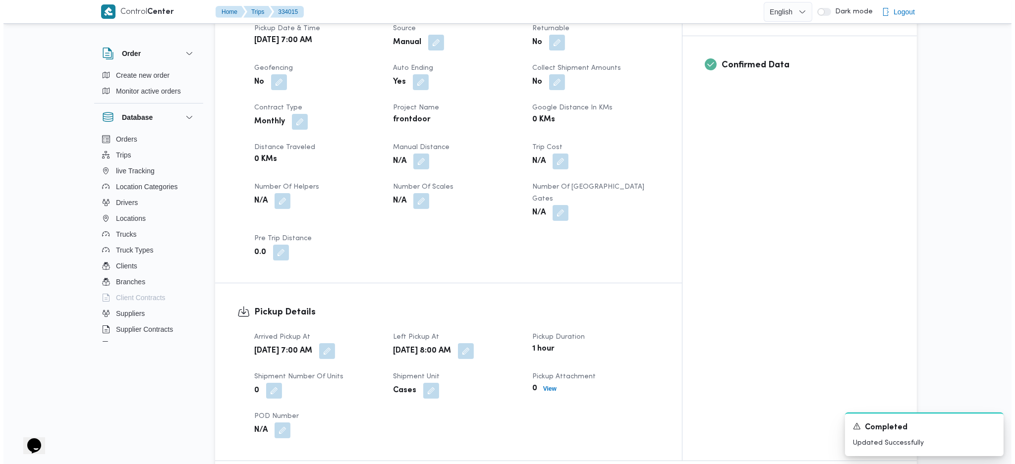
scroll to position [673, 0]
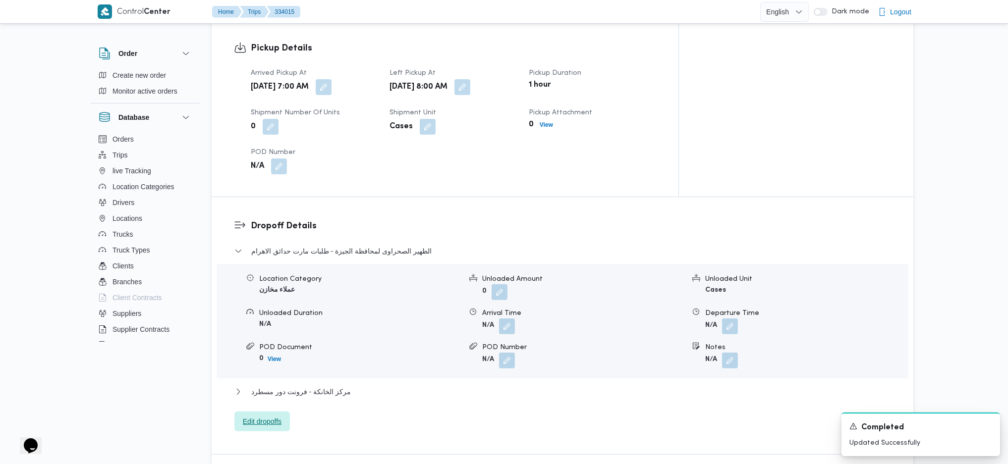
click at [263, 412] on span "Edit dropoffs" at bounding box center [262, 422] width 56 height 20
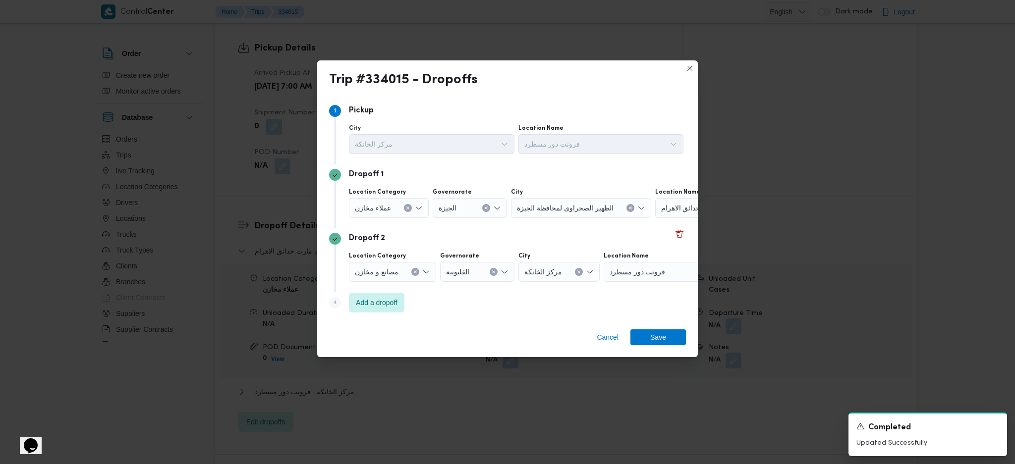
click at [671, 209] on span "طلبات مارت حدائق الاهرام" at bounding box center [700, 207] width 78 height 11
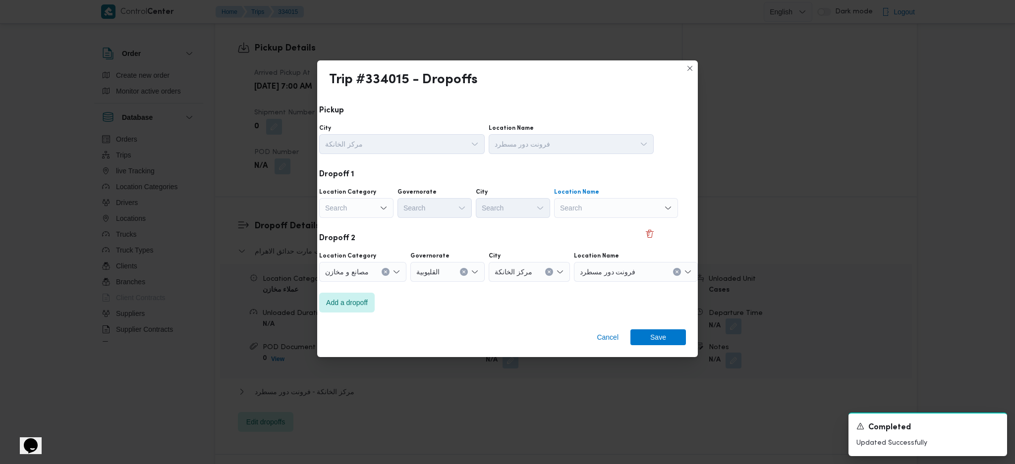
scroll to position [0, 26]
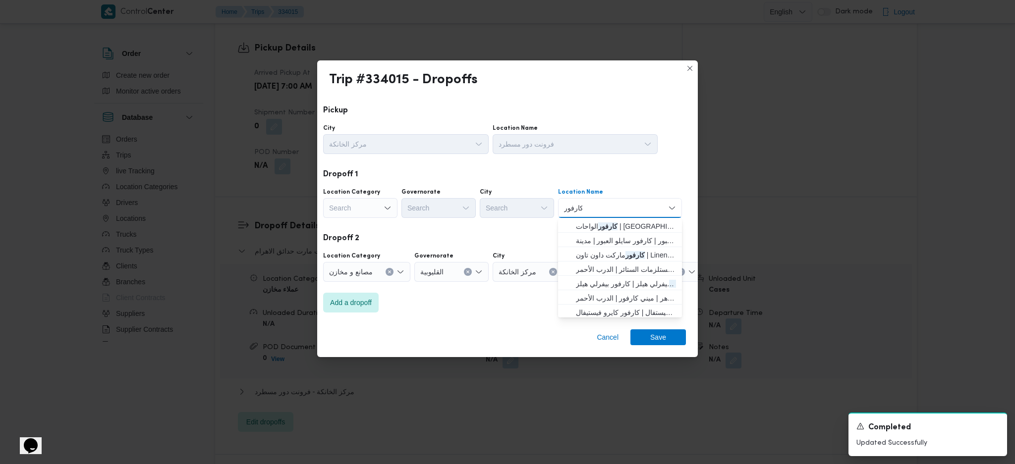
type input "كارفور"
click at [640, 289] on span "كارفور بيفرلي هيلز | كارفور بيفرلي هيلز | null" at bounding box center [626, 284] width 100 height 12
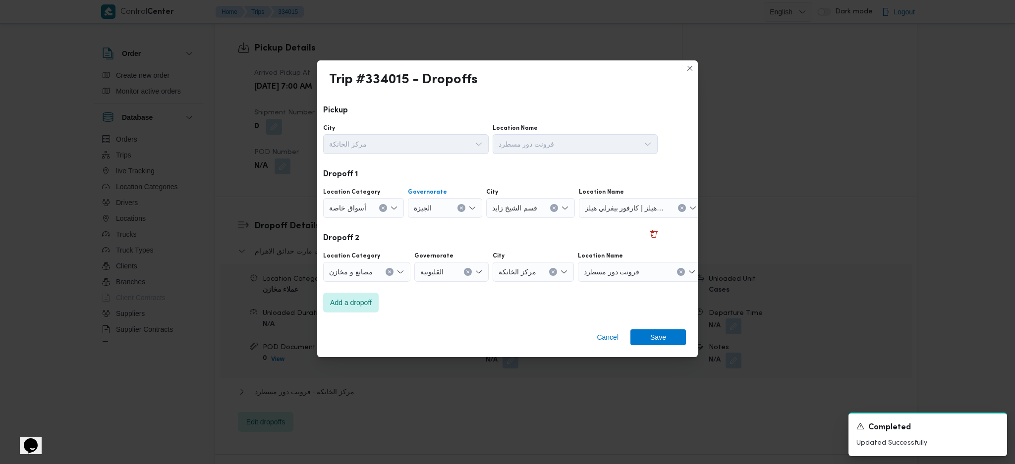
click at [462, 206] on button "Clear input" at bounding box center [461, 208] width 8 height 8
click at [445, 302] on span "ال[GEOGRAPHIC_DATA]" at bounding box center [450, 304] width 51 height 12
click at [629, 201] on div "Search" at bounding box center [675, 208] width 124 height 20
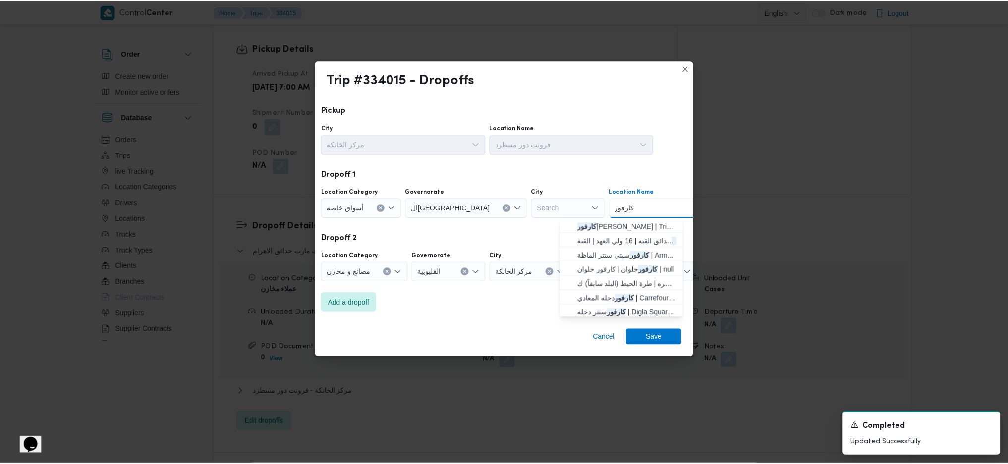
scroll to position [132, 0]
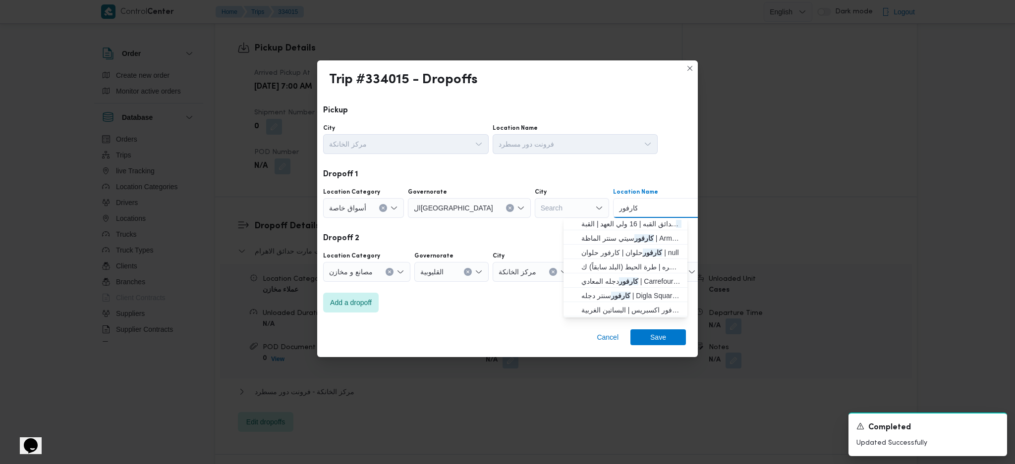
type input "كارفور"
click at [607, 242] on span "كارفور سيتي سنتر الماظة | Armani Exchange | شيراتون المطار" at bounding box center [631, 238] width 100 height 12
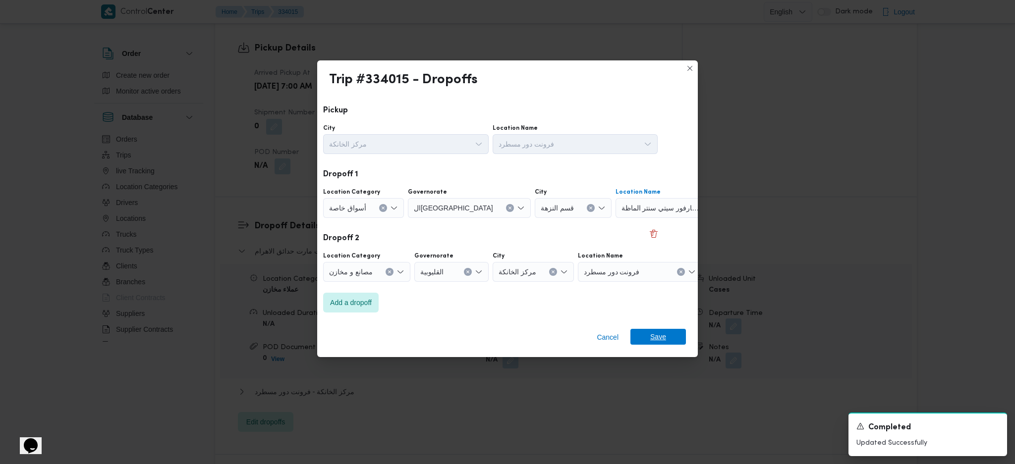
click at [655, 340] on span "Save" at bounding box center [658, 337] width 16 height 16
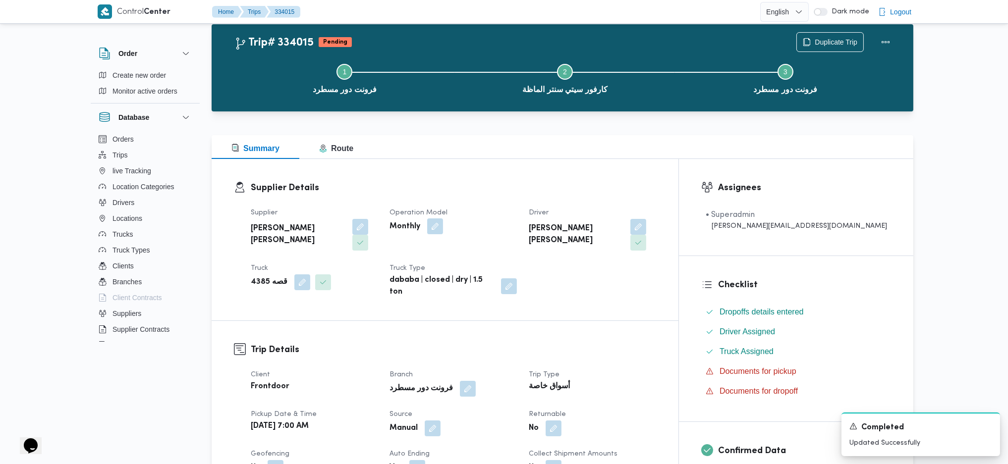
scroll to position [0, 0]
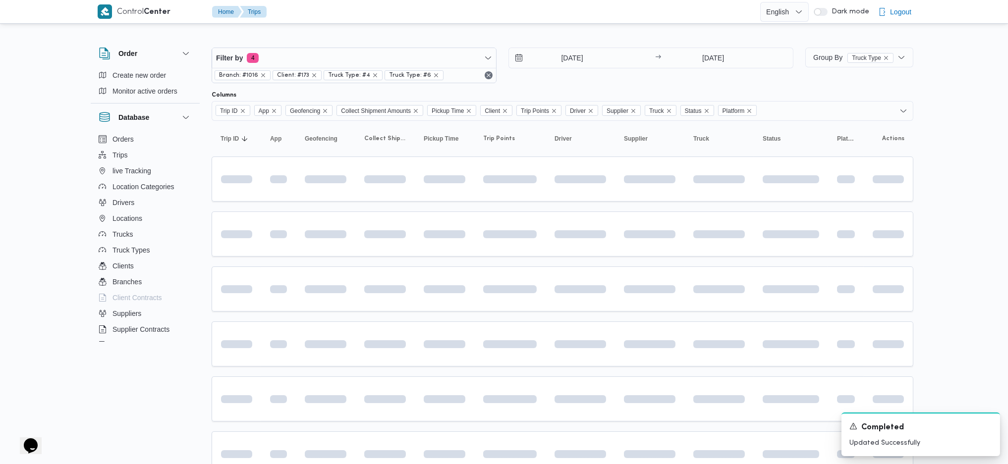
scroll to position [78, 0]
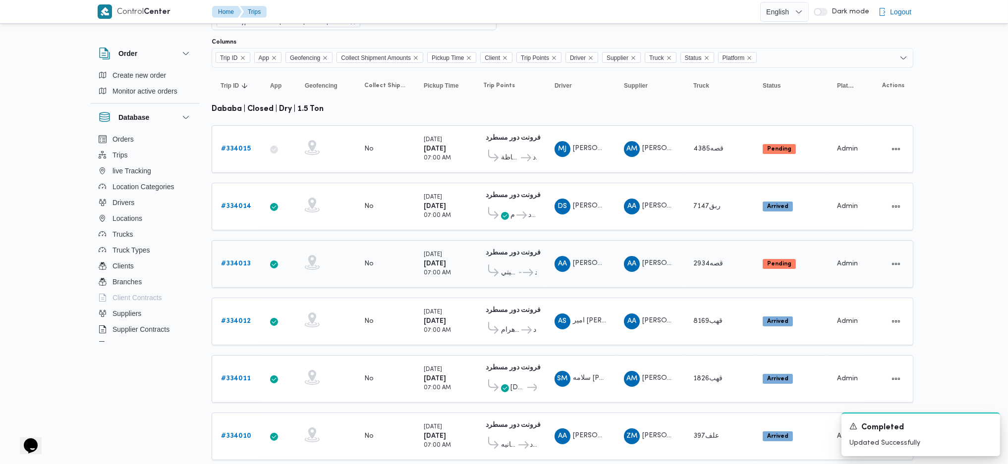
click at [690, 254] on div "قصه2934" at bounding box center [718, 264] width 59 height 20
